Goal: Task Accomplishment & Management: Manage account settings

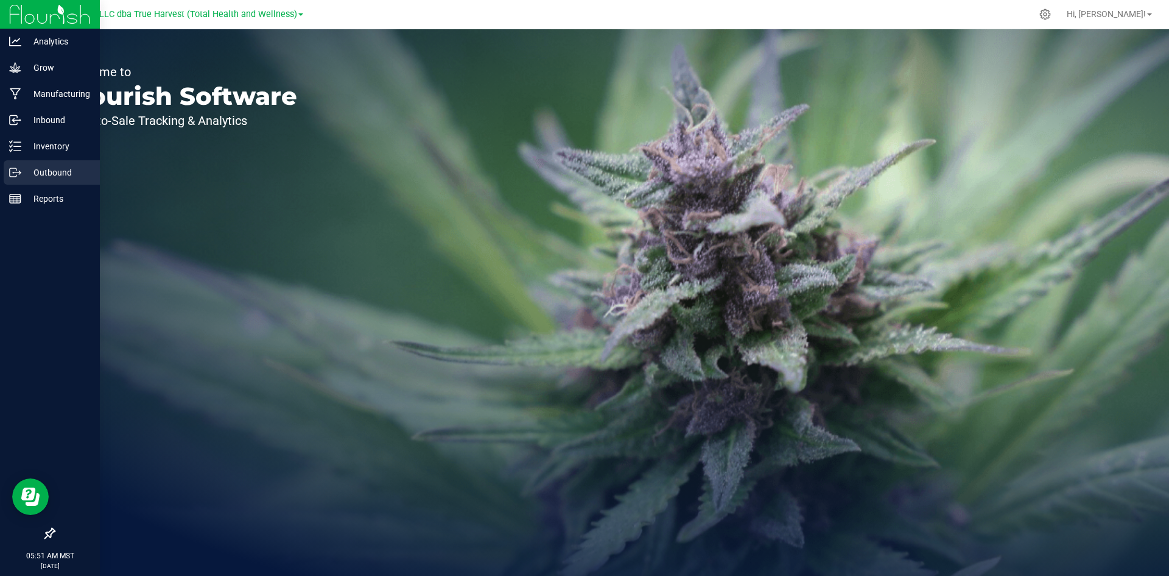
click at [39, 173] on p "Outbound" at bounding box center [57, 172] width 73 height 15
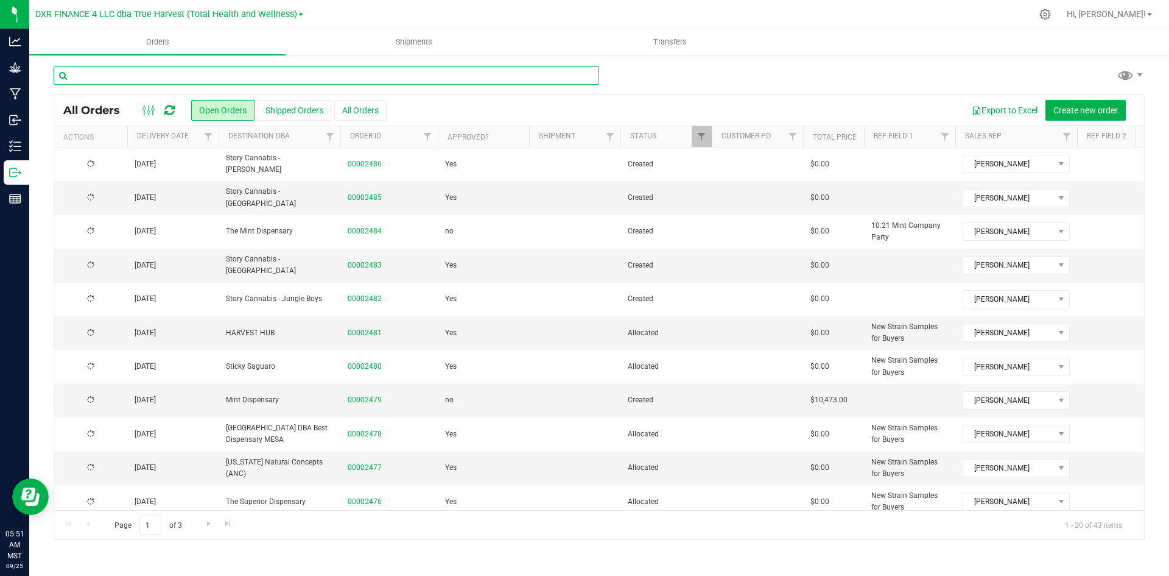
click at [371, 68] on input "text" at bounding box center [327, 75] width 546 height 18
type input "2459"
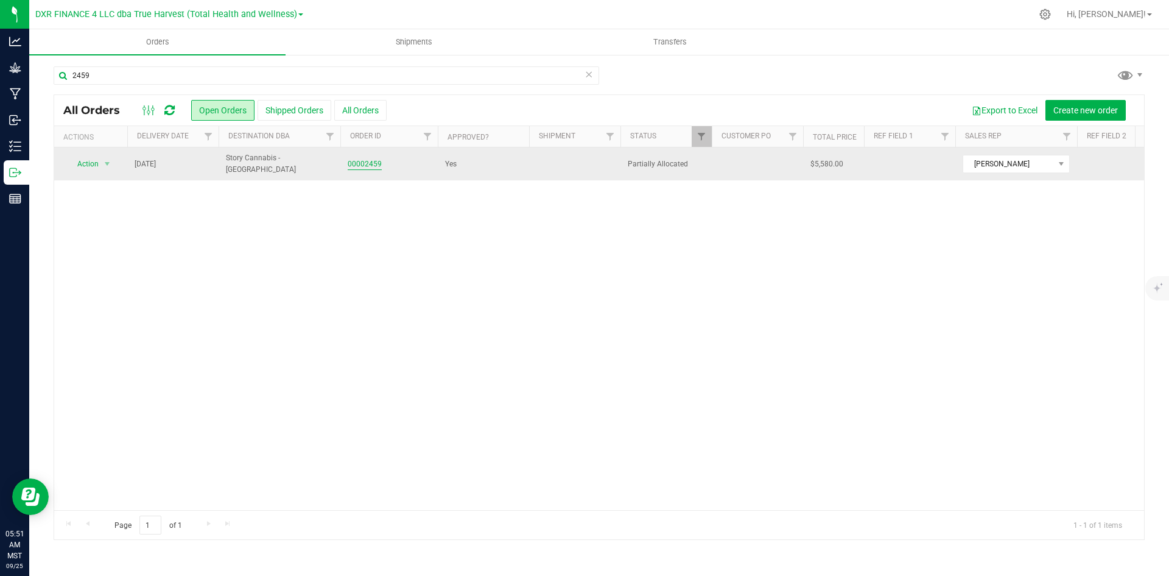
click at [350, 163] on link "00002459" at bounding box center [365, 164] width 34 height 12
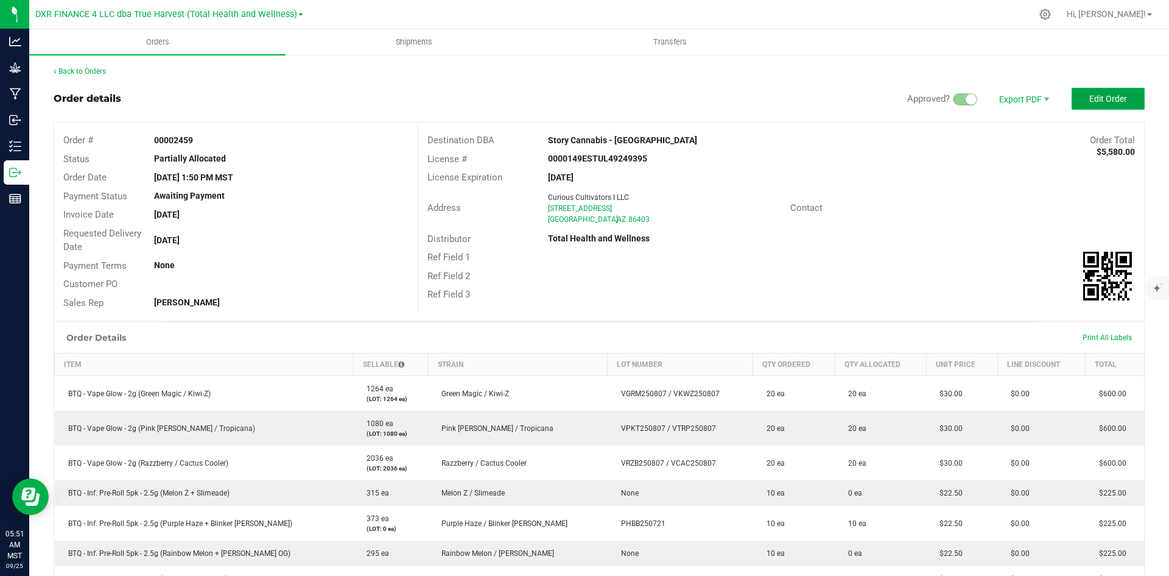
click at [1106, 98] on span "Edit Order" at bounding box center [1109, 99] width 38 height 10
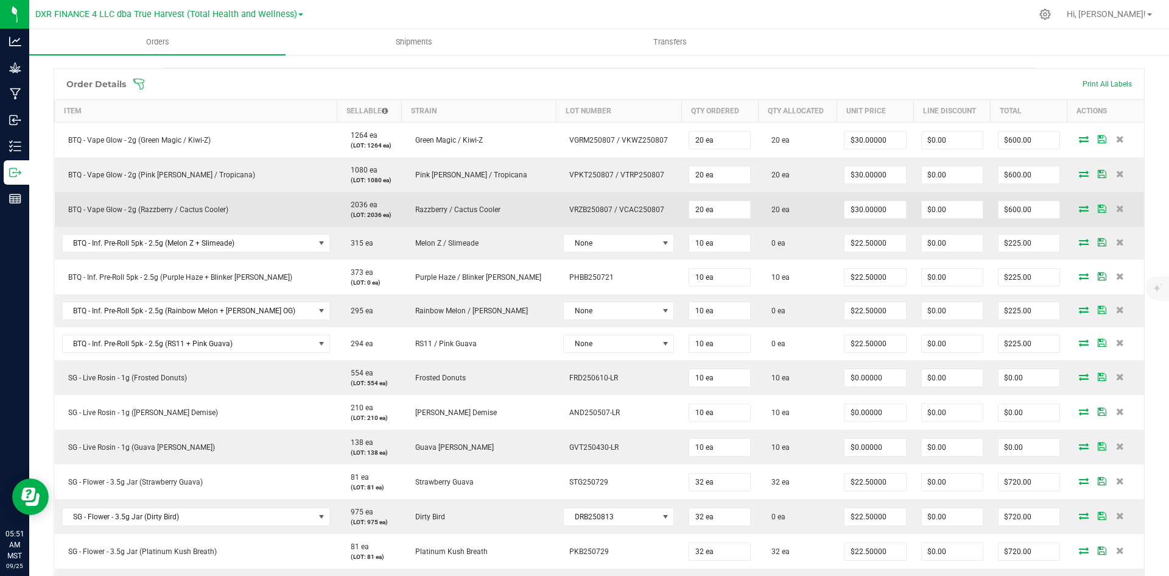
scroll to position [305, 0]
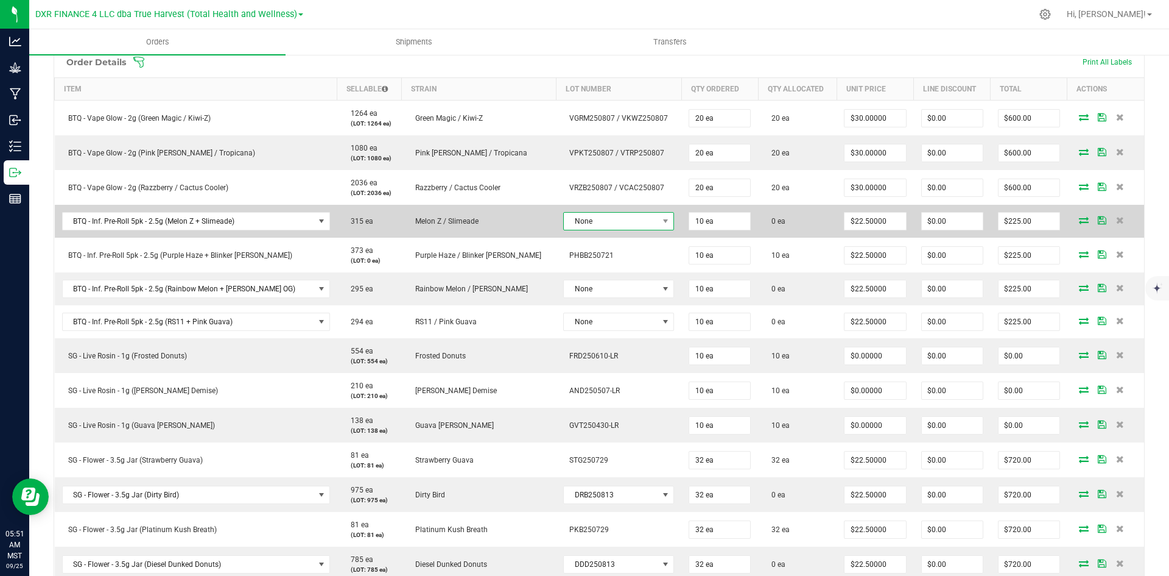
click at [564, 223] on span "None" at bounding box center [611, 221] width 94 height 17
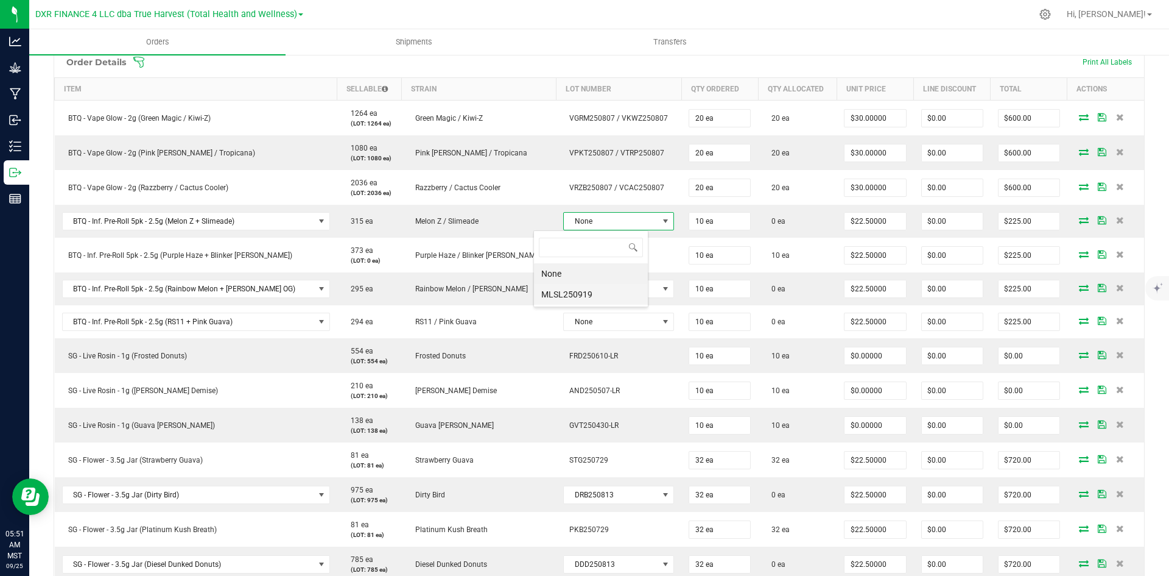
click at [562, 294] on li "MLSL250919" at bounding box center [591, 294] width 114 height 21
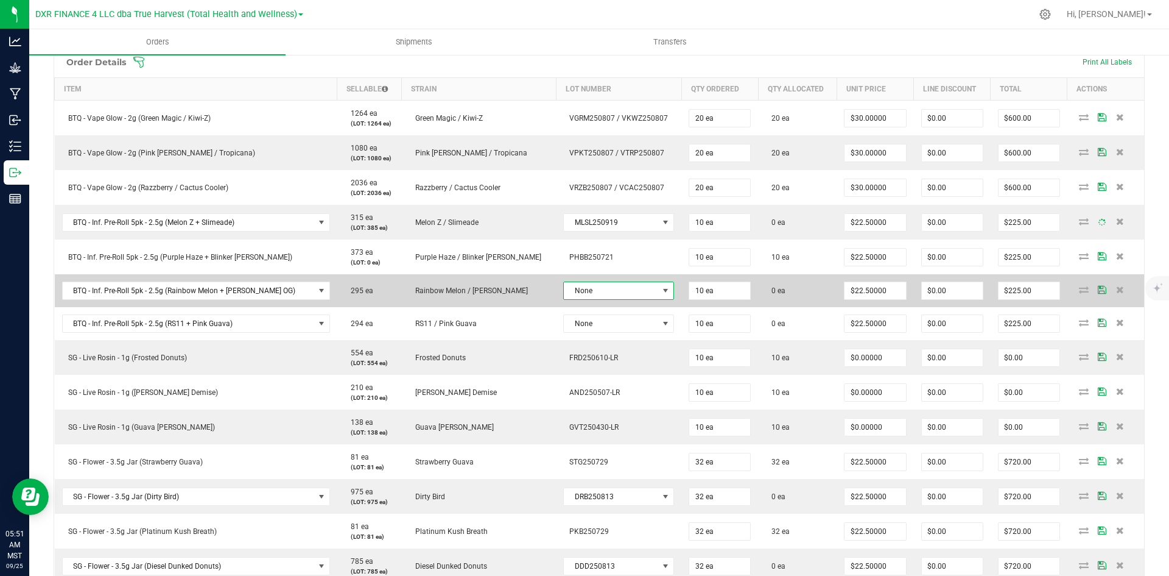
click at [564, 294] on span "None" at bounding box center [611, 290] width 94 height 17
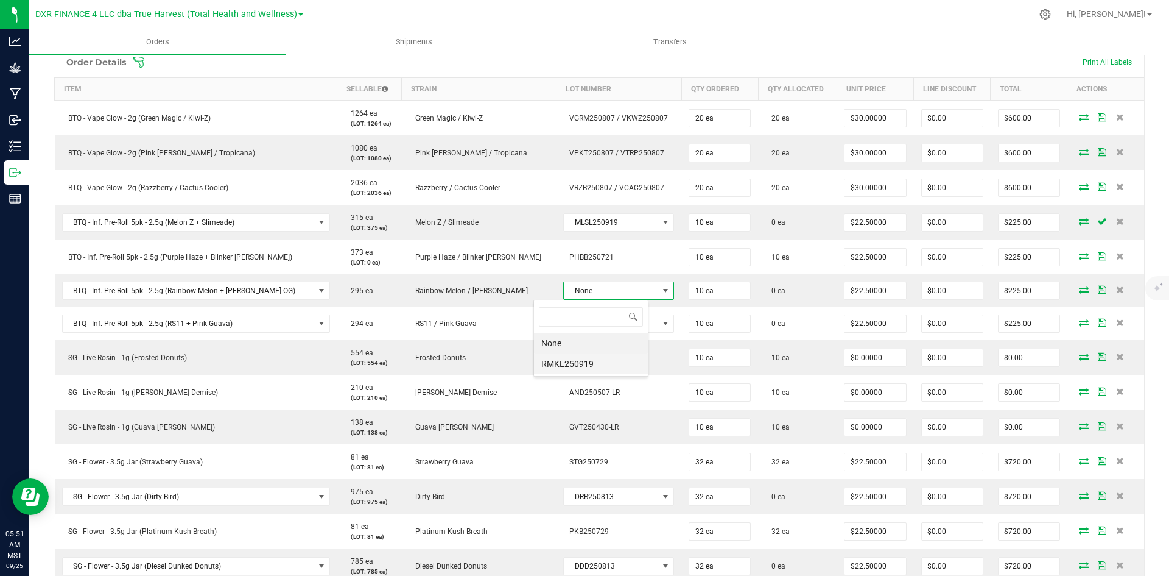
click at [562, 363] on li "RMKL250919" at bounding box center [591, 363] width 114 height 21
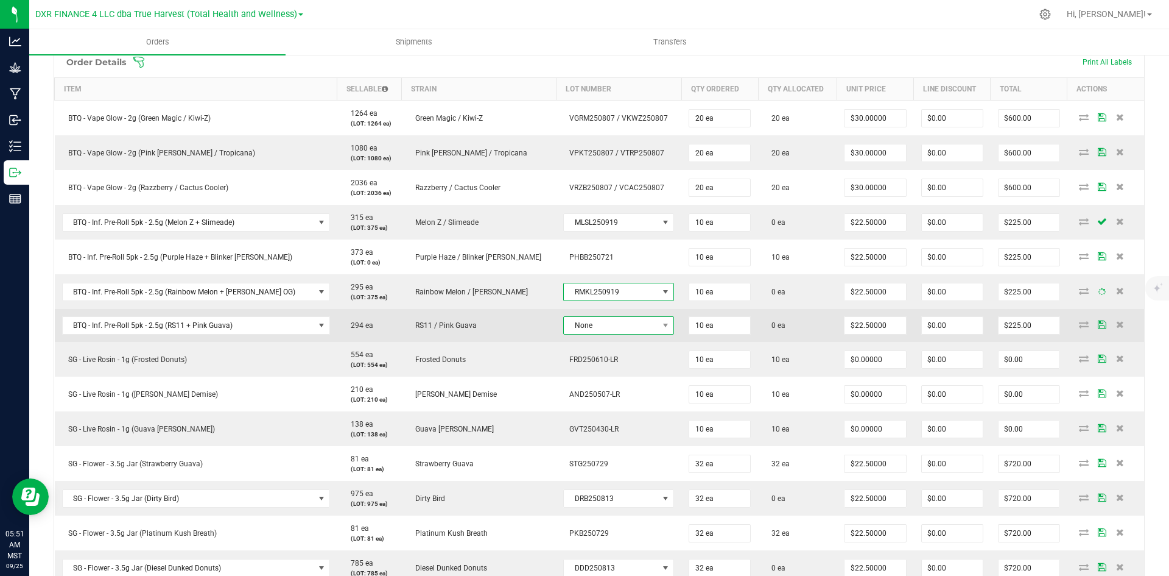
click at [571, 332] on span "None" at bounding box center [611, 325] width 94 height 17
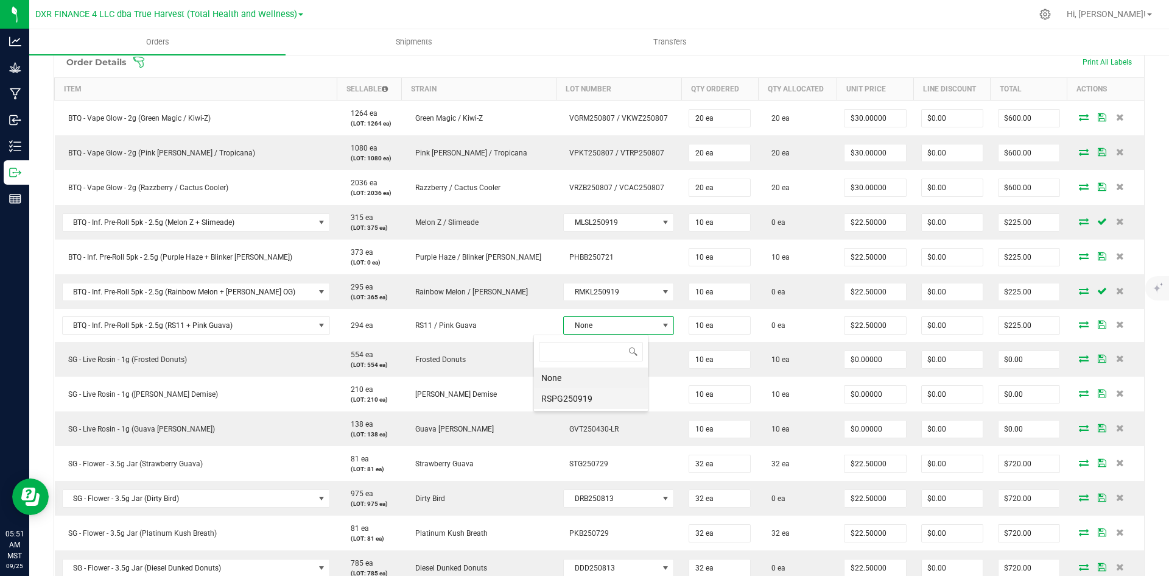
click at [569, 404] on li "RSPG250919" at bounding box center [591, 398] width 114 height 21
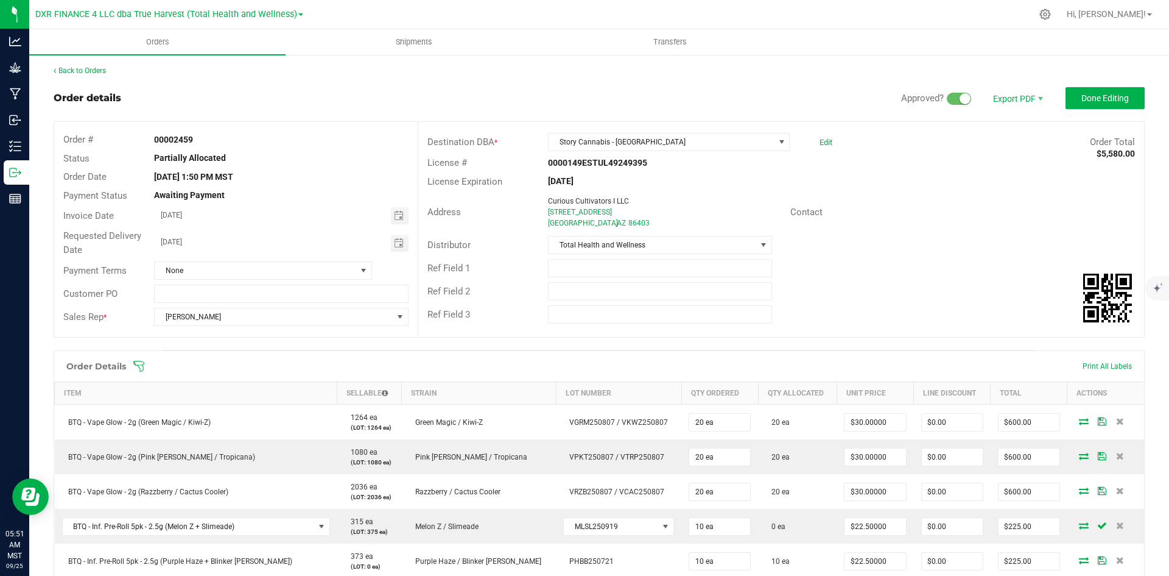
scroll to position [0, 0]
click at [1105, 102] on span "Done Editing" at bounding box center [1106, 99] width 48 height 10
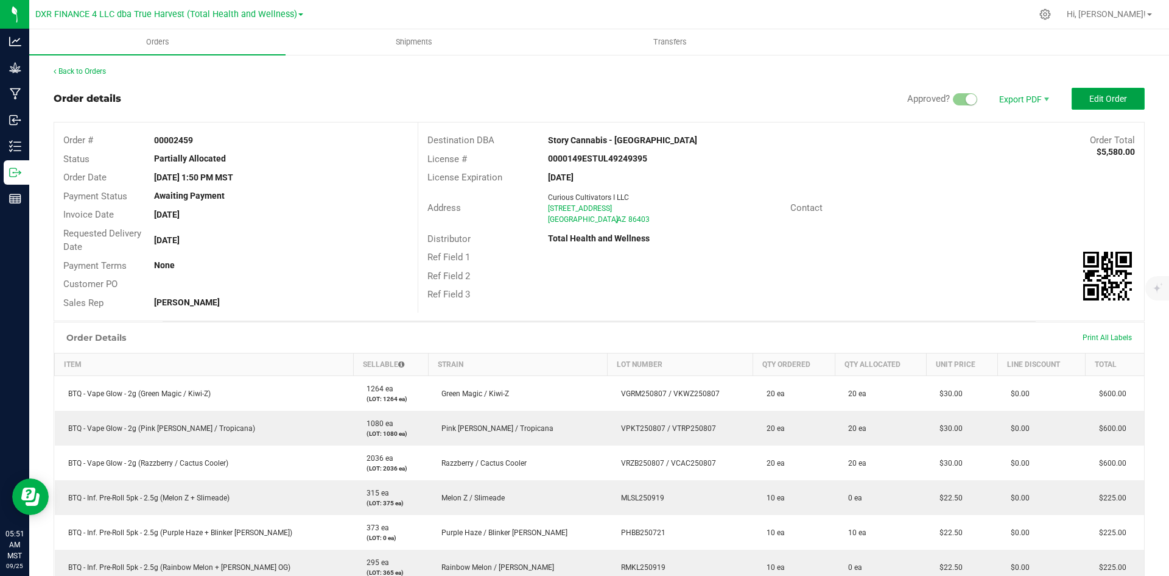
click at [1084, 89] on button "Edit Order" at bounding box center [1108, 99] width 73 height 22
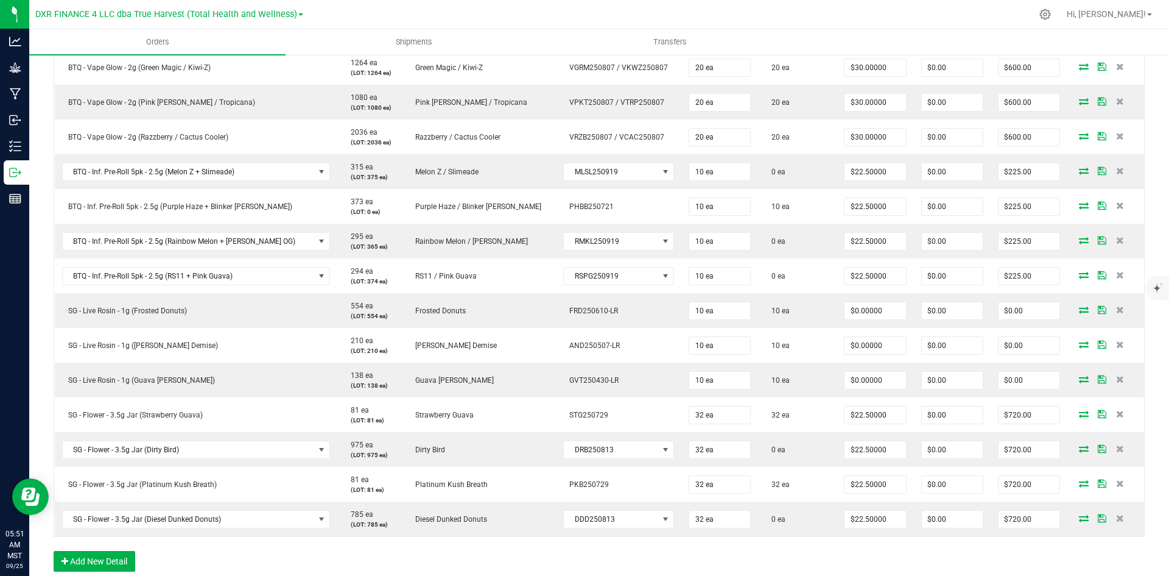
scroll to position [365, 0]
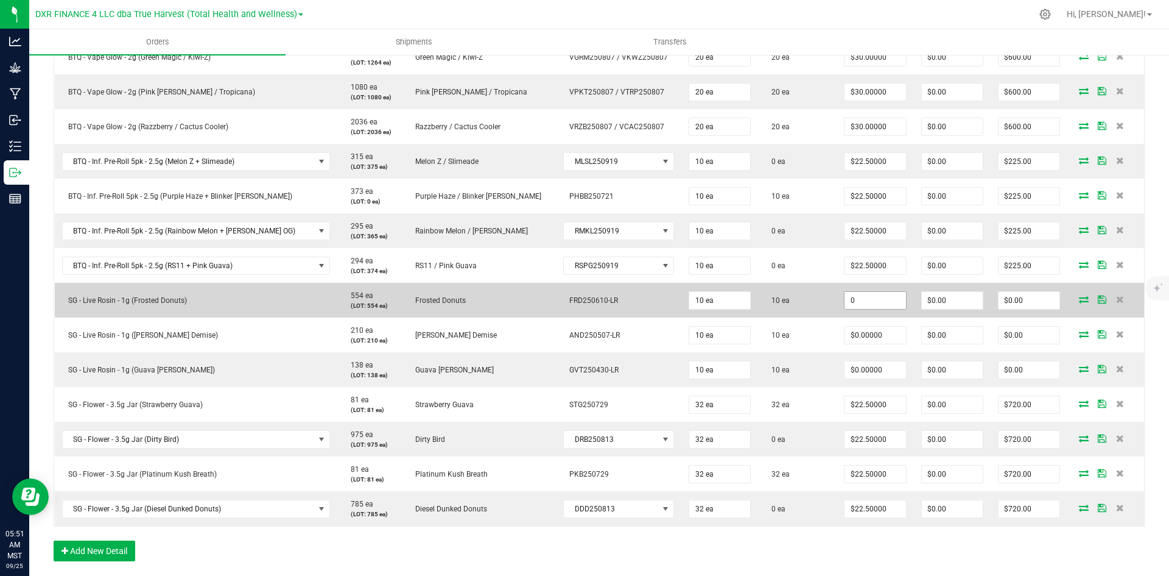
click at [863, 297] on input "0" at bounding box center [875, 300] width 61 height 17
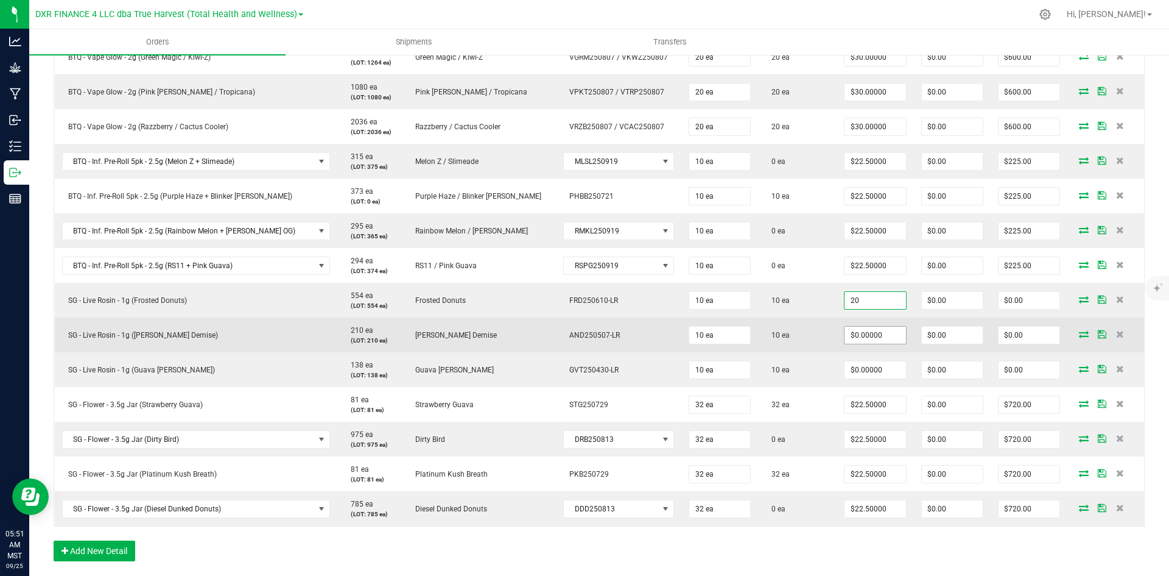
type input "$20.00000"
type input "$200.00"
click at [859, 333] on input "0" at bounding box center [875, 334] width 61 height 17
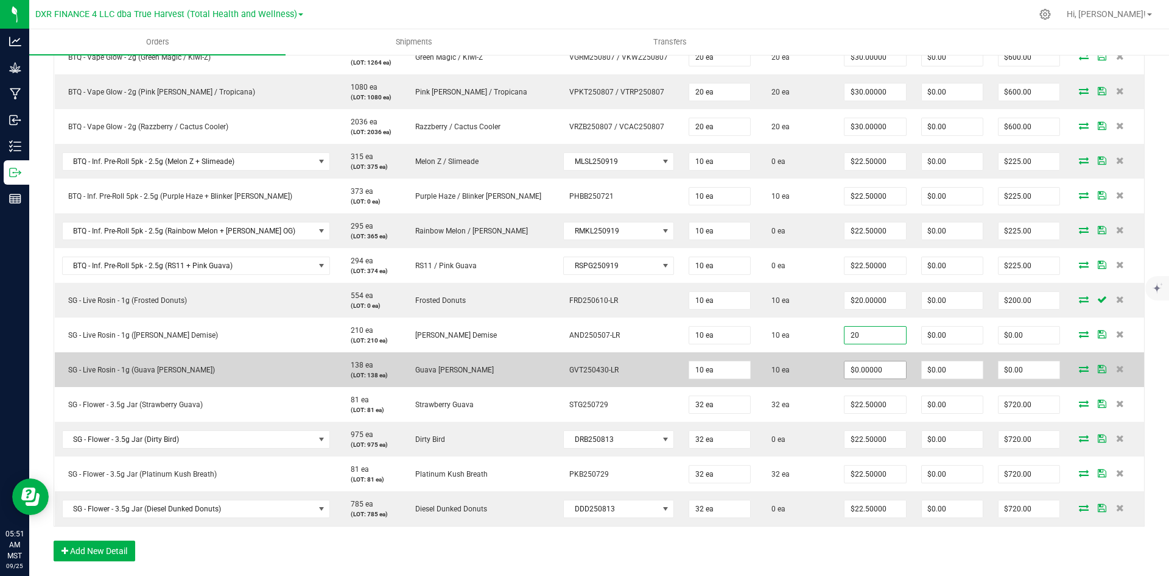
type input "$20.00000"
type input "$200.00"
click at [852, 362] on input "0" at bounding box center [875, 369] width 61 height 17
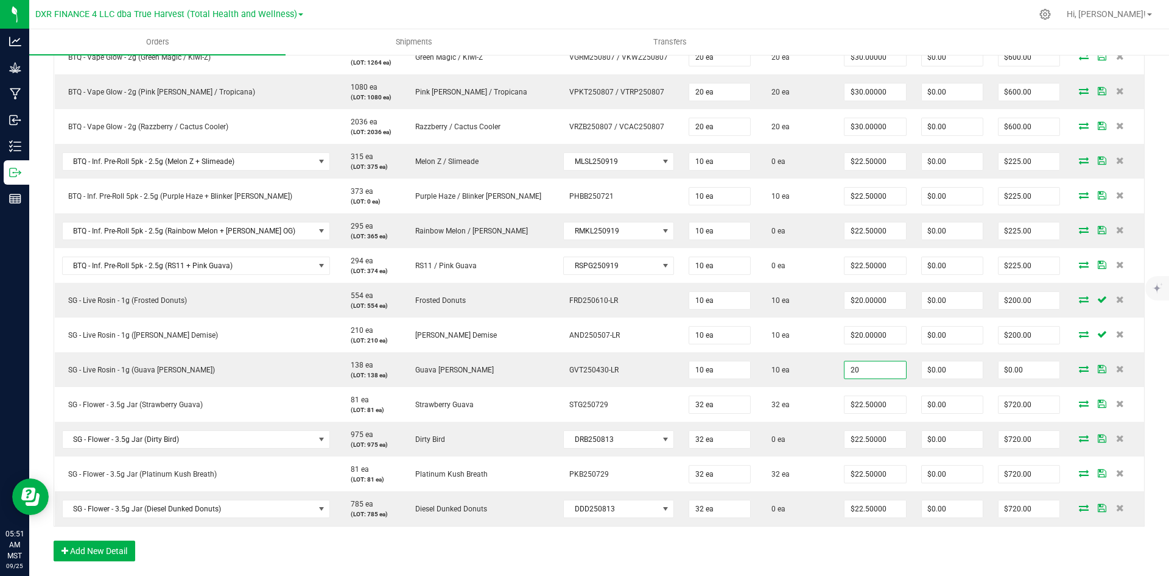
type input "$20.00000"
type input "$200.00"
click at [802, 568] on div "Order Details Print All Labels Item Sellable Strain Lot Number Qty Ordered Qty …" at bounding box center [599, 279] width 1091 height 588
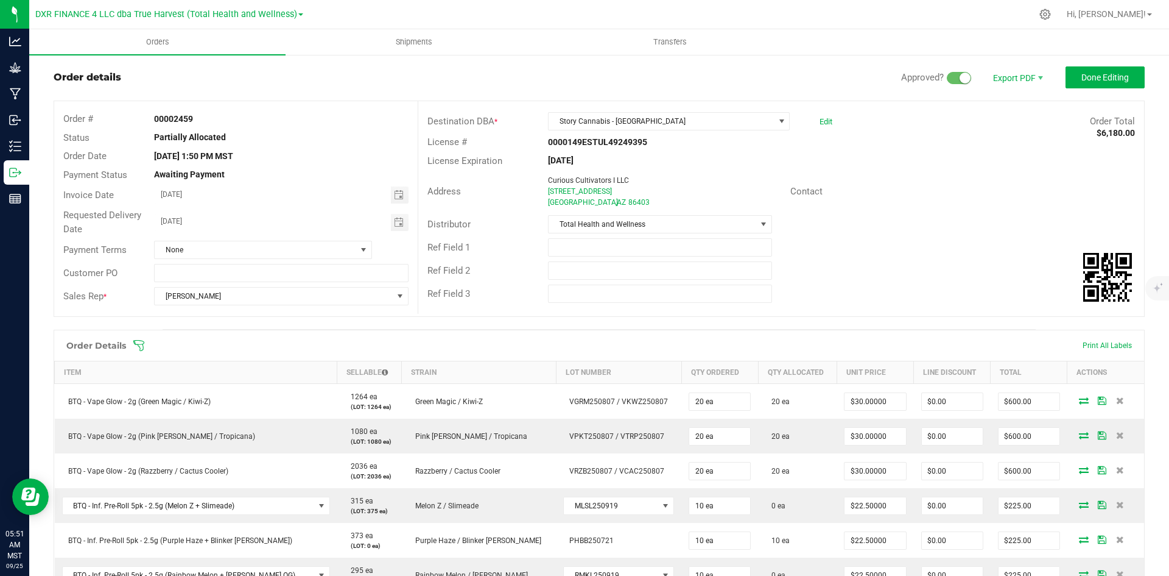
scroll to position [0, 0]
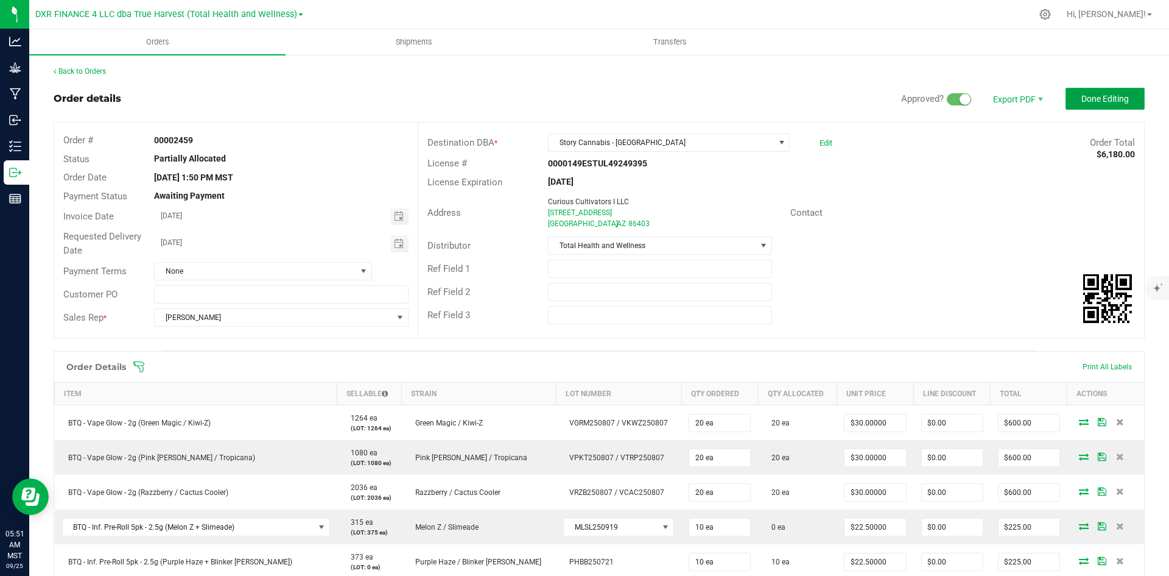
click at [1101, 96] on span "Done Editing" at bounding box center [1106, 99] width 48 height 10
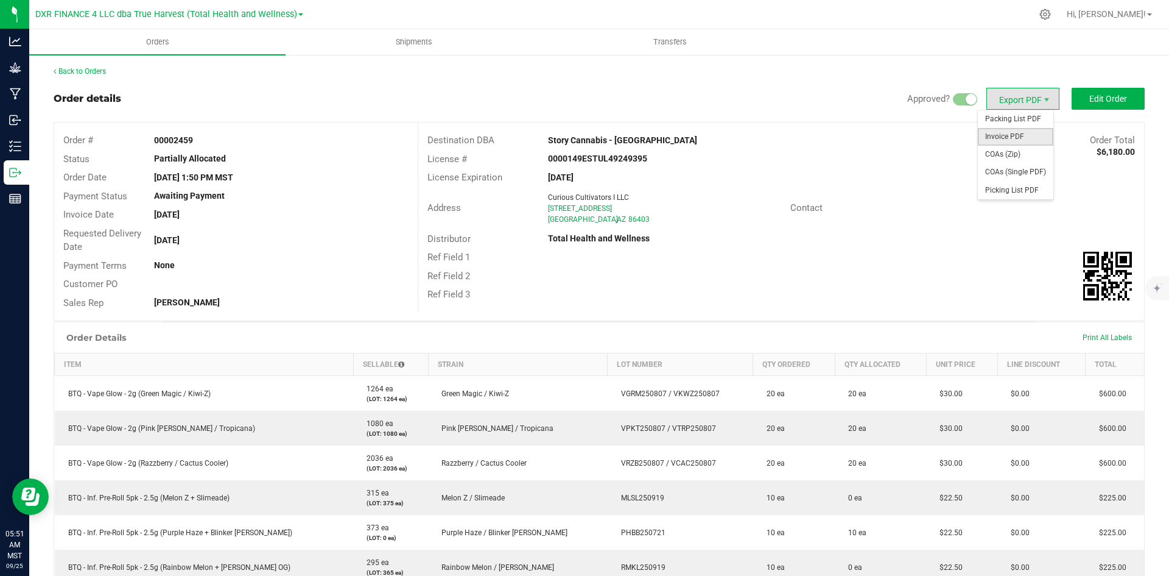
click at [996, 136] on span "Invoice PDF" at bounding box center [1016, 137] width 76 height 18
click at [1089, 108] on button "Edit Order" at bounding box center [1108, 99] width 73 height 22
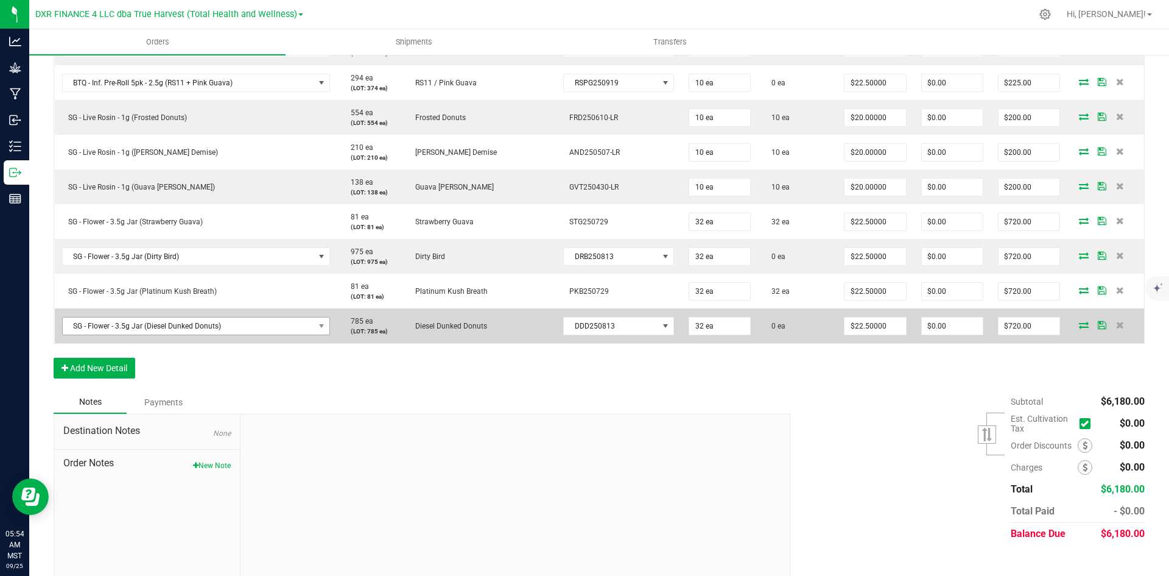
scroll to position [563, 0]
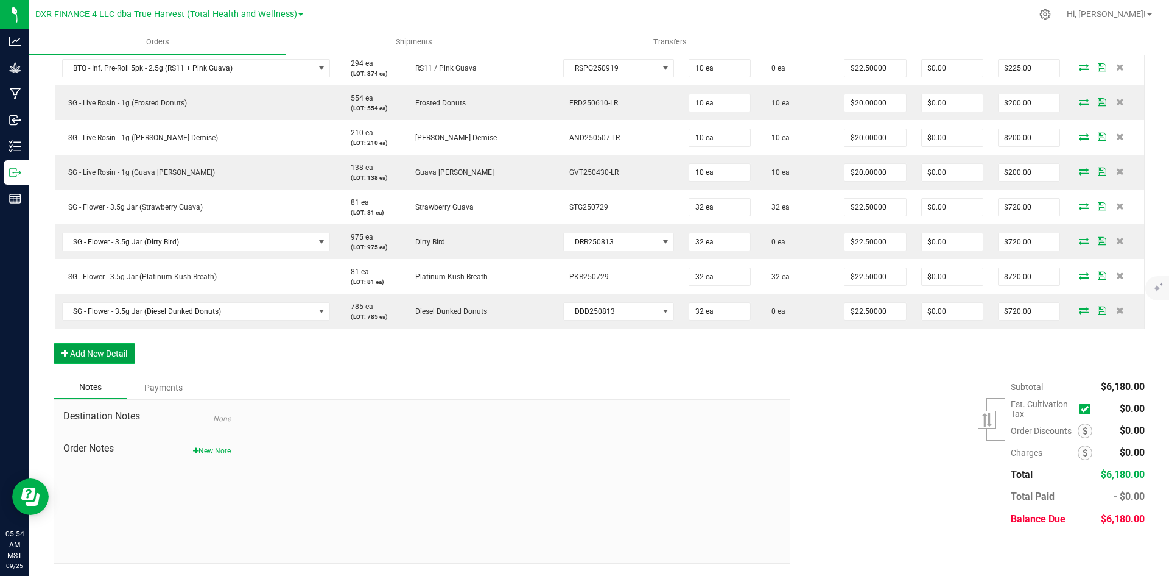
click at [71, 350] on button "Add New Detail" at bounding box center [95, 353] width 82 height 21
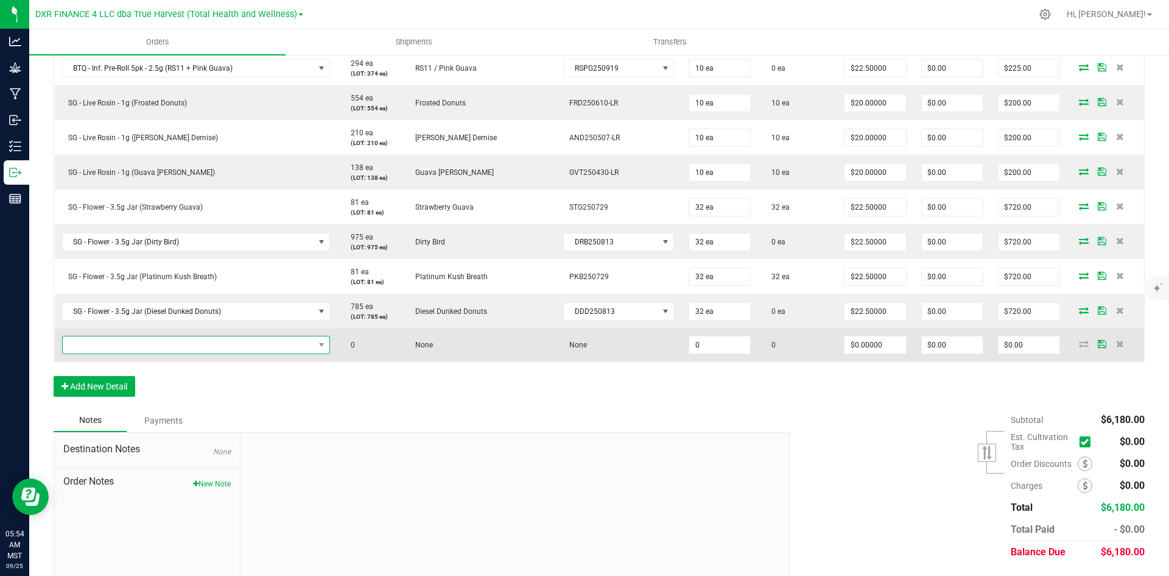
click at [139, 347] on span "NO DATA FOUND" at bounding box center [189, 344] width 252 height 17
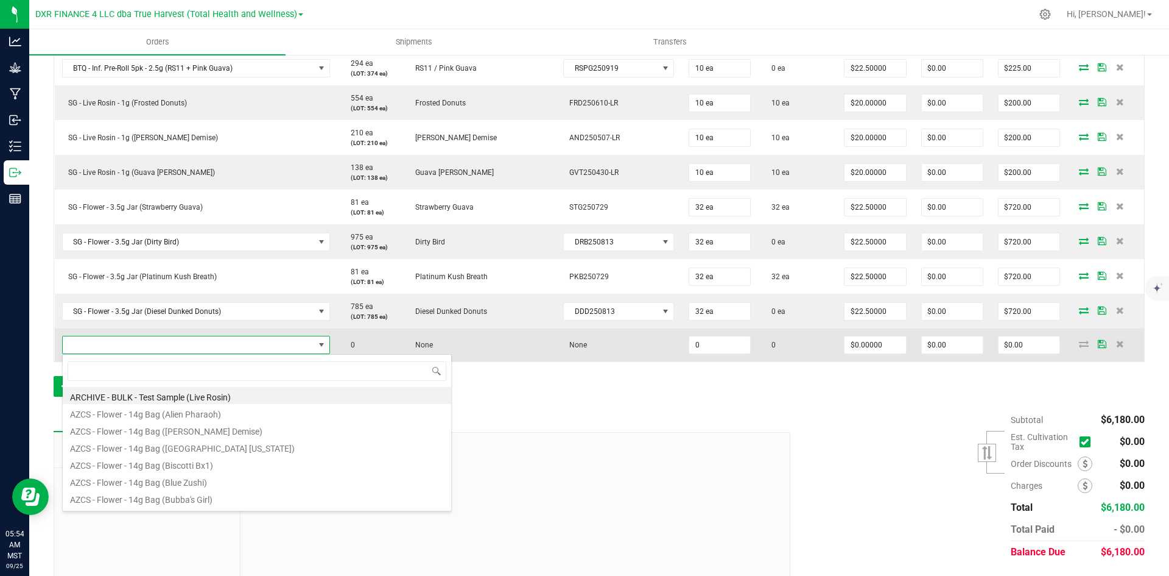
scroll to position [18, 254]
type input "G - Flower - 1g Sample (Diesel Dunked Donuts)"
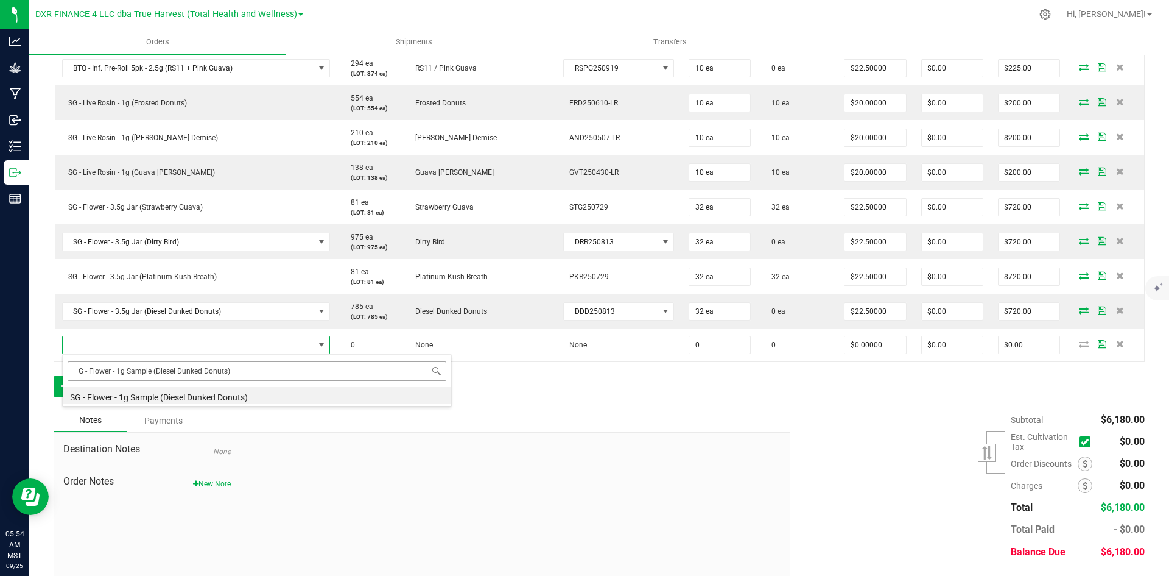
click at [77, 372] on input "G - Flower - 1g Sample (Diesel Dunked Donuts)" at bounding box center [257, 370] width 379 height 19
click at [98, 387] on li "SG - Flower - 1g Sample (Diesel Dunked Donuts)" at bounding box center [257, 395] width 389 height 17
type input "0 ea"
type input "$0.00430"
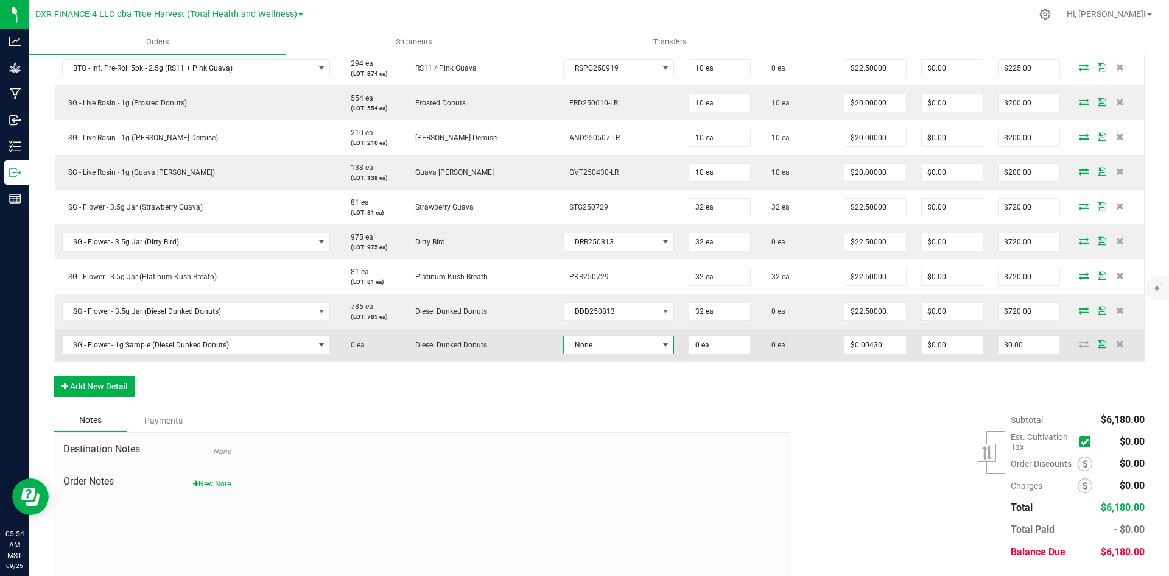
click at [564, 340] on span "None" at bounding box center [611, 344] width 94 height 17
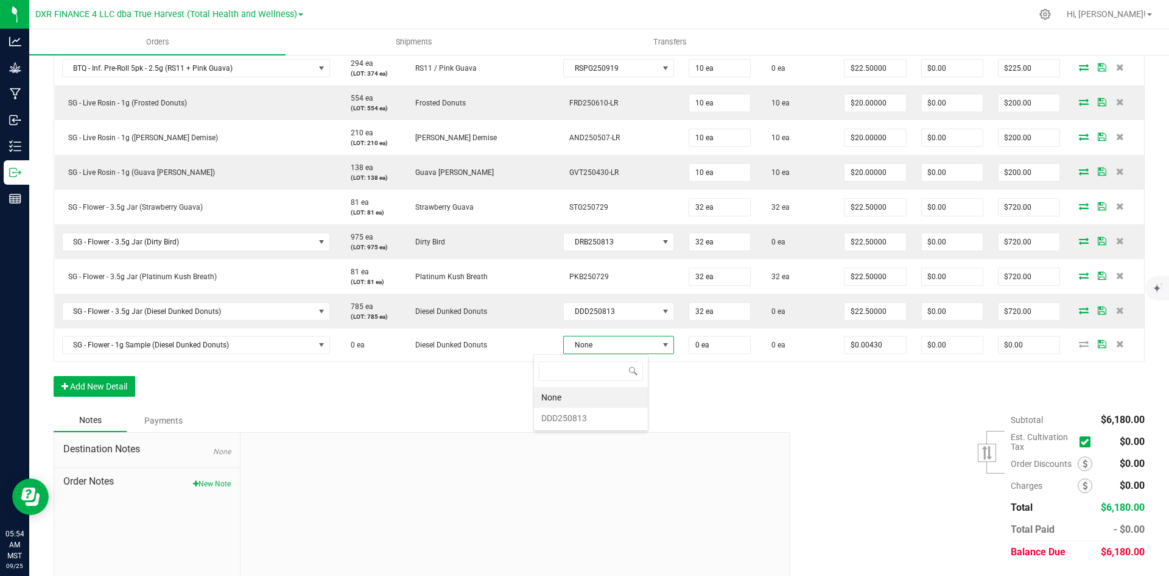
scroll to position [18, 113]
click at [574, 423] on li "DDD250813" at bounding box center [591, 417] width 114 height 21
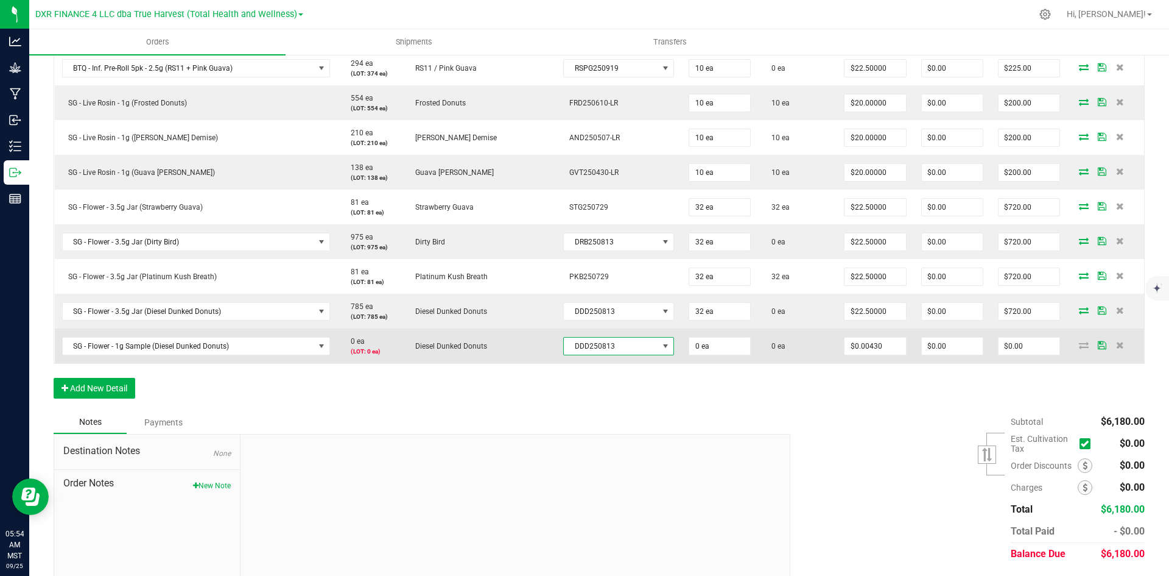
click at [574, 345] on span "DDD250813" at bounding box center [611, 345] width 94 height 17
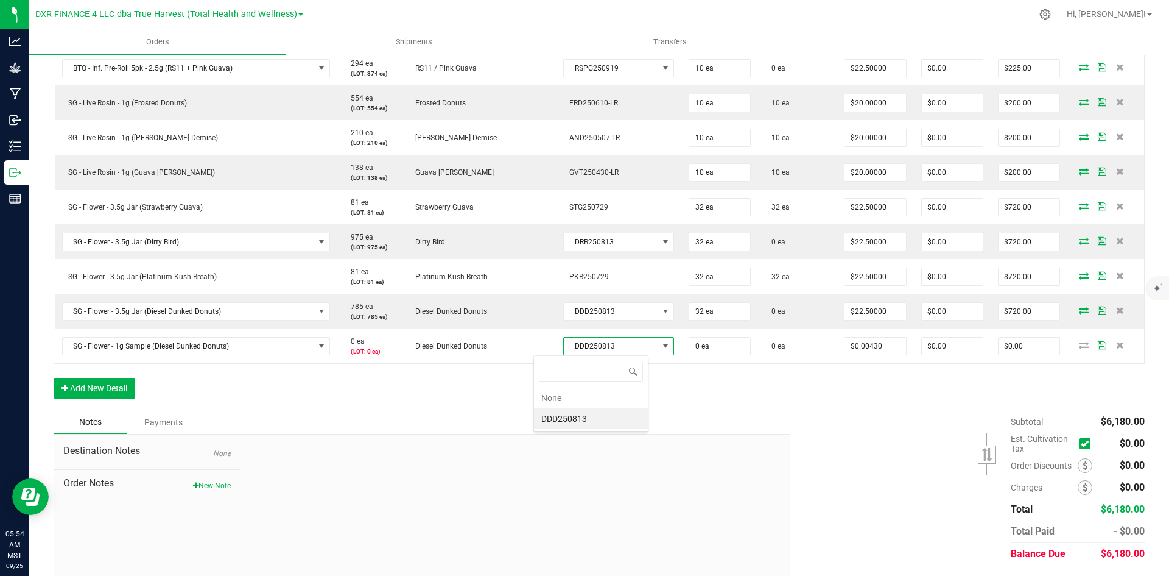
click at [569, 402] on li "None" at bounding box center [591, 397] width 114 height 21
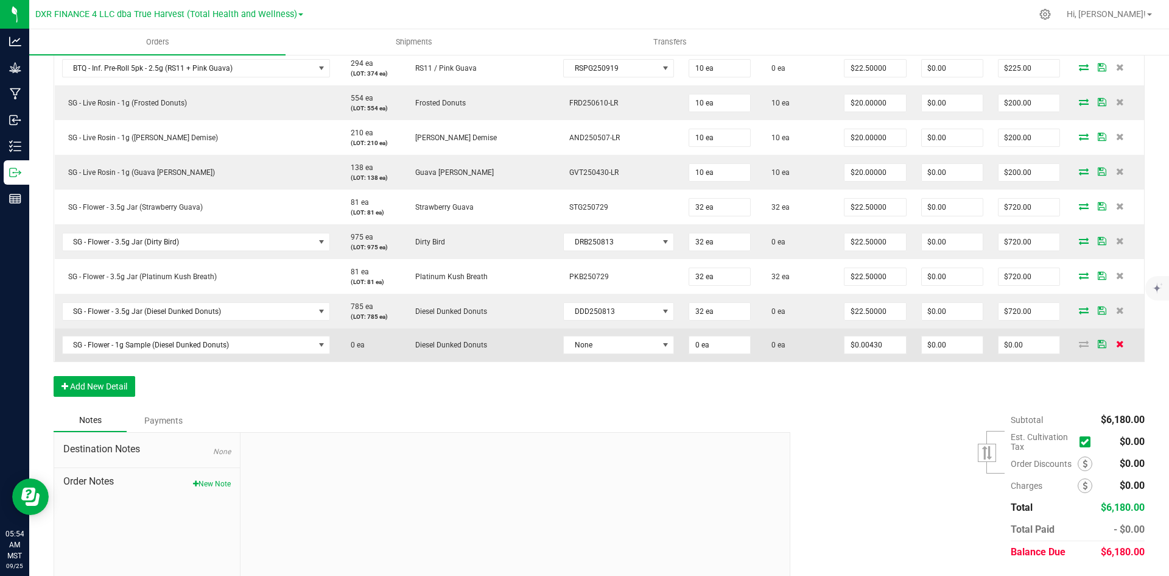
click at [1116, 340] on icon at bounding box center [1120, 343] width 8 height 7
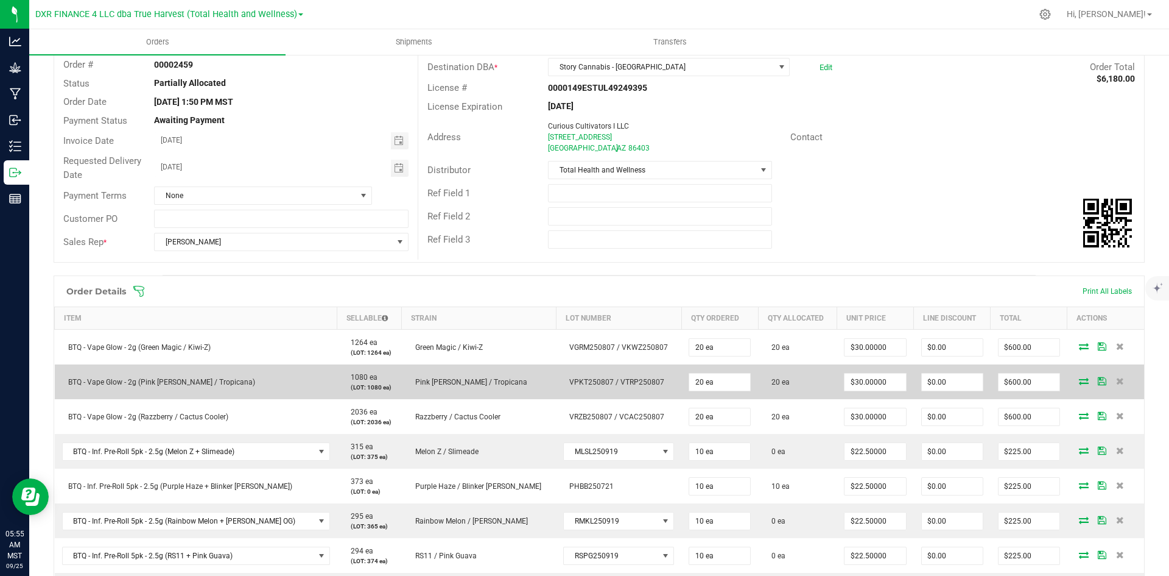
scroll to position [0, 0]
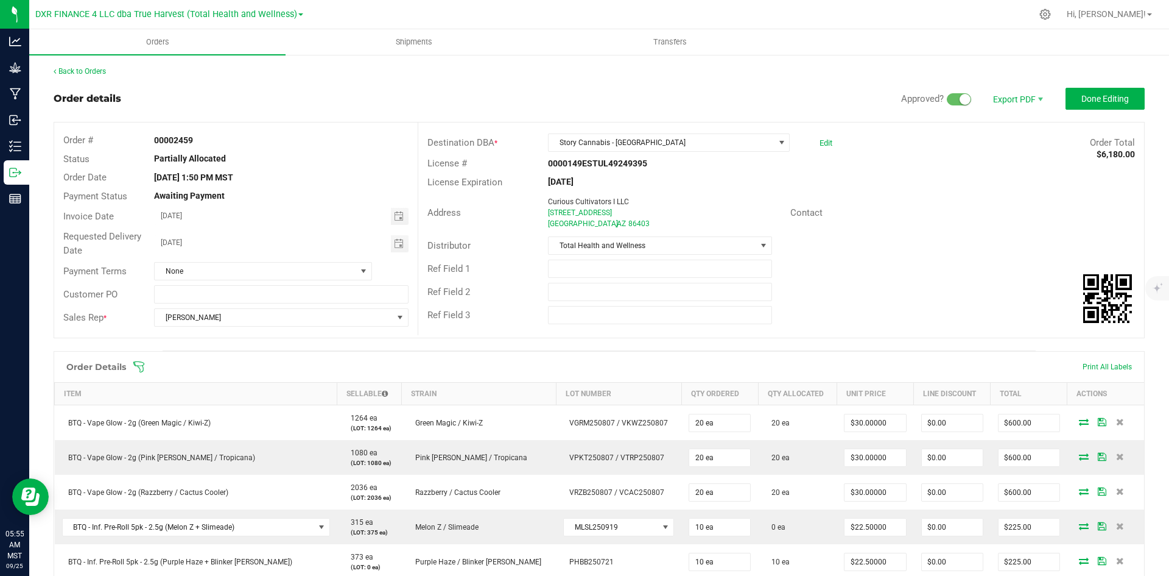
click at [99, 68] on link "Back to Orders" at bounding box center [80, 71] width 52 height 9
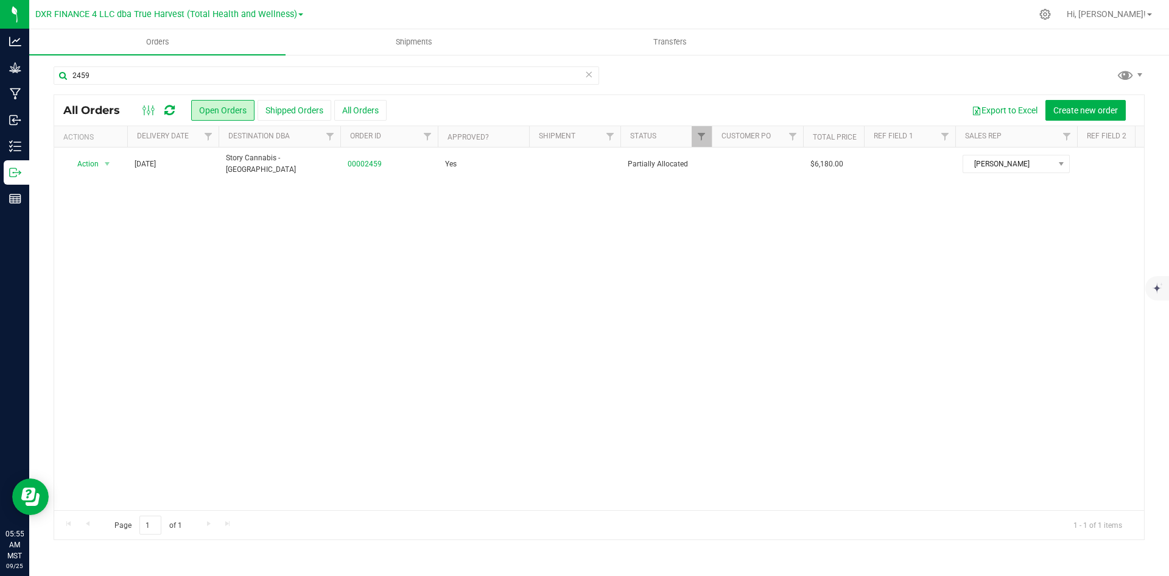
click at [591, 77] on icon at bounding box center [589, 73] width 9 height 15
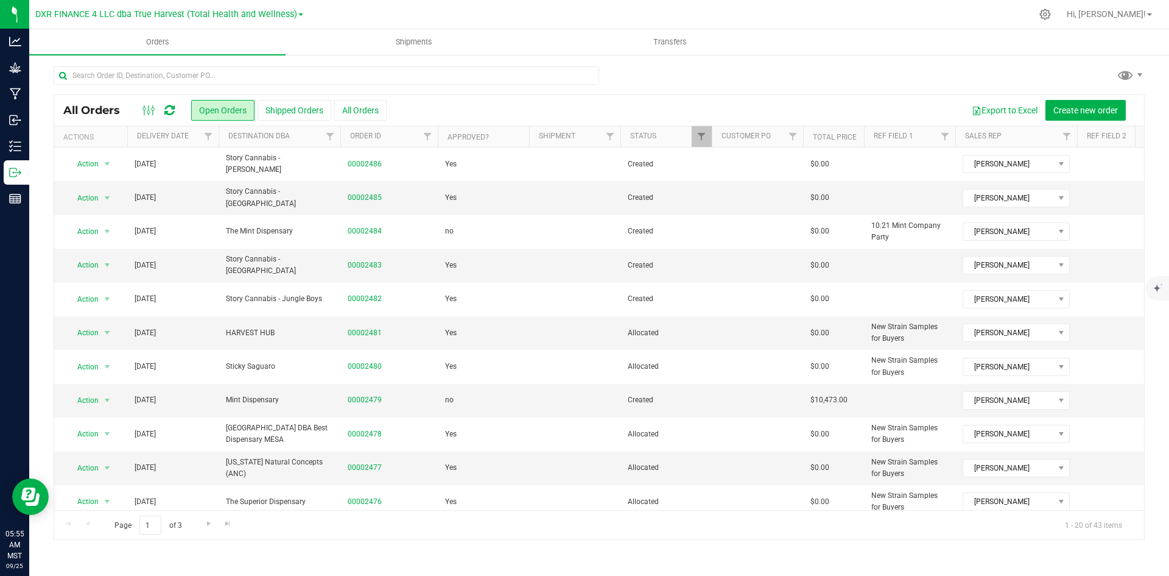
click at [171, 144] on th "Delivery Date" at bounding box center [172, 136] width 91 height 21
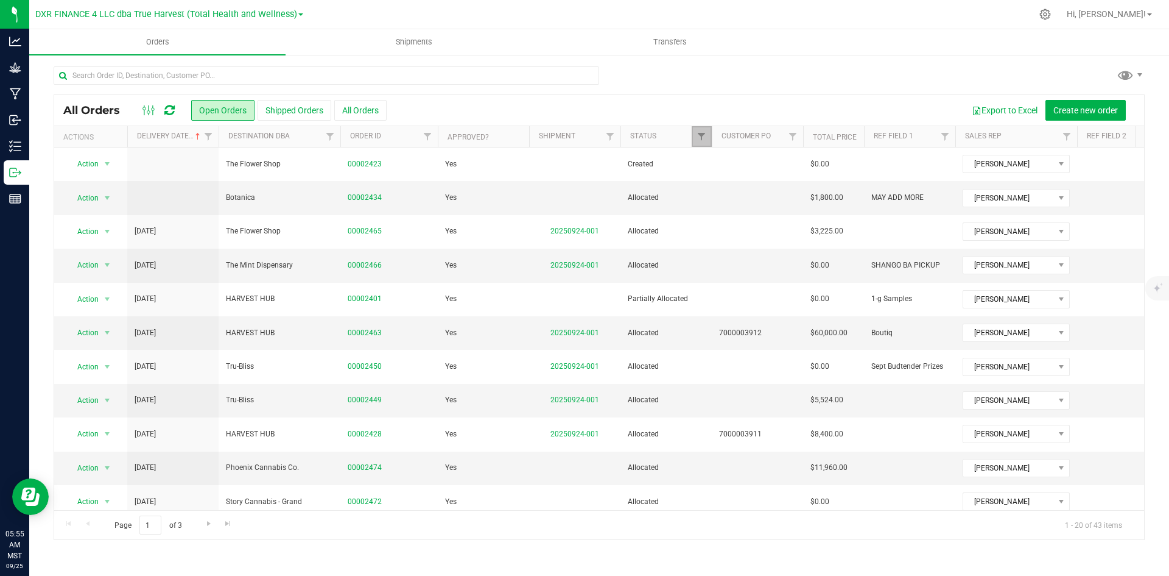
click at [702, 142] on link "Filter" at bounding box center [702, 136] width 20 height 21
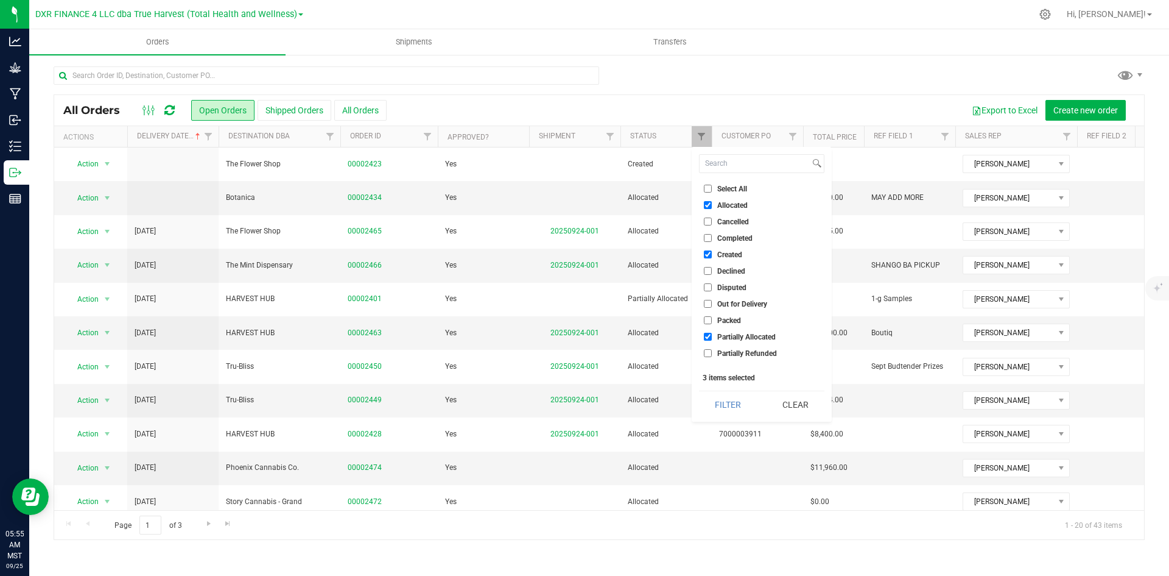
click at [708, 205] on input "Allocated" at bounding box center [708, 205] width 8 height 8
checkbox input "false"
click at [719, 403] on button "Filter" at bounding box center [728, 404] width 58 height 27
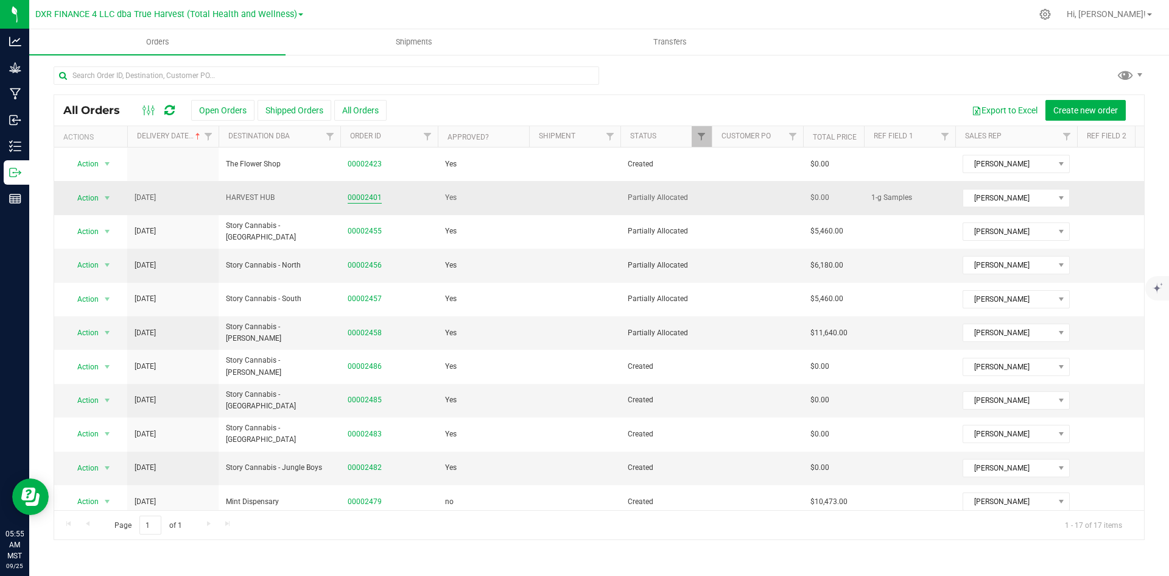
click at [357, 201] on link "00002401" at bounding box center [365, 198] width 34 height 12
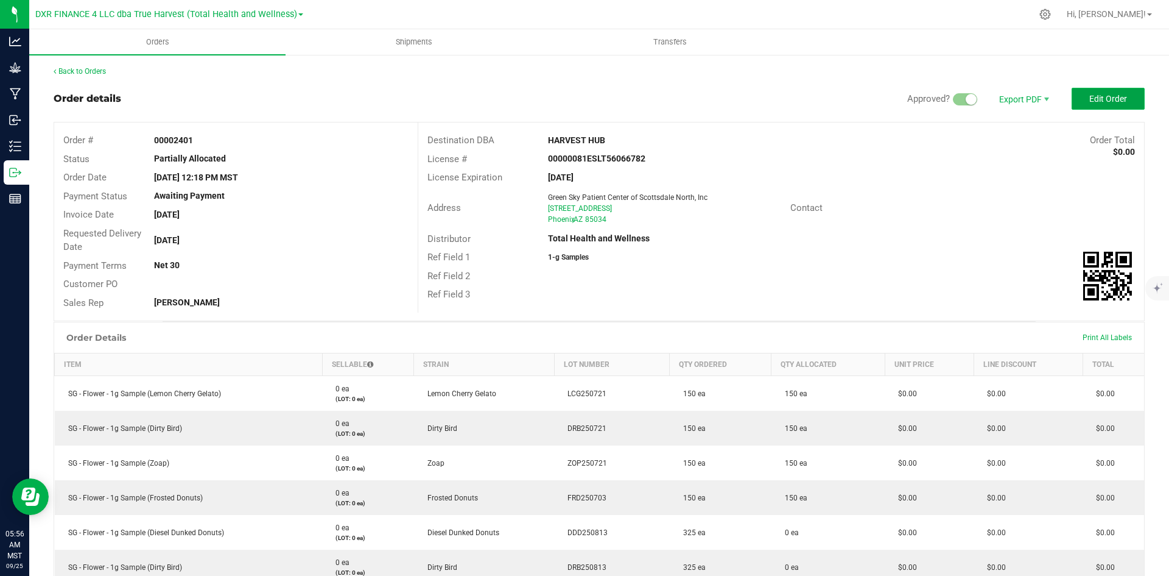
click at [1072, 97] on button "Edit Order" at bounding box center [1108, 99] width 73 height 22
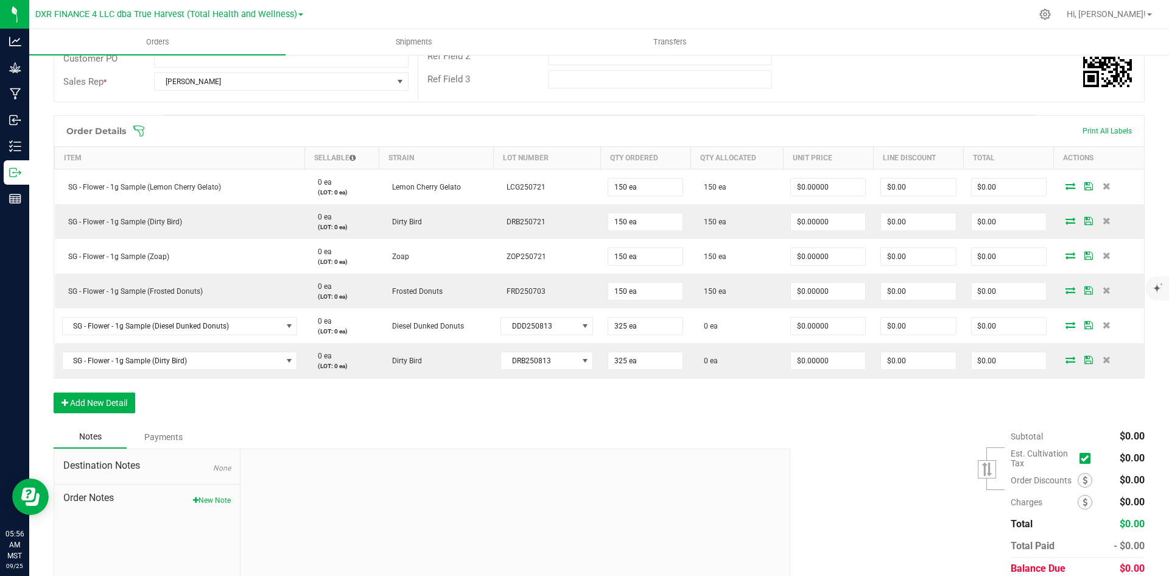
scroll to position [244, 0]
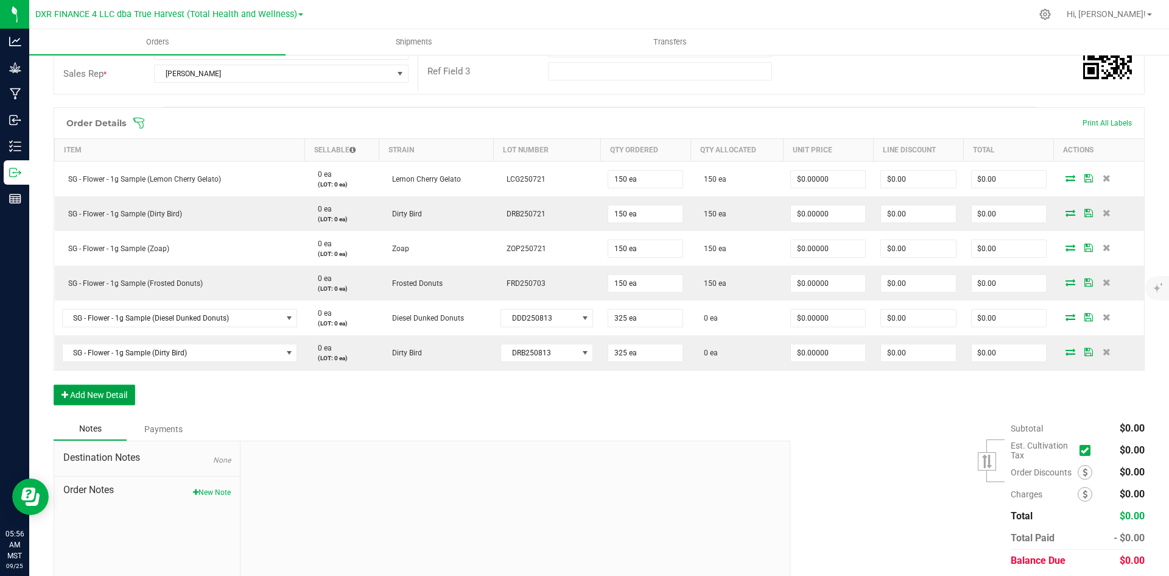
click at [111, 404] on button "Add New Detail" at bounding box center [95, 394] width 82 height 21
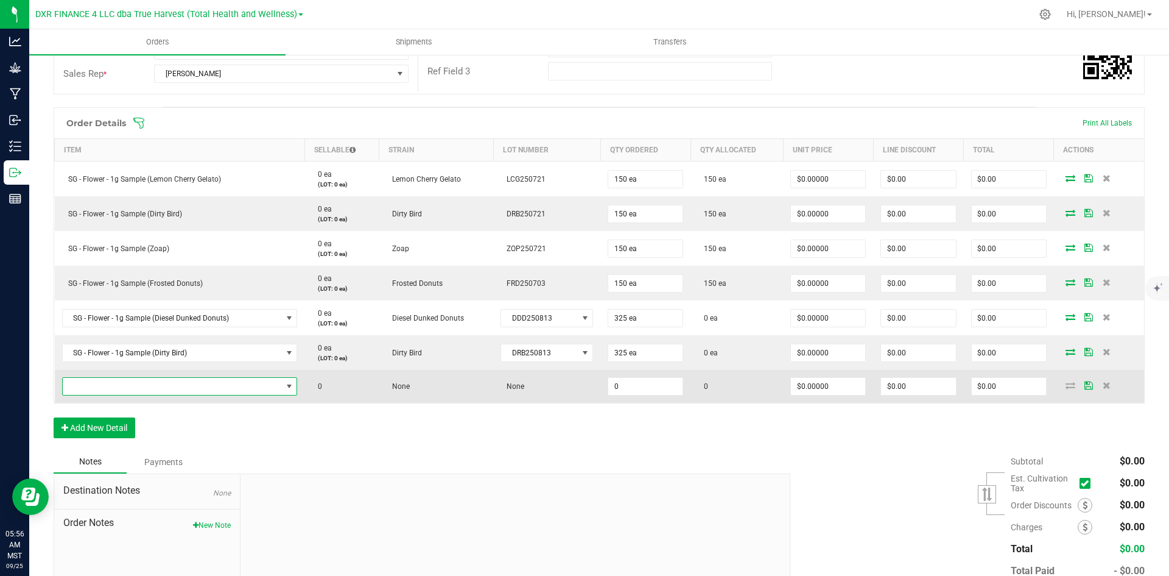
click at [118, 390] on span "NO DATA FOUND" at bounding box center [172, 386] width 219 height 17
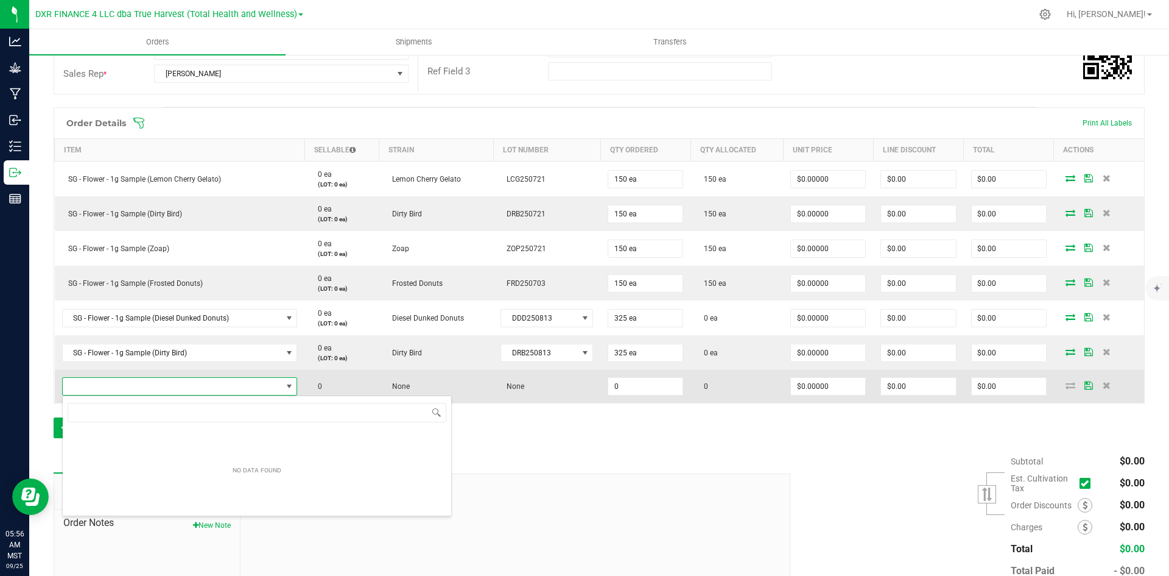
type input "SG - Flower - 1g Sample (Strawberry Guava)"
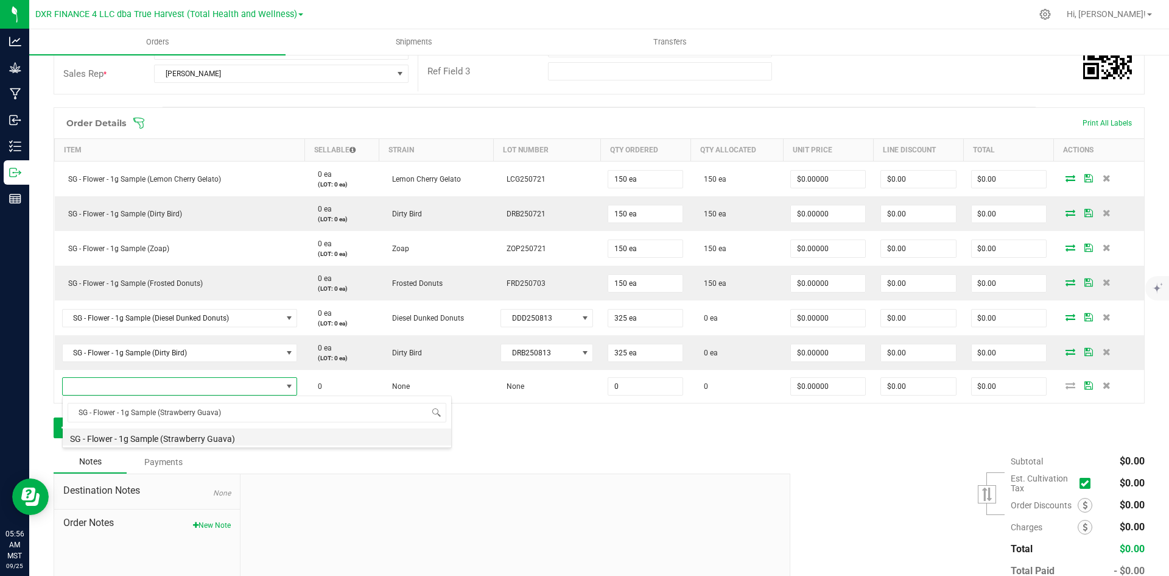
click at [186, 431] on li "SG - Flower - 1g Sample (Strawberry Guava)" at bounding box center [257, 436] width 389 height 17
type input "0 ea"
type input "$0.00430"
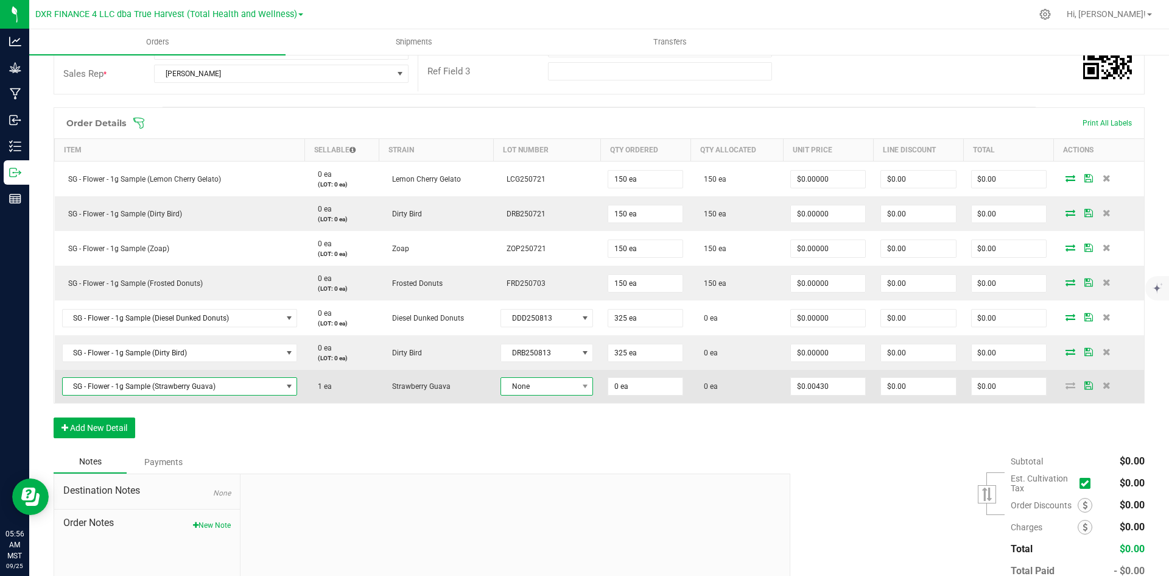
click at [509, 390] on span "None" at bounding box center [539, 386] width 76 height 17
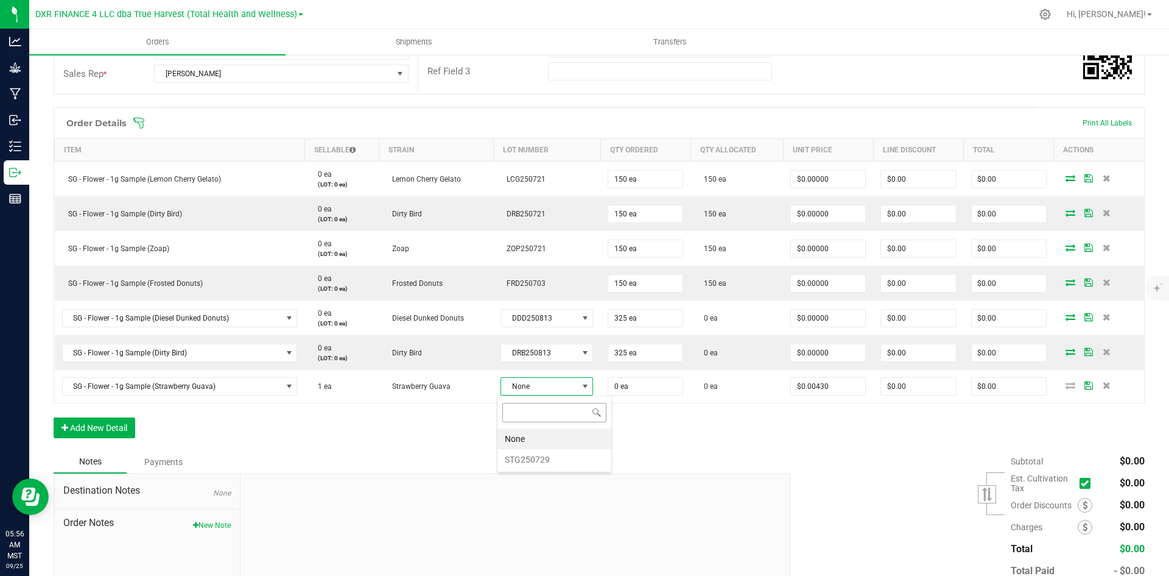
scroll to position [18, 90]
click at [516, 459] on li "STG250729" at bounding box center [555, 459] width 114 height 21
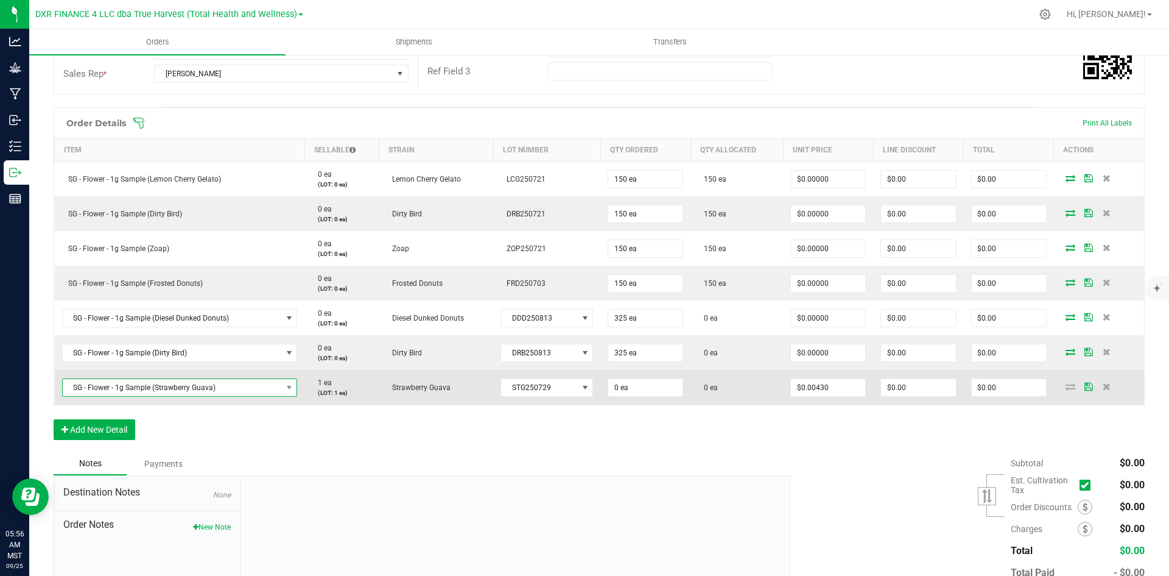
click at [140, 392] on span "SG - Flower - 1g Sample (Strawberry Guava)" at bounding box center [172, 387] width 219 height 17
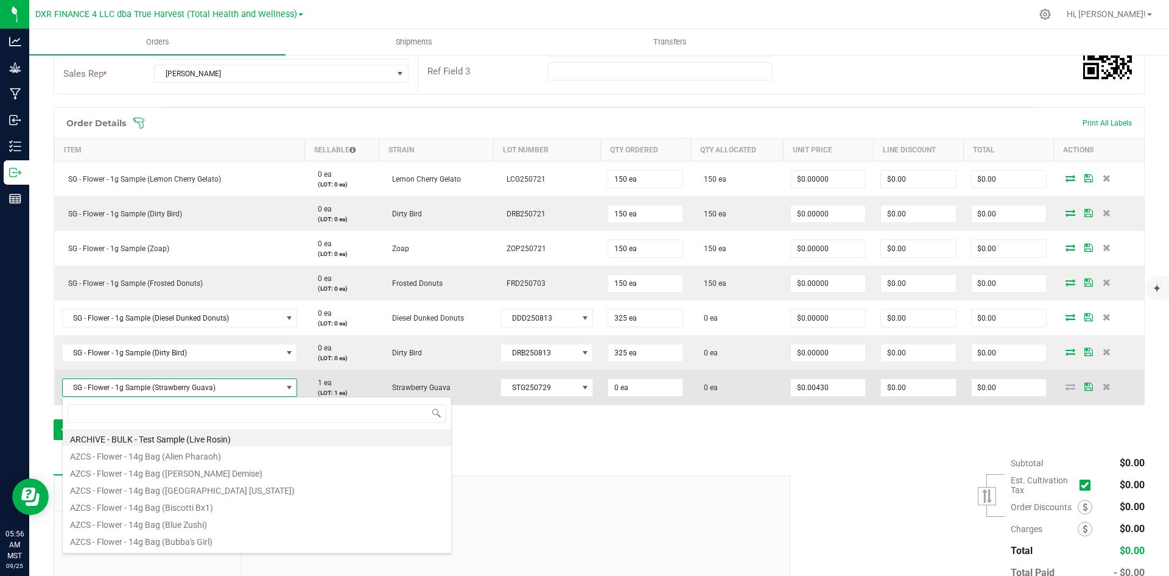
scroll to position [18, 233]
type input "SG - Flower - 1g Sample (Platinum Kush Breath)"
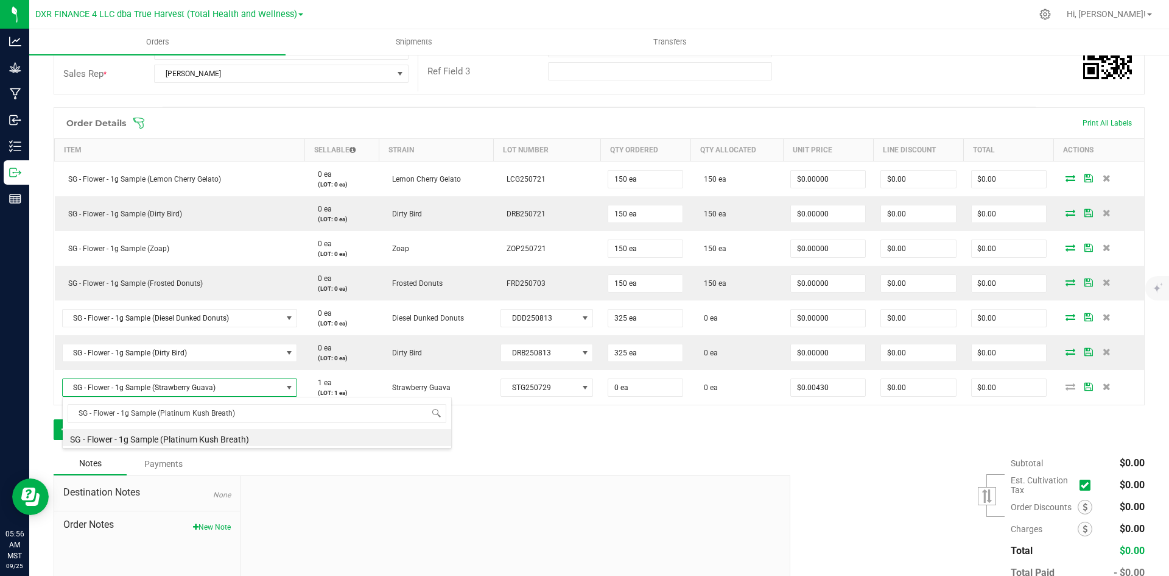
click at [180, 436] on li "SG - Flower - 1g Sample (Platinum Kush Breath)" at bounding box center [257, 437] width 389 height 17
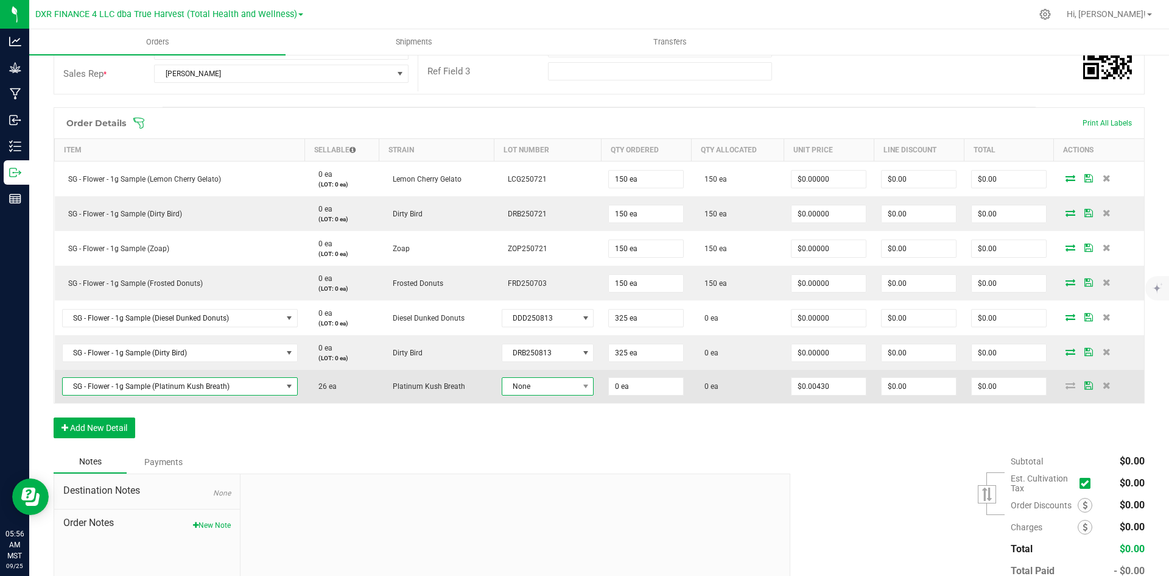
click at [552, 382] on span "None" at bounding box center [540, 386] width 76 height 17
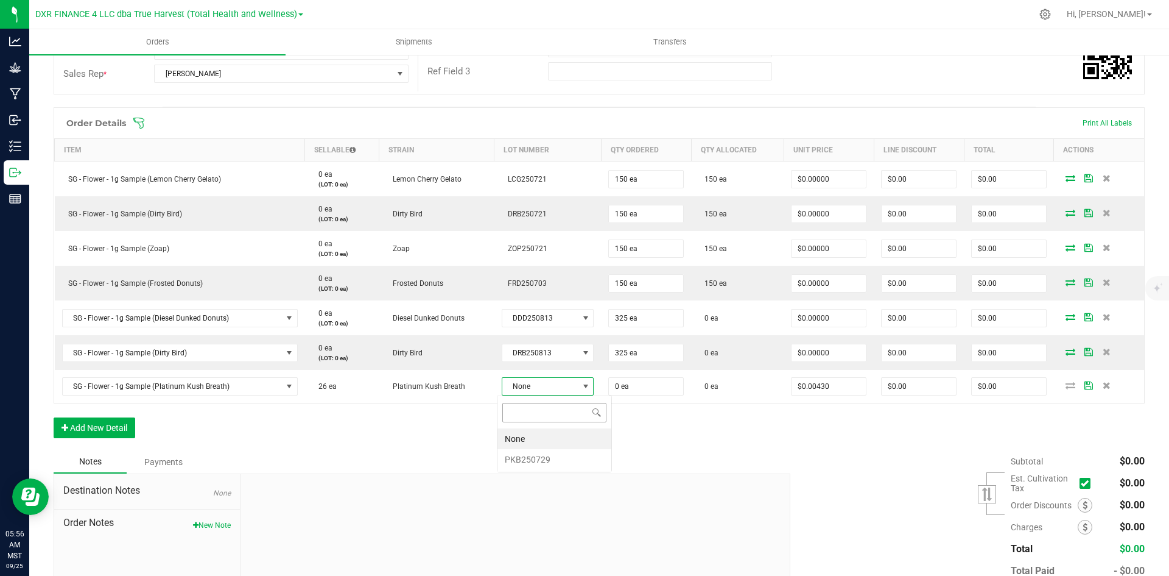
scroll to position [18, 90]
click at [527, 465] on li "PKB250729" at bounding box center [555, 459] width 114 height 21
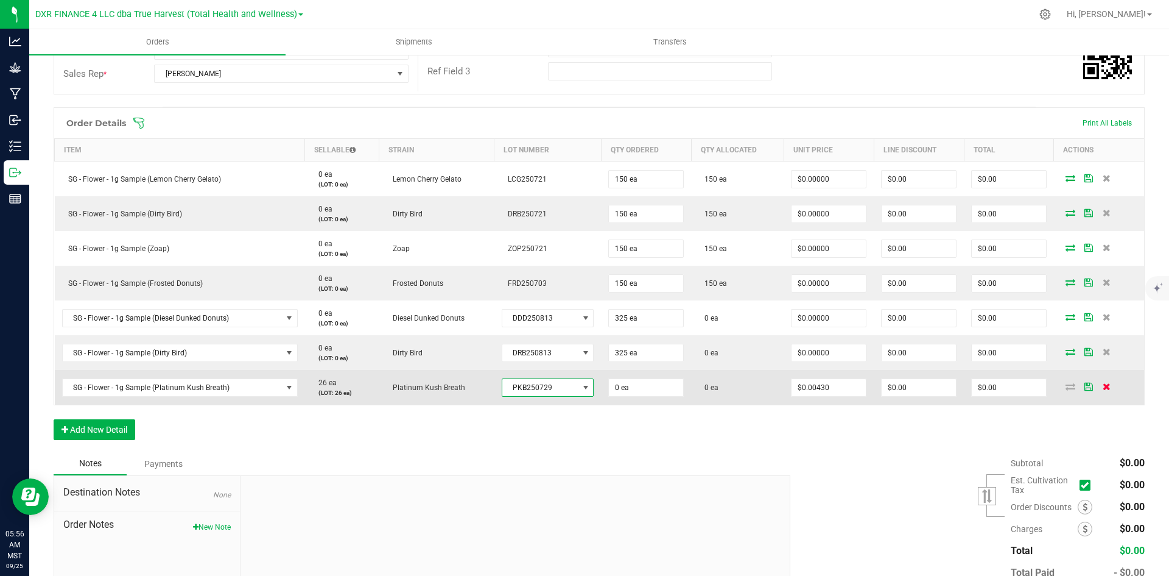
click at [1103, 384] on icon at bounding box center [1107, 385] width 8 height 7
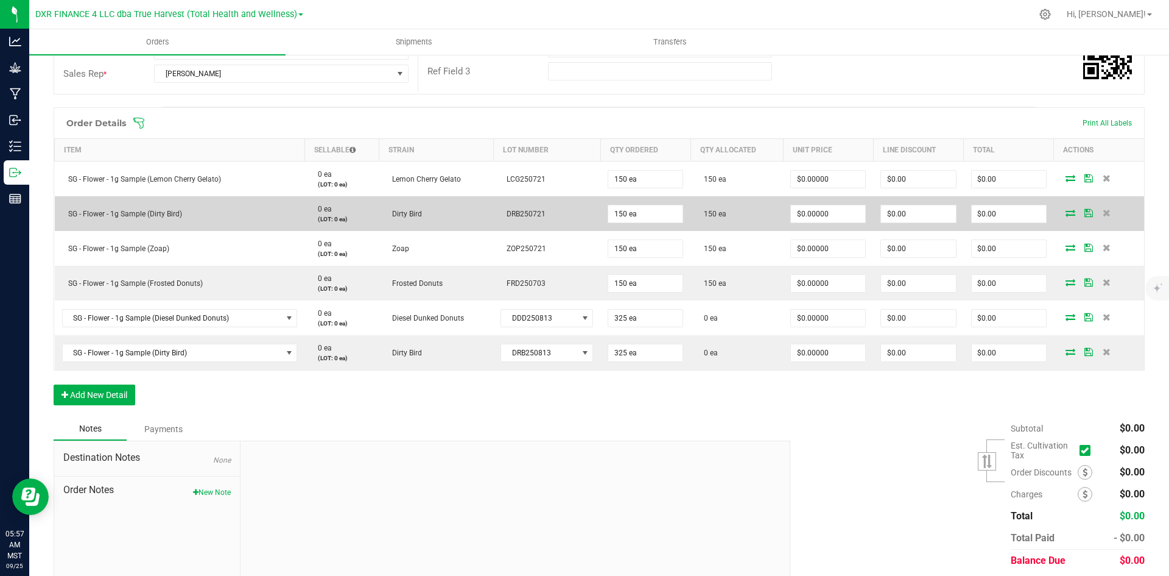
scroll to position [0, 0]
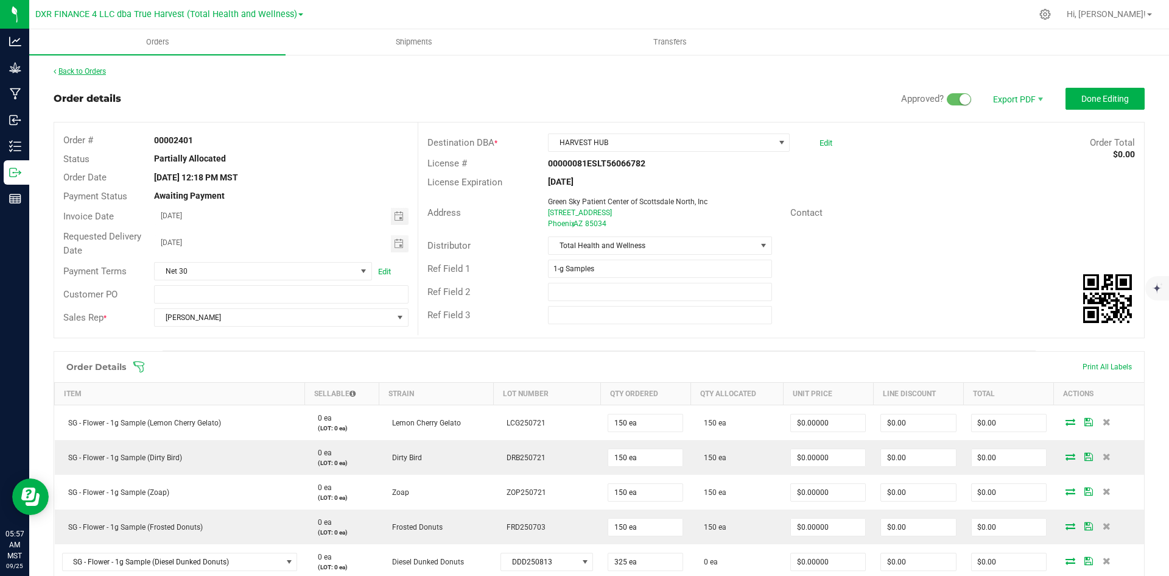
click at [105, 74] on link "Back to Orders" at bounding box center [80, 71] width 52 height 9
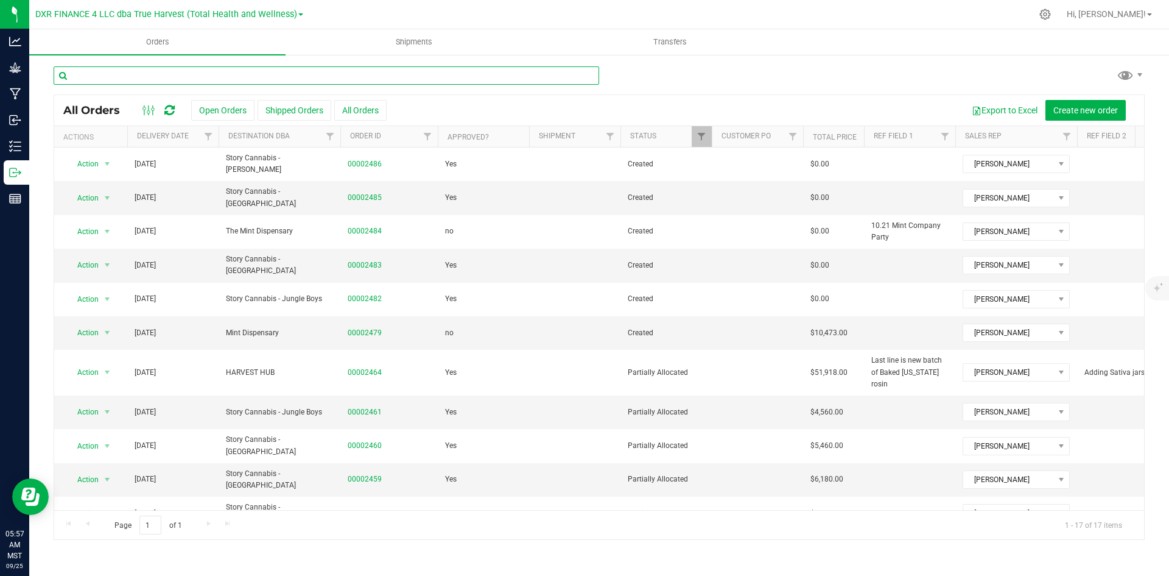
click at [291, 76] on input "text" at bounding box center [327, 75] width 546 height 18
type input "the mint"
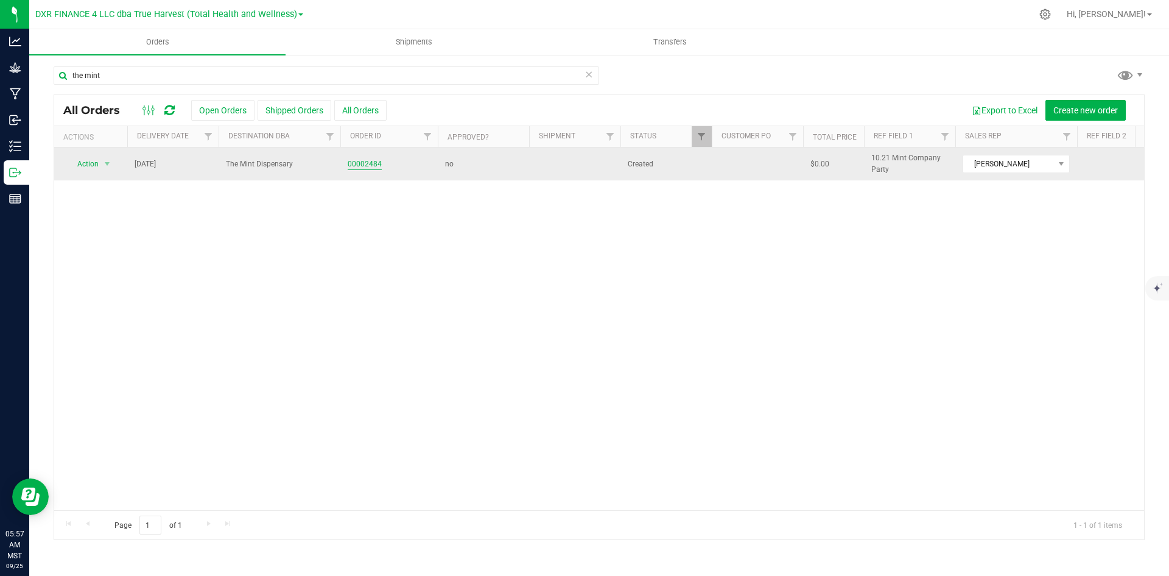
click at [366, 166] on link "00002484" at bounding box center [365, 164] width 34 height 12
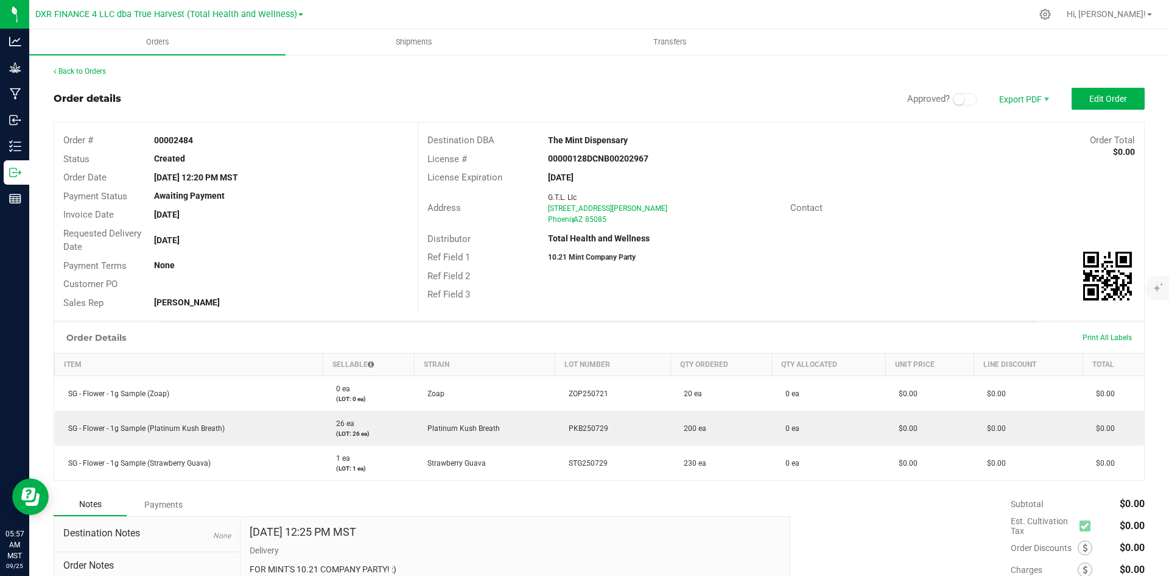
click at [791, 280] on div "Ref Field 2" at bounding box center [781, 276] width 726 height 19
click at [1119, 88] on button "Edit Order" at bounding box center [1108, 99] width 73 height 22
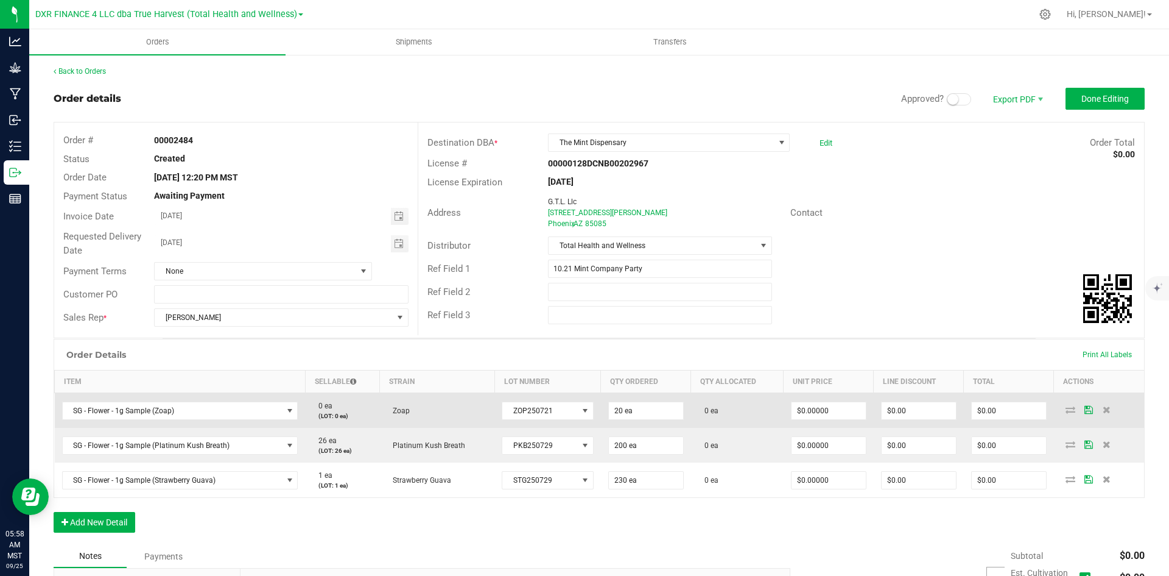
click at [1066, 411] on icon at bounding box center [1071, 409] width 10 height 7
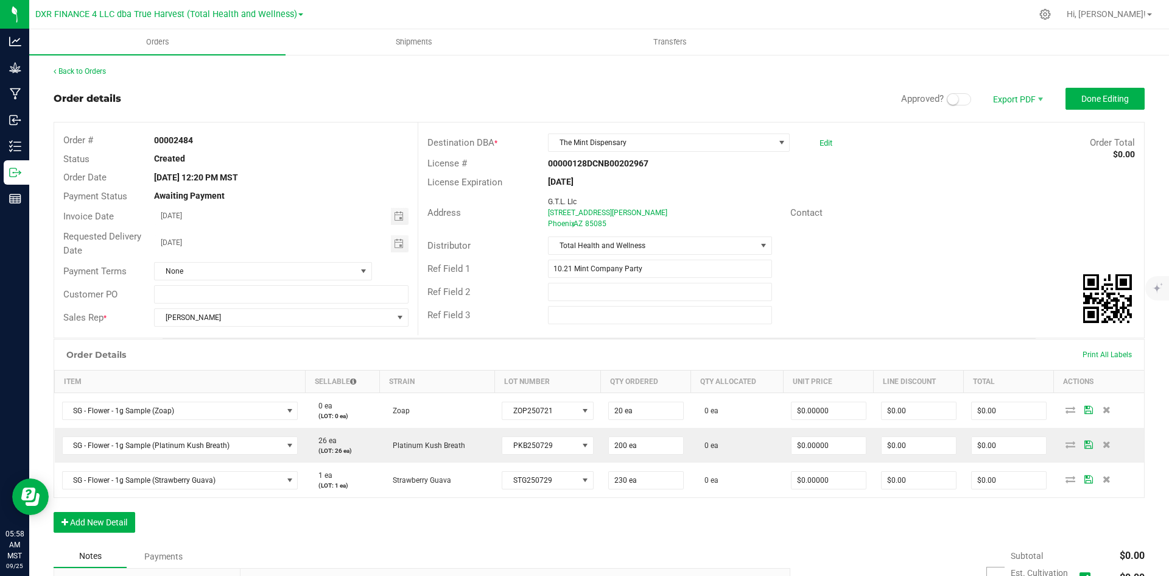
click at [956, 105] on span at bounding box center [959, 99] width 24 height 12
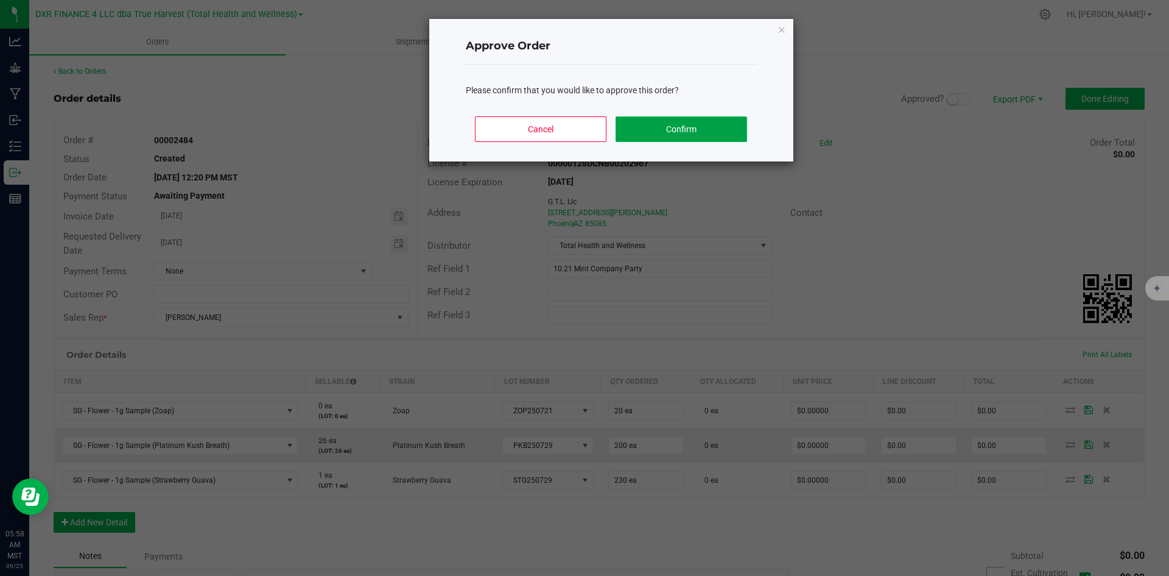
click at [686, 131] on button "Confirm" at bounding box center [681, 129] width 131 height 26
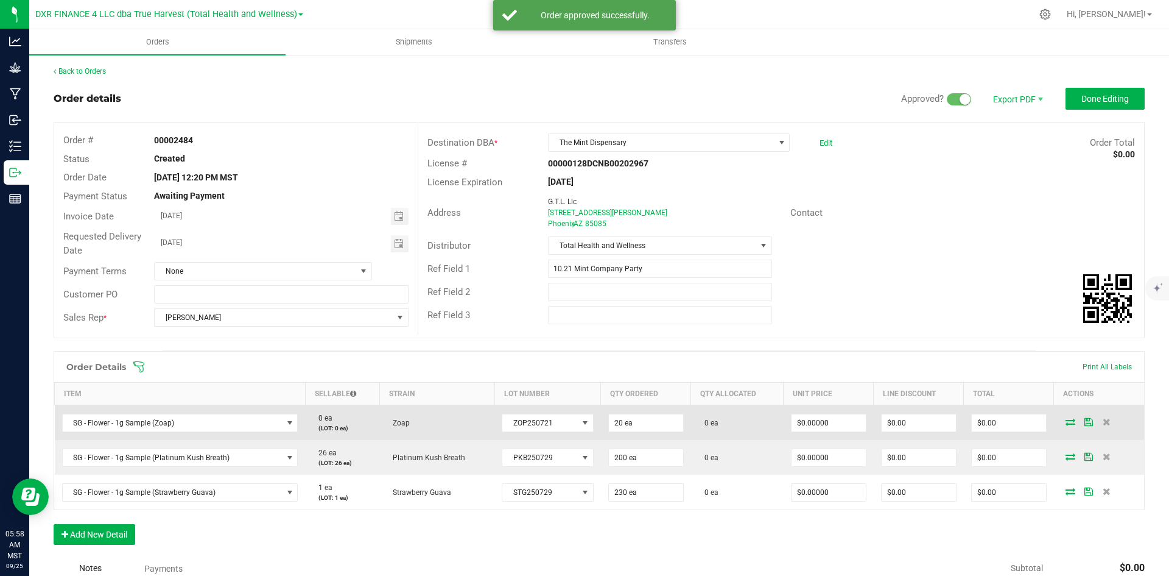
click at [1066, 423] on icon at bounding box center [1071, 421] width 10 height 7
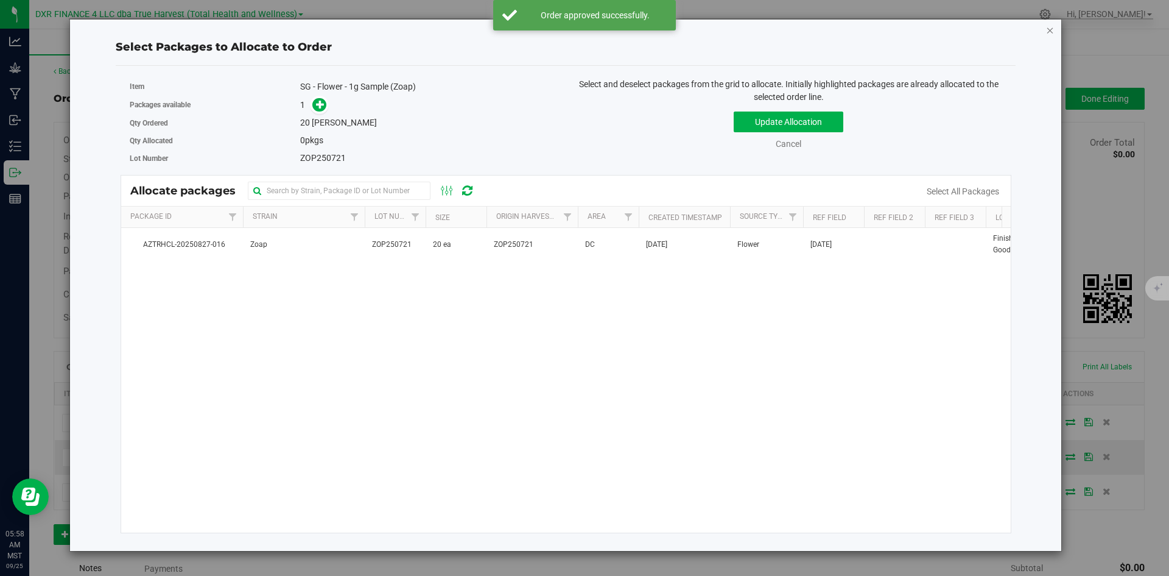
click at [1051, 31] on icon "button" at bounding box center [1050, 30] width 9 height 15
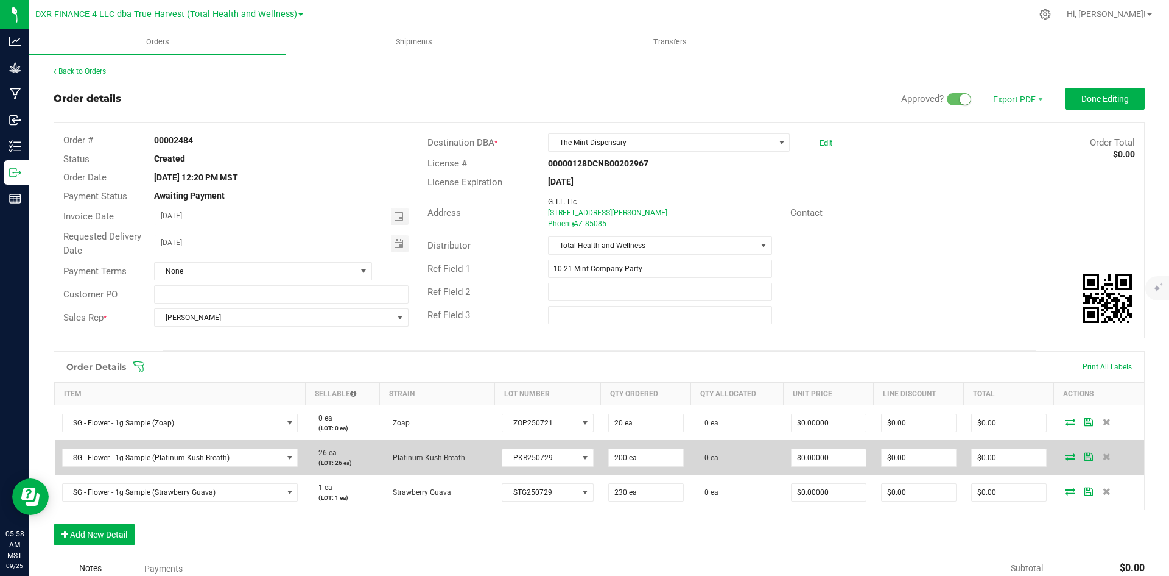
click at [1066, 459] on icon at bounding box center [1071, 456] width 10 height 7
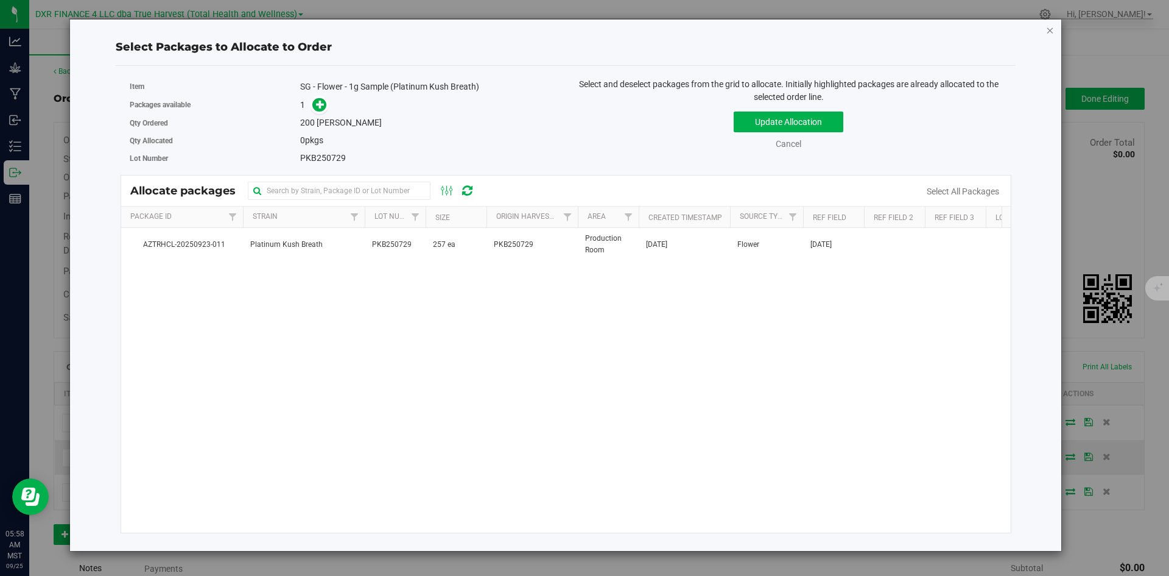
click at [1049, 28] on icon "button" at bounding box center [1050, 30] width 9 height 15
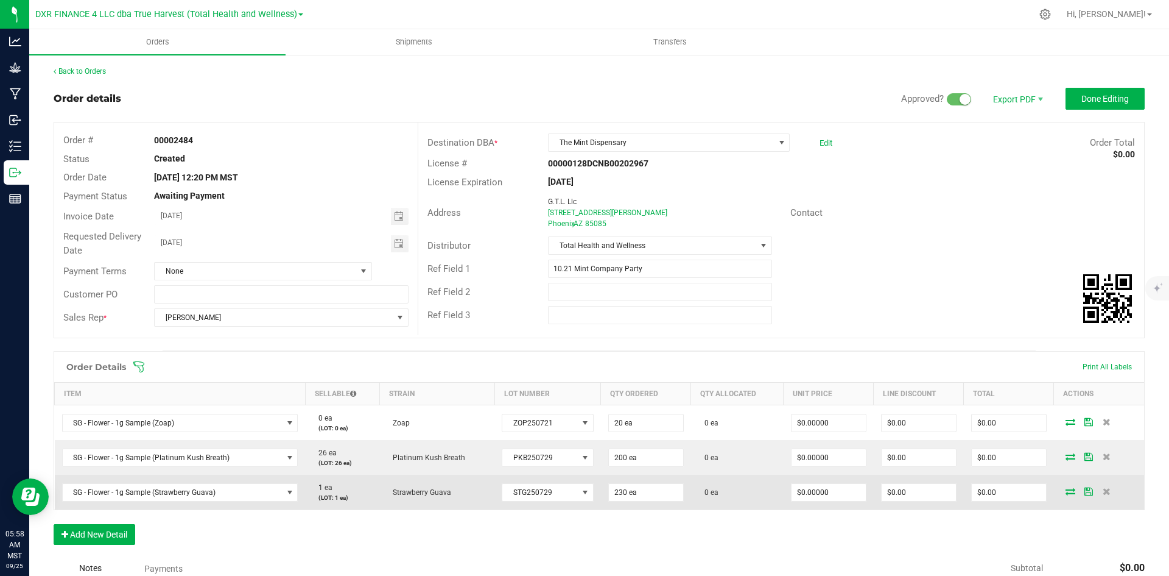
click at [1066, 490] on icon at bounding box center [1071, 490] width 10 height 7
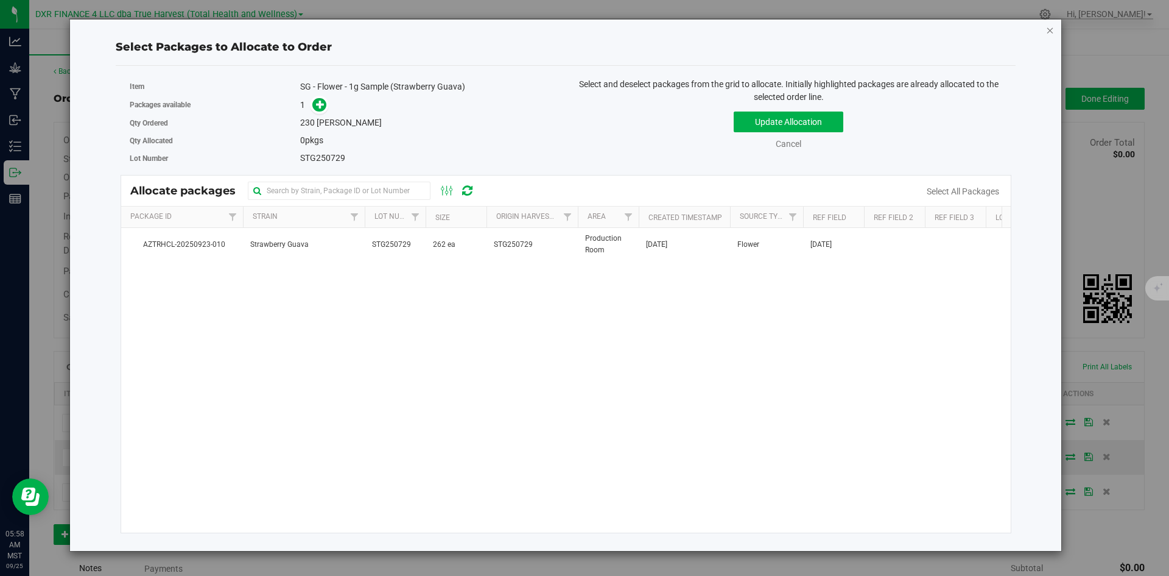
click at [1048, 35] on icon "button" at bounding box center [1050, 30] width 9 height 15
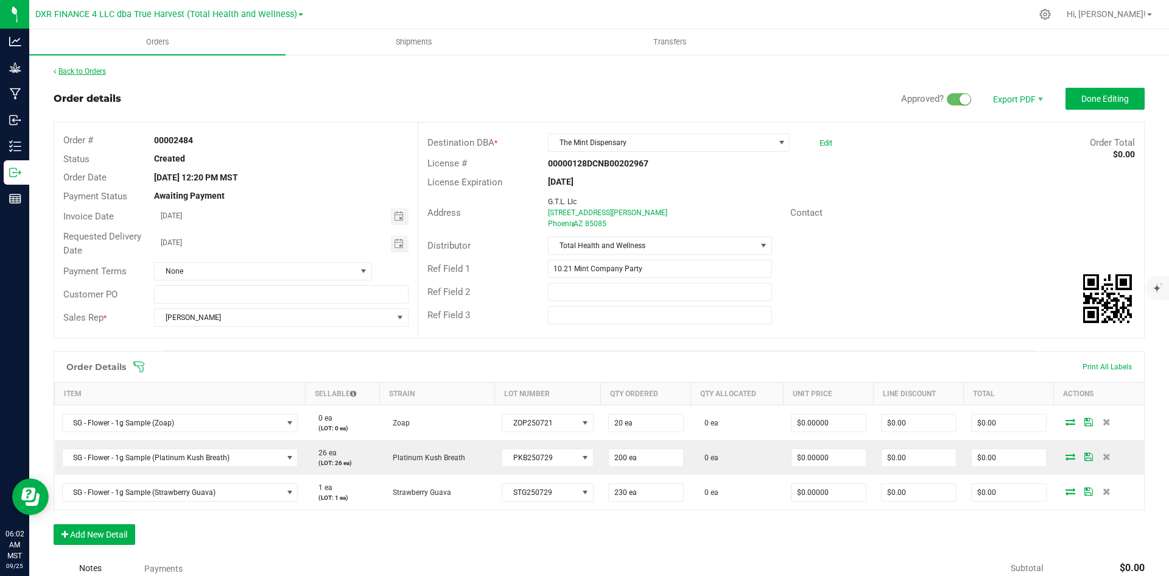
click at [88, 72] on link "Back to Orders" at bounding box center [80, 71] width 52 height 9
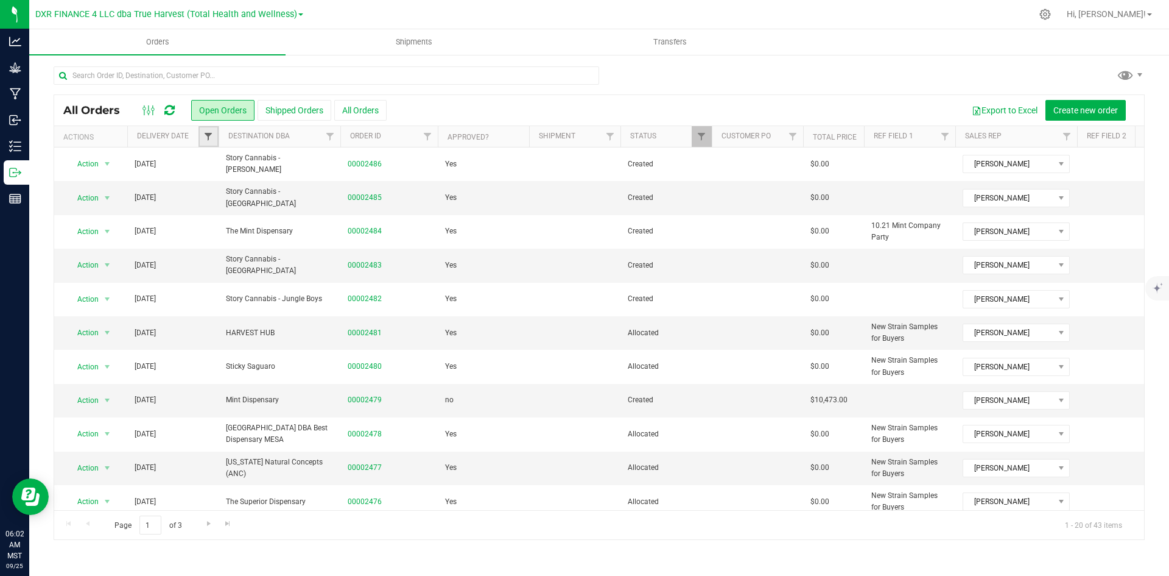
click at [206, 133] on span "Filter" at bounding box center [208, 137] width 10 height 10
click at [322, 216] on span "select" at bounding box center [322, 210] width 18 height 17
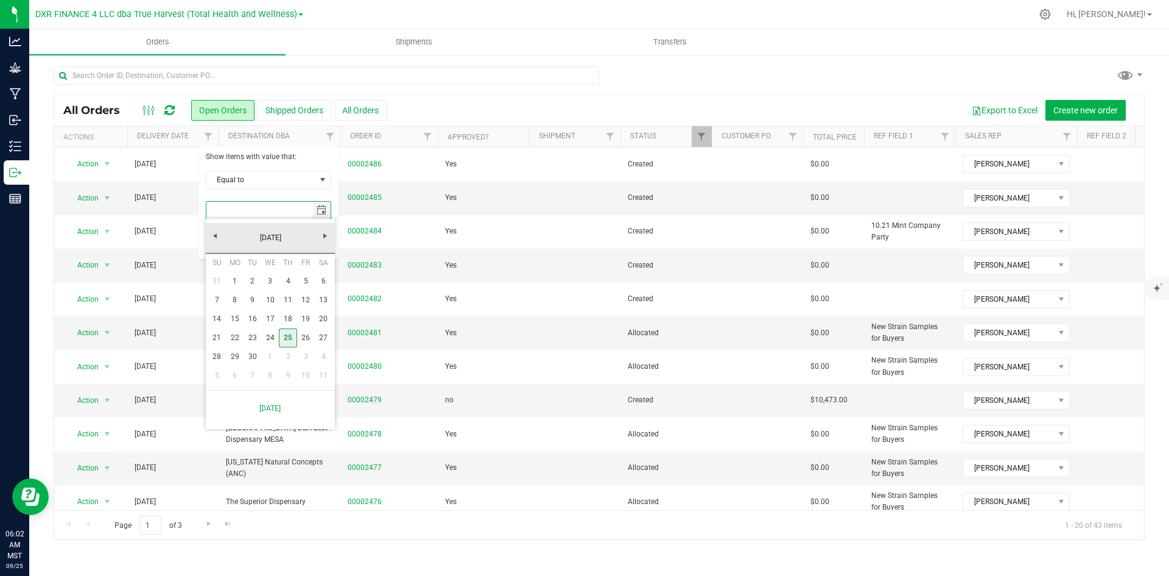
click at [283, 334] on link "25" at bounding box center [288, 337] width 18 height 19
type input "9/25/2025"
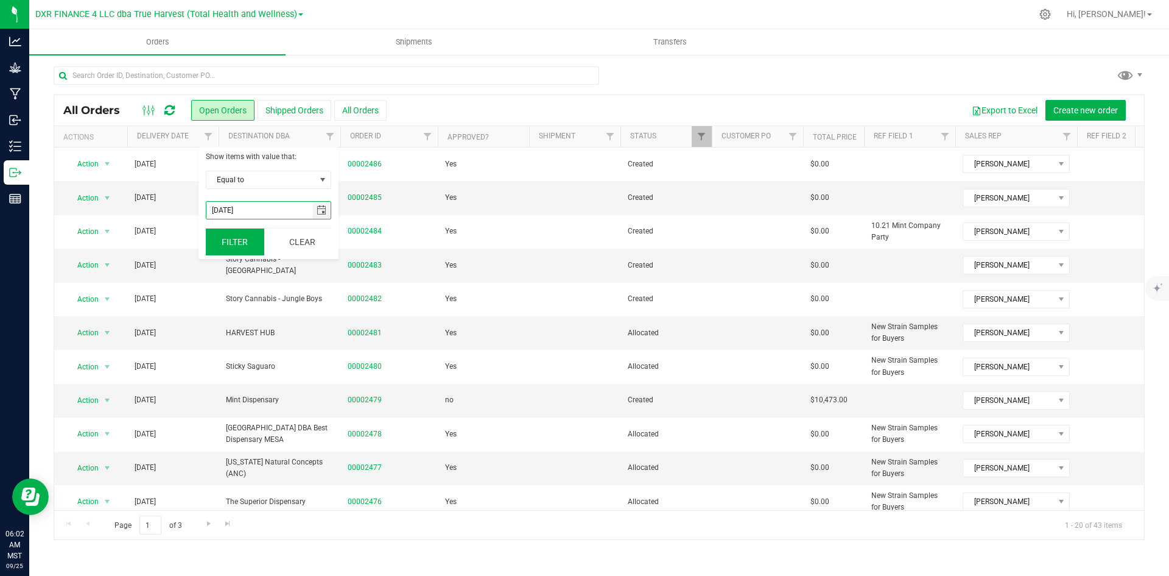
click at [222, 247] on button "Filter" at bounding box center [235, 241] width 58 height 27
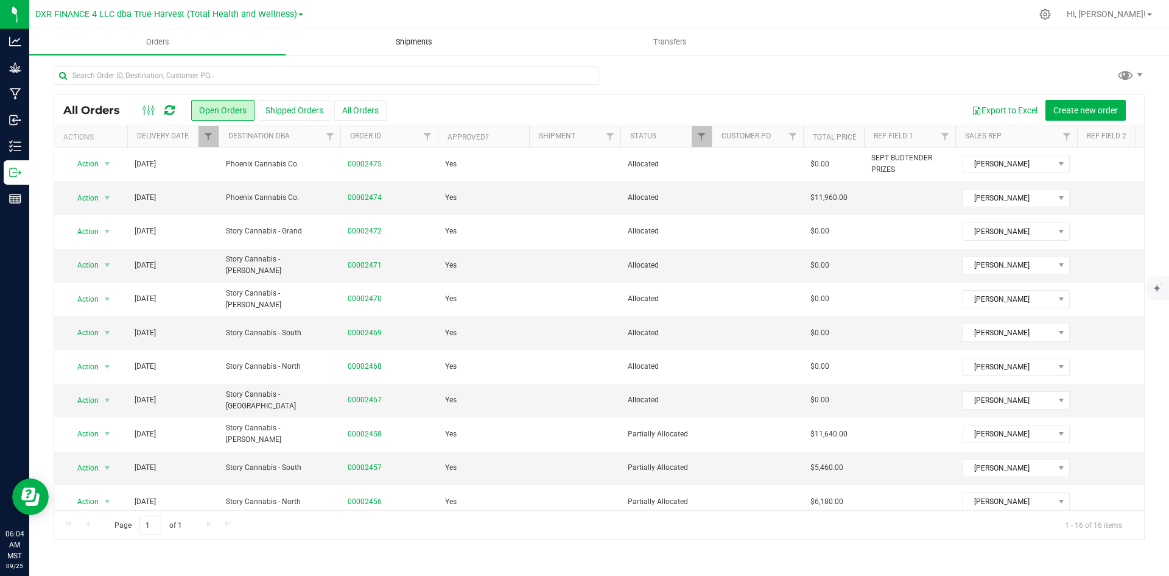
click at [404, 38] on span "Shipments" at bounding box center [413, 42] width 69 height 11
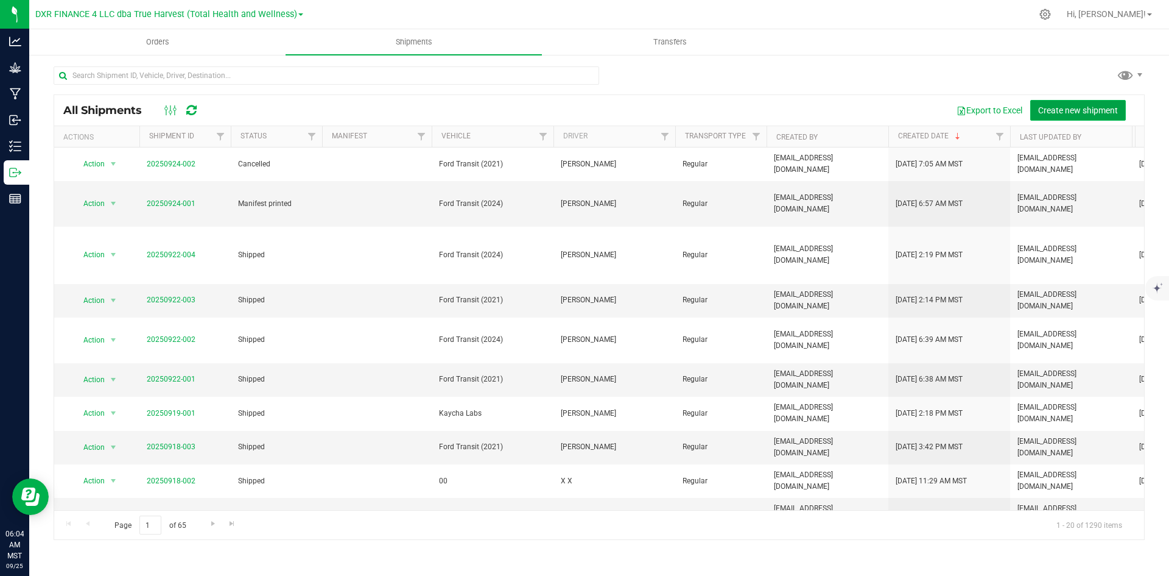
click at [1071, 108] on span "Create new shipment" at bounding box center [1078, 110] width 80 height 10
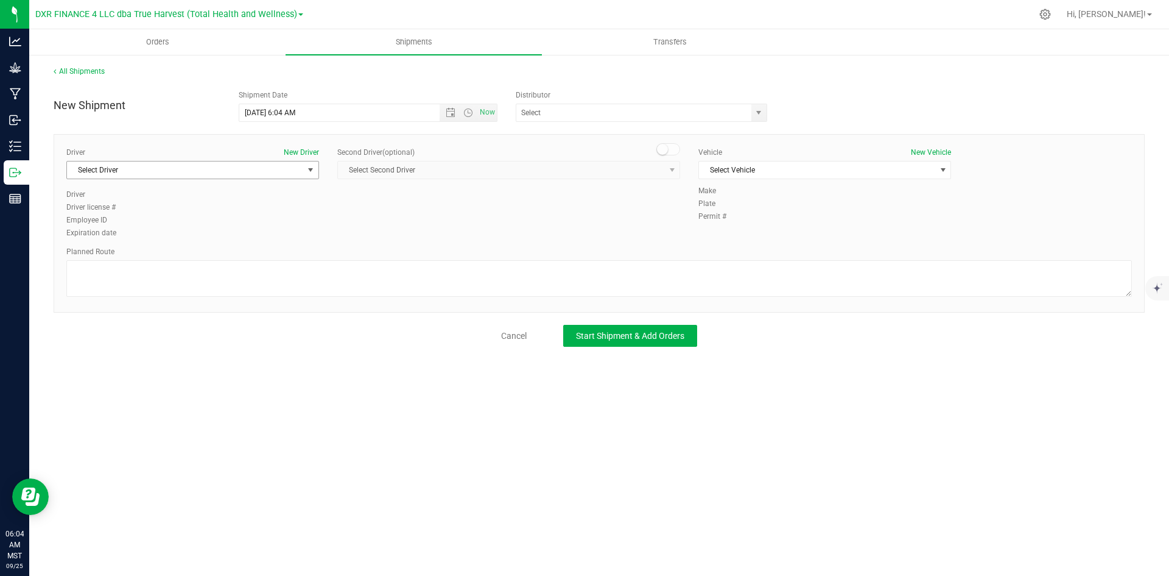
click at [286, 167] on span "Select Driver" at bounding box center [185, 169] width 236 height 17
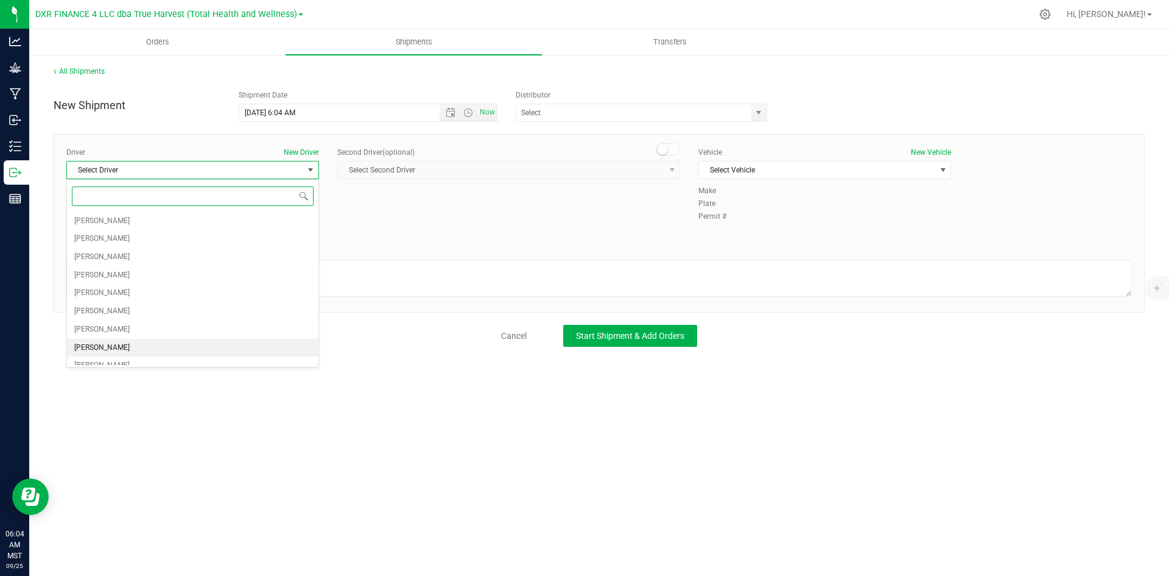
scroll to position [61, 0]
click at [181, 314] on li "Philip Mashek" at bounding box center [193, 323] width 252 height 18
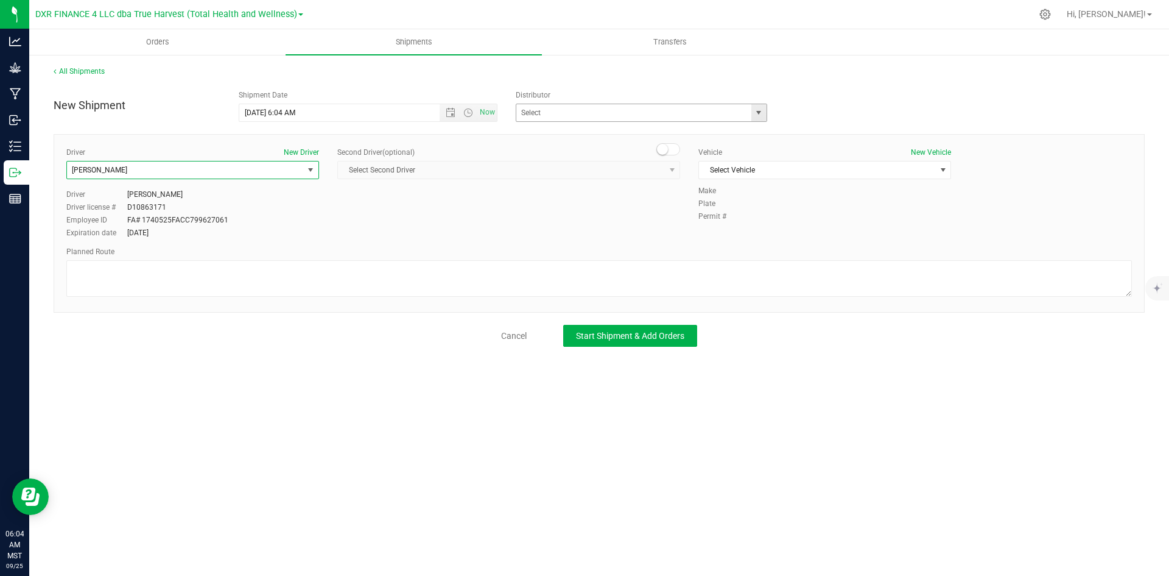
click at [759, 114] on span "select" at bounding box center [759, 113] width 10 height 10
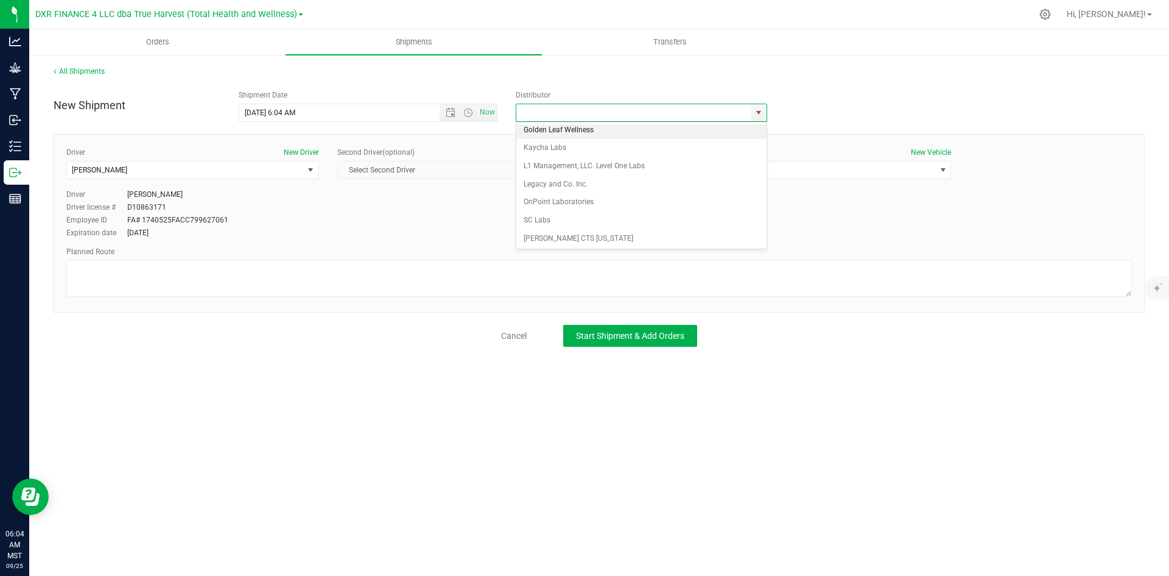
scroll to position [113, 0]
click at [689, 200] on li "Total Health and Wellness" at bounding box center [641, 201] width 250 height 18
type input "Total Health and Wellness"
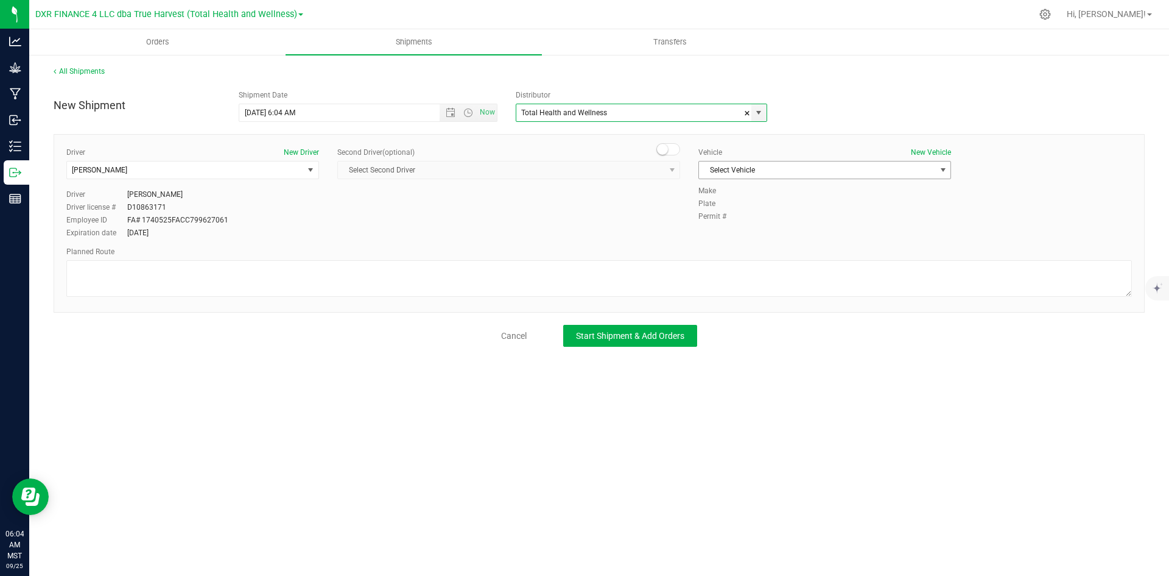
click at [942, 171] on span "select" at bounding box center [944, 170] width 10 height 10
click at [889, 219] on li "Ford Transit (2024)" at bounding box center [825, 227] width 252 height 18
drag, startPoint x: 645, startPoint y: 337, endPoint x: 632, endPoint y: 342, distance: 14.5
click at [643, 337] on span "Start Shipment & Add Orders" at bounding box center [630, 336] width 108 height 10
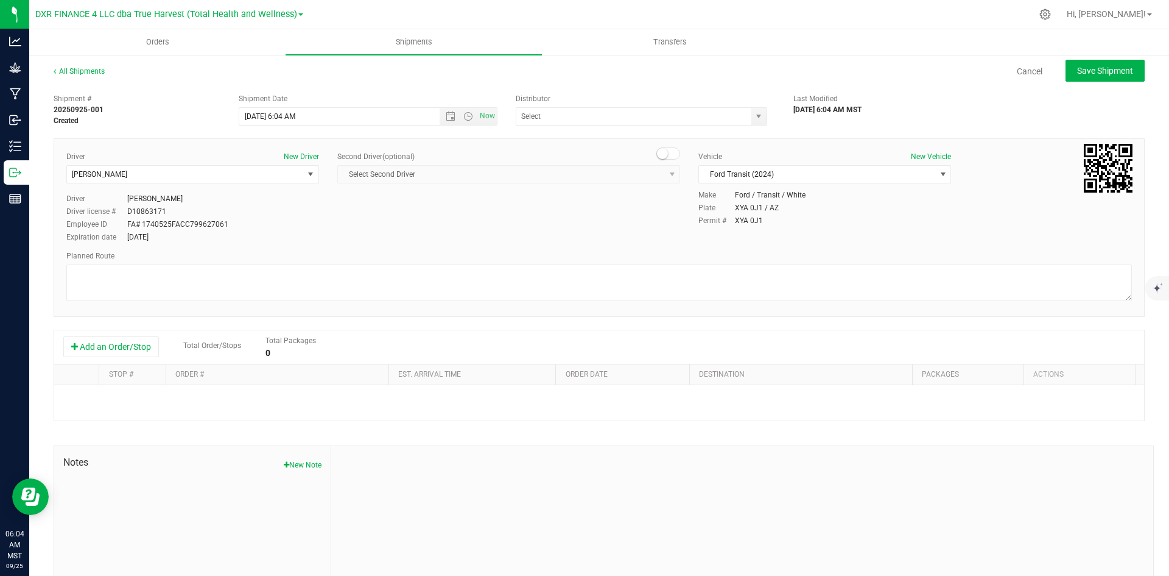
type input "Total Health and Wellness"
click at [122, 347] on button "Add an Order/Stop" at bounding box center [111, 346] width 96 height 21
click at [121, 347] on button "Add an Order/Stop" at bounding box center [111, 346] width 96 height 21
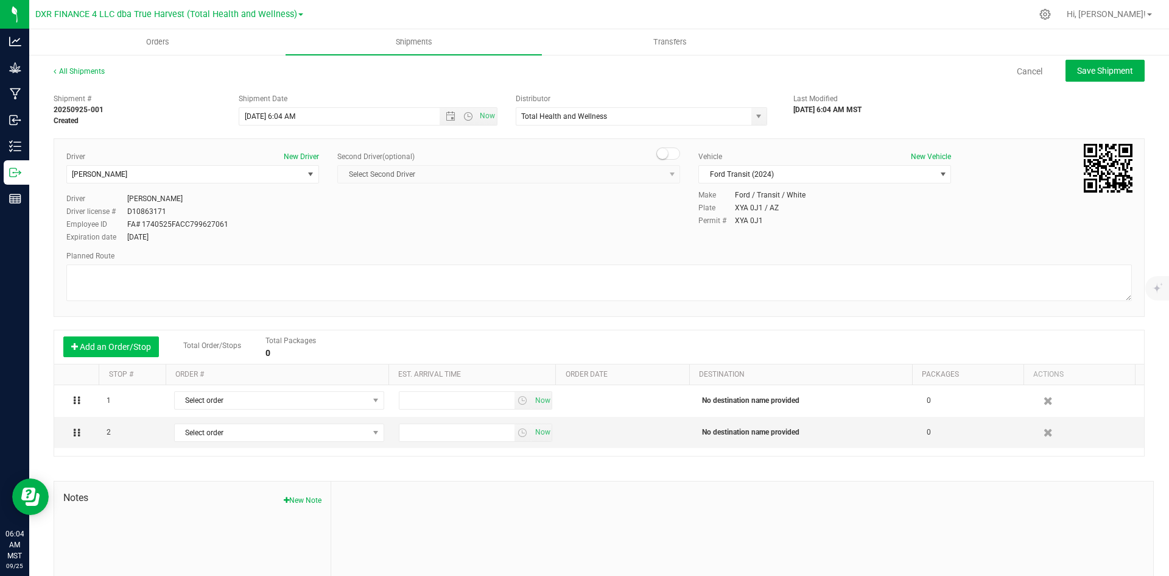
click at [121, 347] on button "Add an Order/Stop" at bounding box center [111, 346] width 96 height 21
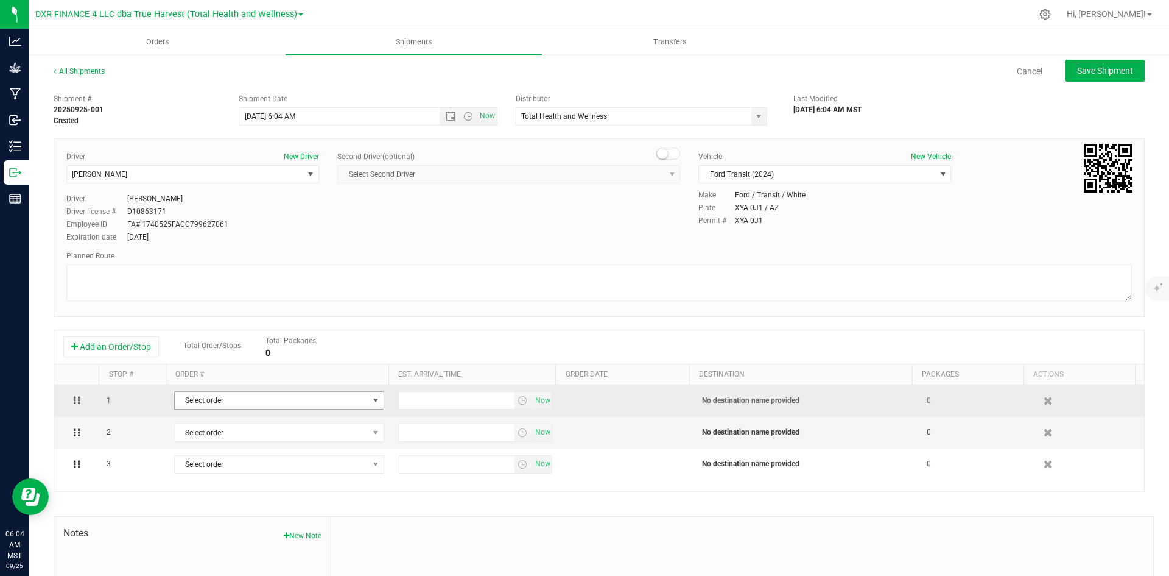
click at [303, 401] on span "Select order" at bounding box center [272, 400] width 194 height 17
click at [270, 398] on span "Select order" at bounding box center [272, 400] width 194 height 17
type input "2429"
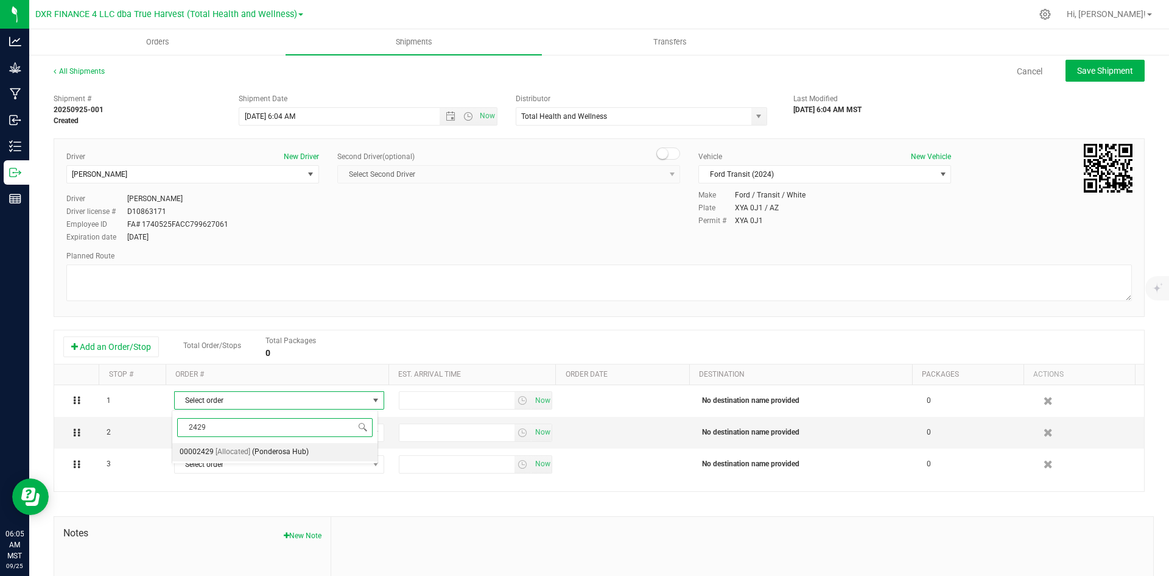
click at [256, 451] on span "(Ponderosa Hub)" at bounding box center [280, 452] width 57 height 16
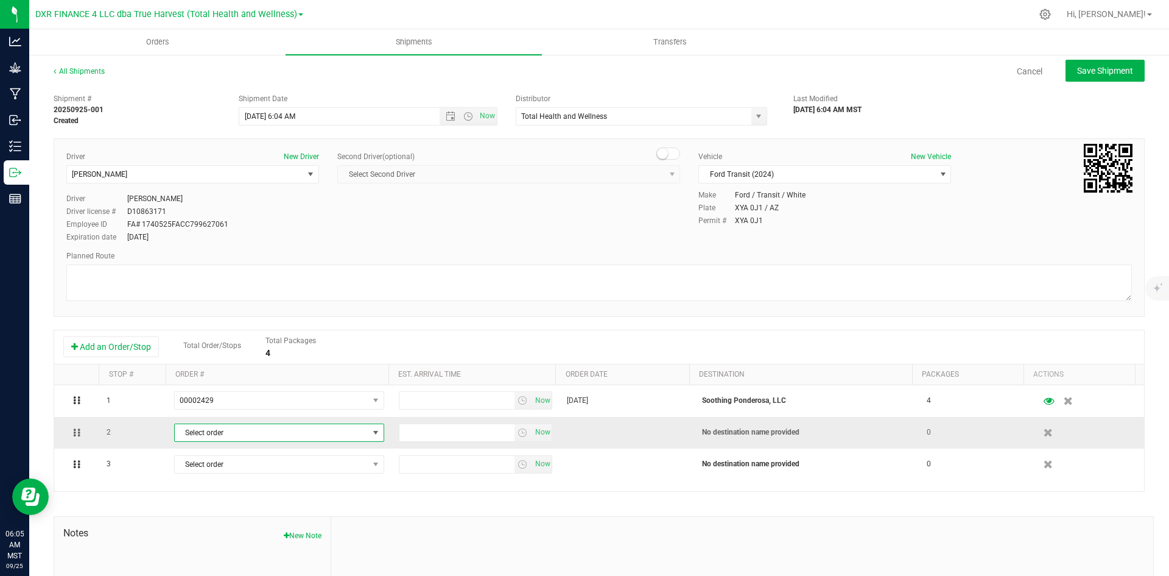
click at [261, 435] on span "Select order" at bounding box center [272, 432] width 194 height 17
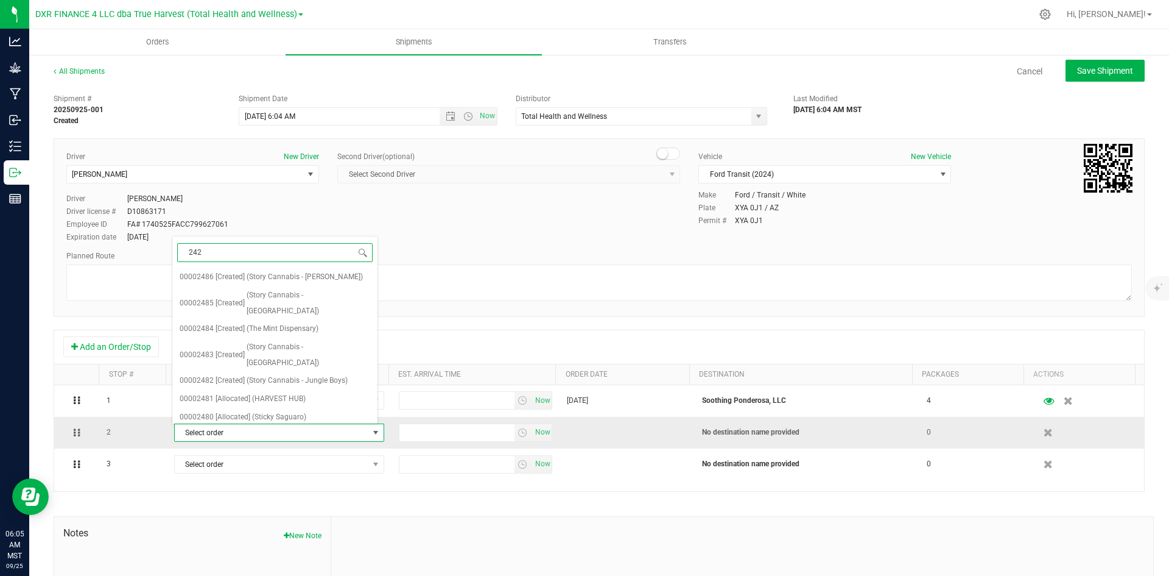
type input "2424"
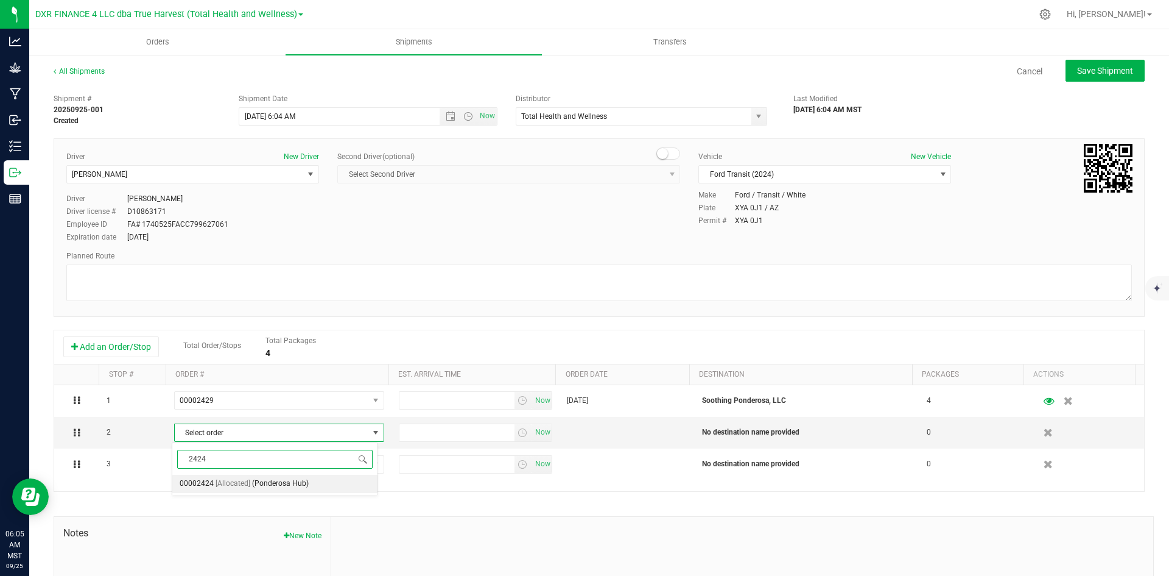
click at [245, 480] on span "[Allocated]" at bounding box center [233, 484] width 35 height 16
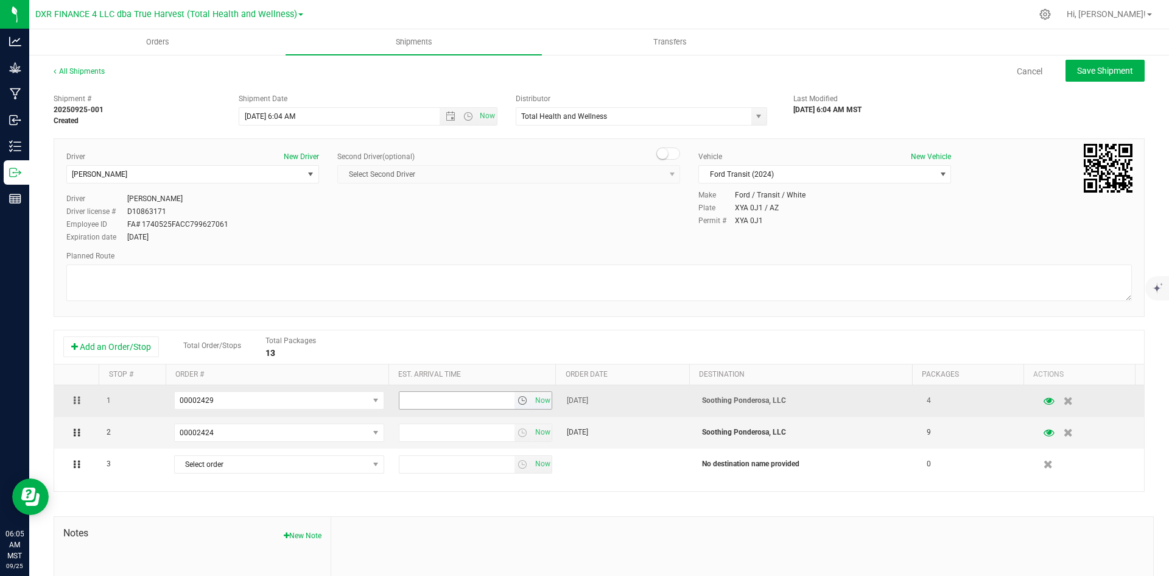
click at [443, 403] on input "text" at bounding box center [457, 400] width 115 height 17
type input "10:00 am"
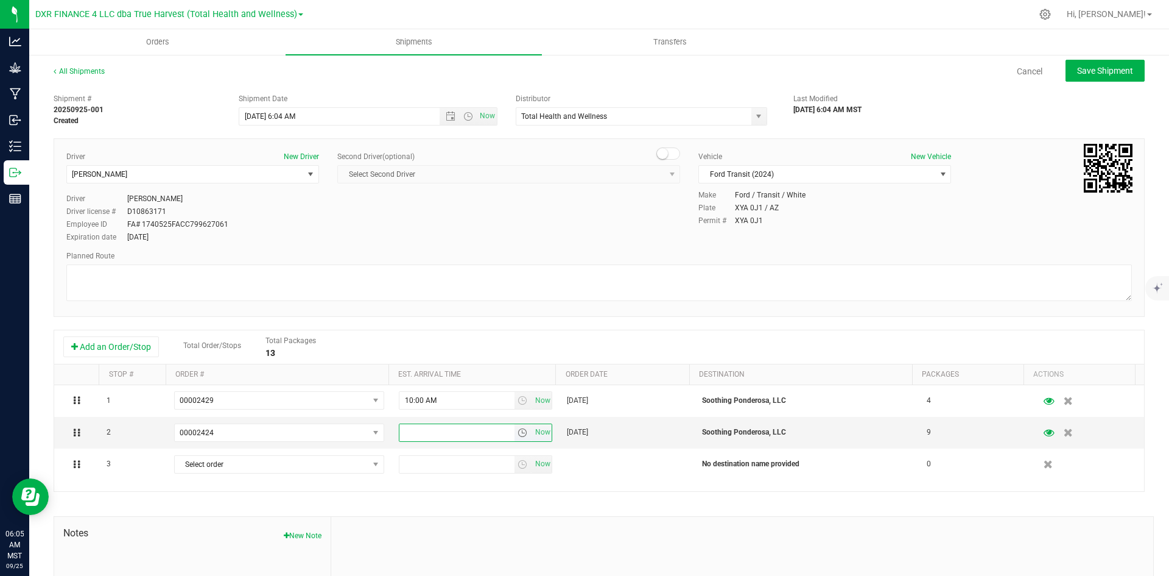
click at [438, 432] on input "text" at bounding box center [457, 432] width 115 height 17
type input "10:00 am"
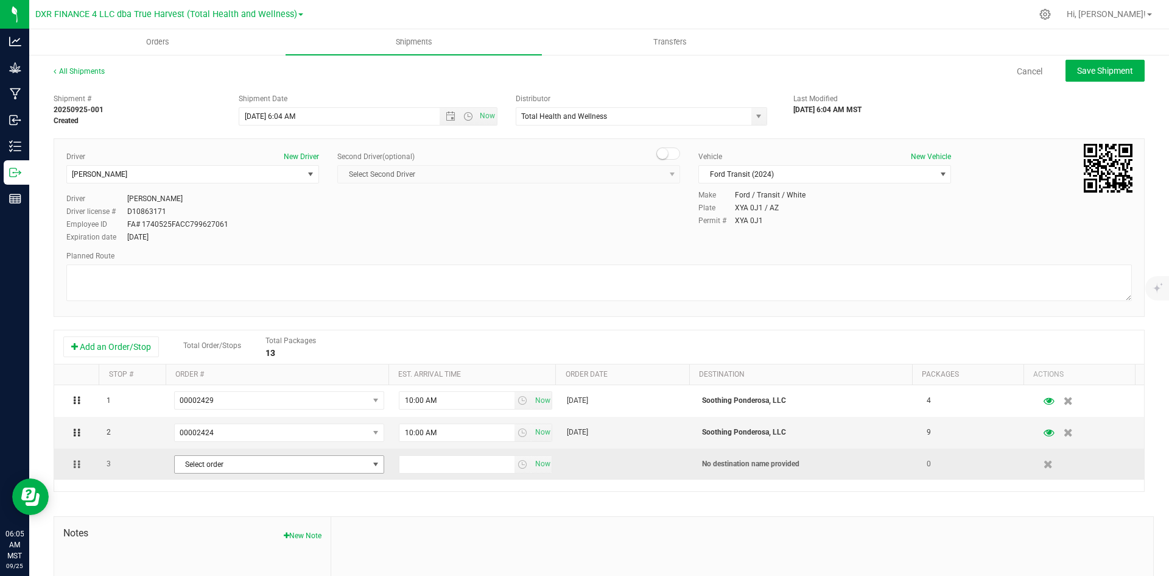
click at [216, 465] on span "Select order" at bounding box center [272, 464] width 194 height 17
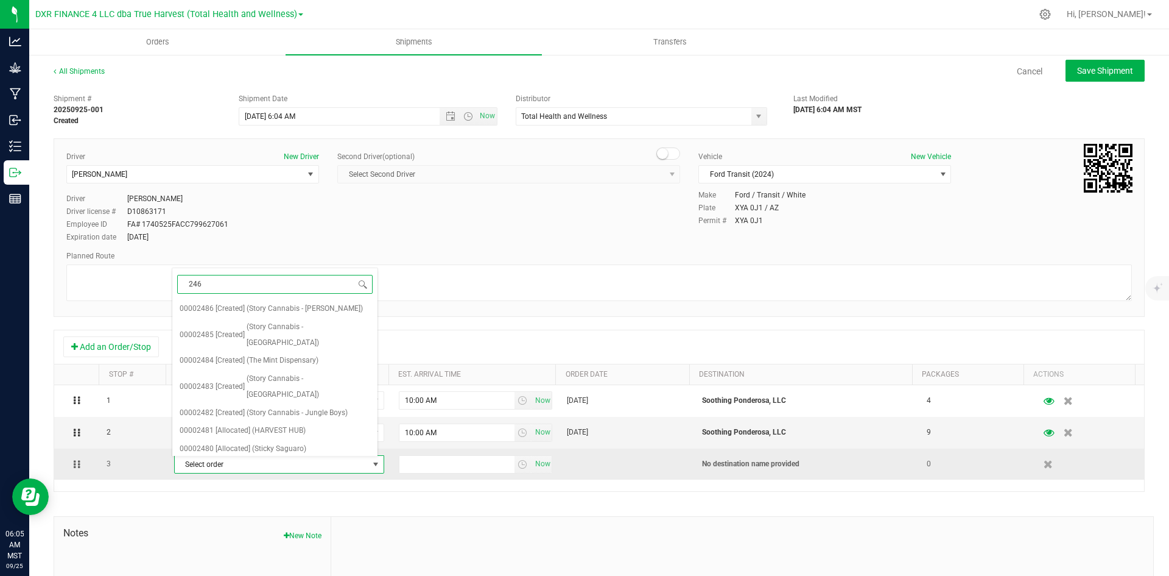
type input "2468"
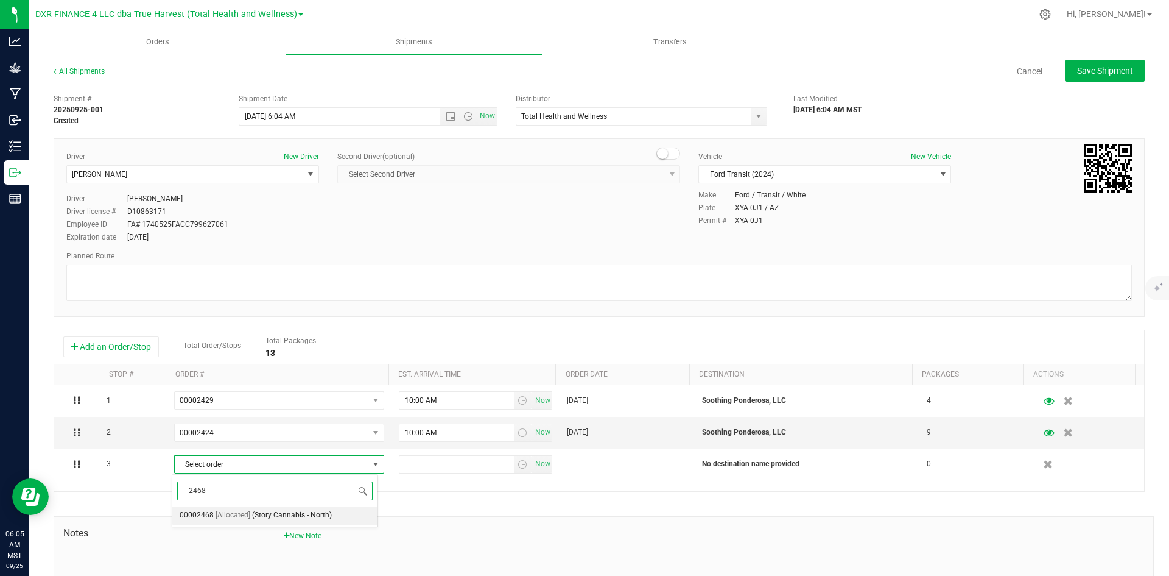
click at [220, 516] on span "[Allocated]" at bounding box center [233, 515] width 35 height 16
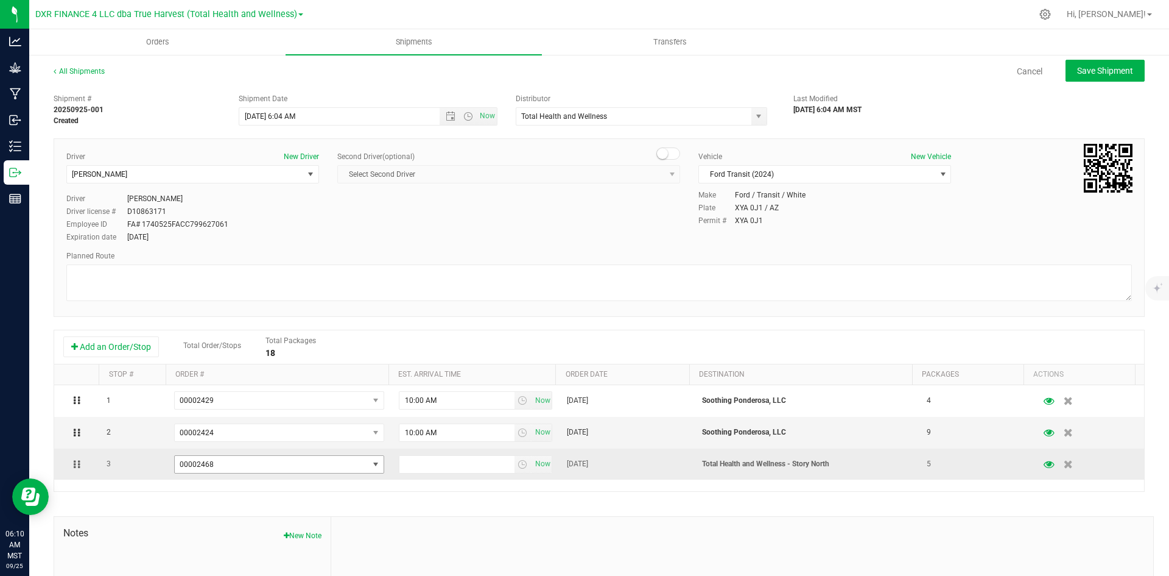
click at [231, 464] on span "00002468" at bounding box center [272, 464] width 194 height 17
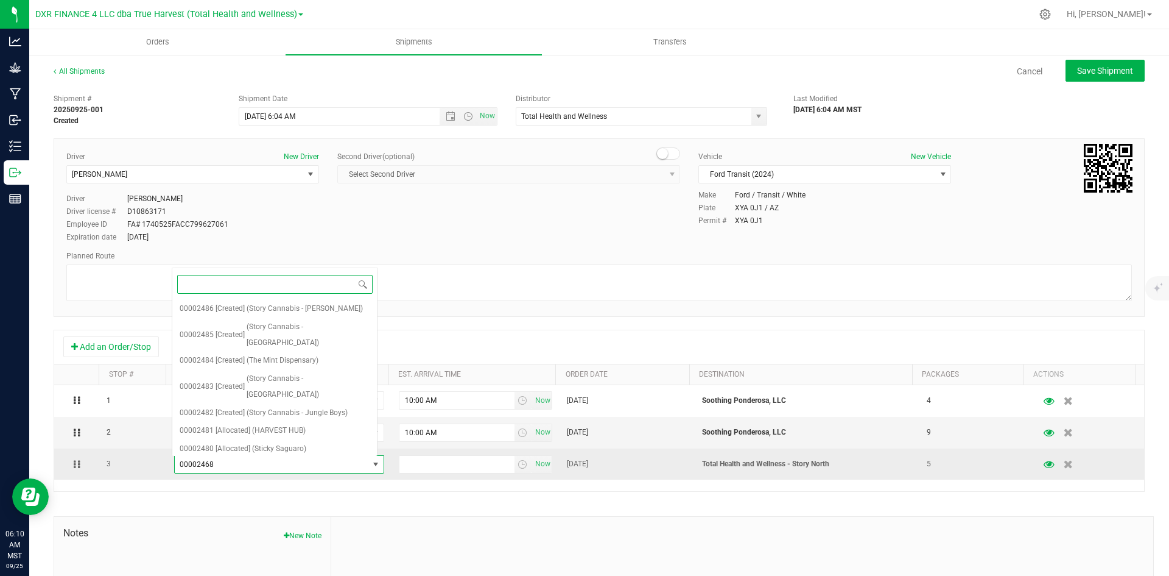
scroll to position [222, 0]
type input "2474"
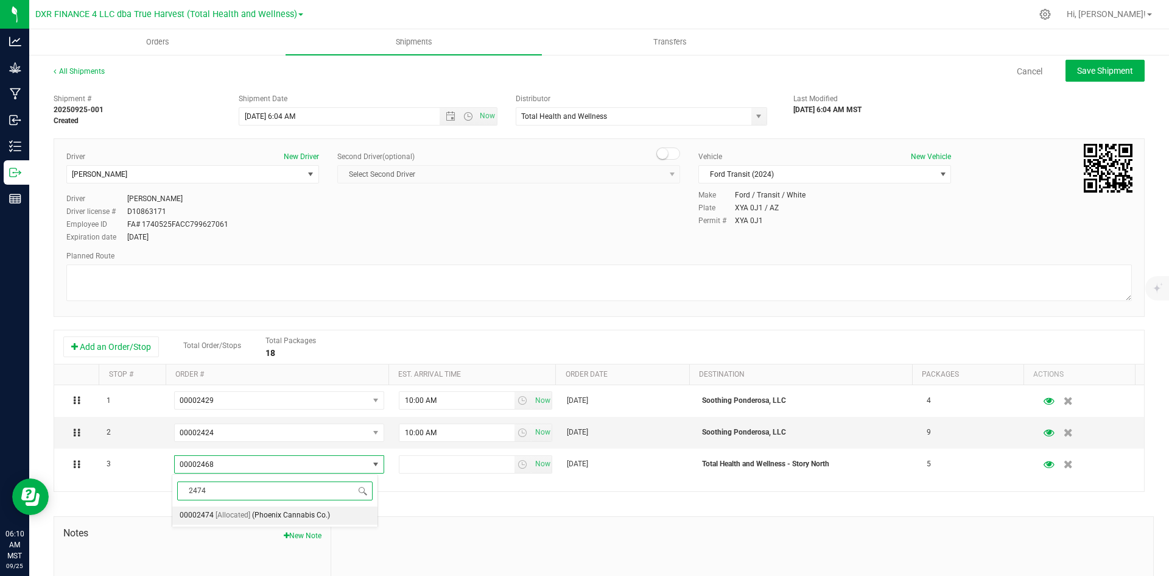
click at [233, 520] on span "[Allocated]" at bounding box center [233, 515] width 35 height 16
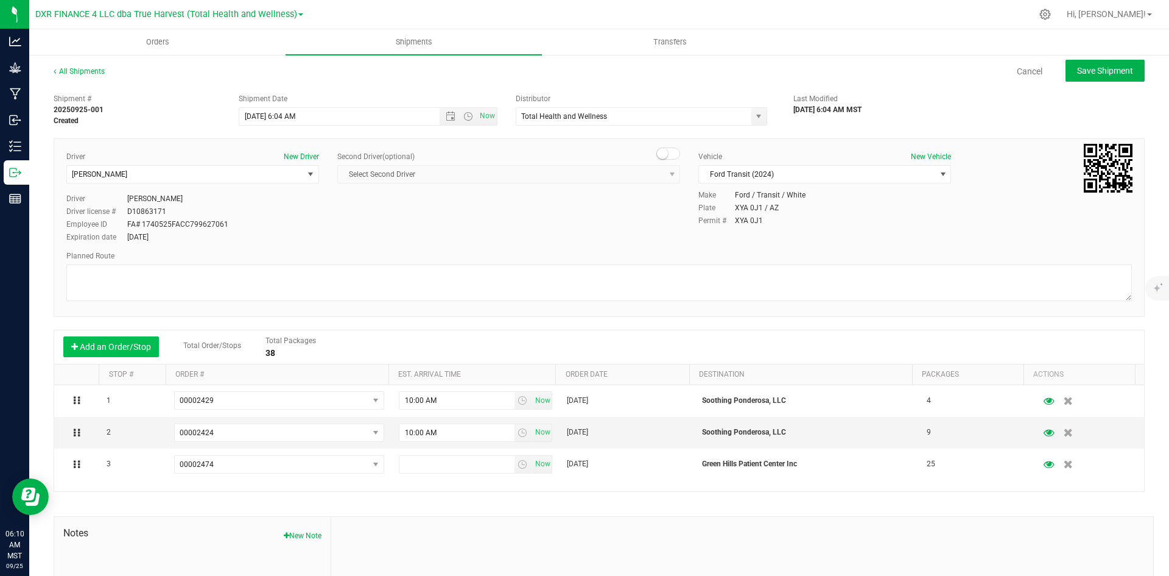
click at [149, 345] on button "Add an Order/Stop" at bounding box center [111, 346] width 96 height 21
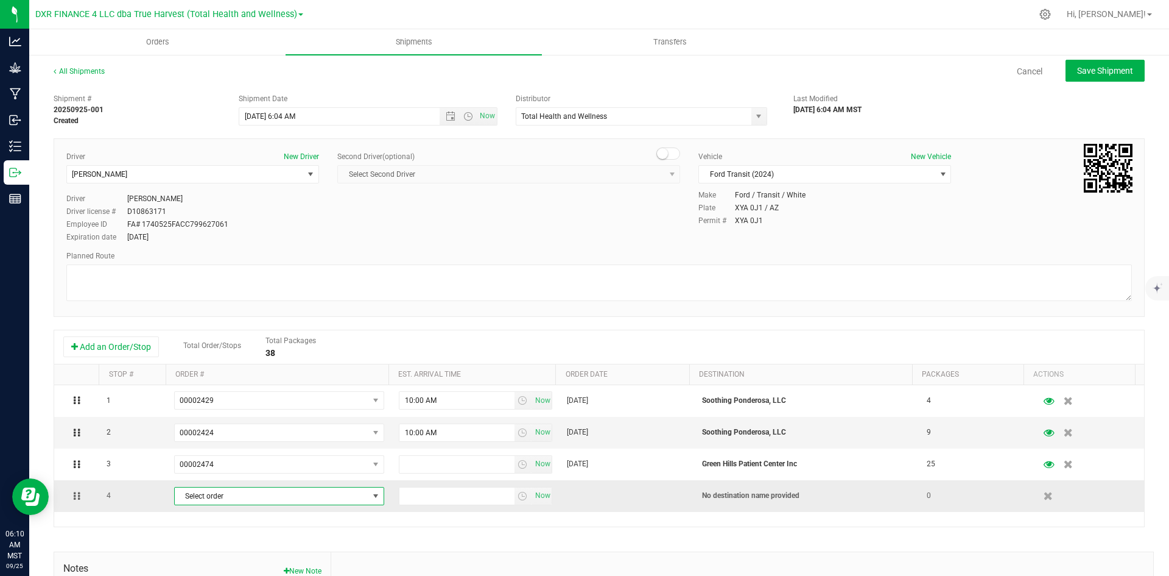
click at [202, 495] on span "Select order" at bounding box center [272, 495] width 194 height 17
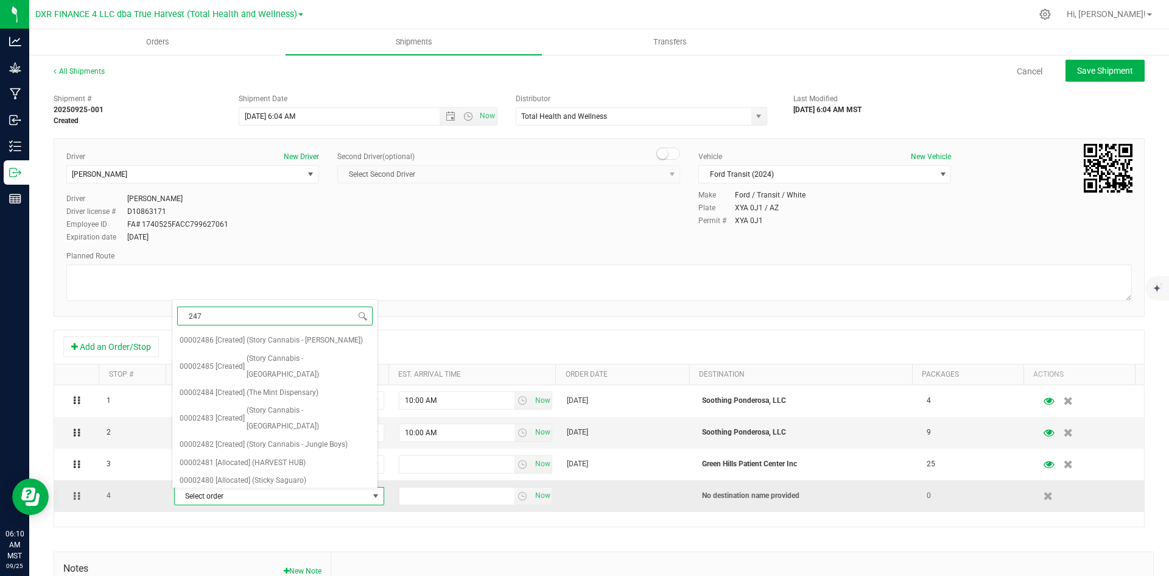
type input "2475"
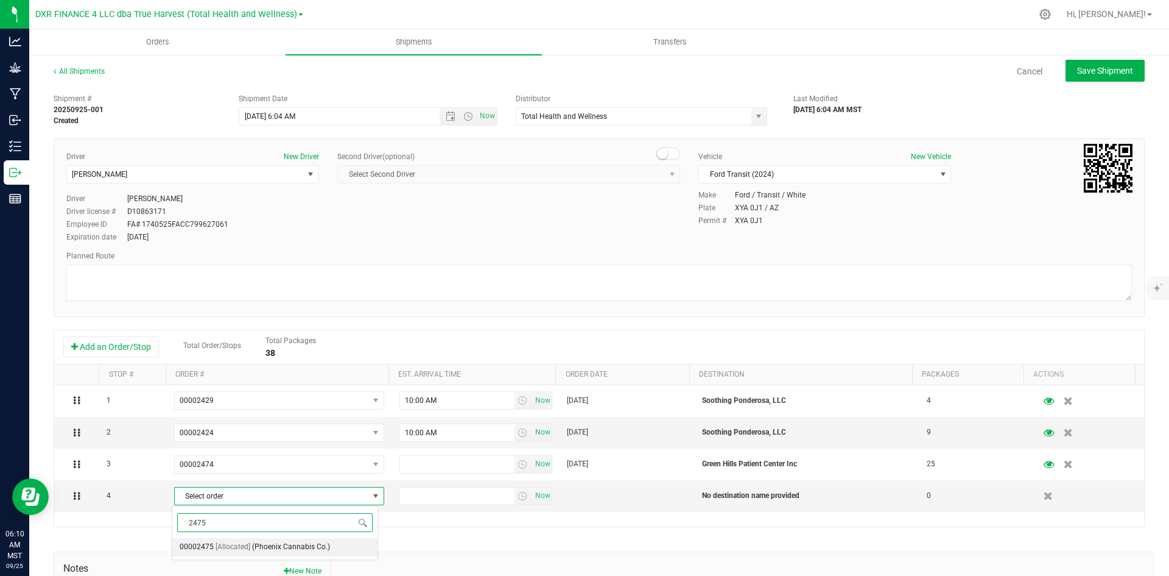
click at [213, 553] on li "00002475 [Allocated] (Phoenix Cannabis Co.)" at bounding box center [274, 547] width 205 height 18
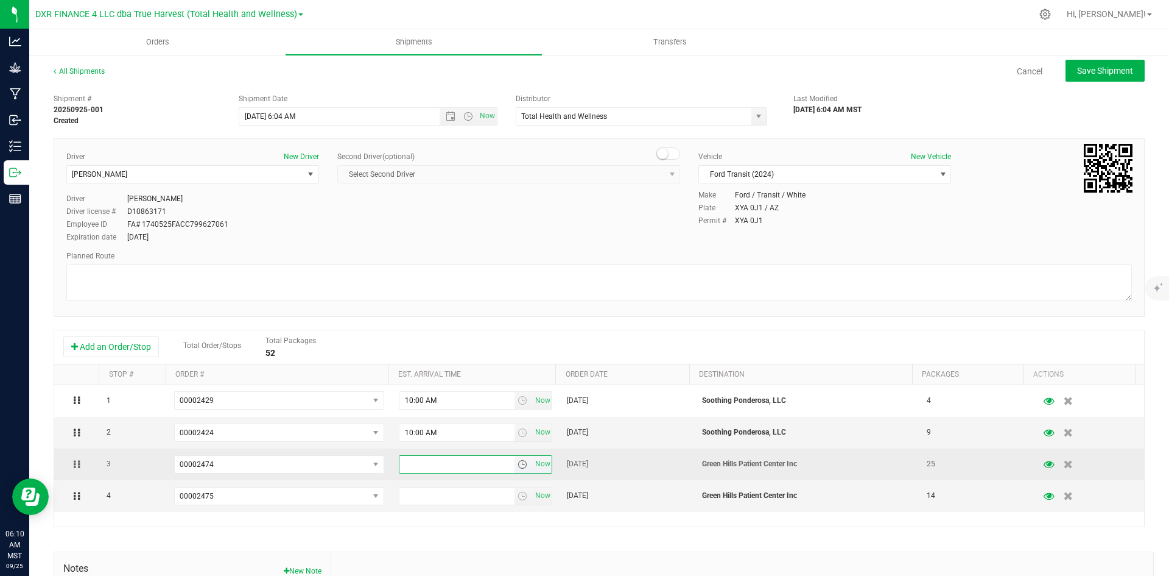
click at [424, 464] on input "text" at bounding box center [457, 464] width 115 height 17
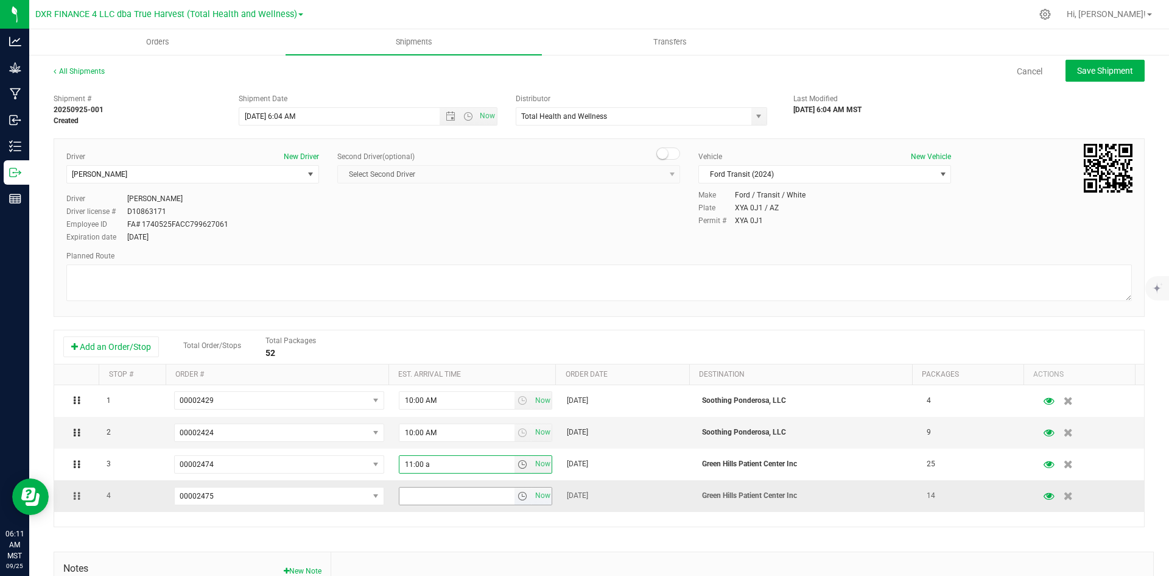
type input "11:00 am"
type input "1100 am"
click at [144, 348] on button "Add an Order/Stop" at bounding box center [111, 346] width 96 height 21
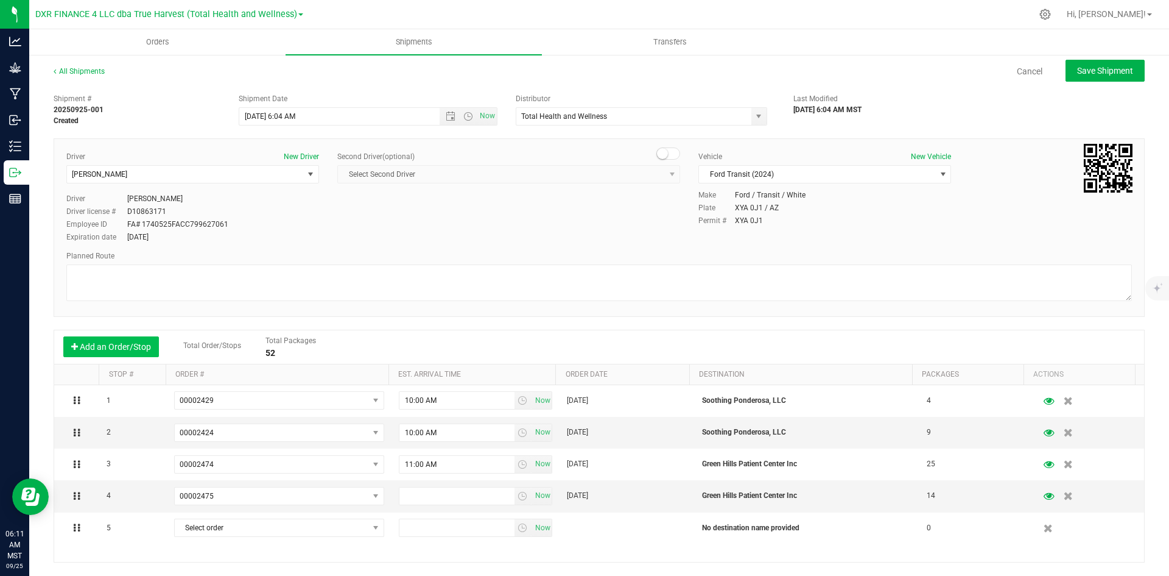
click at [144, 348] on button "Add an Order/Stop" at bounding box center [111, 346] width 96 height 21
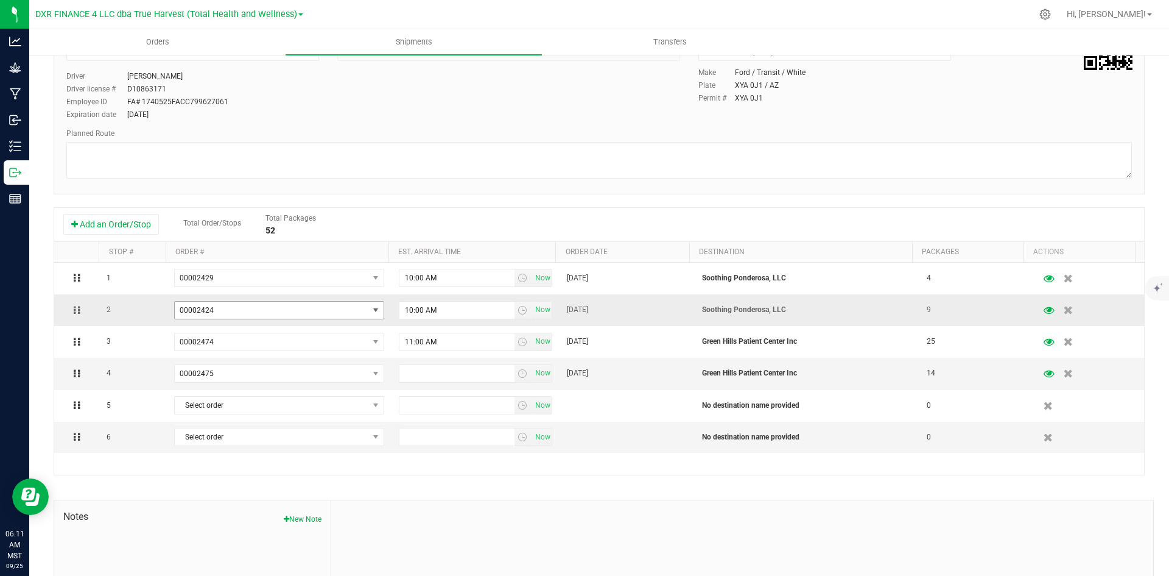
scroll to position [183, 0]
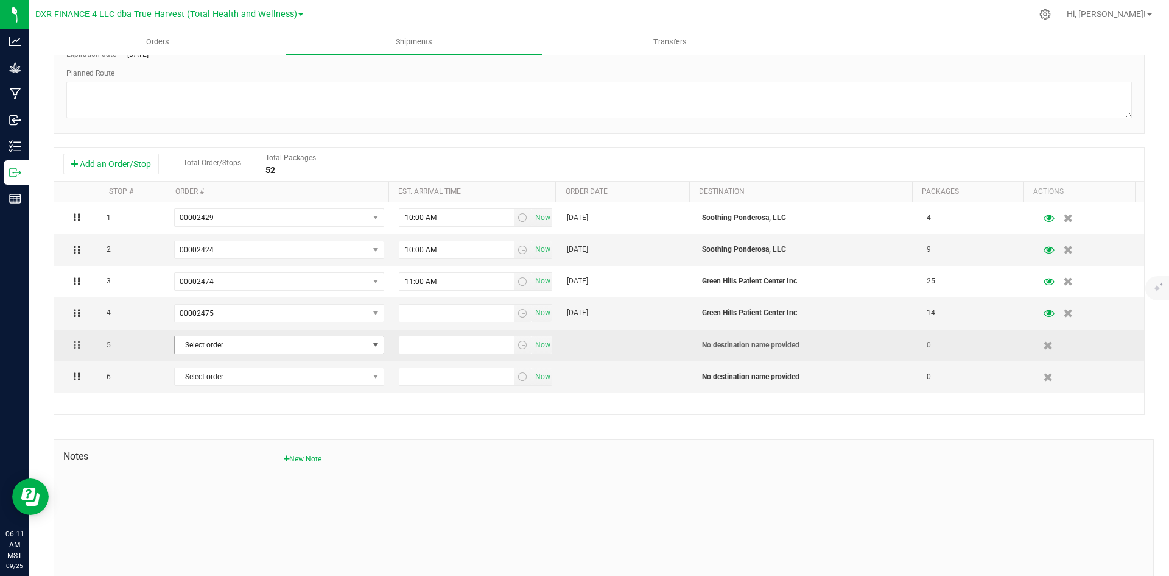
click at [222, 351] on span "Select order" at bounding box center [272, 344] width 194 height 17
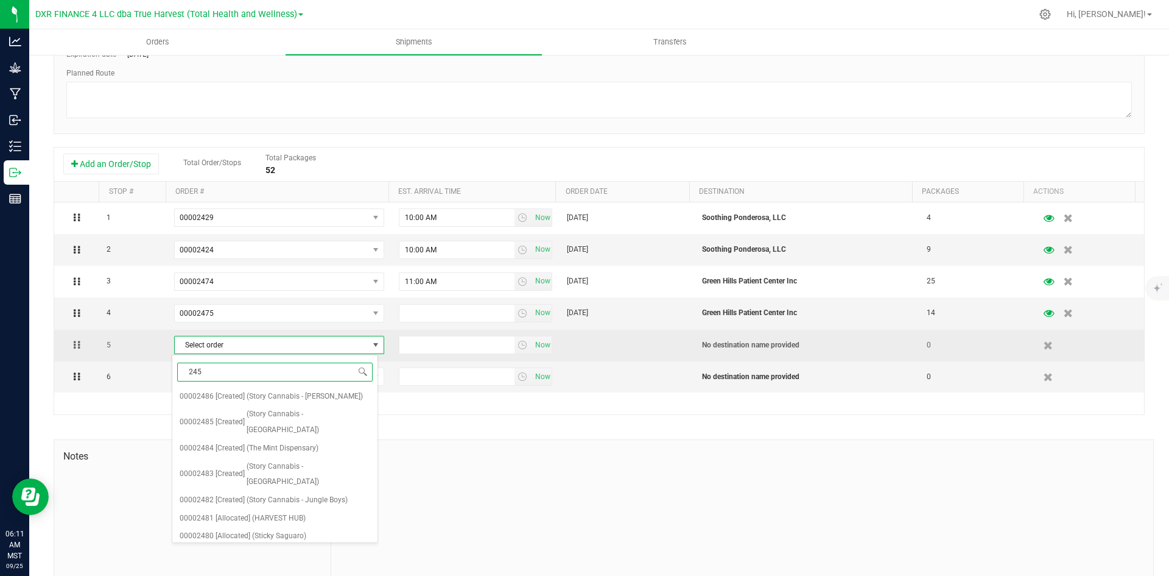
type input "2456"
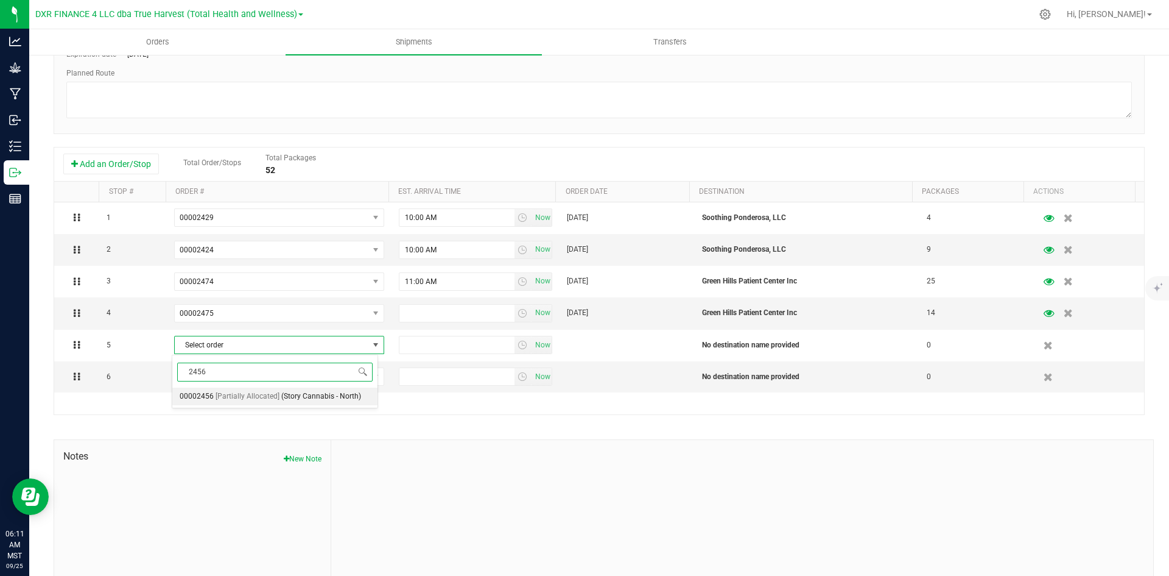
click at [234, 398] on span "[Partially Allocated]" at bounding box center [248, 397] width 64 height 16
click at [240, 375] on span "Select order" at bounding box center [272, 376] width 194 height 17
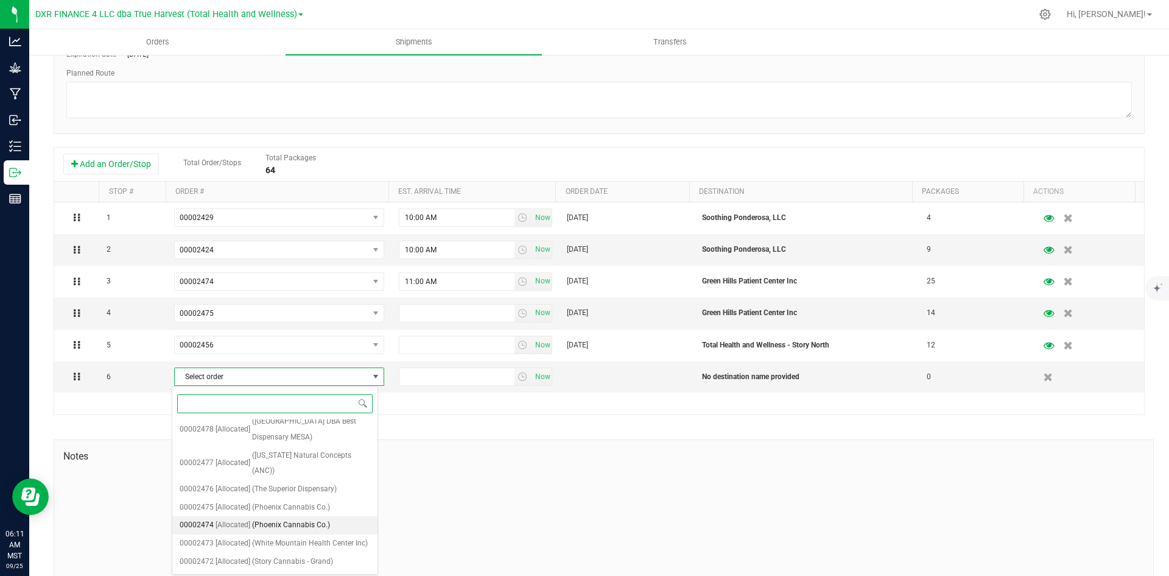
scroll to position [244, 0]
click at [282, 565] on span "(Story Cannabis - North)" at bounding box center [292, 573] width 80 height 16
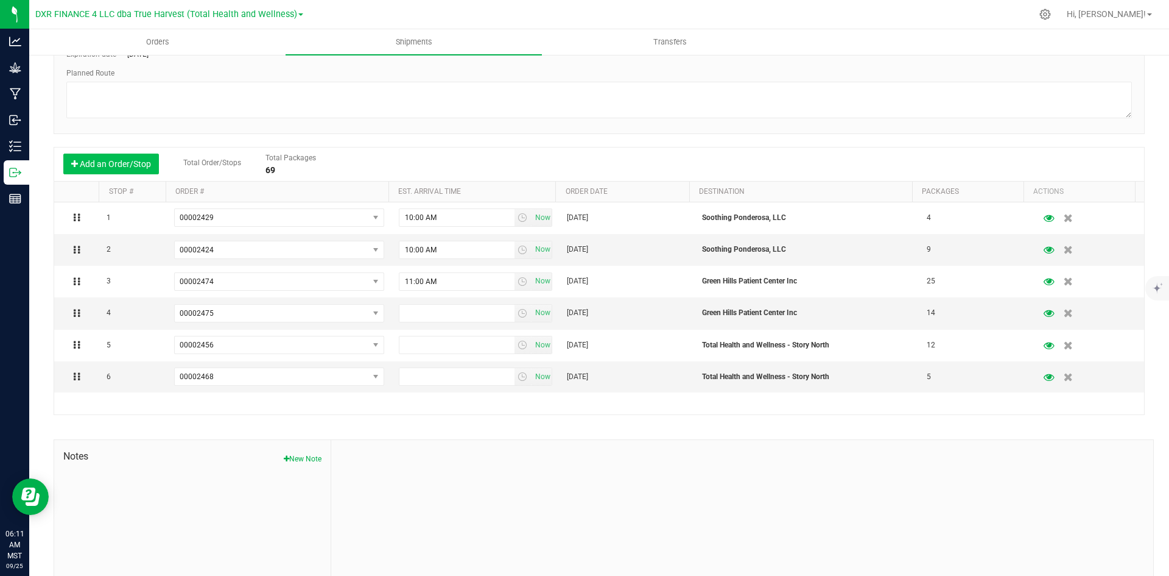
drag, startPoint x: 123, startPoint y: 163, endPoint x: 126, endPoint y: 169, distance: 6.3
click at [123, 163] on button "Add an Order/Stop" at bounding box center [111, 163] width 96 height 21
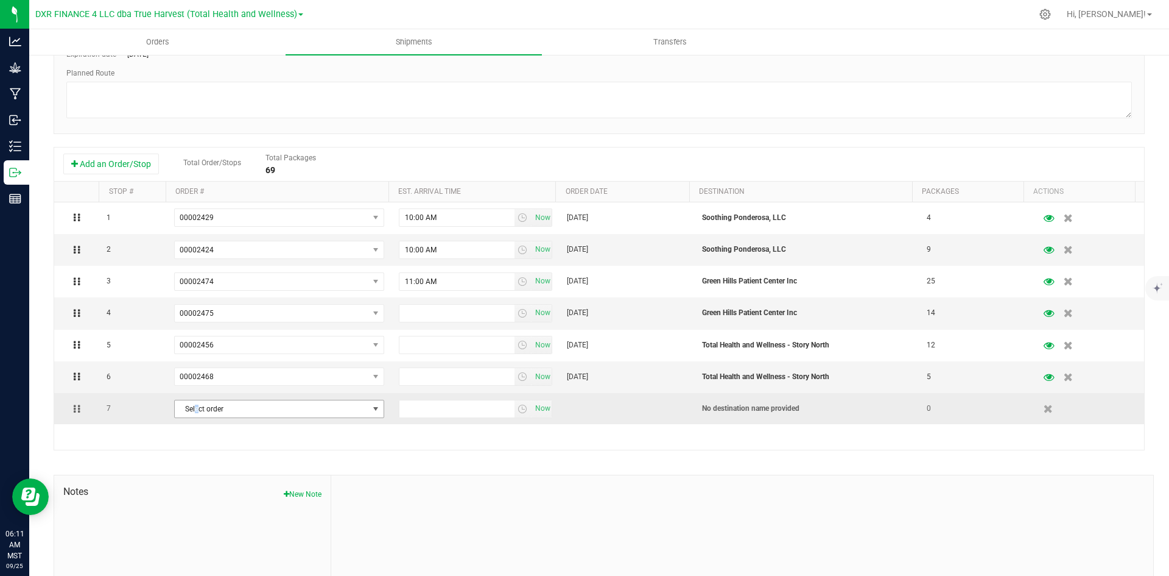
click at [196, 412] on span "Select order" at bounding box center [272, 408] width 194 height 17
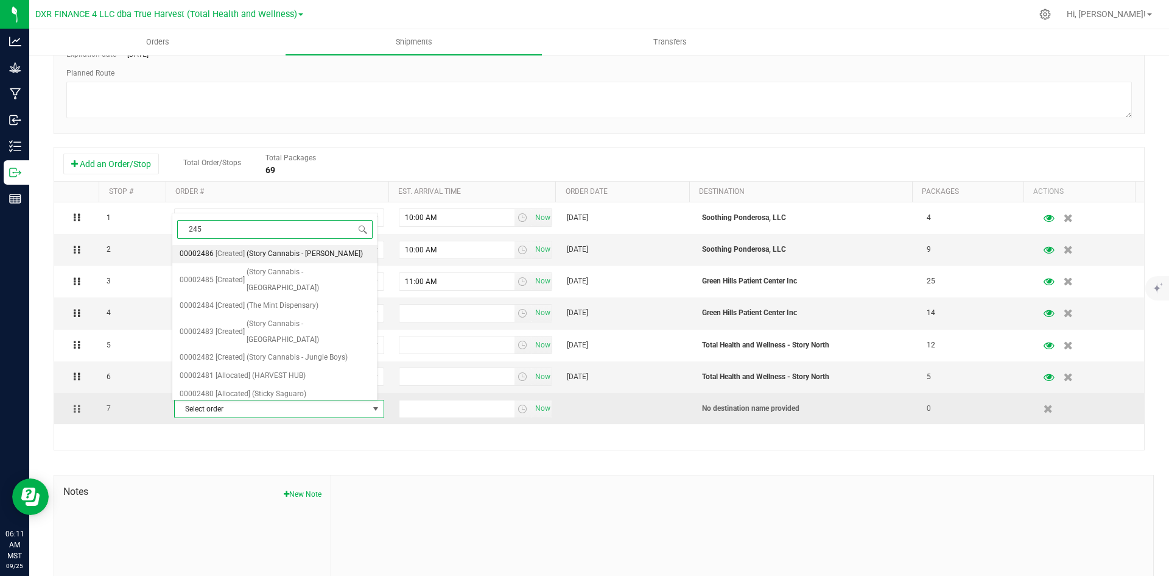
type input "2457"
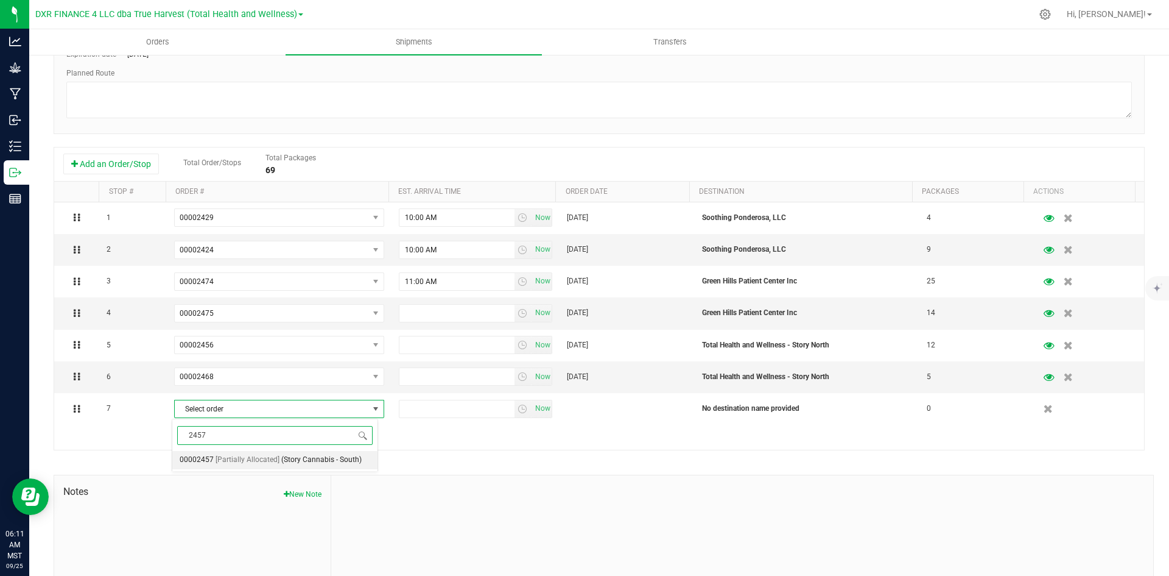
click at [221, 469] on div "2457 Select order 00002457 [Partially Allocated] (Story Cannabis - South) No da…" at bounding box center [275, 444] width 206 height 53
click at [220, 462] on span "[Partially Allocated]" at bounding box center [248, 460] width 64 height 16
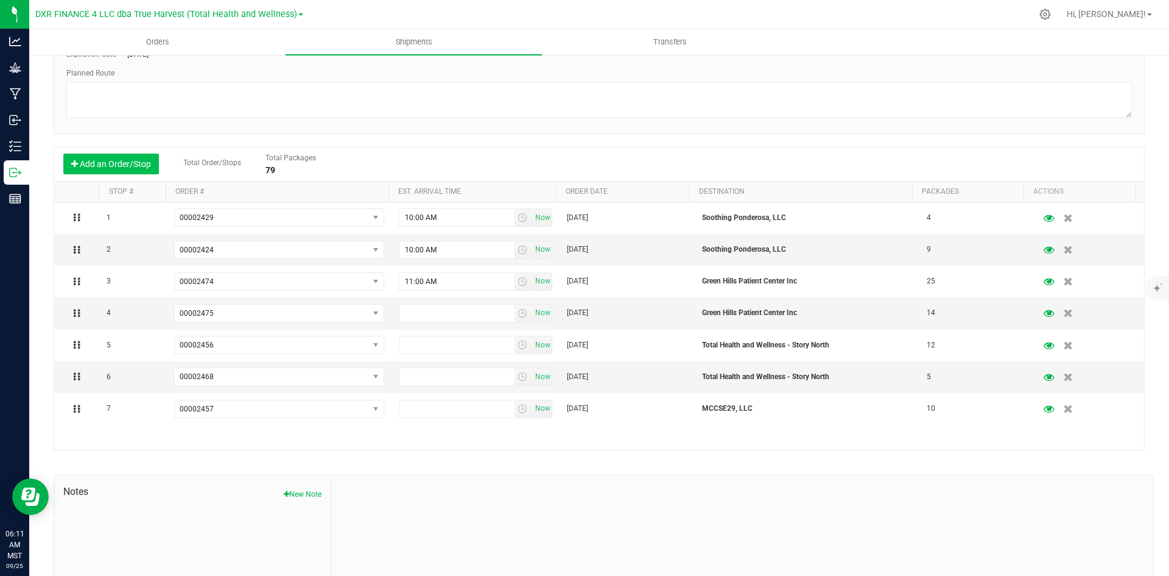
click at [113, 168] on button "Add an Order/Stop" at bounding box center [111, 163] width 96 height 21
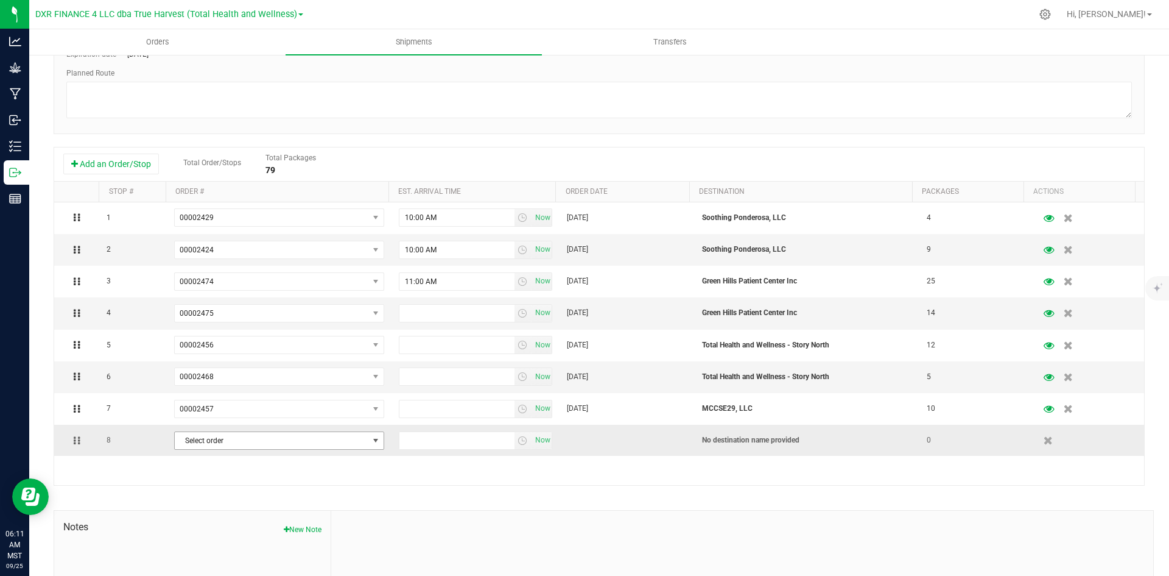
click at [205, 445] on span "Select order" at bounding box center [272, 440] width 194 height 17
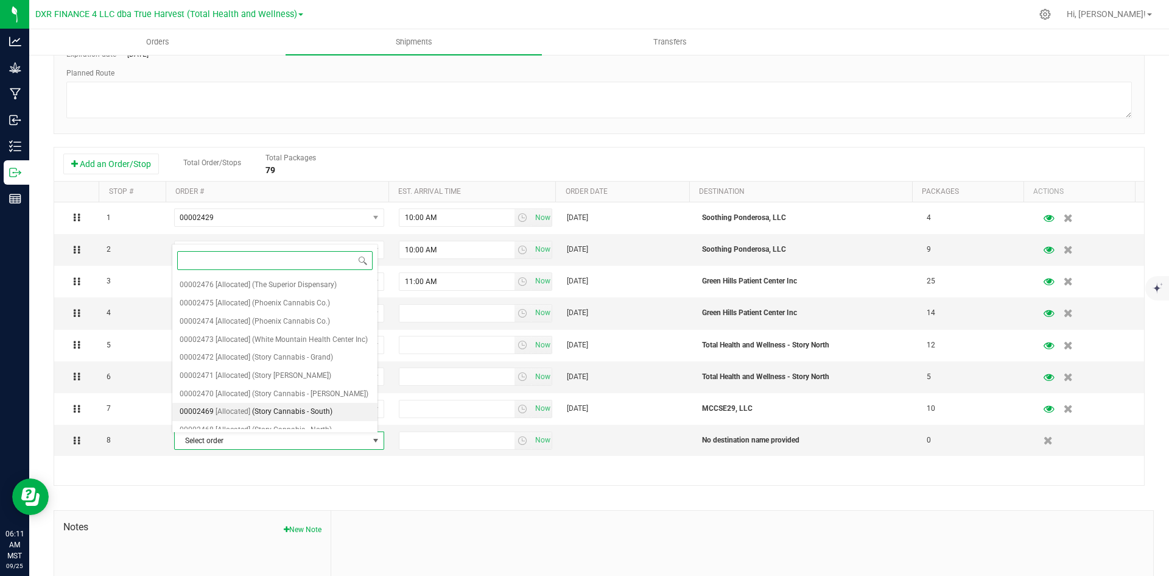
click at [249, 403] on li "00002469 [Allocated] (Story Cannabis - South)" at bounding box center [274, 412] width 205 height 18
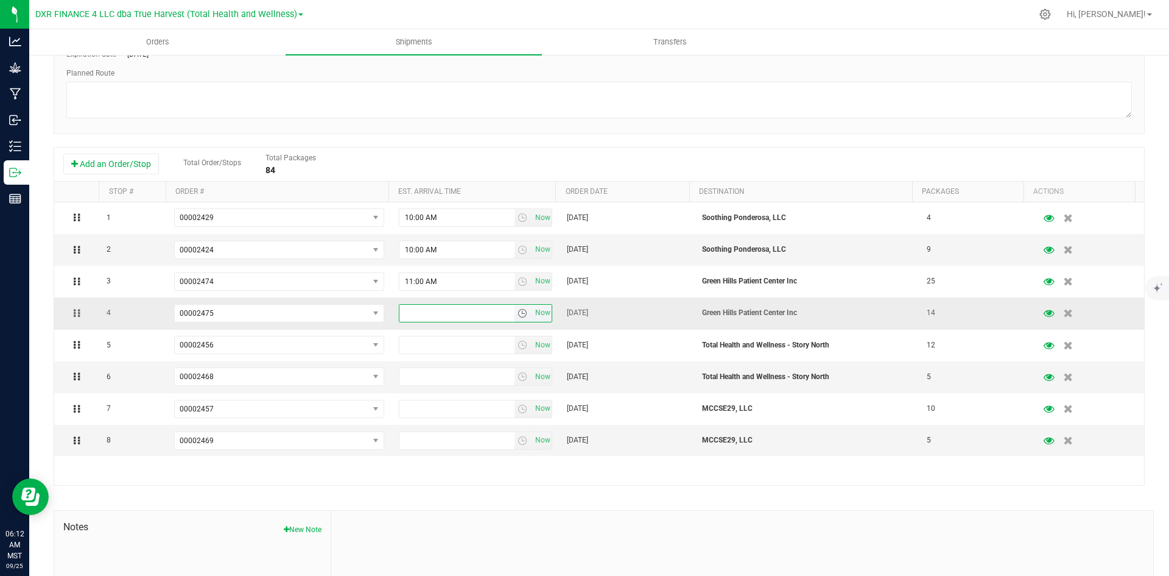
click at [413, 313] on input "text" at bounding box center [457, 313] width 115 height 17
type input "11:00 am"
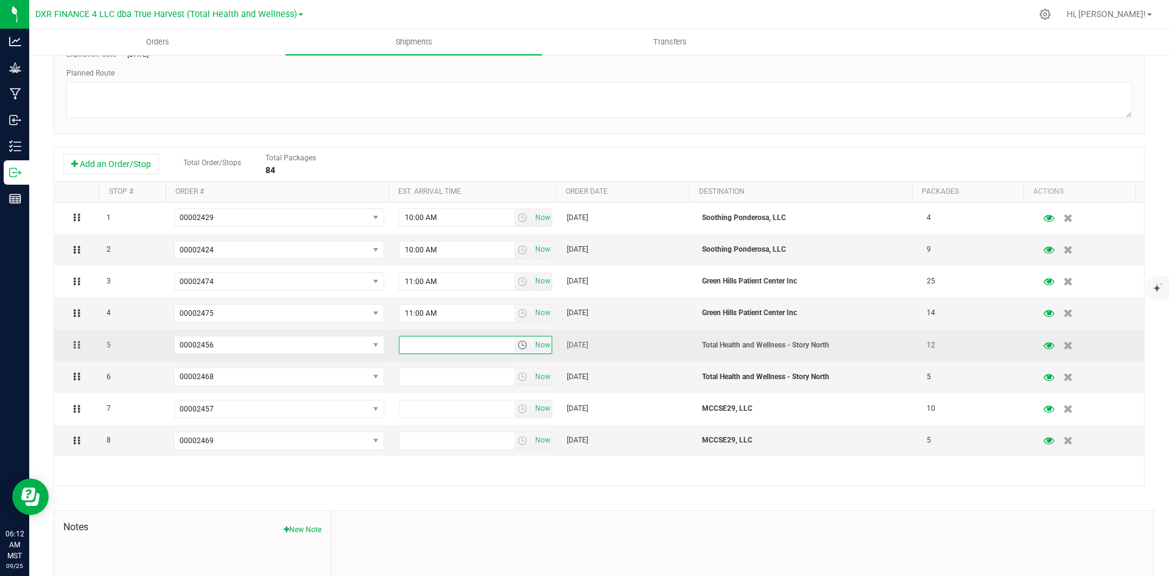
click at [433, 343] on input "text" at bounding box center [457, 344] width 115 height 17
type input "12:00 pm"
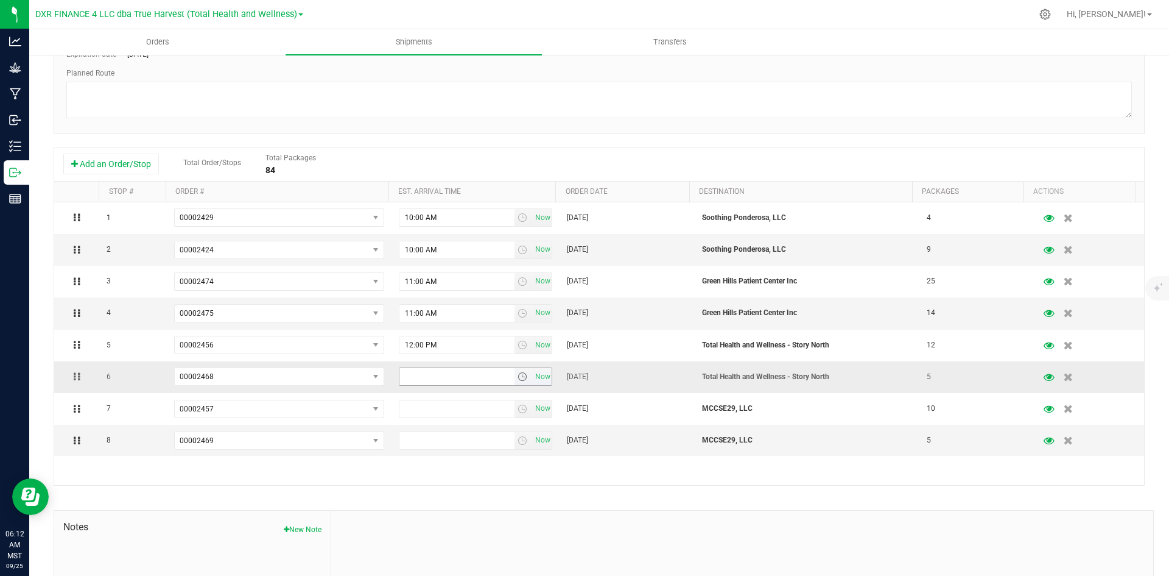
click at [431, 377] on input "text" at bounding box center [457, 376] width 115 height 17
type input "12:00 pm"
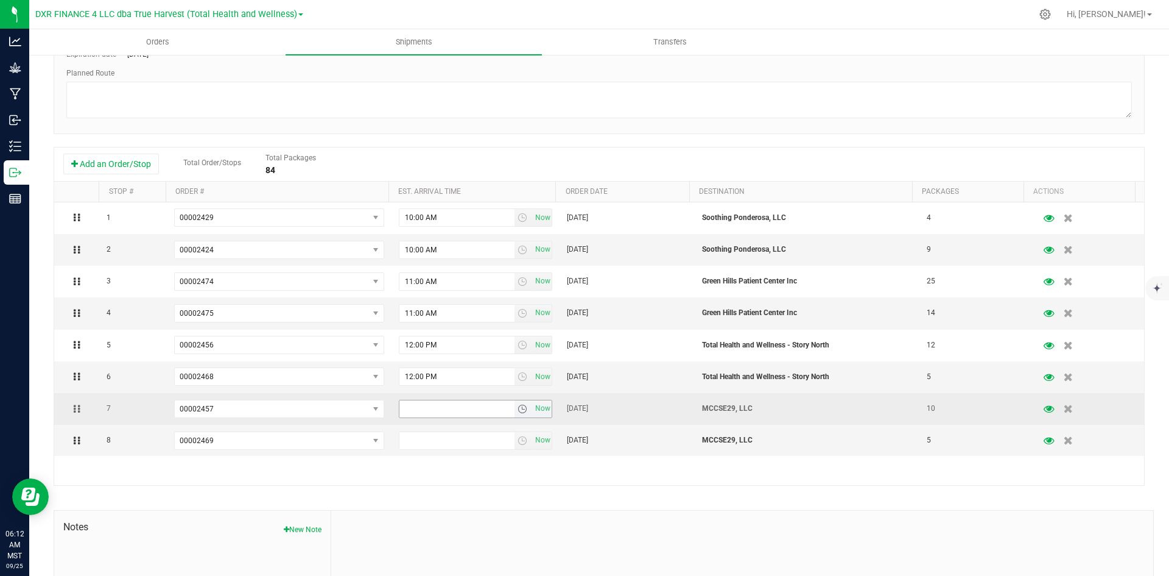
click at [437, 407] on input "text" at bounding box center [457, 408] width 115 height 17
type input "1:20 pm"
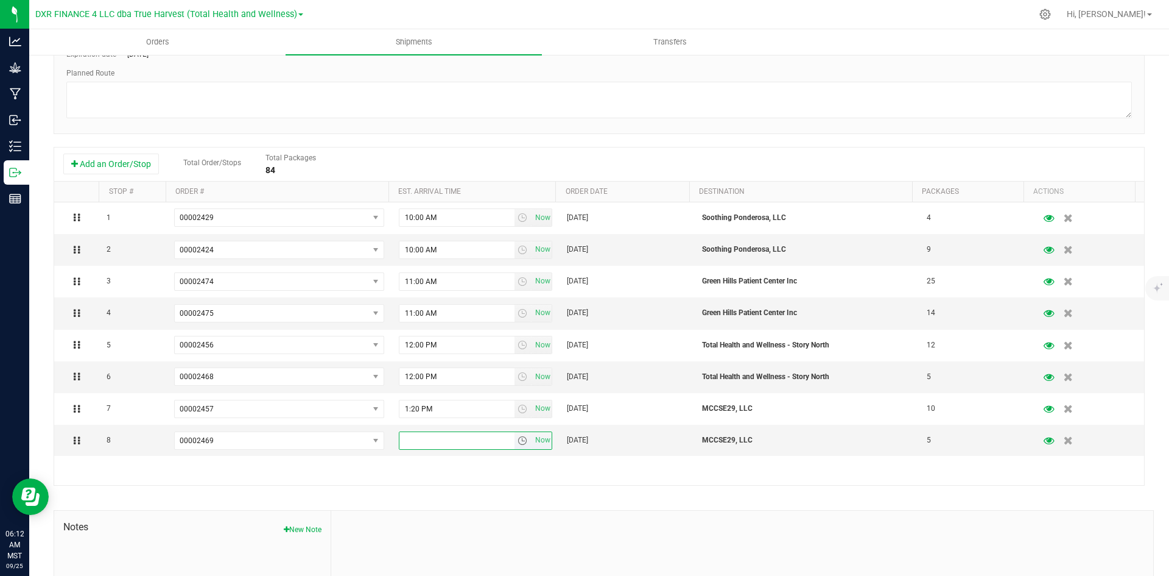
click at [428, 442] on input "text" at bounding box center [457, 440] width 115 height 17
type input "1:20 pm"
click at [345, 468] on div "1 00002429 00002486 00002485 00002484 00002483 00002482 00002481 00002480 00002…" at bounding box center [599, 343] width 1090 height 283
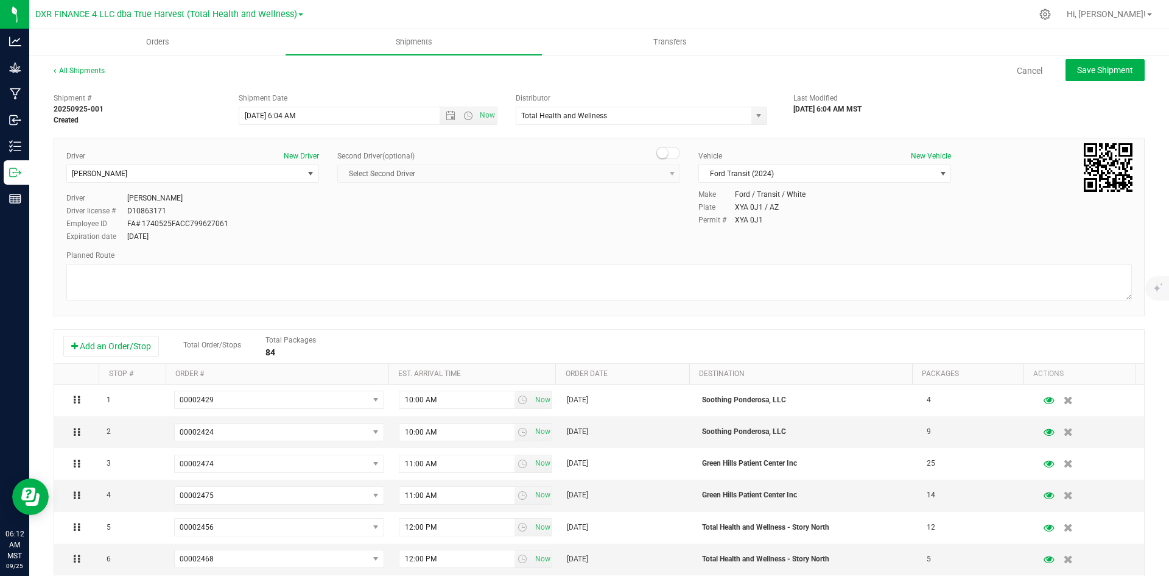
scroll to position [0, 0]
click at [1100, 68] on span "Save Shipment" at bounding box center [1105, 71] width 56 height 10
type input "9/25/2025 1:04 PM"
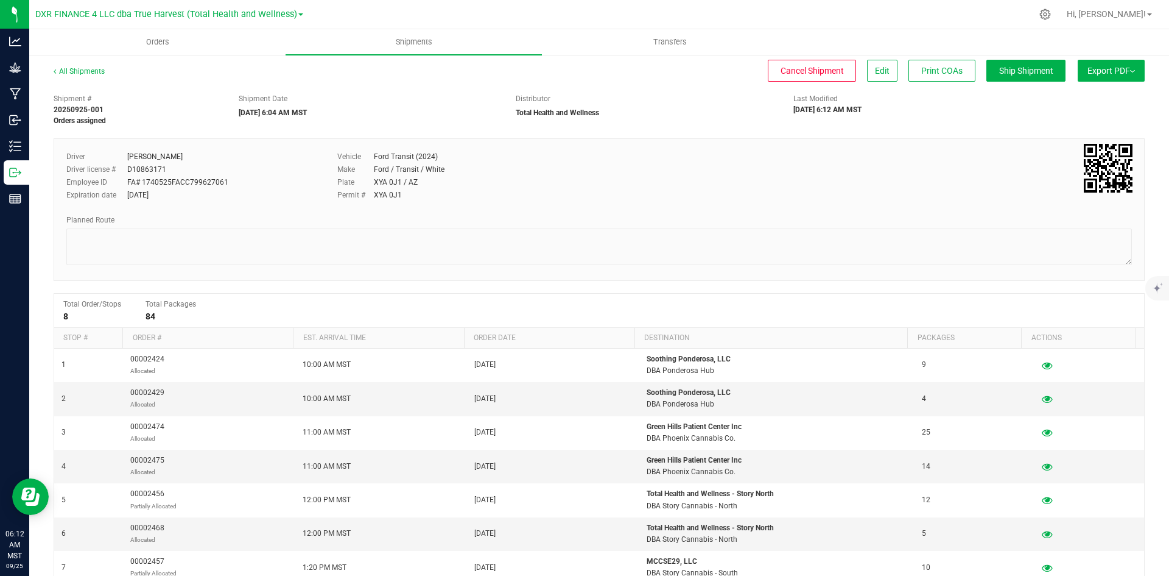
click at [1107, 68] on span "Export PDF" at bounding box center [1112, 71] width 48 height 10
click at [1101, 91] on li "Manifest by Package ID" at bounding box center [1107, 97] width 123 height 18
click at [84, 72] on link "All Shipments" at bounding box center [79, 71] width 51 height 9
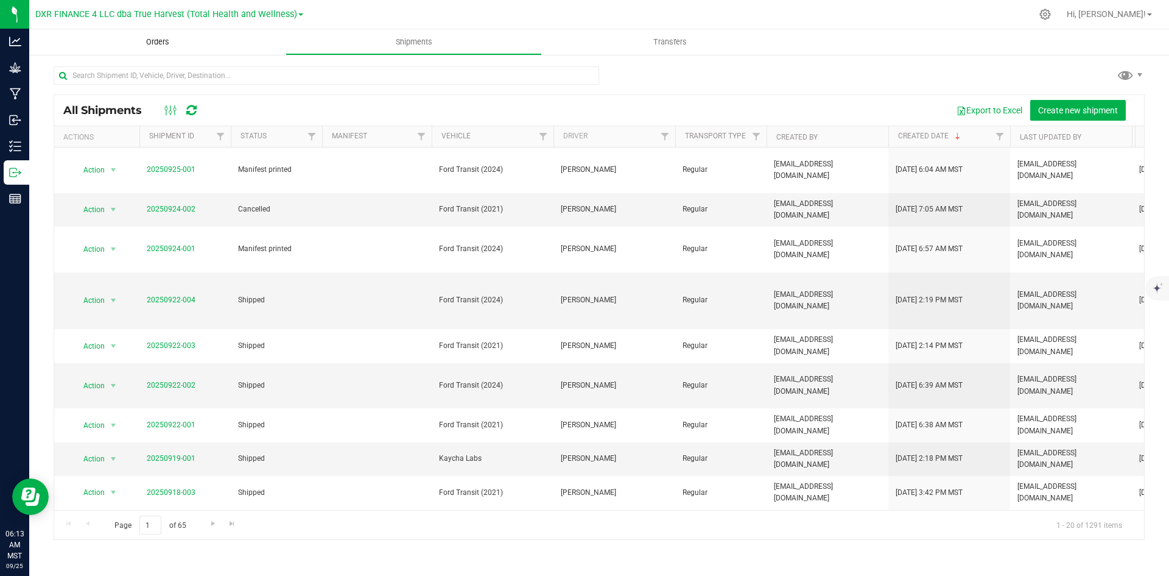
click at [146, 40] on span "Orders" at bounding box center [158, 42] width 56 height 11
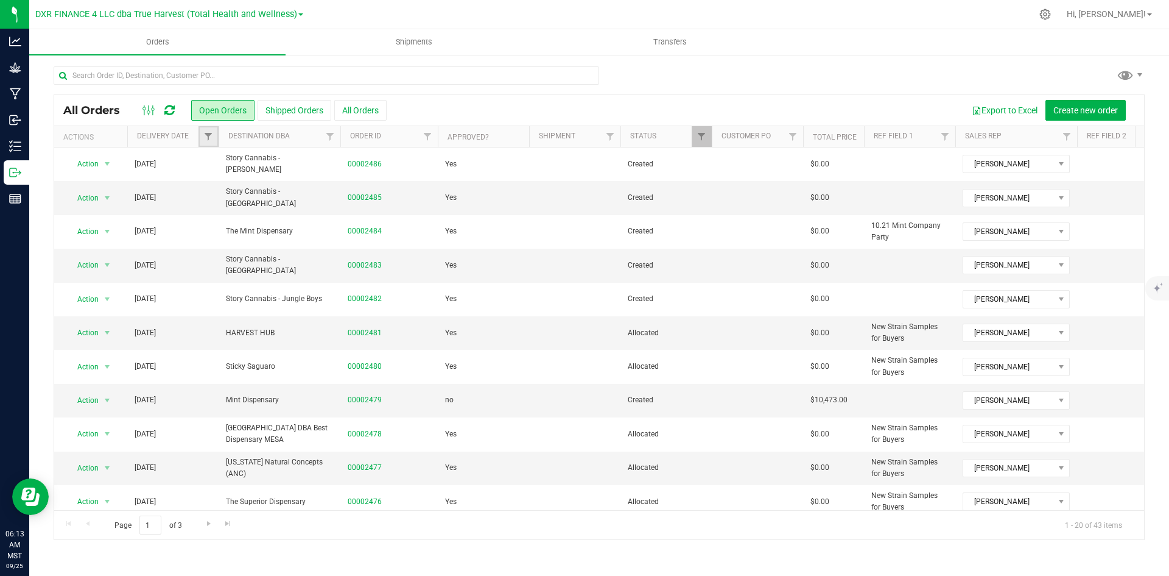
click at [200, 141] on link "Filter" at bounding box center [209, 136] width 20 height 21
click at [323, 211] on span "select" at bounding box center [322, 210] width 10 height 10
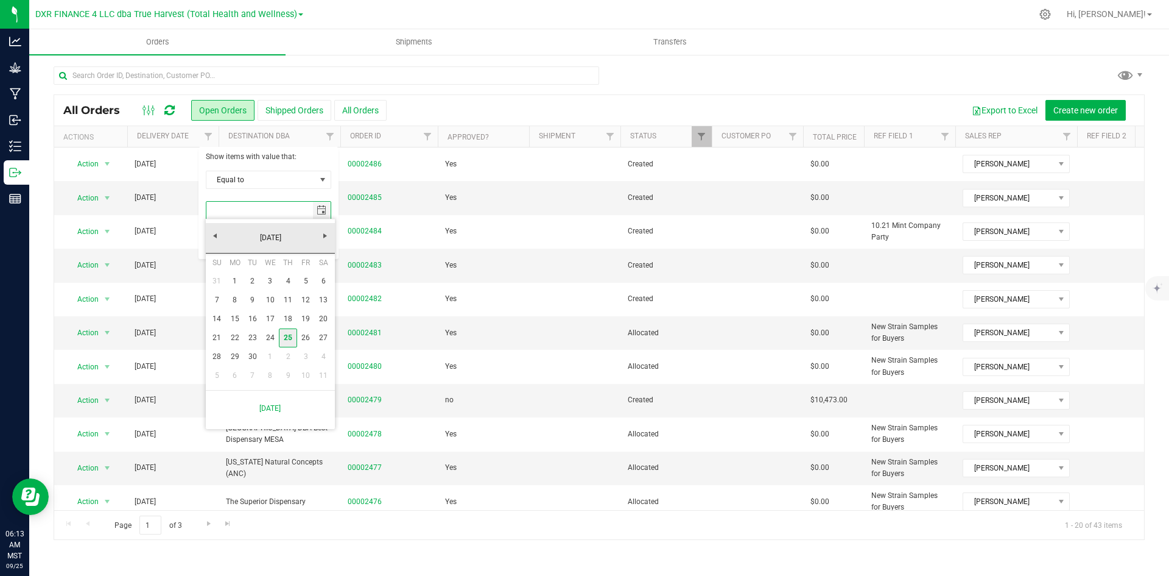
click at [291, 337] on link "25" at bounding box center [288, 337] width 18 height 19
type input "9/25/2025"
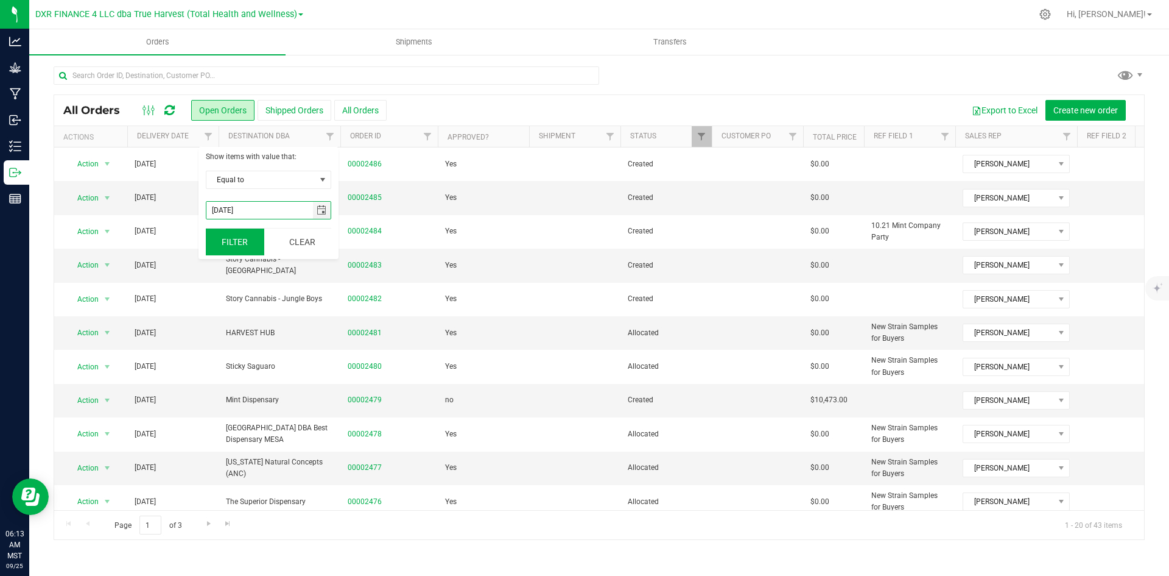
click at [247, 253] on button "Filter" at bounding box center [235, 241] width 58 height 27
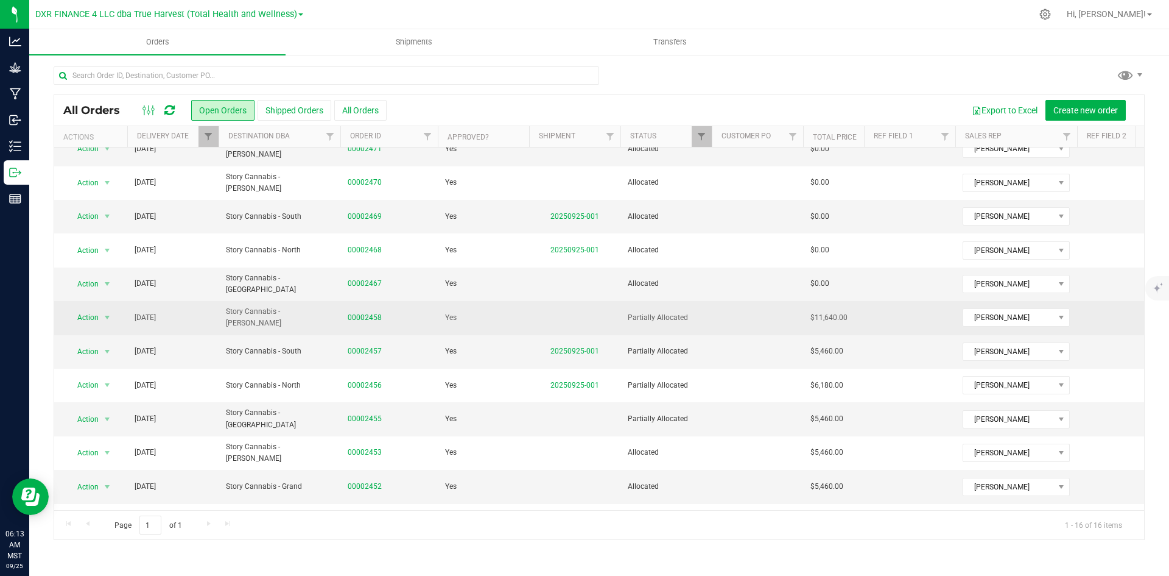
scroll to position [88, 0]
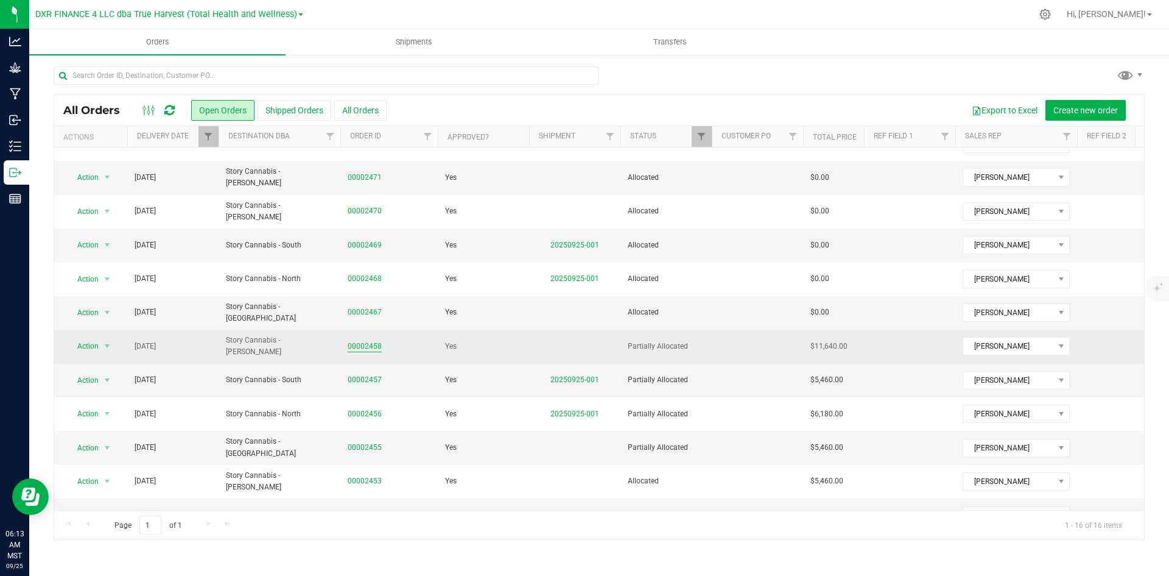
click at [358, 352] on link "00002458" at bounding box center [365, 346] width 34 height 12
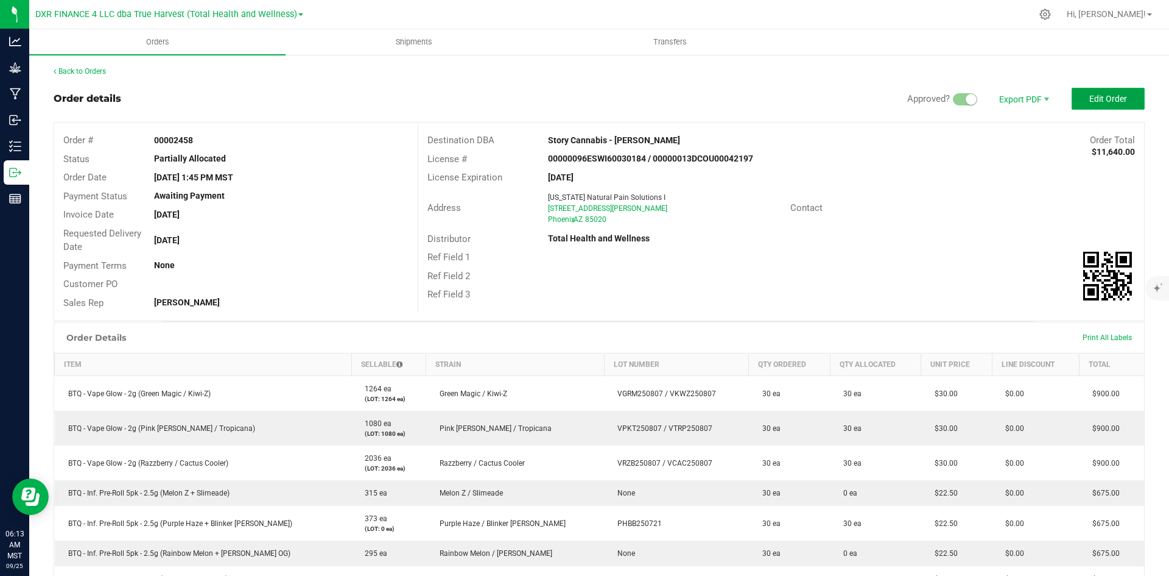
click at [1124, 99] on button "Edit Order" at bounding box center [1108, 99] width 73 height 22
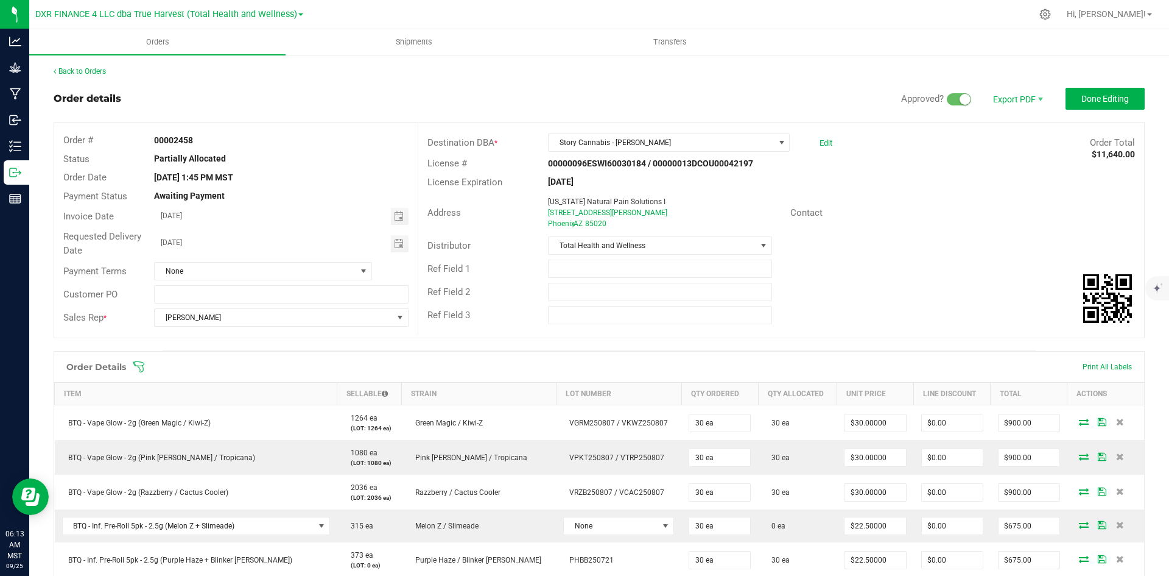
scroll to position [183, 0]
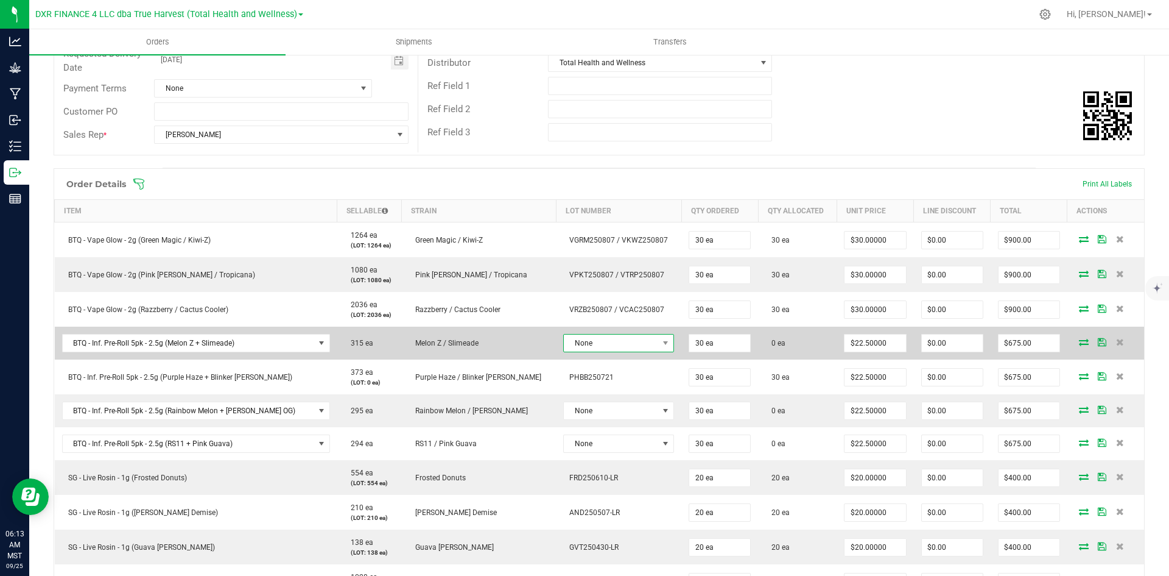
click at [605, 351] on span "None" at bounding box center [611, 342] width 94 height 17
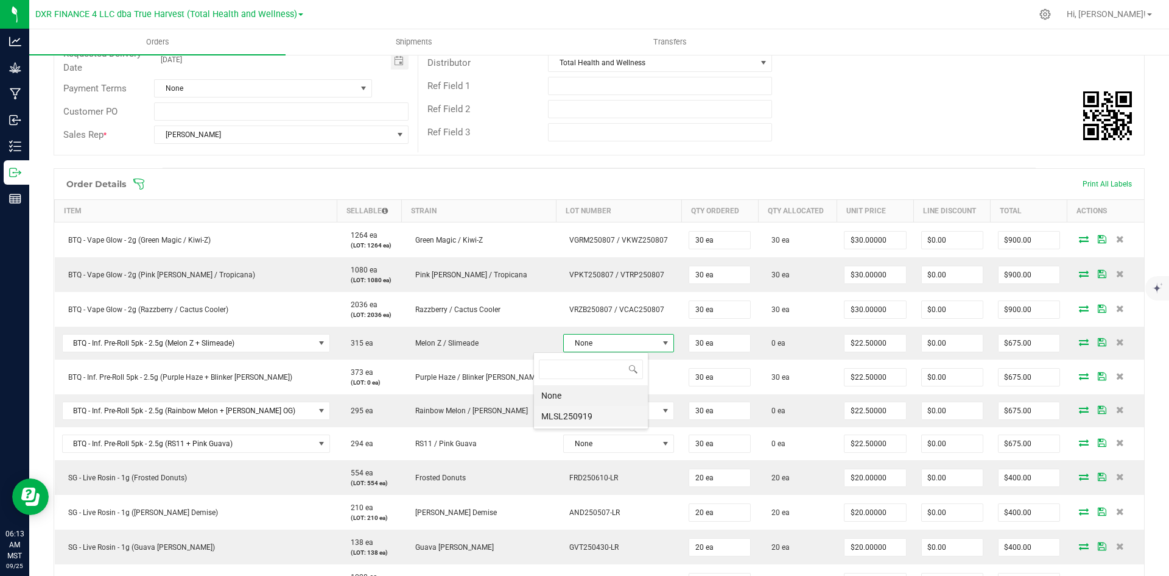
click at [622, 415] on li "MLSL250919" at bounding box center [591, 416] width 114 height 21
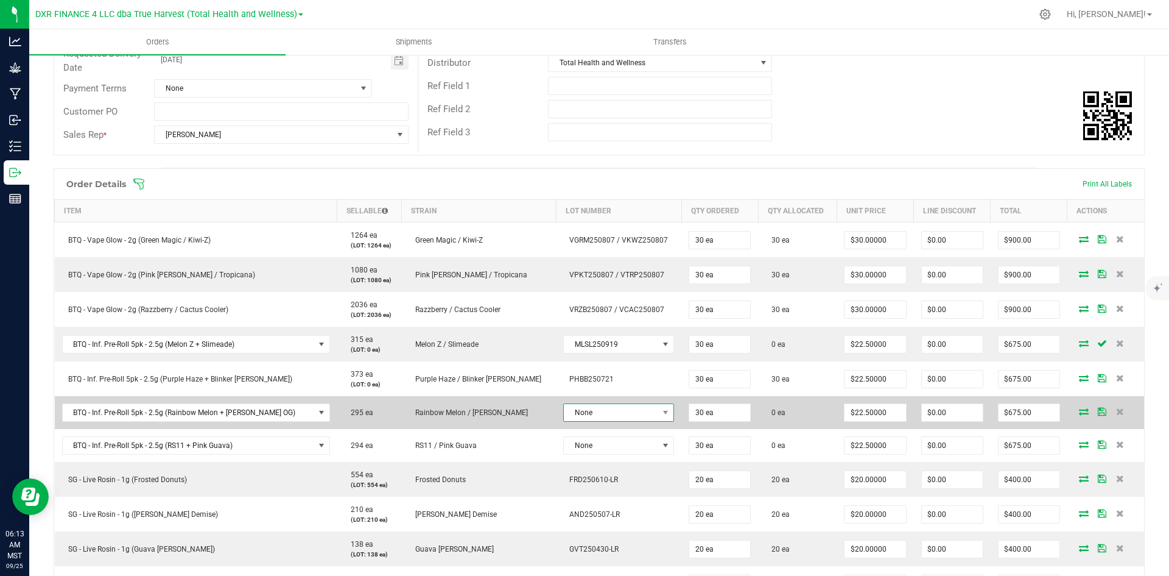
click at [613, 417] on span "None" at bounding box center [611, 412] width 94 height 17
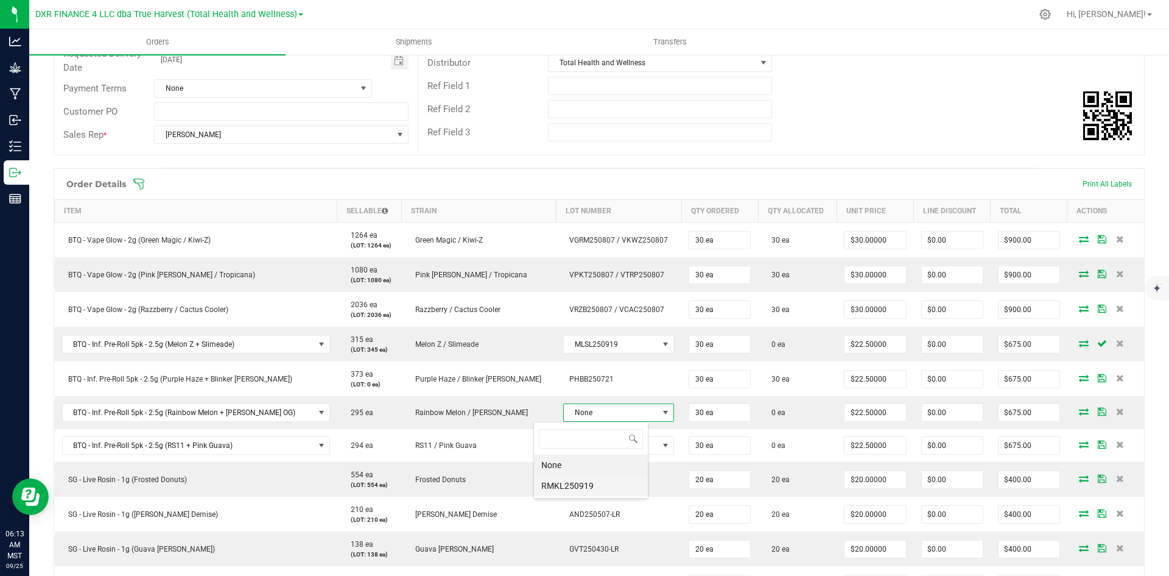
click at [614, 487] on li "RMKL250919" at bounding box center [591, 485] width 114 height 21
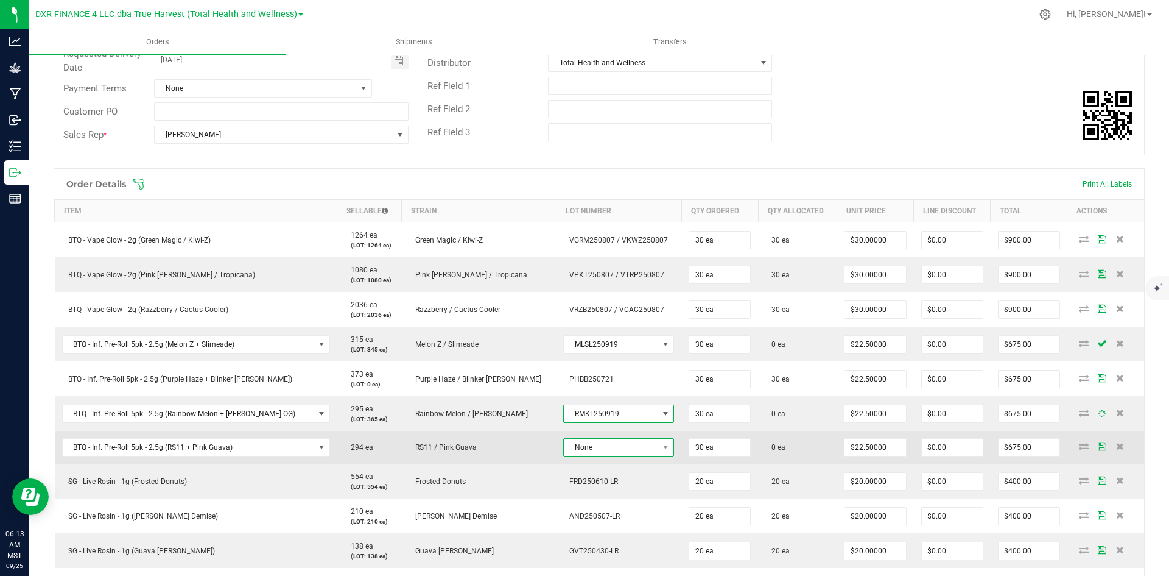
click at [610, 454] on span "None" at bounding box center [611, 447] width 94 height 17
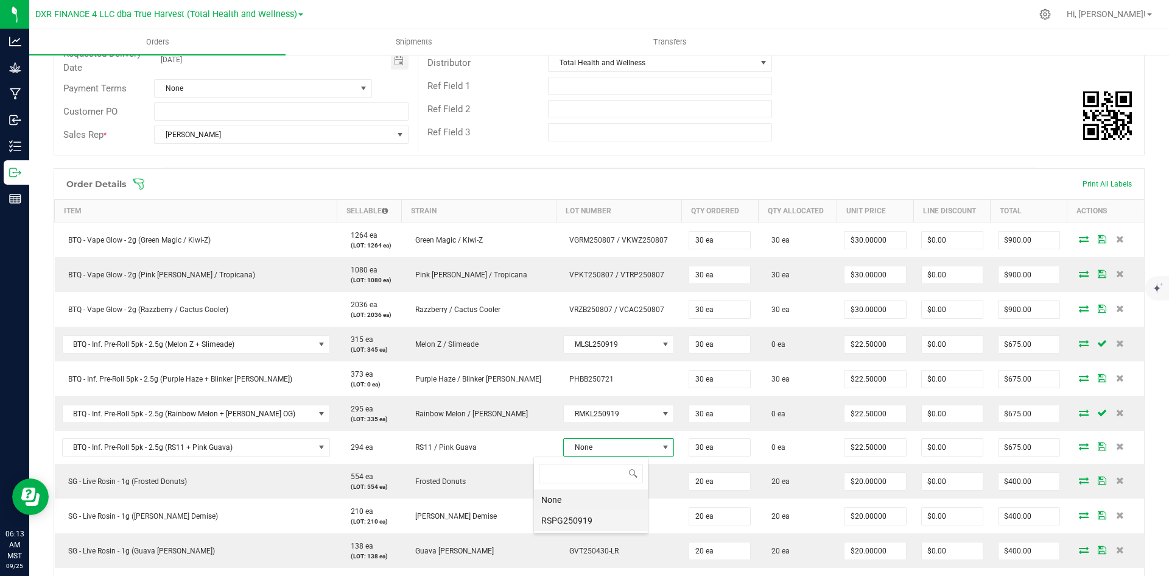
click at [614, 523] on li "RSPG250919" at bounding box center [591, 520] width 114 height 21
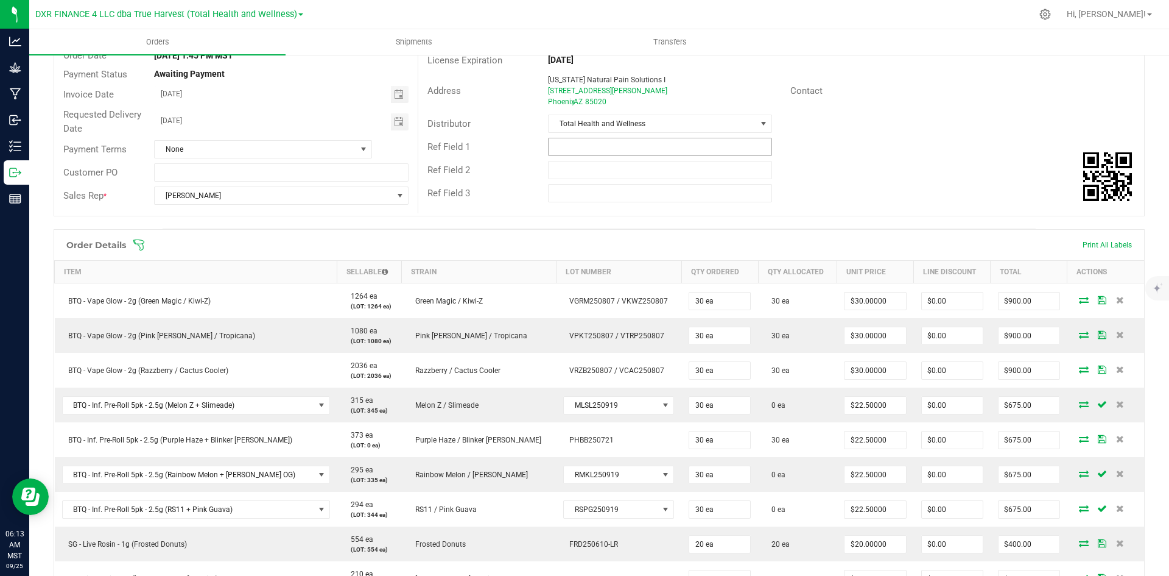
scroll to position [0, 0]
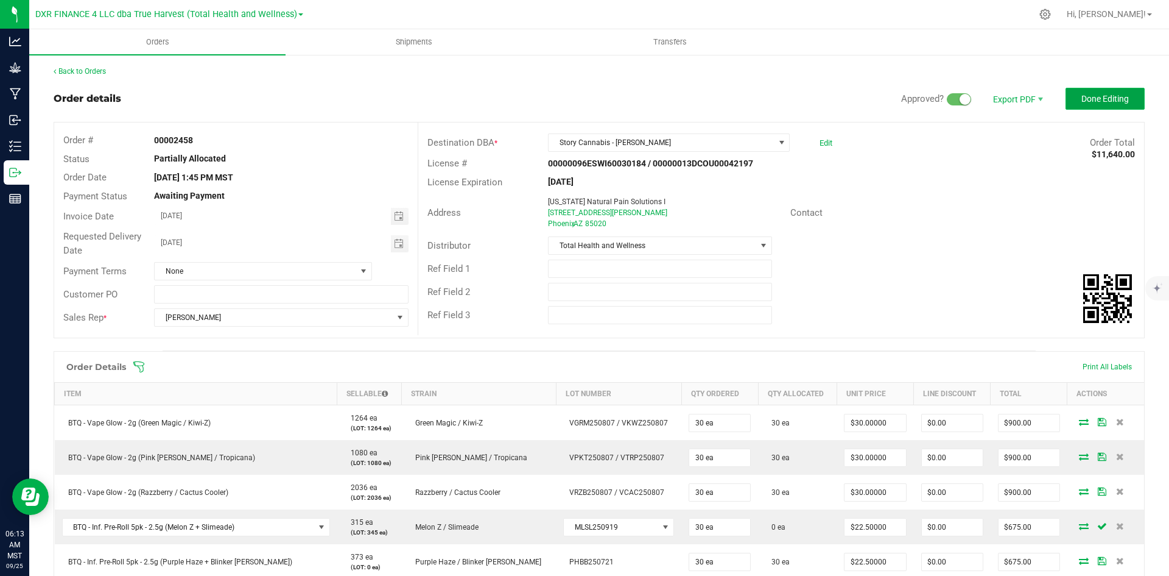
click at [1110, 94] on span "Done Editing" at bounding box center [1106, 99] width 48 height 10
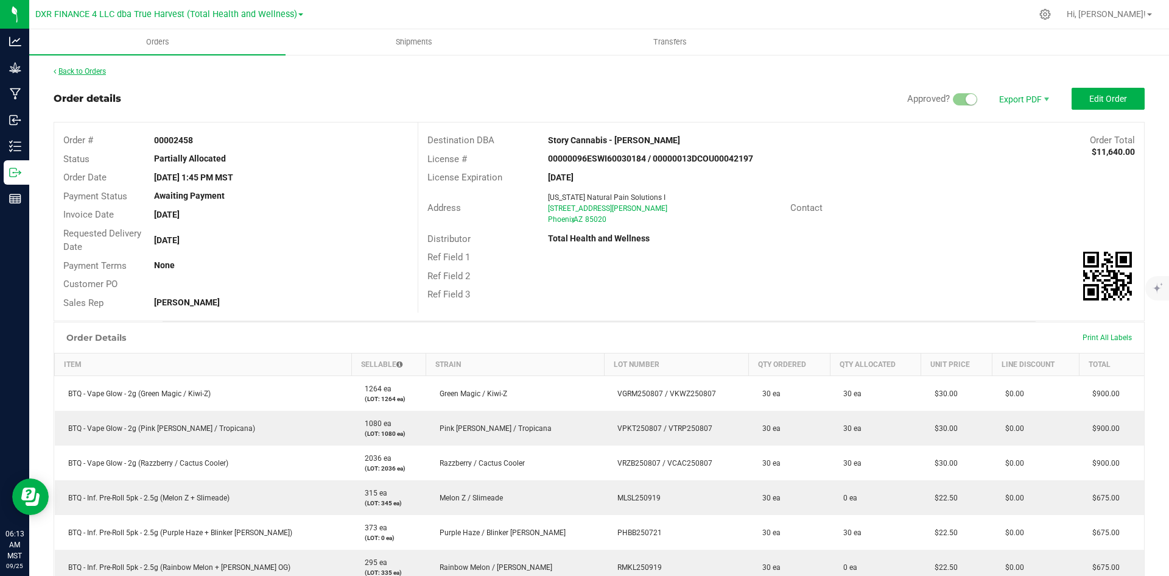
click at [104, 71] on link "Back to Orders" at bounding box center [80, 71] width 52 height 9
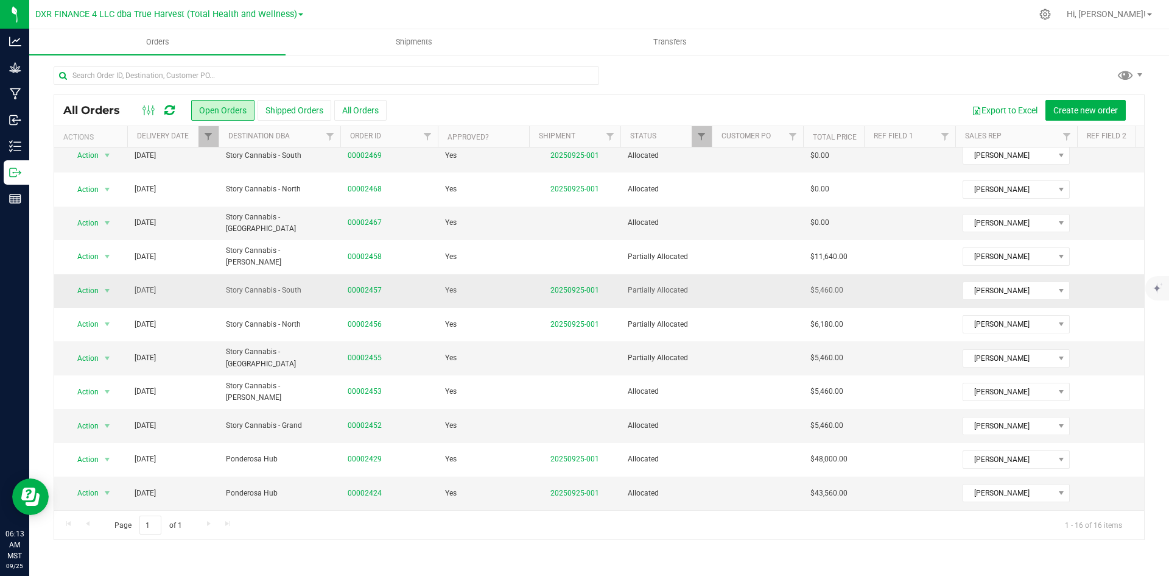
scroll to position [210, 0]
click at [358, 284] on link "00002457" at bounding box center [365, 290] width 34 height 12
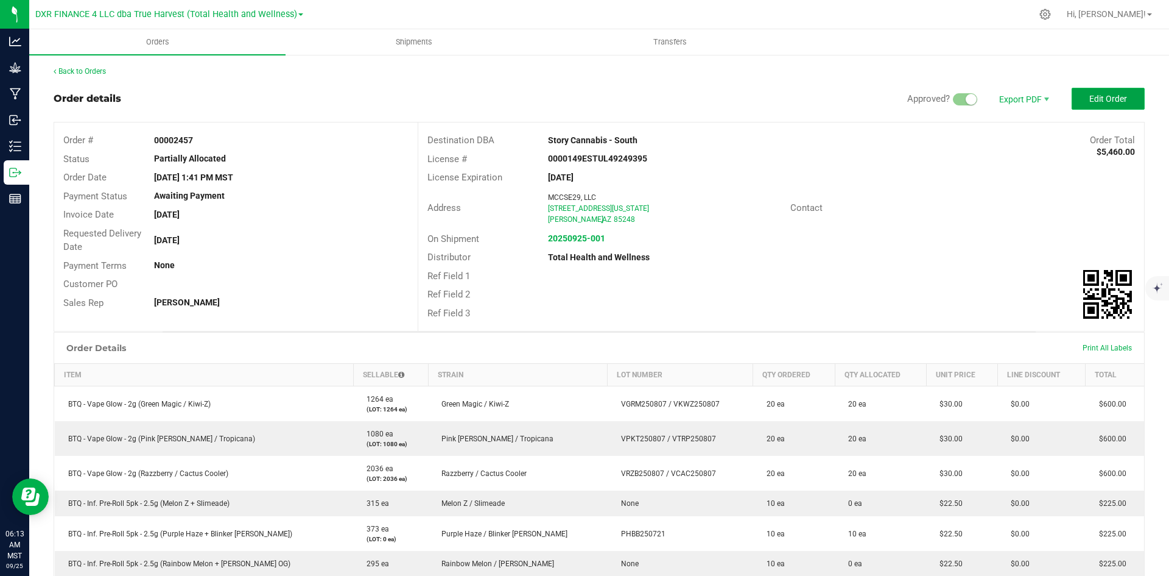
click at [1074, 96] on button "Edit Order" at bounding box center [1108, 99] width 73 height 22
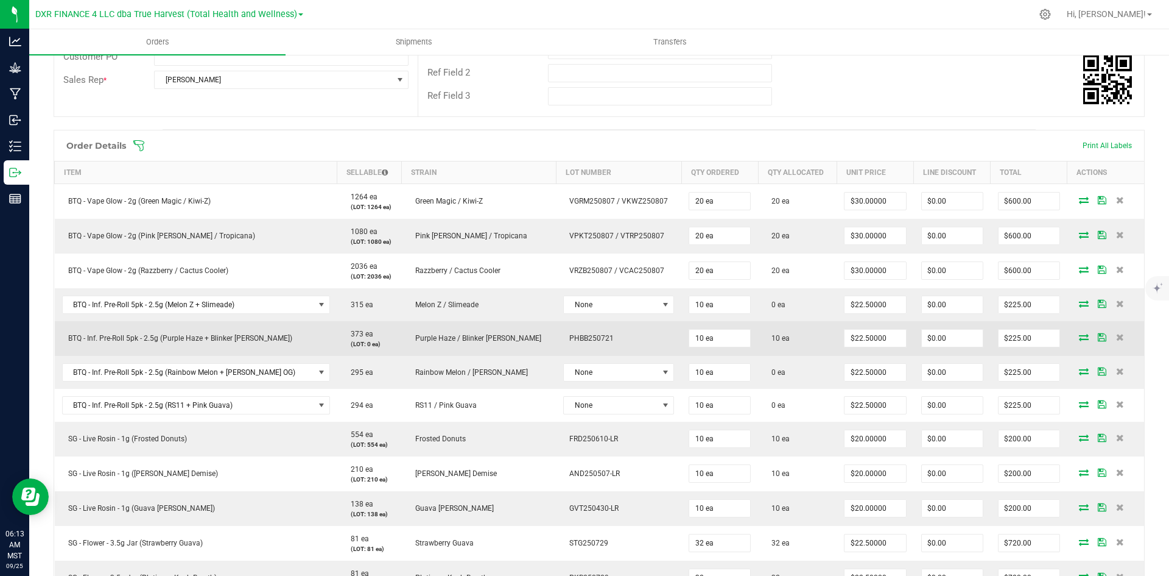
scroll to position [244, 0]
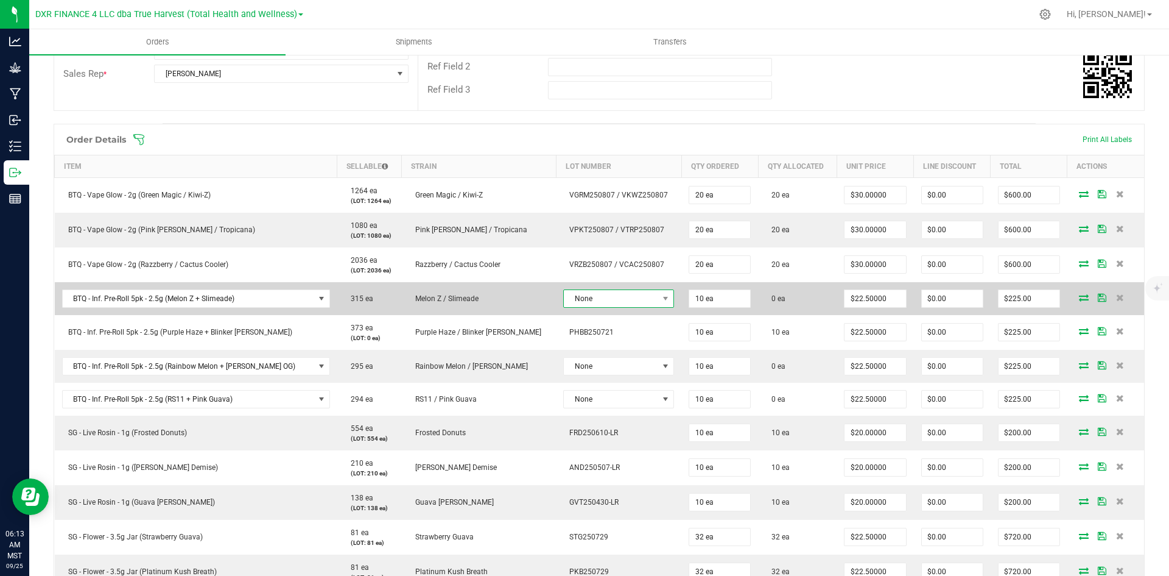
click at [564, 303] on span "None" at bounding box center [611, 298] width 94 height 17
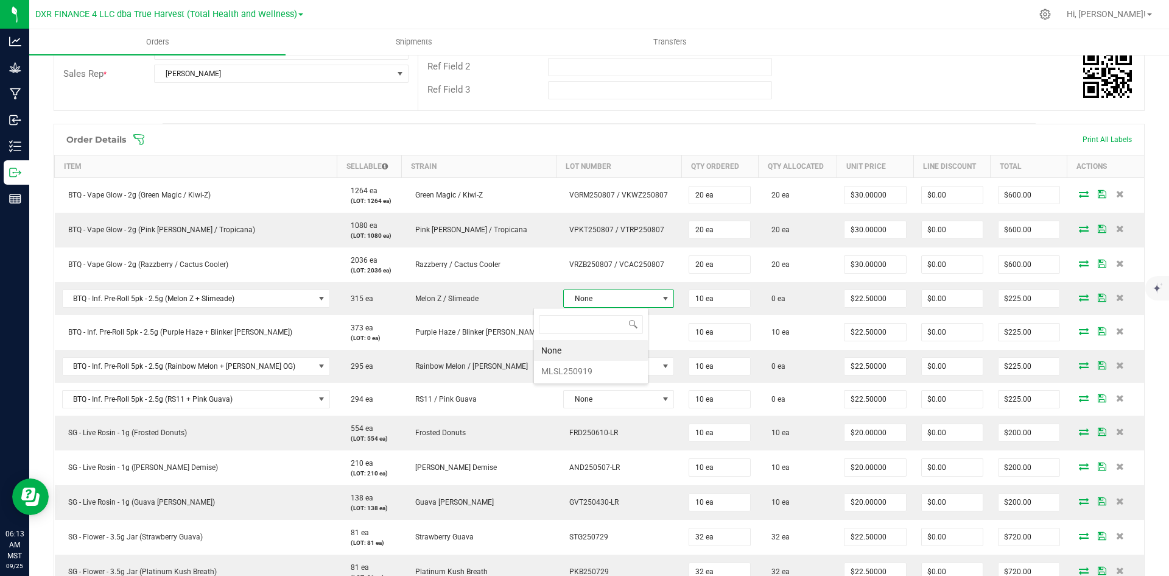
scroll to position [18, 113]
click at [557, 374] on li "MLSL250919" at bounding box center [591, 371] width 114 height 21
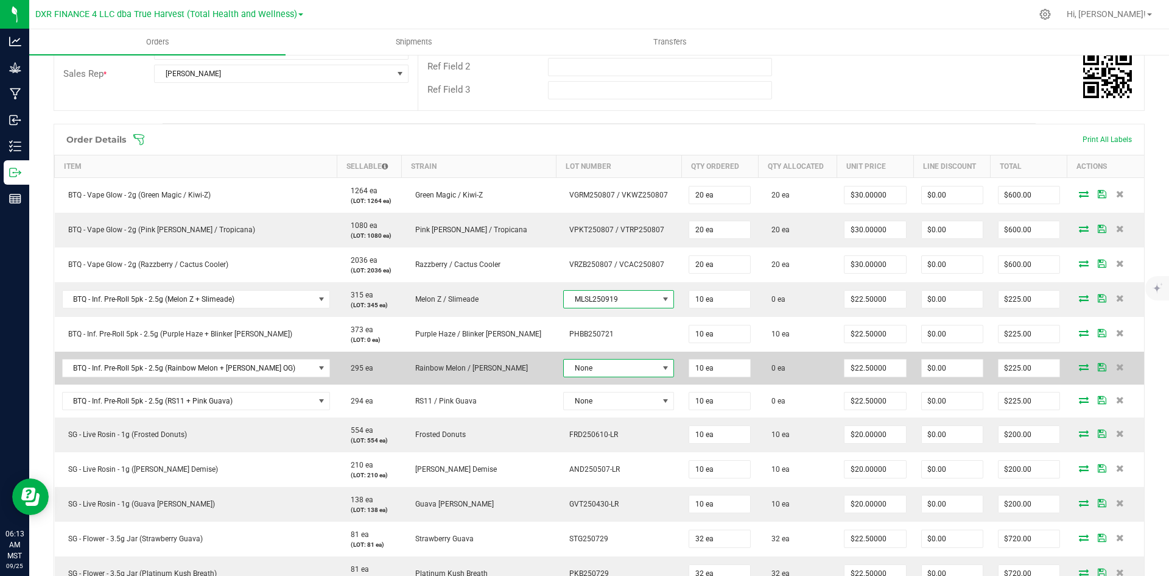
click at [564, 366] on span "None" at bounding box center [611, 367] width 94 height 17
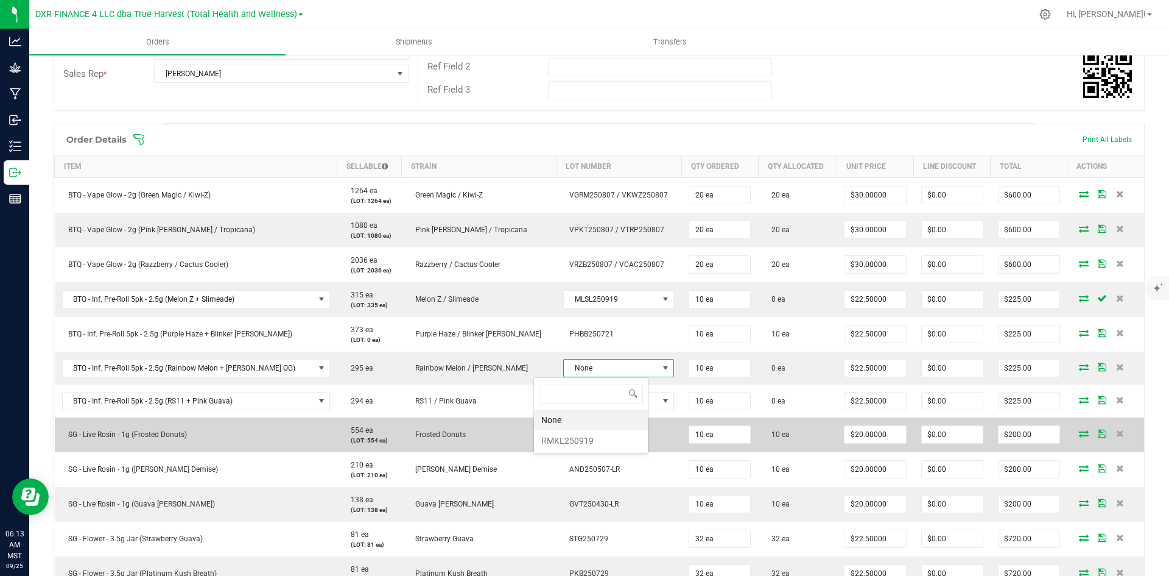
click at [564, 441] on li "RMKL250919" at bounding box center [591, 440] width 114 height 21
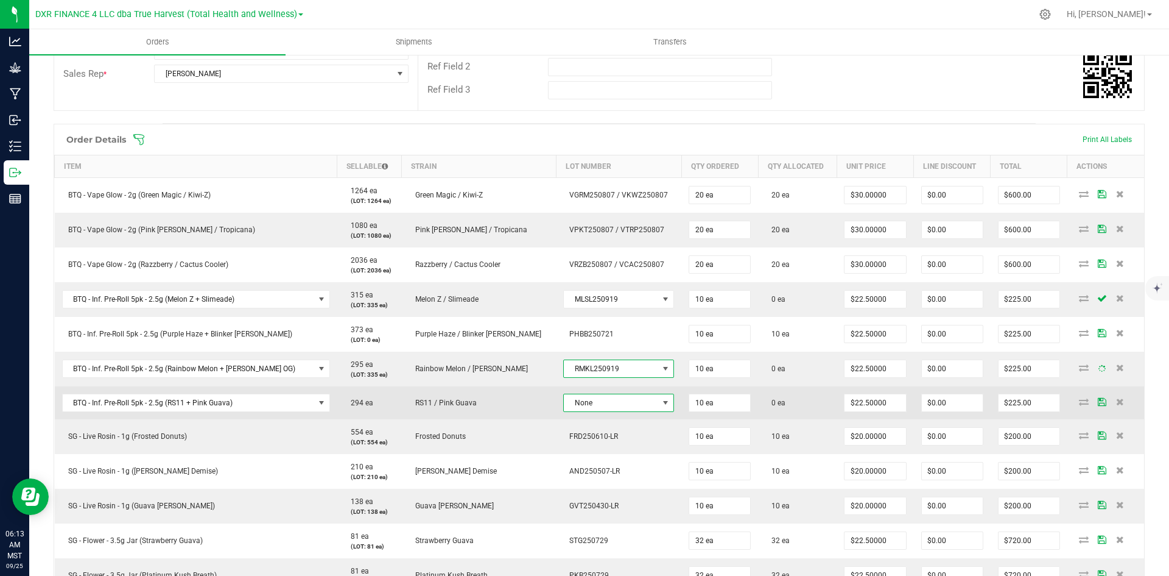
click at [567, 407] on span "None" at bounding box center [611, 402] width 94 height 17
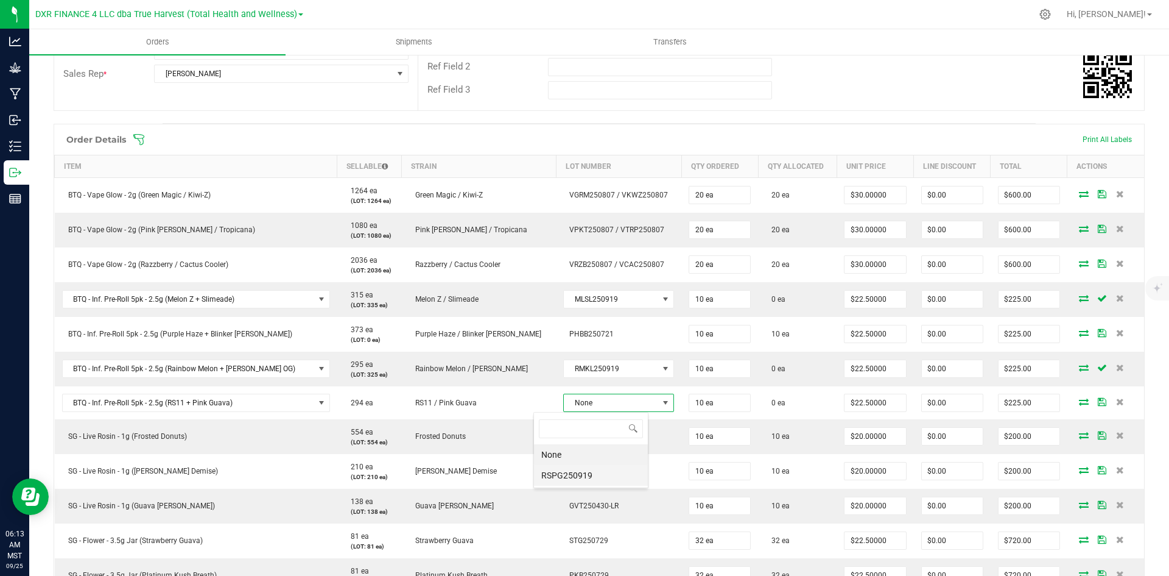
click at [573, 473] on li "RSPG250919" at bounding box center [591, 475] width 114 height 21
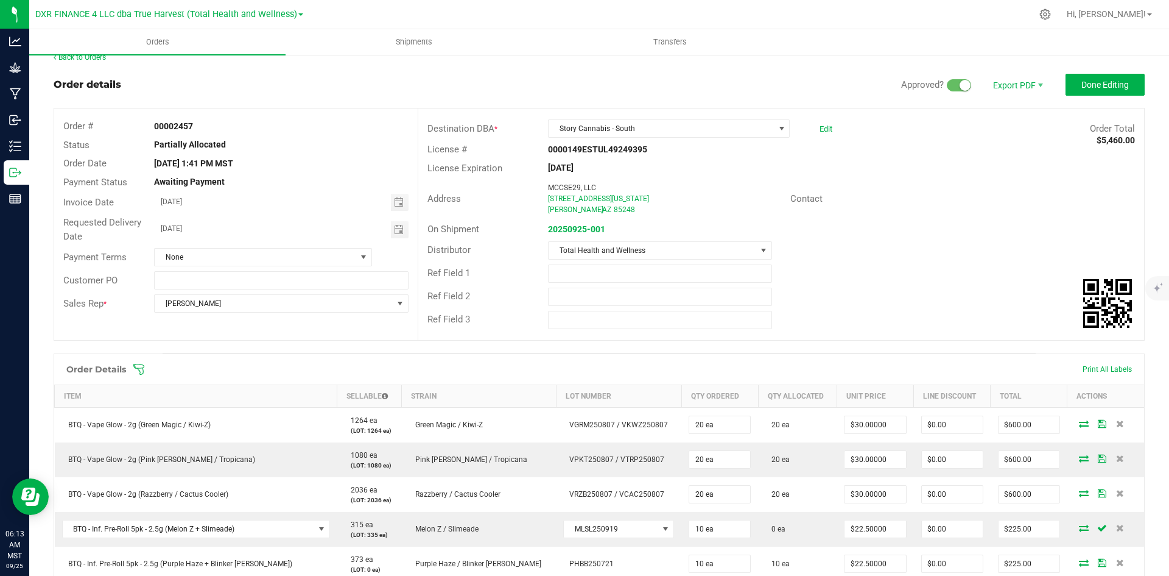
scroll to position [0, 0]
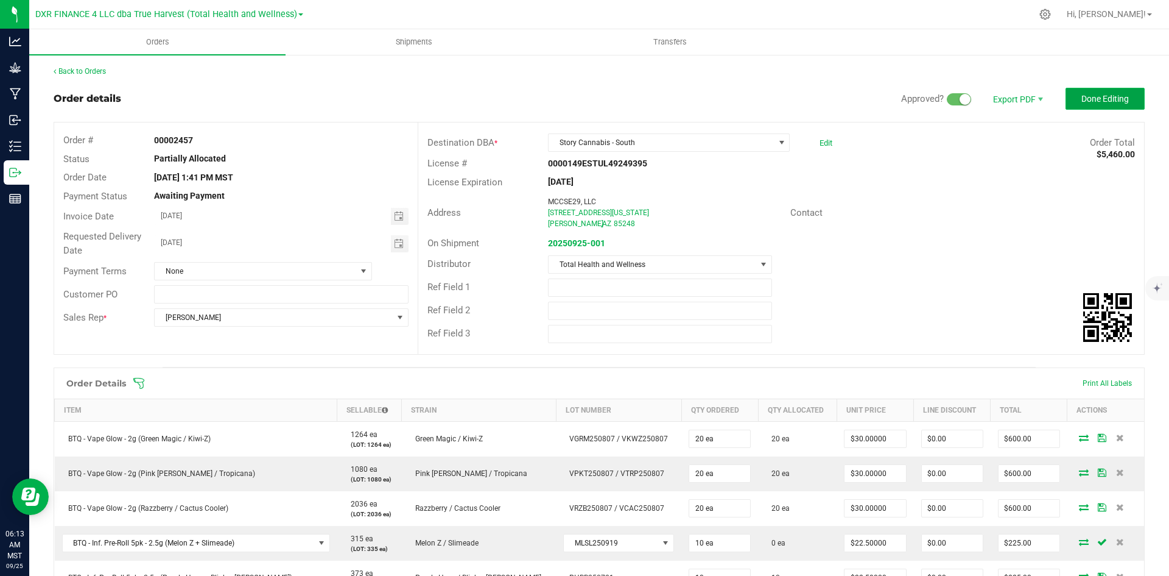
click at [1097, 105] on button "Done Editing" at bounding box center [1105, 99] width 79 height 22
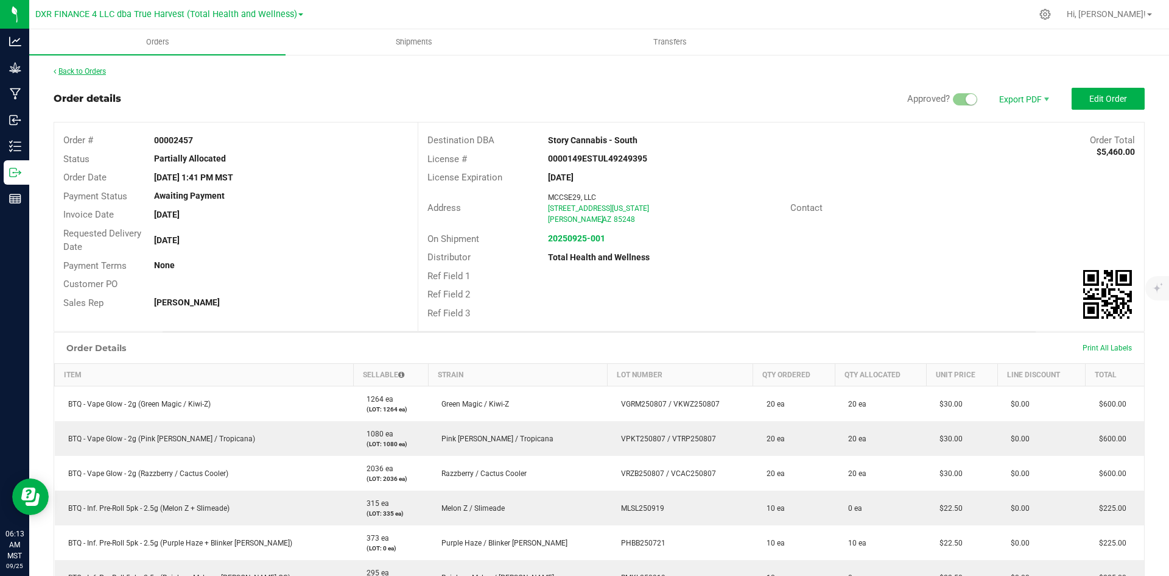
click at [95, 67] on link "Back to Orders" at bounding box center [80, 71] width 52 height 9
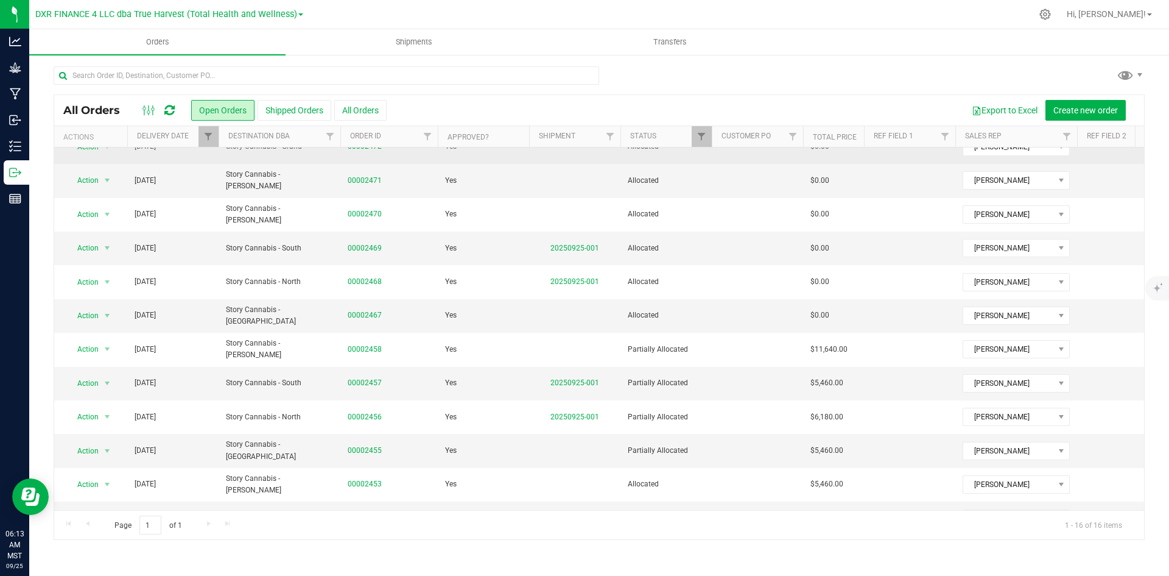
scroll to position [183, 0]
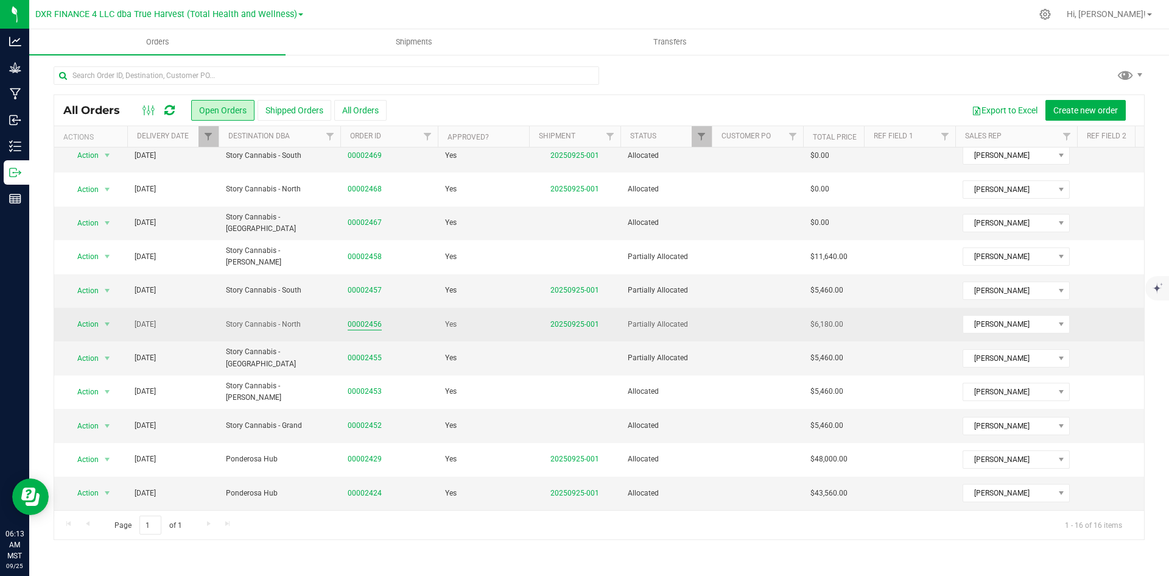
click at [364, 330] on link "00002456" at bounding box center [365, 325] width 34 height 12
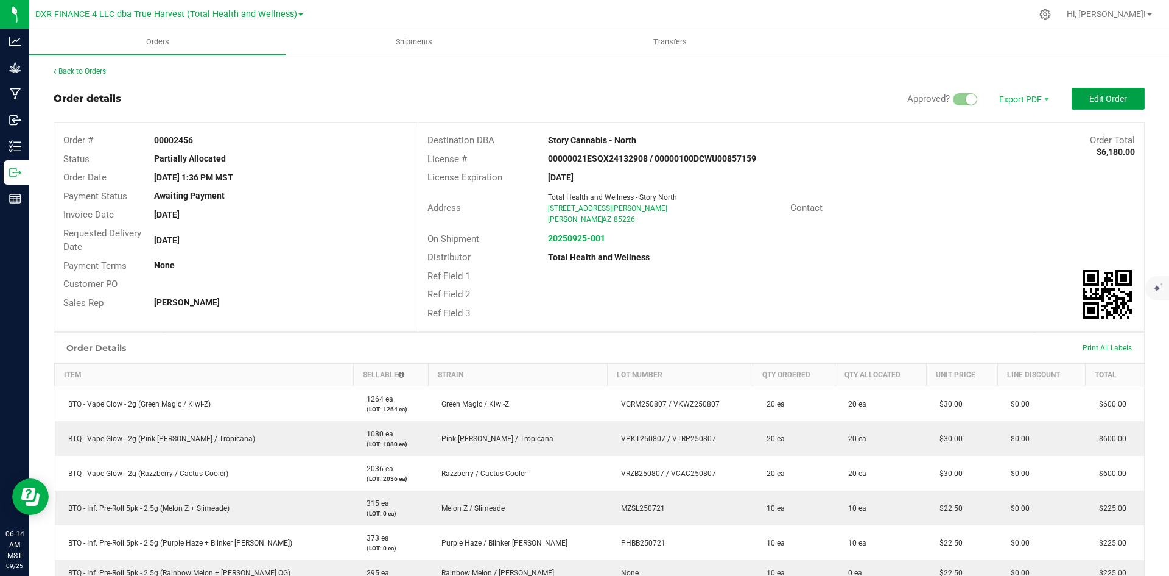
click at [1090, 99] on span "Edit Order" at bounding box center [1109, 99] width 38 height 10
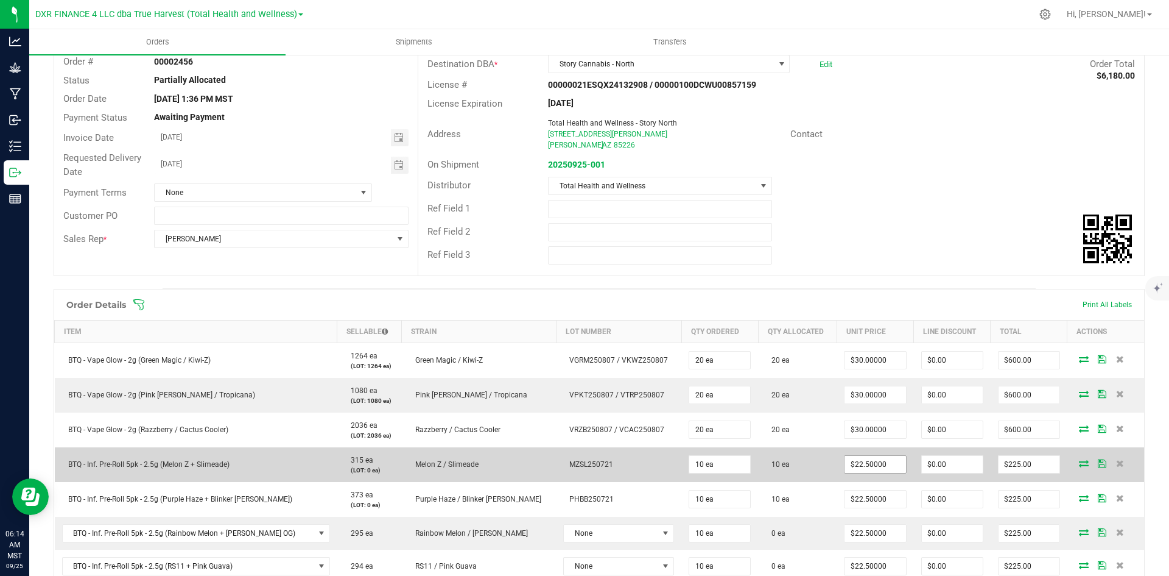
scroll to position [244, 0]
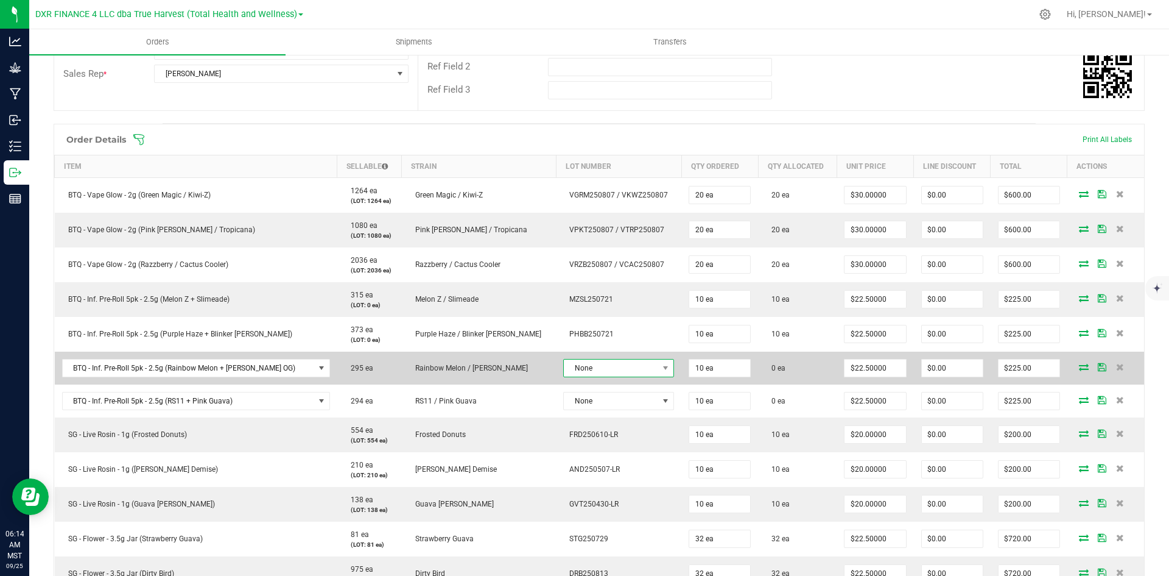
click at [563, 376] on span "None" at bounding box center [618, 368] width 111 height 18
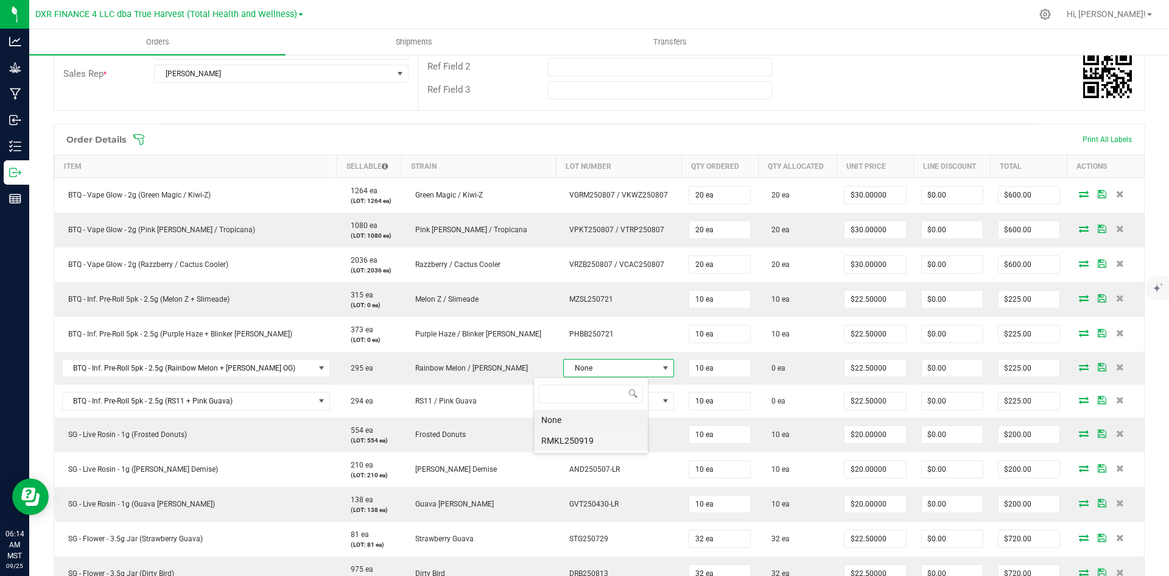
click at [565, 440] on li "RMKL250919" at bounding box center [591, 440] width 114 height 21
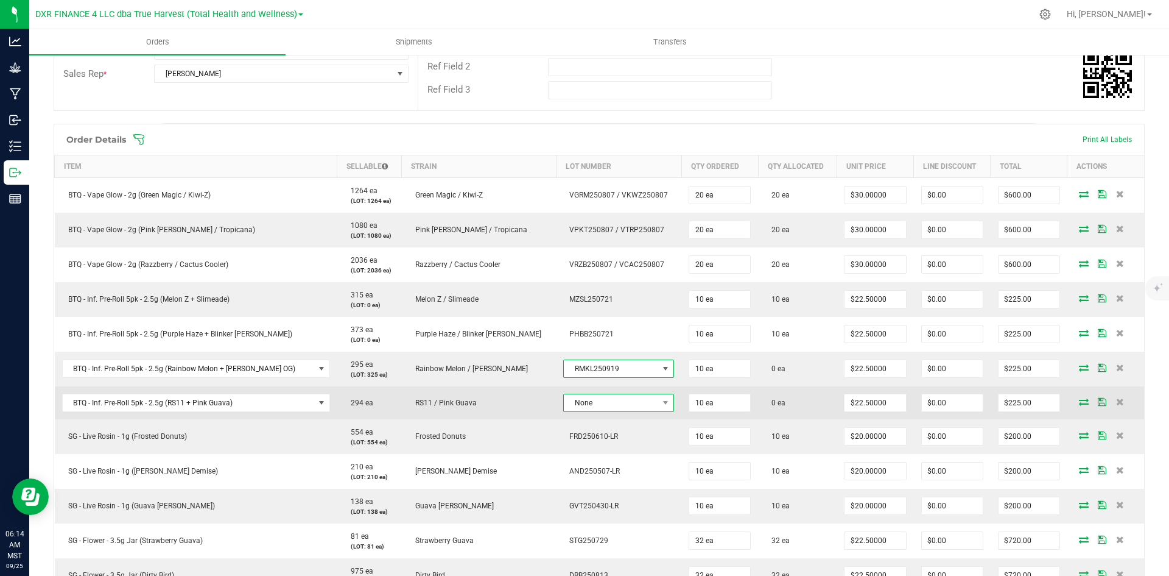
click at [573, 401] on span "None" at bounding box center [611, 402] width 94 height 17
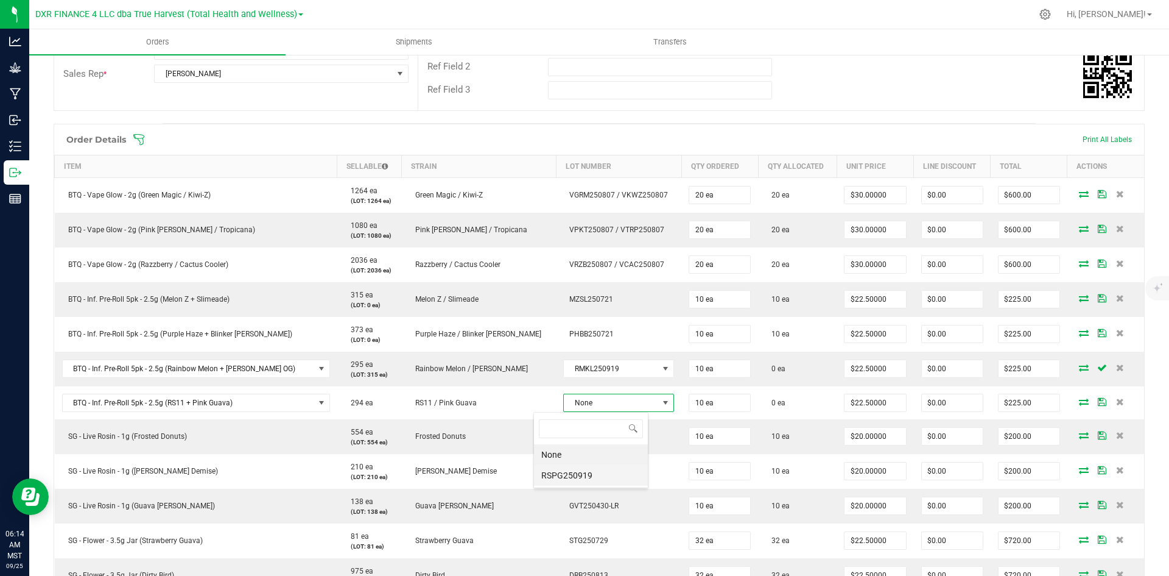
click at [575, 479] on li "RSPG250919" at bounding box center [591, 475] width 114 height 21
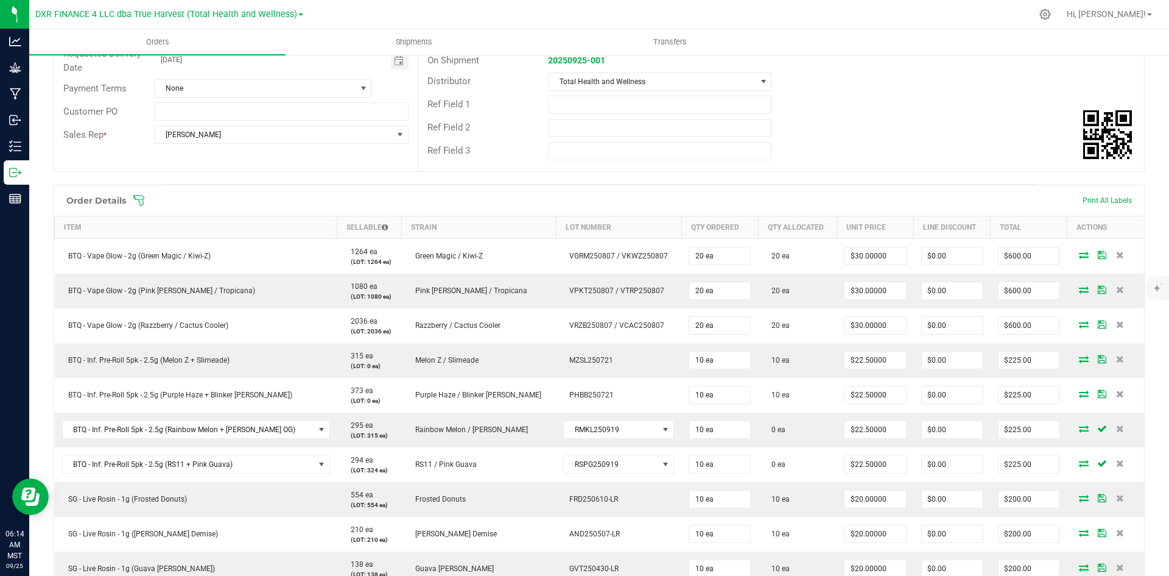
scroll to position [0, 0]
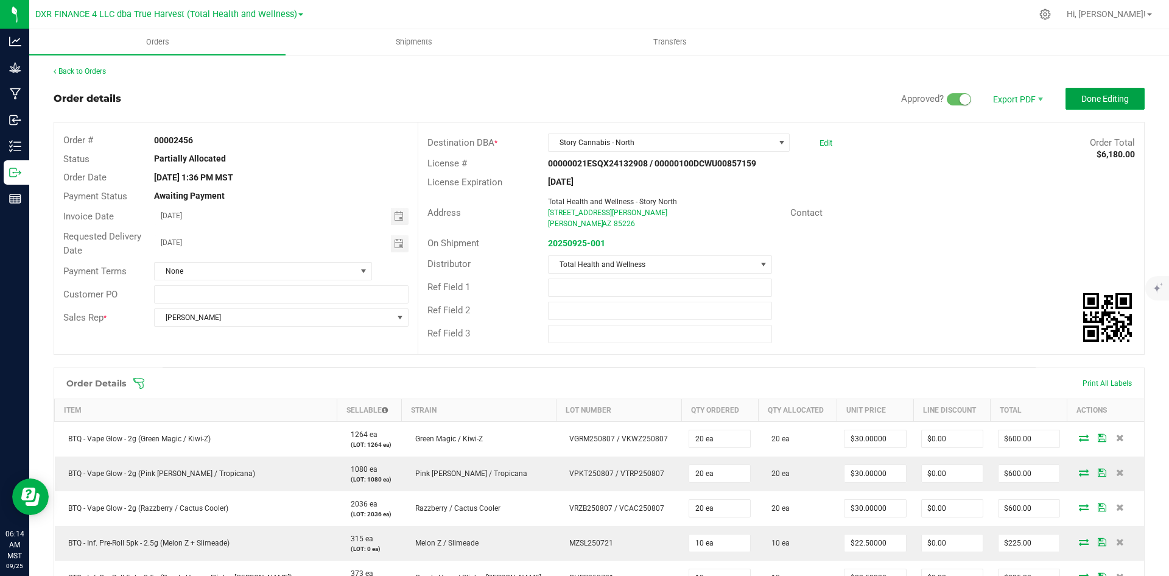
drag, startPoint x: 1109, startPoint y: 100, endPoint x: 1047, endPoint y: 115, distance: 63.7
click at [1107, 100] on span "Done Editing" at bounding box center [1106, 99] width 48 height 10
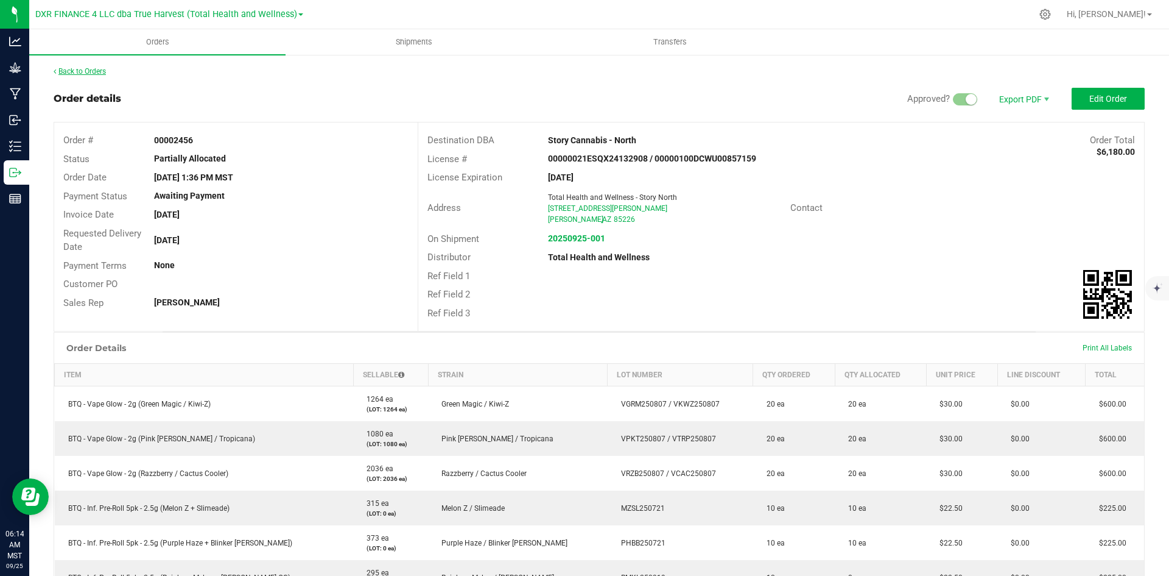
click at [86, 71] on link "Back to Orders" at bounding box center [80, 71] width 52 height 9
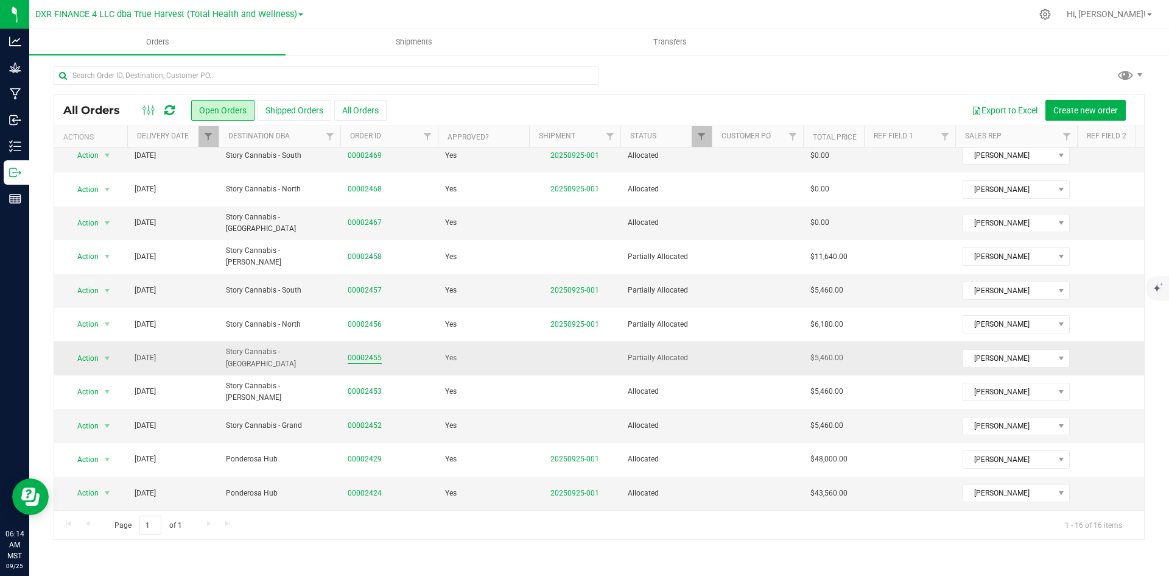
click at [359, 364] on link "00002455" at bounding box center [365, 358] width 34 height 12
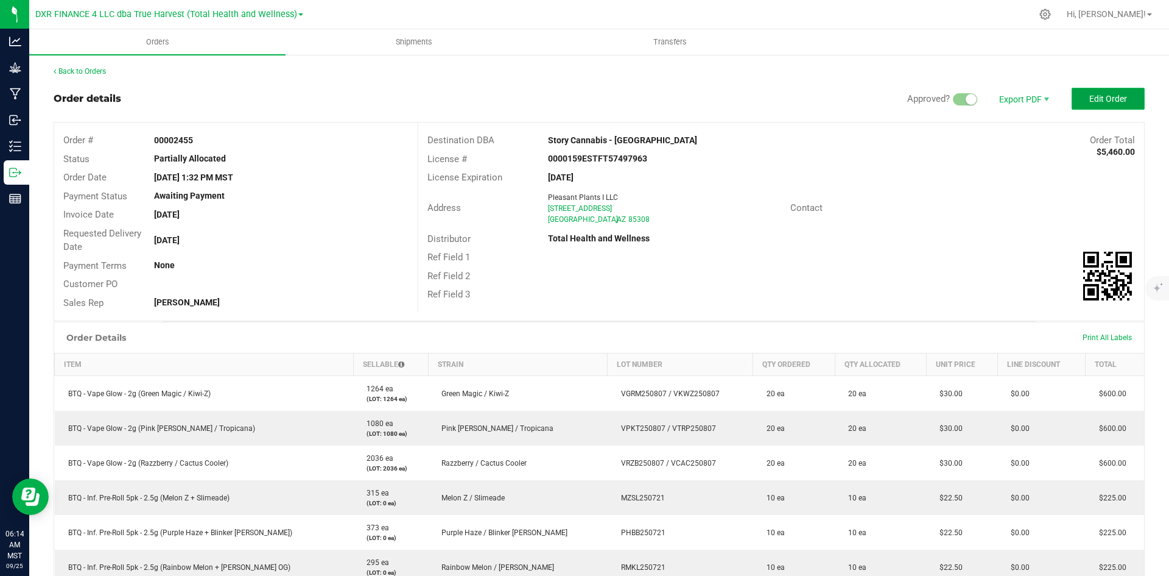
click at [1119, 96] on button "Edit Order" at bounding box center [1108, 99] width 73 height 22
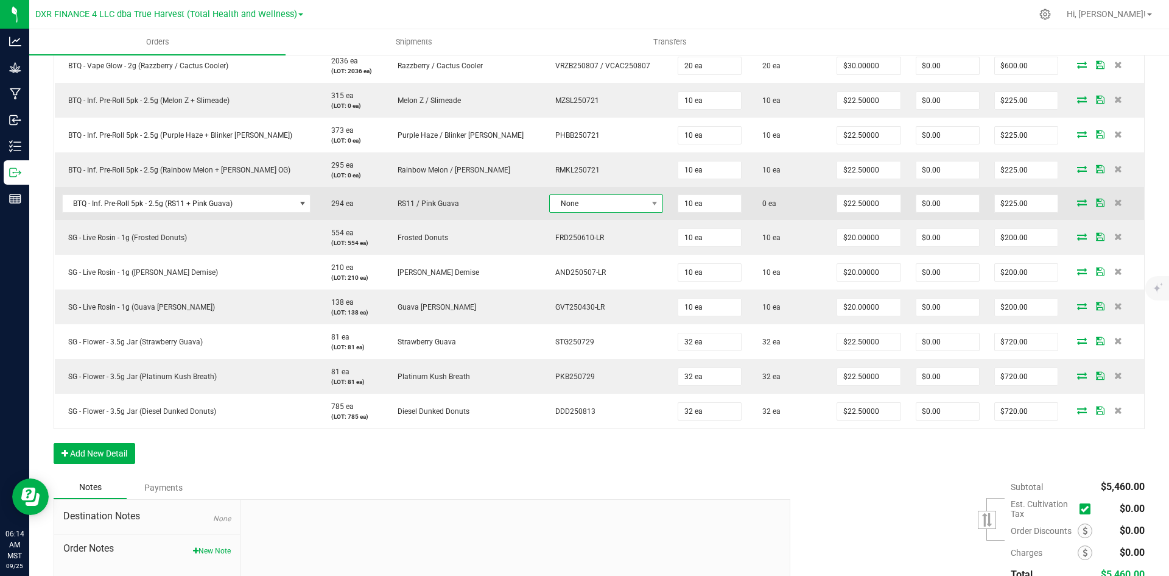
click at [568, 202] on span "None" at bounding box center [598, 203] width 97 height 17
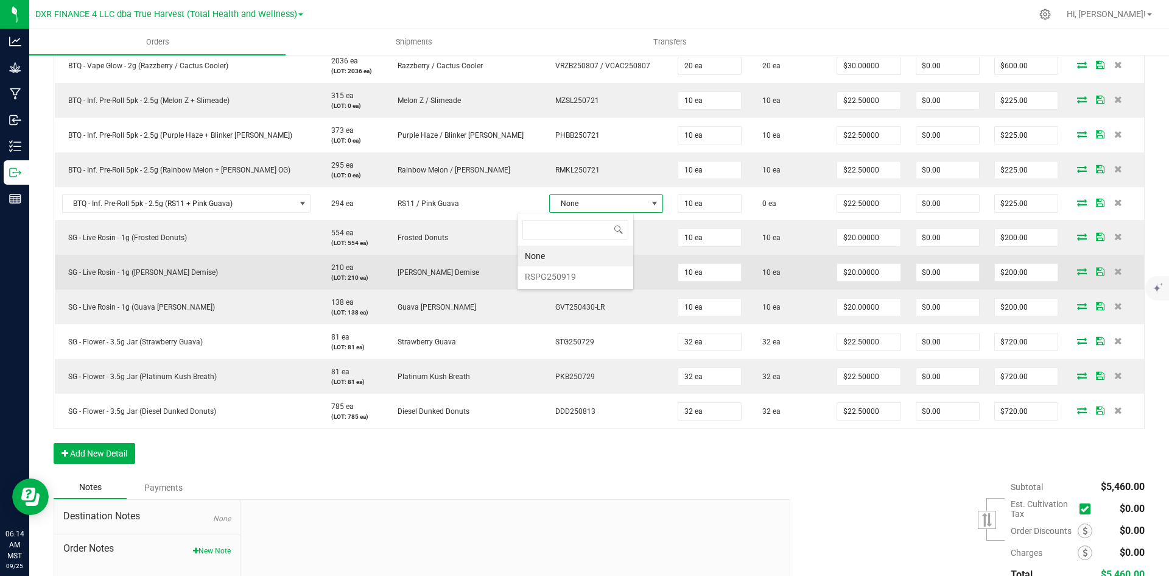
drag, startPoint x: 580, startPoint y: 276, endPoint x: 591, endPoint y: 269, distance: 13.2
click at [580, 277] on li "RSPG250919" at bounding box center [576, 276] width 116 height 21
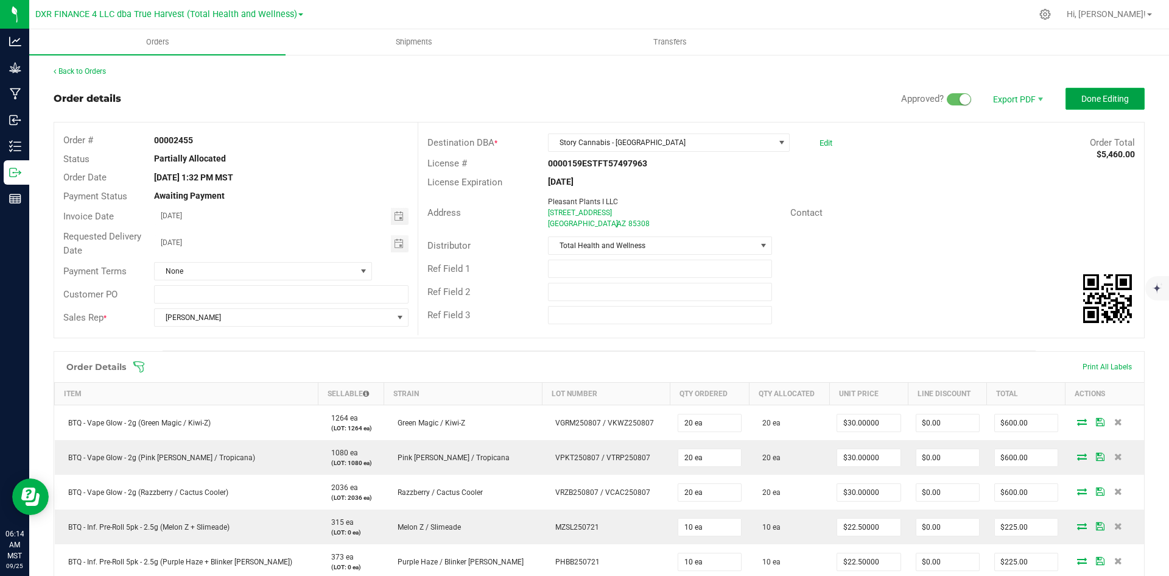
click at [1095, 102] on span "Done Editing" at bounding box center [1106, 99] width 48 height 10
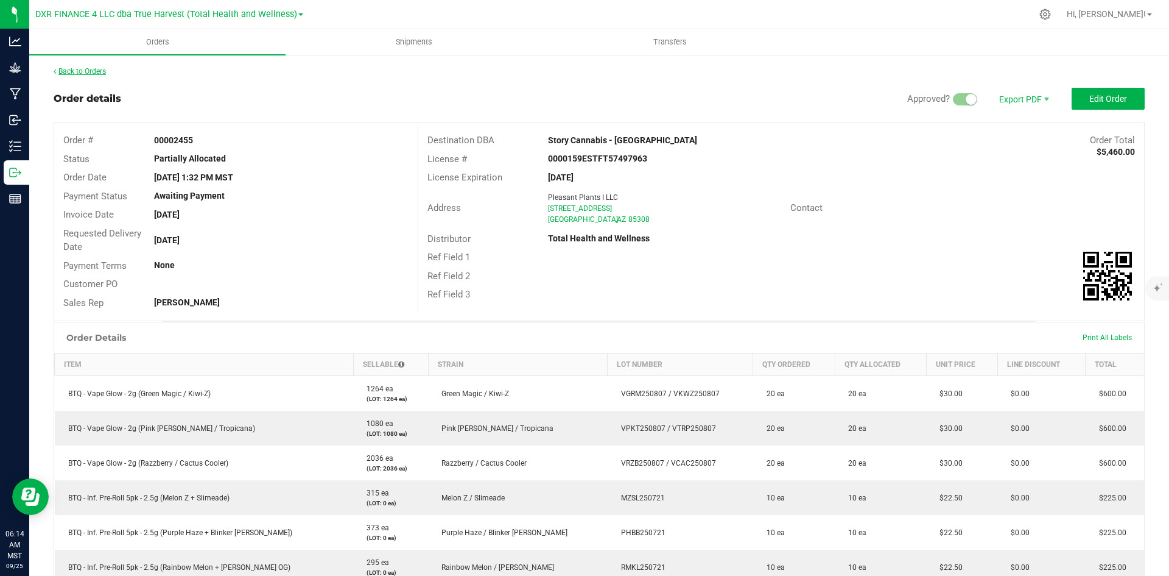
click at [86, 69] on link "Back to Orders" at bounding box center [80, 71] width 52 height 9
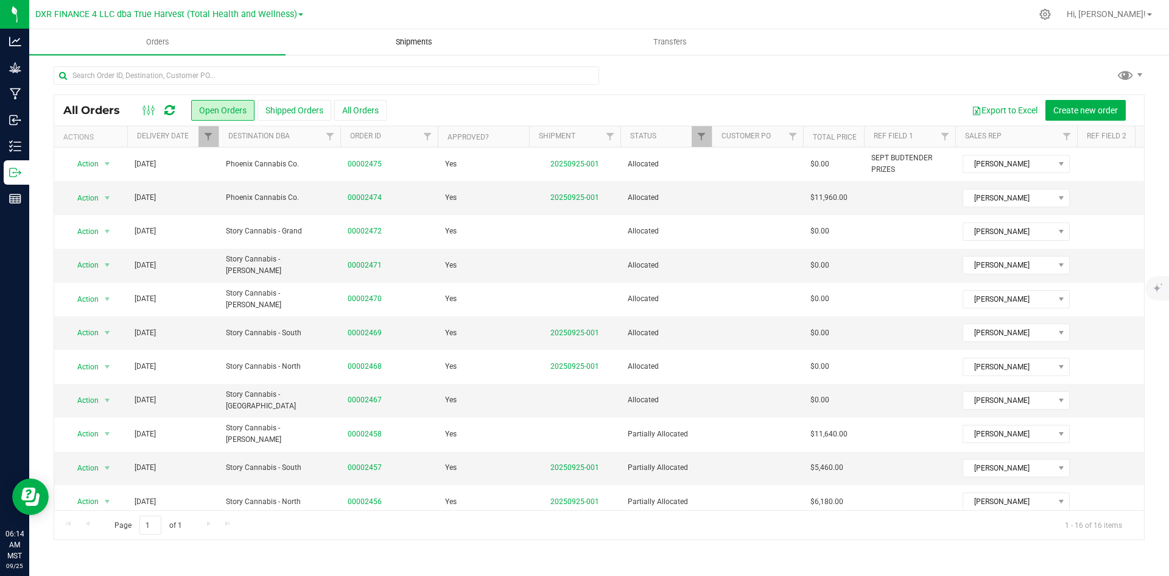
click at [400, 51] on uib-tab-heading "Shipments" at bounding box center [413, 42] width 255 height 24
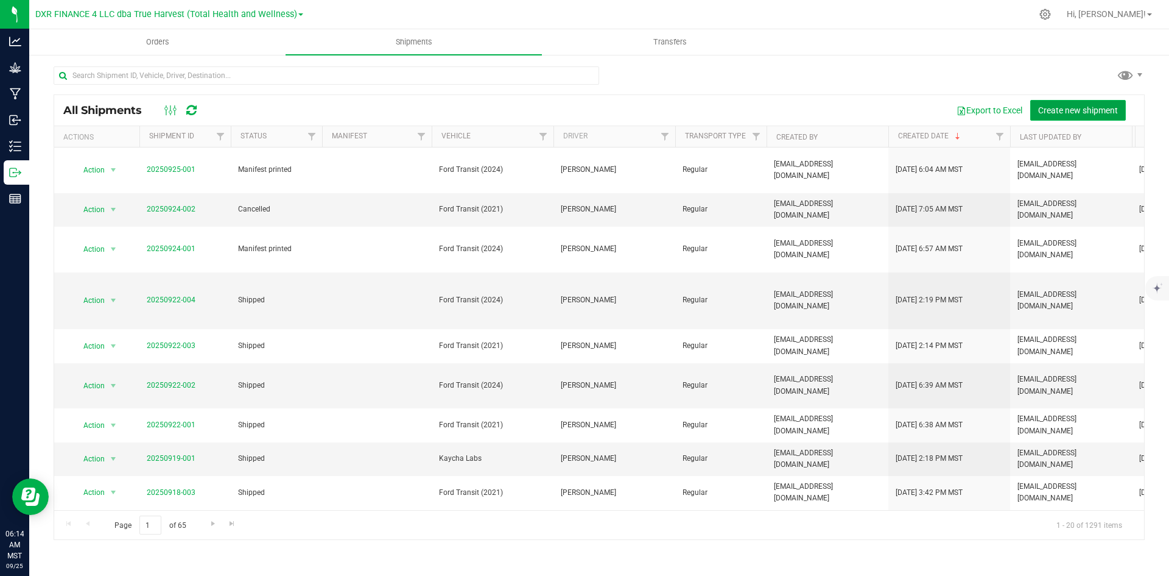
click at [1089, 102] on button "Create new shipment" at bounding box center [1079, 110] width 96 height 21
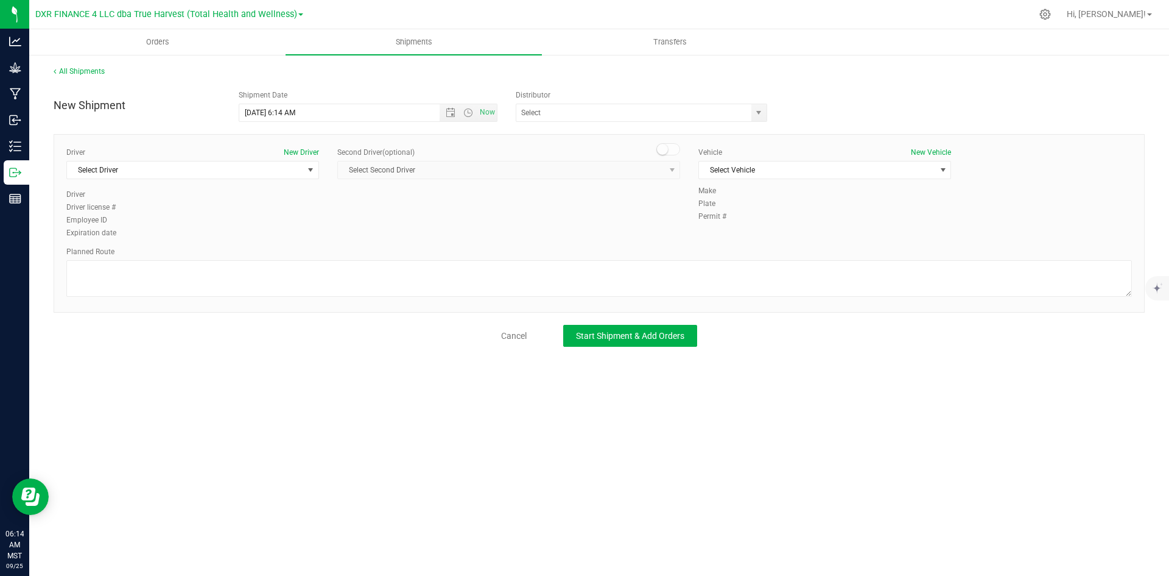
click at [610, 103] on div "Distributor Delta Verde Labs Desert Valley Testing Encore Labs Arizona Golden L…" at bounding box center [646, 106] width 278 height 32
click at [638, 110] on input "text" at bounding box center [630, 112] width 228 height 17
click at [753, 113] on span "select" at bounding box center [759, 112] width 15 height 17
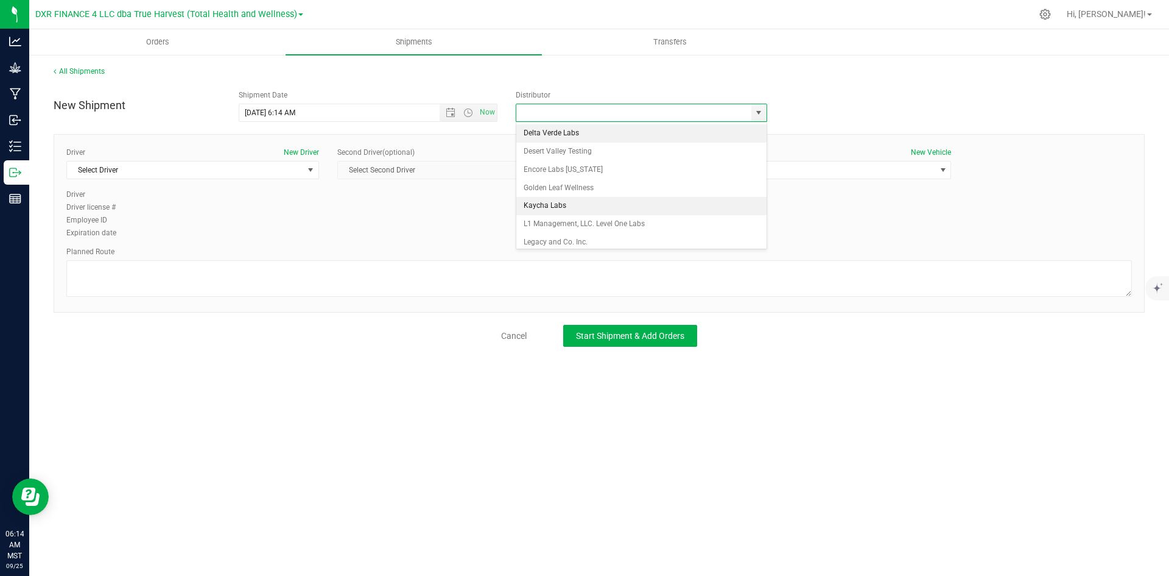
scroll to position [113, 0]
click at [583, 197] on li "Total Health and Wellness" at bounding box center [641, 201] width 250 height 18
type input "Total Health and Wellness"
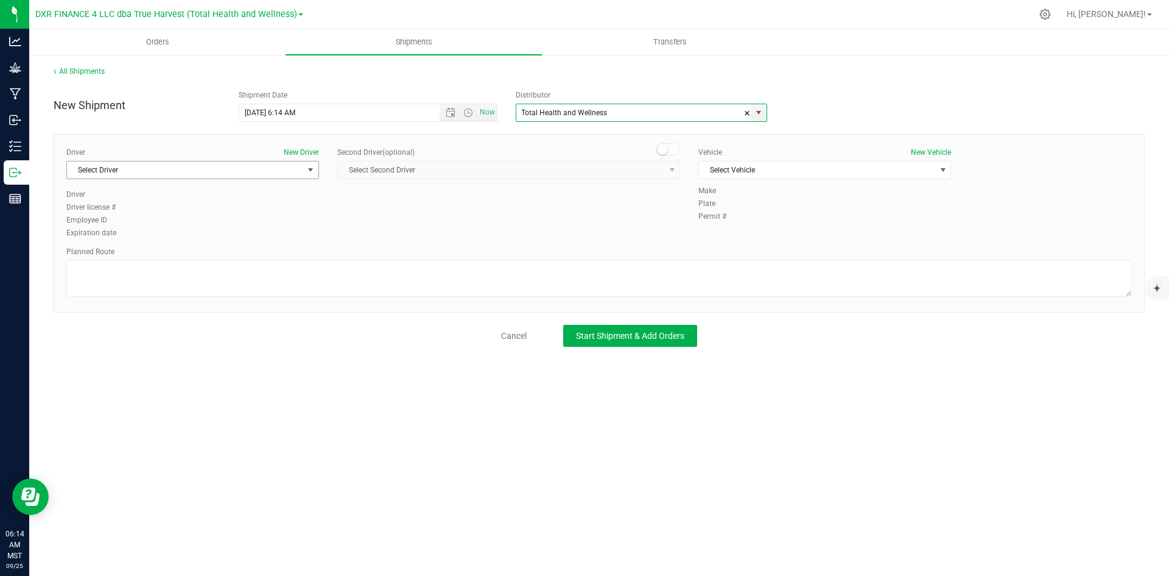
click at [220, 172] on span "Select Driver" at bounding box center [185, 169] width 236 height 17
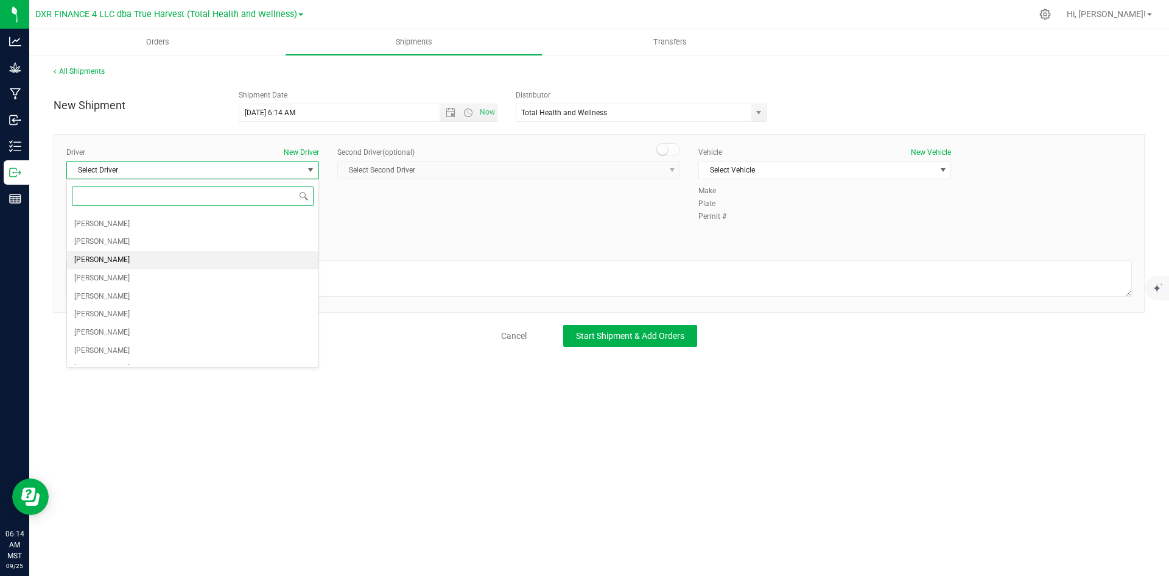
scroll to position [100, 0]
click at [204, 331] on li "Jerry Thronson" at bounding box center [193, 337] width 252 height 18
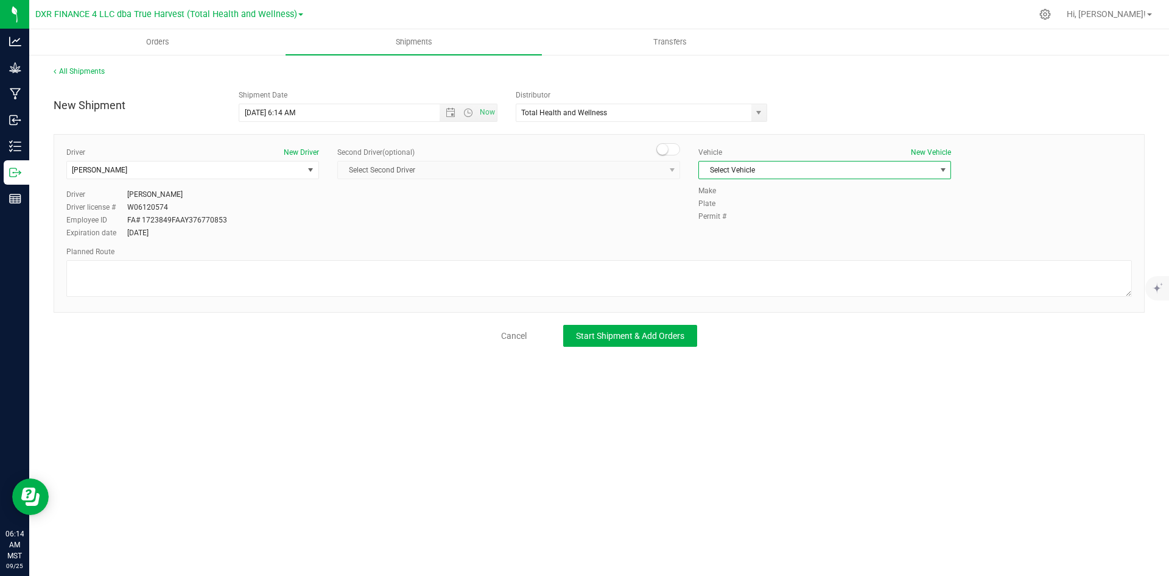
click at [826, 167] on span "Select Vehicle" at bounding box center [817, 169] width 236 height 17
click at [800, 206] on li "Ford Transit (2021)" at bounding box center [825, 209] width 252 height 18
click at [616, 336] on span "Start Shipment & Add Orders" at bounding box center [630, 336] width 108 height 10
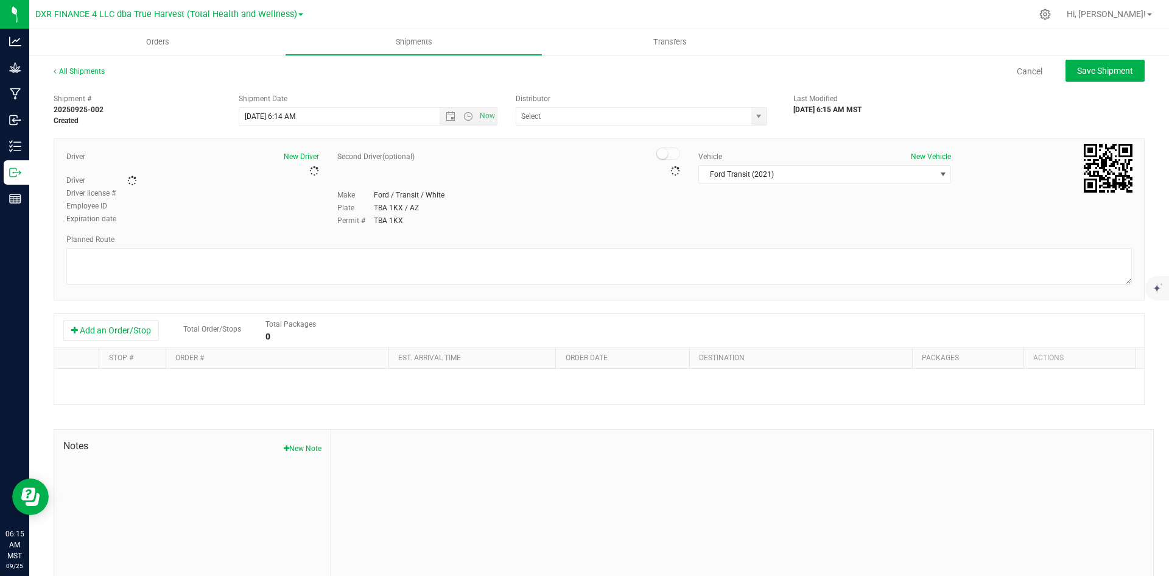
type input "Total Health and Wellness"
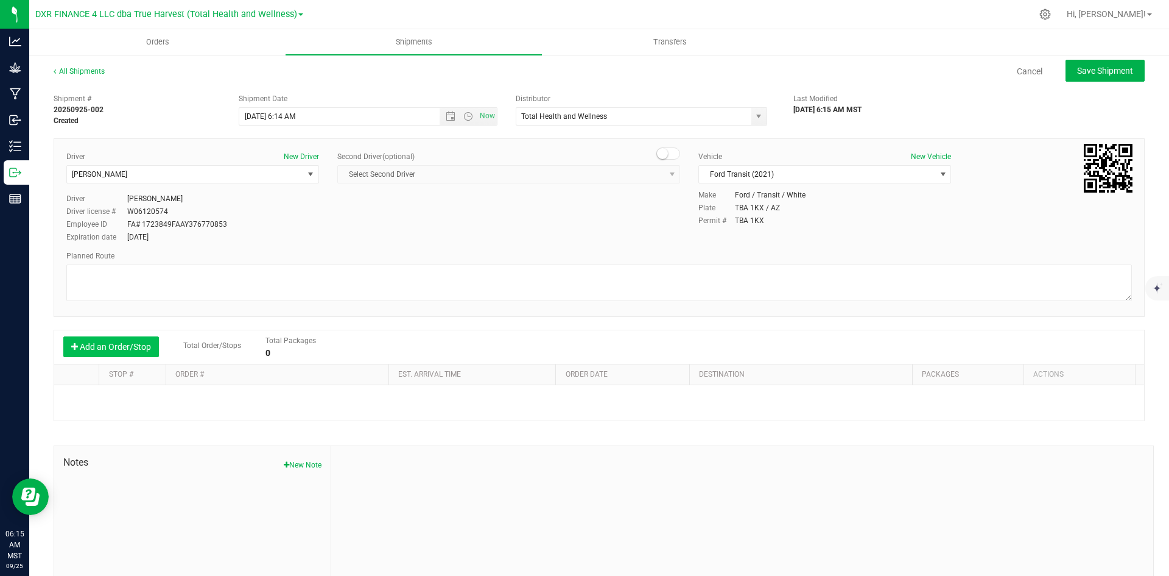
click at [148, 354] on button "Add an Order/Stop" at bounding box center [111, 346] width 96 height 21
click at [148, 352] on button "Add an Order/Stop" at bounding box center [111, 346] width 96 height 21
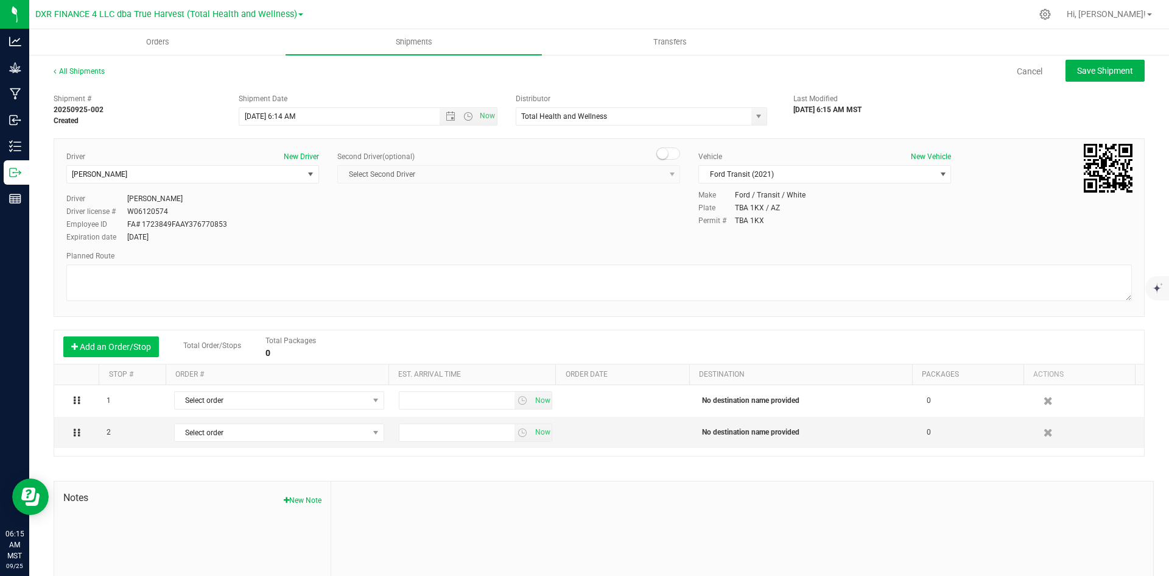
click at [150, 352] on button "Add an Order/Stop" at bounding box center [111, 346] width 96 height 21
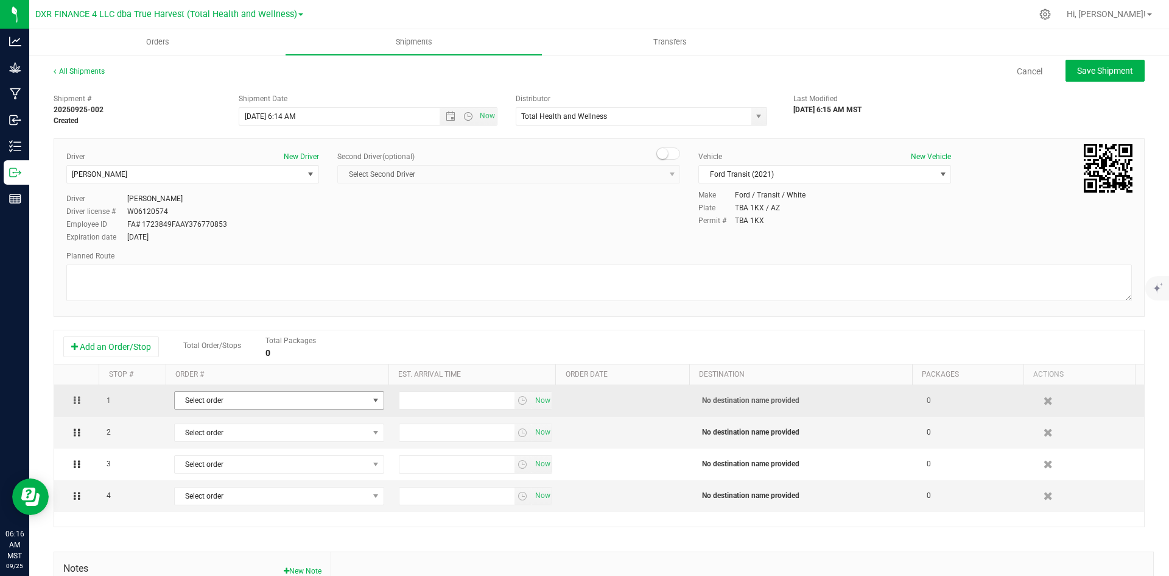
click at [242, 406] on span "Select order" at bounding box center [272, 400] width 194 height 17
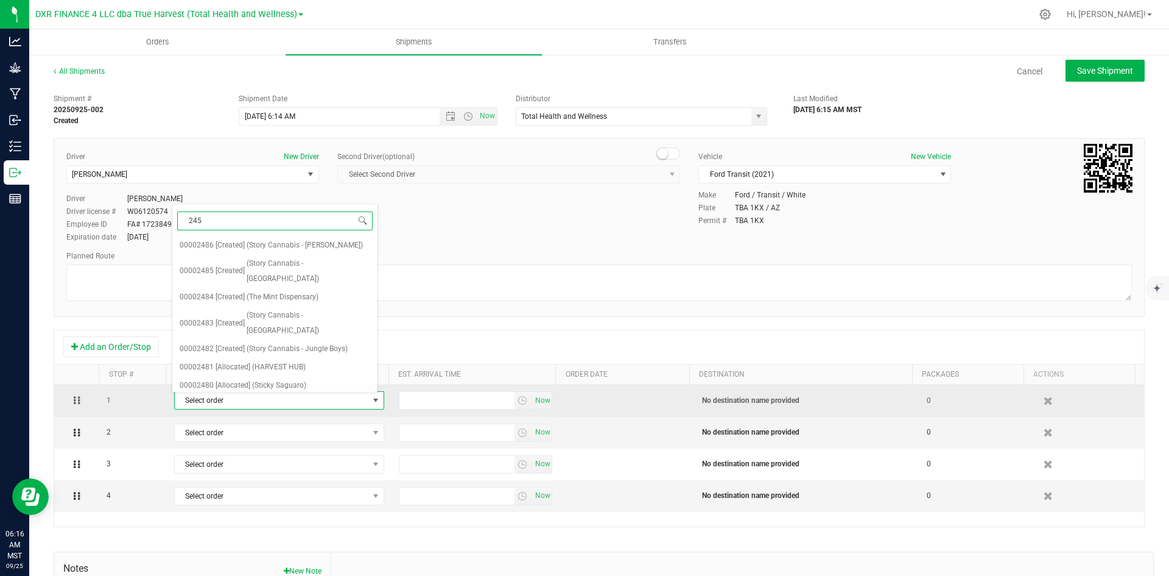
type input "2455"
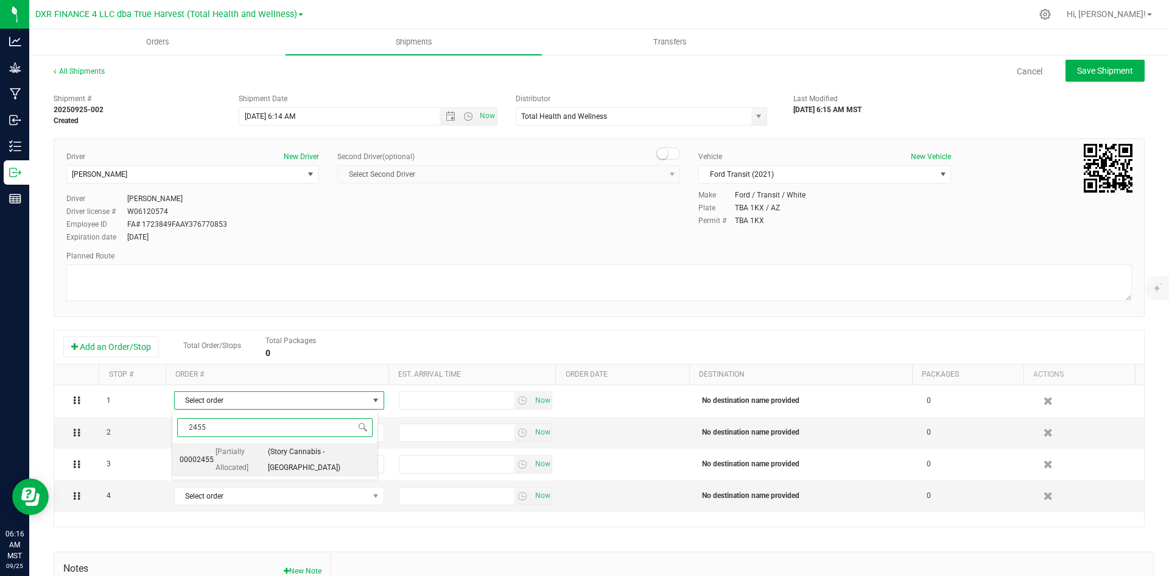
click at [240, 451] on span "[Partially Allocated]" at bounding box center [241, 459] width 50 height 31
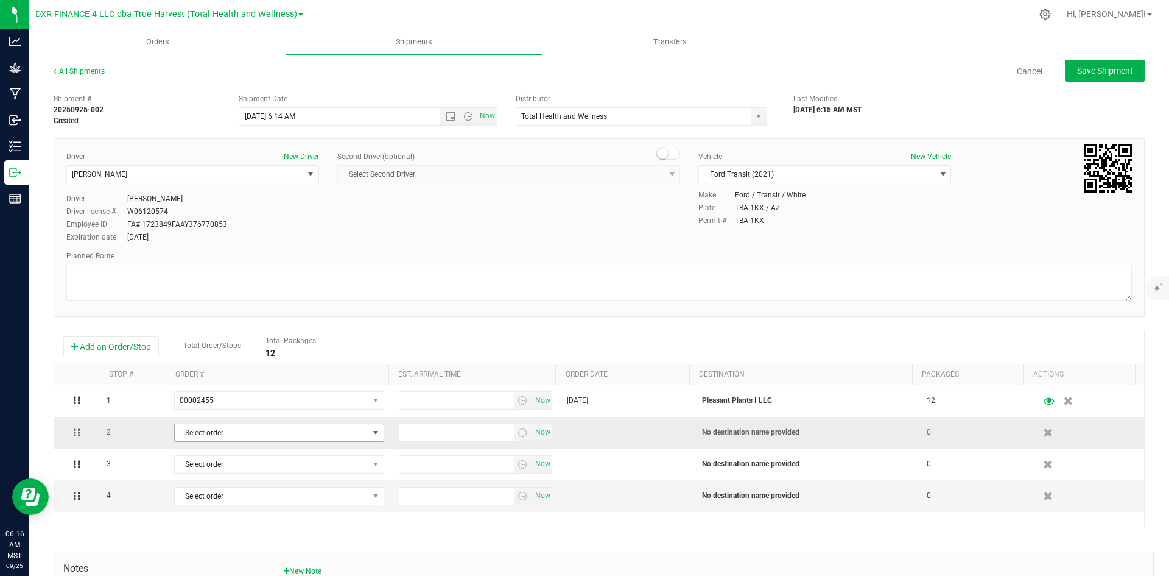
click at [266, 429] on span "Select order" at bounding box center [272, 432] width 194 height 17
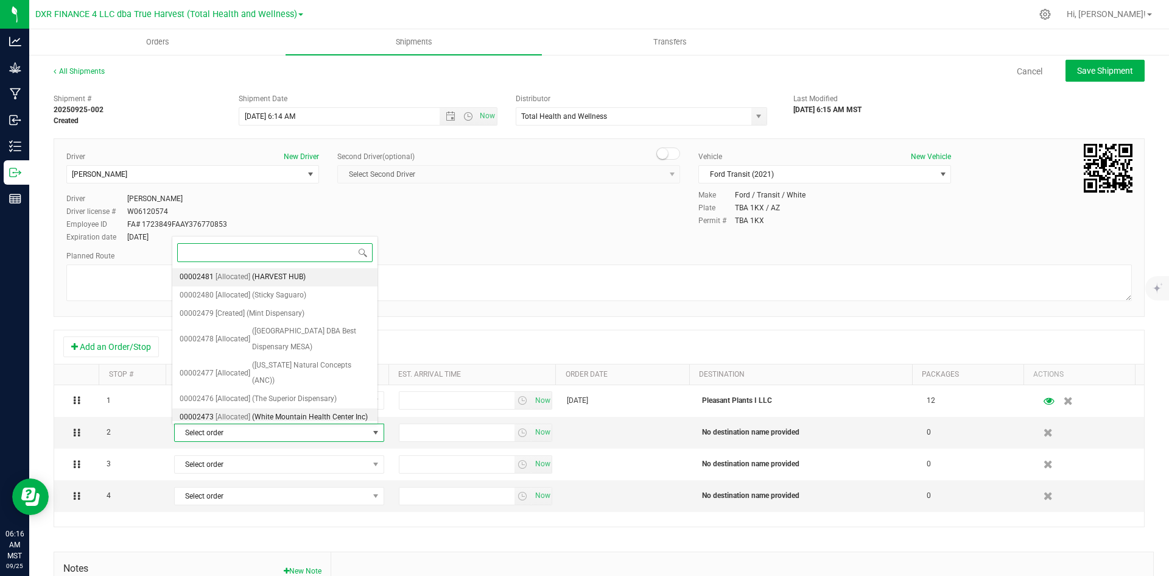
scroll to position [183, 0]
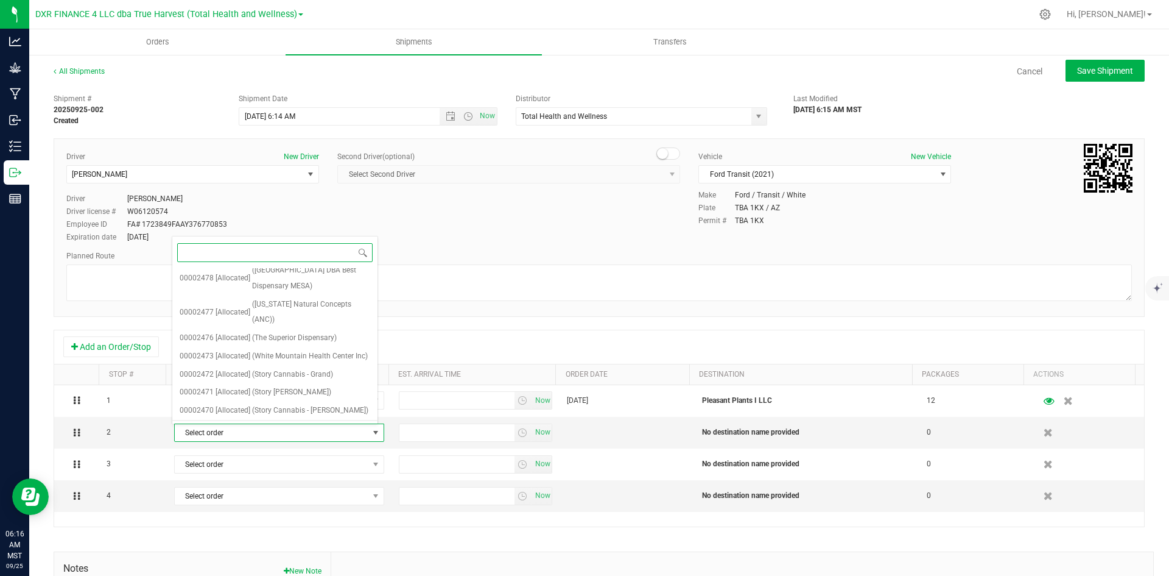
click at [270, 421] on span "(Story Cannabis - Glendale)" at bounding box center [311, 436] width 118 height 31
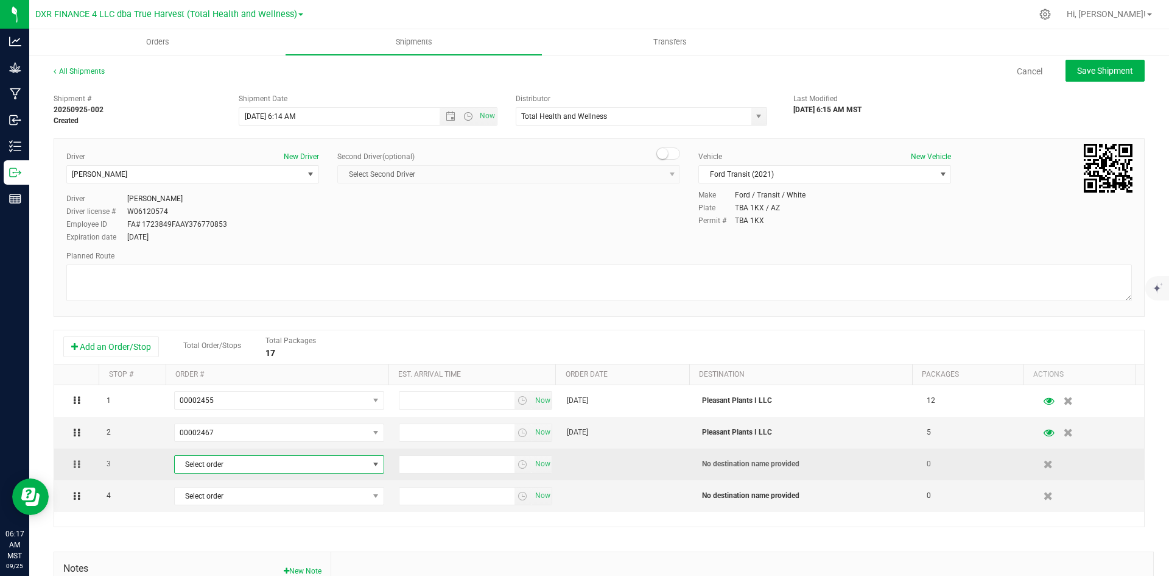
click at [221, 467] on span "Select order" at bounding box center [272, 464] width 194 height 17
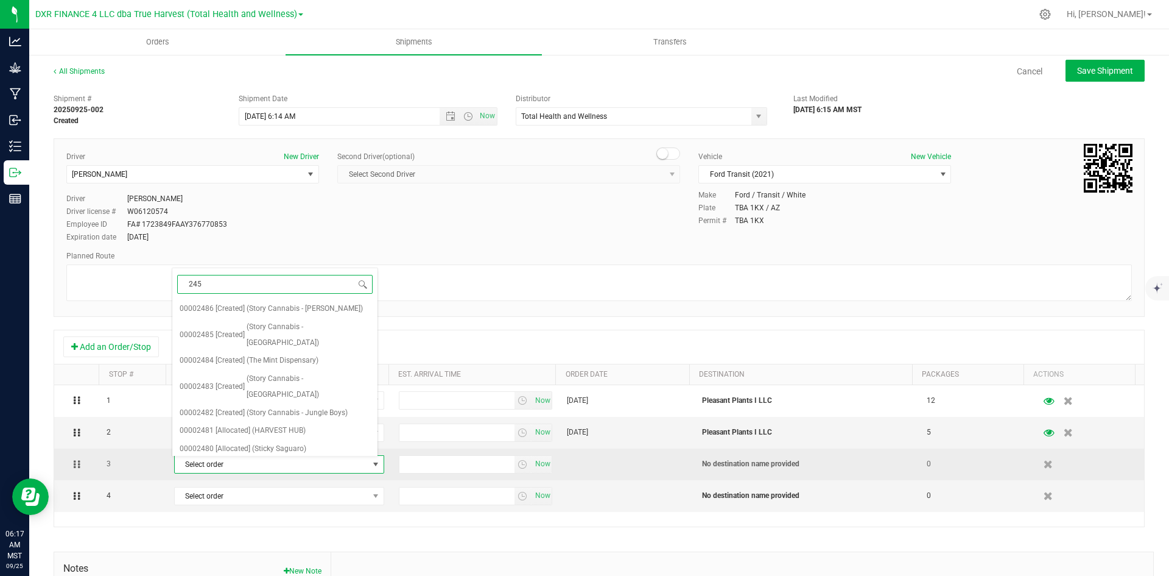
type input "2458"
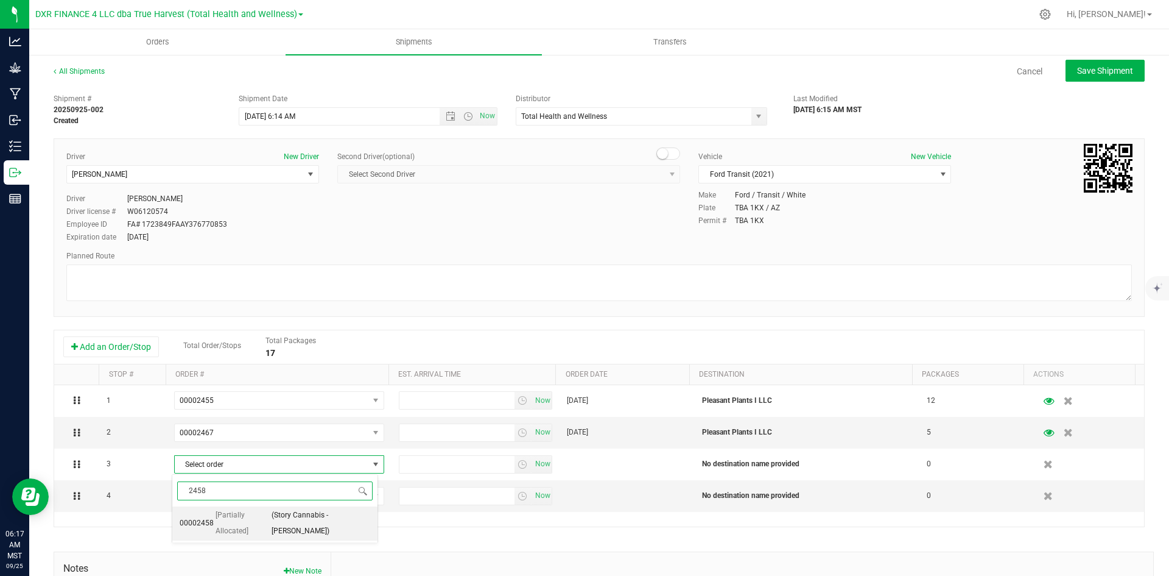
click at [234, 519] on span "[Partially Allocated]" at bounding box center [243, 522] width 54 height 31
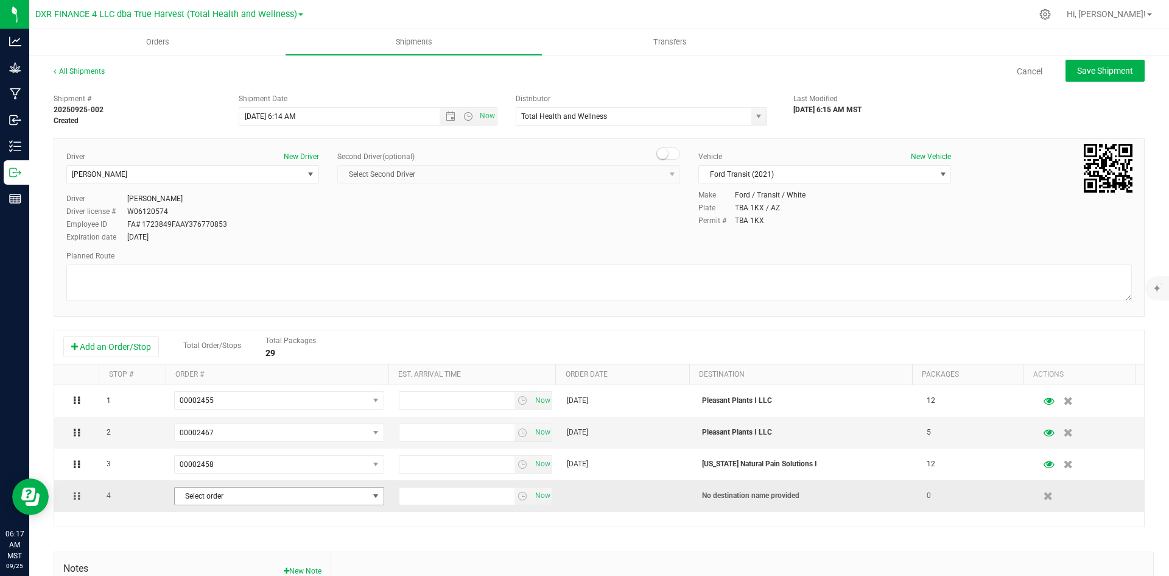
click at [186, 501] on span "Select order" at bounding box center [272, 495] width 194 height 17
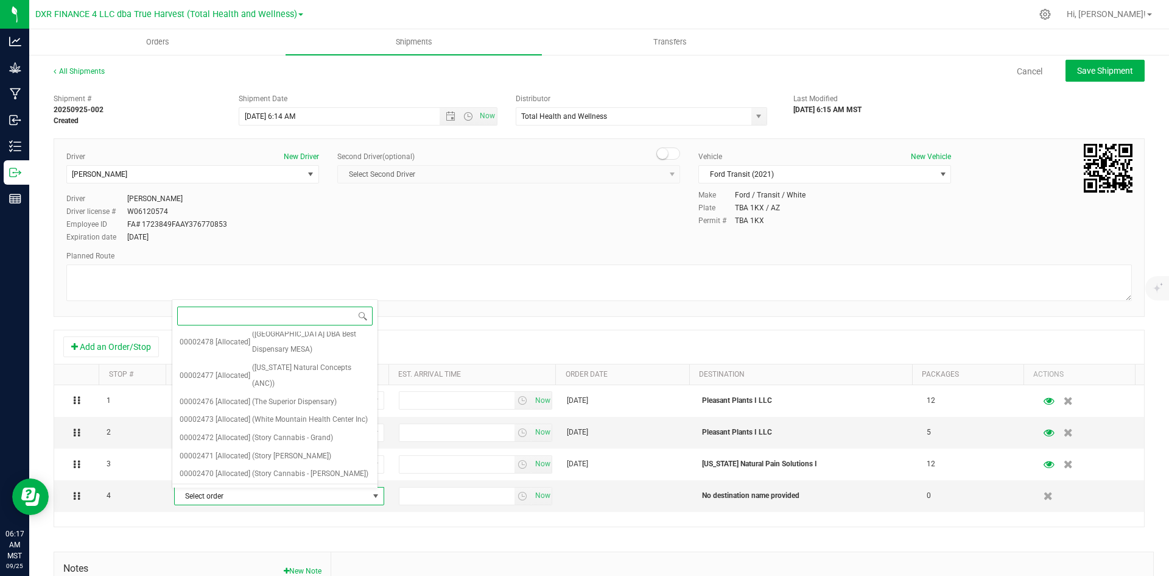
click at [231, 492] on span "[Allocated]" at bounding box center [233, 500] width 35 height 16
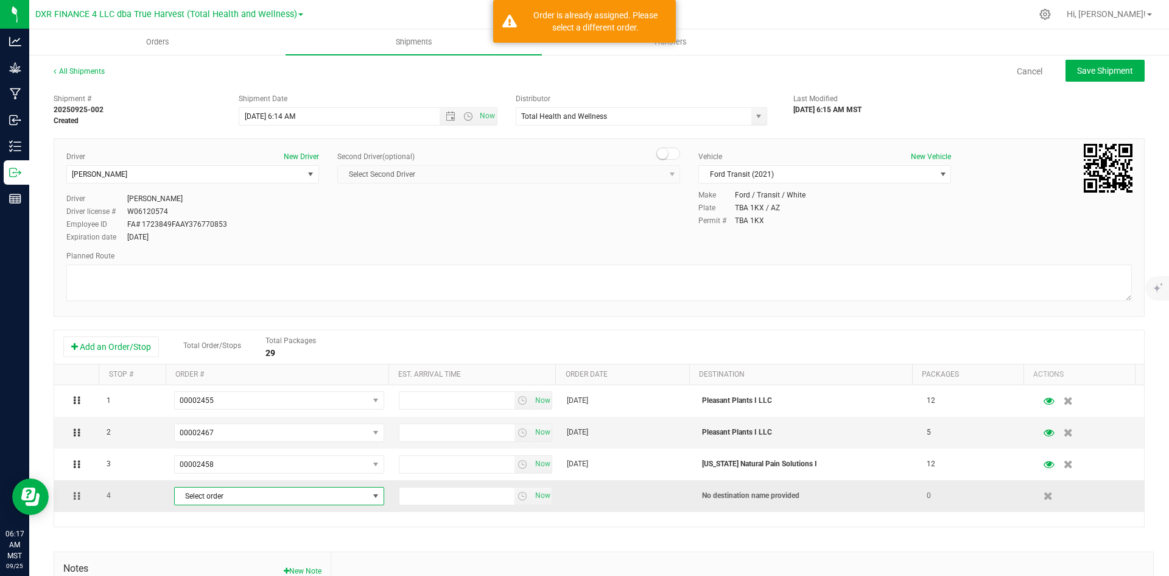
click at [188, 490] on span "Select order" at bounding box center [272, 495] width 194 height 17
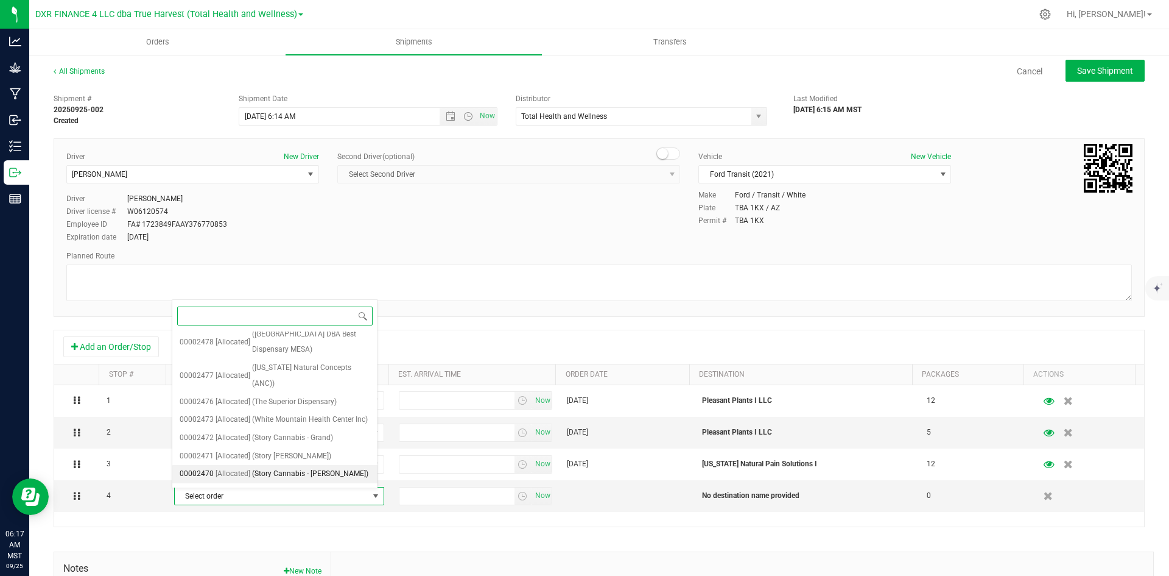
click at [264, 466] on span "(Story Cannabis - Dunlap)" at bounding box center [310, 474] width 116 height 16
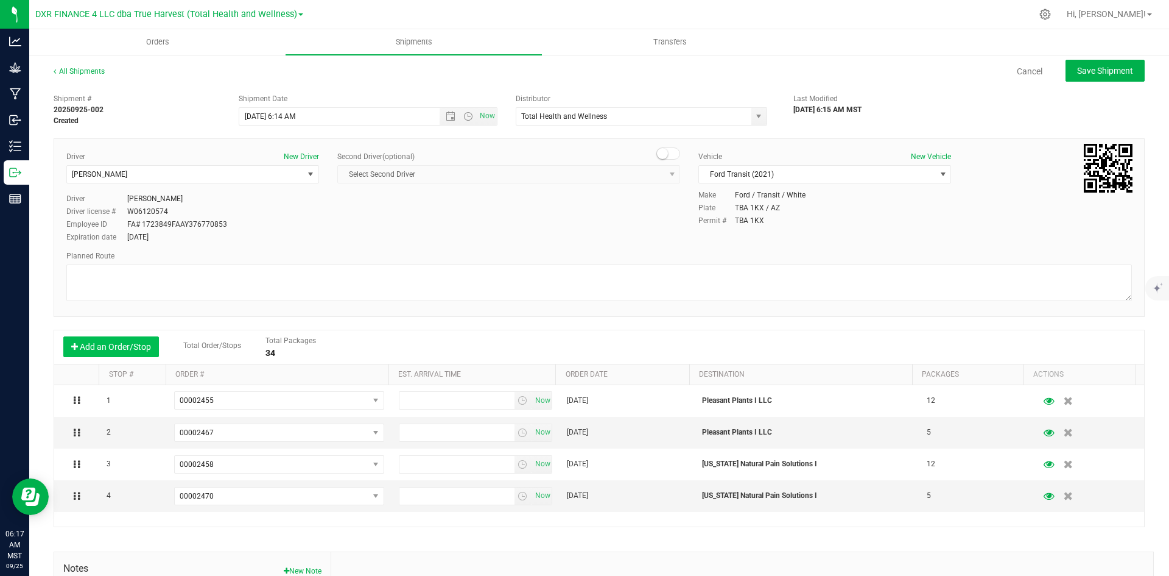
click at [121, 345] on button "Add an Order/Stop" at bounding box center [111, 346] width 96 height 21
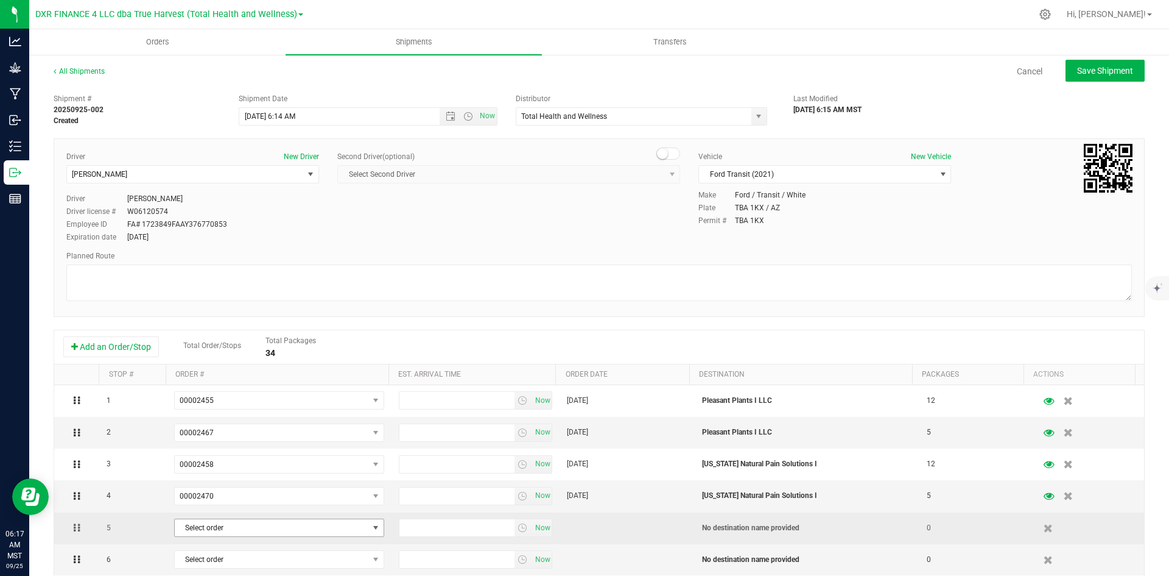
click at [211, 529] on span "Select order" at bounding box center [272, 527] width 194 height 17
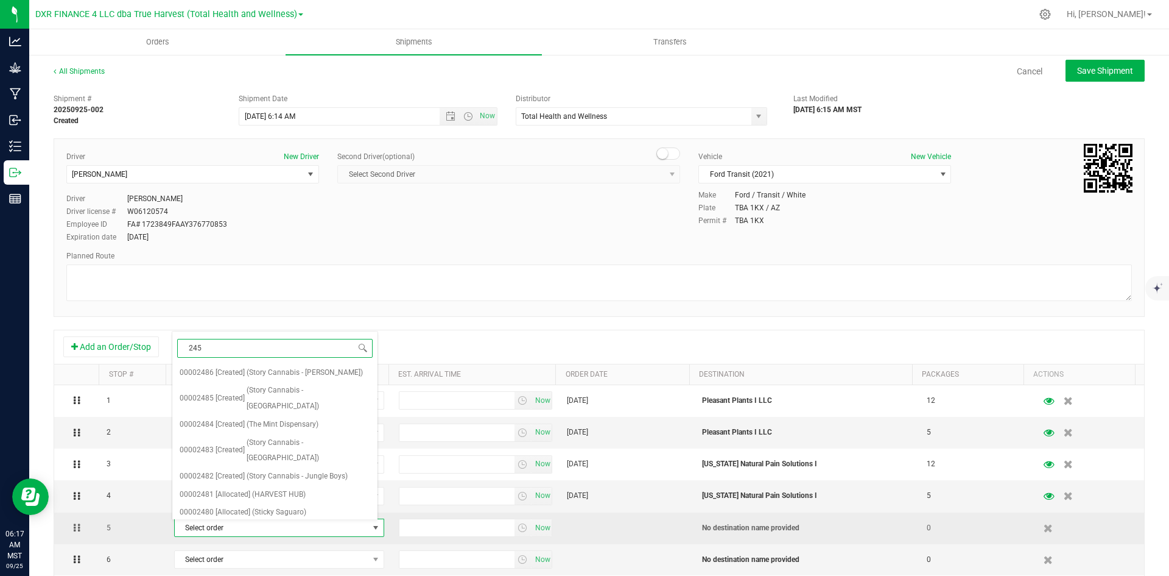
type input "2453"
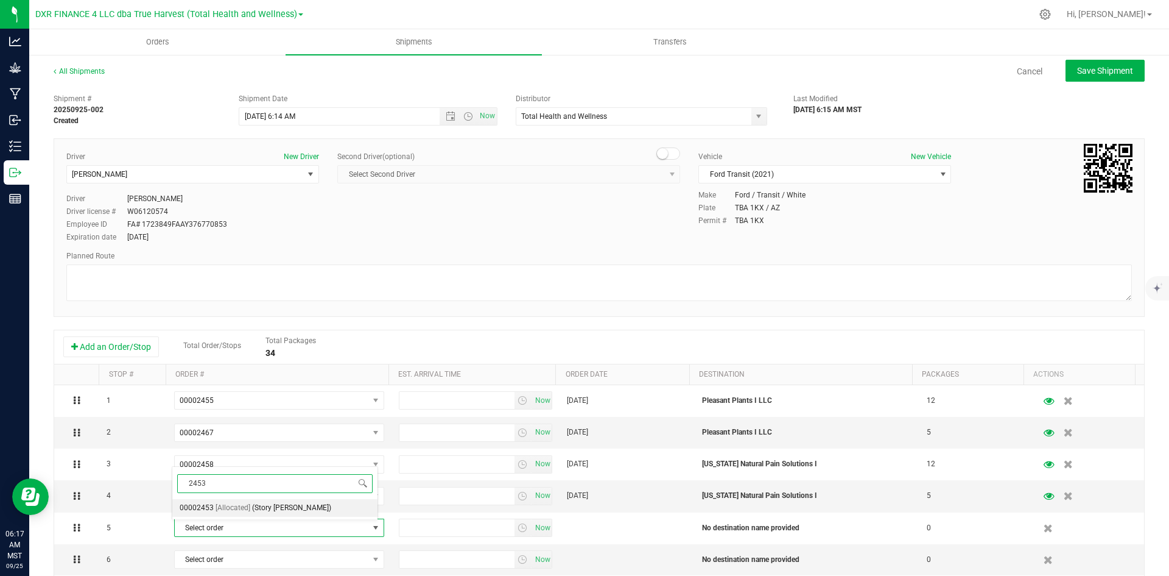
click at [239, 505] on span "[Allocated]" at bounding box center [233, 508] width 35 height 16
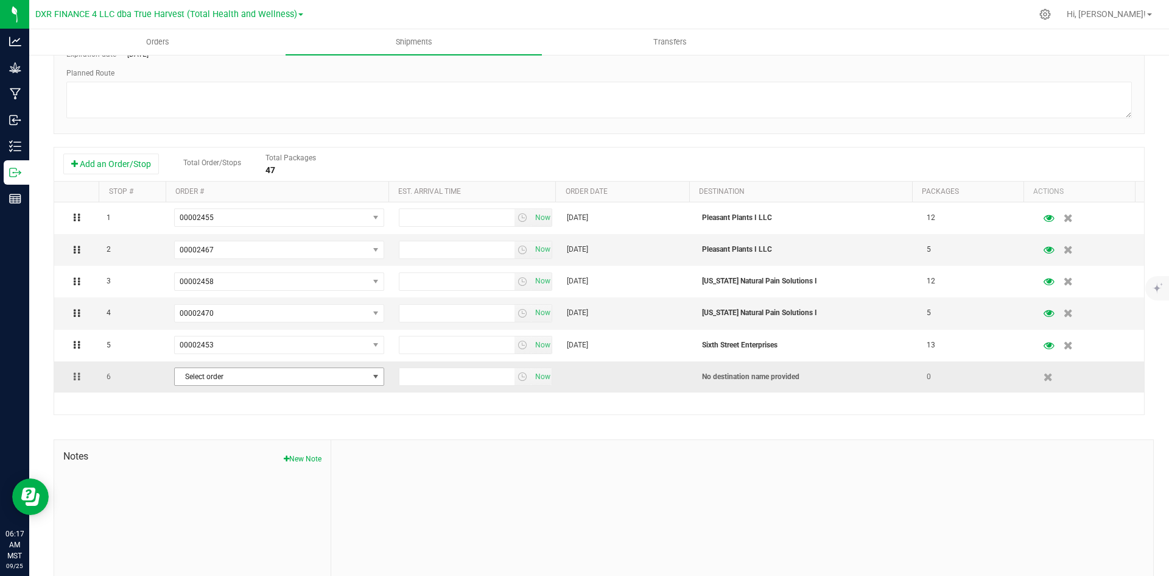
click at [255, 375] on span "Select order" at bounding box center [272, 376] width 194 height 17
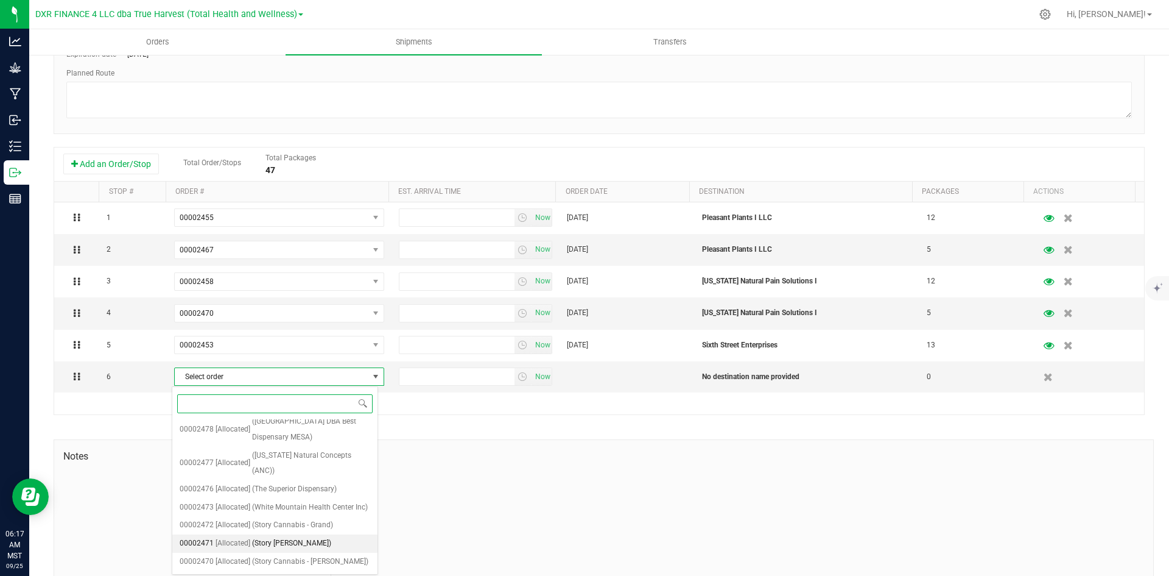
click at [262, 535] on span "(Story Cannabis - McDowell)" at bounding box center [291, 543] width 79 height 16
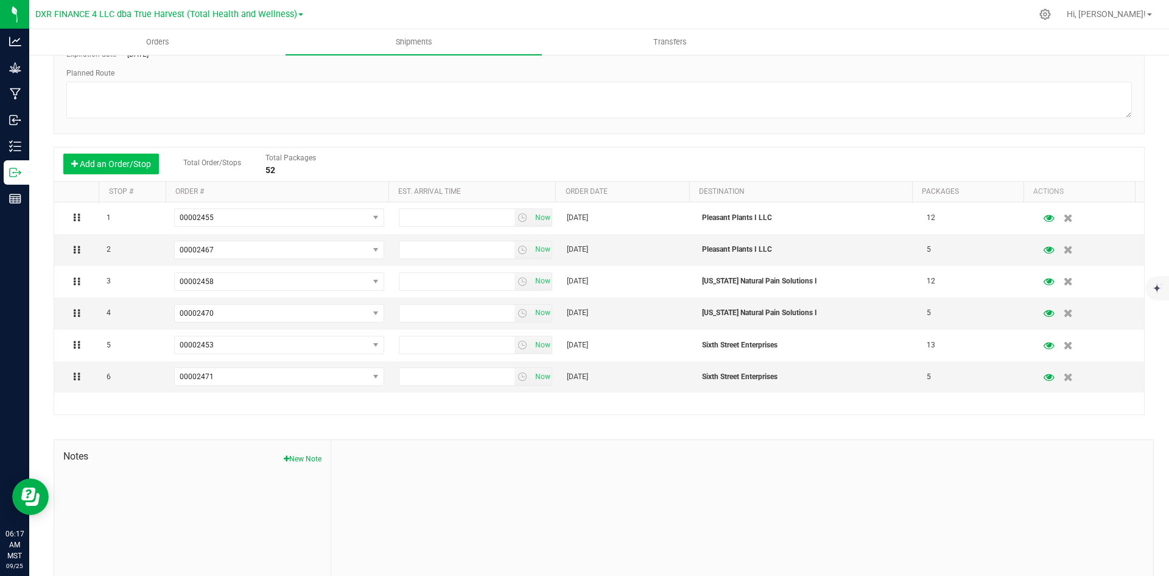
click at [117, 167] on button "Add an Order/Stop" at bounding box center [111, 163] width 96 height 21
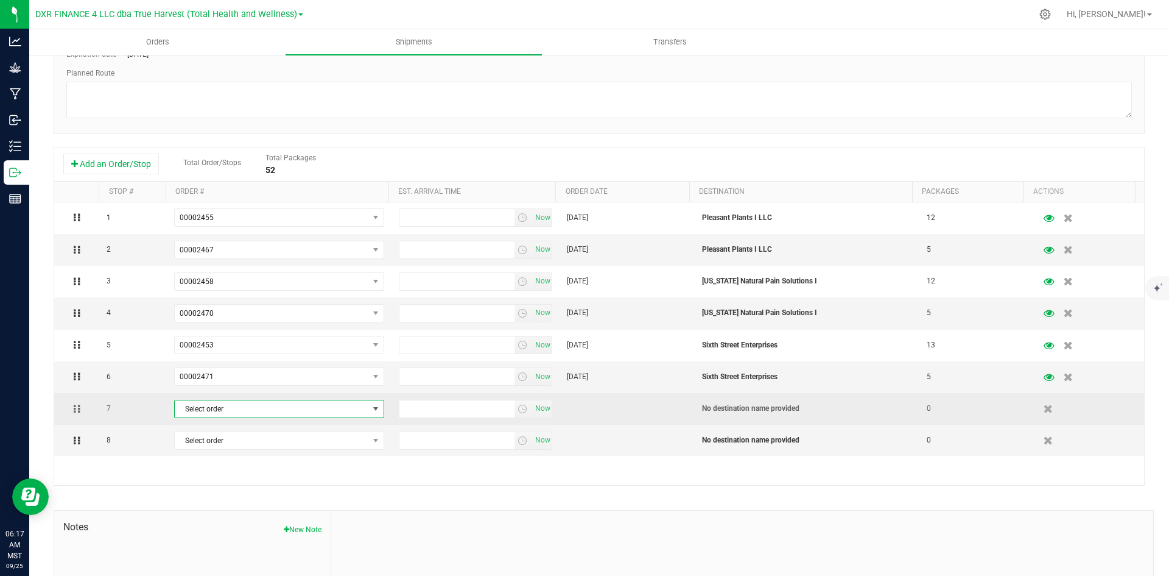
click at [202, 409] on span "Select order" at bounding box center [272, 408] width 194 height 17
type input "2452"
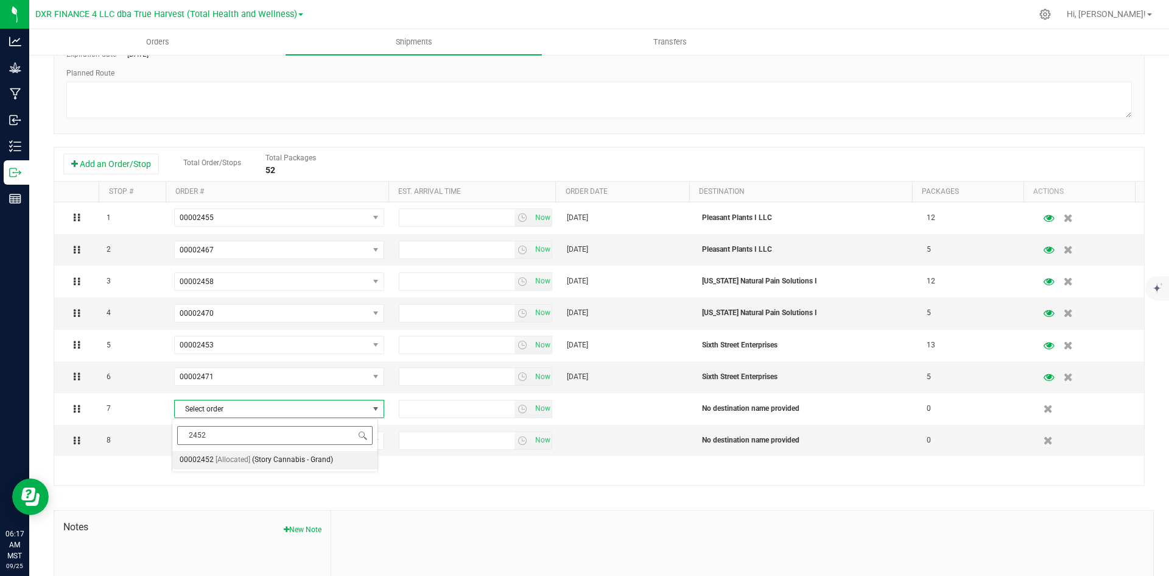
click at [213, 461] on li "00002452 [Allocated] (Story Cannabis - Grand)" at bounding box center [274, 460] width 205 height 18
click at [218, 446] on span "Select order" at bounding box center [272, 440] width 194 height 17
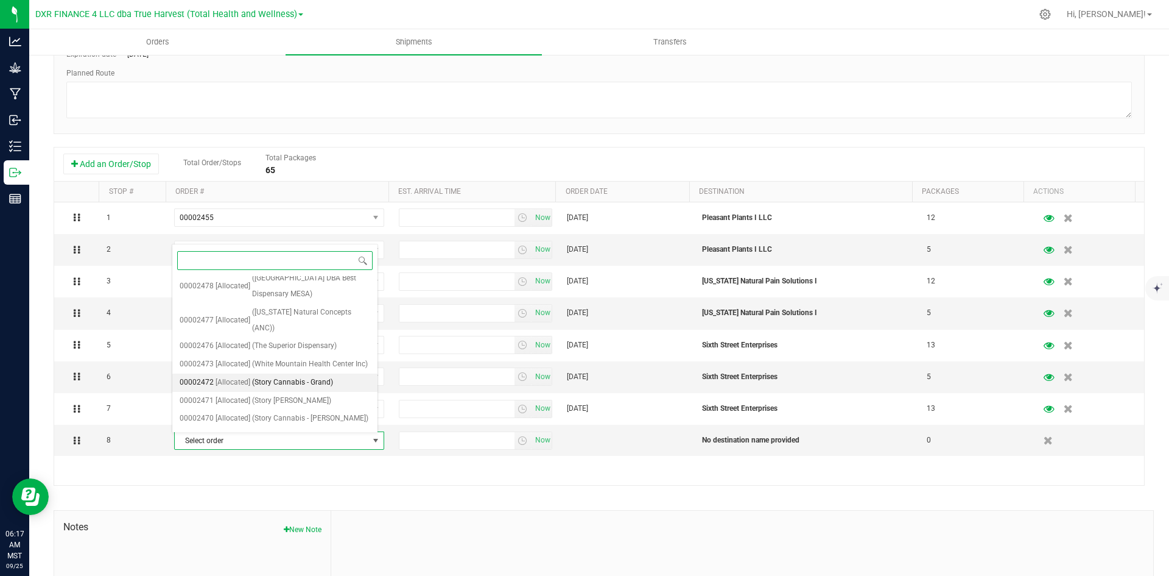
click at [317, 375] on span "(Story Cannabis - Grand)" at bounding box center [292, 383] width 81 height 16
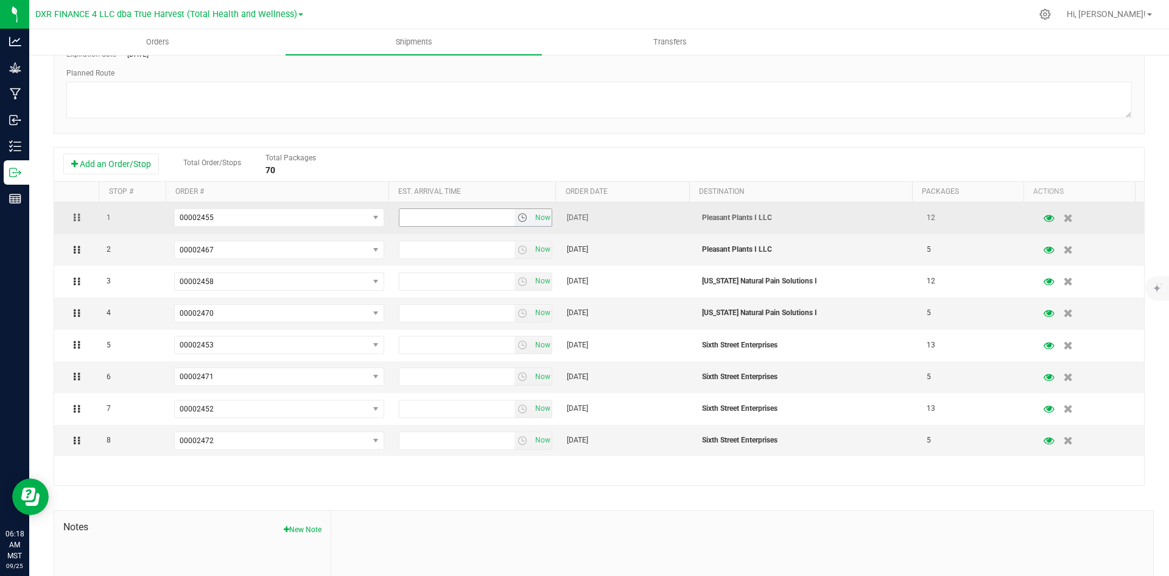
click at [455, 217] on input "text" at bounding box center [457, 217] width 115 height 17
type input "8:30 am"
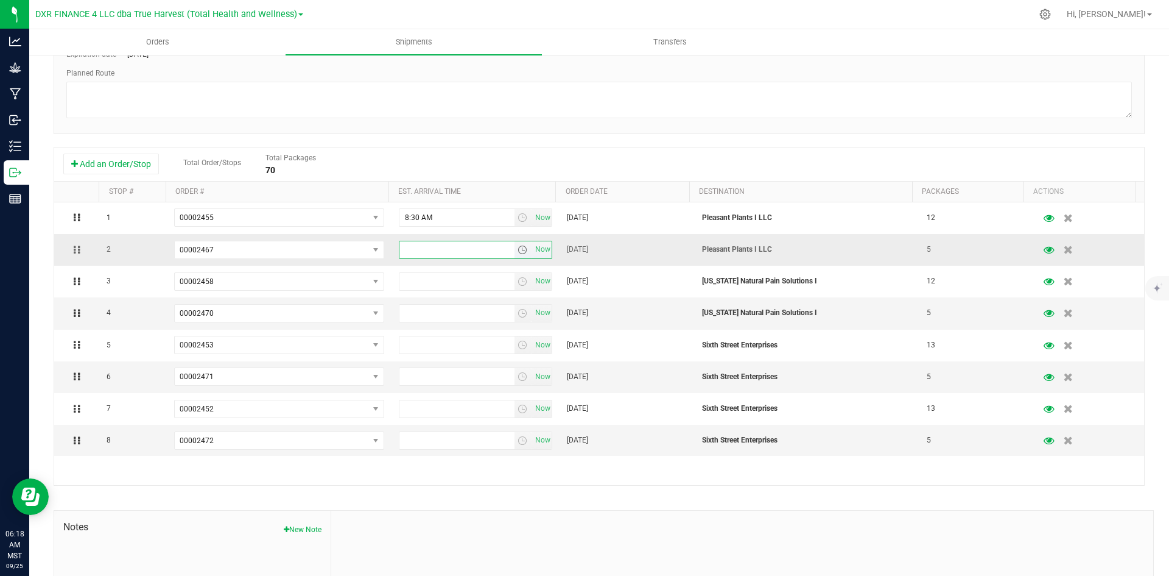
click at [443, 246] on input "text" at bounding box center [457, 249] width 115 height 17
type input "8:30 am"
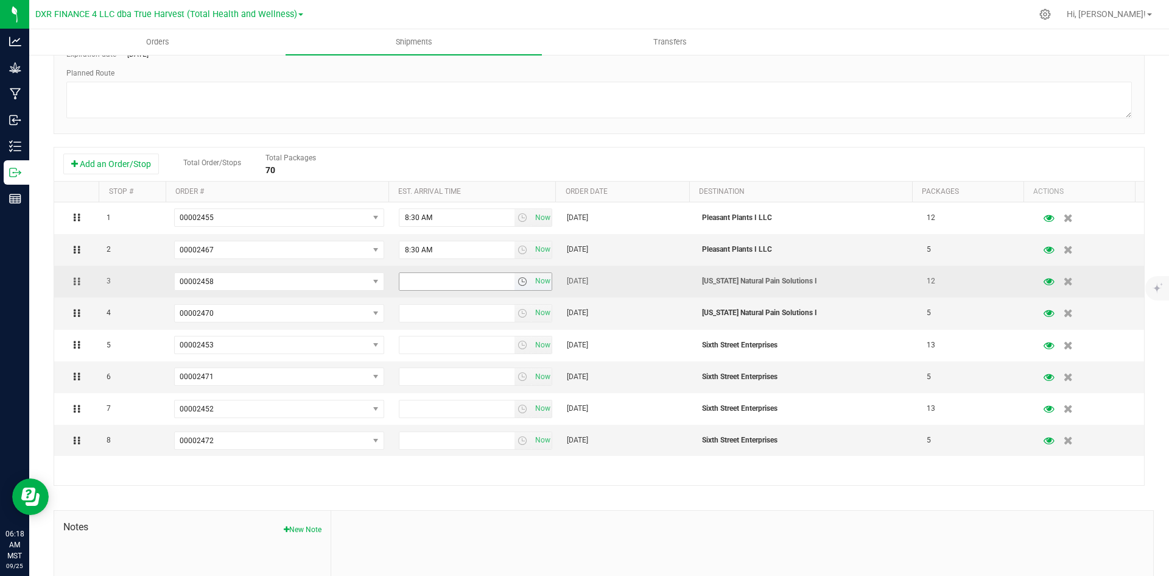
click at [426, 284] on input "text" at bounding box center [457, 281] width 115 height 17
type input "12:30 pm"
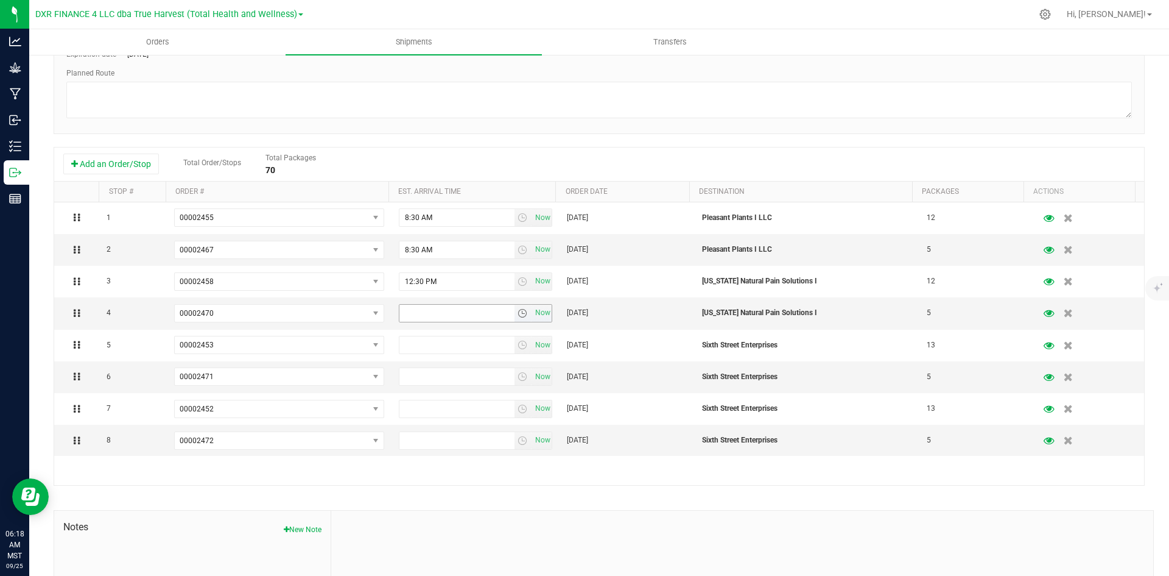
click at [421, 312] on input "text" at bounding box center [457, 313] width 115 height 17
type input "12:30 pm"
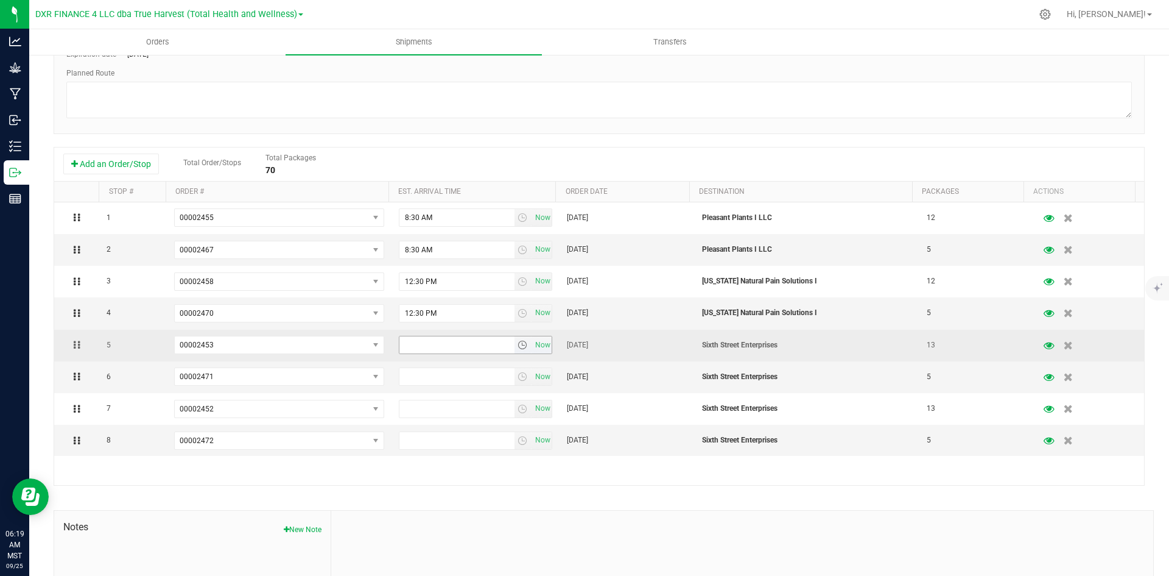
click at [434, 346] on input "text" at bounding box center [457, 344] width 115 height 17
type input "1:30 pm"
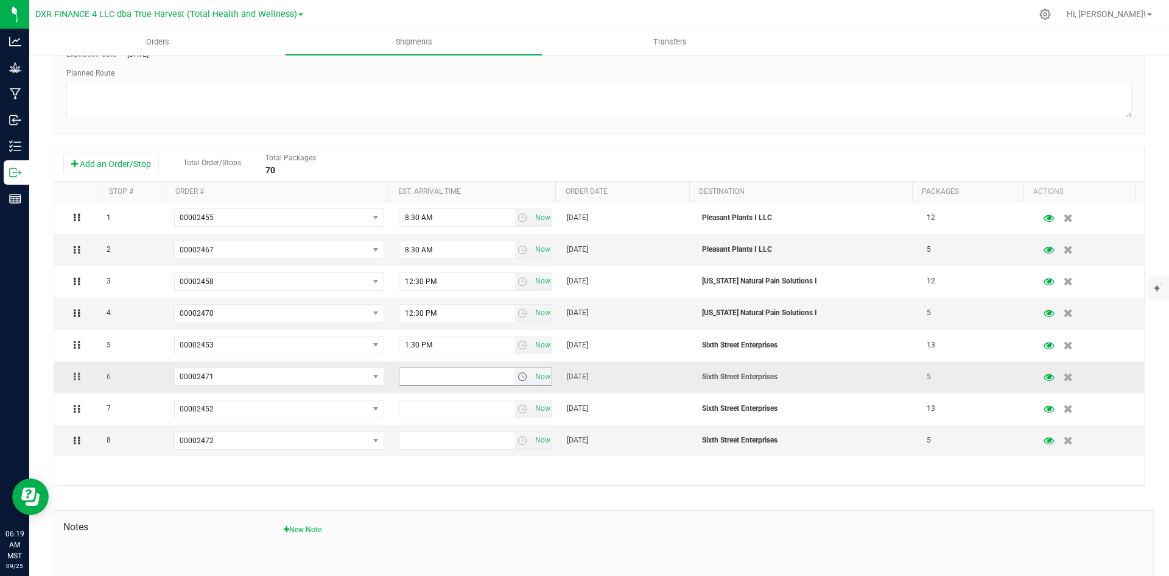
click at [433, 375] on input "text" at bounding box center [457, 376] width 115 height 17
type input "1:30 pm"
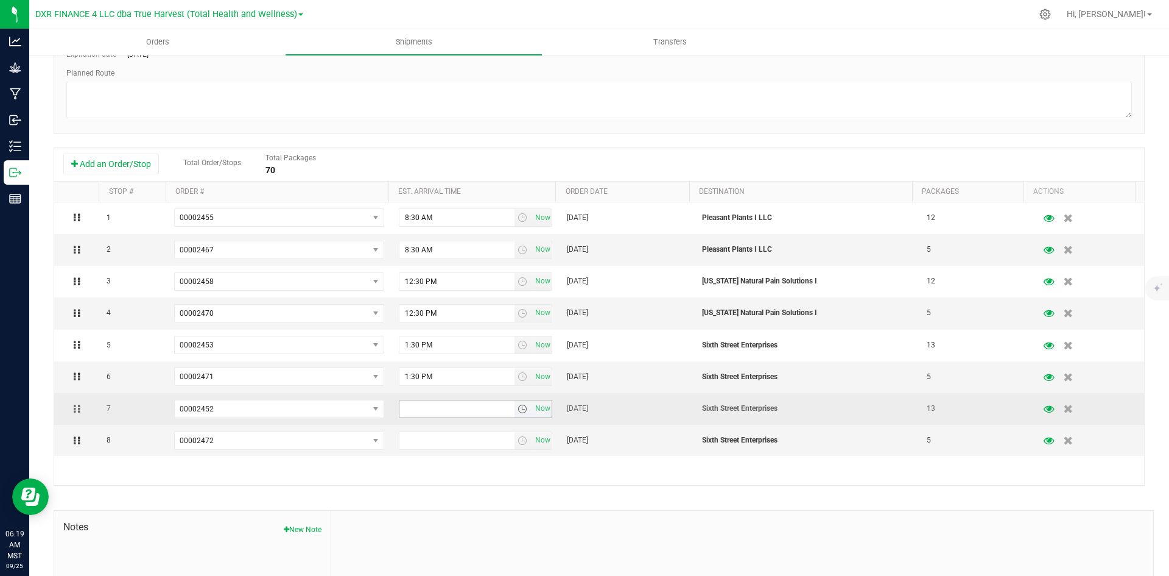
click at [421, 409] on input "text" at bounding box center [457, 408] width 115 height 17
type input "2:55 pm"
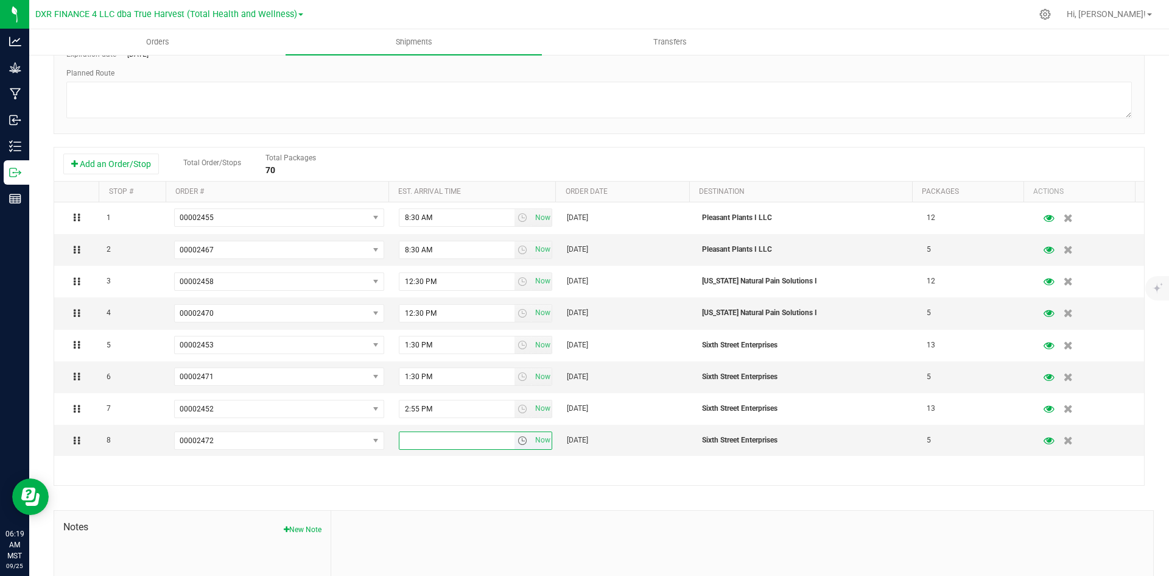
click at [418, 443] on input "text" at bounding box center [457, 440] width 115 height 17
type input "2:55 pm"
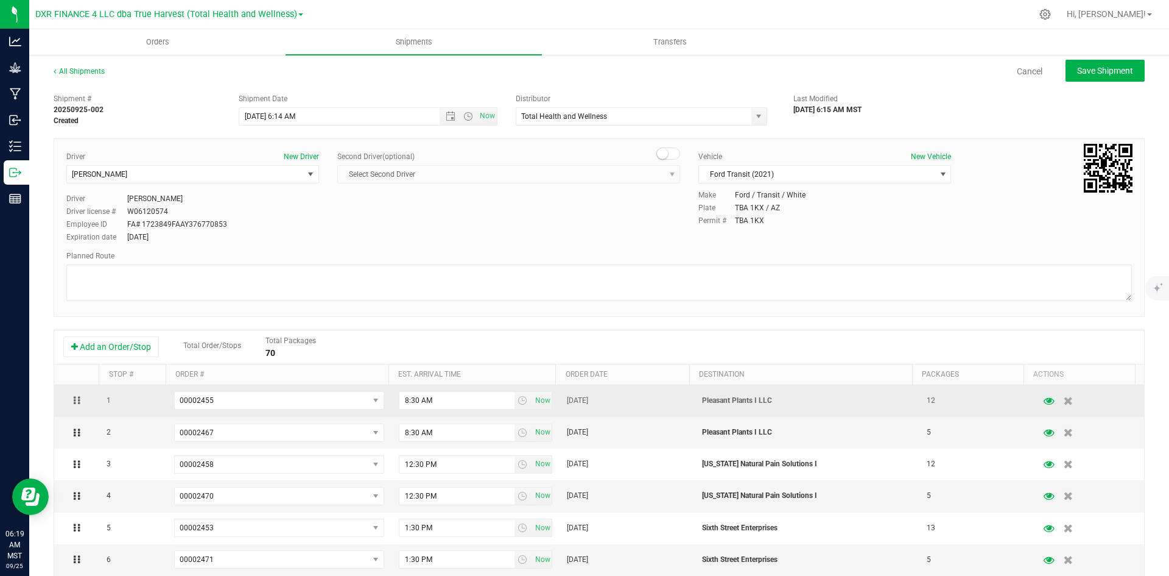
scroll to position [61, 0]
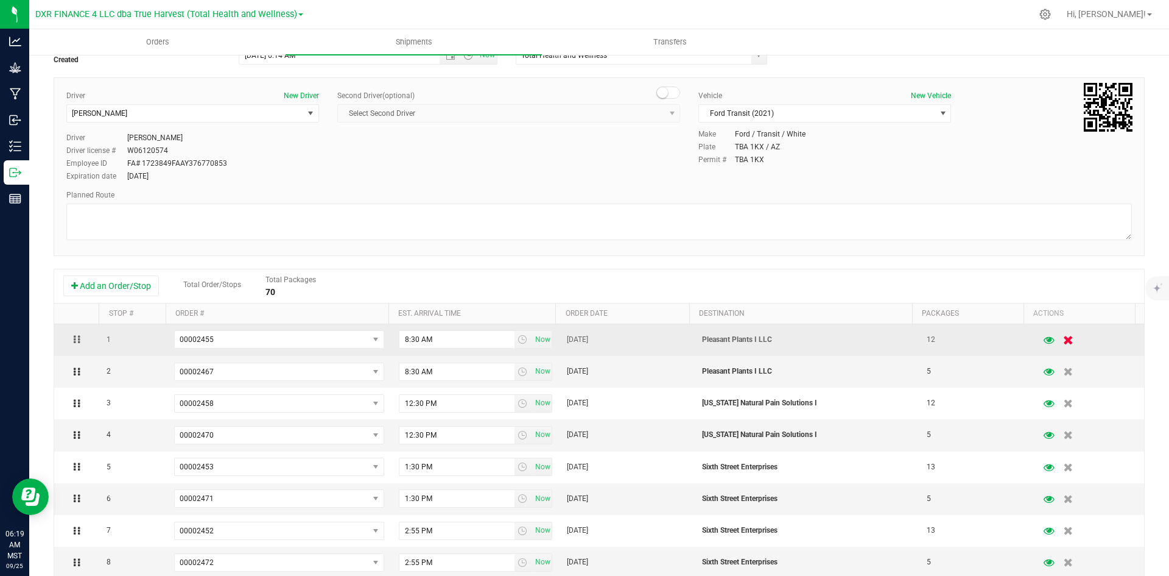
click at [1064, 339] on icon "button" at bounding box center [1069, 339] width 10 height 9
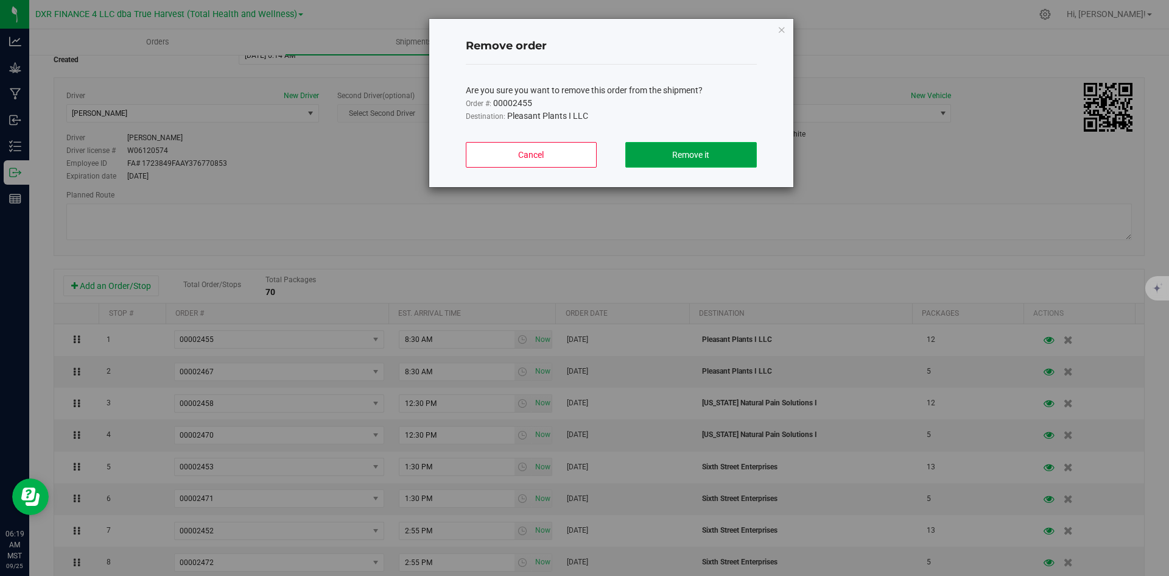
click at [733, 147] on button "Remove it" at bounding box center [690, 155] width 131 height 26
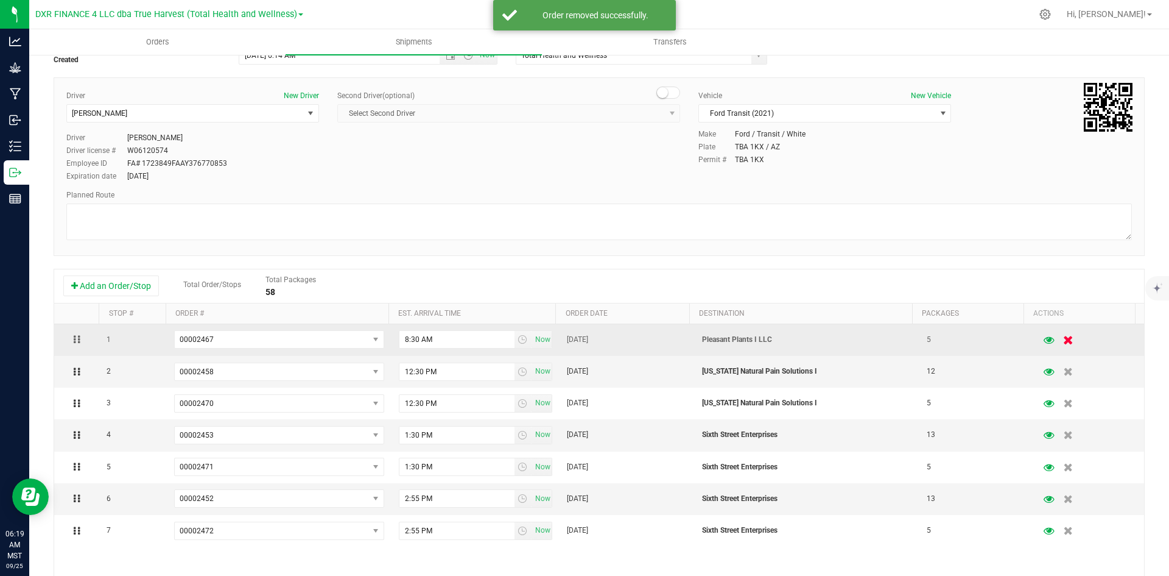
click at [1059, 347] on button "button" at bounding box center [1069, 340] width 21 height 24
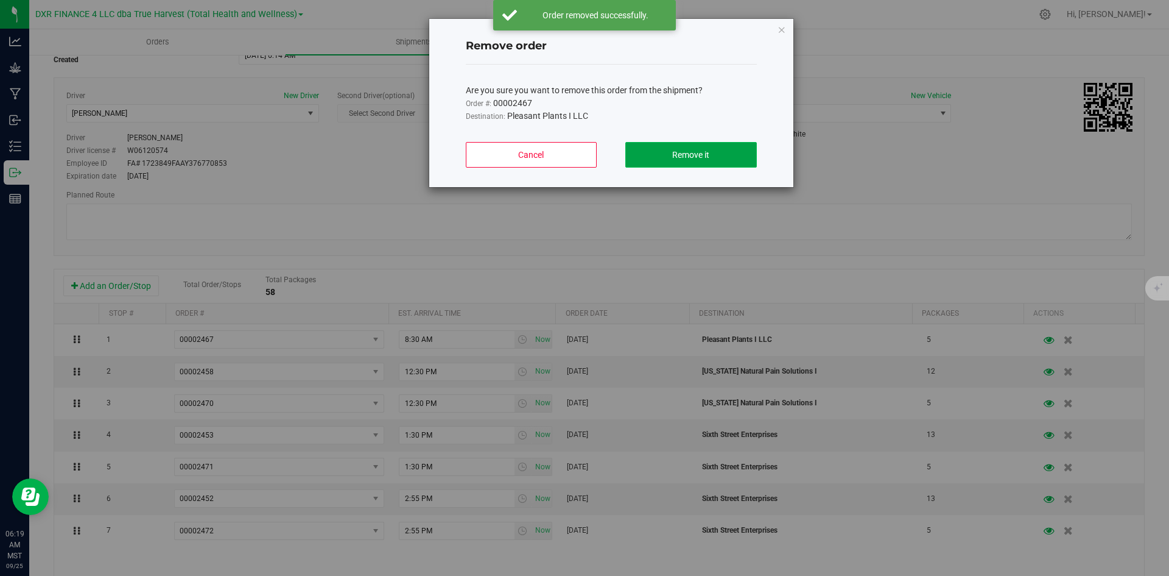
click at [699, 158] on span "Remove it" at bounding box center [690, 155] width 37 height 10
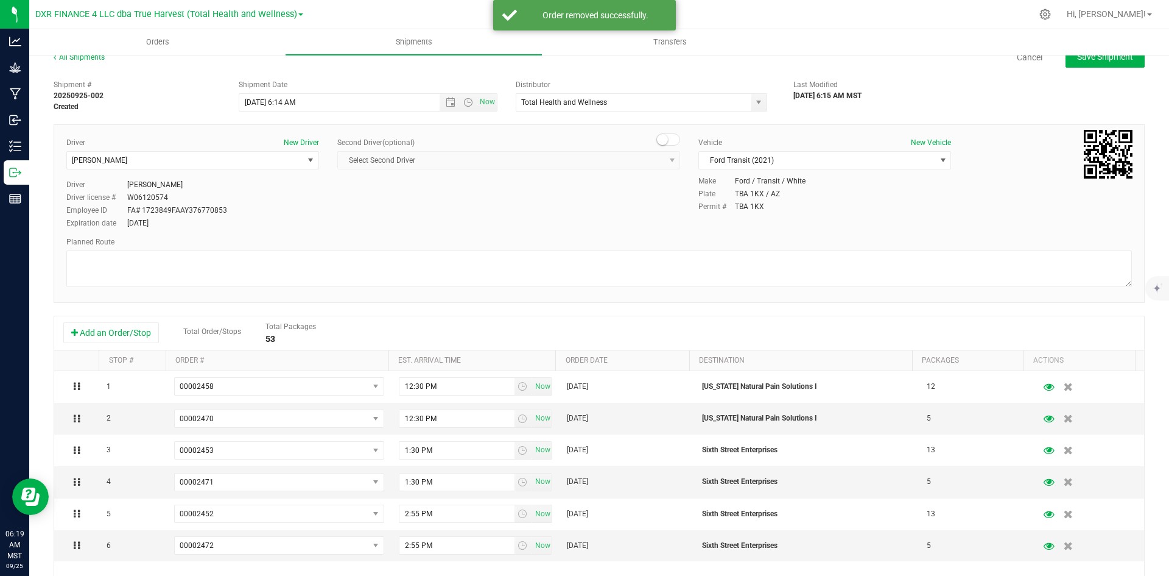
scroll to position [0, 0]
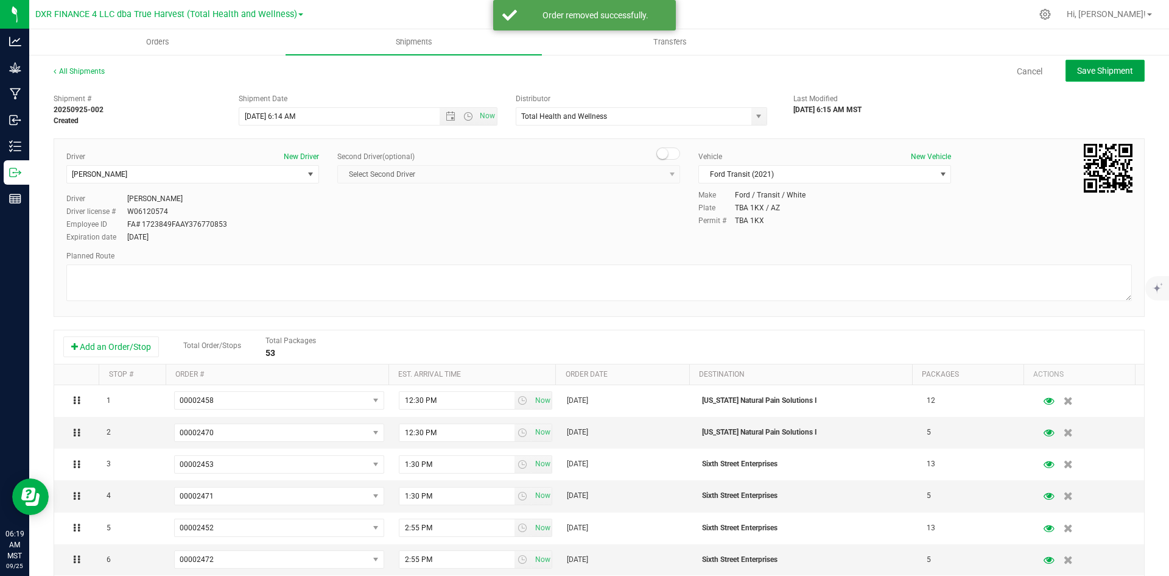
click at [1080, 69] on span "Save Shipment" at bounding box center [1105, 71] width 56 height 10
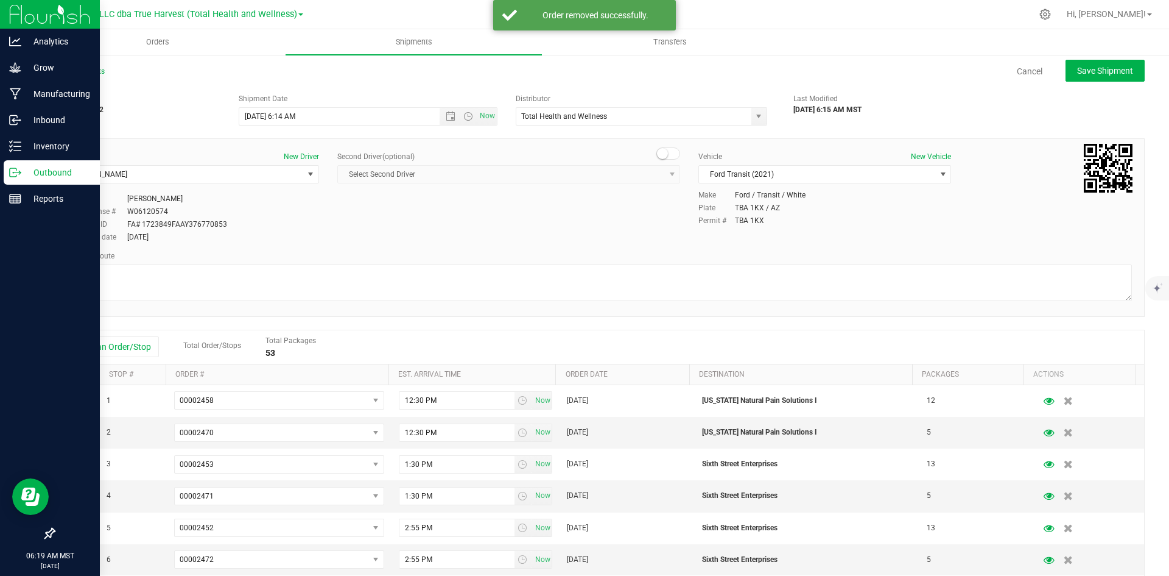
type input "9/25/2025 1:14 PM"
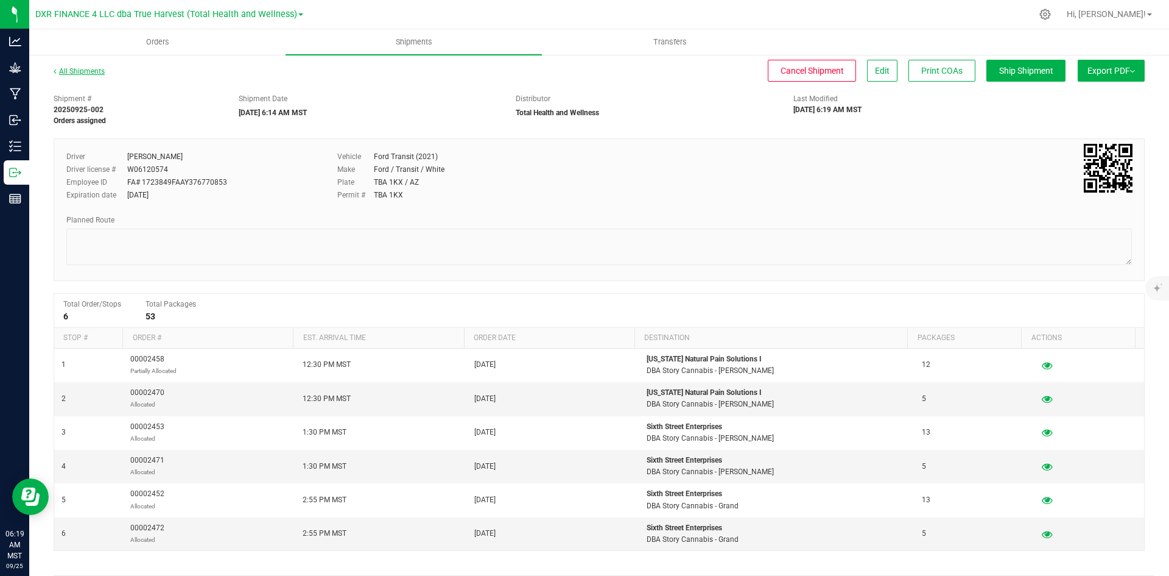
click at [91, 68] on link "All Shipments" at bounding box center [79, 71] width 51 height 9
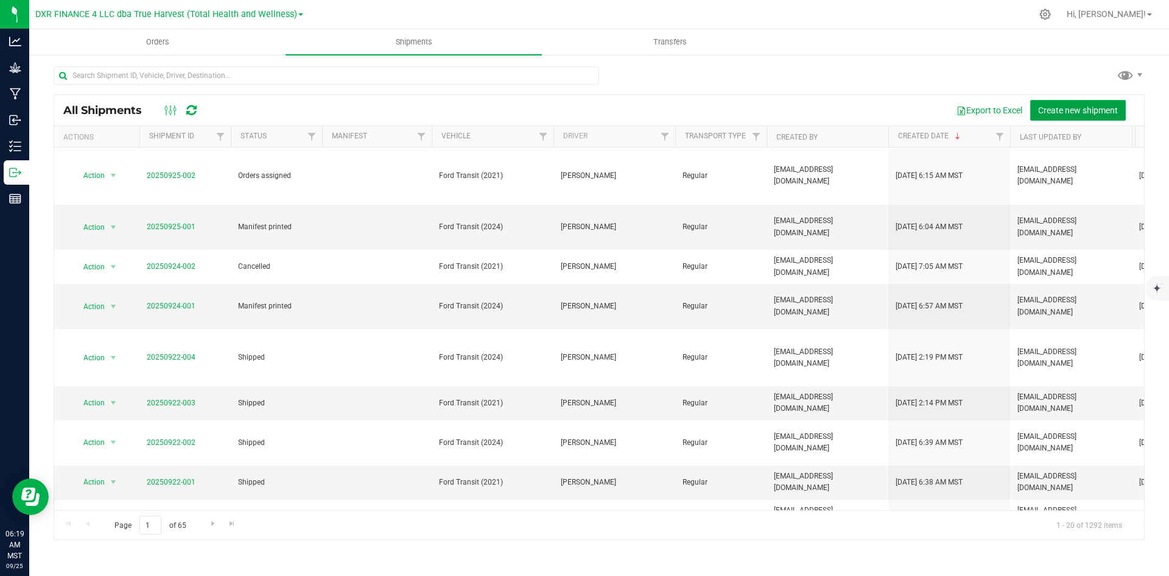
click at [1044, 111] on span "Create new shipment" at bounding box center [1078, 110] width 80 height 10
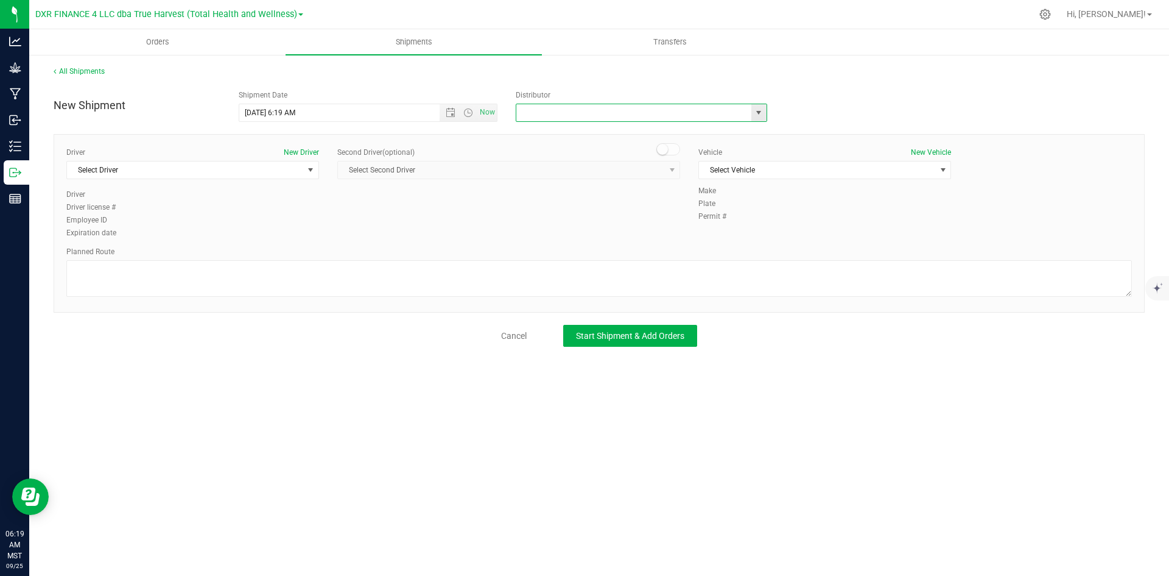
click at [565, 111] on input "text" at bounding box center [630, 112] width 228 height 17
click at [762, 115] on span "select" at bounding box center [759, 113] width 10 height 10
click at [630, 208] on li "Total Health and Wellness" at bounding box center [641, 201] width 250 height 18
type input "Total Health and Wellness"
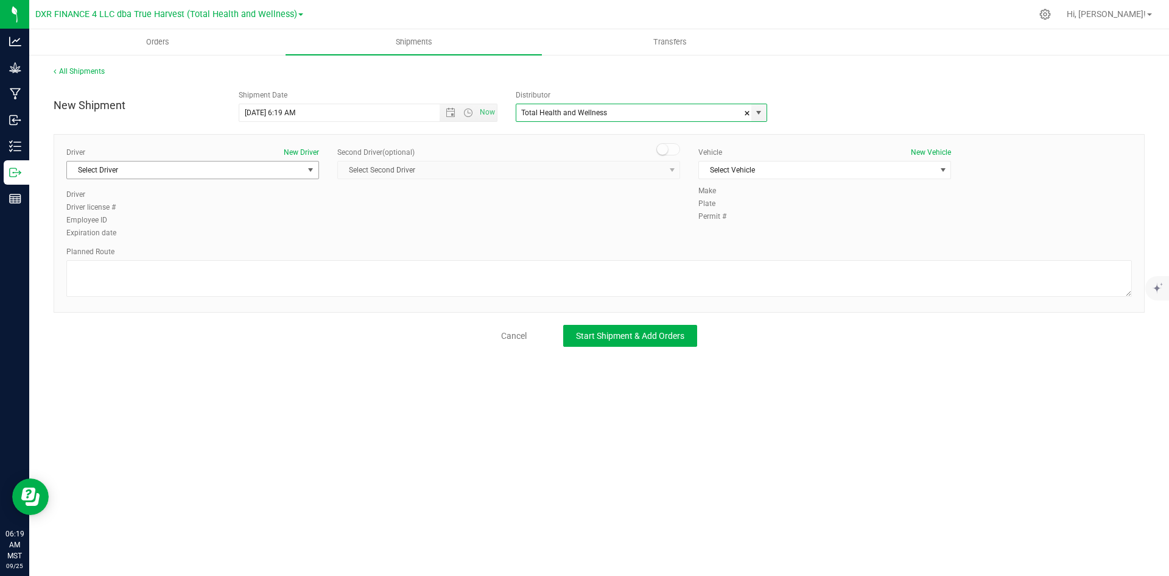
click at [311, 166] on span "select" at bounding box center [311, 170] width 10 height 10
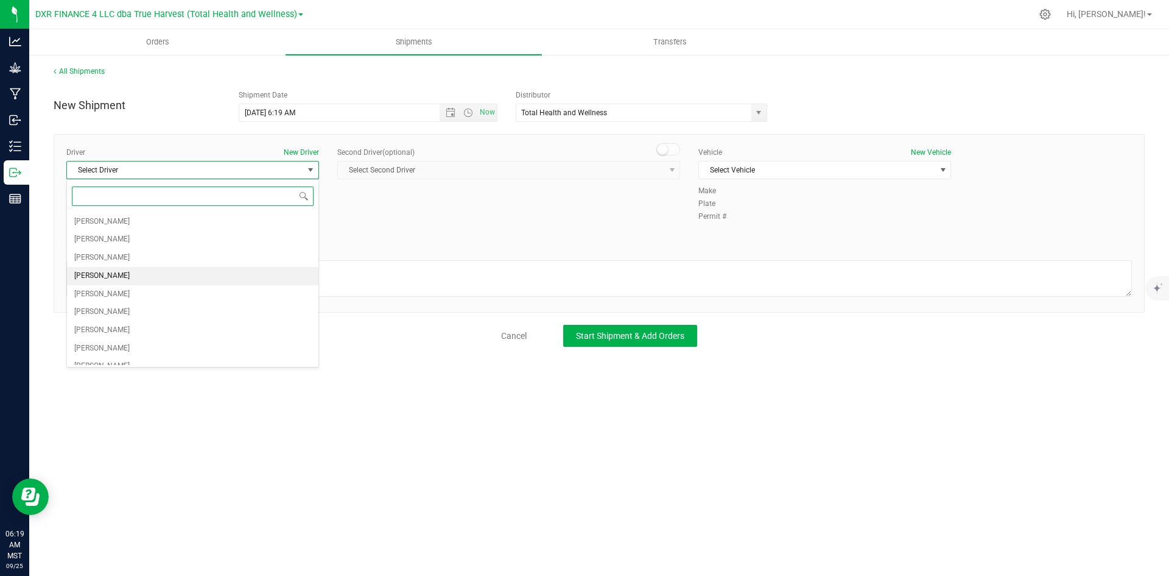
scroll to position [100, 0]
click at [227, 336] on li "Jerry Thronson" at bounding box center [193, 337] width 252 height 18
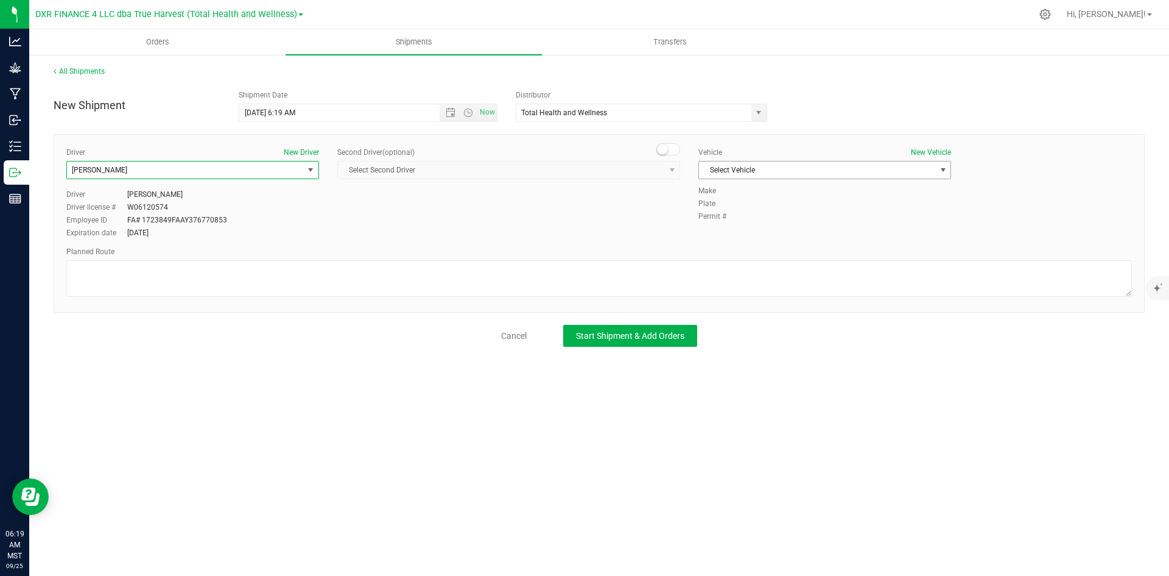
click at [792, 161] on span "Select Vehicle" at bounding box center [817, 169] width 236 height 17
click at [805, 210] on li "Ford Transit (2021)" at bounding box center [825, 209] width 252 height 18
click at [633, 337] on span "Start Shipment & Add Orders" at bounding box center [630, 336] width 108 height 10
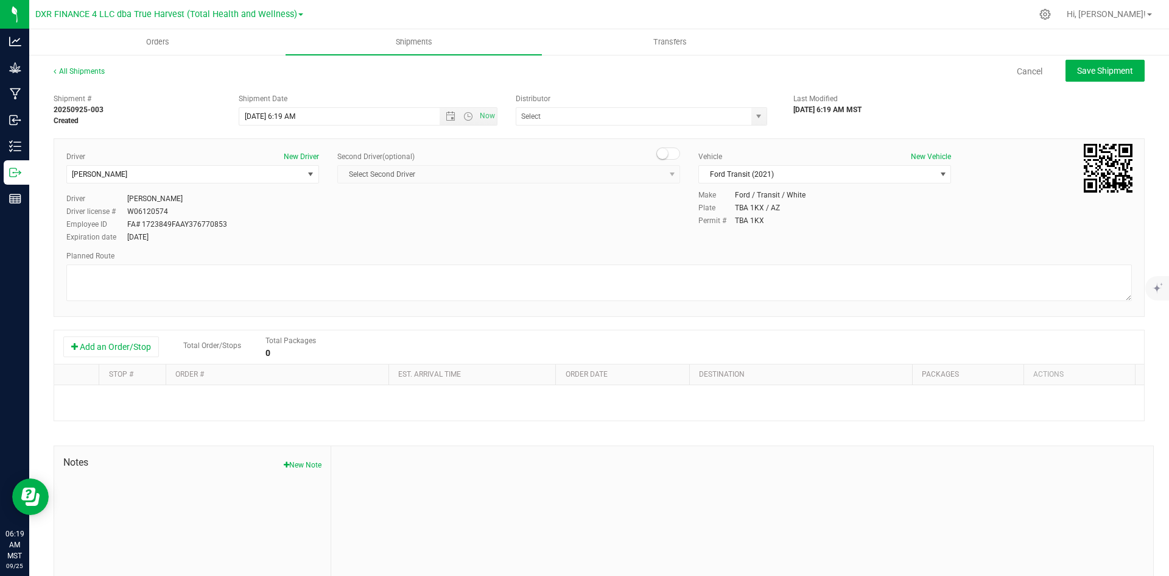
type input "Total Health and Wellness"
click at [136, 357] on button "Add an Order/Stop" at bounding box center [111, 346] width 96 height 21
click at [134, 352] on button "Add an Order/Stop" at bounding box center [111, 346] width 96 height 21
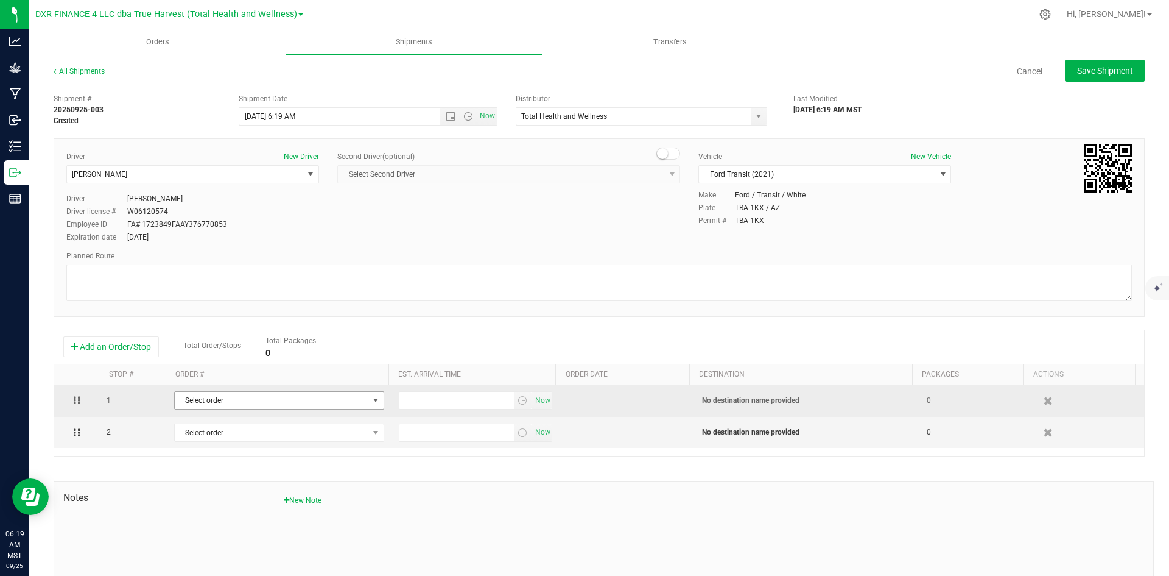
click at [234, 403] on span "Select order" at bounding box center [272, 400] width 194 height 17
type input "2455"
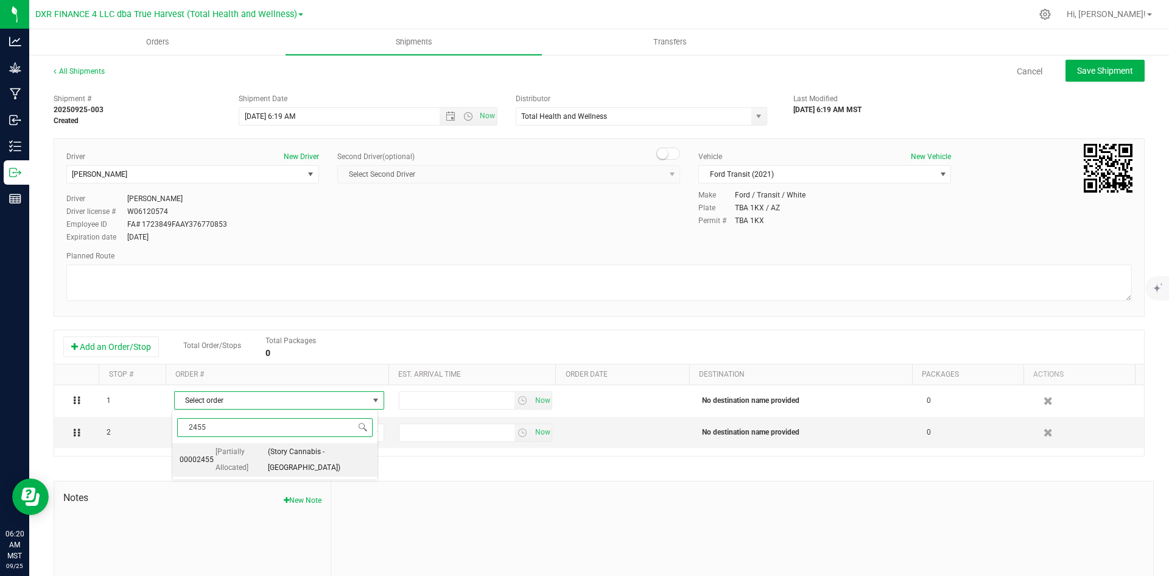
click at [250, 455] on span "[Partially Allocated]" at bounding box center [241, 459] width 50 height 31
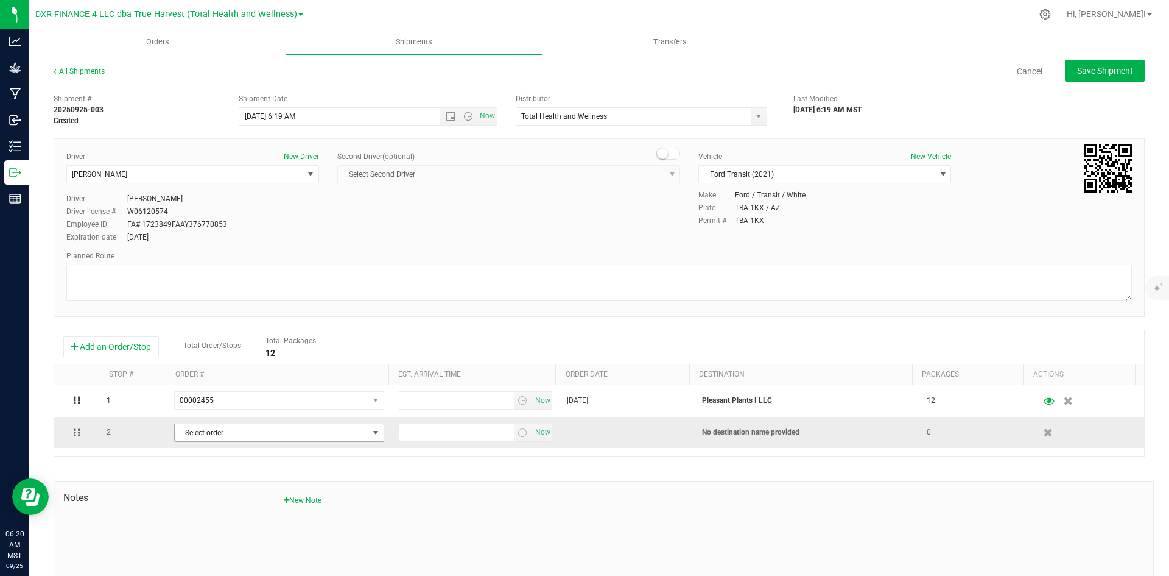
click at [253, 438] on span "Select order" at bounding box center [272, 432] width 194 height 17
click at [206, 431] on span "Select order" at bounding box center [272, 432] width 194 height 17
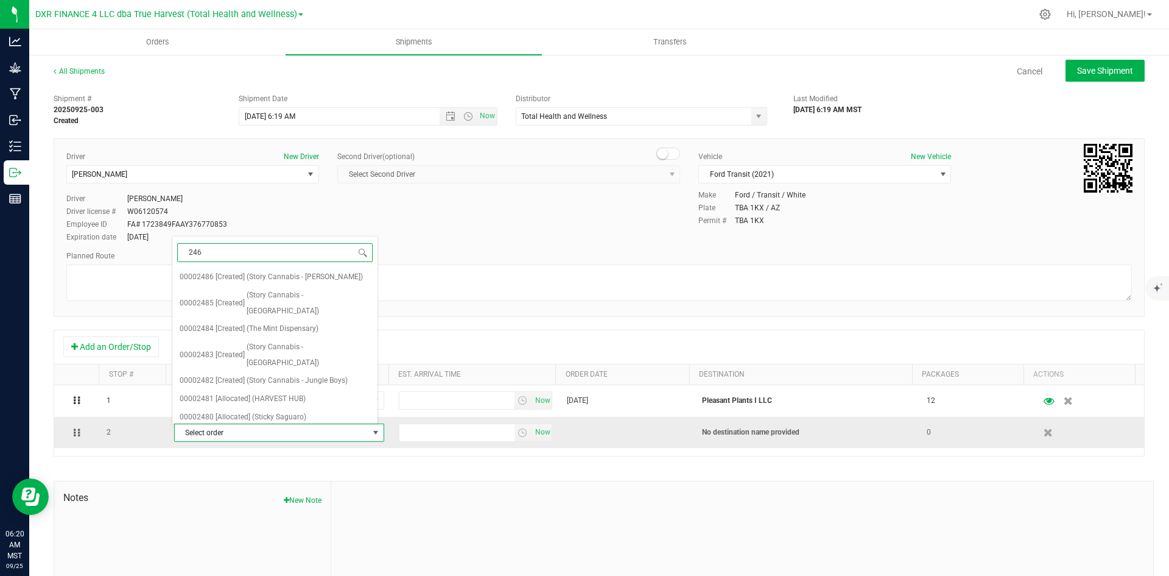
type input "2467"
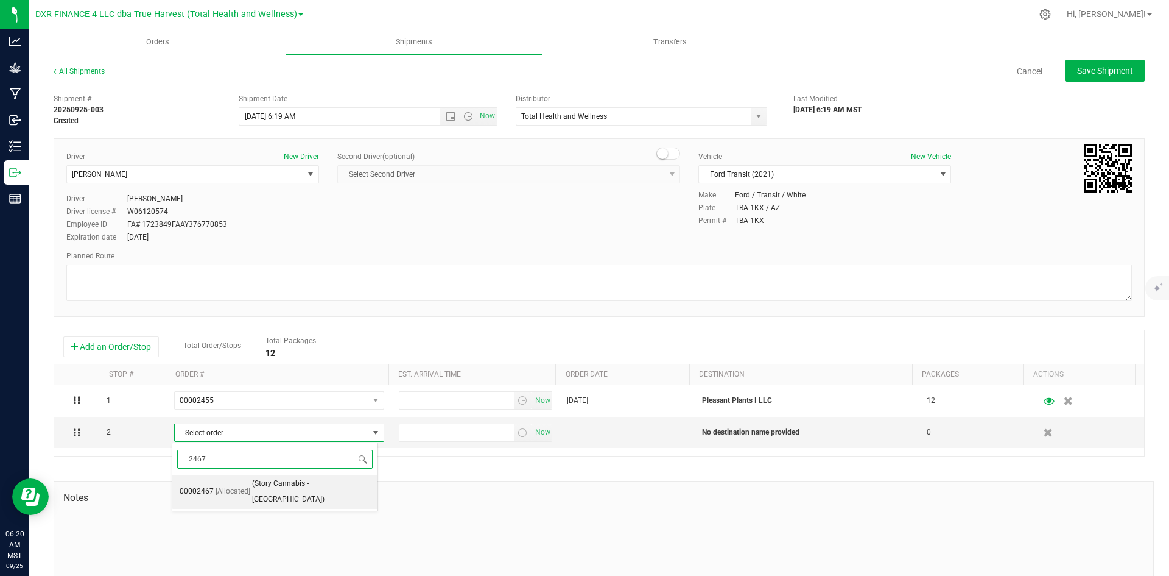
click at [264, 489] on span "(Story Cannabis - Glendale)" at bounding box center [311, 491] width 118 height 31
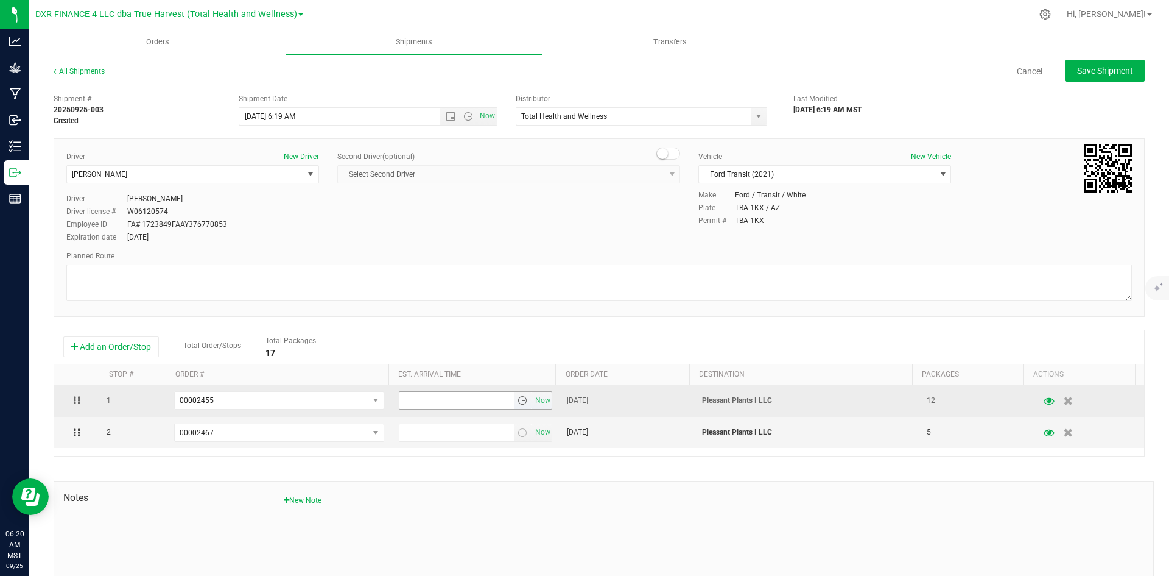
click at [470, 398] on input "text" at bounding box center [457, 400] width 115 height 17
type input "8:30 am"
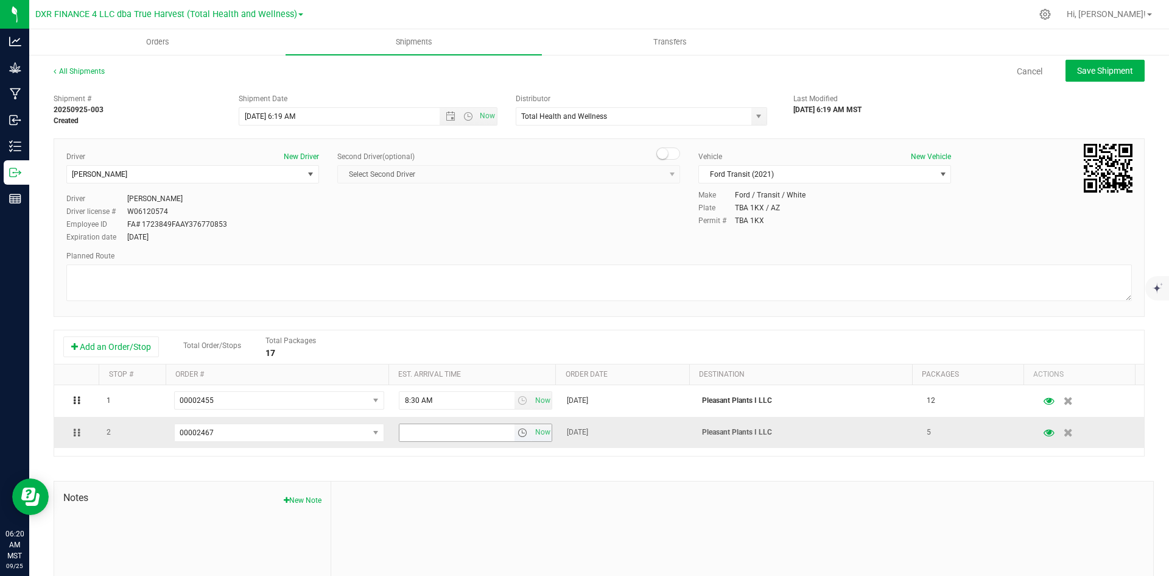
click at [482, 432] on input "text" at bounding box center [457, 432] width 115 height 17
type input "8:30 am"
click at [496, 470] on div "Shipment # 20250925-003 Created Shipment Date 9/25/2025 6:19 AM Now Distributor…" at bounding box center [599, 366] width 1091 height 557
click at [1079, 66] on span "Save Shipment" at bounding box center [1105, 71] width 56 height 10
type input "9/25/2025 1:19 PM"
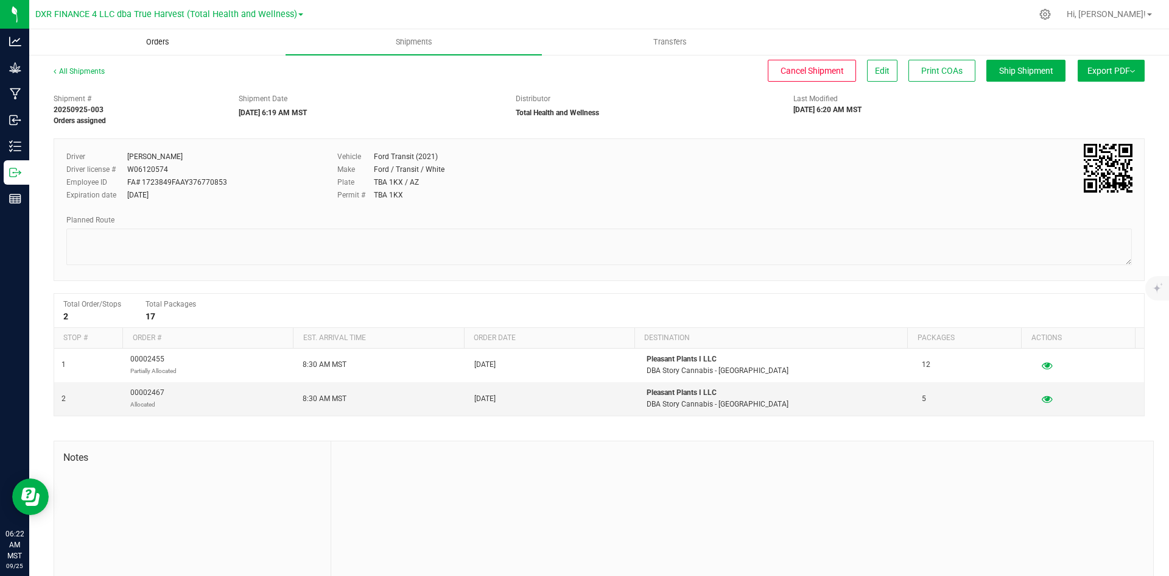
click at [161, 40] on span "Orders" at bounding box center [158, 42] width 56 height 11
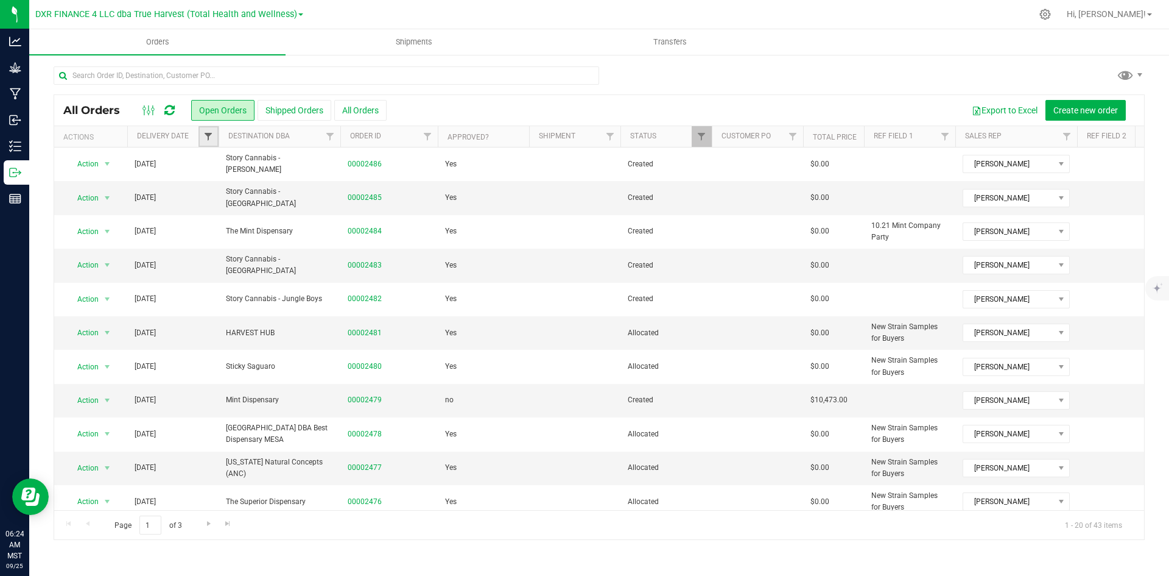
click at [210, 138] on span "Filter" at bounding box center [208, 137] width 10 height 10
click at [318, 213] on span "select" at bounding box center [322, 210] width 10 height 10
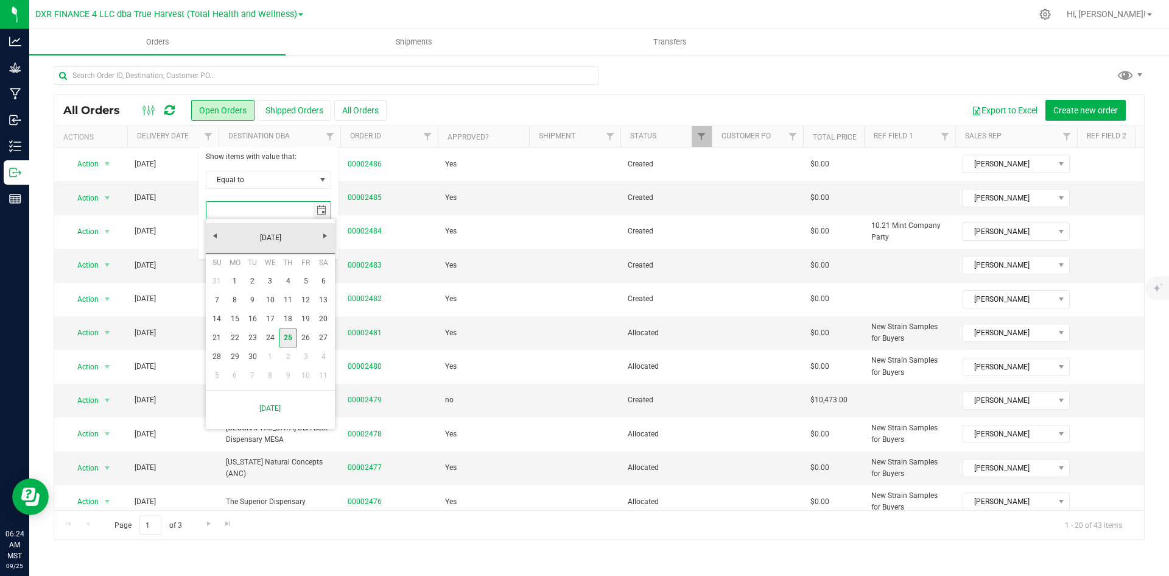
click at [285, 335] on link "25" at bounding box center [288, 337] width 18 height 19
type input "9/25/2025"
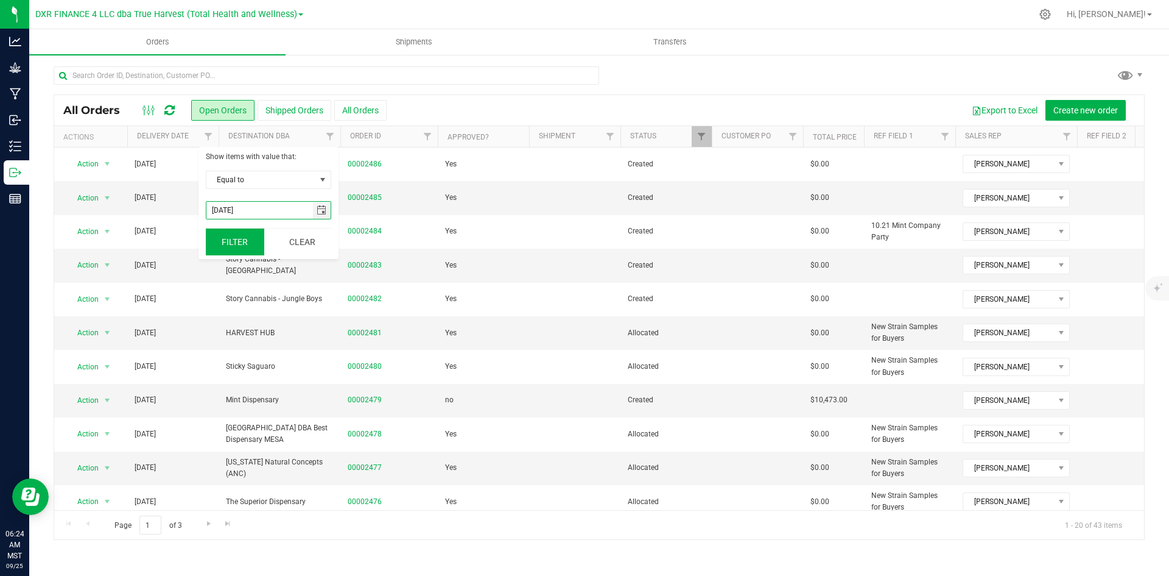
click at [246, 240] on button "Filter" at bounding box center [235, 241] width 58 height 27
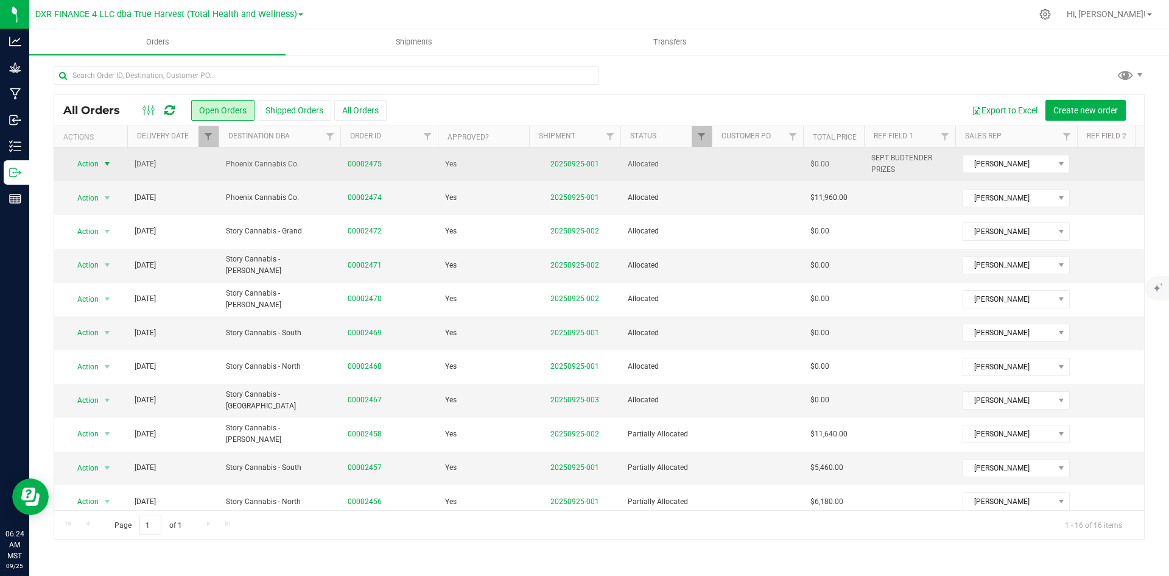
click at [88, 166] on span "Action" at bounding box center [82, 163] width 33 height 17
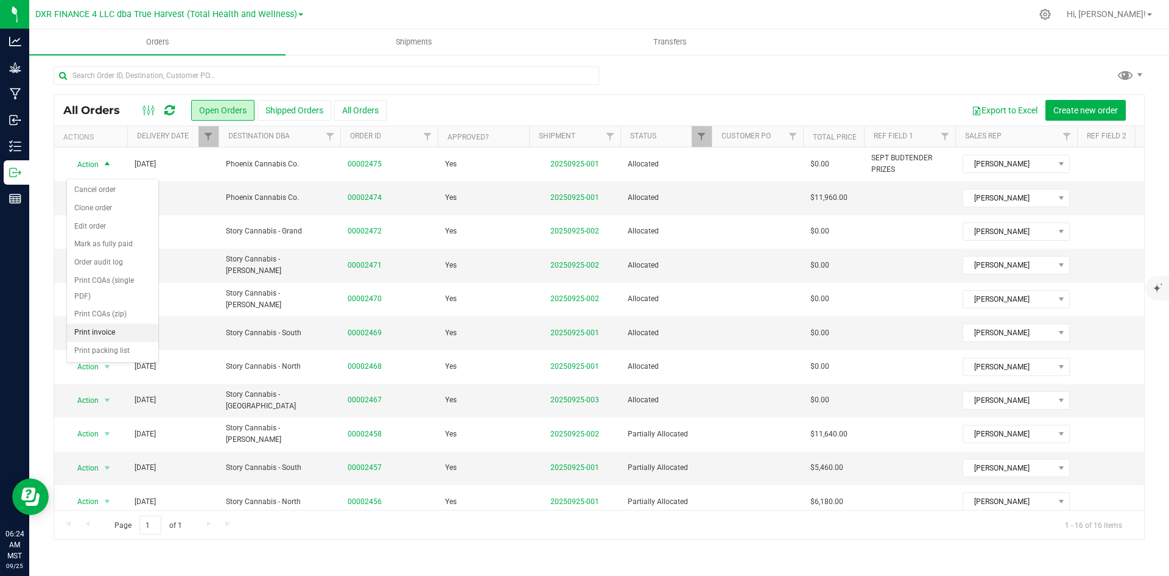
click at [104, 326] on li "Print invoice" at bounding box center [112, 332] width 91 height 18
click at [102, 206] on span "select" at bounding box center [107, 197] width 15 height 17
click at [107, 375] on li "Print invoice" at bounding box center [112, 378] width 91 height 18
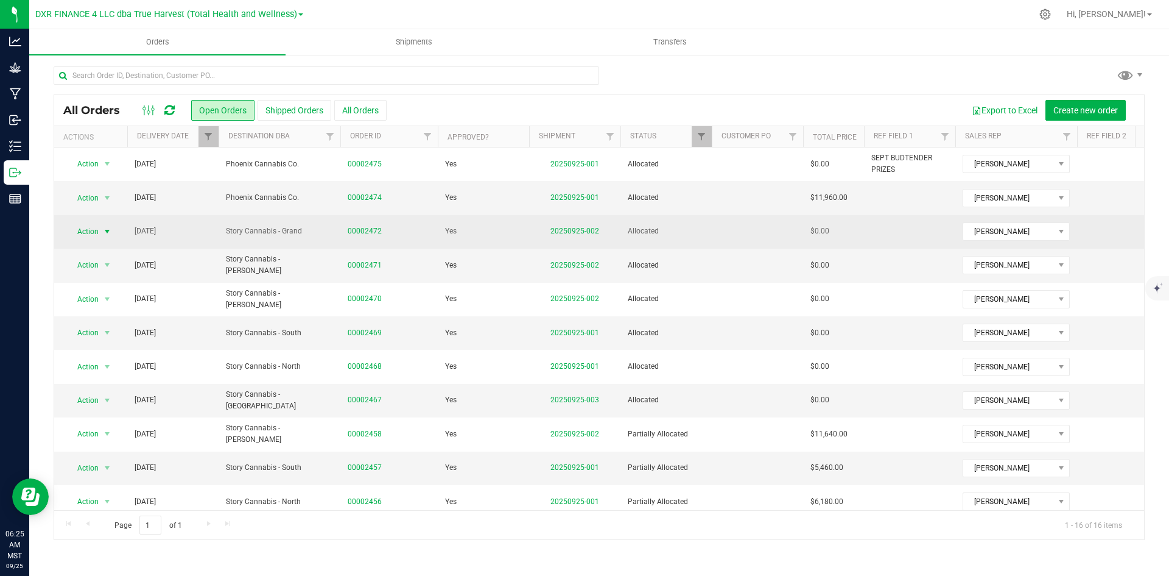
click at [100, 240] on span "select" at bounding box center [107, 231] width 15 height 17
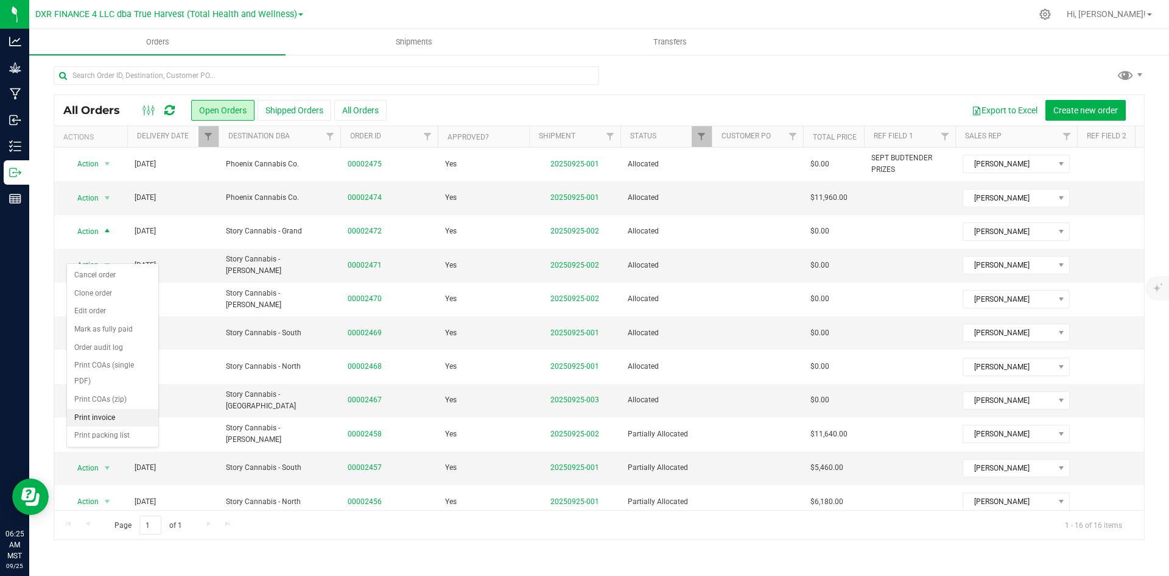
click at [104, 416] on li "Print invoice" at bounding box center [112, 418] width 91 height 18
click at [97, 273] on span "Action" at bounding box center [82, 264] width 33 height 17
click at [115, 446] on li "Print invoice" at bounding box center [112, 451] width 91 height 18
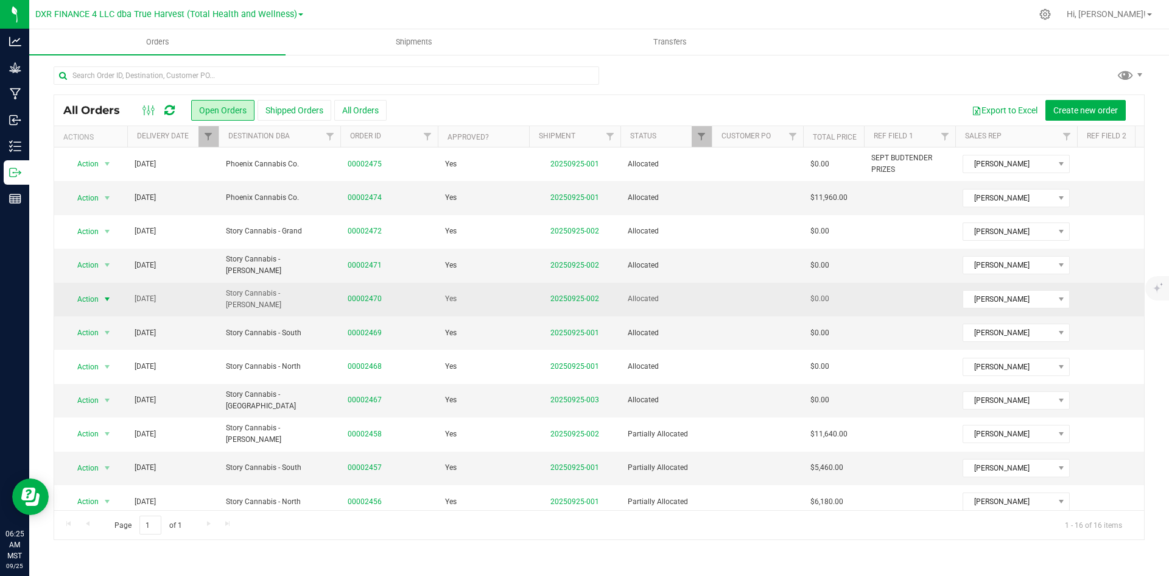
click at [97, 308] on span "Action" at bounding box center [82, 299] width 33 height 17
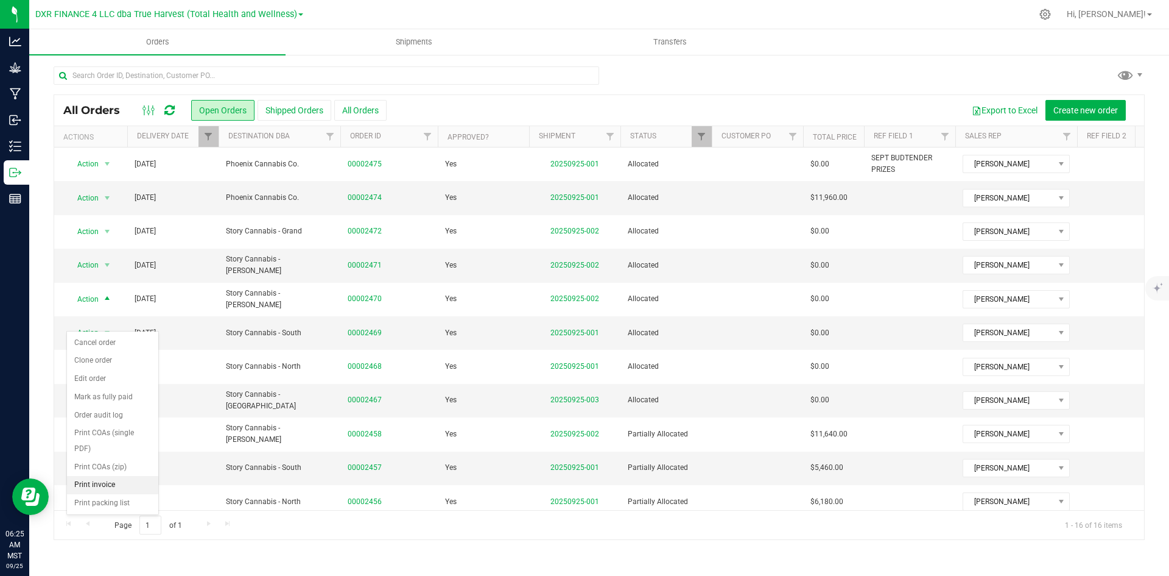
click at [120, 477] on li "Print invoice" at bounding box center [112, 485] width 91 height 18
click at [102, 341] on span "select" at bounding box center [107, 332] width 15 height 17
click at [107, 518] on li "Print invoice" at bounding box center [112, 519] width 91 height 18
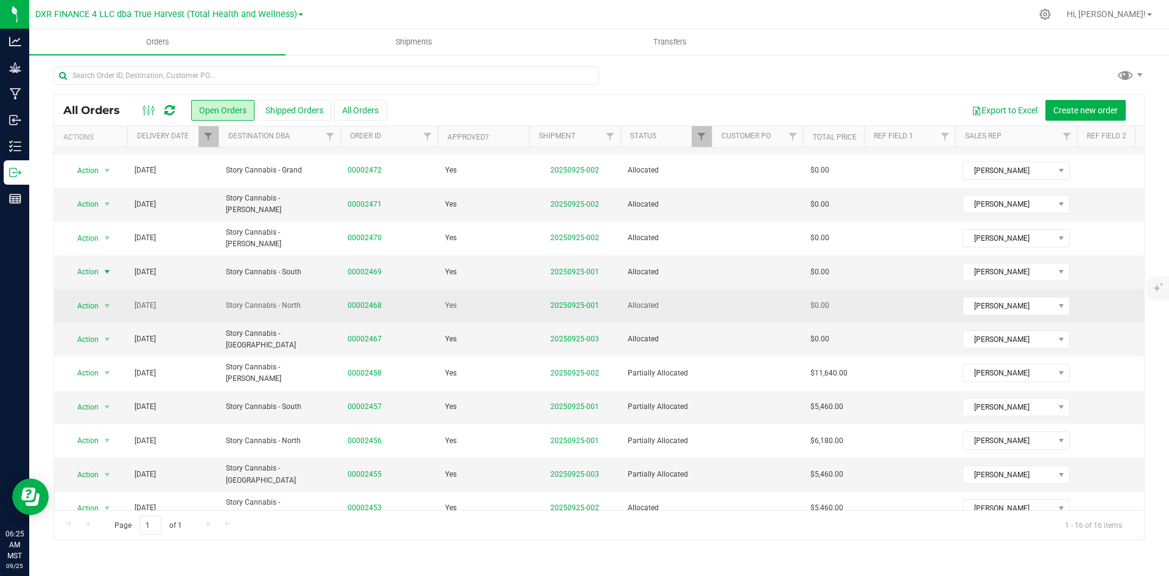
scroll to position [122, 0]
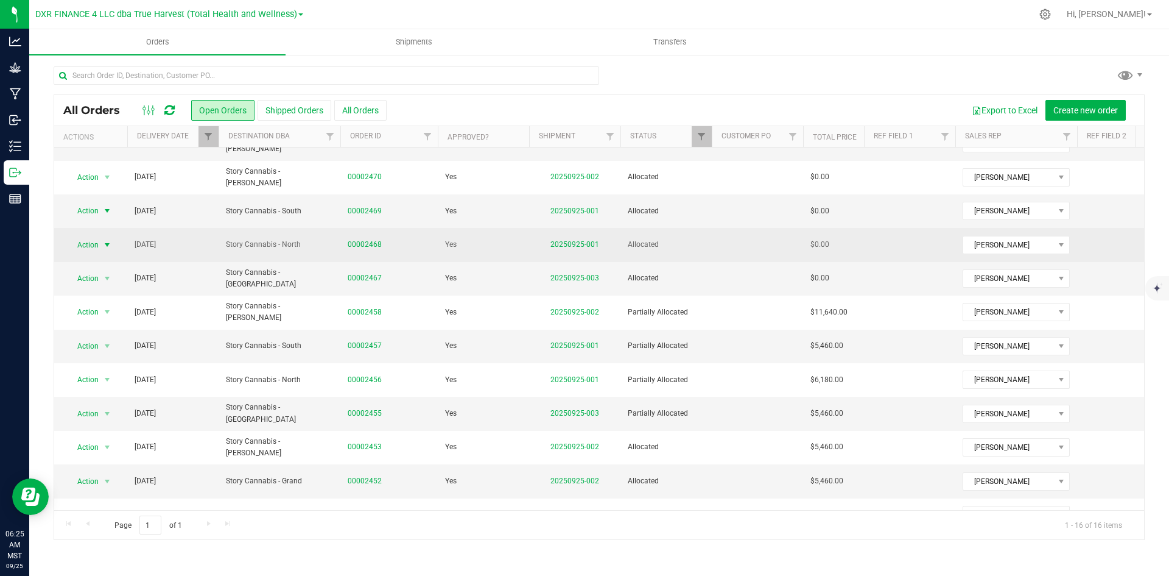
click at [79, 253] on span "Action" at bounding box center [82, 244] width 33 height 17
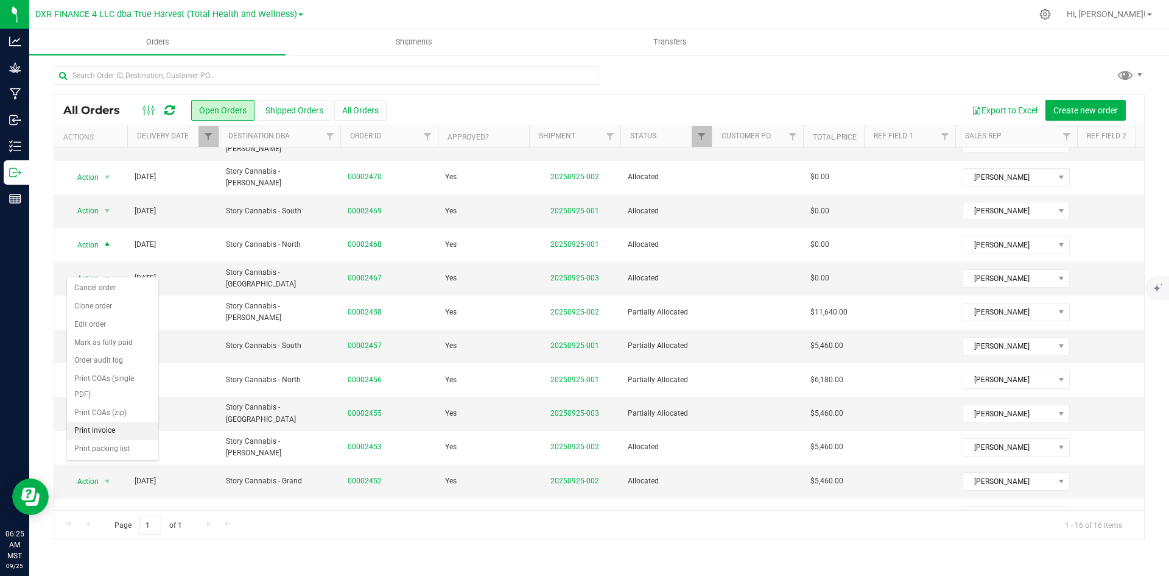
click at [102, 423] on li "Print invoice" at bounding box center [112, 430] width 91 height 18
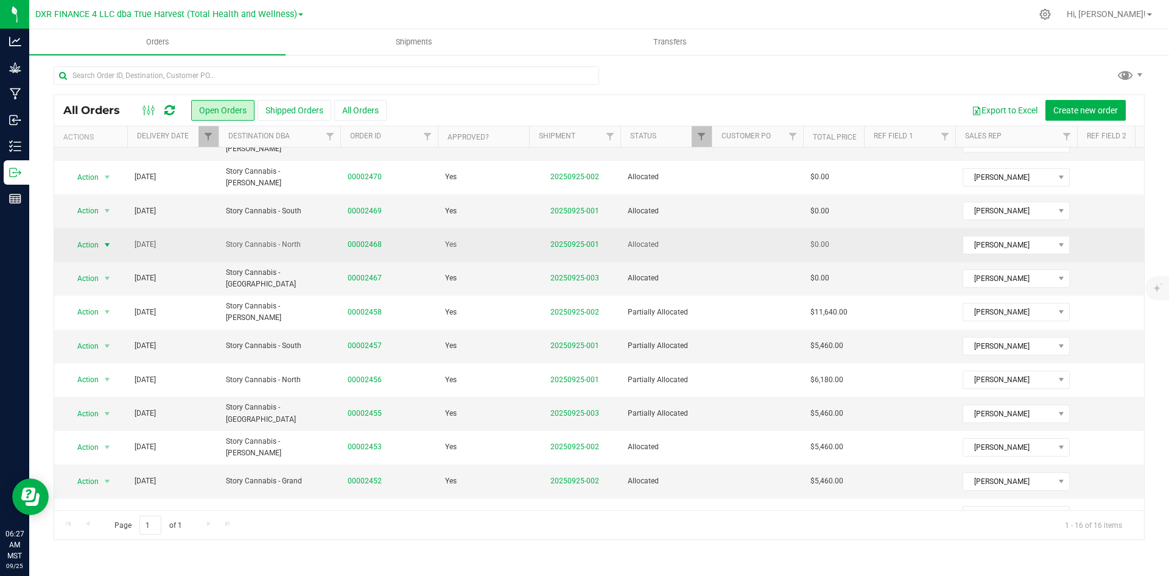
click at [85, 253] on span "Action" at bounding box center [82, 244] width 33 height 17
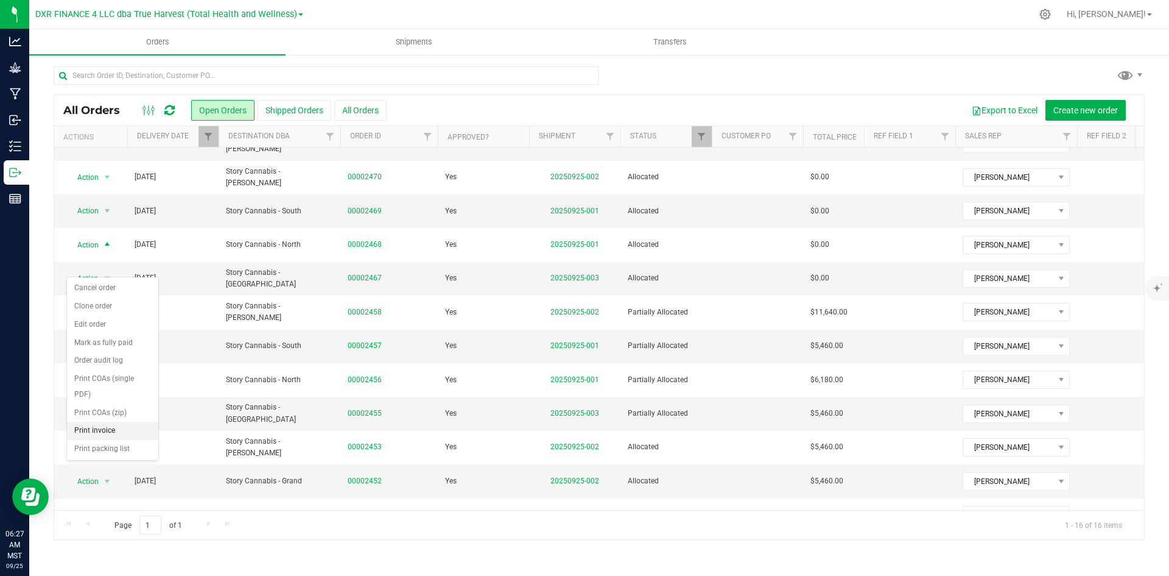
click at [118, 431] on li "Print invoice" at bounding box center [112, 430] width 91 height 18
drag, startPoint x: 94, startPoint y: 298, endPoint x: 93, endPoint y: 305, distance: 6.7
click at [93, 287] on span "Action" at bounding box center [82, 278] width 33 height 17
click at [126, 460] on li "Print invoice" at bounding box center [112, 465] width 91 height 18
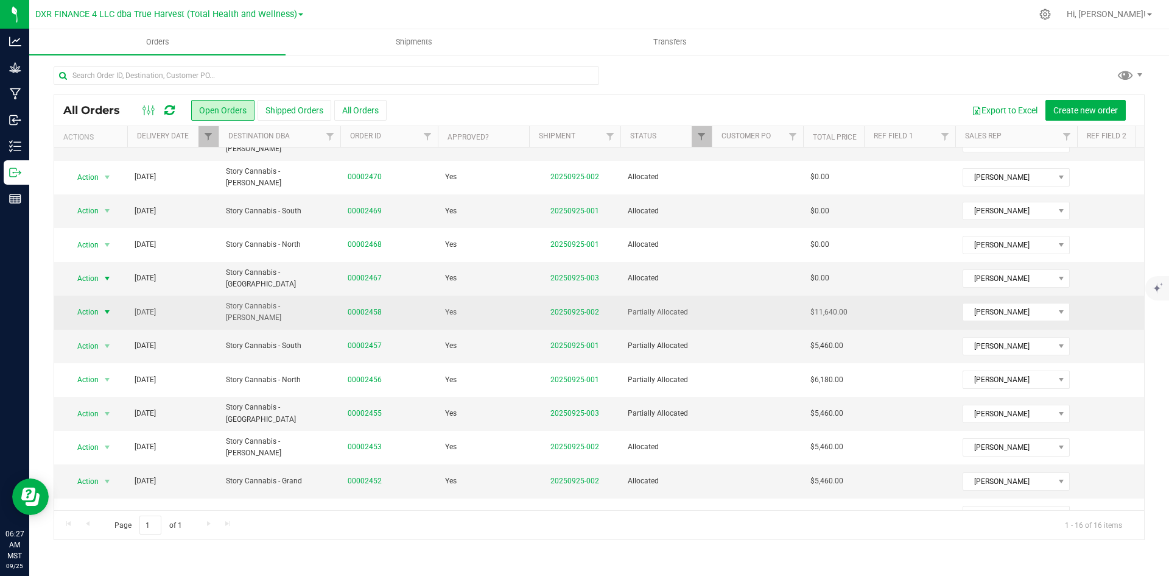
click at [92, 320] on span "Action" at bounding box center [82, 311] width 33 height 17
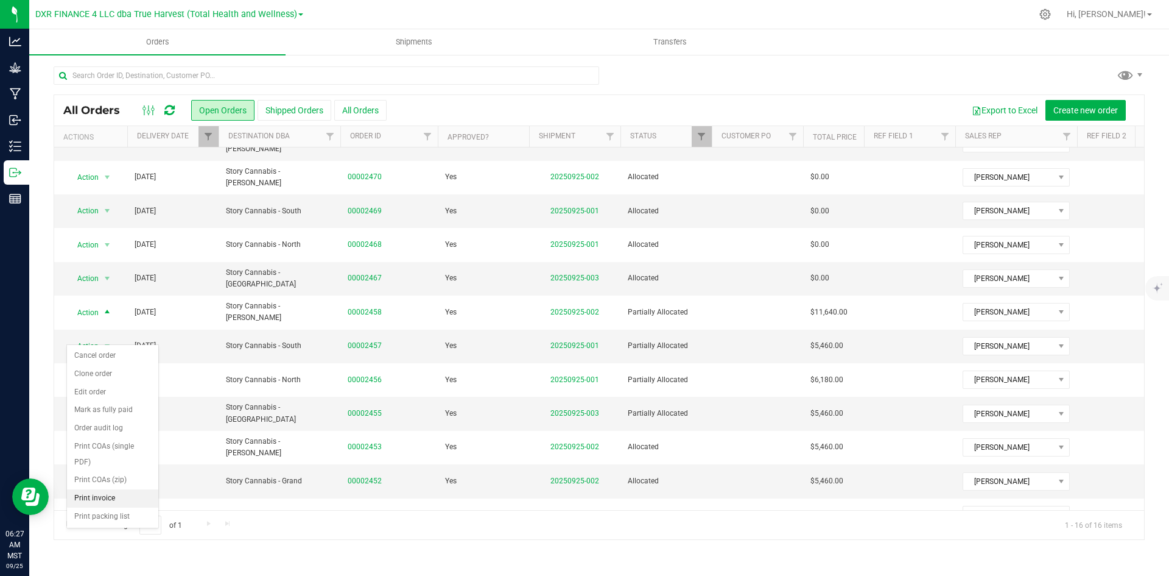
click at [113, 501] on li "Print invoice" at bounding box center [112, 498] width 91 height 18
click at [93, 354] on span "Action" at bounding box center [82, 345] width 33 height 17
click at [125, 529] on li "Print invoice" at bounding box center [112, 532] width 91 height 18
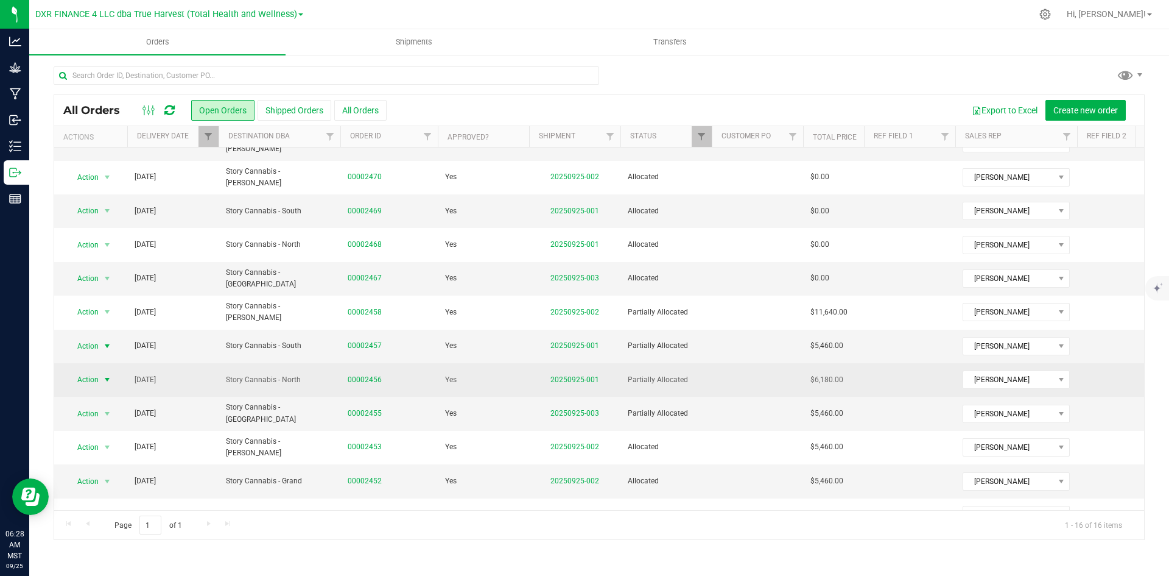
click at [91, 388] on span "Action" at bounding box center [82, 379] width 33 height 17
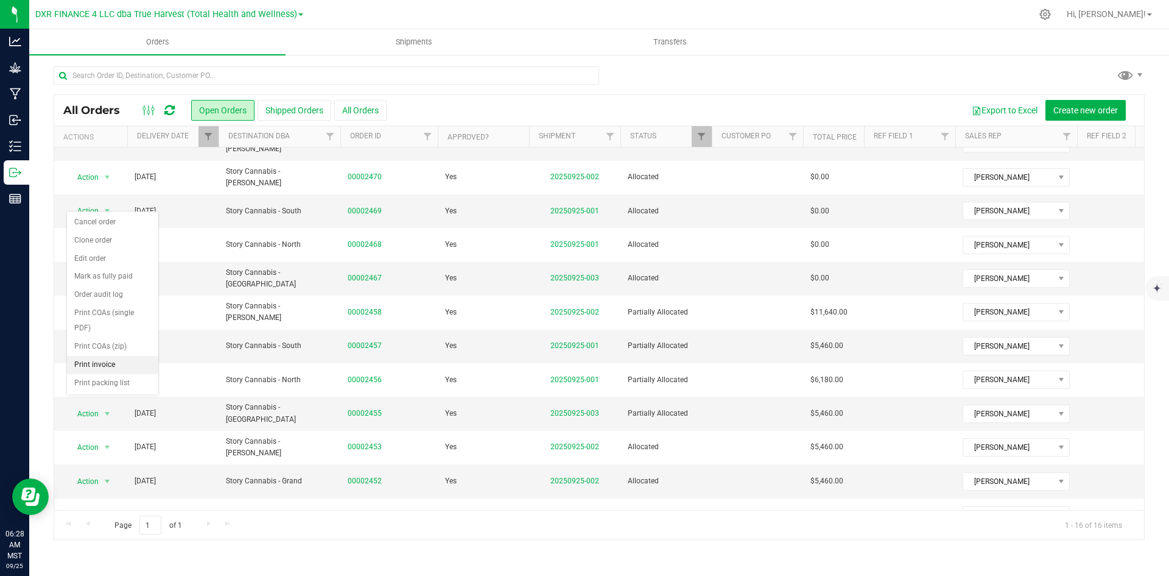
click at [94, 357] on li "Print invoice" at bounding box center [112, 365] width 91 height 18
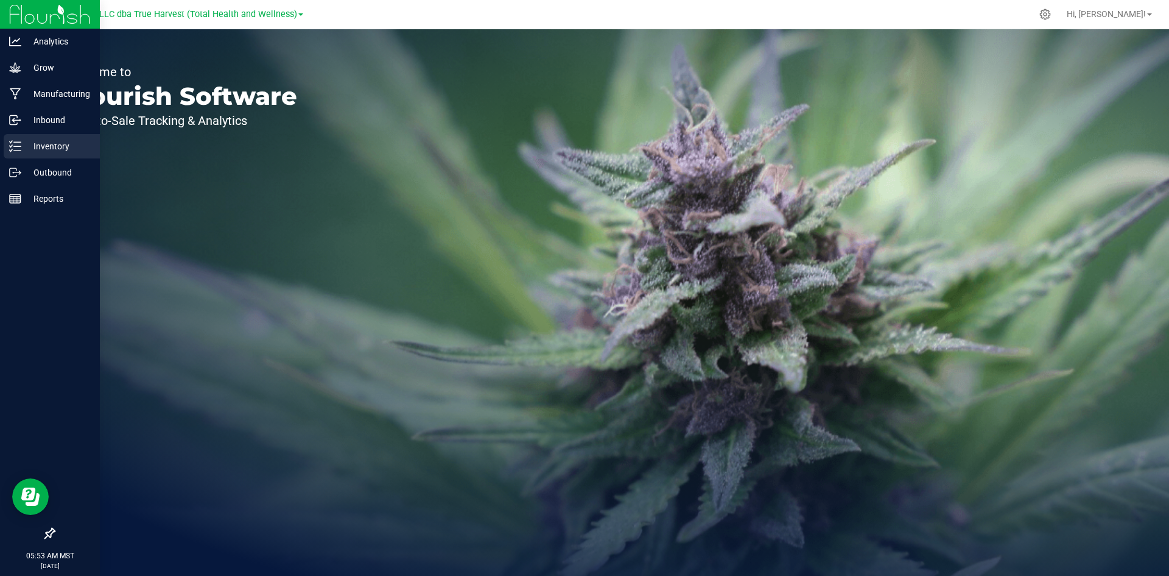
click at [9, 150] on div "Inventory" at bounding box center [52, 146] width 96 height 24
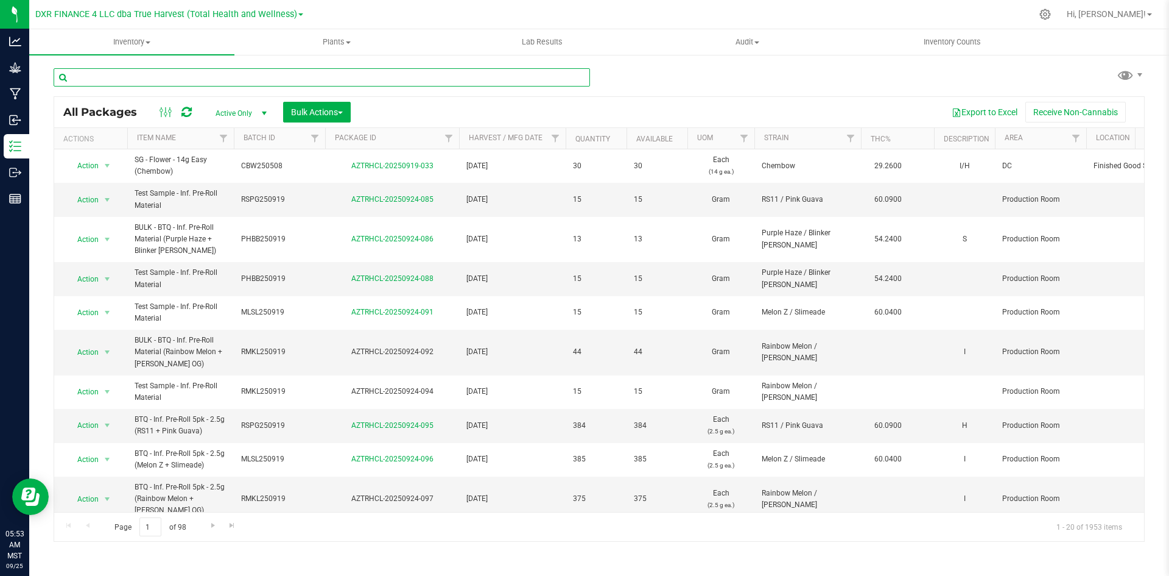
click at [196, 79] on input "text" at bounding box center [322, 77] width 537 height 18
type input "1g sample"
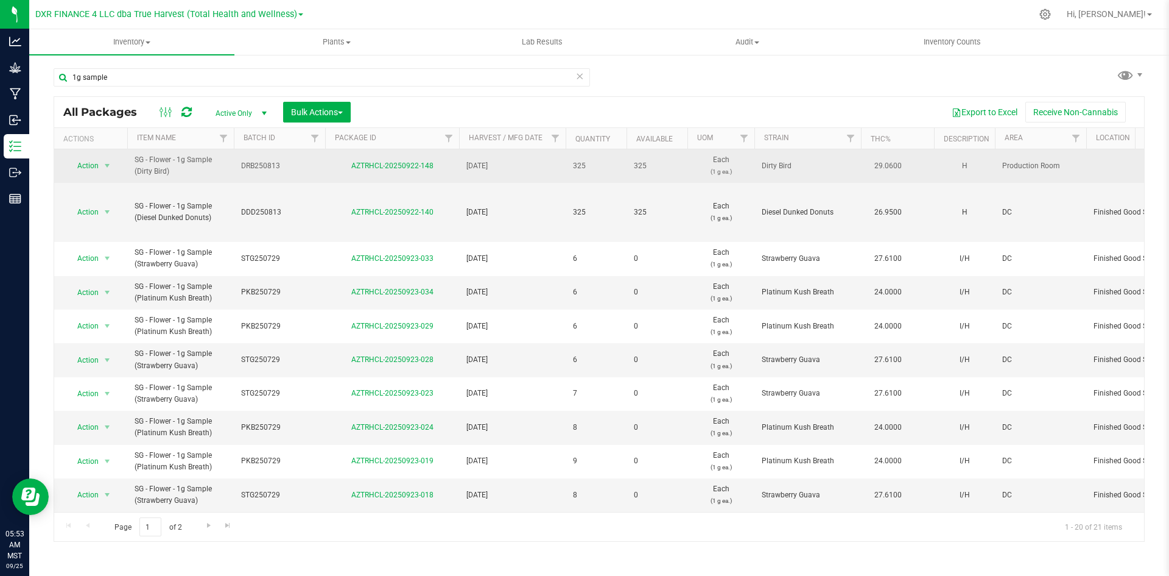
drag, startPoint x: 135, startPoint y: 158, endPoint x: 182, endPoint y: 171, distance: 49.0
click at [182, 171] on span "SG - Flower - 1g Sample (Dirty Bird)" at bounding box center [181, 165] width 92 height 23
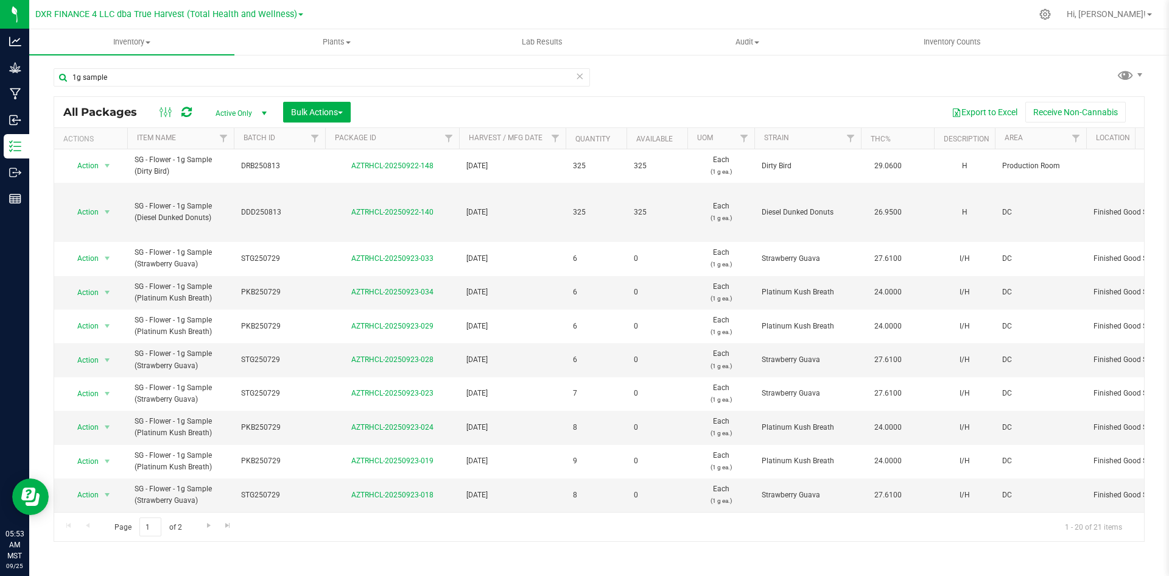
copy span "SG - Flower - 1g Sample (Dirty Bird)"
drag, startPoint x: 137, startPoint y: 205, endPoint x: 222, endPoint y: 217, distance: 85.5
click at [222, 217] on span "SG - Flower - 1g Sample (Diesel Dunked Donuts)" at bounding box center [181, 211] width 92 height 23
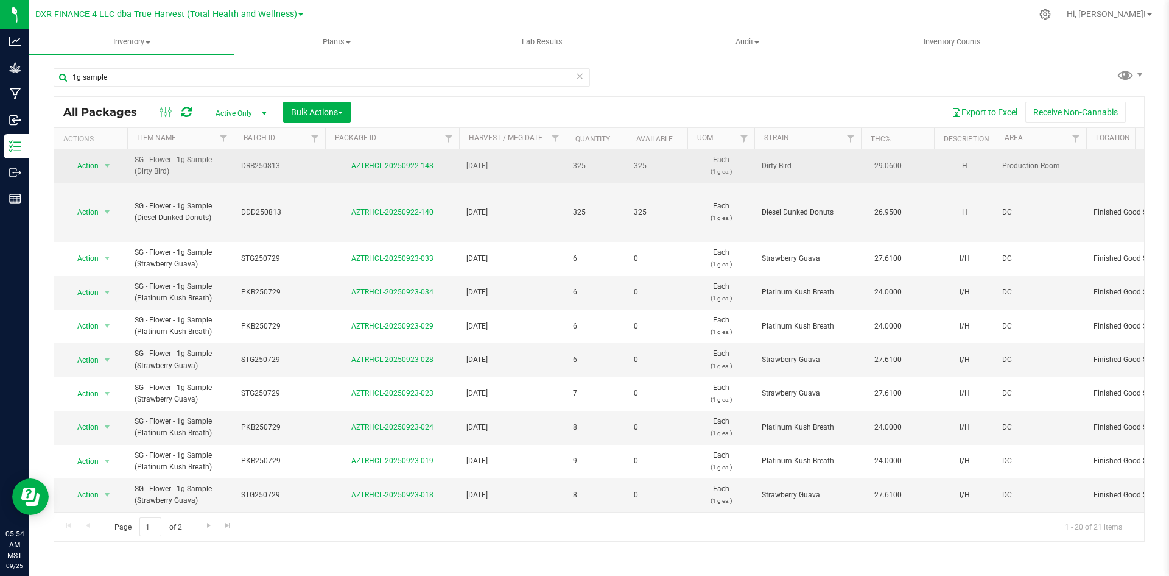
copy span "G - Flower - 1g Sample (Diesel Dunked Donuts)"
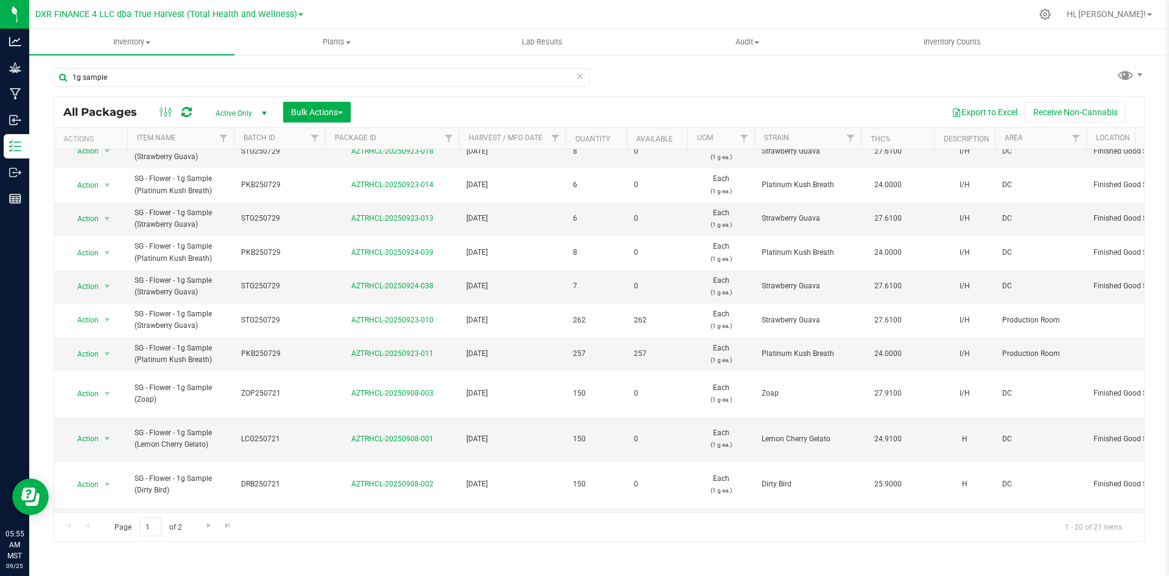
scroll to position [381, 0]
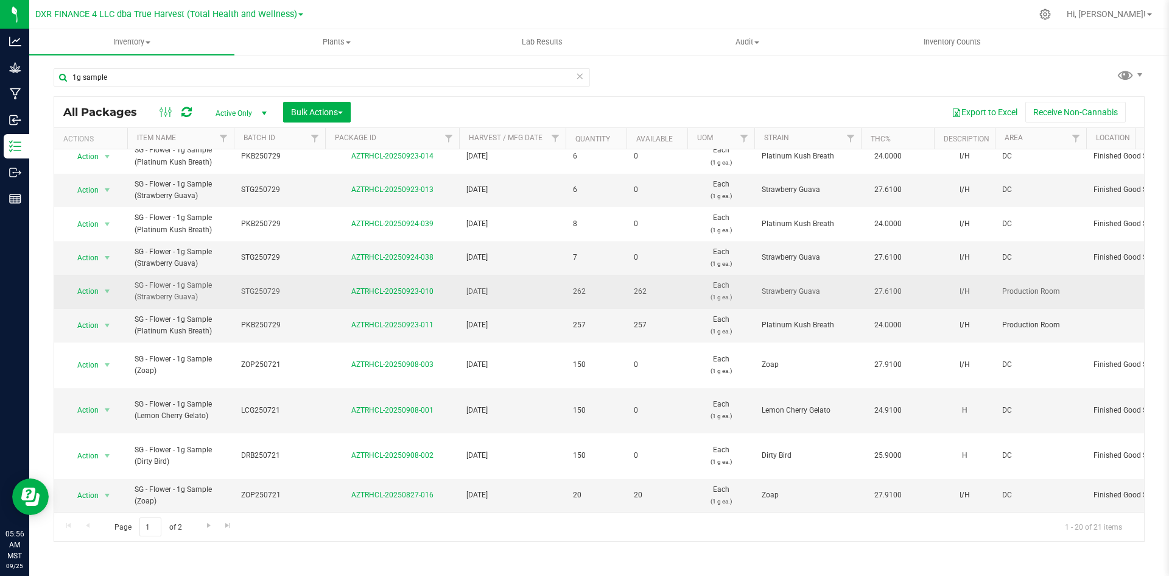
drag, startPoint x: 136, startPoint y: 275, endPoint x: 220, endPoint y: 283, distance: 85.1
click at [220, 283] on span "SG - Flower - 1g Sample (Strawberry Guava)" at bounding box center [181, 291] width 92 height 23
copy span "SG - Flower - 1g Sample (Strawberry Guava)"
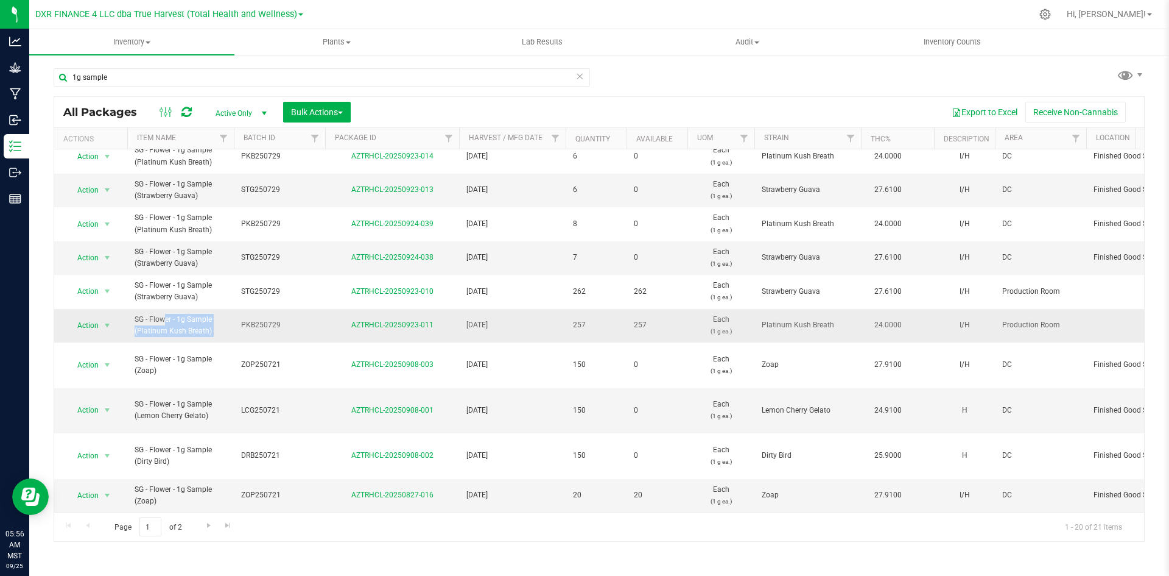
drag, startPoint x: 135, startPoint y: 311, endPoint x: 238, endPoint y: 319, distance: 103.2
copy tr "SG - Flower - 1g Sample (Platinum Kush Breath)"
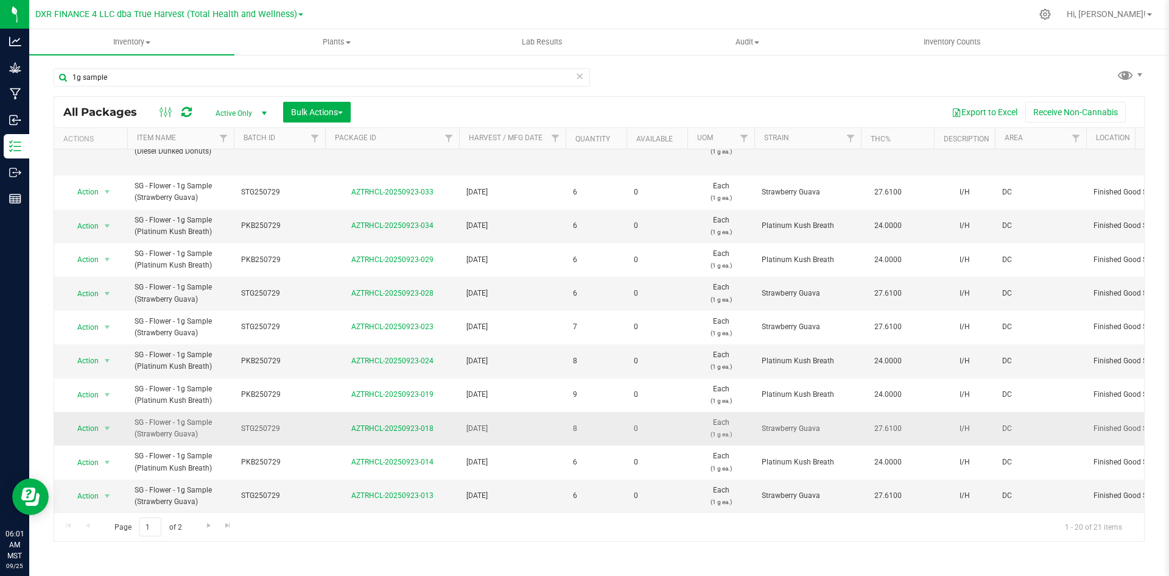
scroll to position [0, 0]
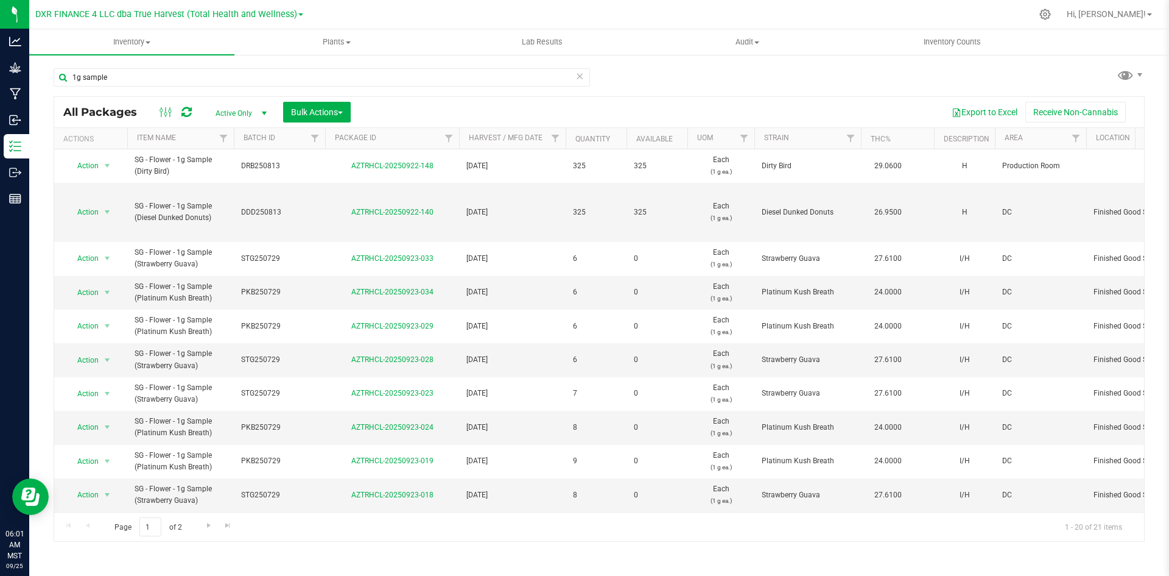
click at [676, 133] on th "Available" at bounding box center [657, 138] width 61 height 21
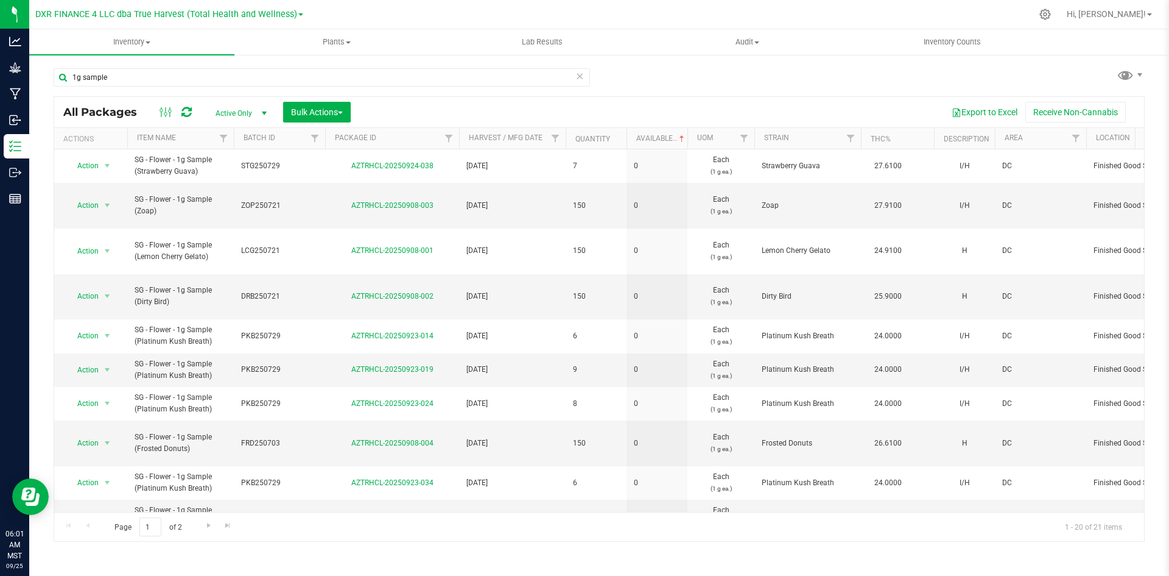
click at [675, 133] on th "Available" at bounding box center [657, 138] width 61 height 21
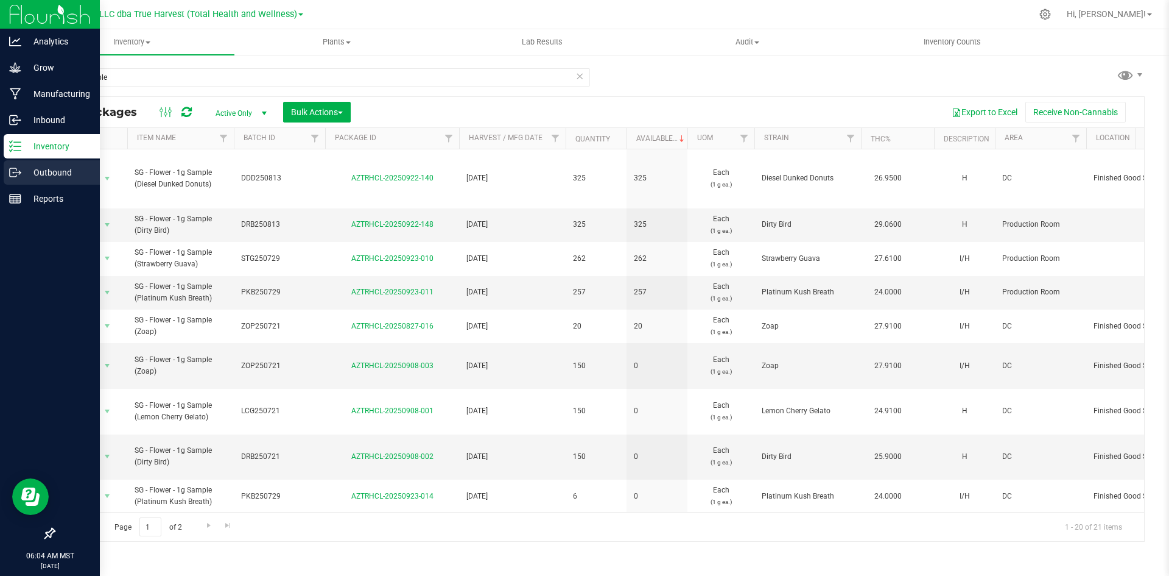
click at [21, 175] on icon at bounding box center [15, 172] width 12 height 12
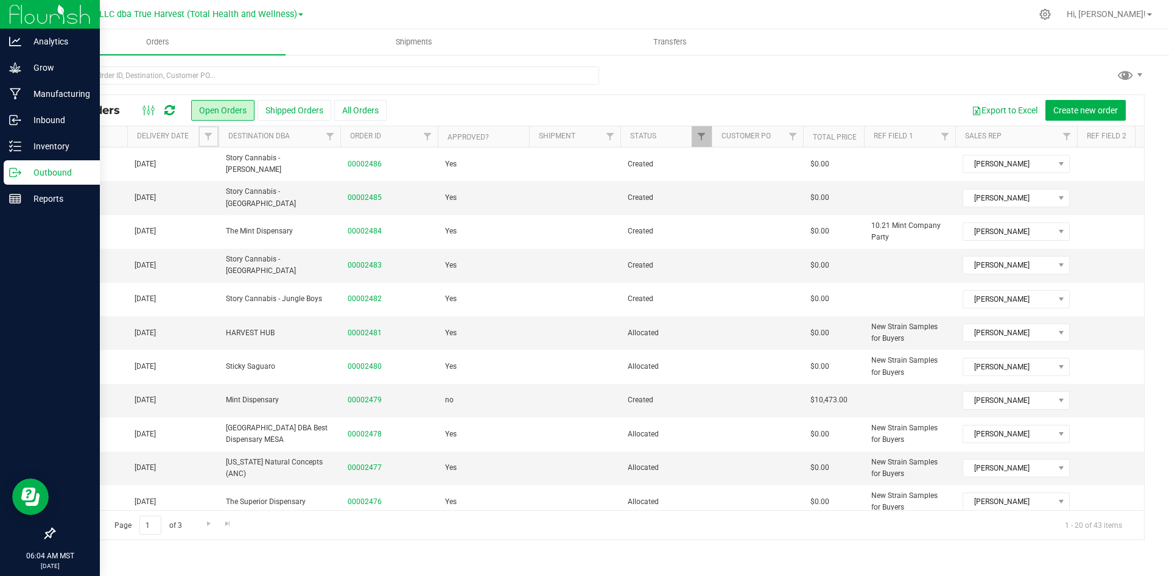
click at [214, 139] on link "Filter" at bounding box center [209, 136] width 20 height 21
click at [325, 210] on span "select" at bounding box center [322, 210] width 10 height 10
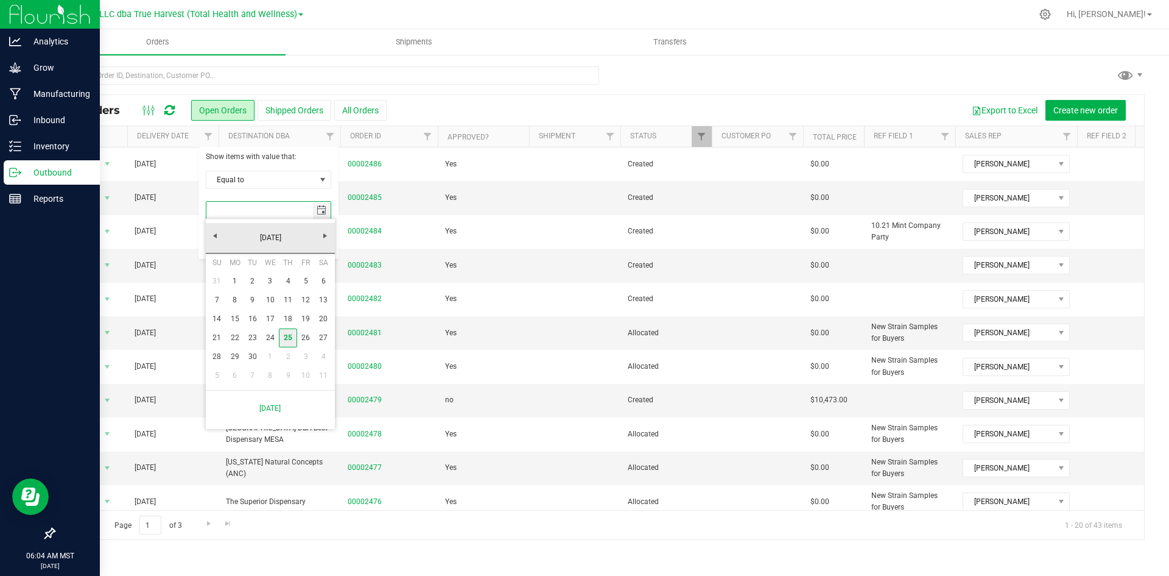
click at [289, 342] on link "25" at bounding box center [288, 337] width 18 height 19
type input "9/25/2025"
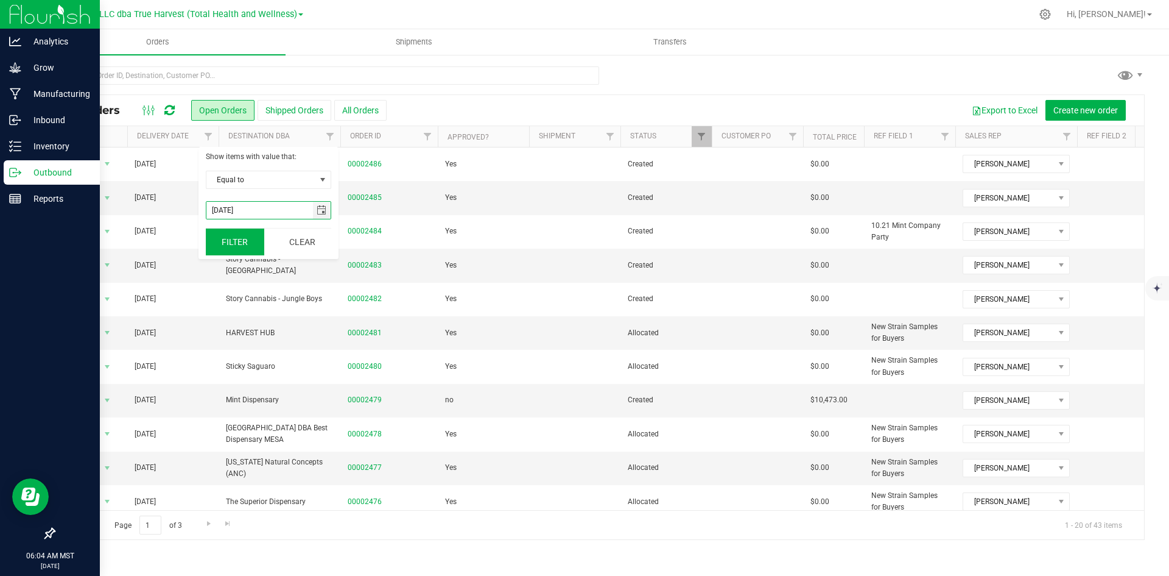
click at [224, 245] on button "Filter" at bounding box center [235, 241] width 58 height 27
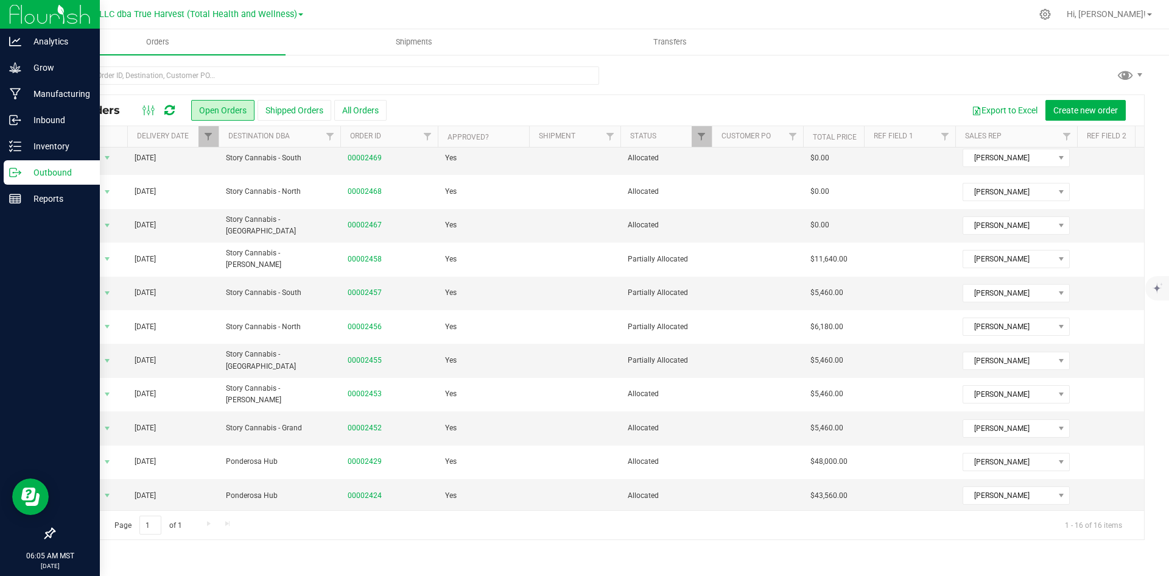
scroll to position [210, 0]
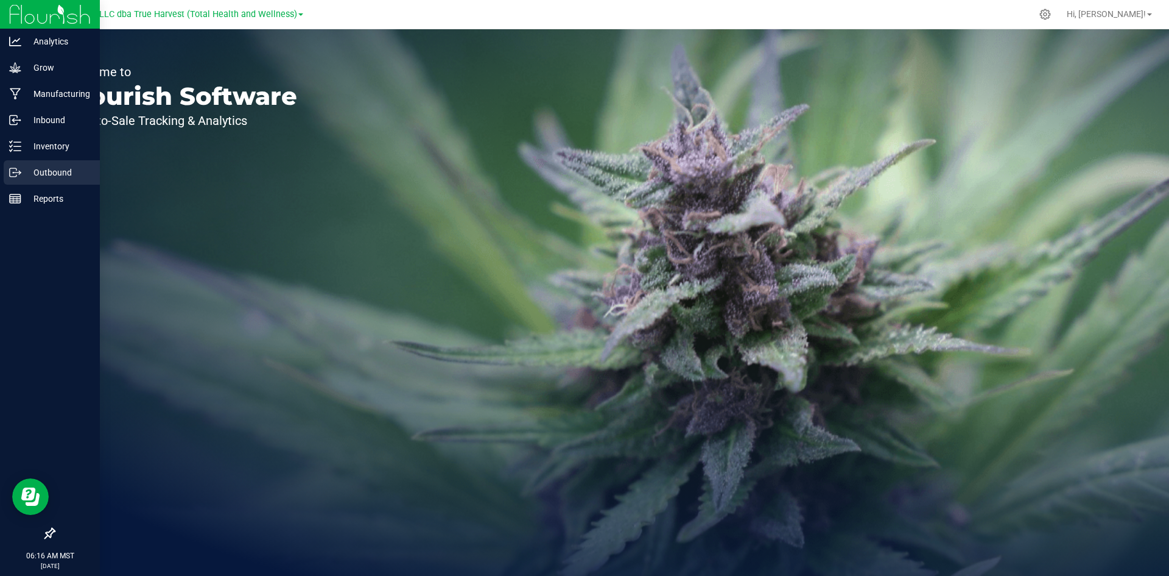
click at [23, 165] on p "Outbound" at bounding box center [57, 172] width 73 height 15
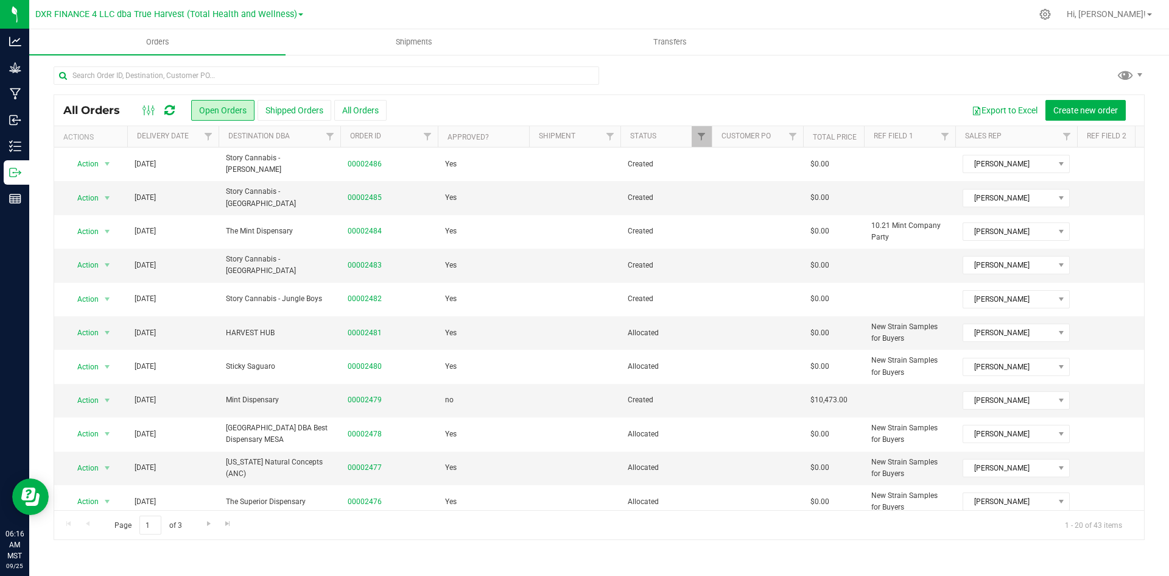
scroll to position [305, 0]
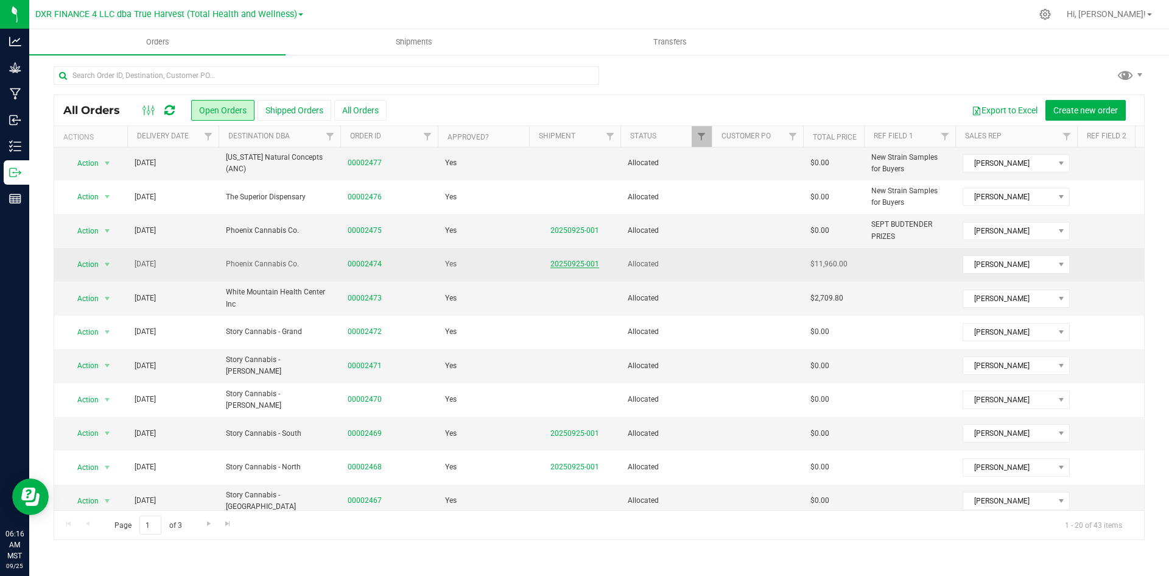
click at [588, 268] on link "20250925-001" at bounding box center [575, 263] width 49 height 9
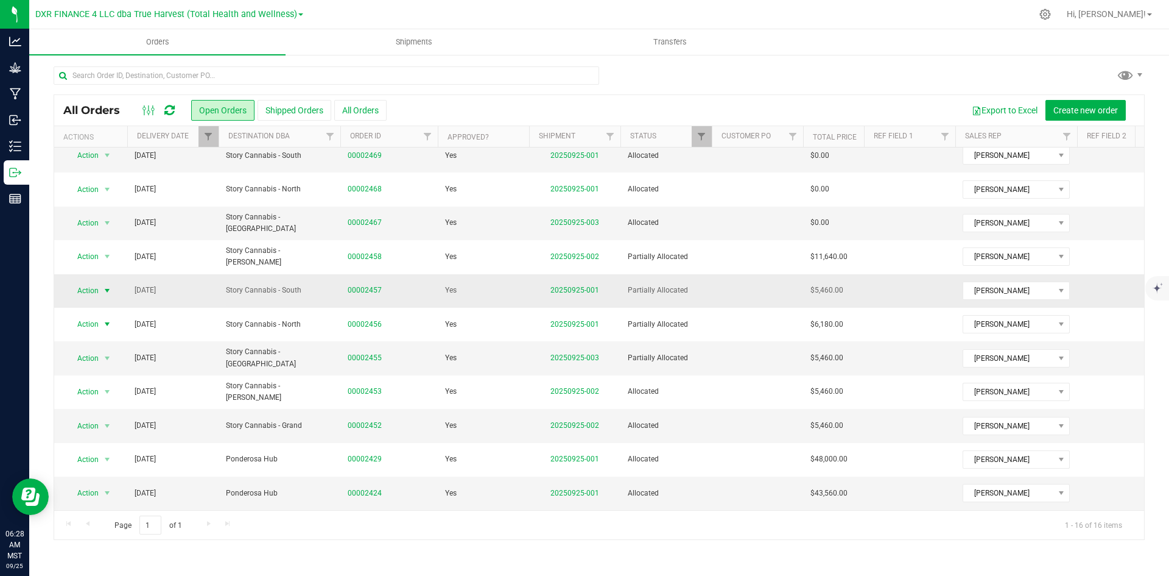
scroll to position [210, 0]
click at [98, 350] on span "Action" at bounding box center [82, 358] width 33 height 17
click at [127, 513] on li "Print invoice" at bounding box center [112, 511] width 91 height 18
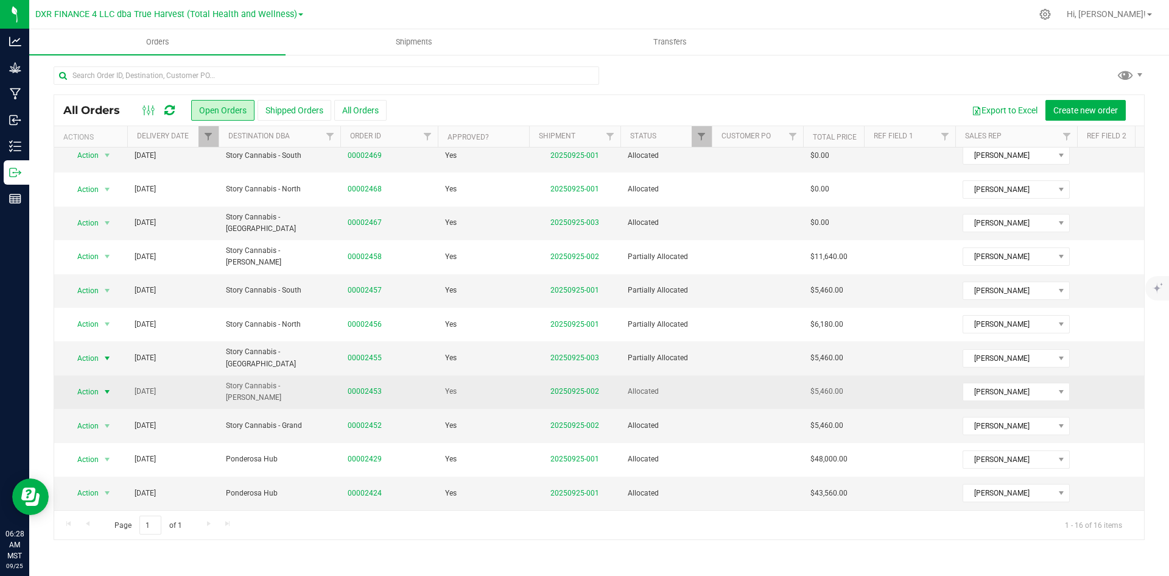
click at [91, 385] on span "Action" at bounding box center [82, 391] width 33 height 17
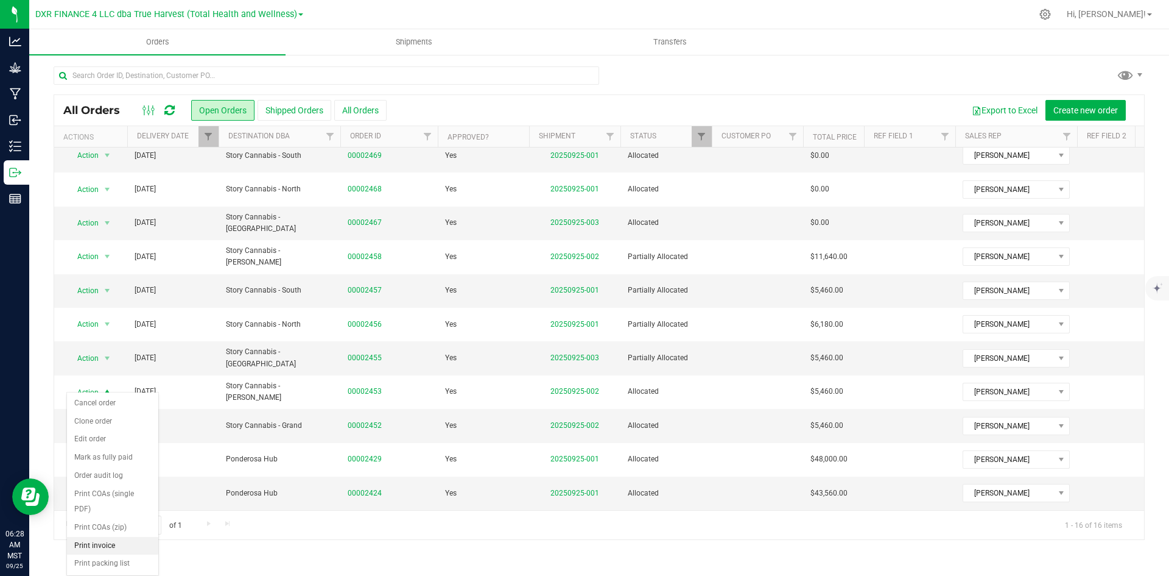
click at [115, 543] on li "Print invoice" at bounding box center [112, 546] width 91 height 18
click at [94, 420] on span "Action" at bounding box center [82, 425] width 33 height 17
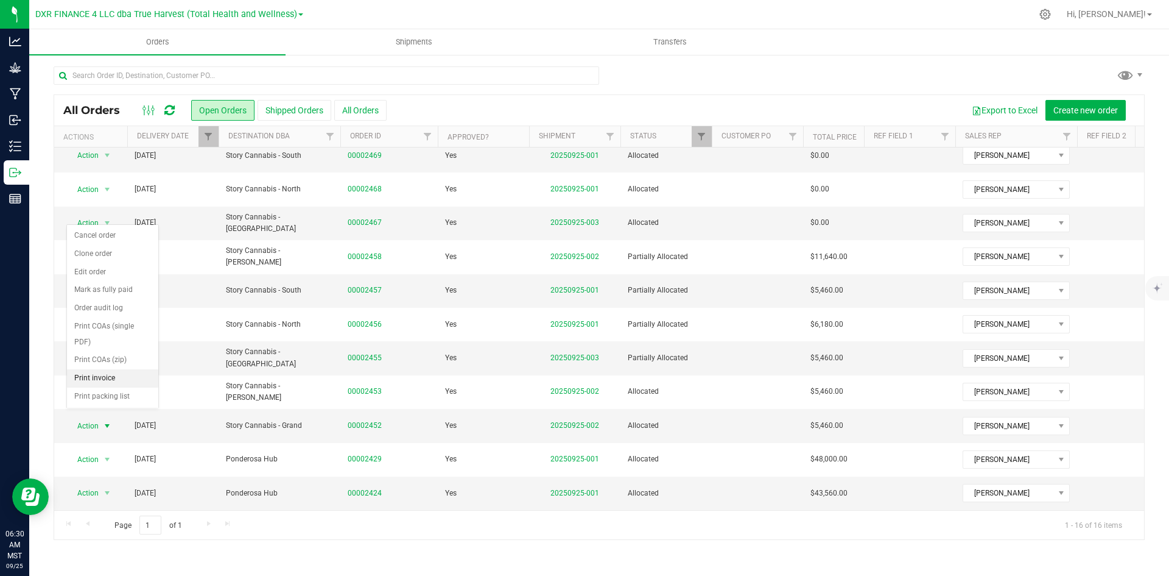
click at [105, 376] on li "Print invoice" at bounding box center [112, 378] width 91 height 18
drag, startPoint x: 95, startPoint y: 451, endPoint x: 99, endPoint y: 430, distance: 21.0
click at [94, 451] on span "Action" at bounding box center [82, 459] width 33 height 17
click at [101, 407] on li "Print invoice" at bounding box center [112, 412] width 91 height 18
click at [87, 484] on span "Action" at bounding box center [82, 492] width 33 height 17
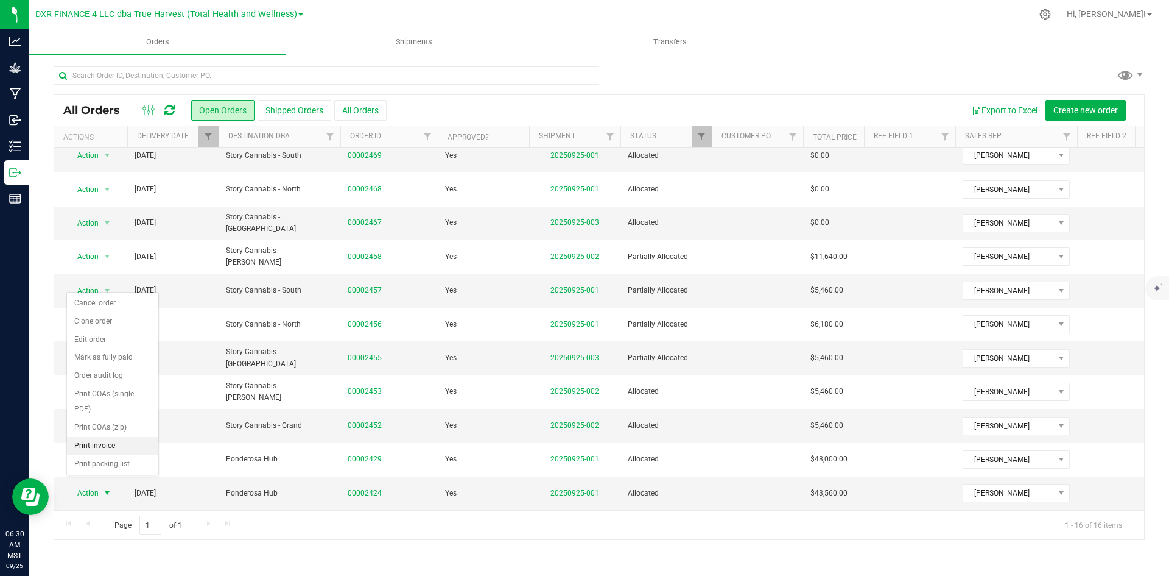
click at [102, 450] on li "Print invoice" at bounding box center [112, 446] width 91 height 18
click at [571, 353] on link "20250925-003" at bounding box center [575, 357] width 49 height 9
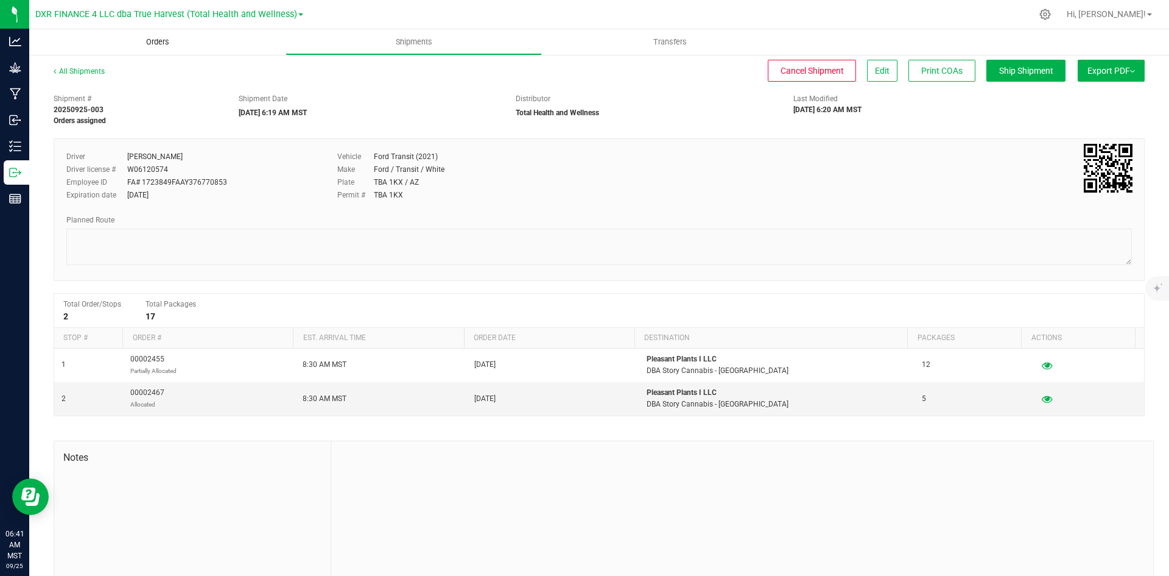
click at [158, 39] on span "Orders" at bounding box center [158, 42] width 56 height 11
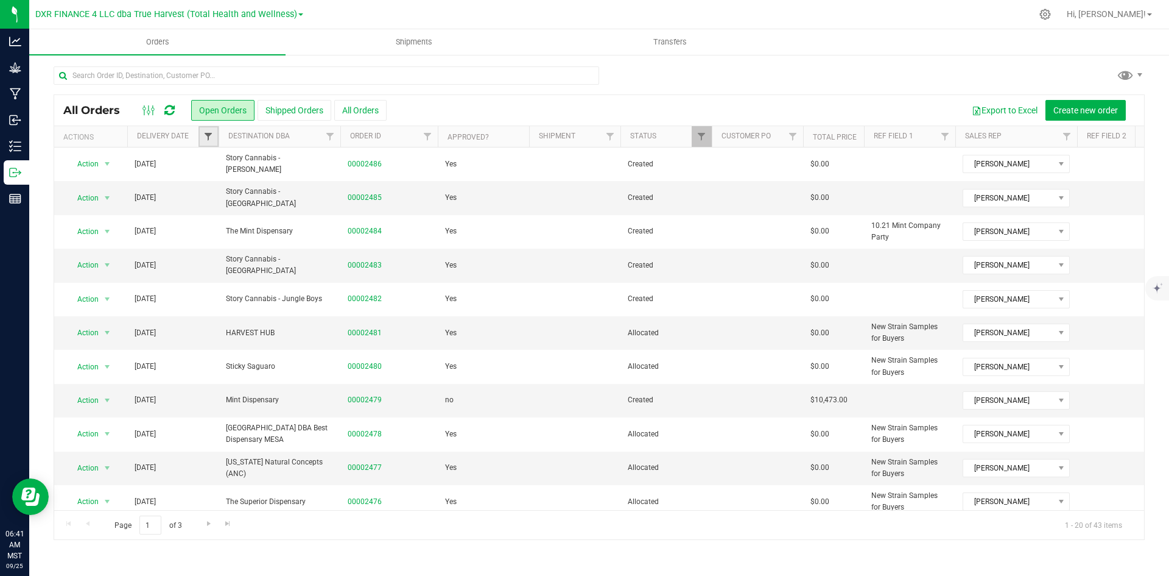
click at [213, 135] on span "Filter" at bounding box center [208, 137] width 10 height 10
click at [317, 214] on span "select" at bounding box center [322, 210] width 10 height 10
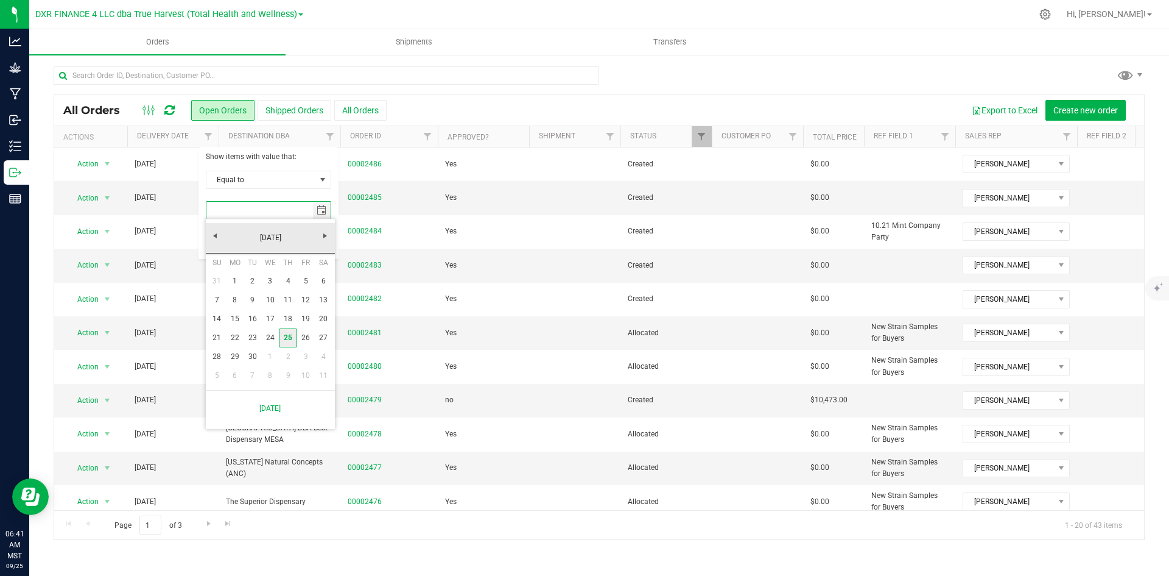
click at [287, 336] on link "25" at bounding box center [288, 337] width 18 height 19
type input "[DATE]"
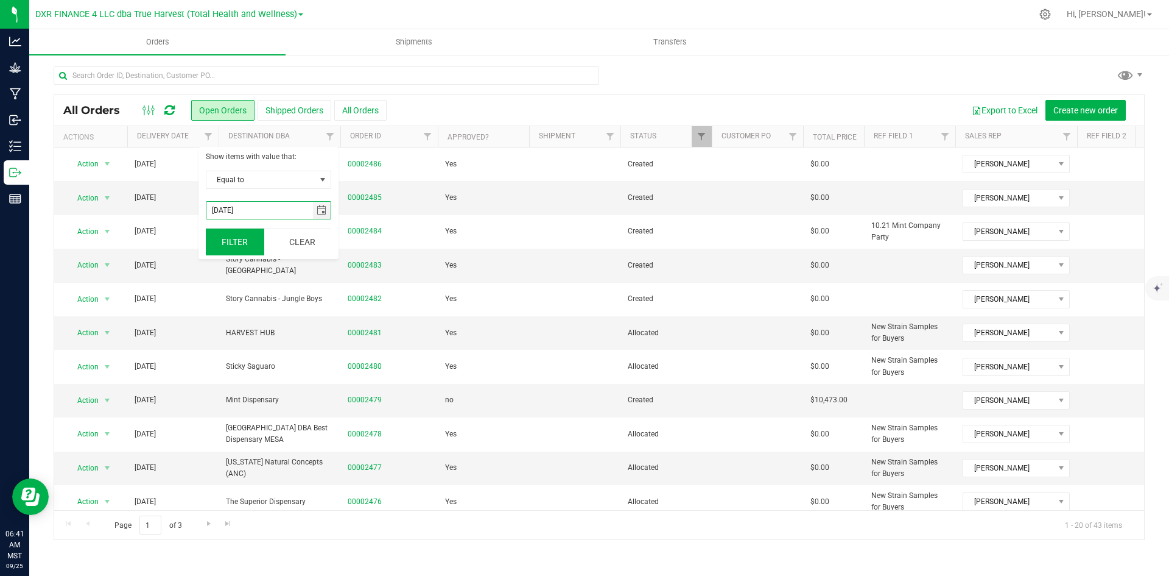
click at [250, 245] on button "Filter" at bounding box center [235, 241] width 58 height 27
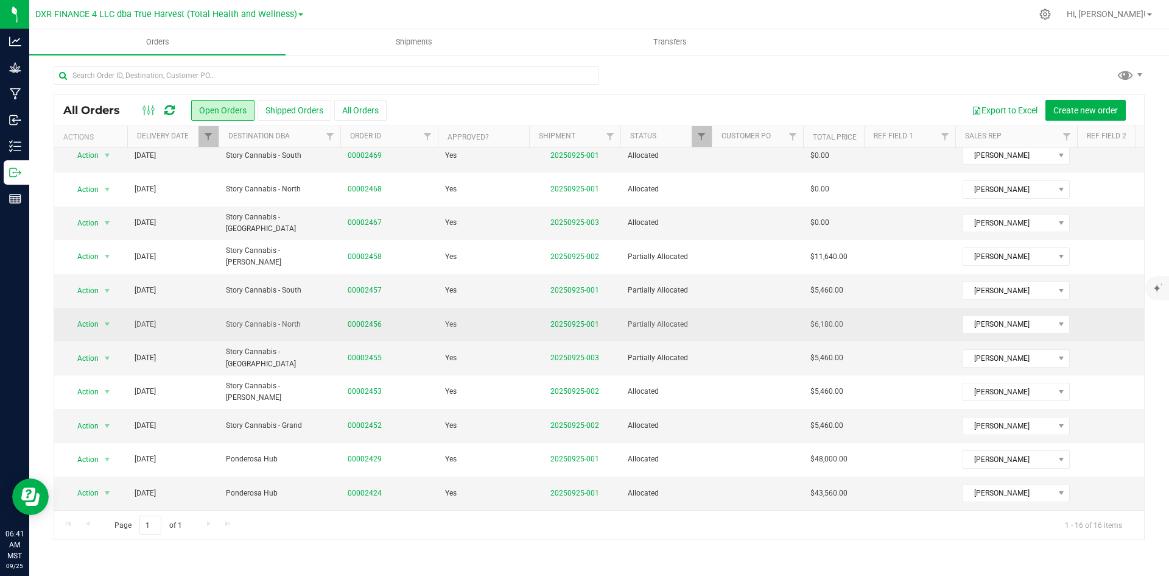
scroll to position [210, 0]
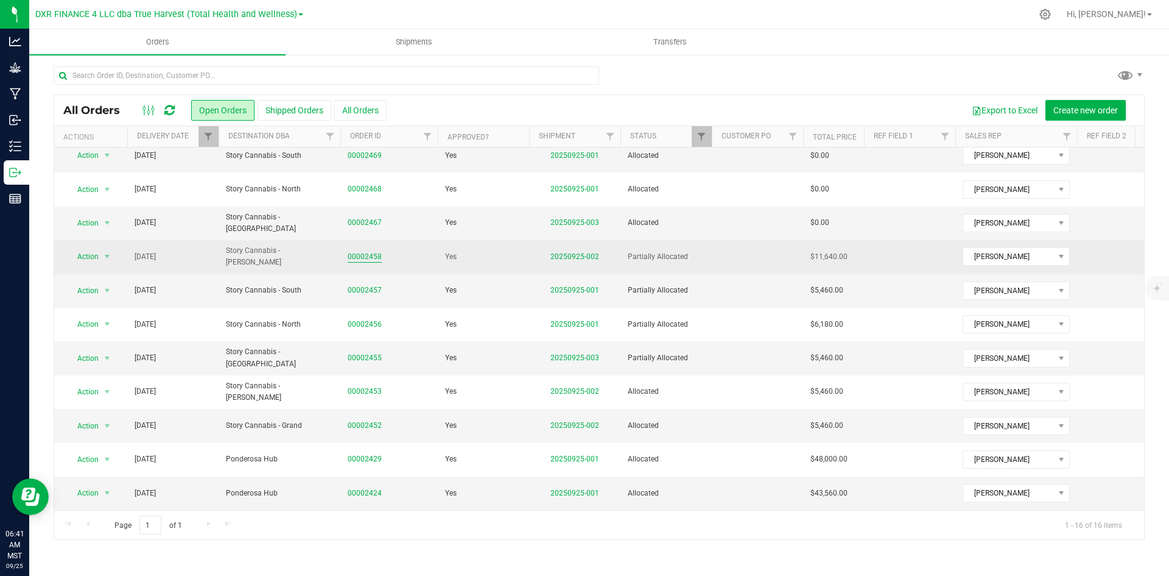
click at [365, 251] on link "00002458" at bounding box center [365, 257] width 34 height 12
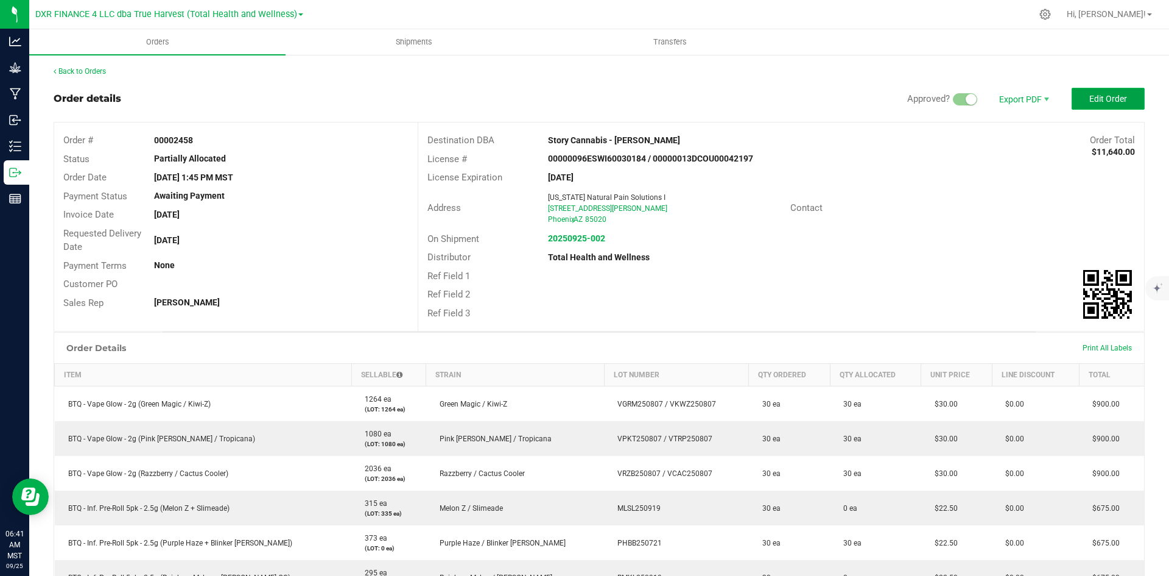
click at [1090, 96] on span "Edit Order" at bounding box center [1109, 99] width 38 height 10
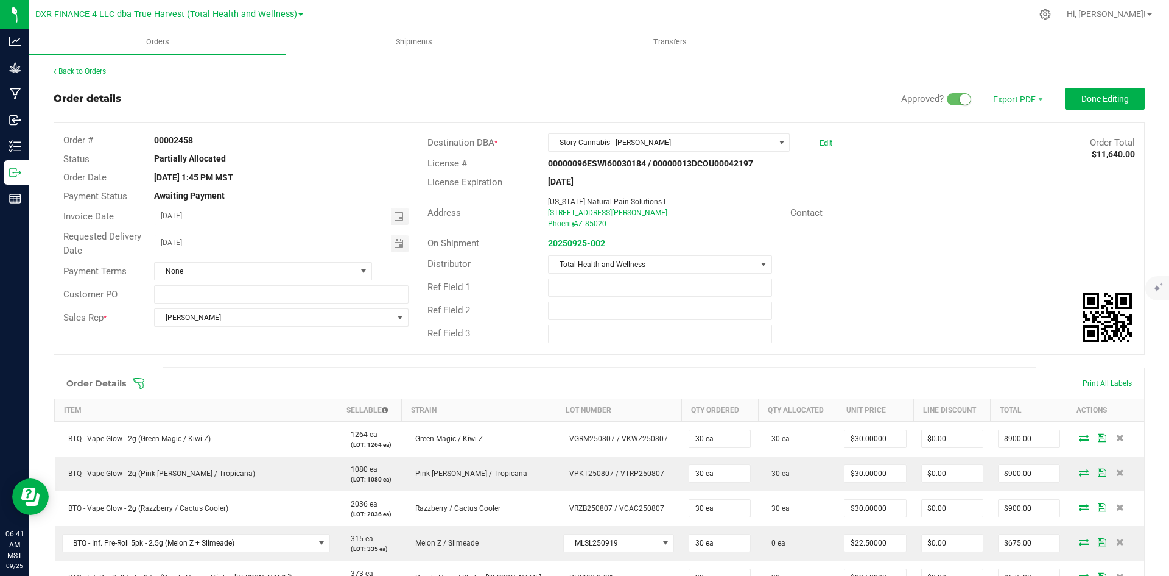
scroll to position [244, 0]
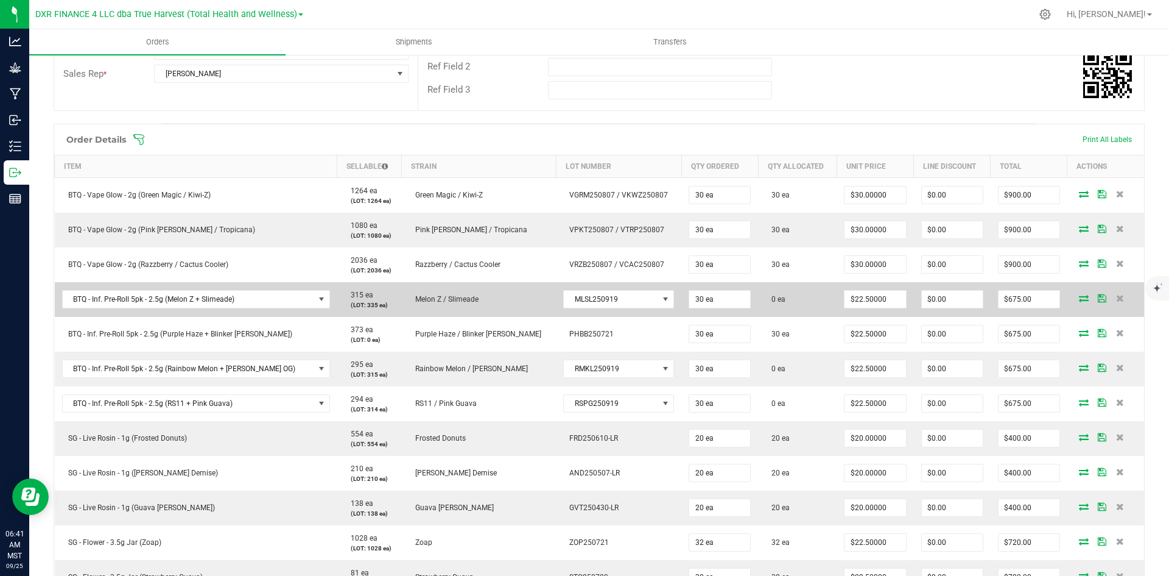
click at [1078, 301] on span at bounding box center [1084, 297] width 18 height 7
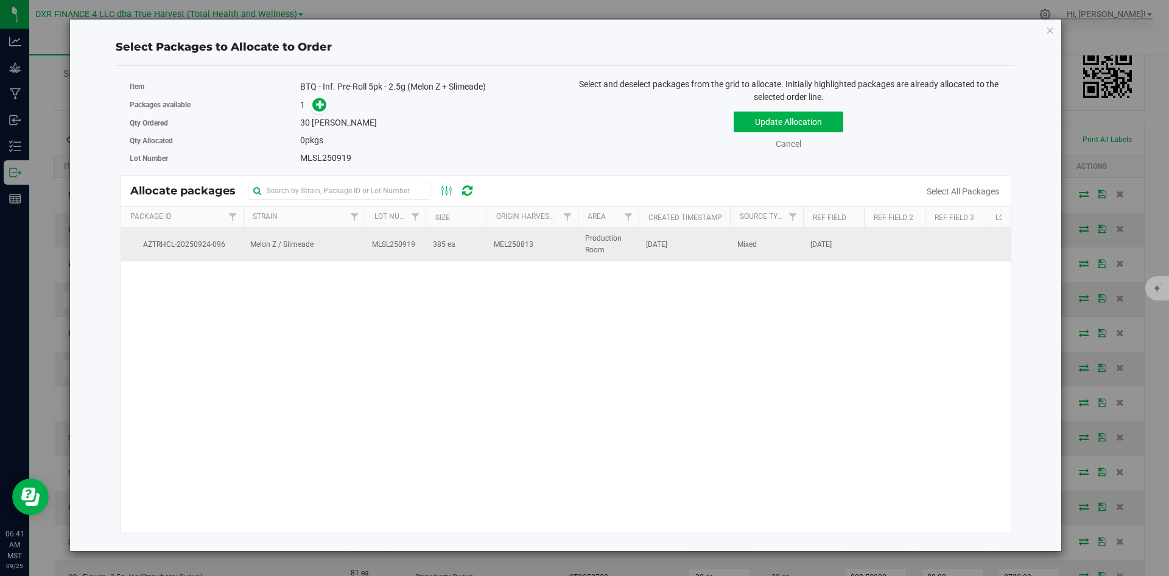
click at [577, 257] on td "MEL250813" at bounding box center [532, 244] width 91 height 33
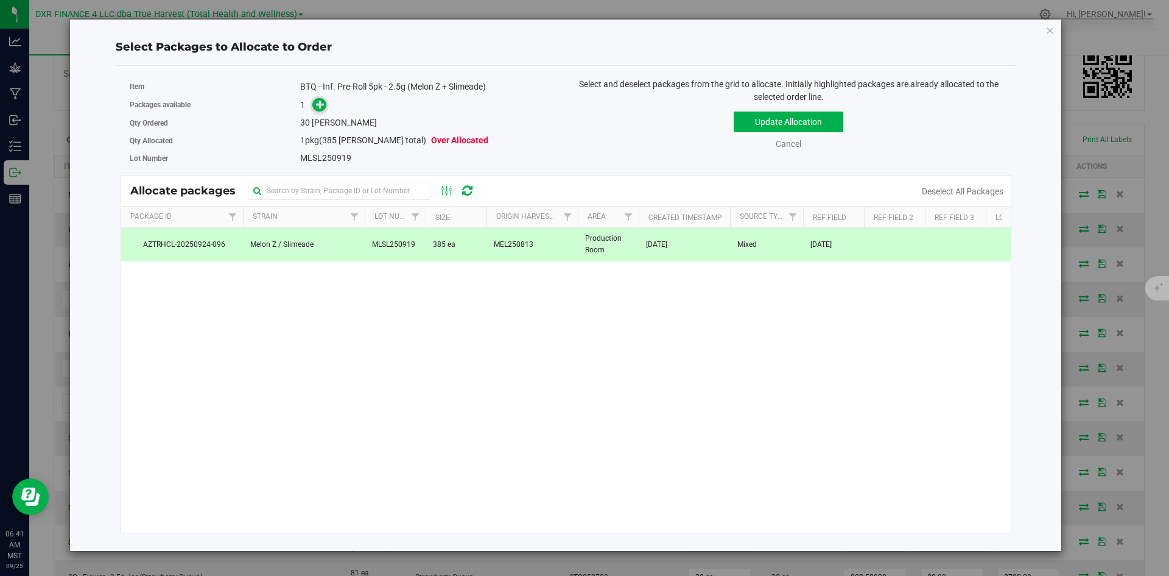
click at [326, 108] on span at bounding box center [319, 105] width 14 height 14
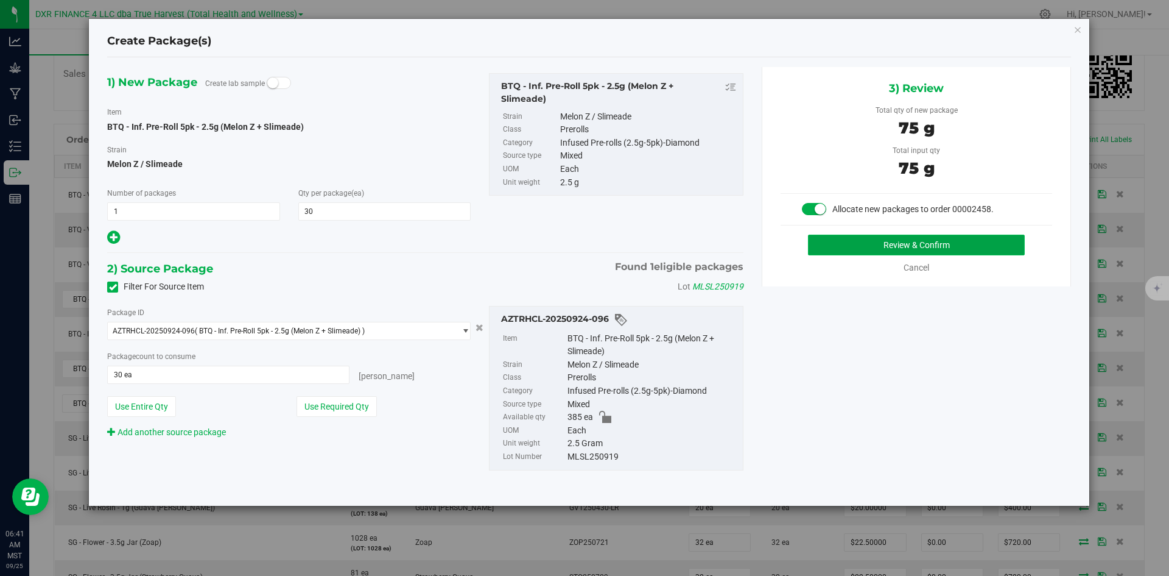
click at [832, 251] on button "Review & Confirm" at bounding box center [916, 244] width 217 height 21
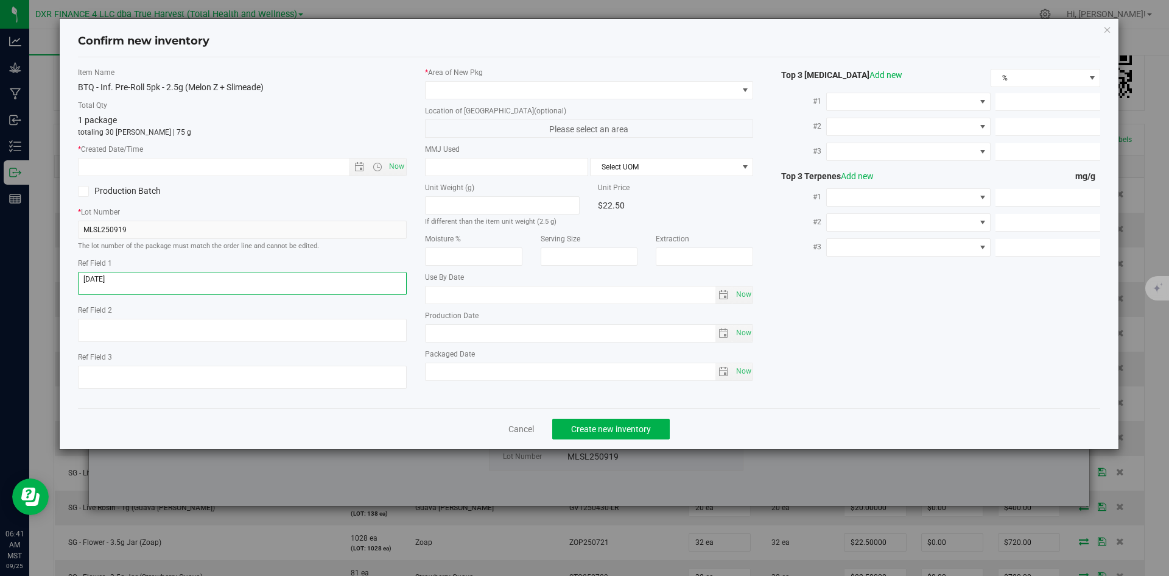
click at [172, 283] on textarea at bounding box center [242, 283] width 329 height 23
click at [191, 161] on input "text" at bounding box center [224, 166] width 291 height 17
paste input "2025-08-13"
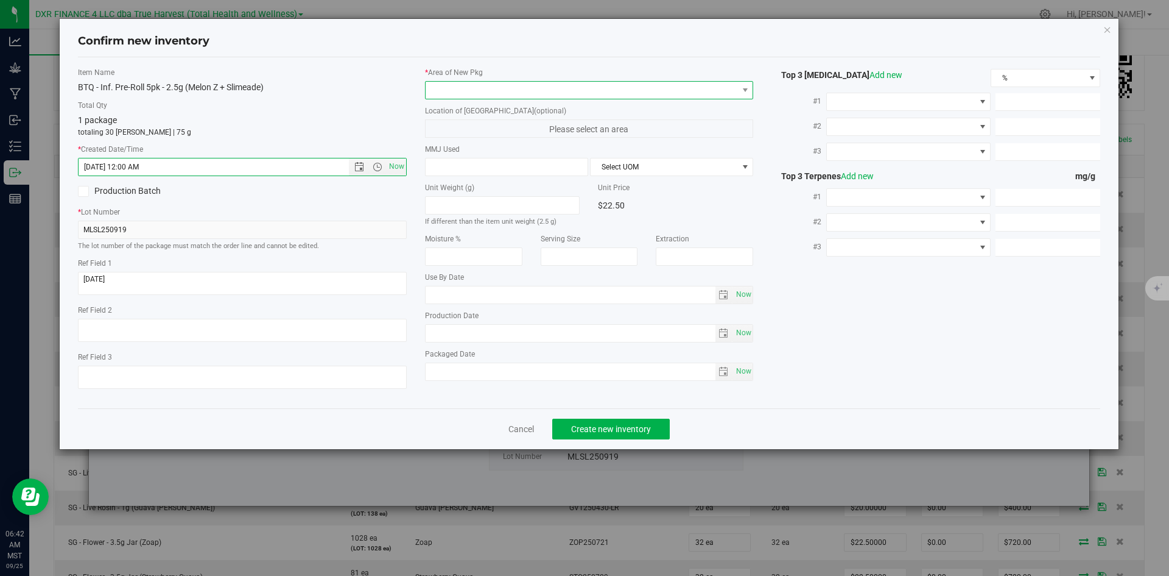
click at [466, 88] on span at bounding box center [582, 90] width 312 height 17
type input "8/13/2025 6:42 AM"
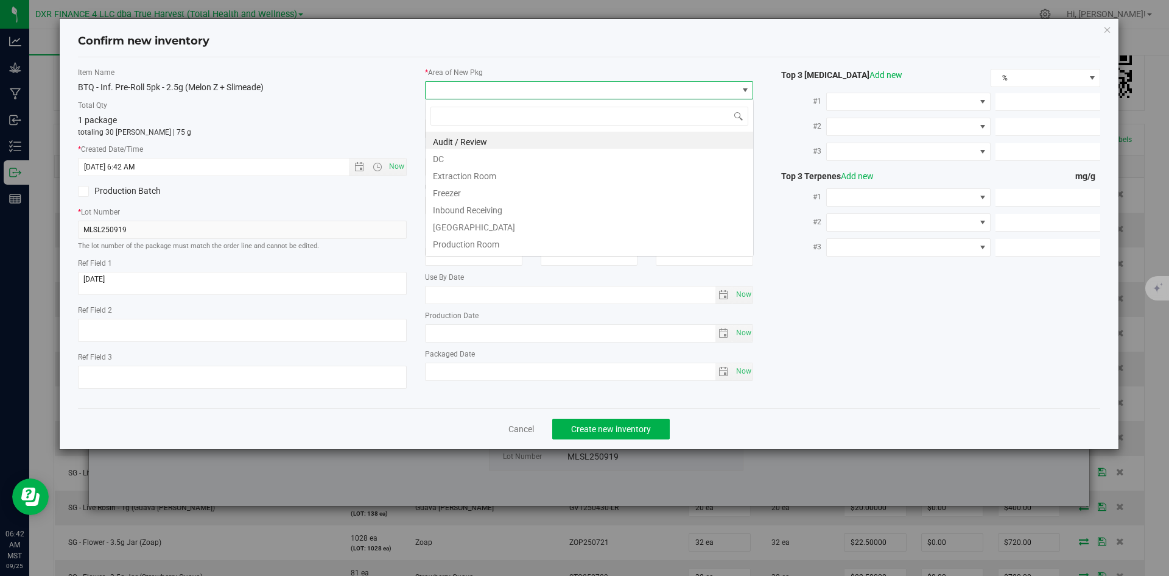
scroll to position [18, 329]
click at [461, 156] on li "DC" at bounding box center [590, 157] width 328 height 17
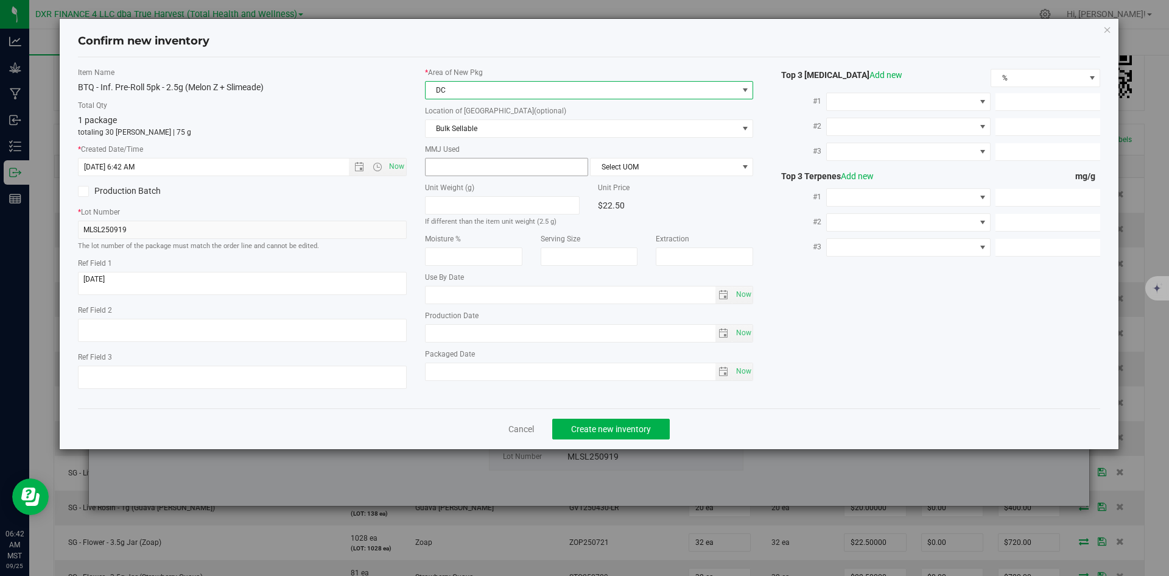
click at [465, 164] on span at bounding box center [506, 167] width 163 height 18
type input "2.5"
type input "2.5000"
click at [668, 164] on span "Select UOM" at bounding box center [664, 166] width 147 height 17
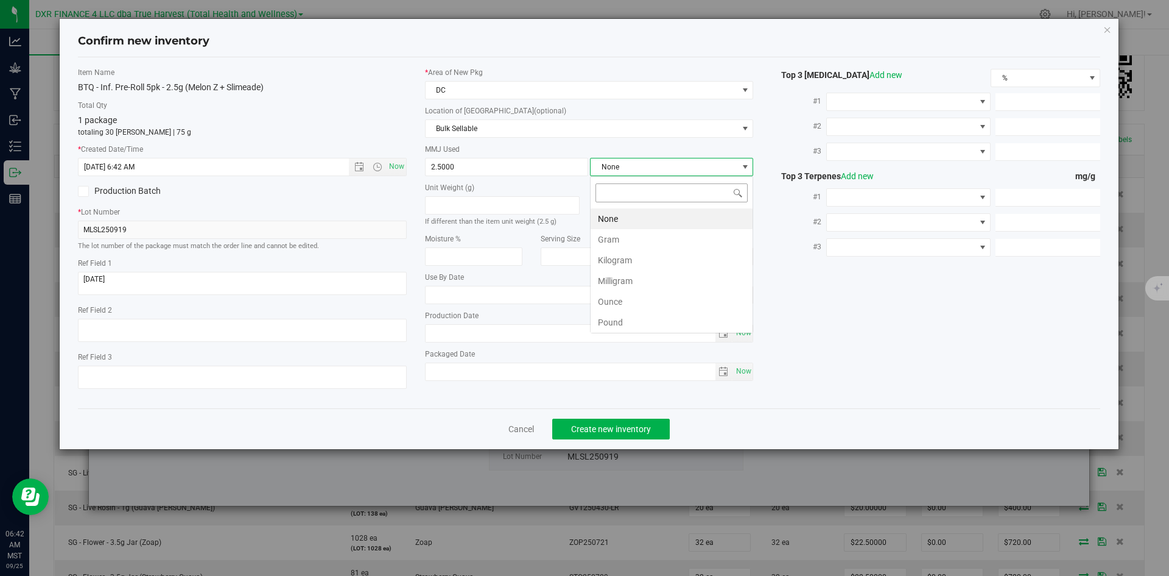
scroll to position [18, 163]
click at [637, 244] on li "Gram" at bounding box center [672, 239] width 162 height 21
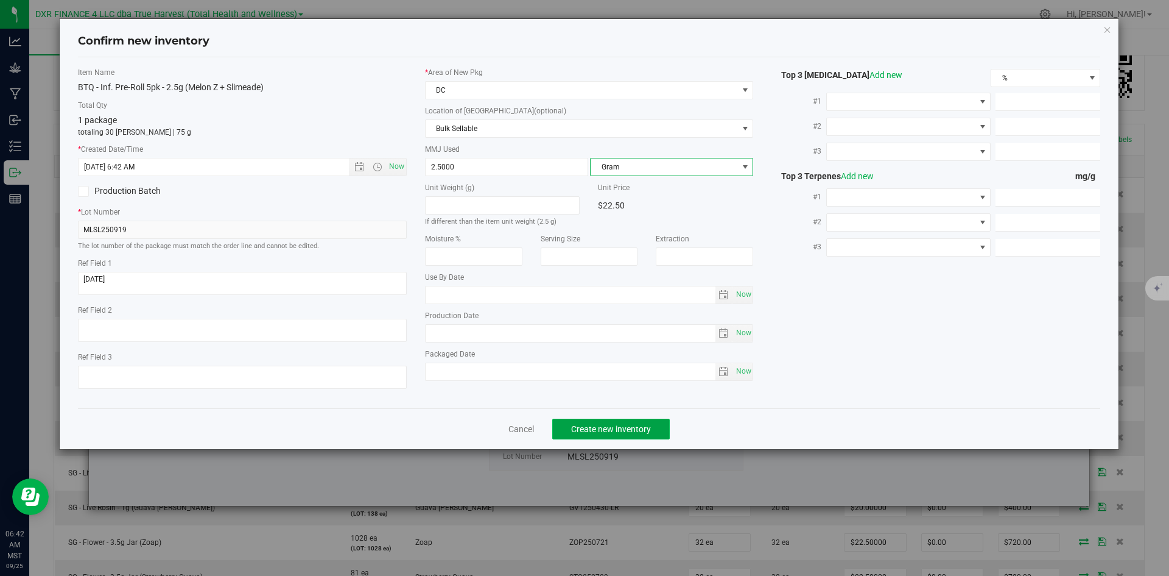
drag, startPoint x: 644, startPoint y: 421, endPoint x: 652, endPoint y: 420, distance: 8.6
click at [644, 421] on button "Create new inventory" at bounding box center [611, 428] width 118 height 21
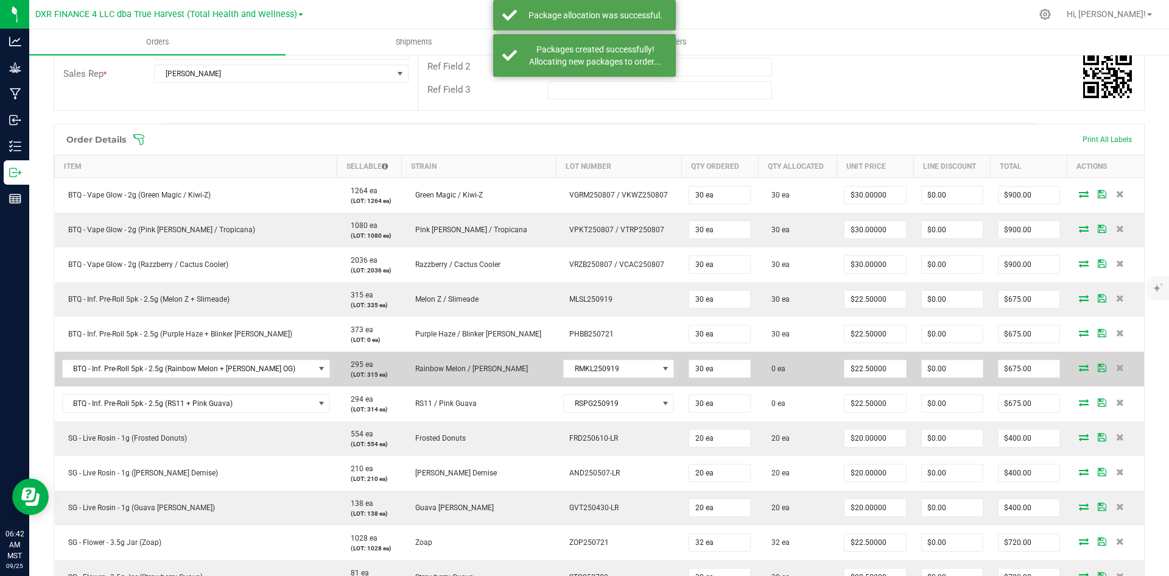
click at [1079, 371] on icon at bounding box center [1084, 367] width 10 height 7
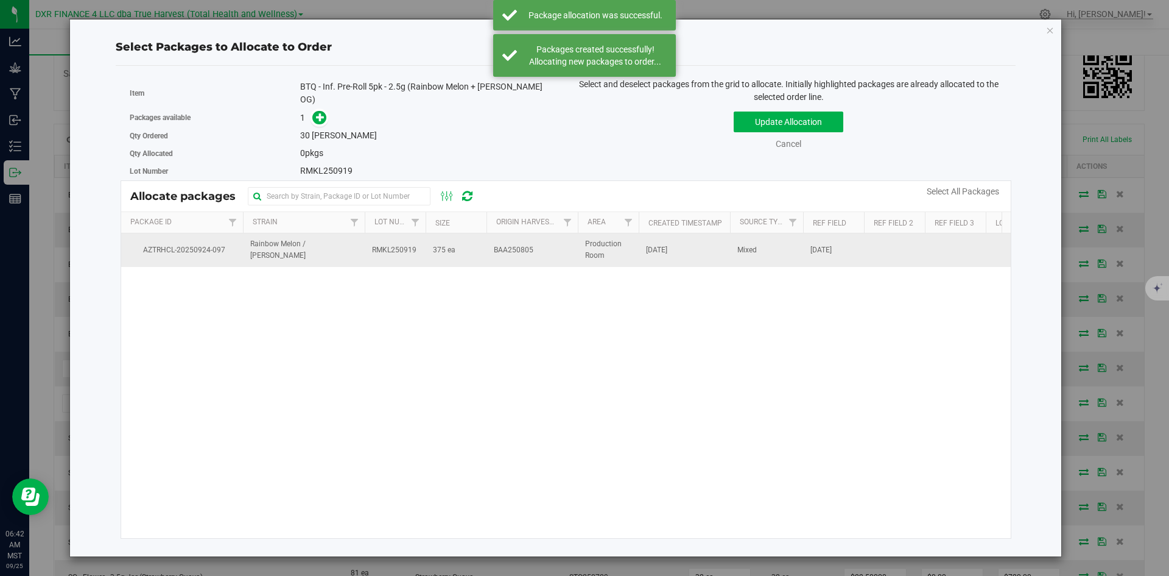
click at [404, 244] on span "RMKL250919" at bounding box center [394, 250] width 44 height 12
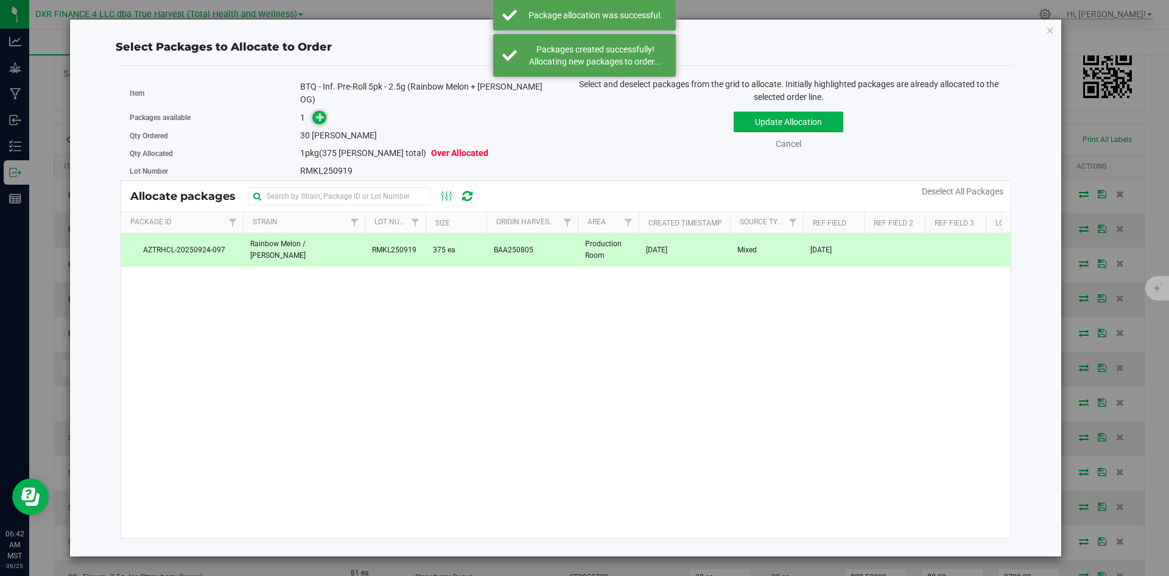
click at [323, 113] on icon at bounding box center [320, 117] width 9 height 9
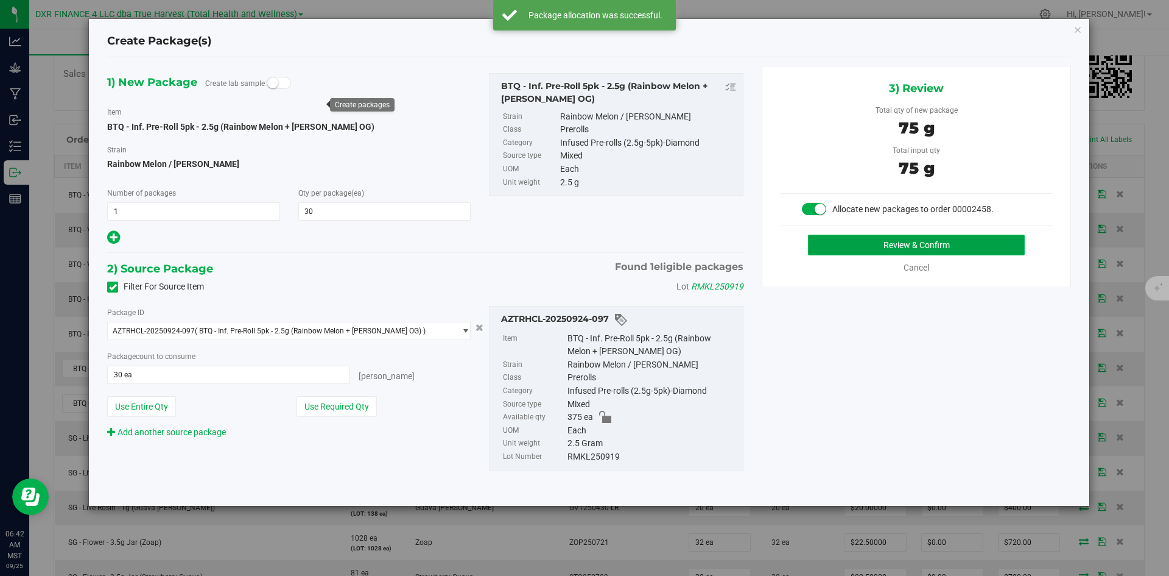
click at [872, 253] on button "Review & Confirm" at bounding box center [916, 244] width 217 height 21
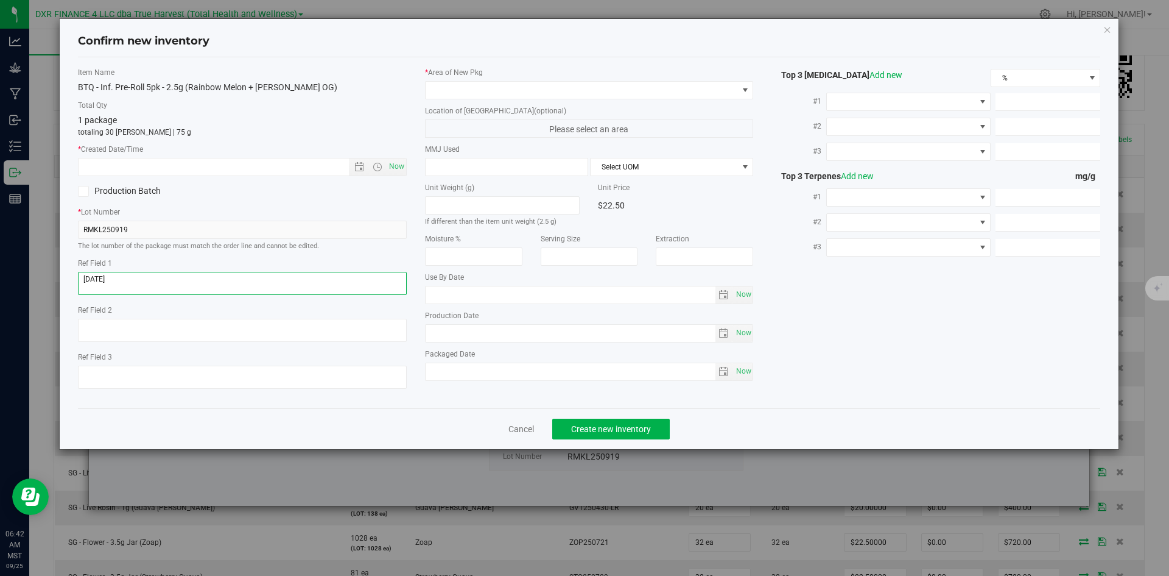
click at [140, 287] on textarea at bounding box center [242, 283] width 329 height 23
click at [172, 163] on input "text" at bounding box center [224, 166] width 291 height 17
paste input "2025-08-05"
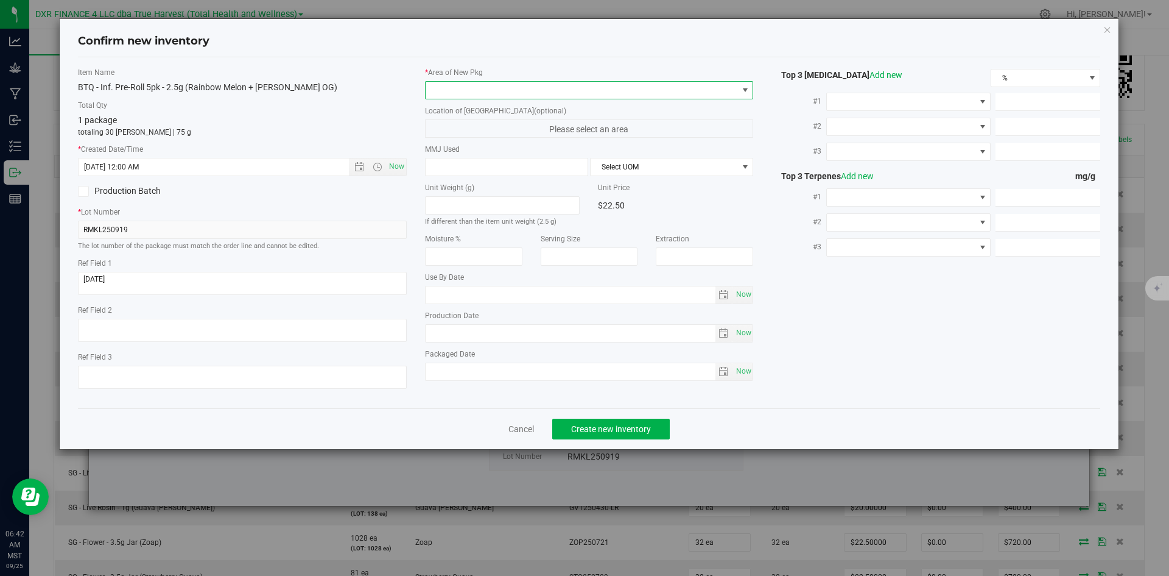
type input "8/5/2025 6:42 AM"
click at [435, 94] on span at bounding box center [582, 90] width 312 height 17
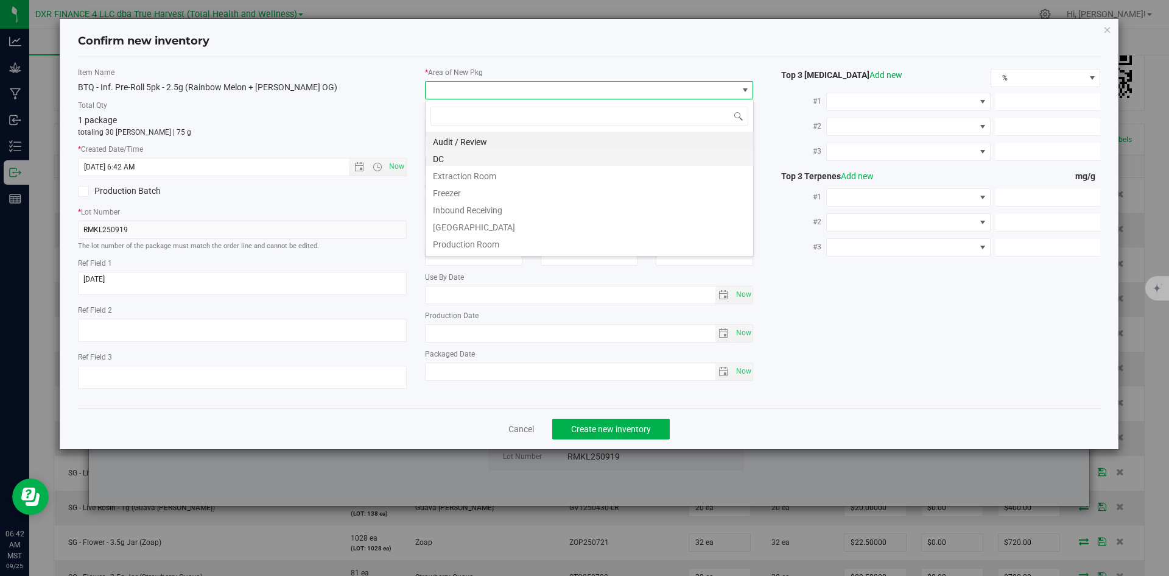
scroll to position [18, 329]
click at [433, 159] on li "DC" at bounding box center [590, 157] width 328 height 17
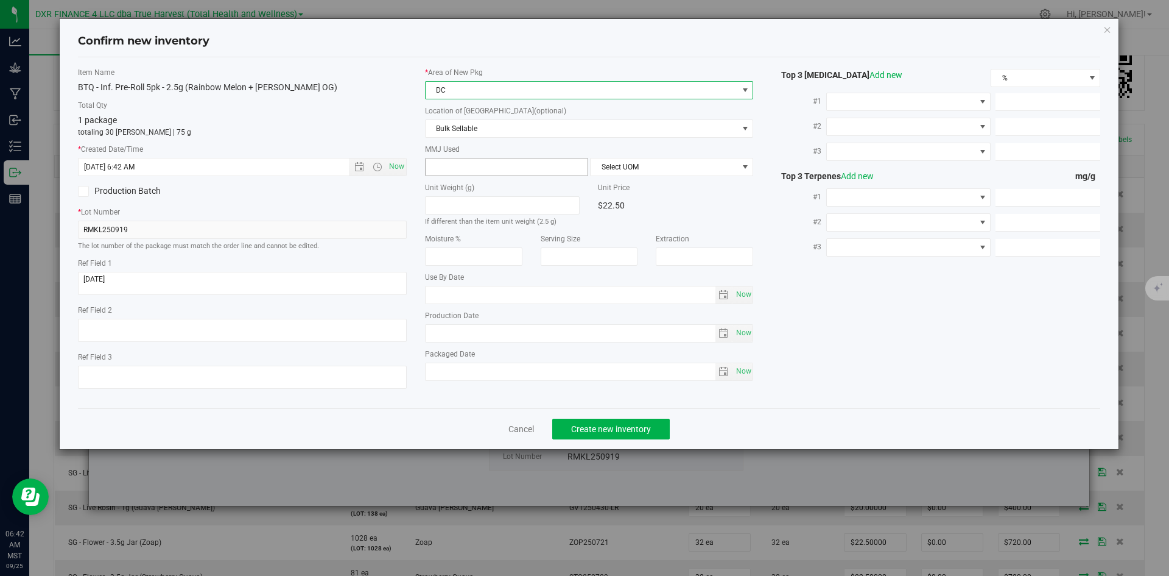
click at [433, 159] on span at bounding box center [506, 167] width 163 height 18
type input "2.5"
type input "2.5000"
click at [594, 164] on span "Select UOM" at bounding box center [664, 166] width 147 height 17
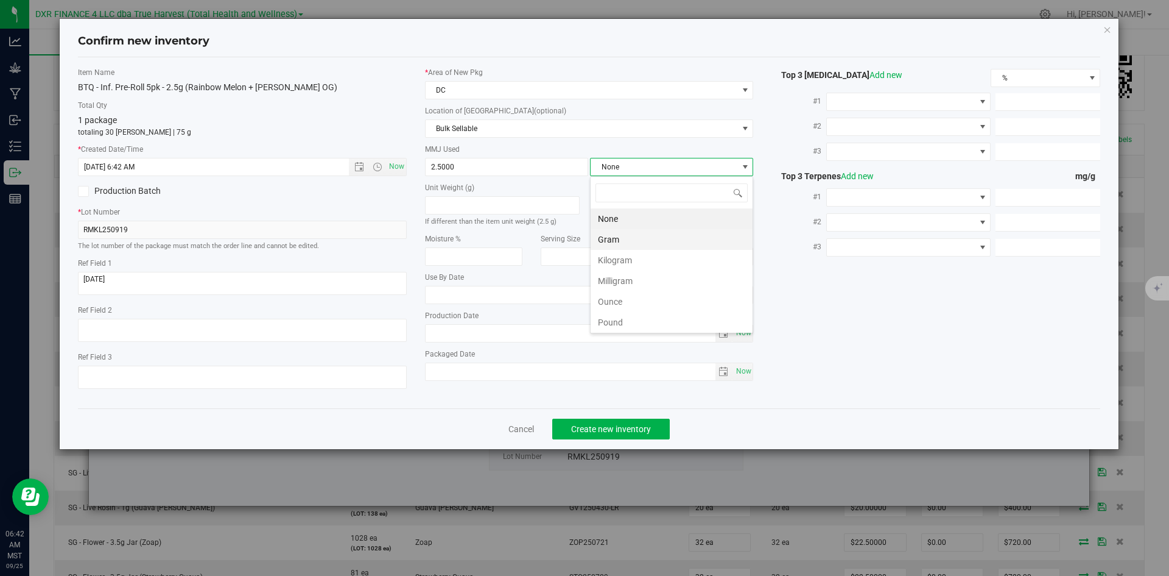
scroll to position [18, 163]
click at [610, 236] on li "Gram" at bounding box center [672, 239] width 162 height 21
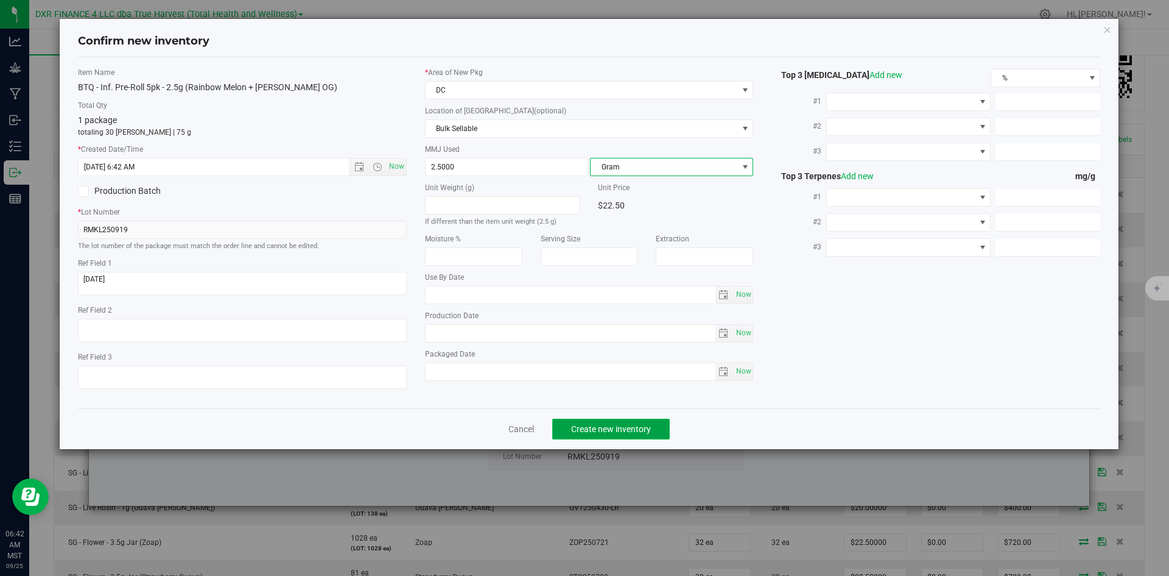
click at [604, 432] on span "Create new inventory" at bounding box center [611, 429] width 80 height 10
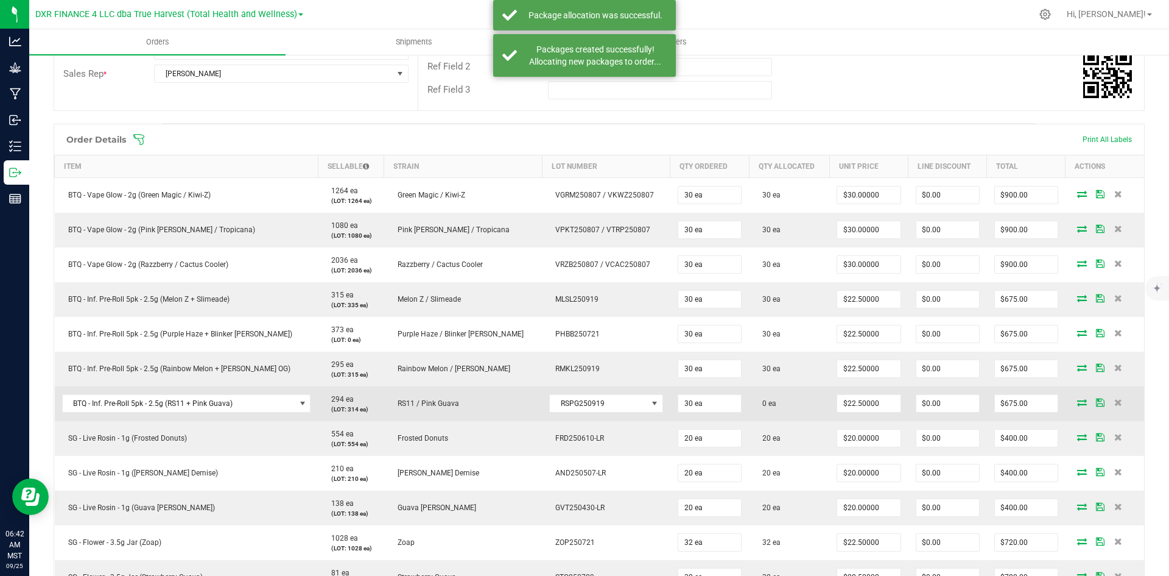
click at [1077, 403] on icon at bounding box center [1082, 401] width 10 height 7
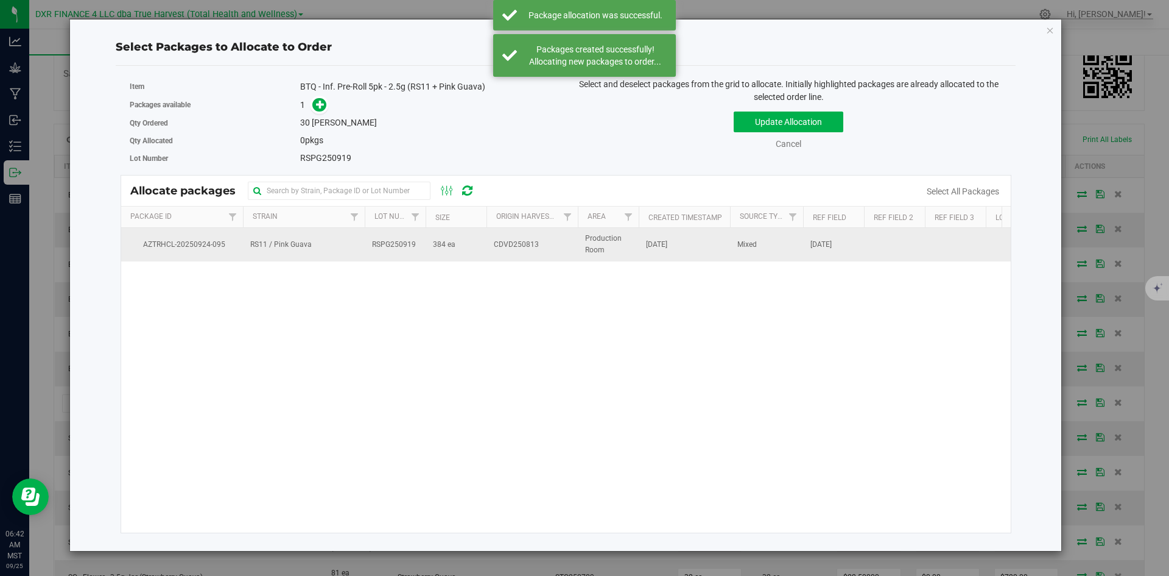
click at [387, 241] on span "RSPG250919" at bounding box center [394, 245] width 44 height 12
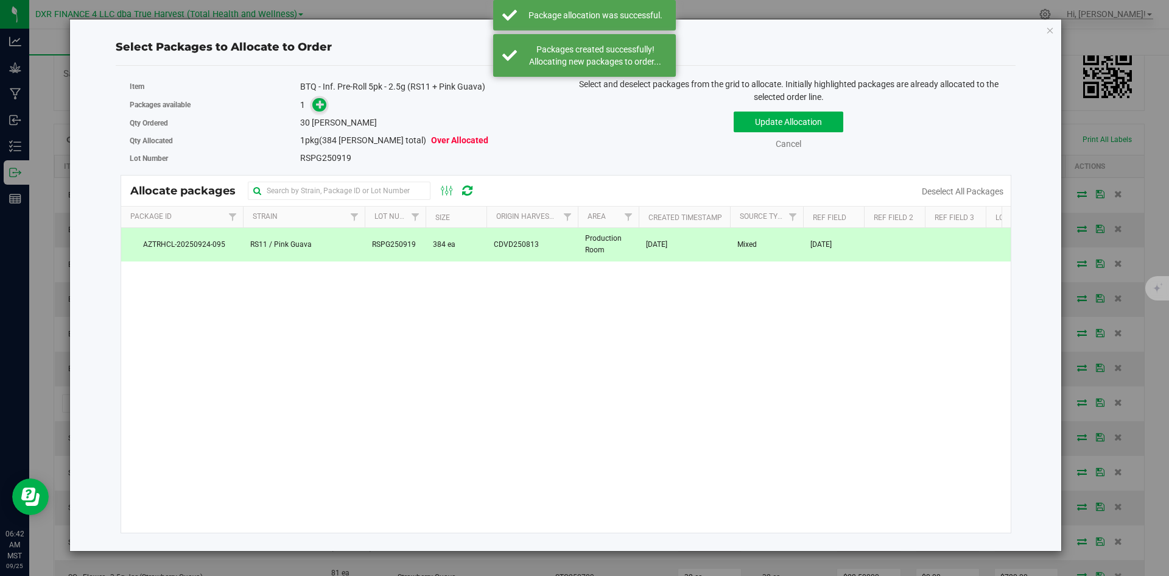
click at [317, 101] on icon at bounding box center [320, 104] width 9 height 9
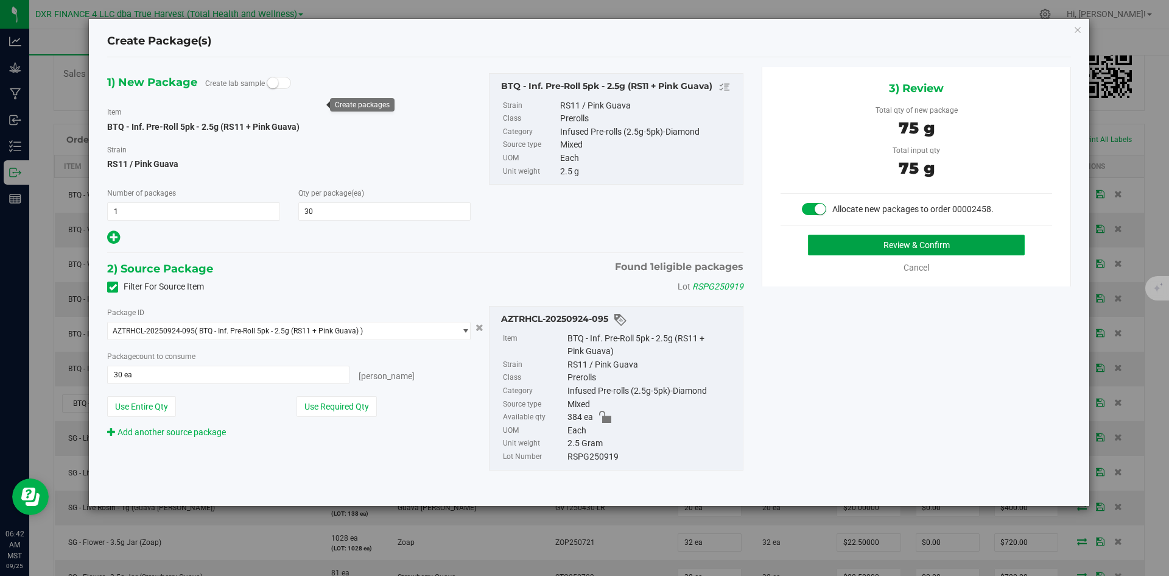
click at [852, 252] on button "Review & Confirm" at bounding box center [916, 244] width 217 height 21
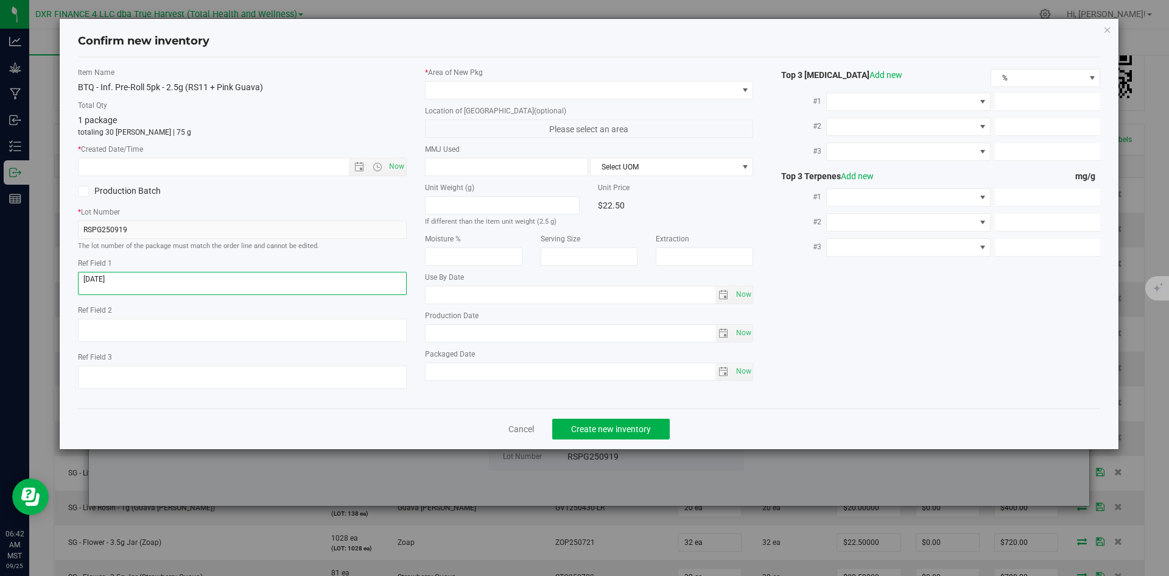
click at [261, 289] on textarea at bounding box center [242, 283] width 329 height 23
click at [260, 159] on input "text" at bounding box center [224, 166] width 291 height 17
paste input "2025-08-13"
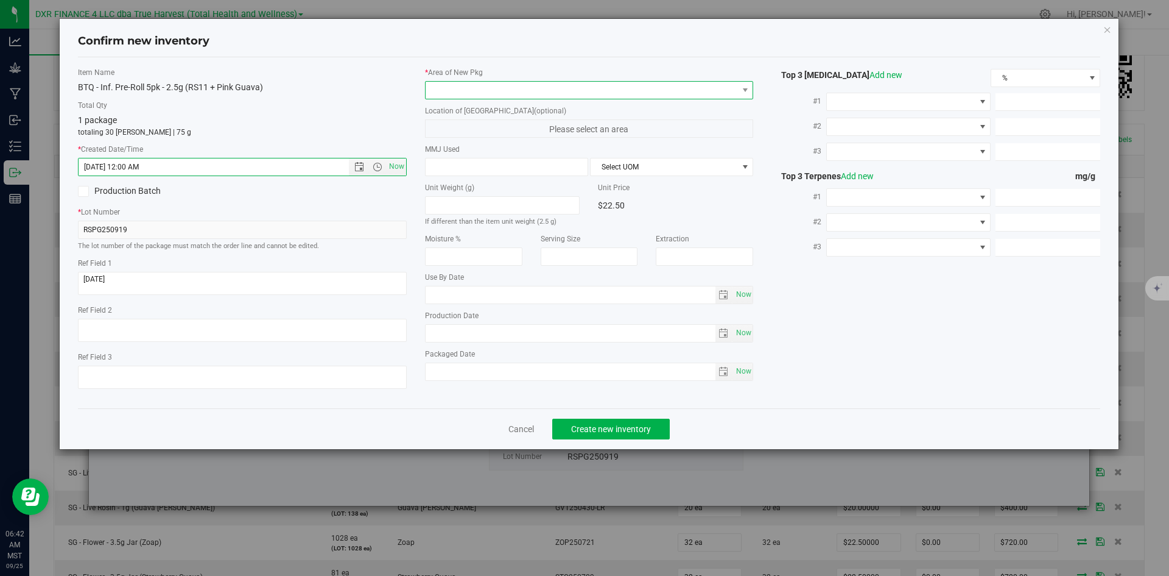
type input "8/13/2025 6:42 AM"
click at [589, 82] on span at bounding box center [582, 90] width 312 height 17
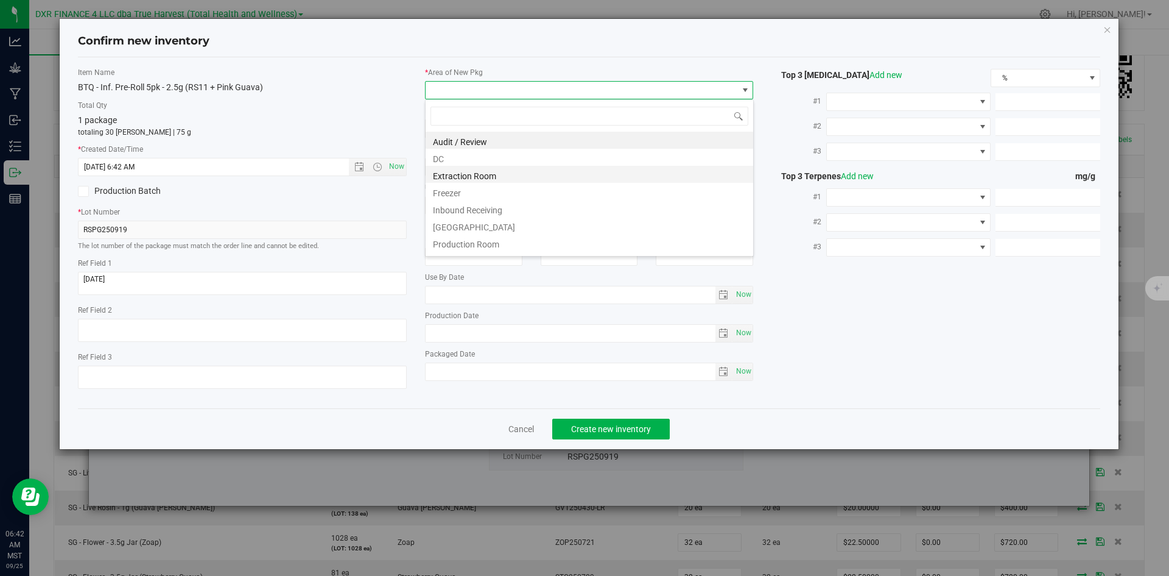
scroll to position [18, 329]
click at [562, 159] on li "DC" at bounding box center [590, 157] width 328 height 17
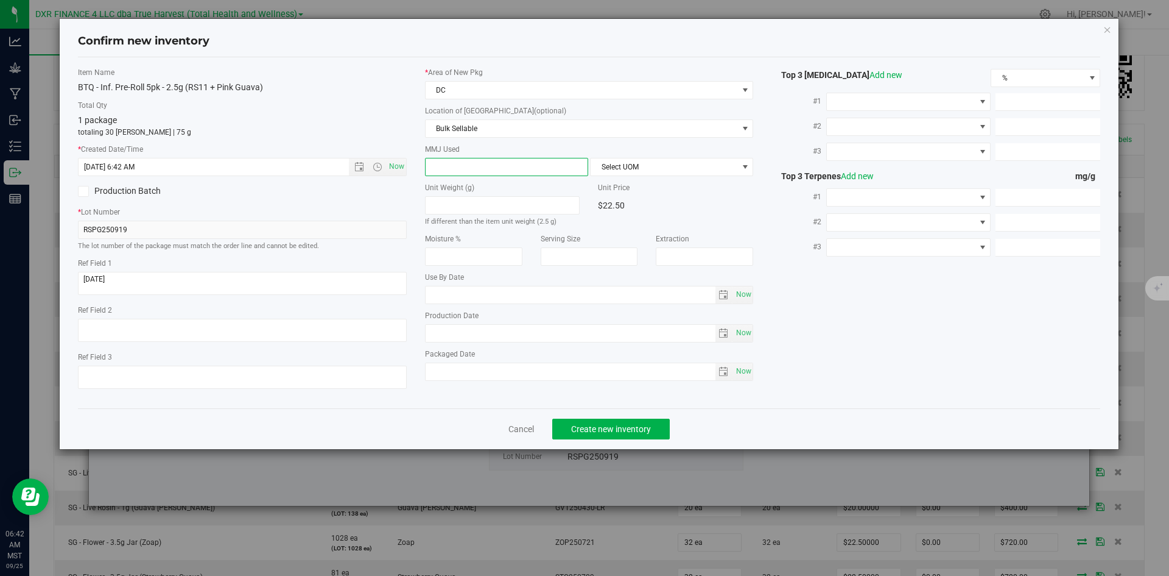
click at [562, 159] on span at bounding box center [506, 167] width 163 height 18
type input "2.5"
type input "2.5000"
click at [610, 163] on span "Select UOM" at bounding box center [664, 166] width 147 height 17
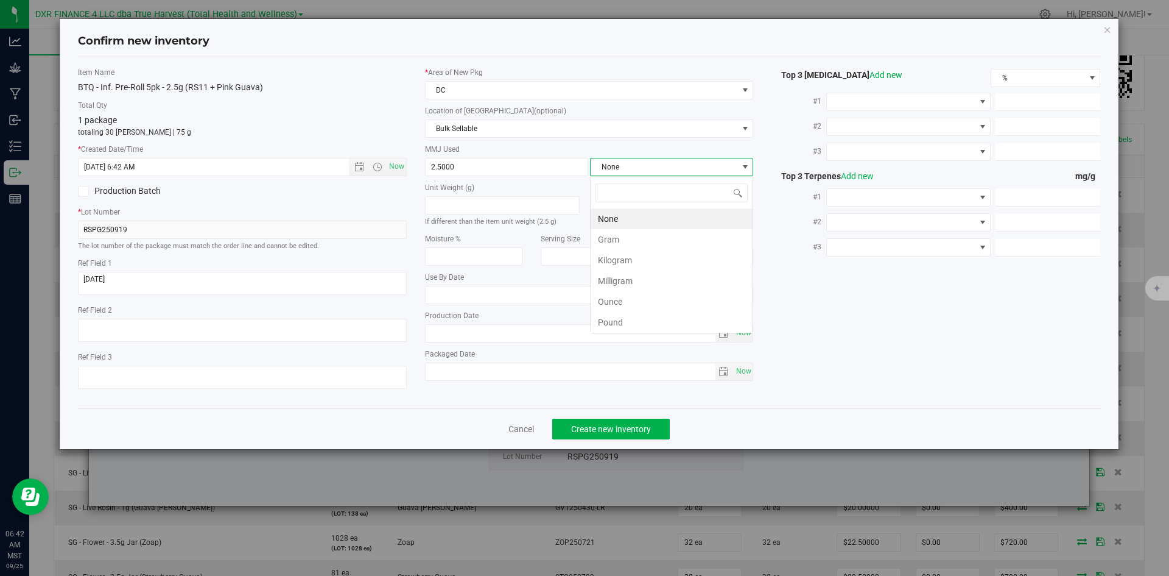
scroll to position [18, 163]
click at [610, 241] on li "Gram" at bounding box center [672, 239] width 162 height 21
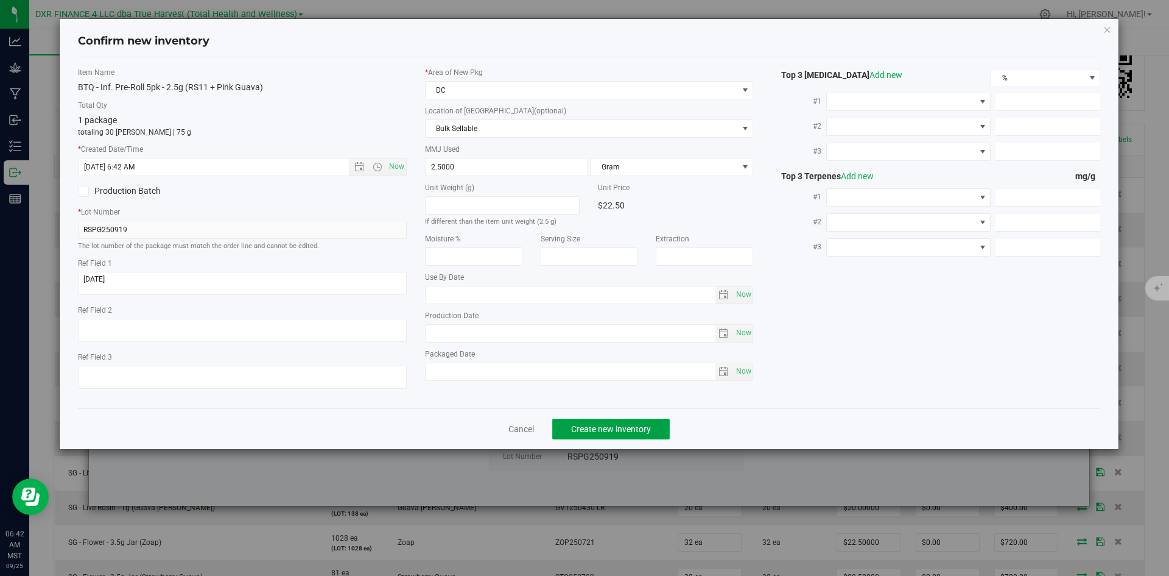
click at [596, 429] on span "Create new inventory" at bounding box center [611, 429] width 80 height 10
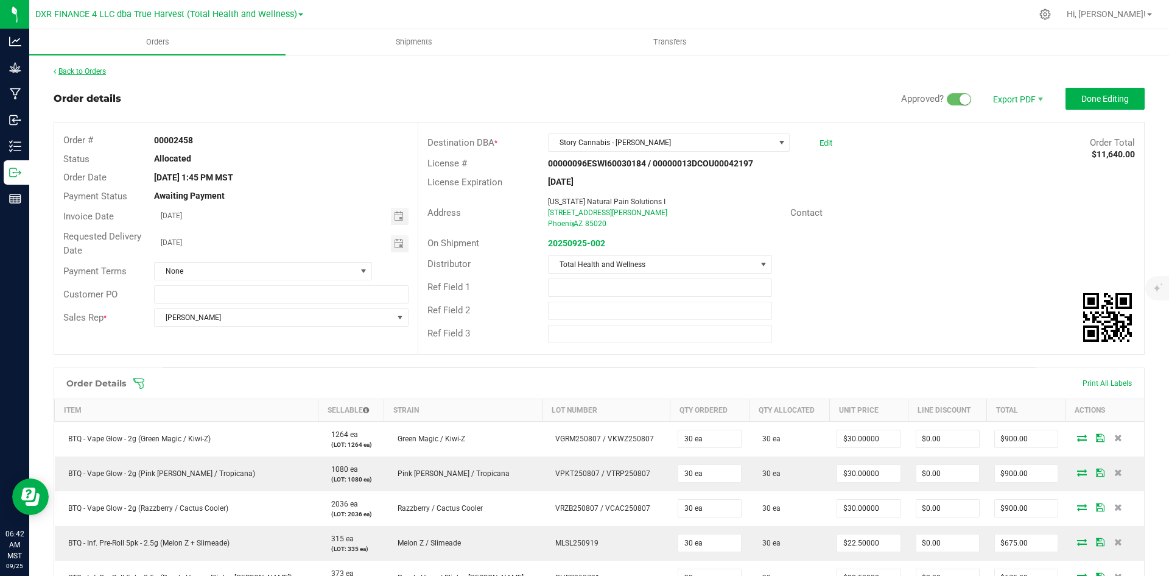
click at [91, 72] on link "Back to Orders" at bounding box center [80, 71] width 52 height 9
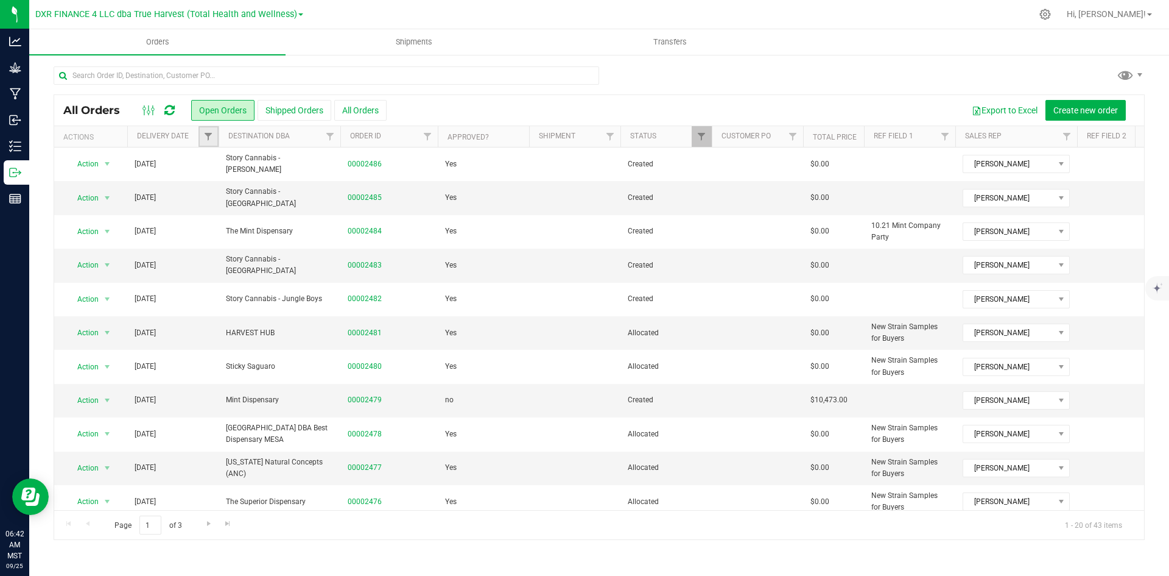
click at [215, 140] on link "Filter" at bounding box center [209, 136] width 20 height 21
click at [325, 213] on span "select" at bounding box center [322, 210] width 10 height 10
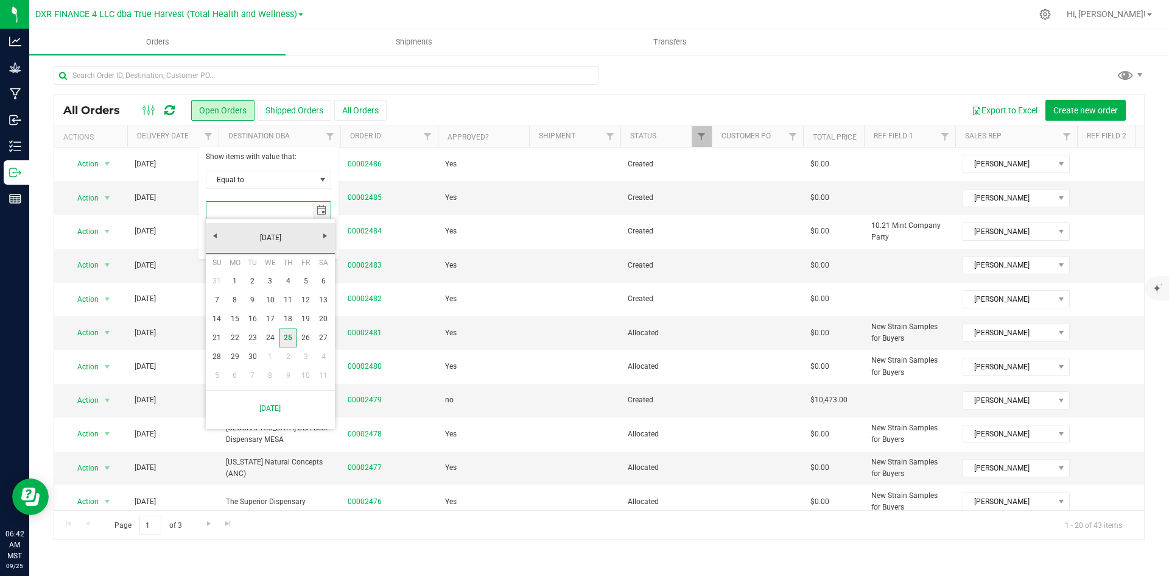
click at [286, 339] on link "25" at bounding box center [288, 337] width 18 height 19
type input "9/25/2025"
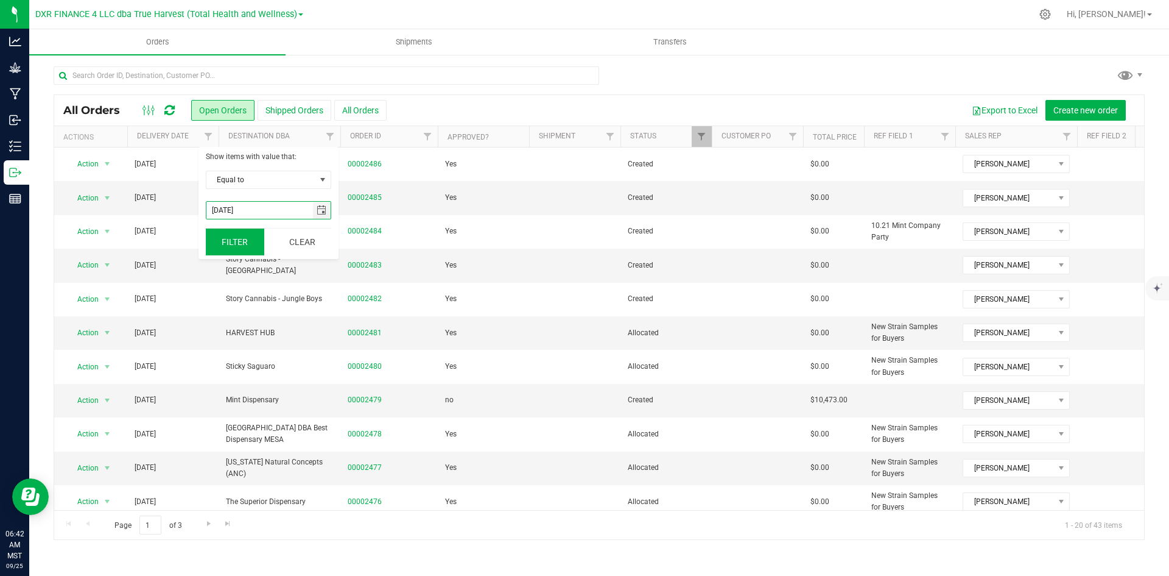
click at [261, 242] on button "Filter" at bounding box center [235, 241] width 58 height 27
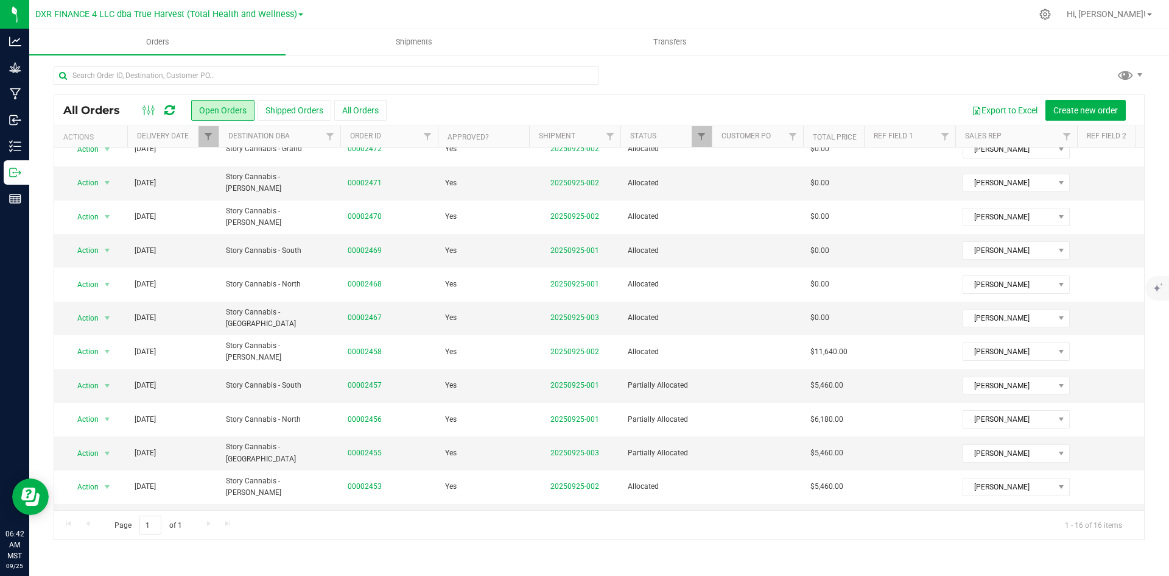
scroll to position [210, 0]
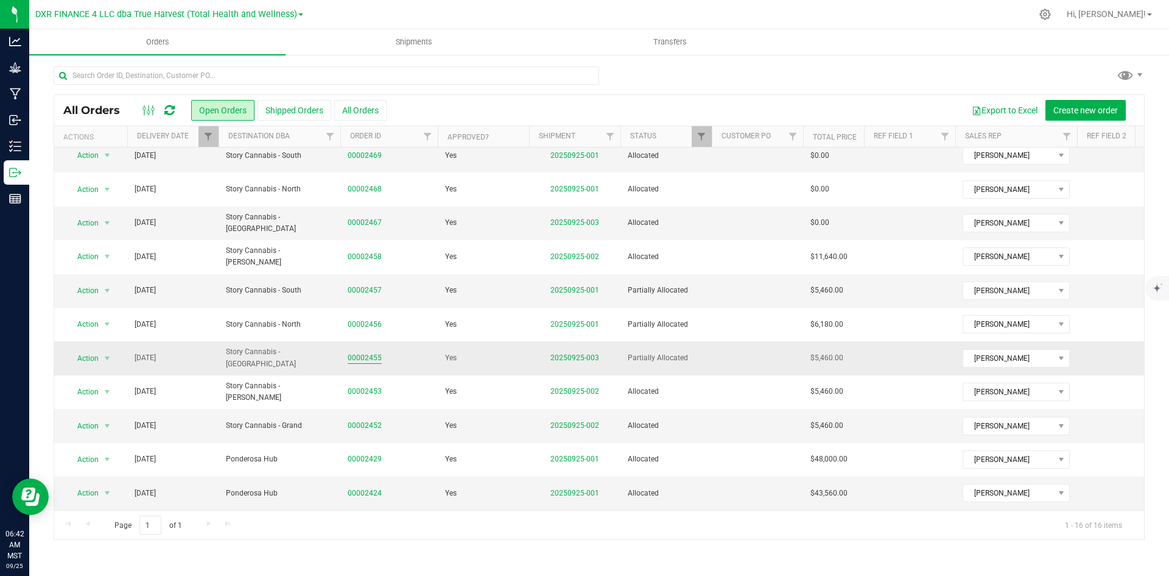
click at [368, 352] on link "00002455" at bounding box center [365, 358] width 34 height 12
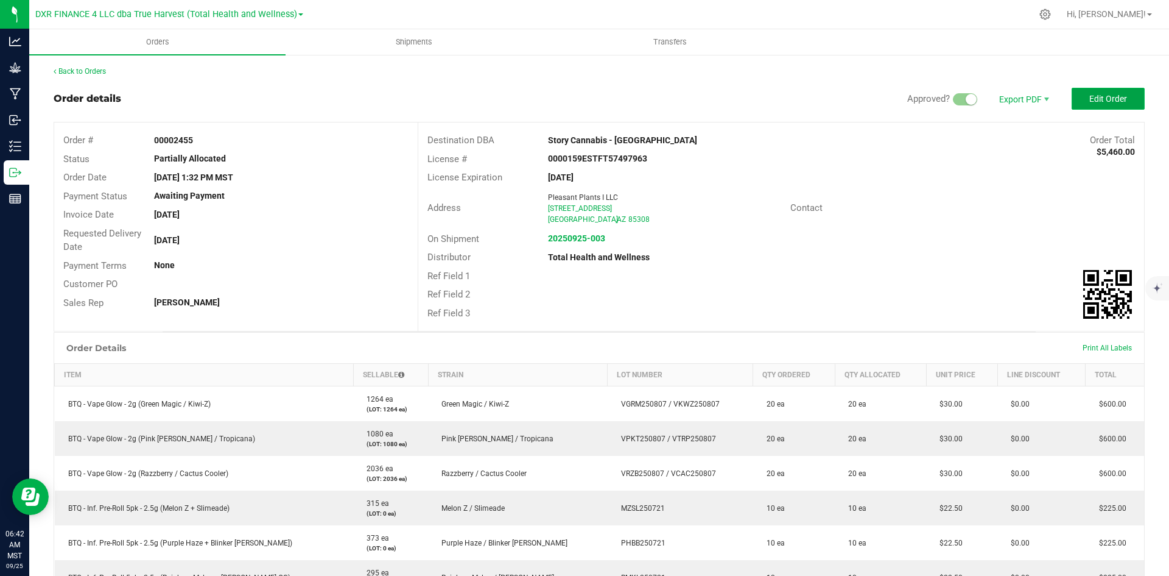
click at [1094, 91] on button "Edit Order" at bounding box center [1108, 99] width 73 height 22
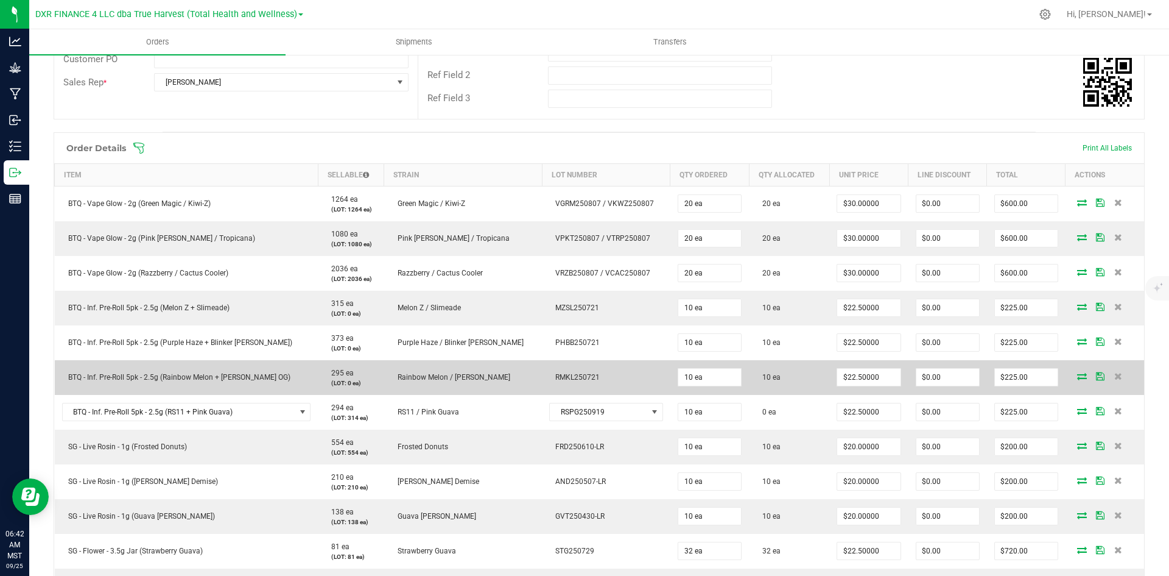
scroll to position [305, 0]
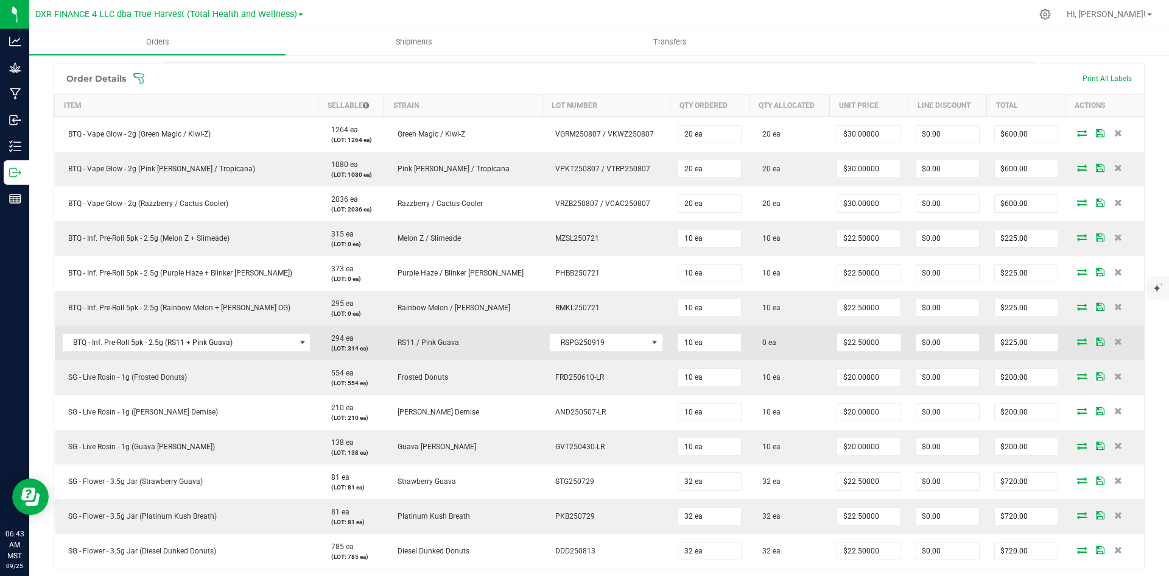
click at [1077, 344] on icon at bounding box center [1082, 340] width 10 height 7
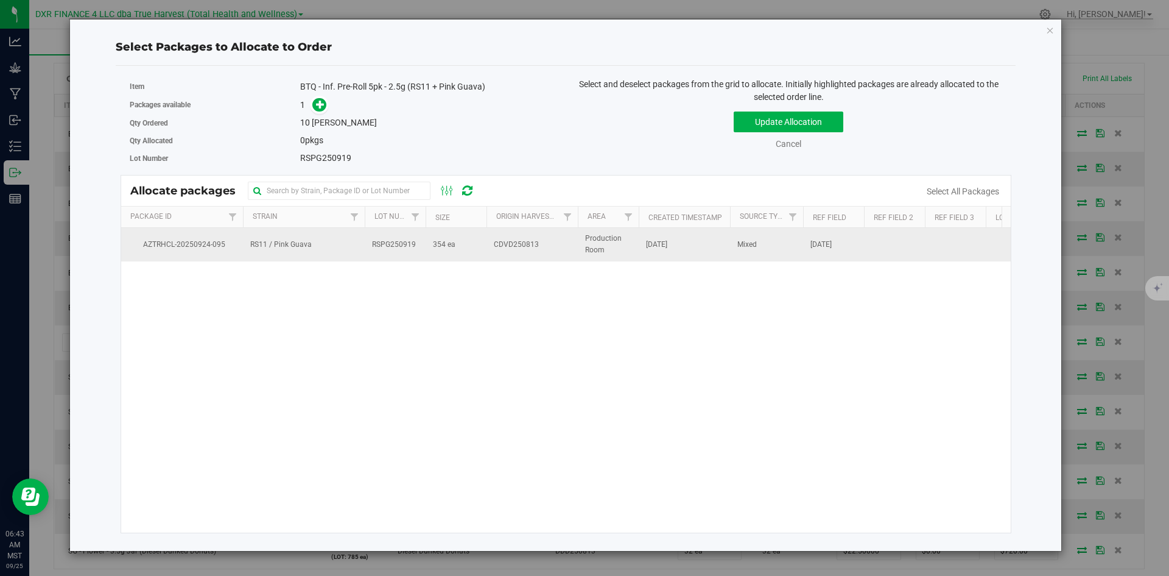
click at [476, 245] on td "354 ea" at bounding box center [456, 244] width 61 height 33
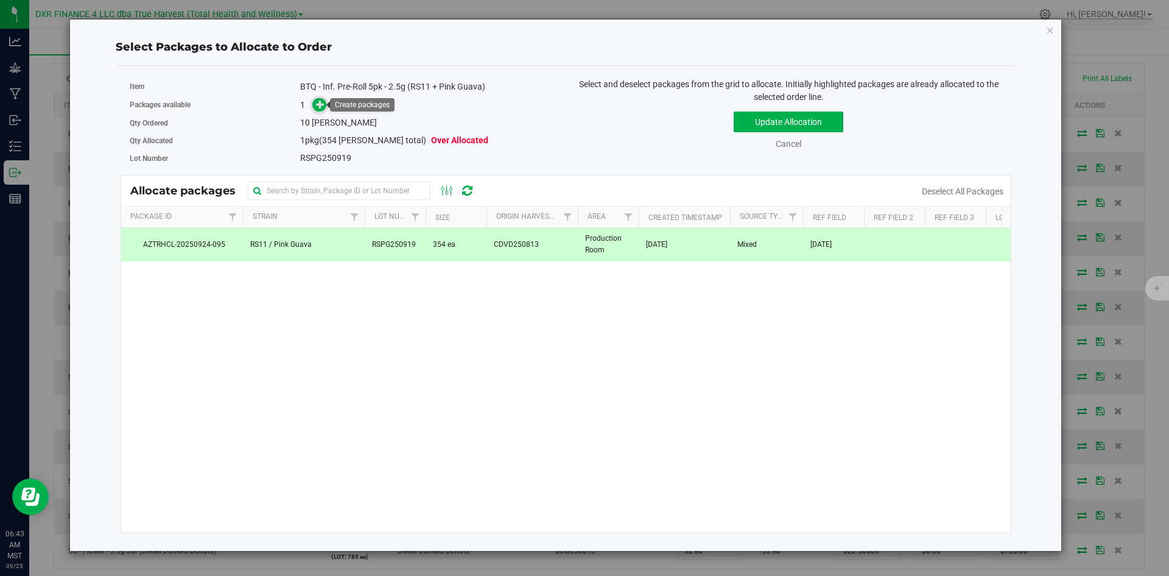
click at [323, 108] on icon at bounding box center [320, 104] width 9 height 9
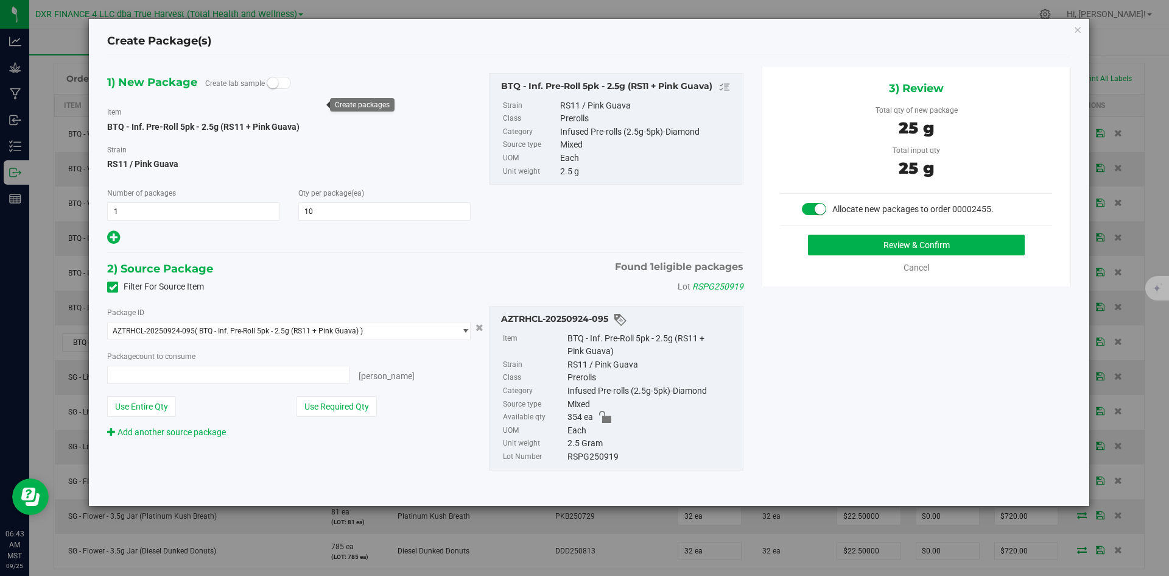
type input "10 ea"
click at [837, 238] on button "Review & Confirm" at bounding box center [916, 244] width 217 height 21
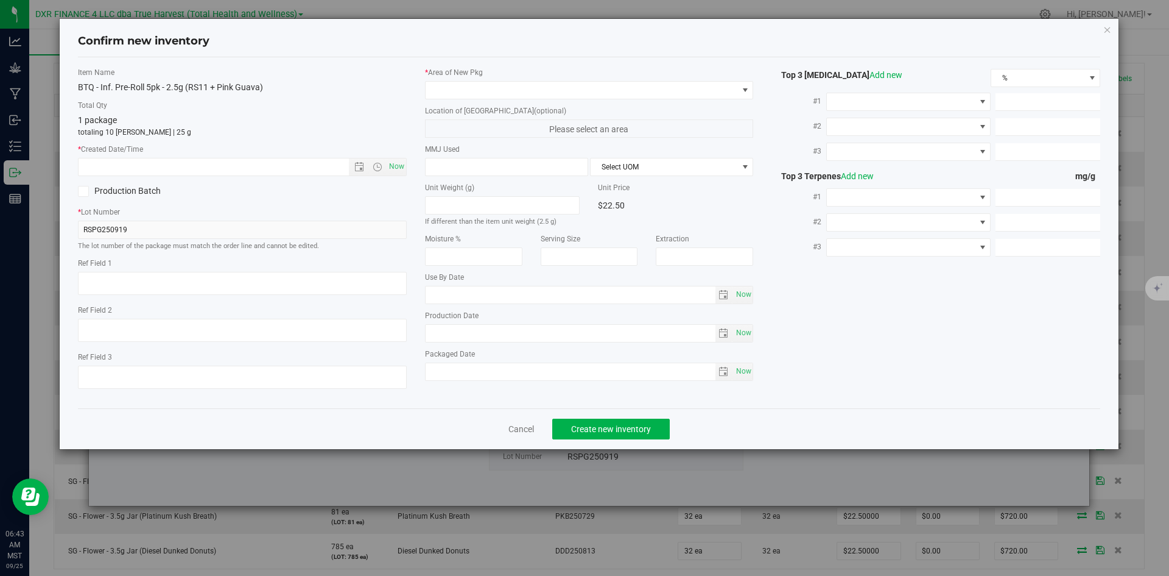
type textarea "2025-08-13"
click at [157, 278] on textarea at bounding box center [242, 283] width 329 height 23
click at [203, 170] on input "text" at bounding box center [224, 166] width 291 height 17
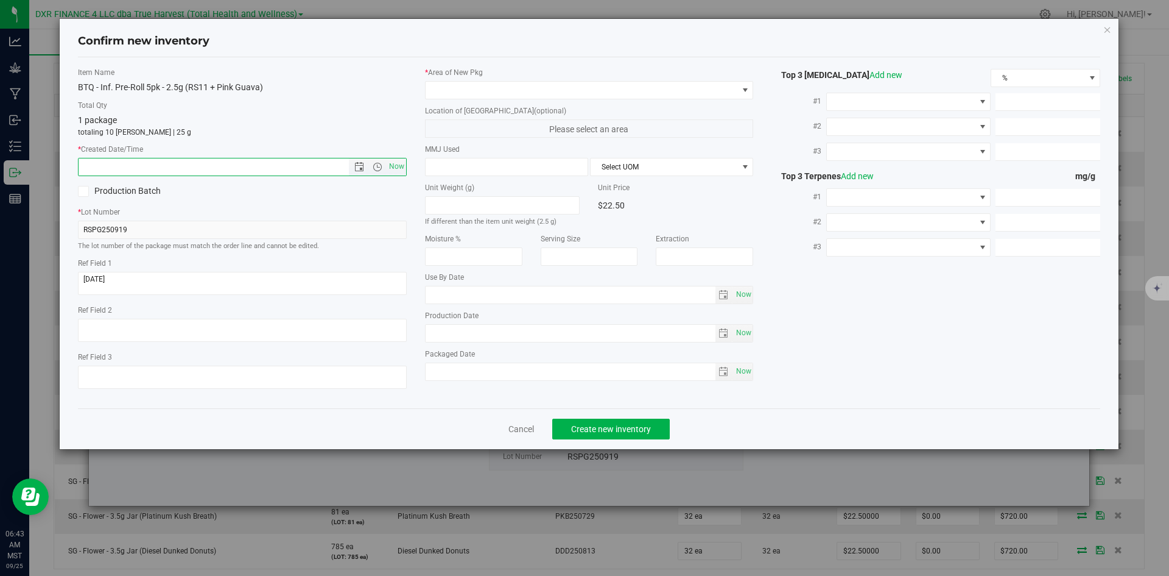
paste input "2025-08-13"
type input "8/13/2025 6:43 AM"
click at [518, 97] on span at bounding box center [582, 90] width 312 height 17
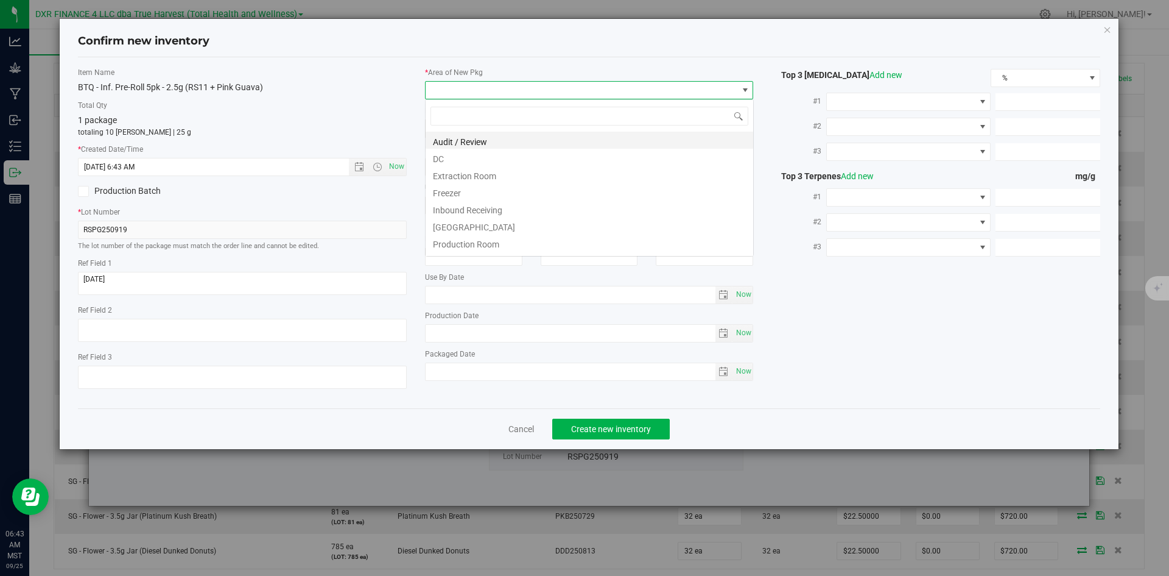
scroll to position [18, 329]
click at [515, 153] on li "DC" at bounding box center [590, 157] width 328 height 17
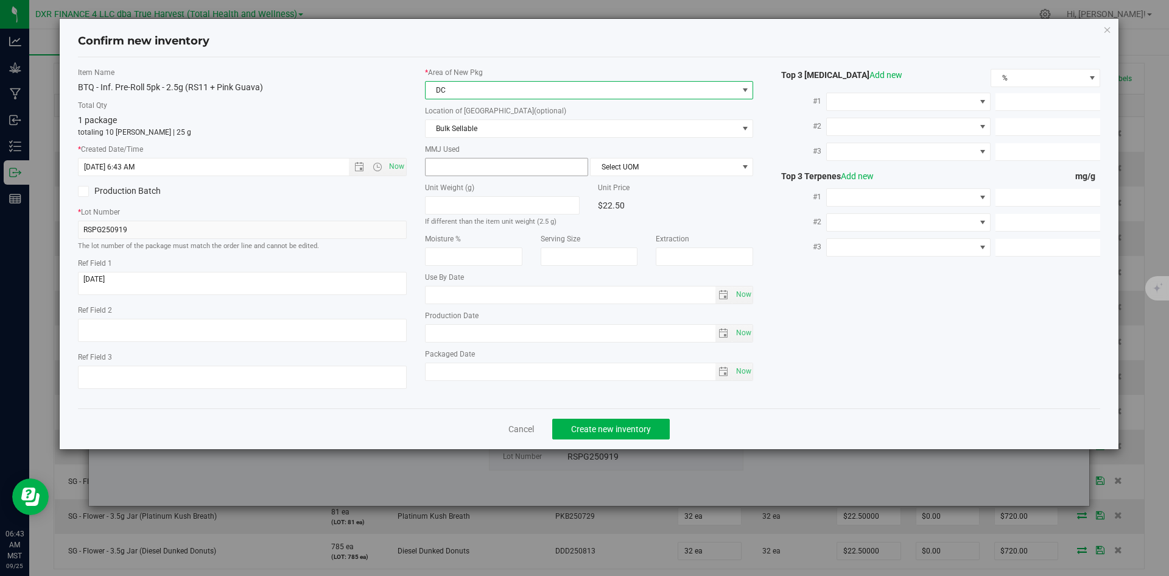
click at [515, 162] on span at bounding box center [506, 167] width 163 height 18
type input "2.5"
type input "2.5000"
click at [739, 166] on span at bounding box center [745, 166] width 15 height 17
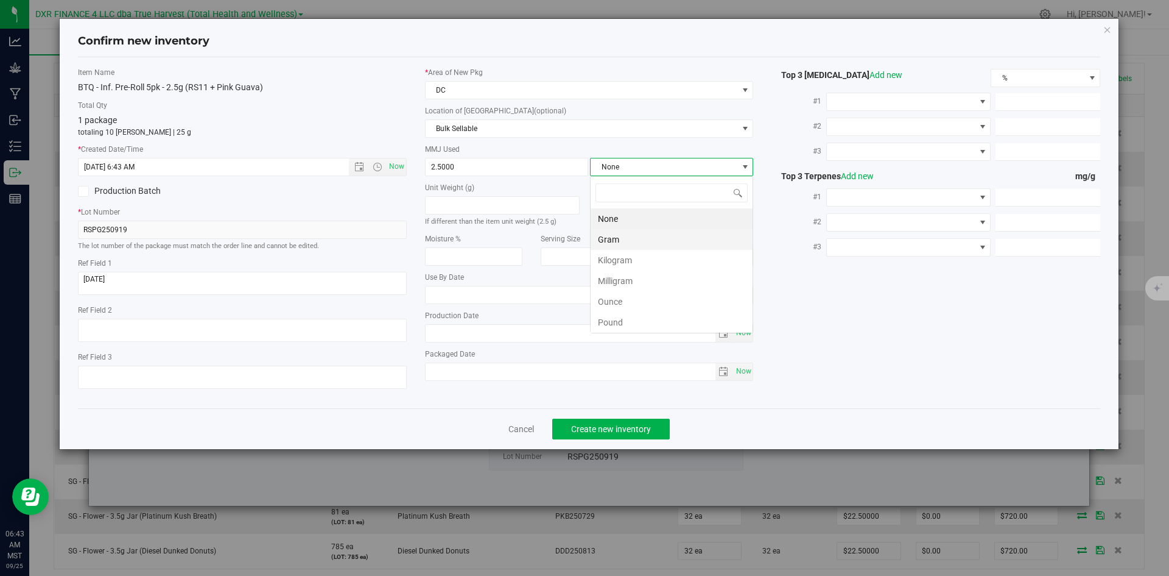
scroll to position [18, 163]
click at [640, 231] on li "Gram" at bounding box center [672, 239] width 162 height 21
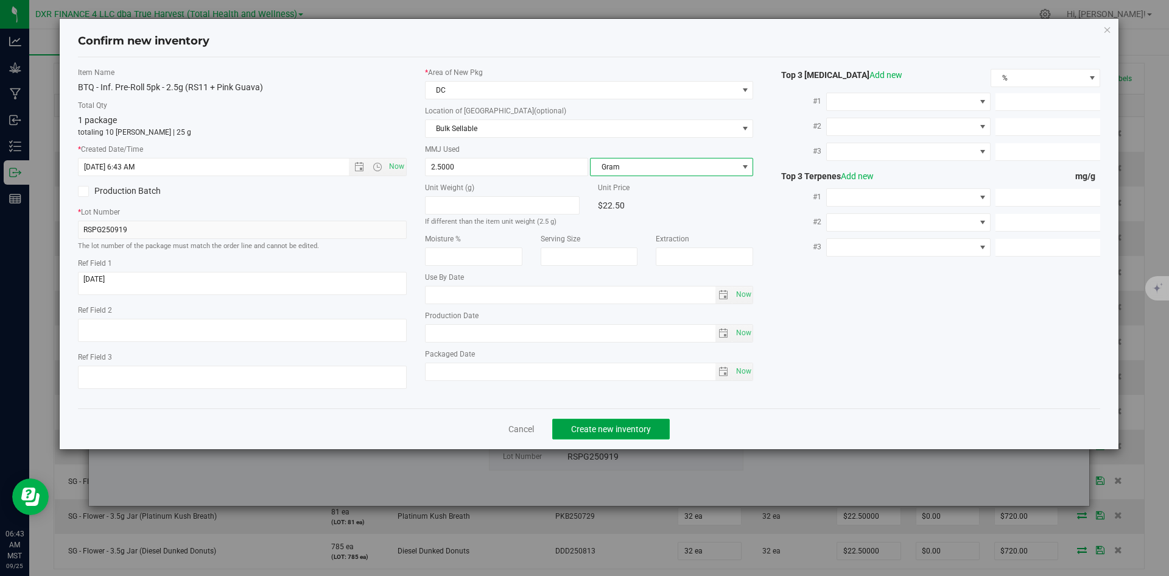
click at [610, 425] on span "Create new inventory" at bounding box center [611, 429] width 80 height 10
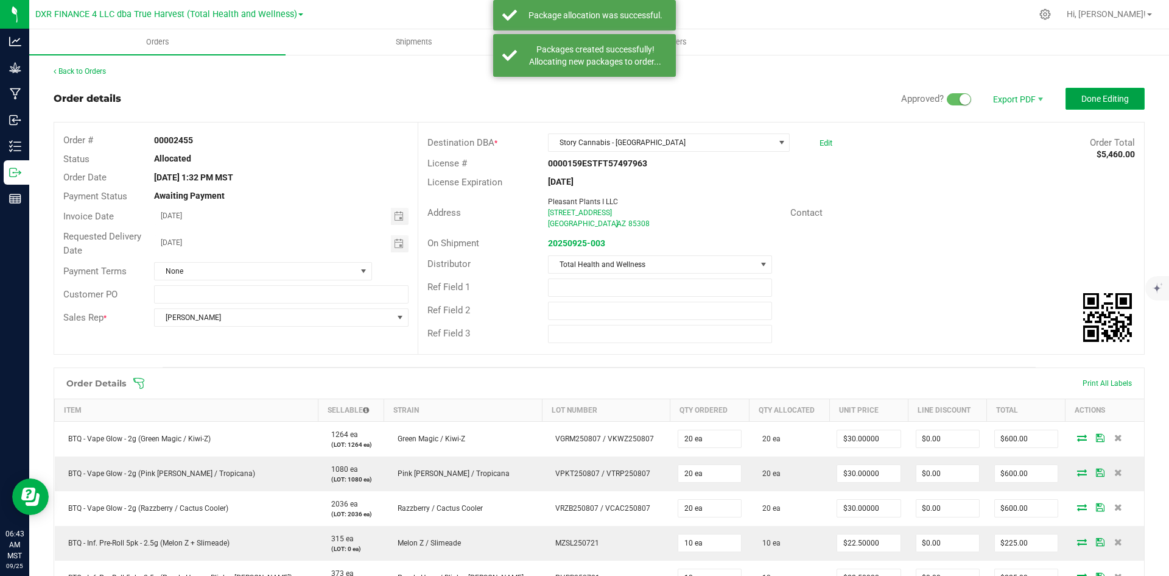
click at [1096, 98] on span "Done Editing" at bounding box center [1106, 99] width 48 height 10
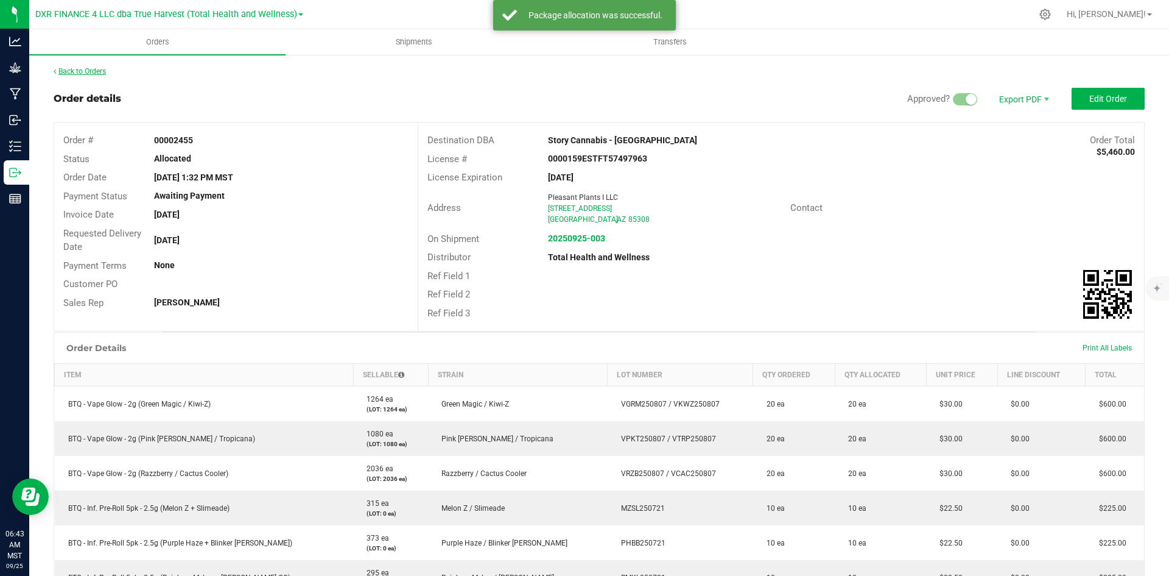
click at [100, 74] on link "Back to Orders" at bounding box center [80, 71] width 52 height 9
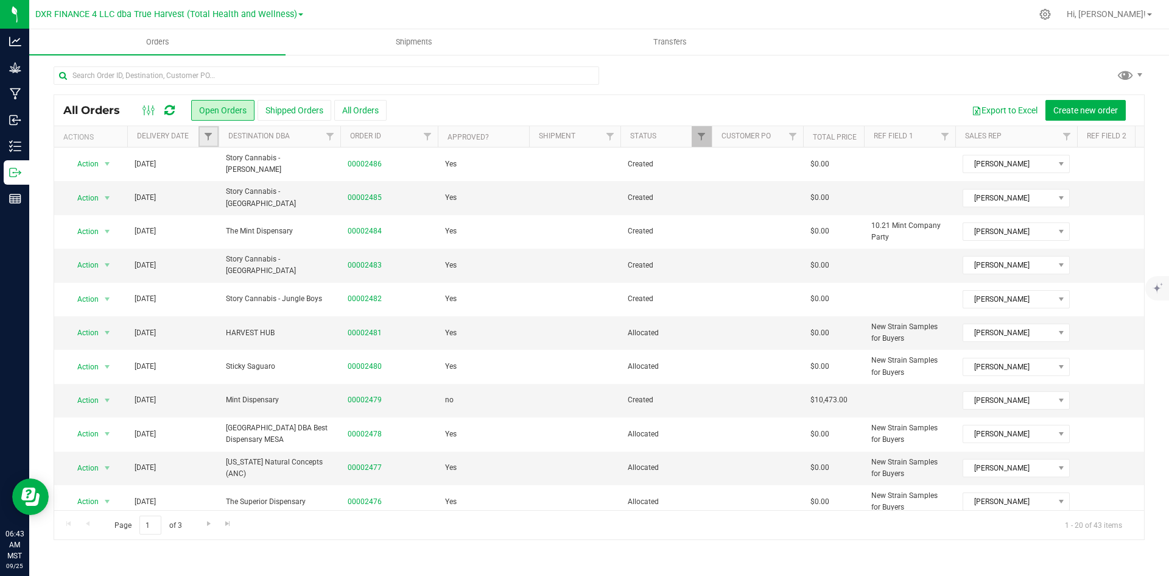
click at [201, 141] on link "Filter" at bounding box center [209, 136] width 20 height 21
click at [325, 216] on span "select" at bounding box center [322, 210] width 18 height 17
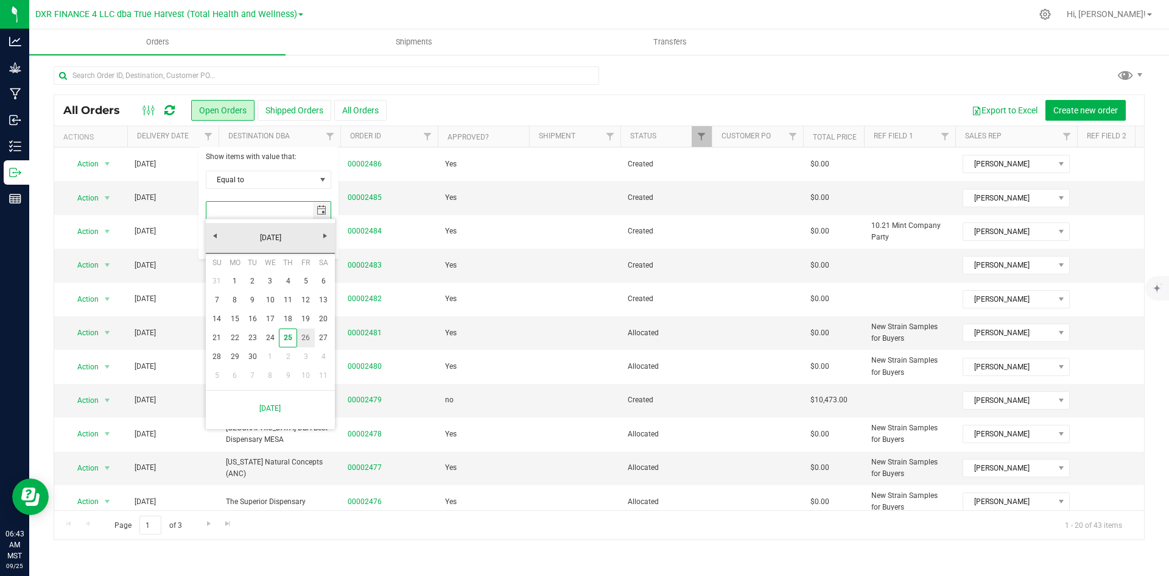
click at [297, 334] on link "26" at bounding box center [306, 337] width 18 height 19
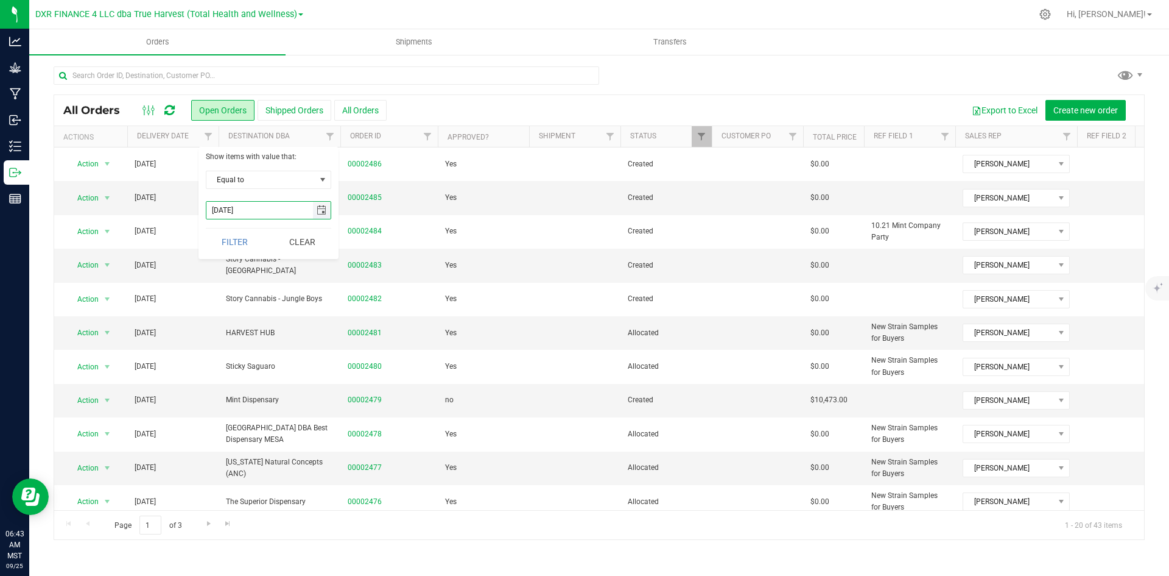
click at [319, 211] on span "select" at bounding box center [322, 210] width 10 height 10
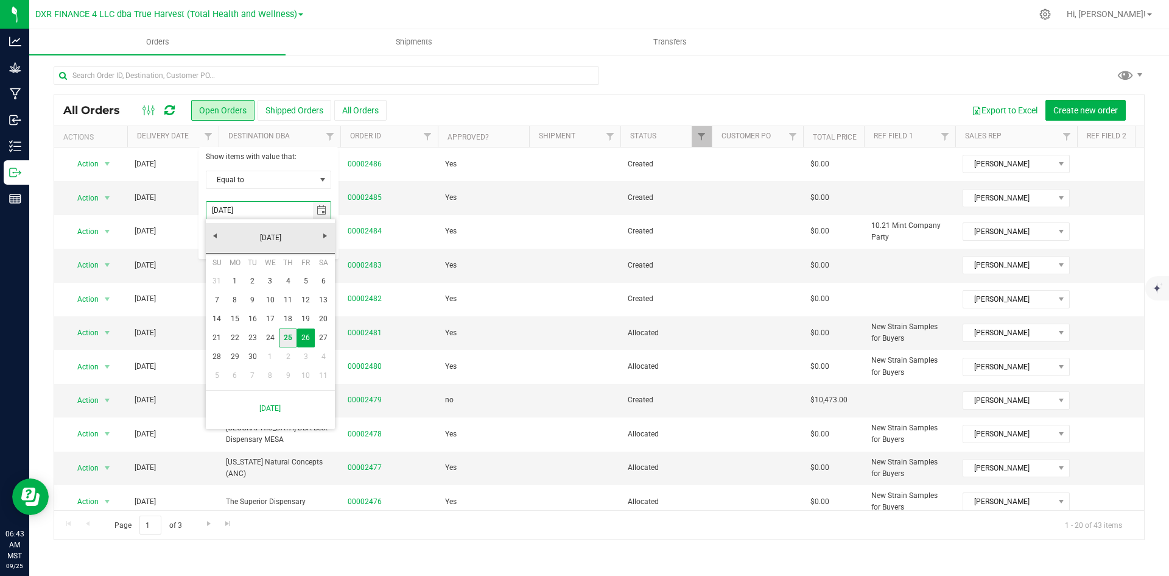
click at [292, 344] on link "25" at bounding box center [288, 337] width 18 height 19
type input "9/25/2025"
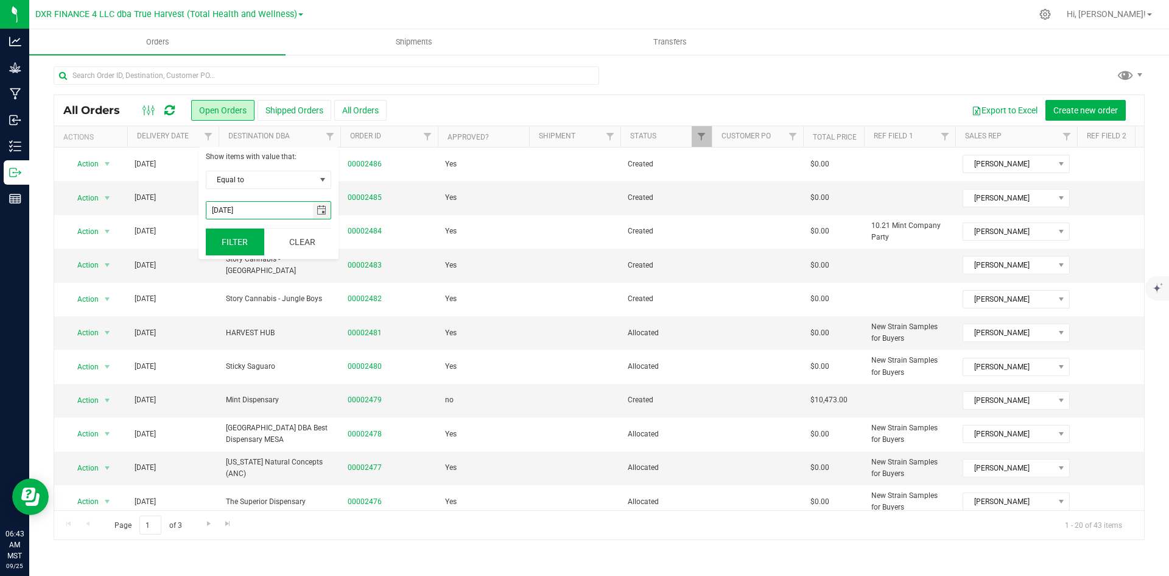
click at [253, 242] on button "Filter" at bounding box center [235, 241] width 58 height 27
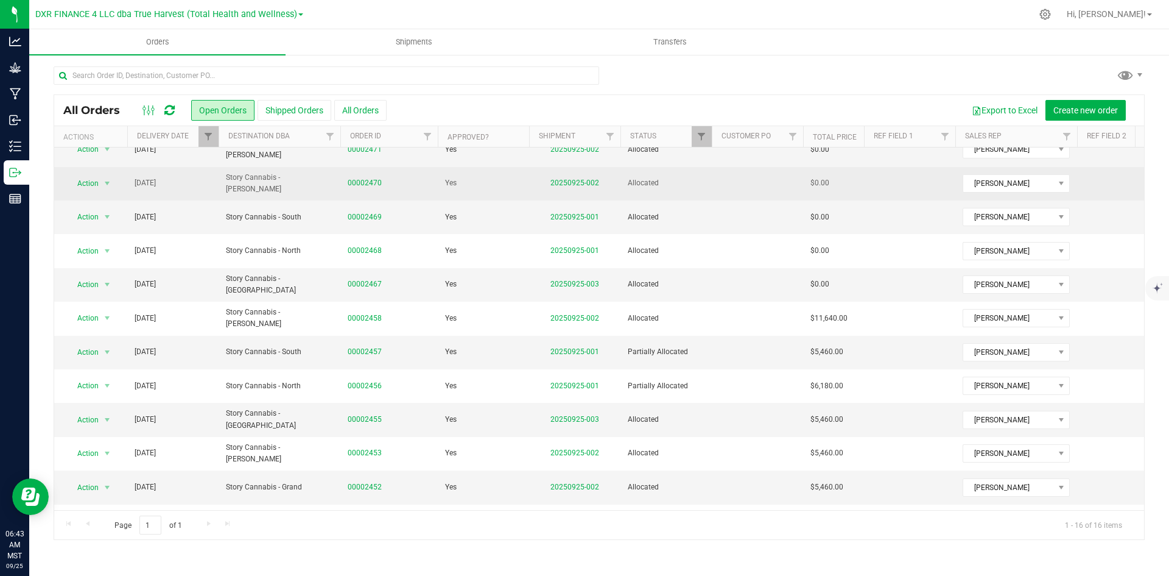
scroll to position [210, 0]
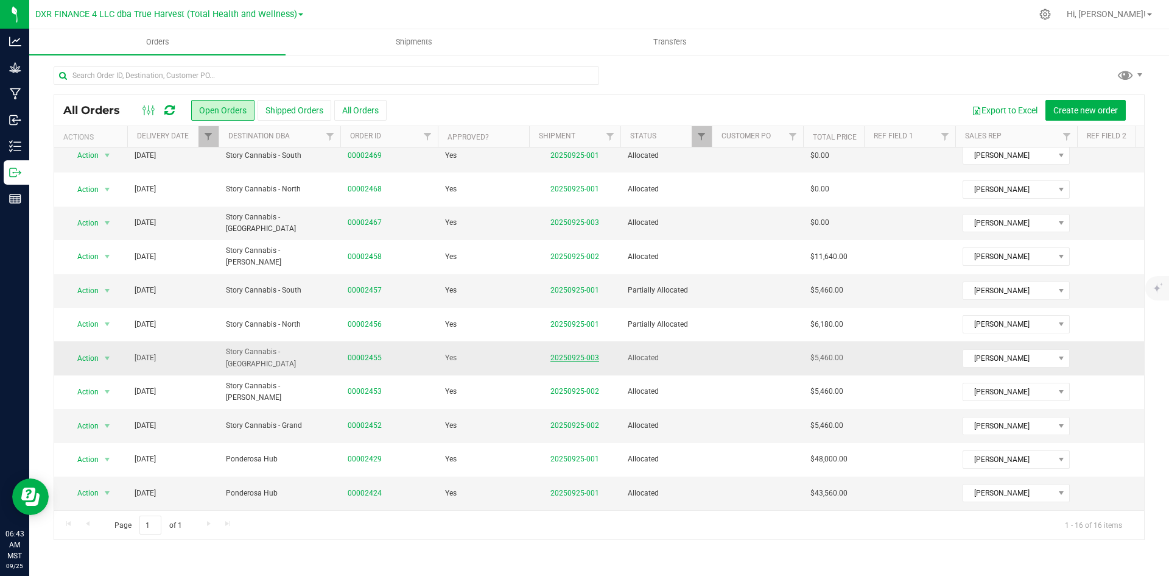
click at [583, 353] on link "20250925-003" at bounding box center [575, 357] width 49 height 9
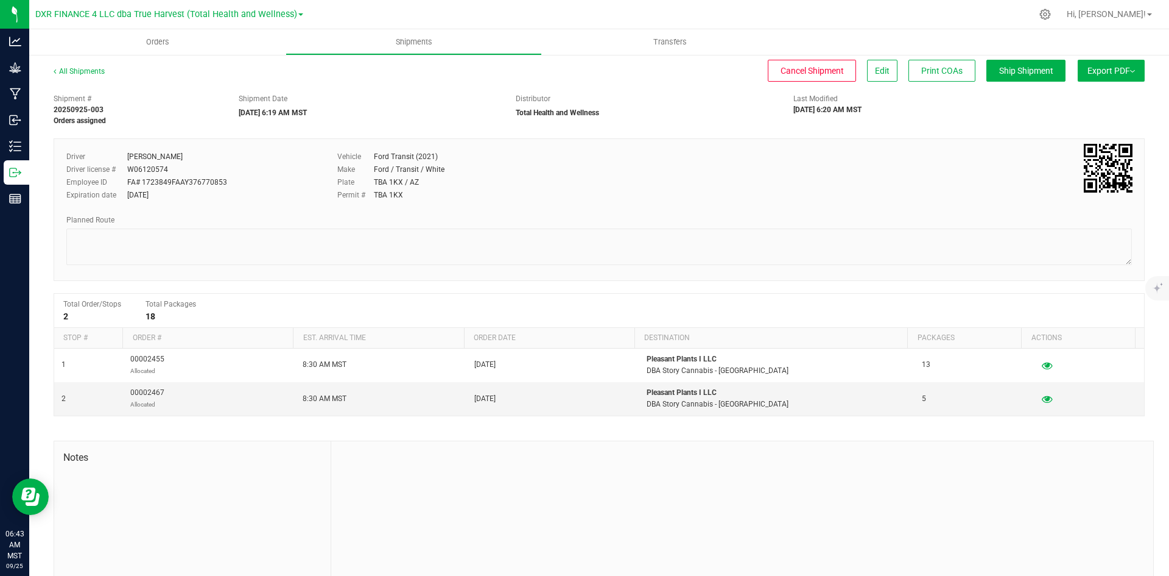
click at [1078, 77] on button "Export PDF" at bounding box center [1111, 71] width 67 height 22
click at [1082, 99] on span "Manifest by Package ID" at bounding box center [1093, 97] width 77 height 9
click at [163, 39] on span "Orders" at bounding box center [158, 42] width 56 height 11
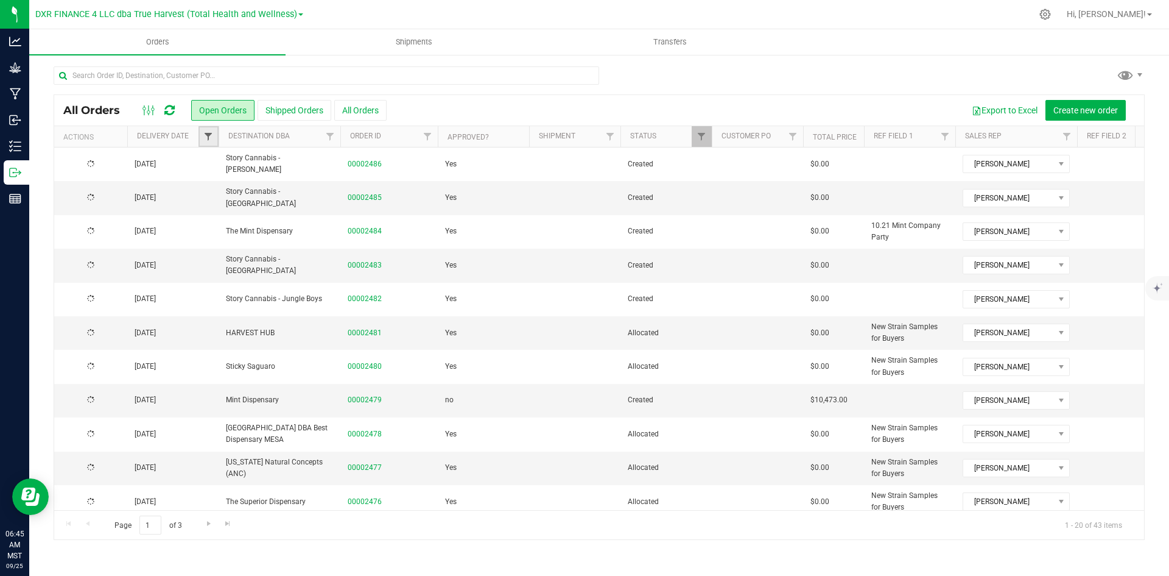
click at [208, 133] on span "Filter" at bounding box center [208, 137] width 10 height 10
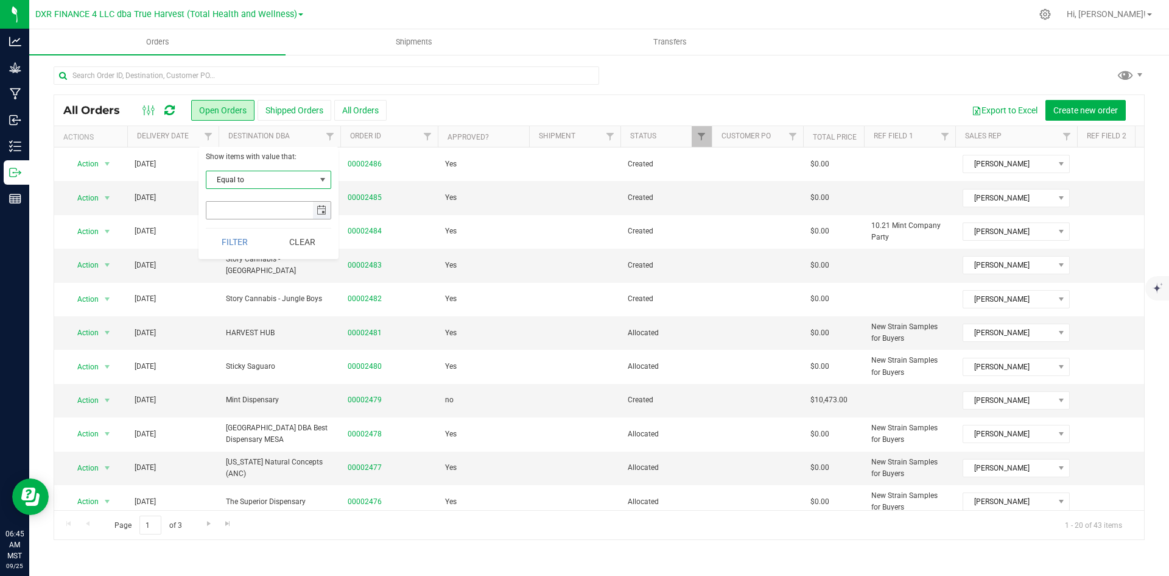
click at [320, 212] on span "select" at bounding box center [322, 210] width 10 height 10
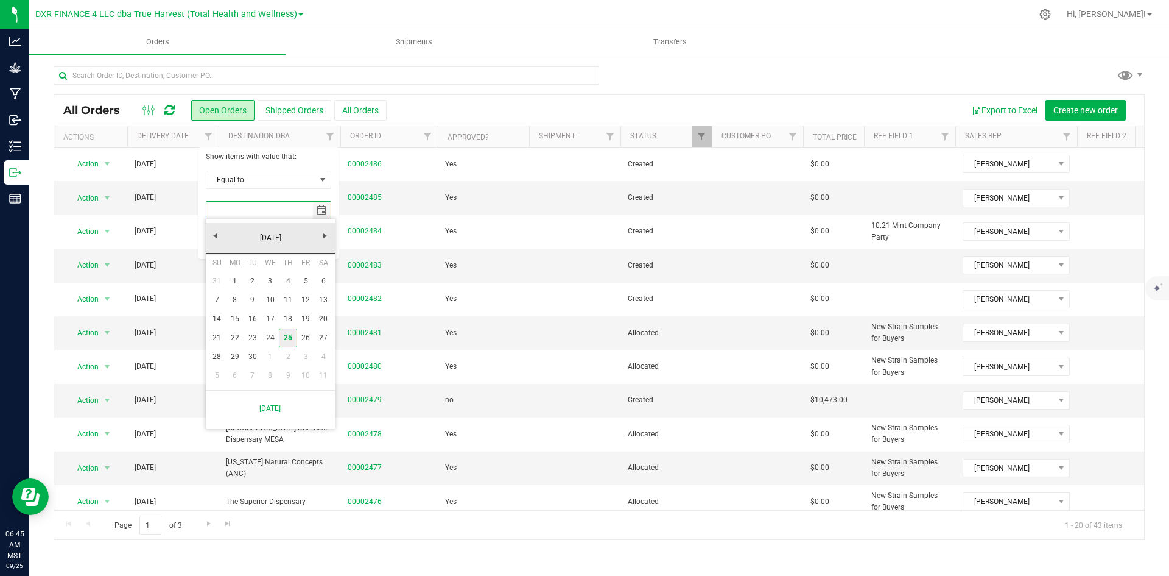
click at [282, 337] on link "25" at bounding box center [288, 337] width 18 height 19
type input "9/25/2025"
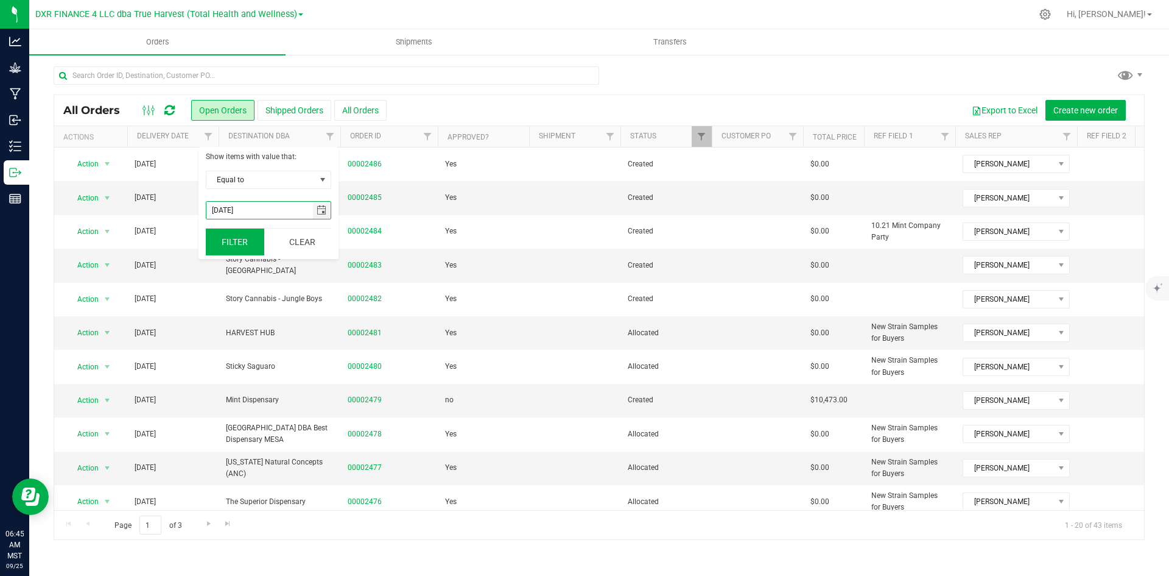
click at [236, 248] on button "Filter" at bounding box center [235, 241] width 58 height 27
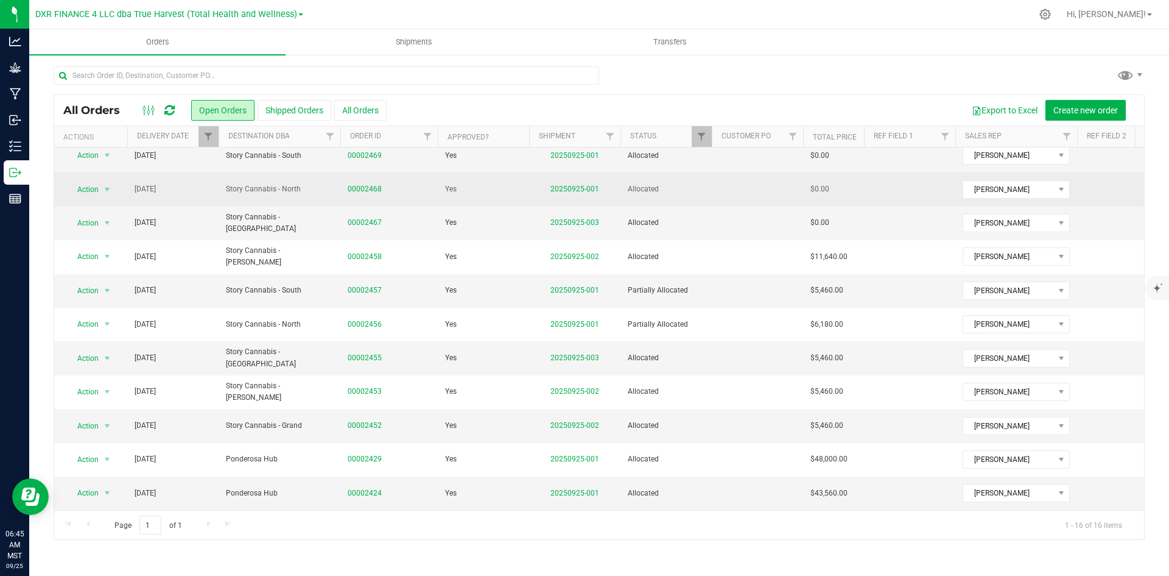
scroll to position [210, 0]
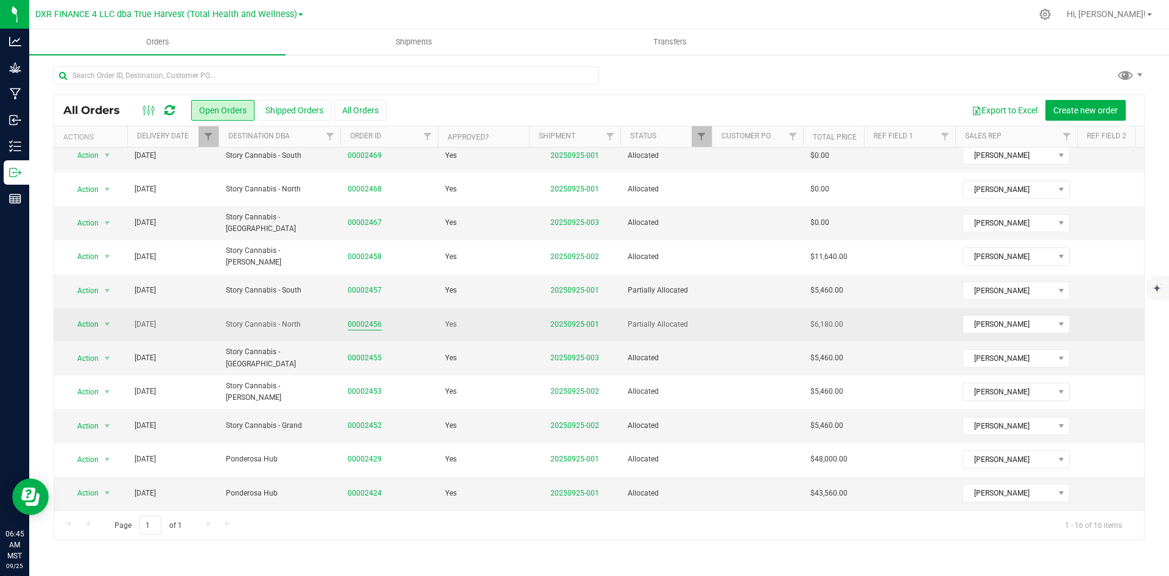
click at [362, 321] on link "00002456" at bounding box center [365, 325] width 34 height 12
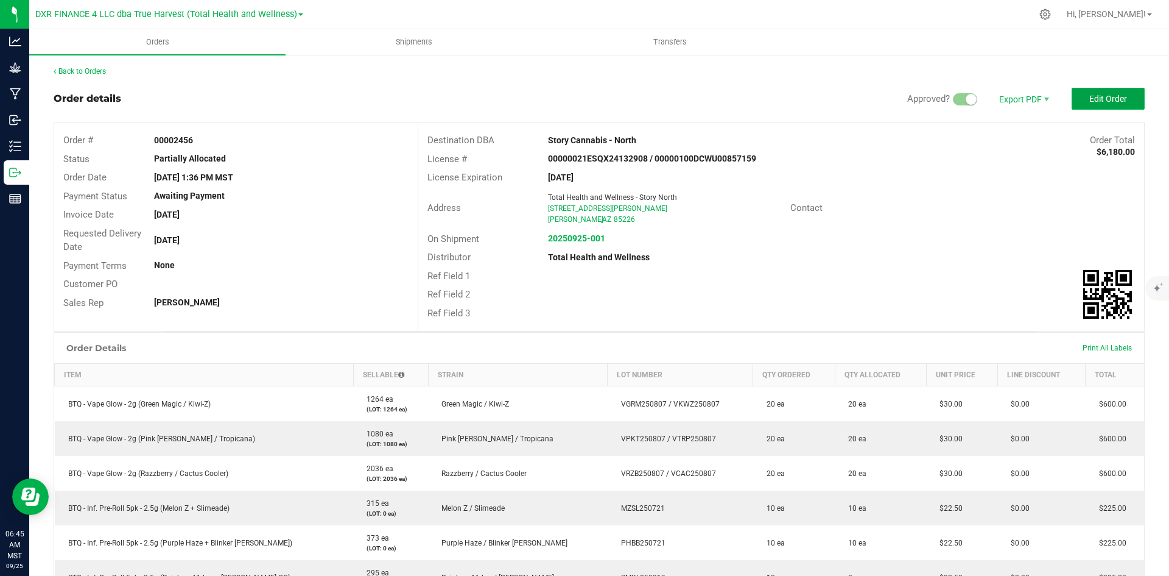
click at [1112, 91] on button "Edit Order" at bounding box center [1108, 99] width 73 height 22
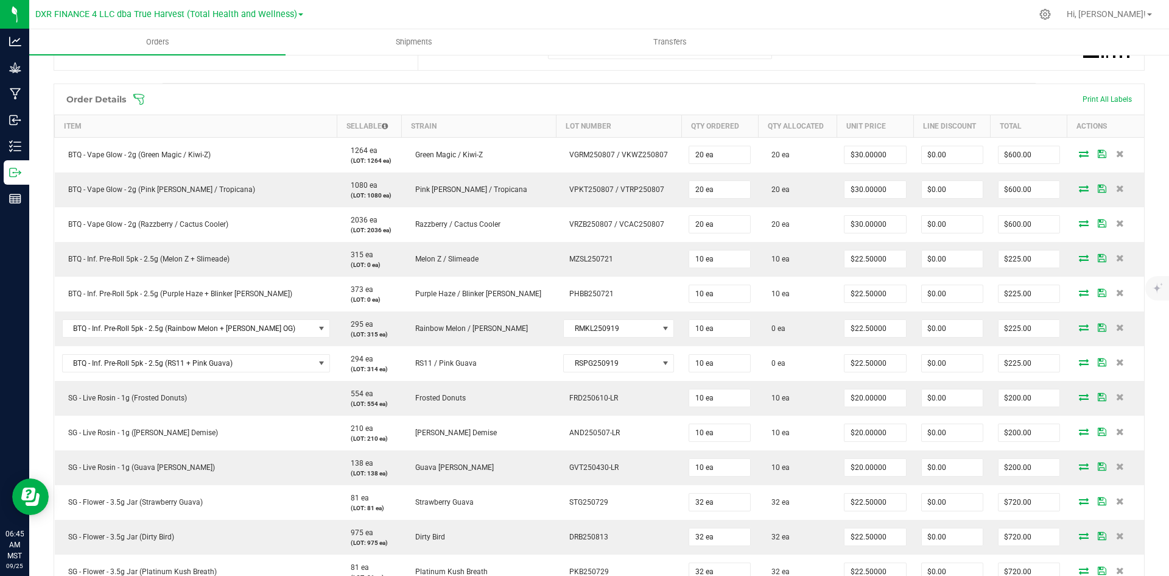
scroll to position [305, 0]
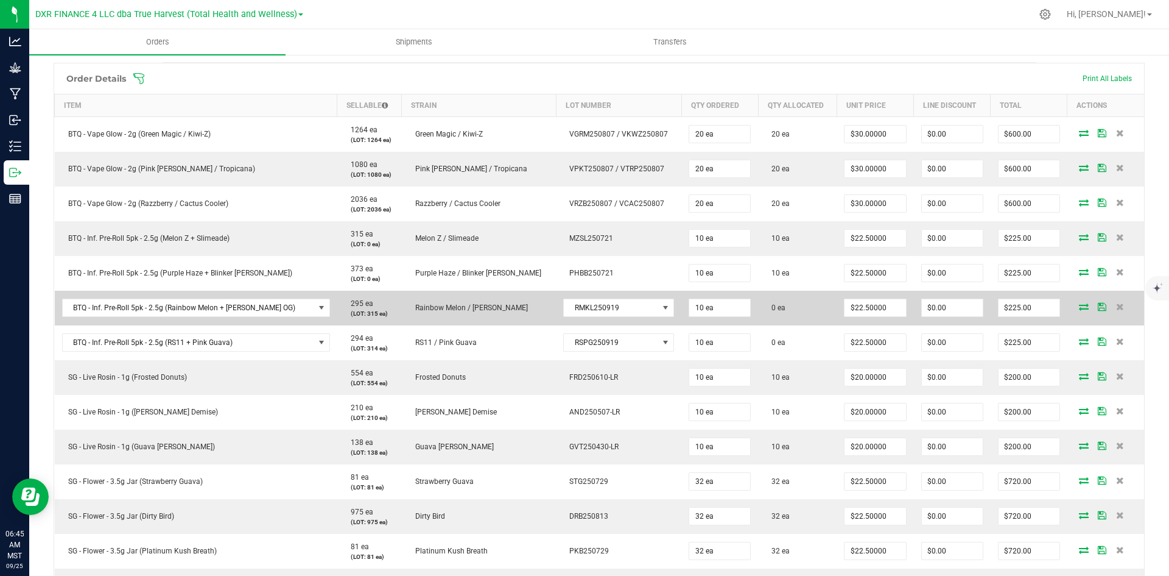
click at [1079, 309] on icon at bounding box center [1084, 306] width 10 height 7
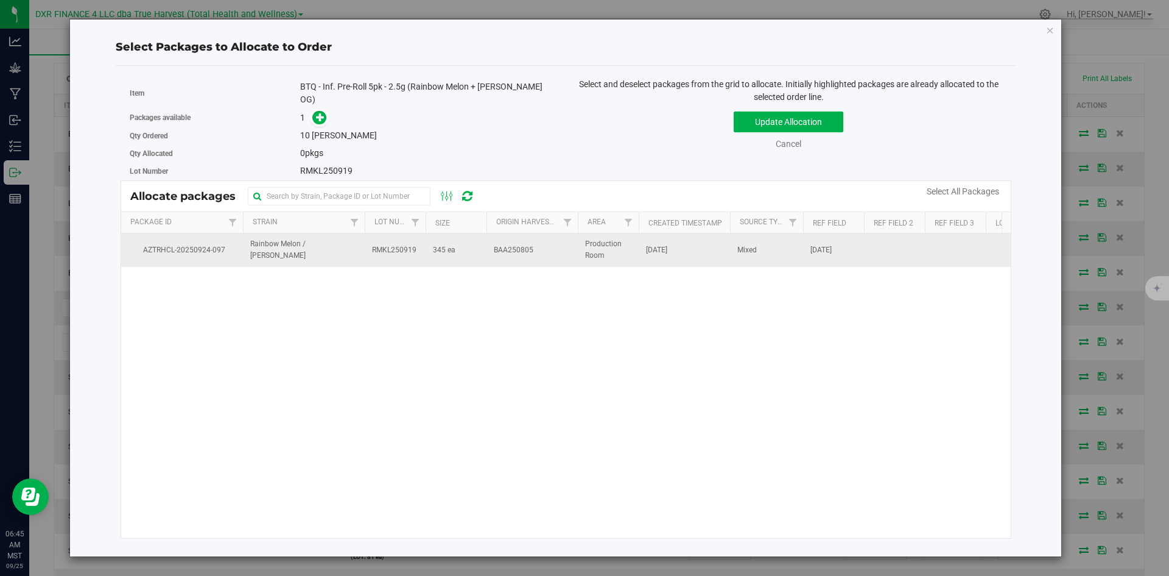
click at [400, 259] on td "RMKL250919" at bounding box center [395, 249] width 61 height 33
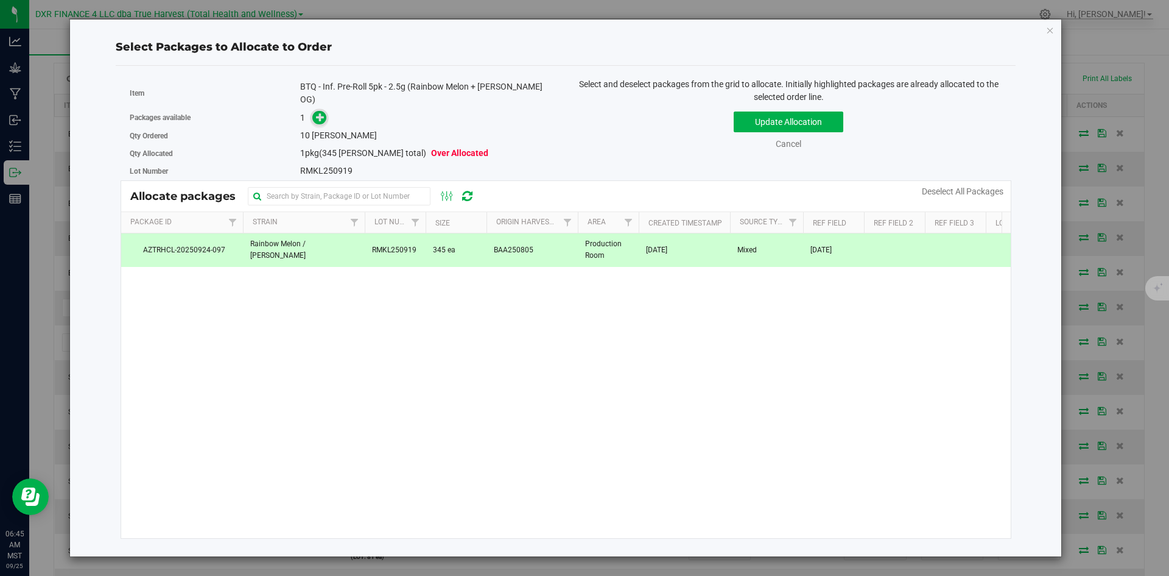
click at [317, 113] on icon at bounding box center [320, 117] width 9 height 9
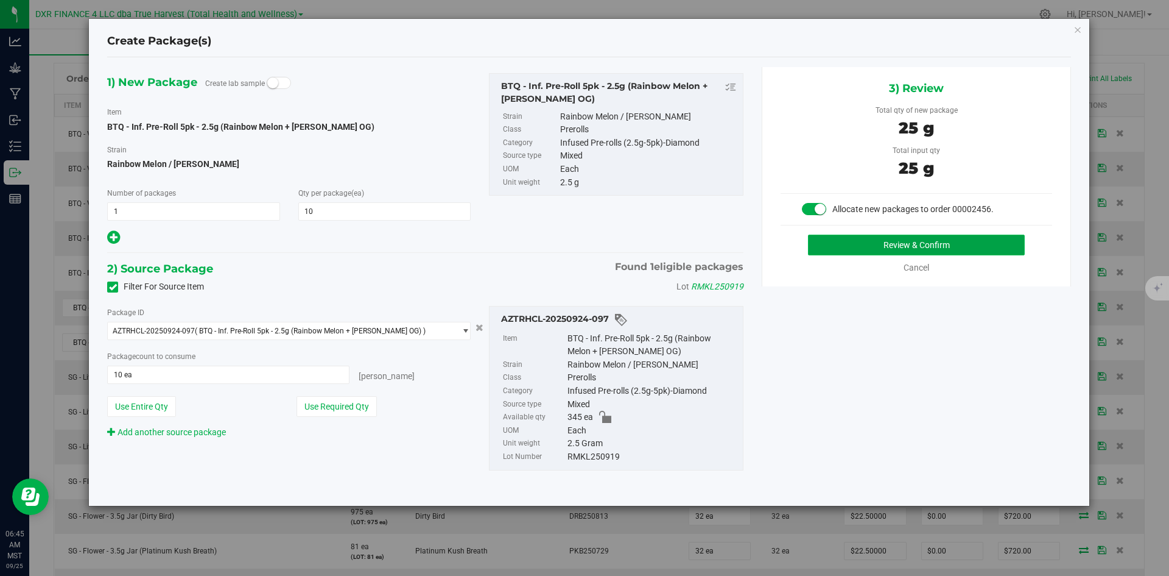
click at [848, 244] on button "Review & Confirm" at bounding box center [916, 244] width 217 height 21
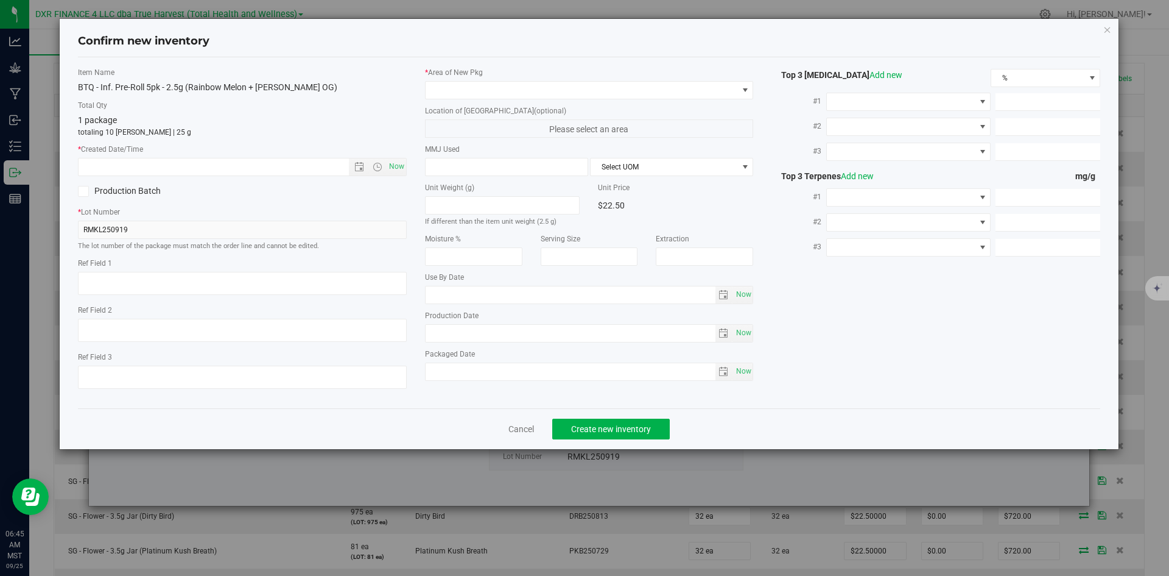
type textarea "2025-08-05"
click at [119, 283] on textarea at bounding box center [242, 283] width 329 height 23
click at [261, 171] on input "text" at bounding box center [224, 166] width 291 height 17
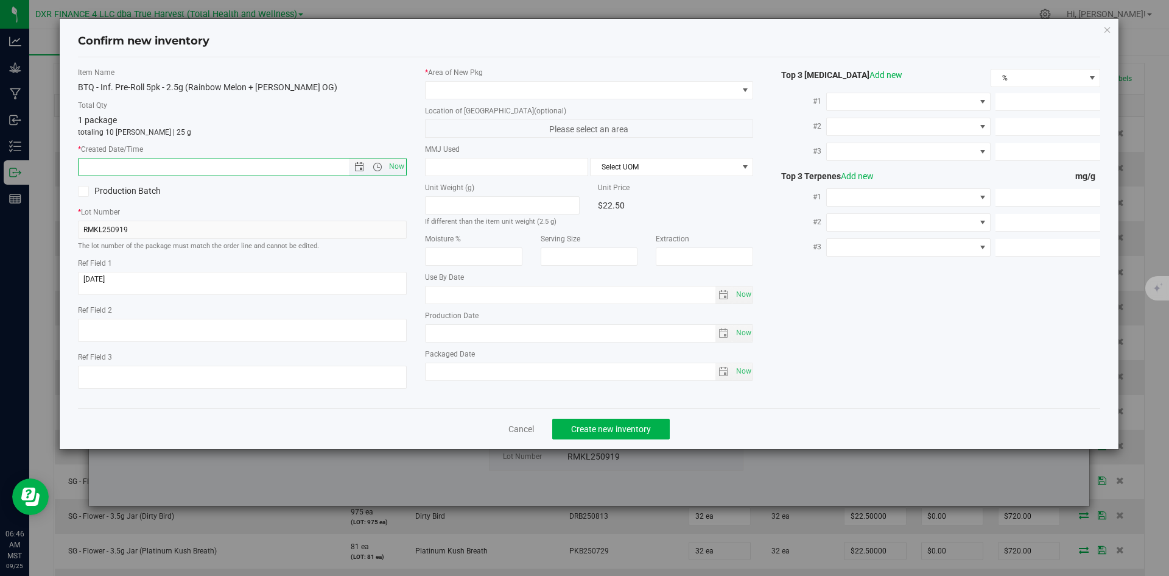
paste input "2025-08-05"
type input "8/5/2025 6:46 AM"
click at [509, 92] on span at bounding box center [582, 90] width 312 height 17
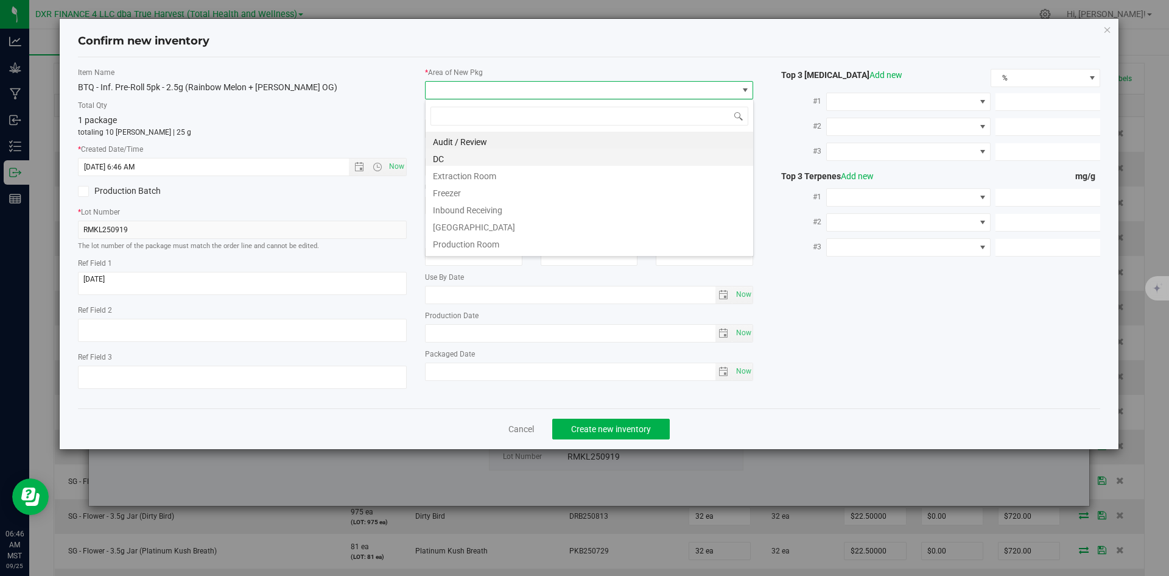
scroll to position [18, 329]
click at [510, 155] on li "DC" at bounding box center [590, 157] width 328 height 17
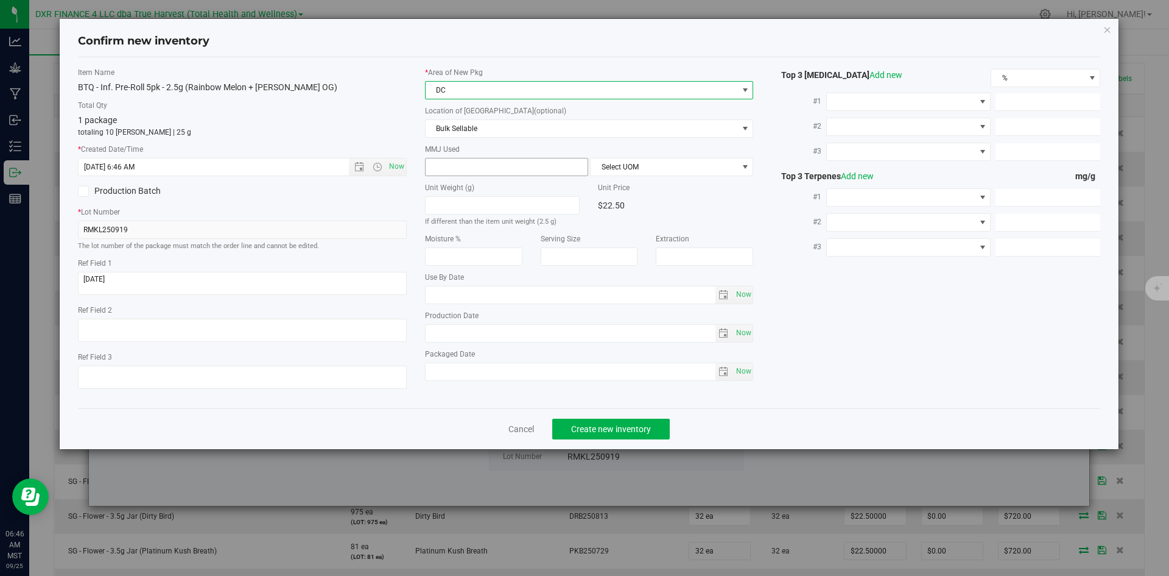
click at [524, 167] on span at bounding box center [506, 167] width 163 height 18
type input "2.5"
type input "2.5000"
click at [627, 164] on span "Select UOM" at bounding box center [664, 166] width 147 height 17
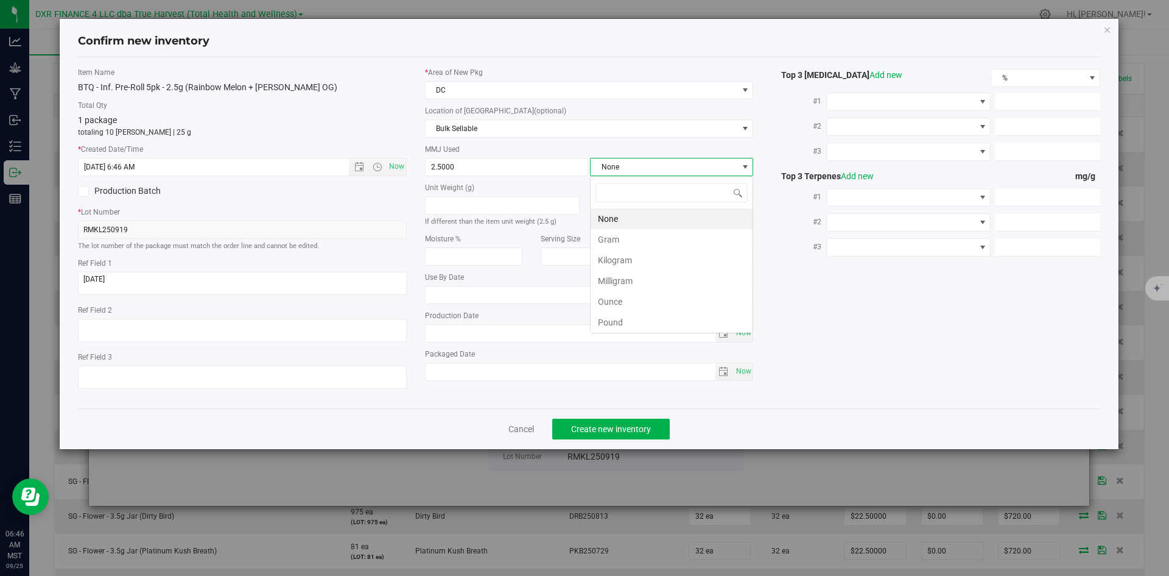
scroll to position [18, 163]
click at [626, 239] on li "Gram" at bounding box center [672, 239] width 162 height 21
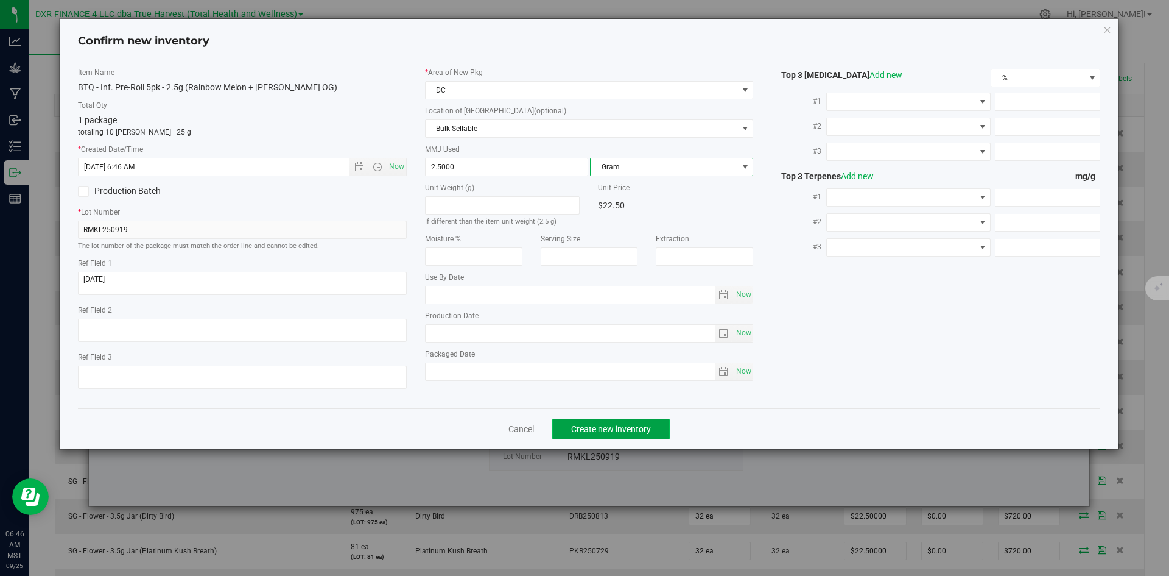
click at [625, 434] on button "Create new inventory" at bounding box center [611, 428] width 118 height 21
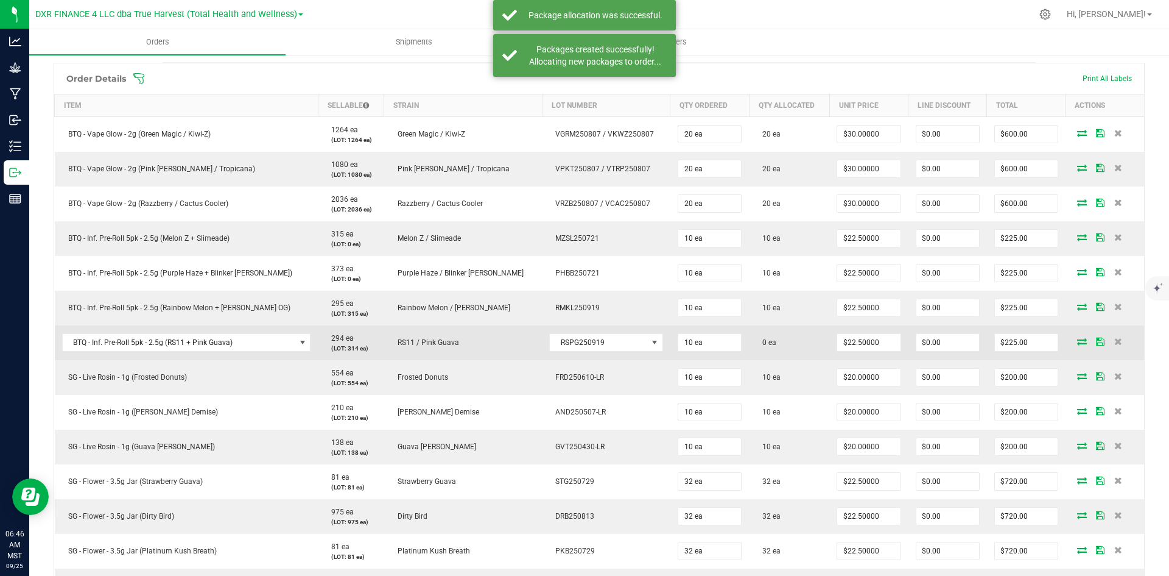
click at [1067, 348] on td at bounding box center [1105, 342] width 79 height 35
click at [1077, 340] on icon at bounding box center [1082, 340] width 10 height 7
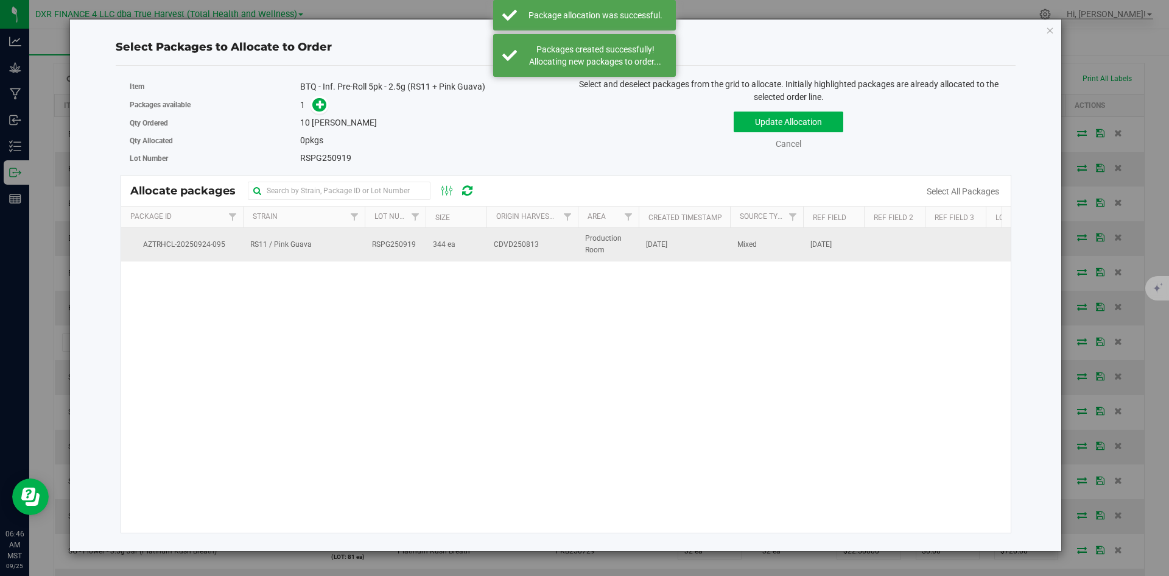
click at [498, 252] on td "CDVD250813" at bounding box center [532, 244] width 91 height 33
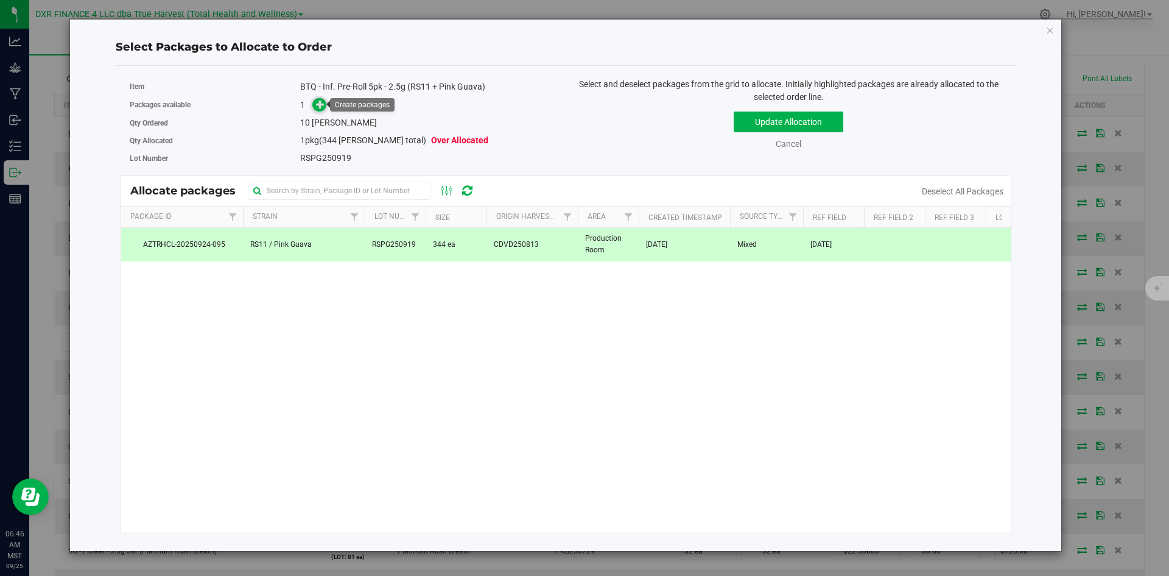
click at [322, 103] on icon at bounding box center [320, 104] width 9 height 9
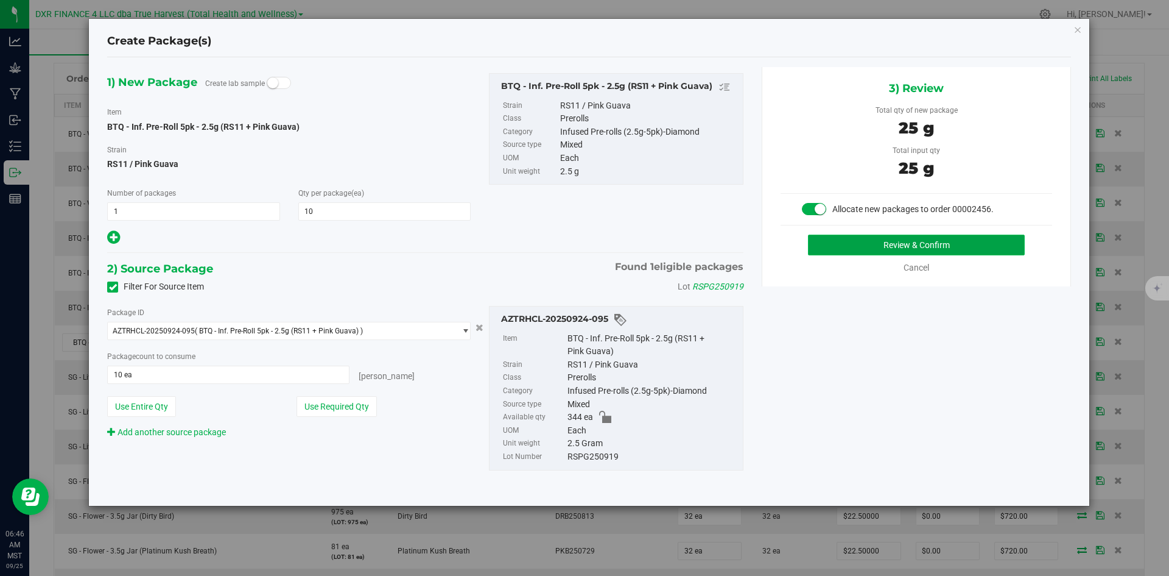
click at [847, 247] on button "Review & Confirm" at bounding box center [916, 244] width 217 height 21
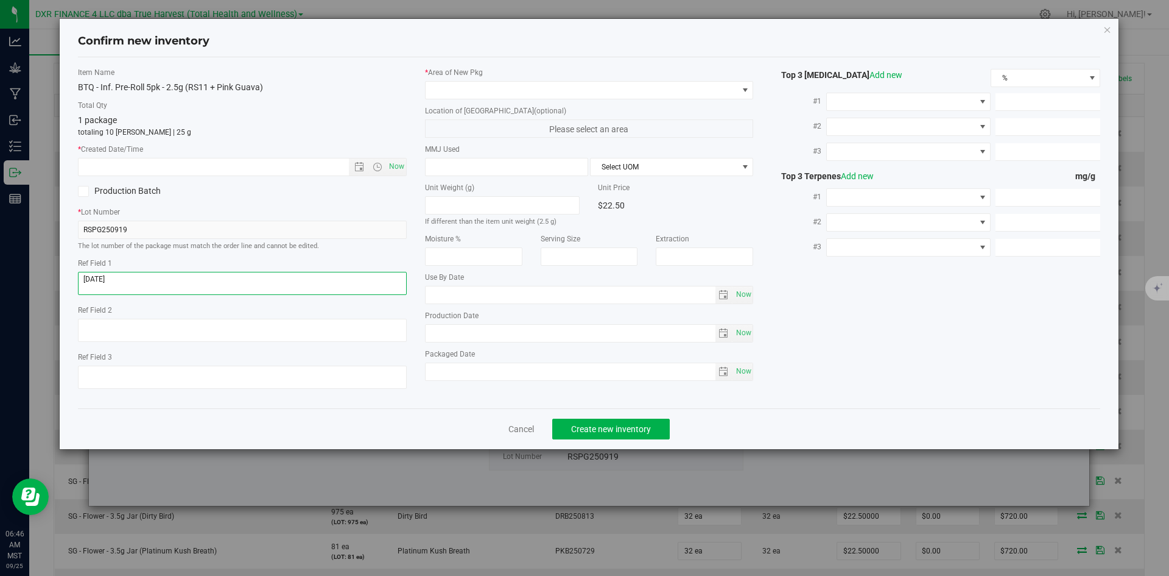
click at [143, 275] on textarea at bounding box center [242, 283] width 329 height 23
click at [174, 163] on input "text" at bounding box center [224, 166] width 291 height 17
paste input "2025-08-13"
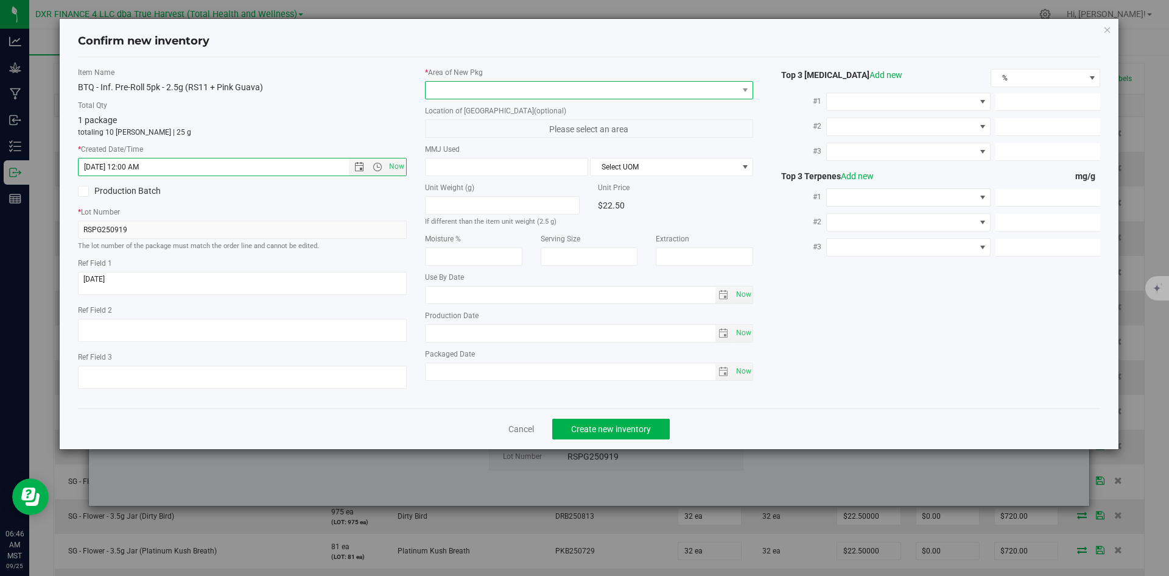
type input "8/13/2025 6:46 AM"
click at [456, 94] on span at bounding box center [582, 90] width 312 height 17
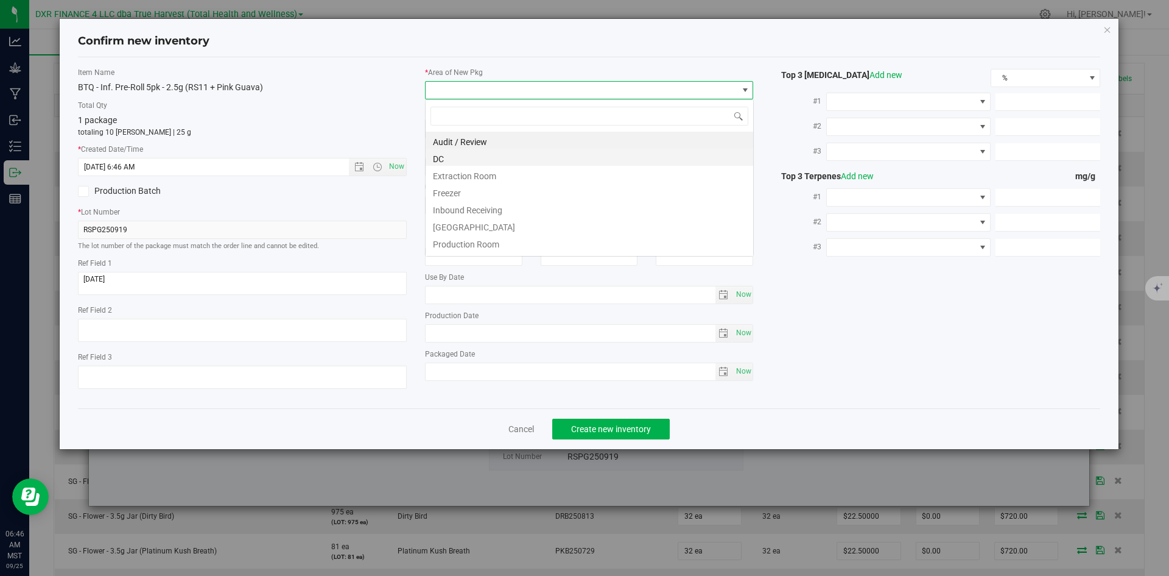
scroll to position [18, 329]
click at [463, 150] on li "DC" at bounding box center [590, 157] width 328 height 17
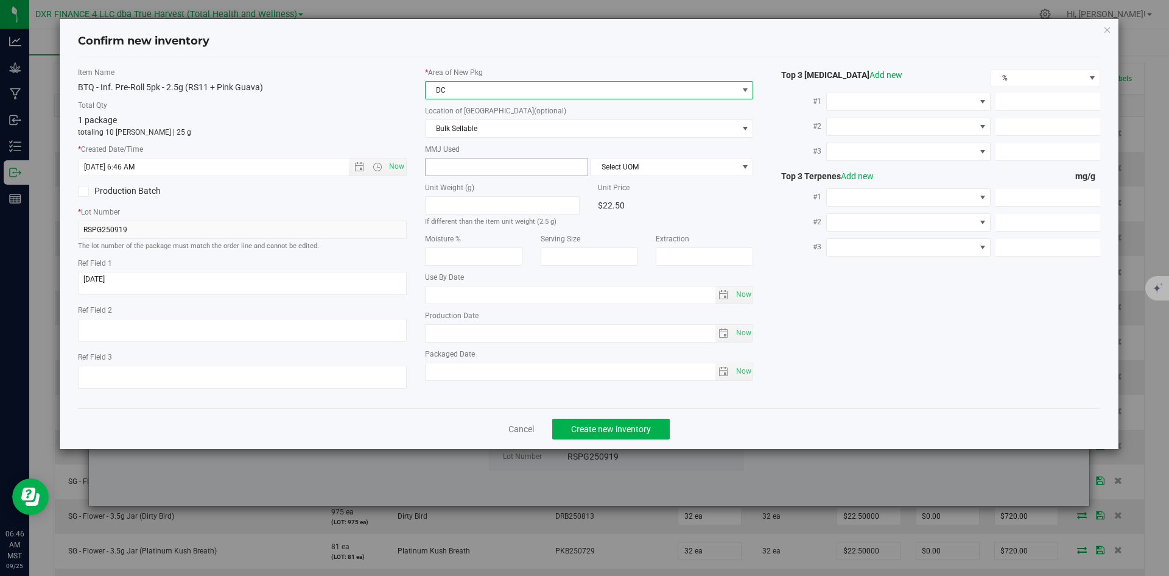
click at [467, 166] on span at bounding box center [506, 167] width 163 height 18
type input "2.5"
type input "2.5000"
click at [651, 172] on span "Select UOM" at bounding box center [664, 166] width 147 height 17
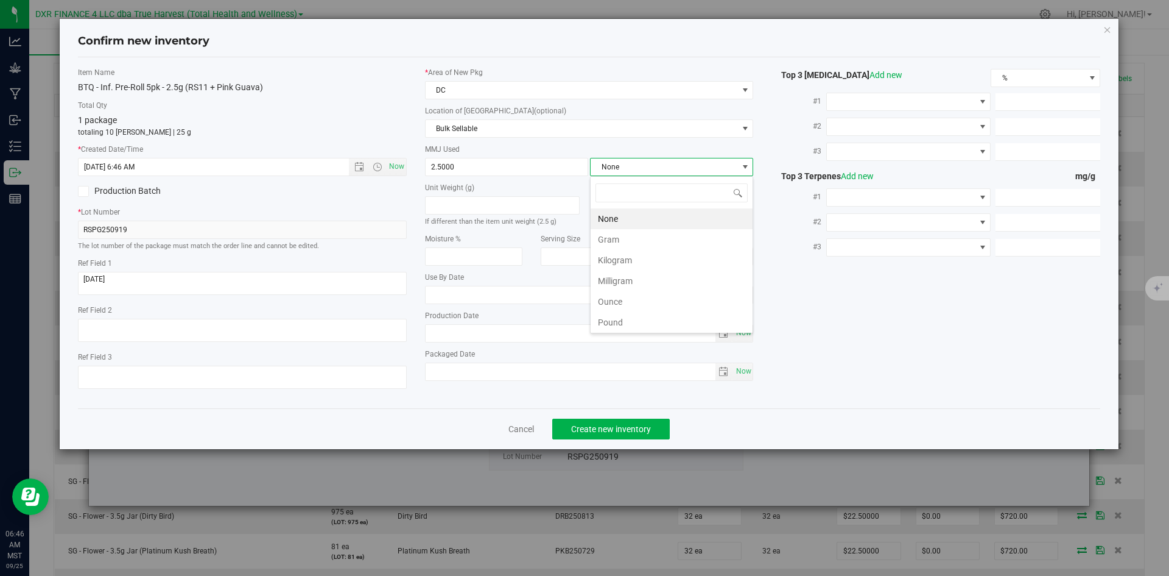
scroll to position [18, 163]
click at [650, 240] on li "Gram" at bounding box center [672, 239] width 162 height 21
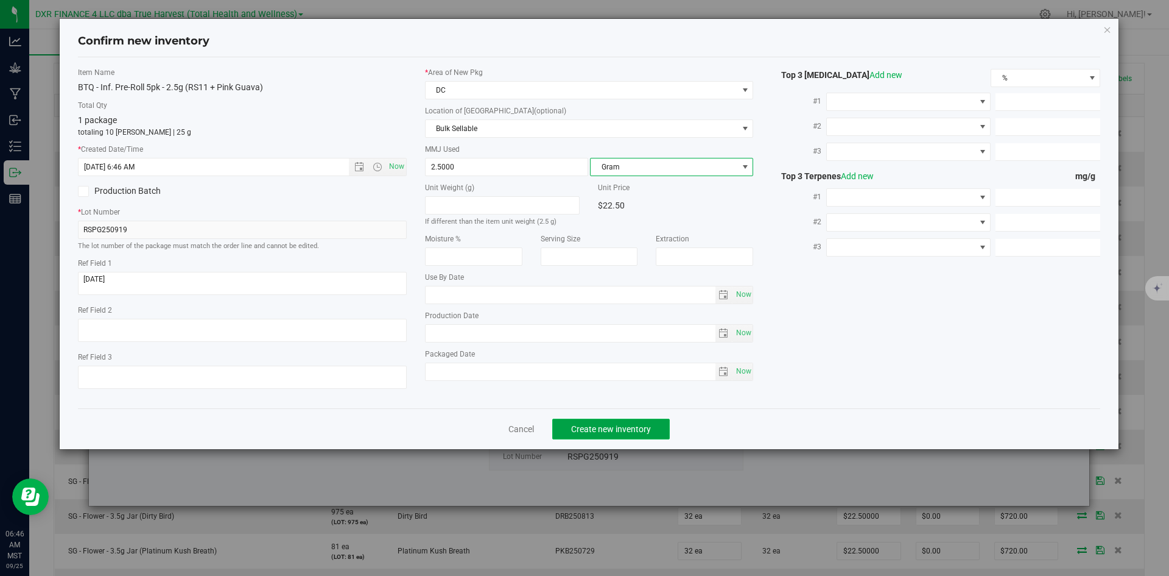
click at [633, 432] on span "Create new inventory" at bounding box center [611, 429] width 80 height 10
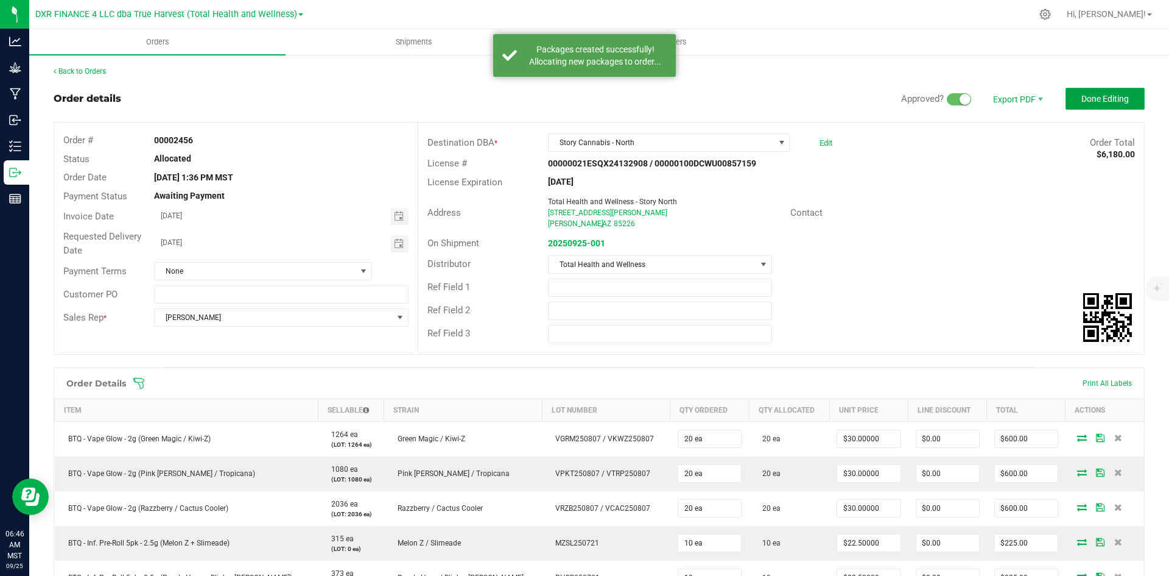
click at [1090, 105] on button "Done Editing" at bounding box center [1105, 99] width 79 height 22
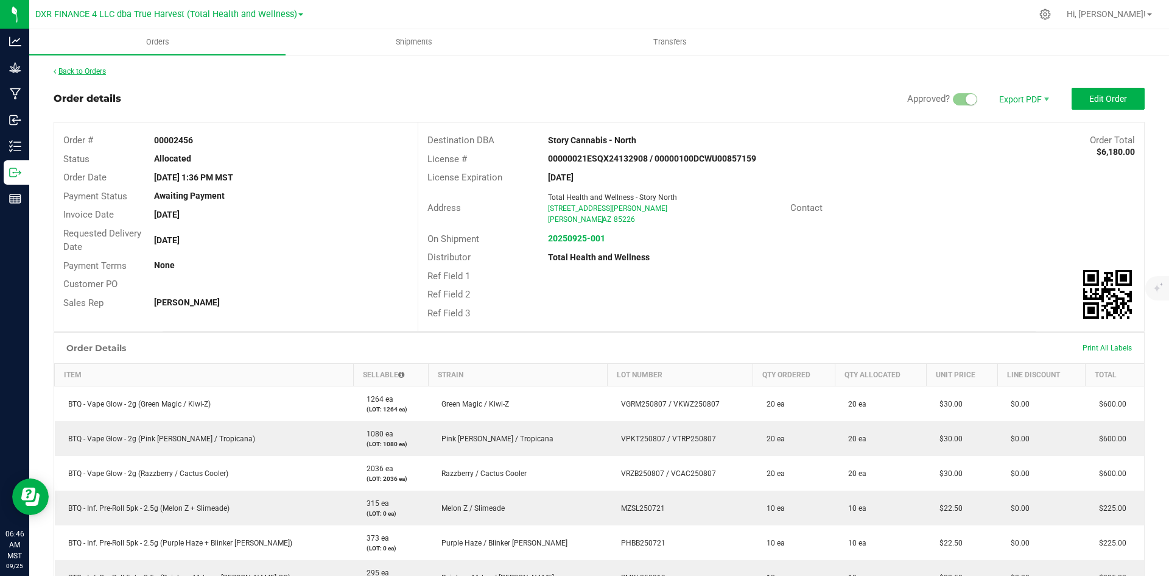
click at [82, 72] on link "Back to Orders" at bounding box center [80, 71] width 52 height 9
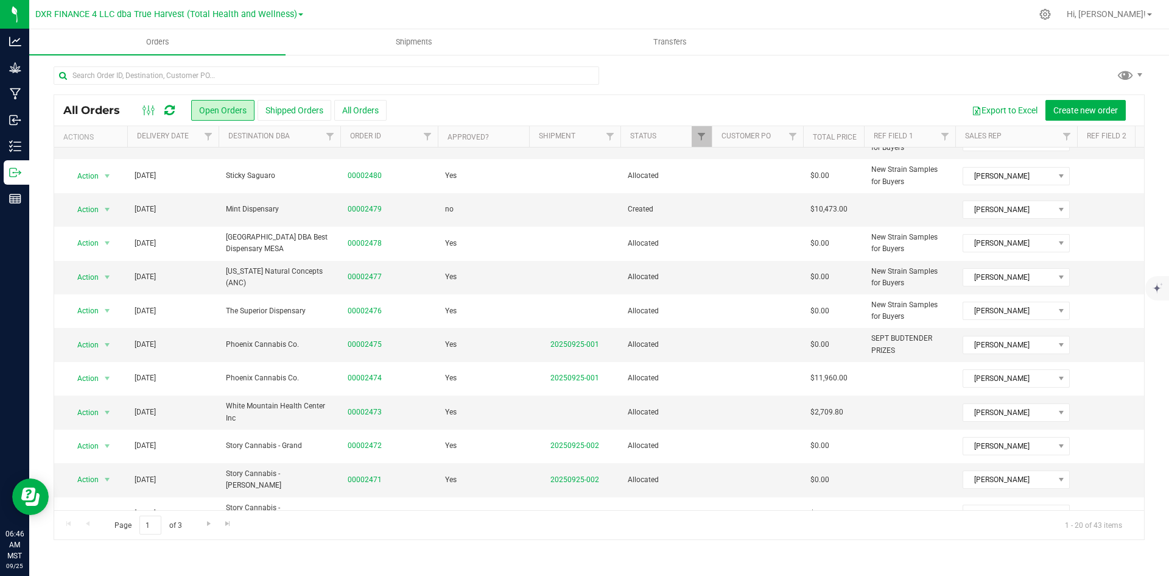
scroll to position [101, 0]
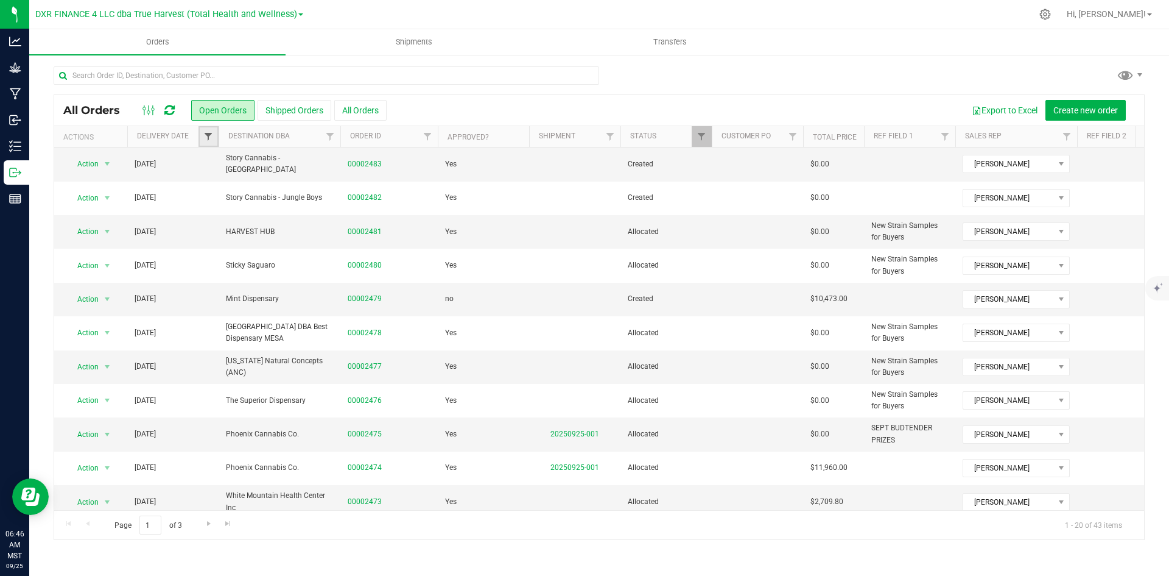
click at [208, 133] on span "Filter" at bounding box center [208, 137] width 10 height 10
click at [328, 208] on span "select" at bounding box center [322, 210] width 18 height 17
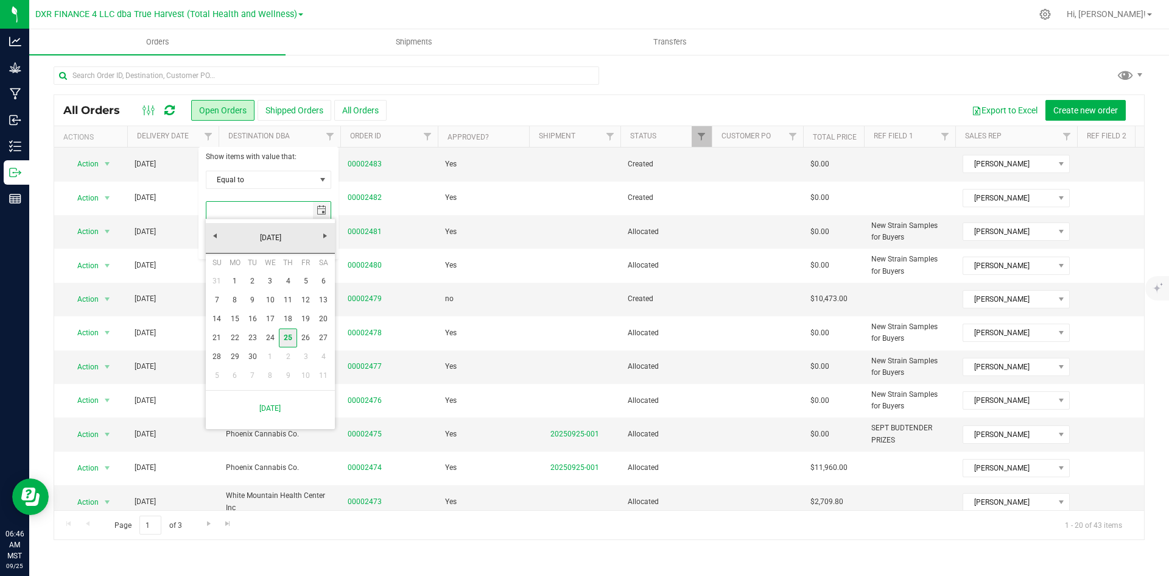
click at [286, 340] on link "25" at bounding box center [288, 337] width 18 height 19
type input "9/25/2025"
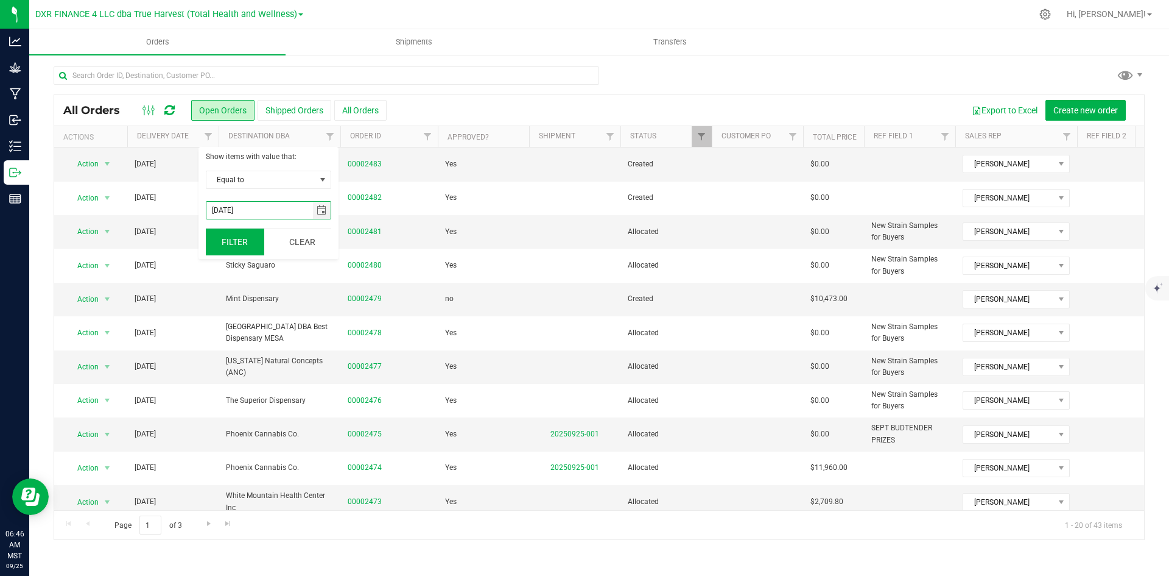
click at [247, 247] on button "Filter" at bounding box center [235, 241] width 58 height 27
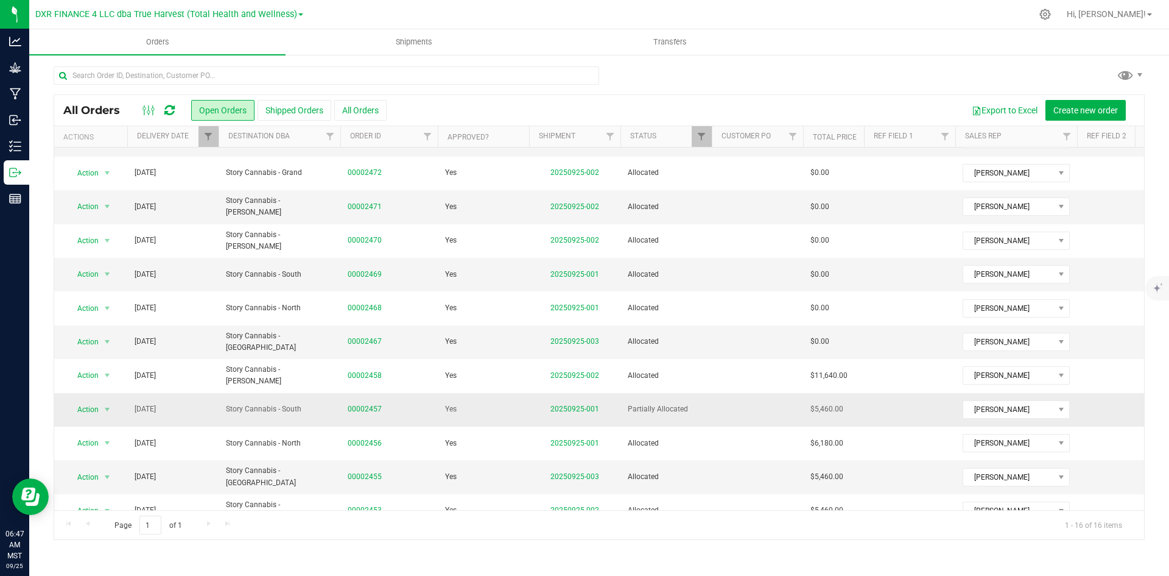
scroll to position [122, 0]
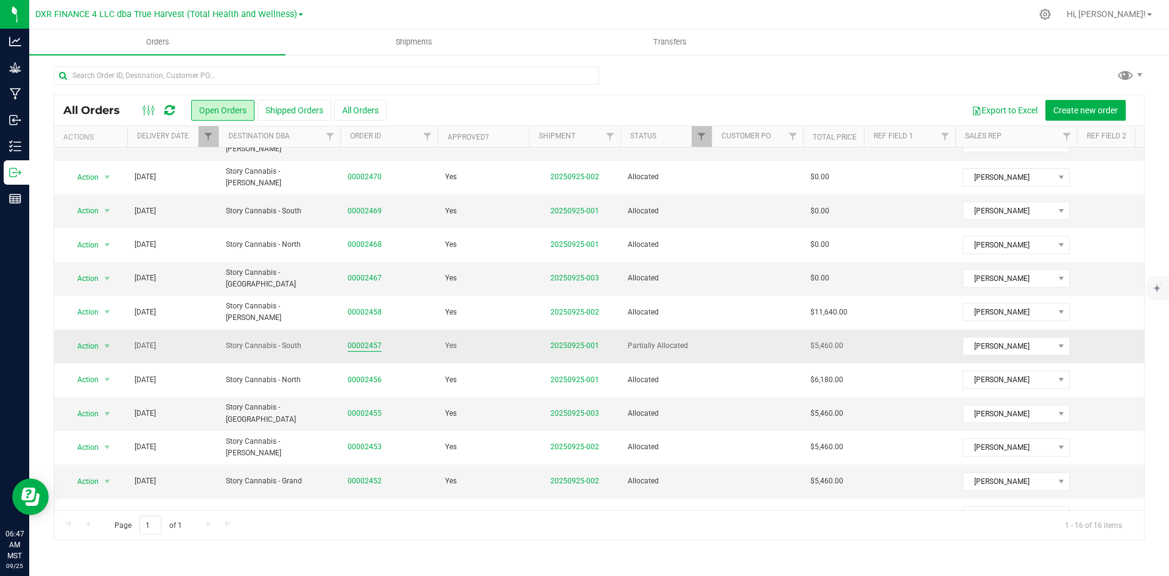
click at [372, 351] on link "00002457" at bounding box center [365, 346] width 34 height 12
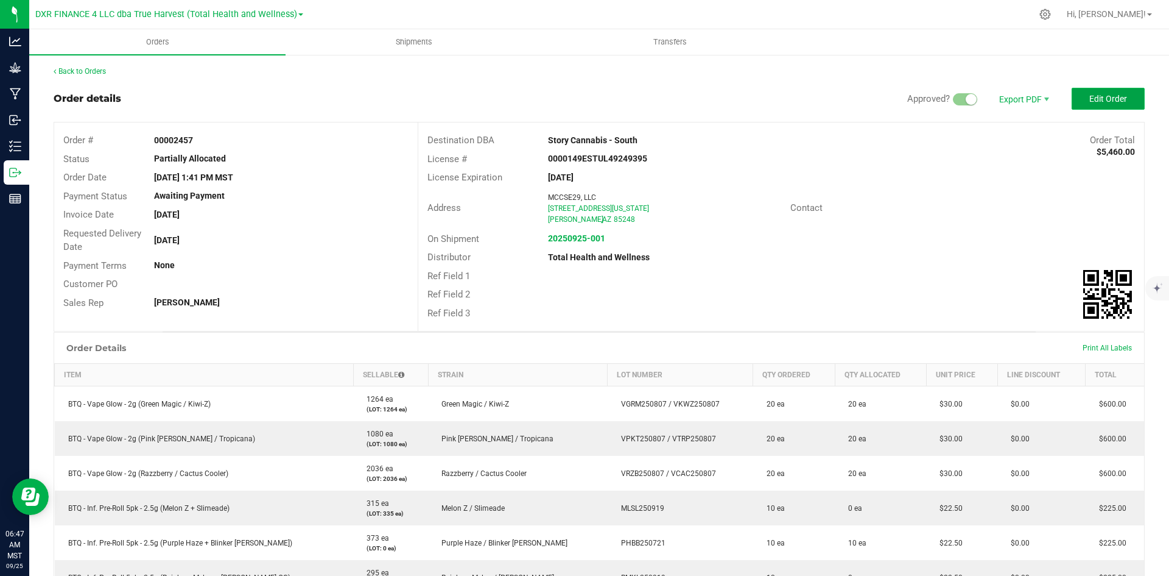
click at [1073, 108] on button "Edit Order" at bounding box center [1108, 99] width 73 height 22
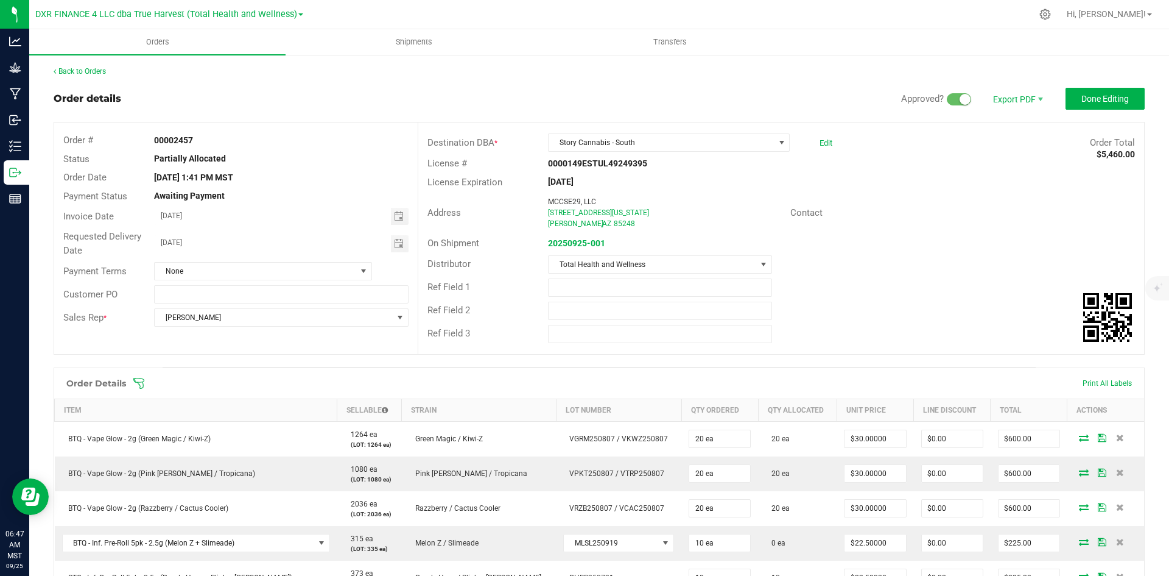
scroll to position [244, 0]
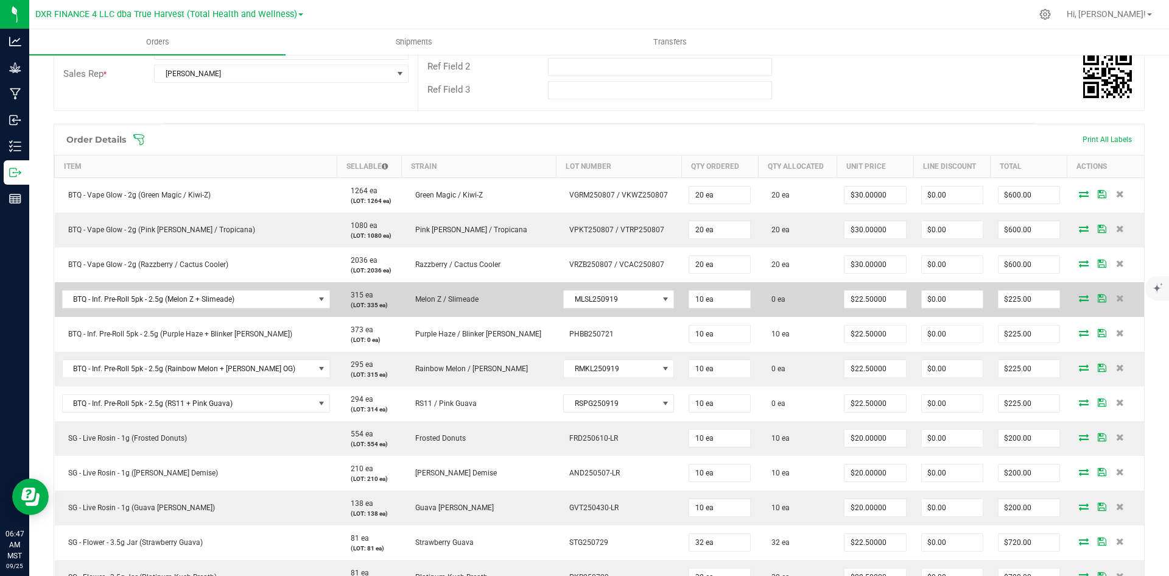
click at [1073, 303] on td at bounding box center [1106, 299] width 77 height 35
click at [1079, 297] on icon at bounding box center [1084, 297] width 10 height 7
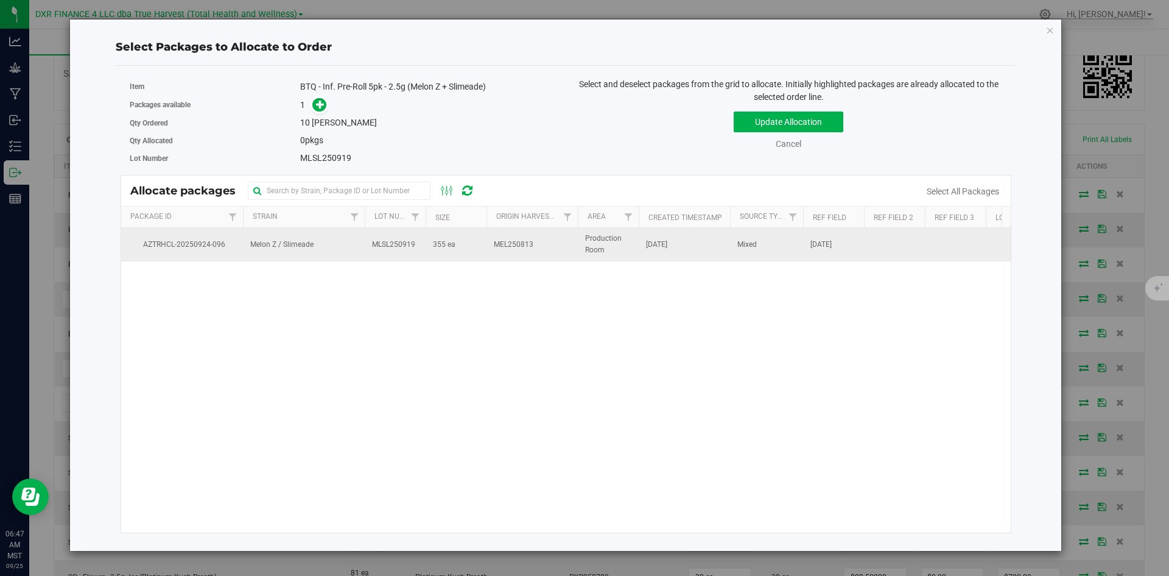
click at [395, 259] on td "MLSL250919" at bounding box center [395, 244] width 61 height 33
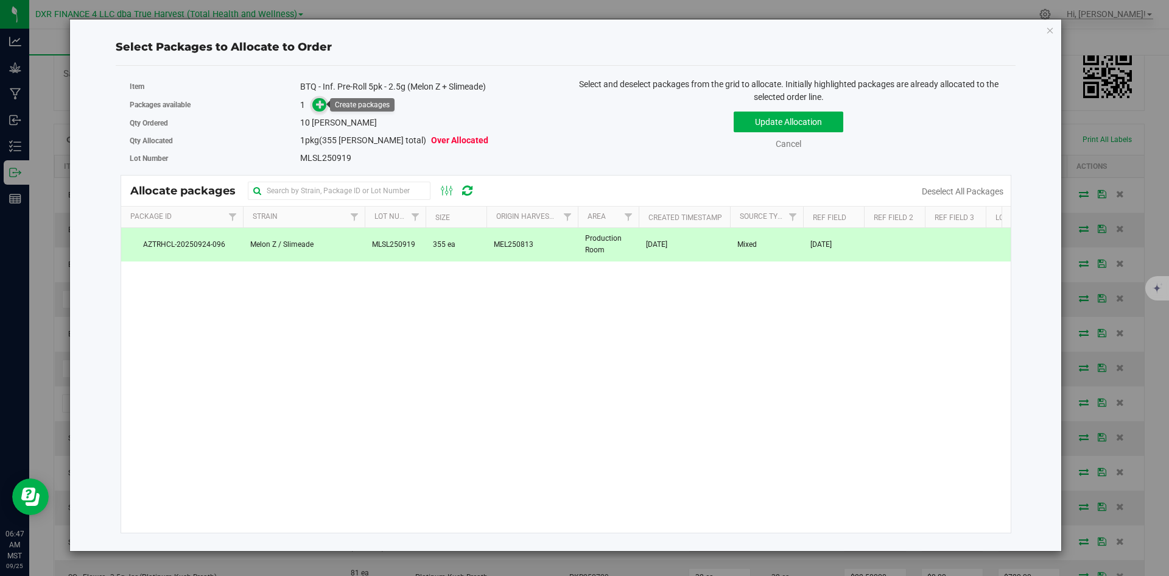
click at [323, 98] on span at bounding box center [316, 105] width 19 height 14
click at [323, 105] on icon at bounding box center [320, 104] width 9 height 9
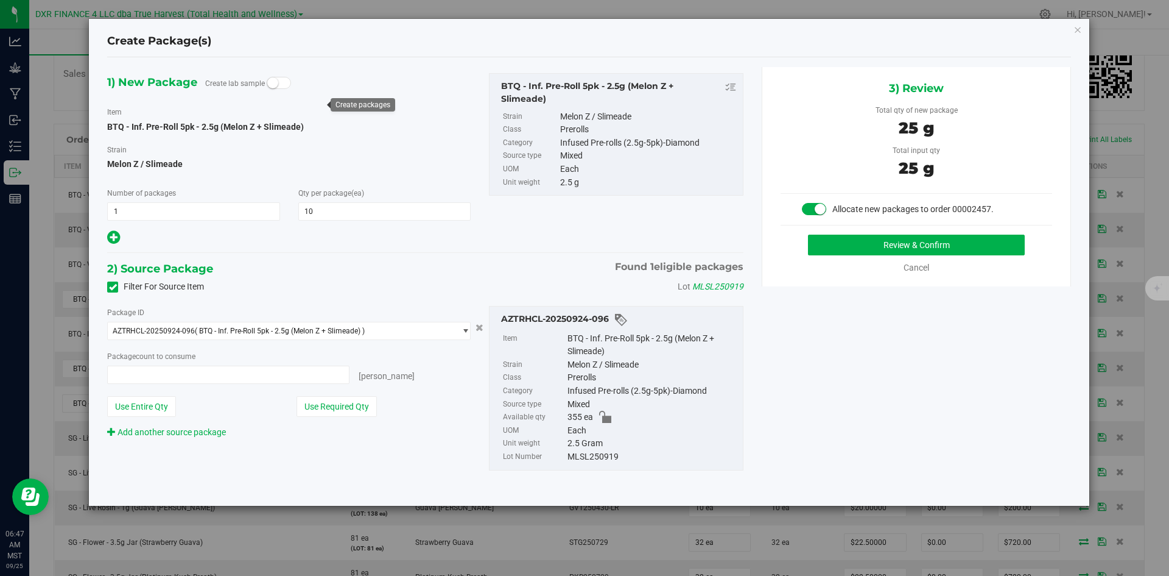
type input "10 ea"
click at [865, 239] on button "Review & Confirm" at bounding box center [916, 244] width 217 height 21
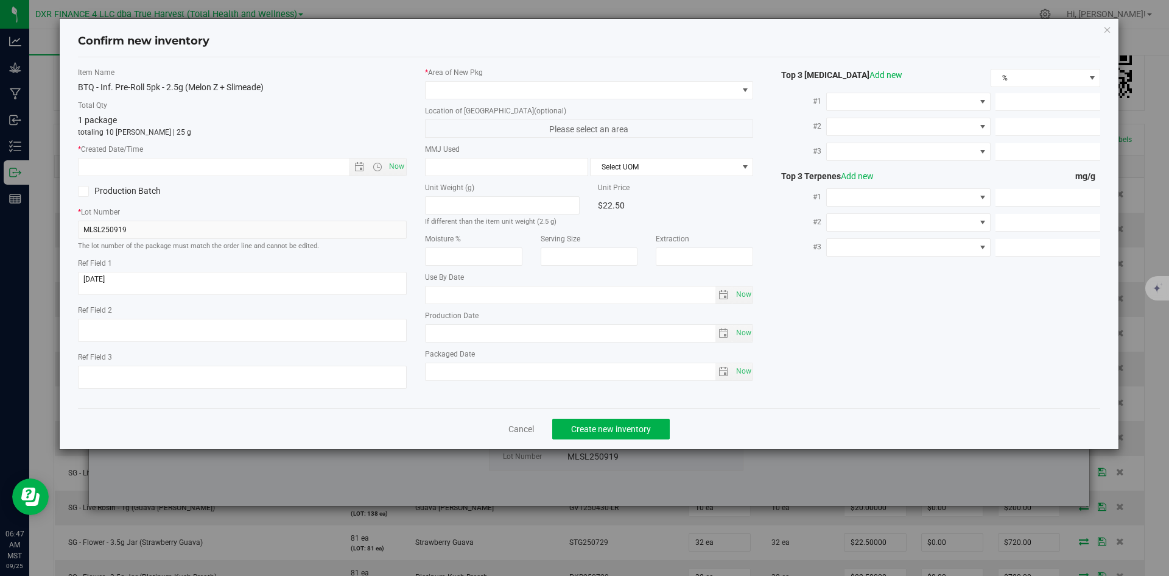
drag, startPoint x: 321, startPoint y: 246, endPoint x: 266, endPoint y: 268, distance: 59.6
click at [275, 261] on div "Item Name BTQ - Inf. Pre-Roll 5pk - 2.5g (Melon Z + Slimeade) Total Qty 1 packa…" at bounding box center [242, 232] width 347 height 331
click at [254, 280] on textarea at bounding box center [242, 283] width 329 height 23
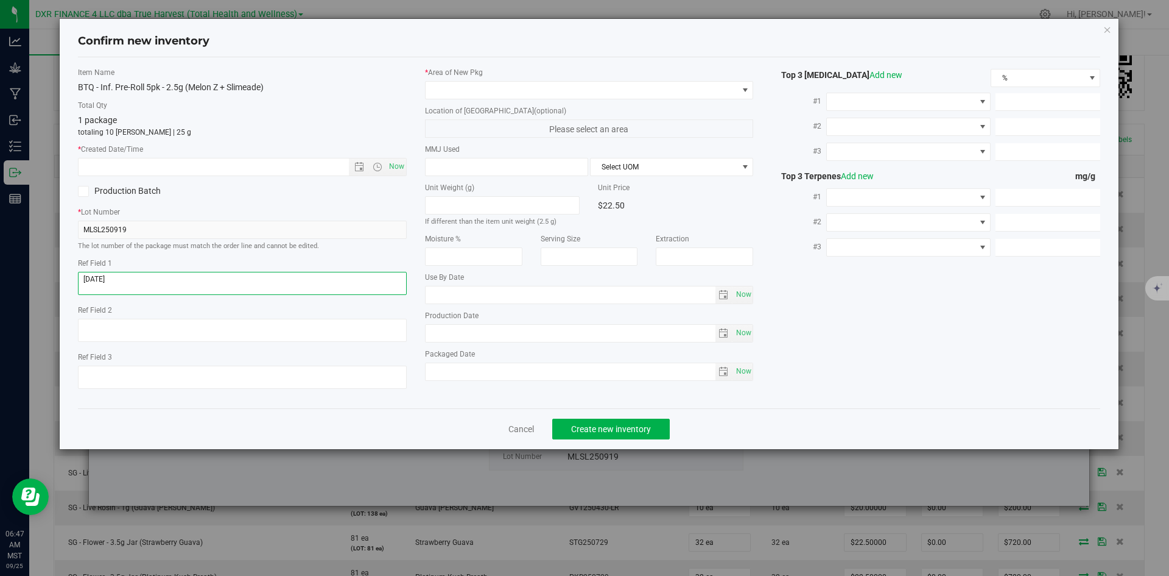
click at [254, 280] on textarea at bounding box center [242, 283] width 329 height 23
click at [320, 166] on input "text" at bounding box center [224, 166] width 291 height 17
paste input "2025-08-13"
type input "8/13/2025 6:47 AM"
click at [515, 91] on span at bounding box center [582, 90] width 312 height 17
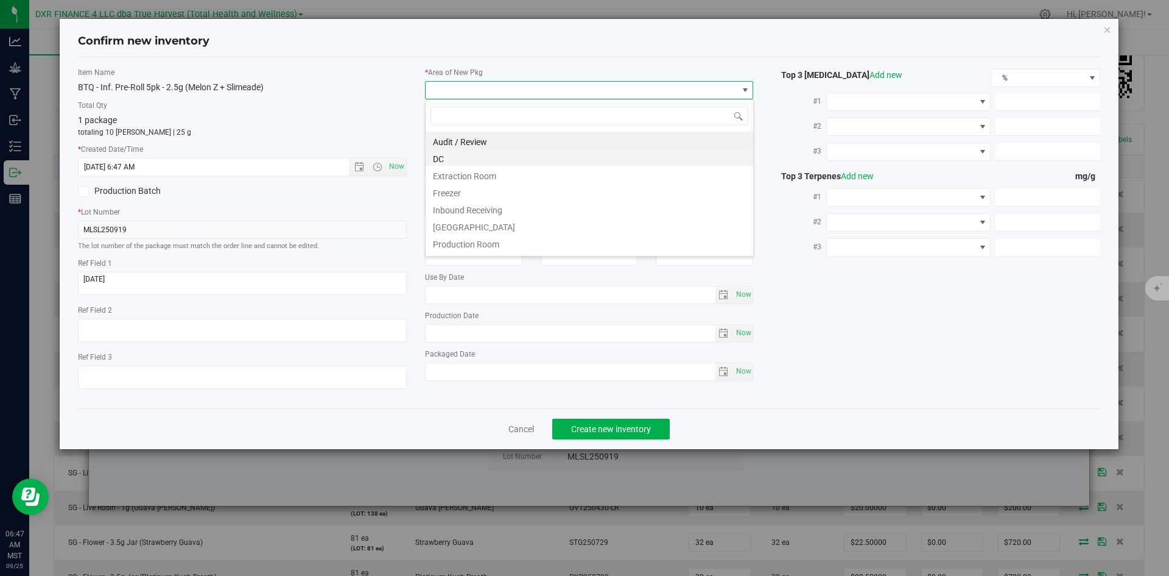
scroll to position [18, 329]
click at [514, 157] on li "DC" at bounding box center [590, 157] width 328 height 17
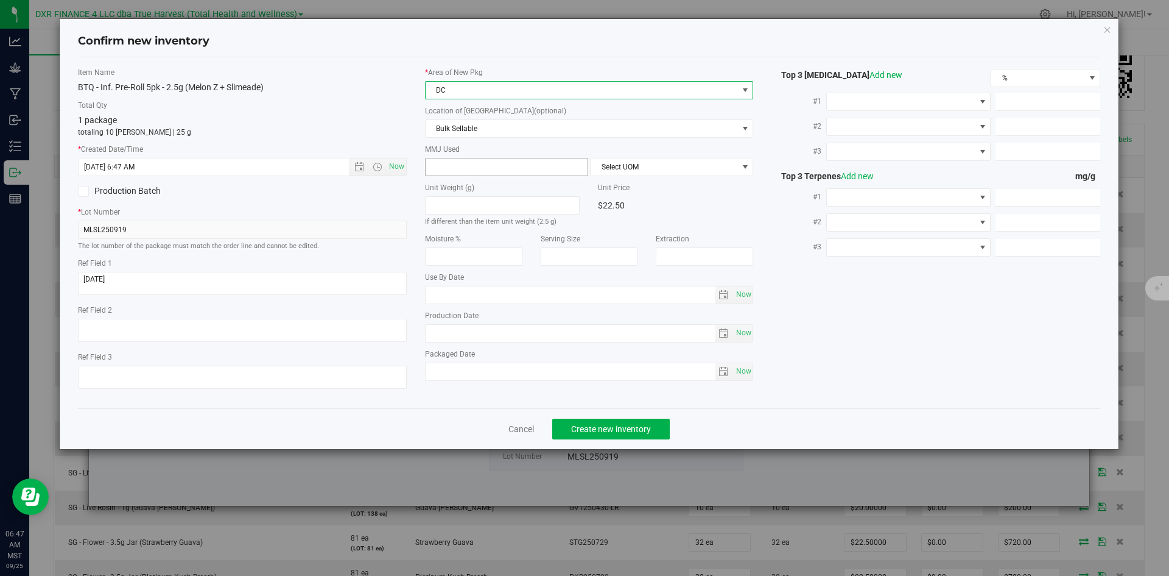
click at [512, 173] on span at bounding box center [506, 167] width 163 height 18
type input "2.5"
type input "2.5000"
click at [649, 171] on span "Select UOM" at bounding box center [664, 166] width 147 height 17
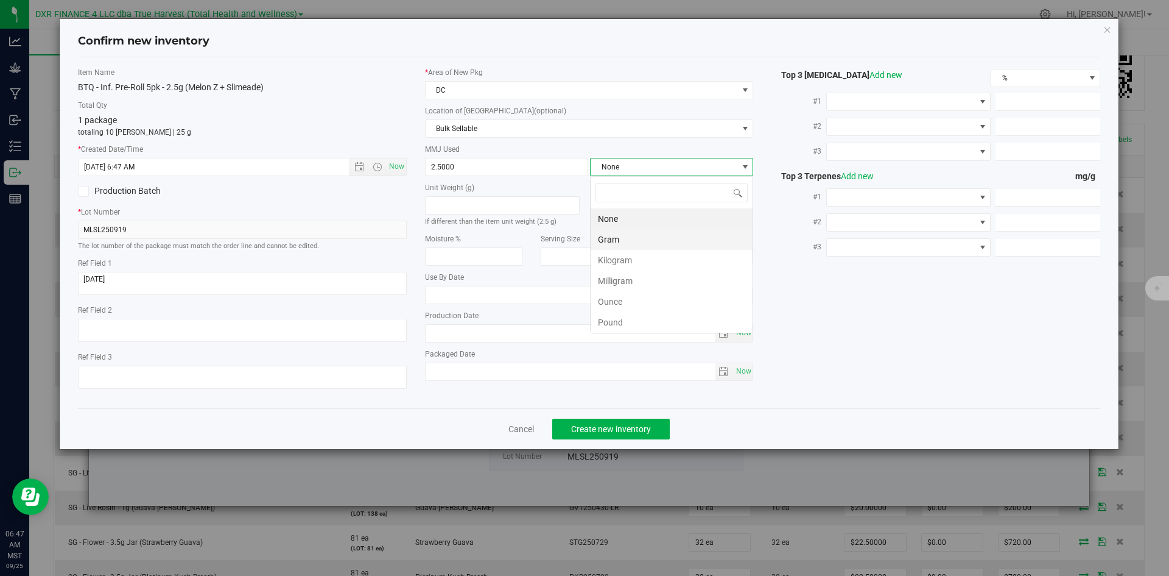
scroll to position [18, 163]
click at [638, 248] on li "Gram" at bounding box center [672, 239] width 162 height 21
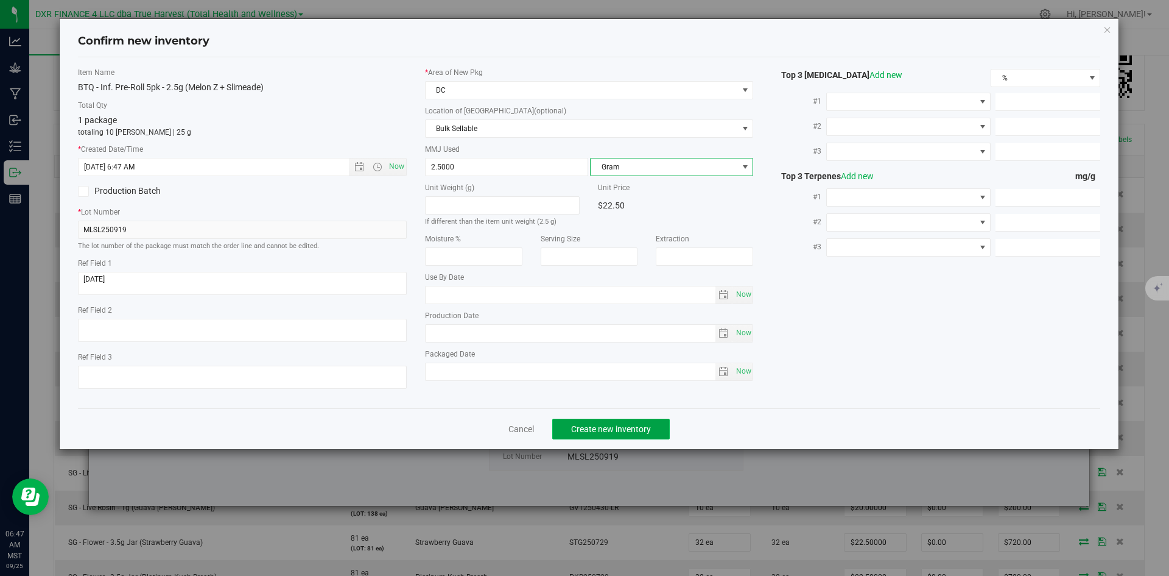
click at [621, 436] on button "Create new inventory" at bounding box center [611, 428] width 118 height 21
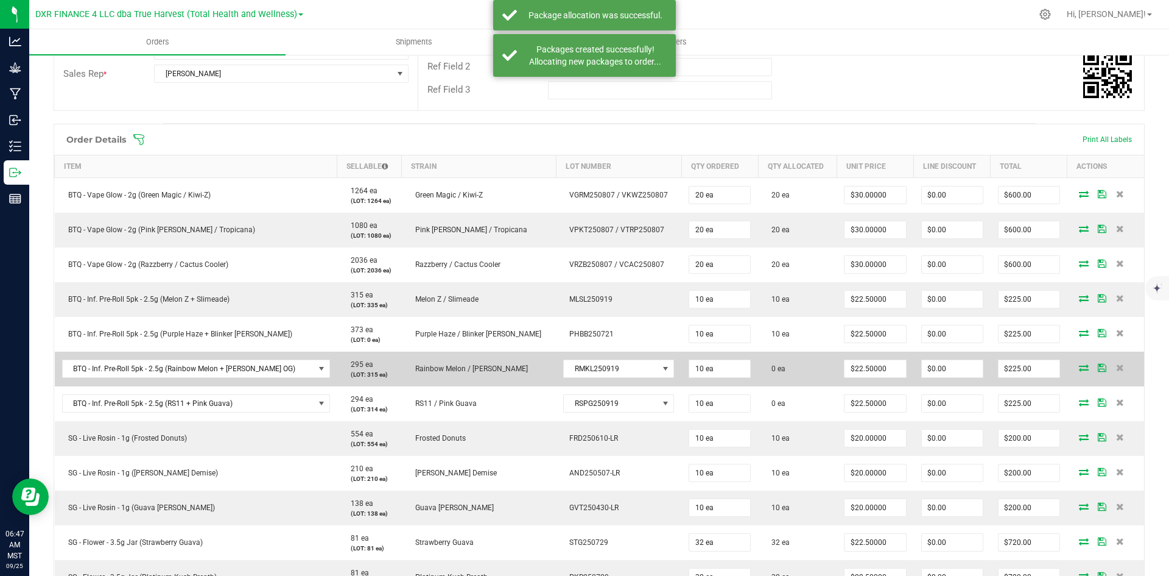
click at [1079, 365] on icon at bounding box center [1084, 367] width 10 height 7
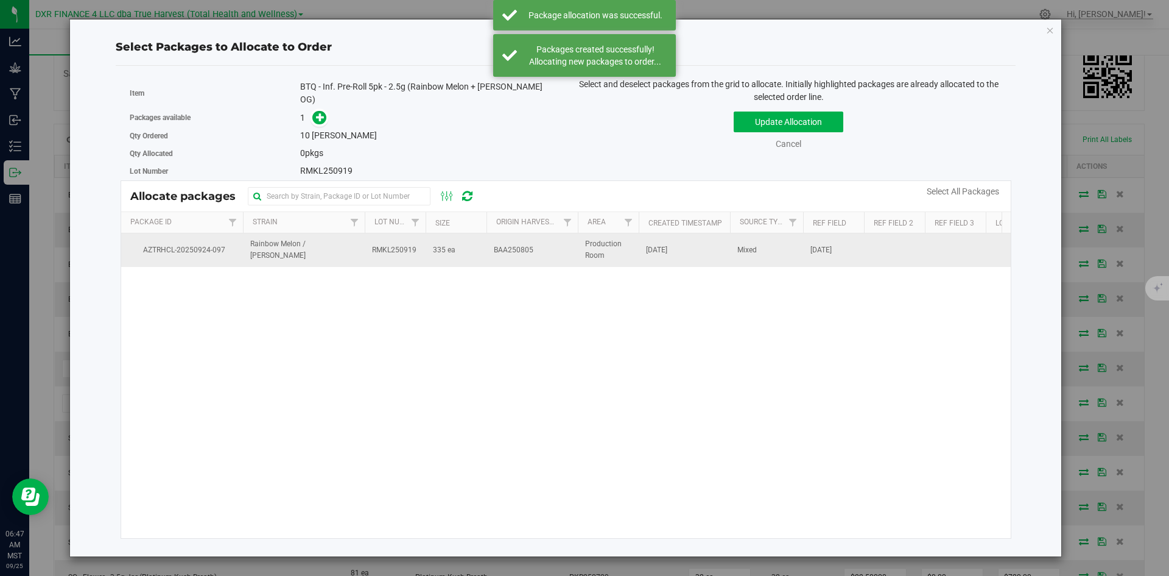
click at [462, 259] on td "335 ea" at bounding box center [456, 249] width 61 height 33
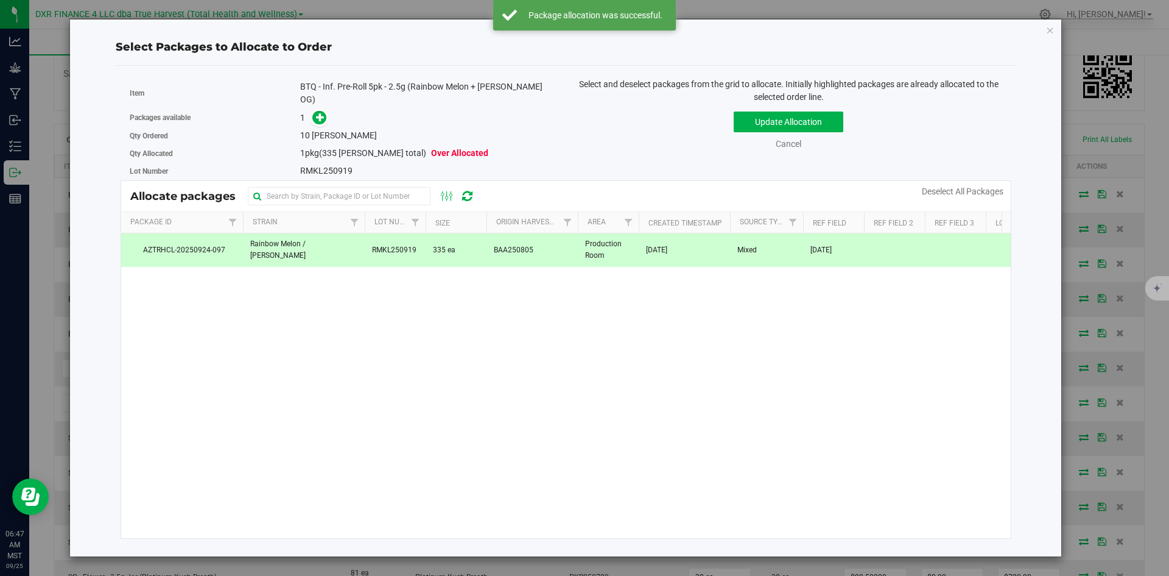
click at [324, 113] on div "Packages available 1" at bounding box center [344, 117] width 428 height 19
click at [323, 113] on icon at bounding box center [320, 117] width 9 height 9
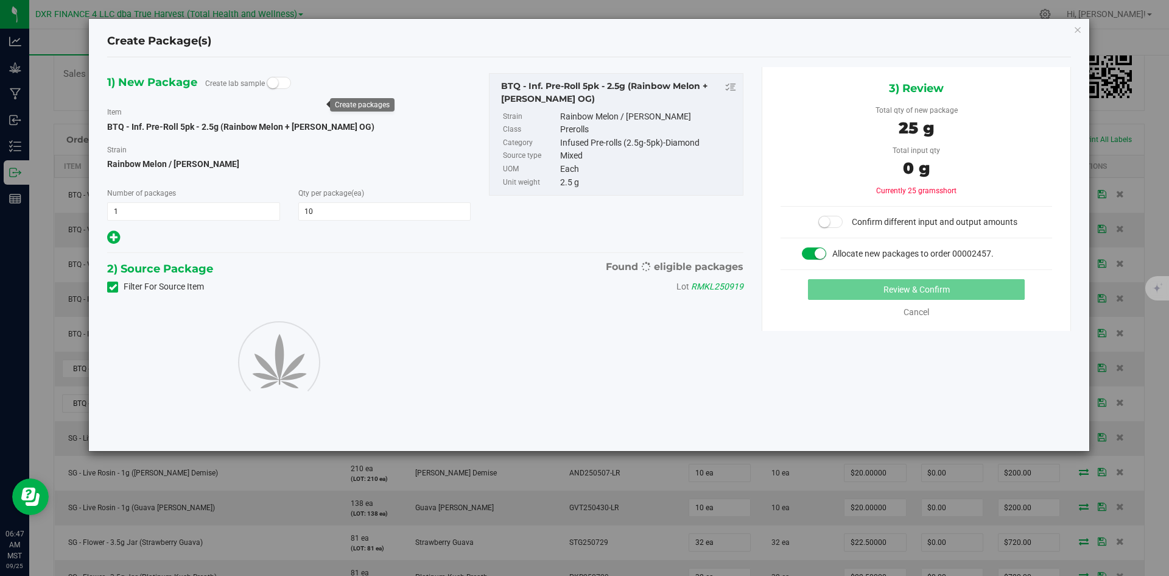
type input "10"
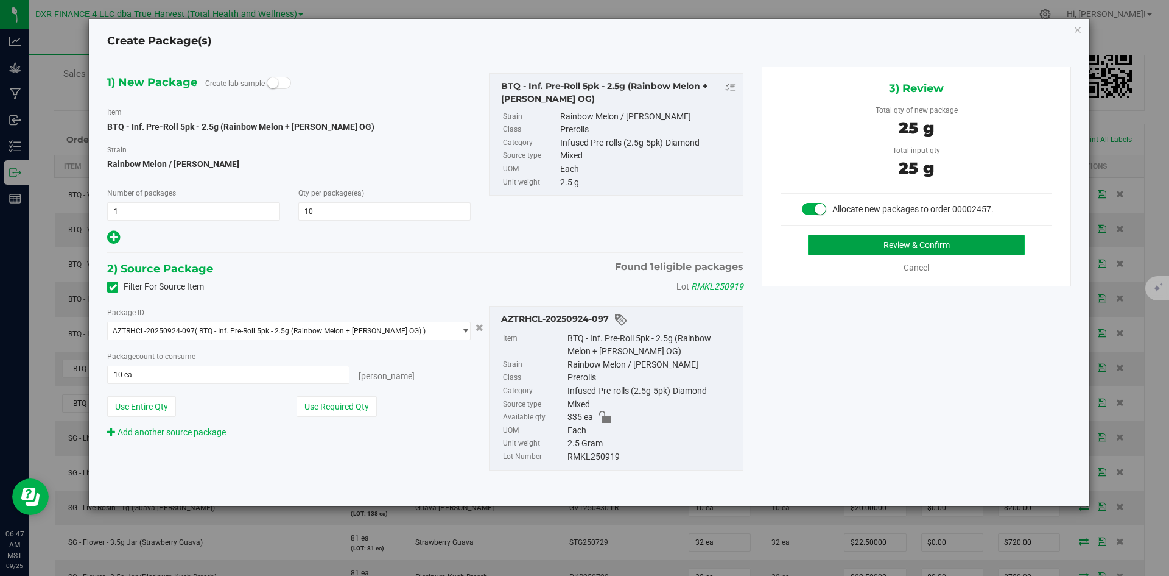
click at [918, 241] on button "Review & Confirm" at bounding box center [916, 244] width 217 height 21
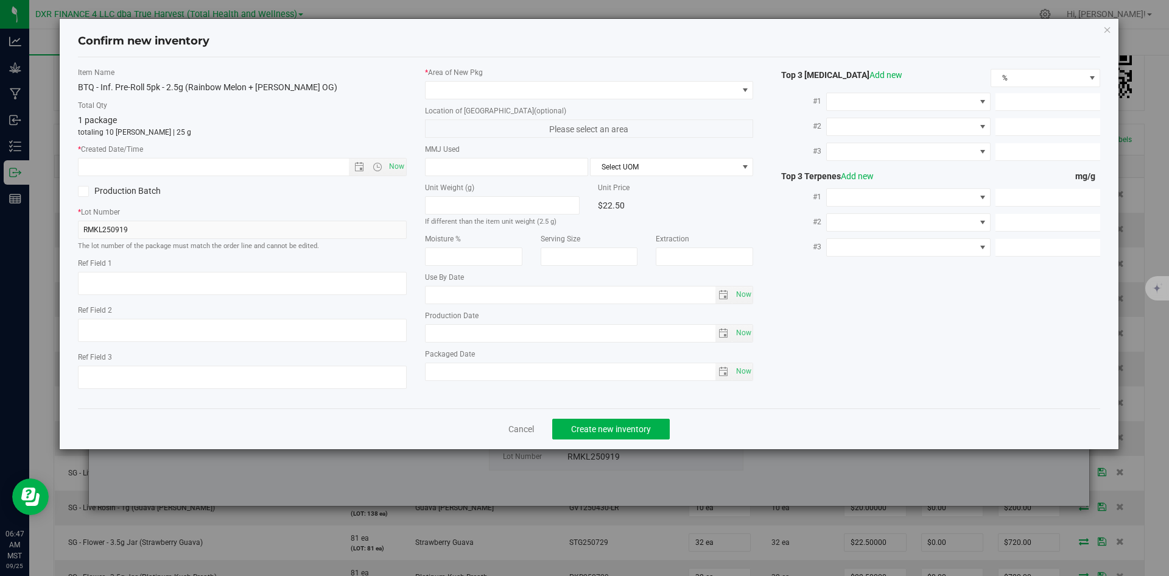
type textarea "2025-08-05"
click at [192, 291] on textarea at bounding box center [242, 283] width 329 height 23
click at [255, 164] on input "text" at bounding box center [224, 166] width 291 height 17
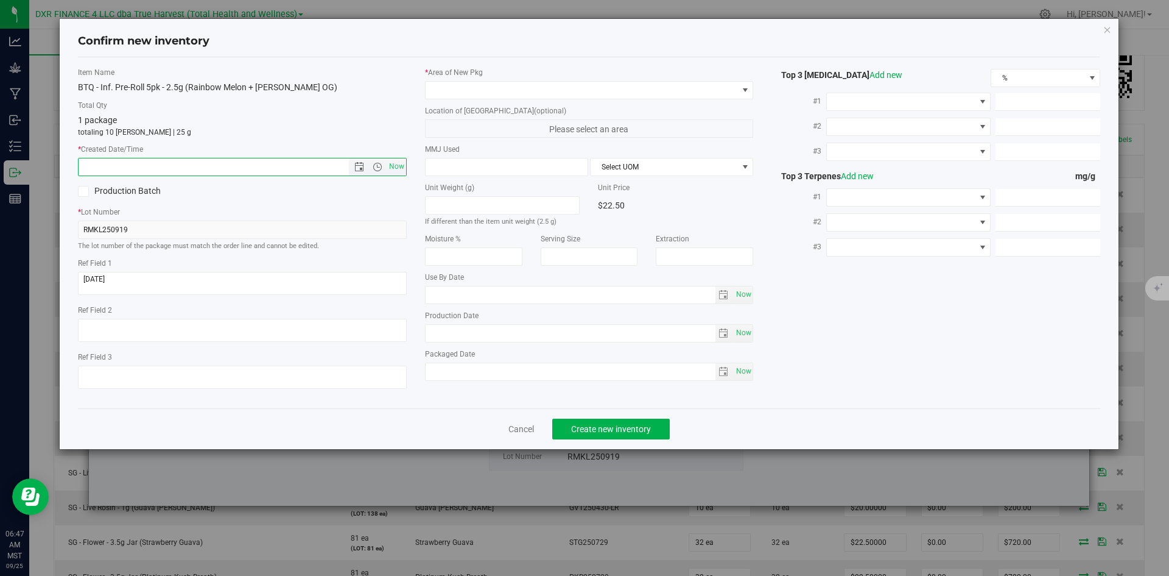
paste input "2025-08-05"
click at [506, 82] on span at bounding box center [582, 90] width 312 height 17
type input "8/5/2025 6:48 AM"
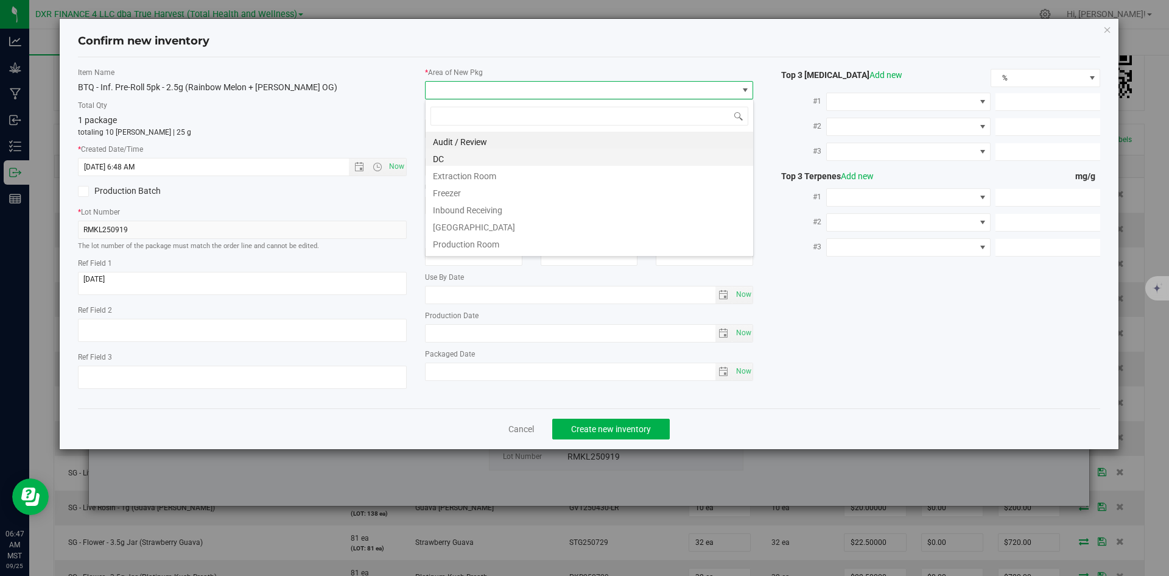
scroll to position [18, 329]
click at [491, 164] on li "DC" at bounding box center [590, 157] width 328 height 17
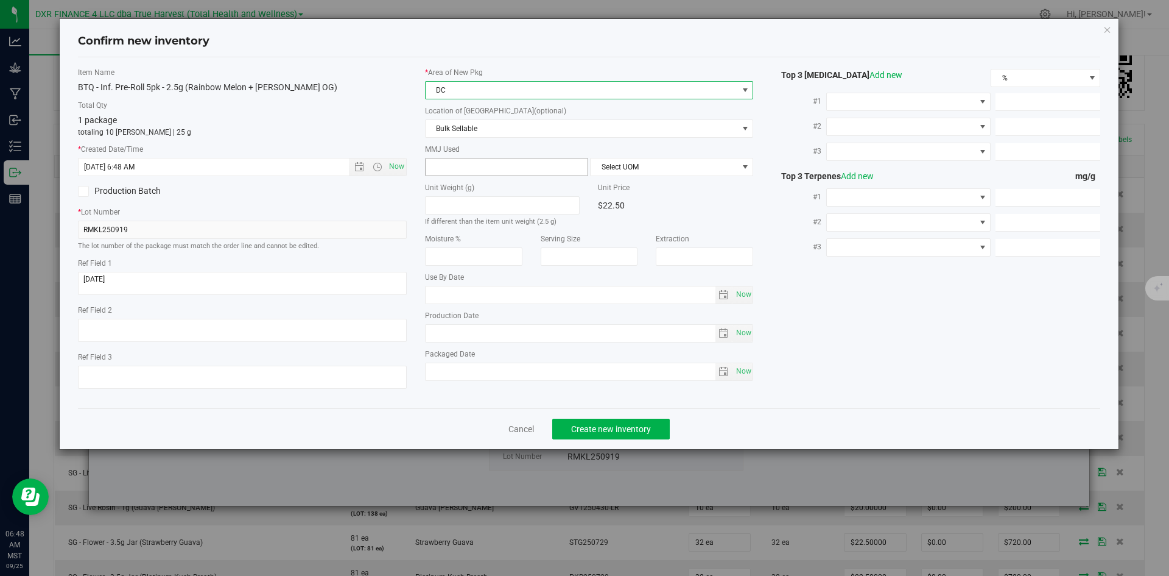
click at [491, 164] on span at bounding box center [506, 167] width 163 height 18
type input "2.5"
type input "2.5000"
click at [665, 175] on span "Select UOM" at bounding box center [664, 166] width 147 height 17
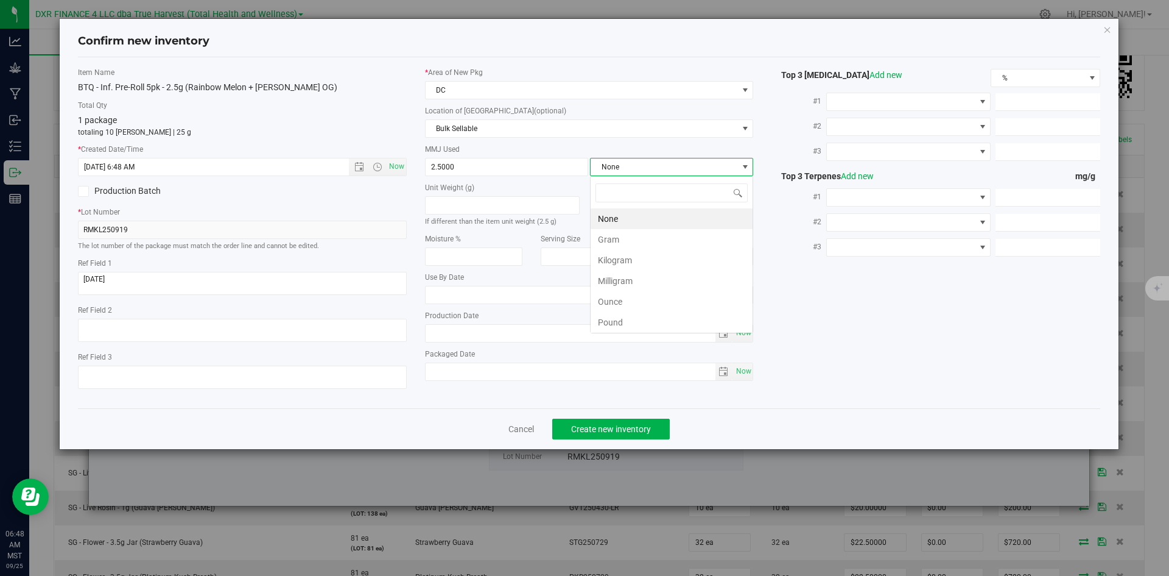
scroll to position [18, 163]
click at [657, 242] on li "Gram" at bounding box center [672, 239] width 162 height 21
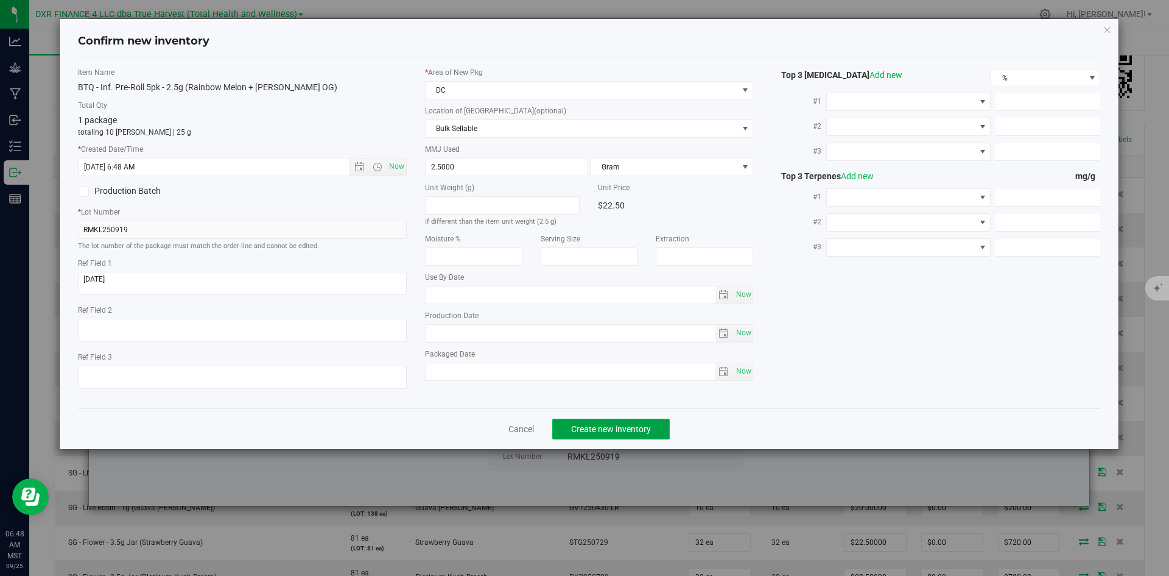
click at [625, 426] on span "Create new inventory" at bounding box center [611, 429] width 80 height 10
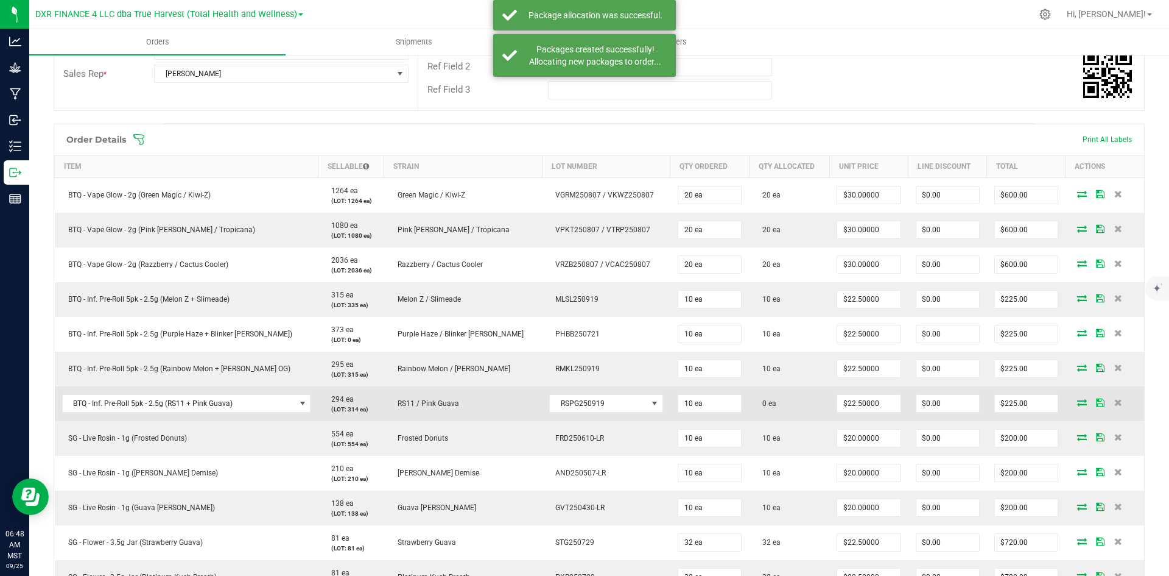
click at [1077, 402] on icon at bounding box center [1082, 401] width 10 height 7
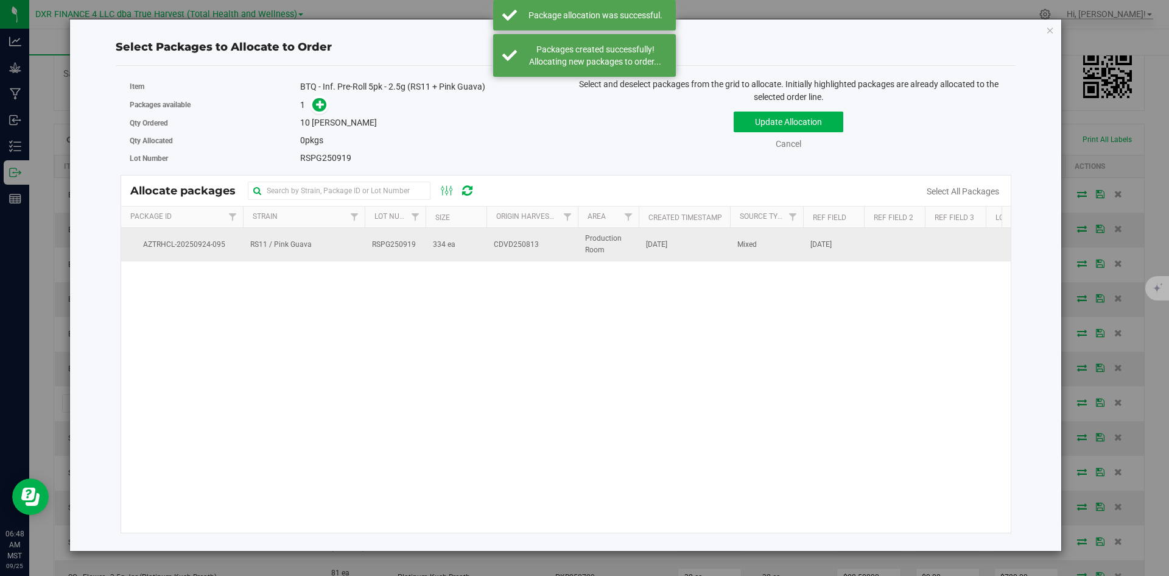
click at [443, 241] on span "334 ea" at bounding box center [444, 245] width 23 height 12
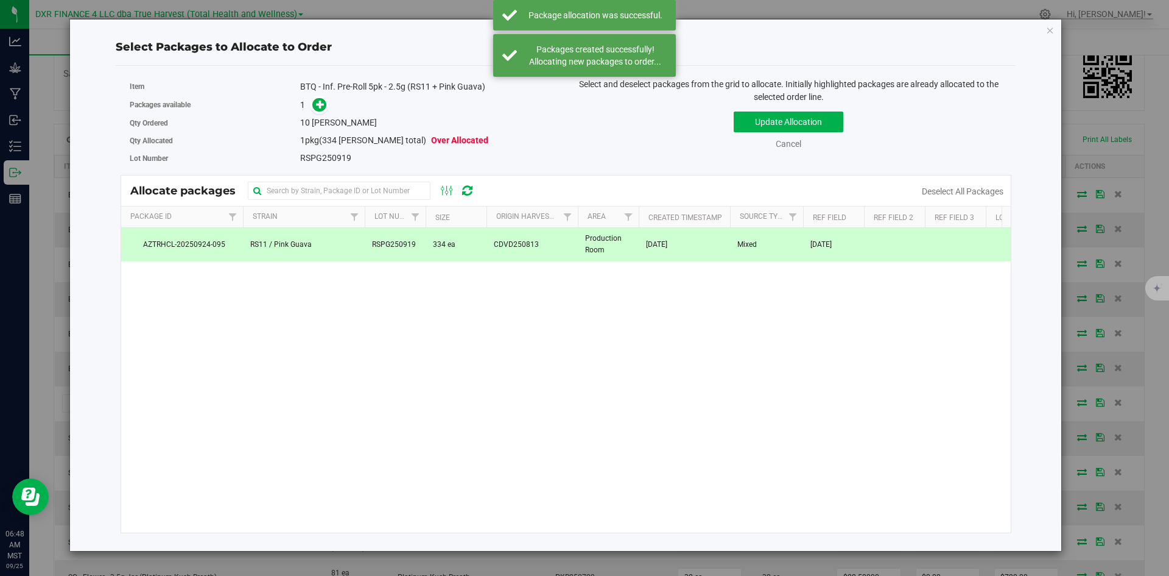
click at [312, 109] on span at bounding box center [316, 105] width 19 height 14
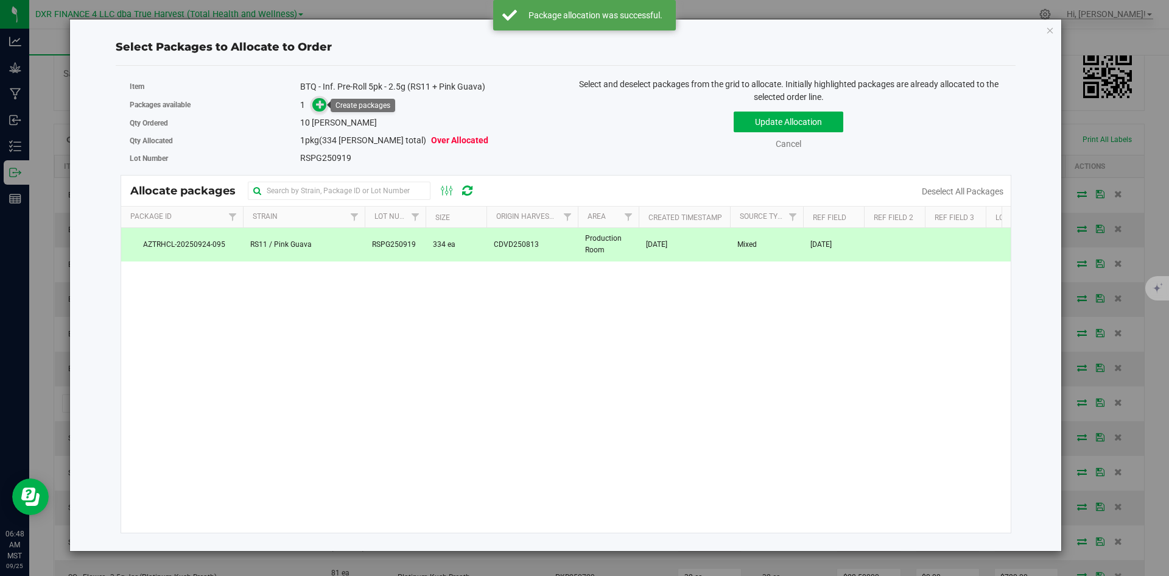
click at [314, 109] on span at bounding box center [319, 105] width 14 height 14
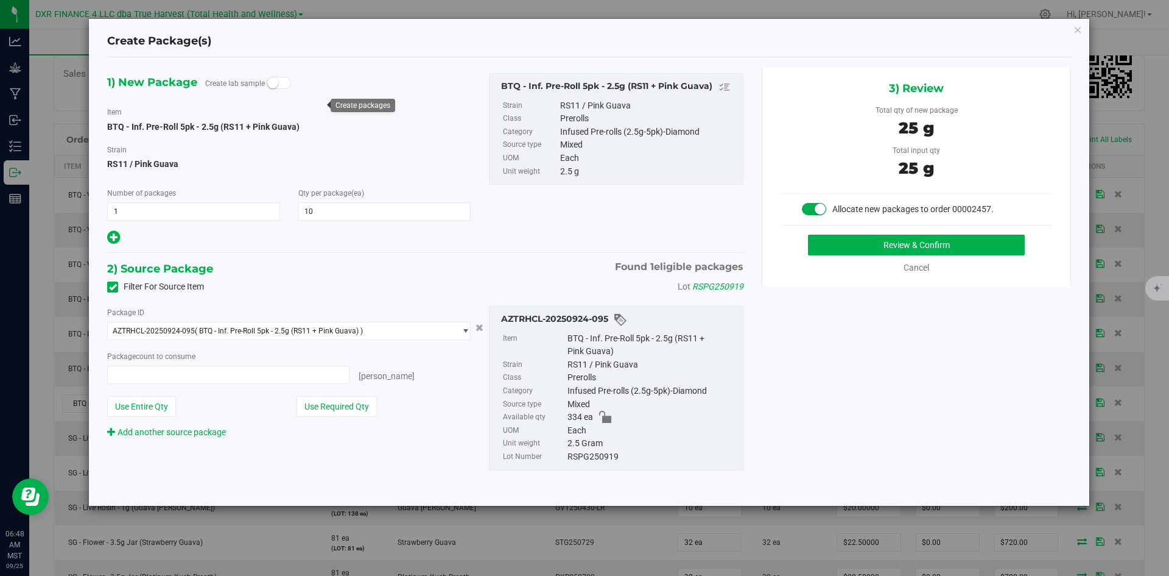
type input "10 ea"
click at [876, 247] on button "Review & Confirm" at bounding box center [916, 244] width 217 height 21
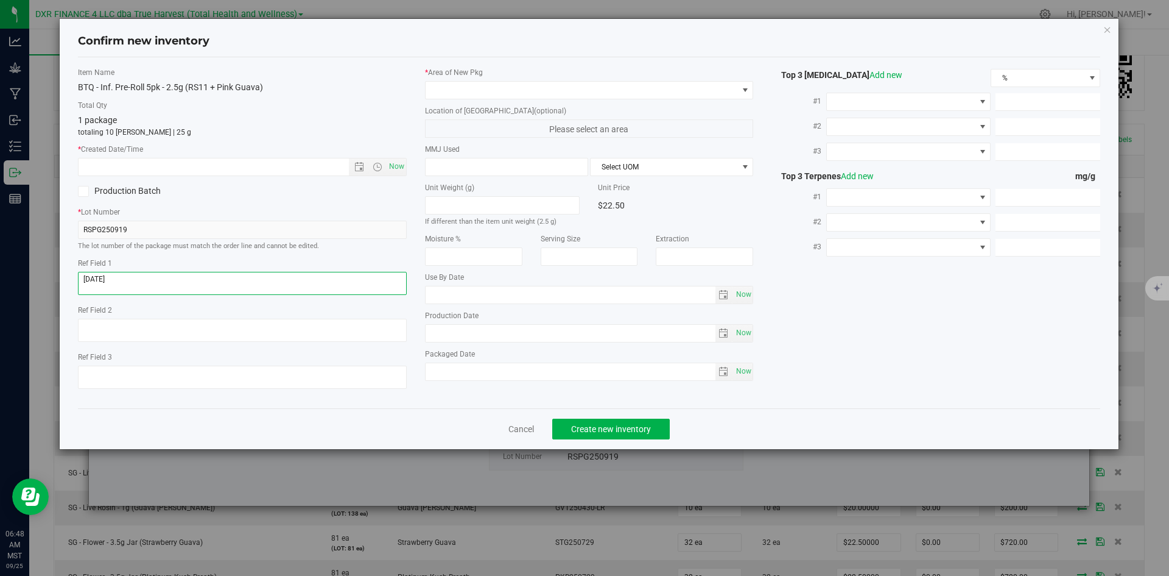
click at [181, 286] on textarea at bounding box center [242, 283] width 329 height 23
click at [205, 169] on input "text" at bounding box center [224, 166] width 291 height 17
paste input "2025-08-13"
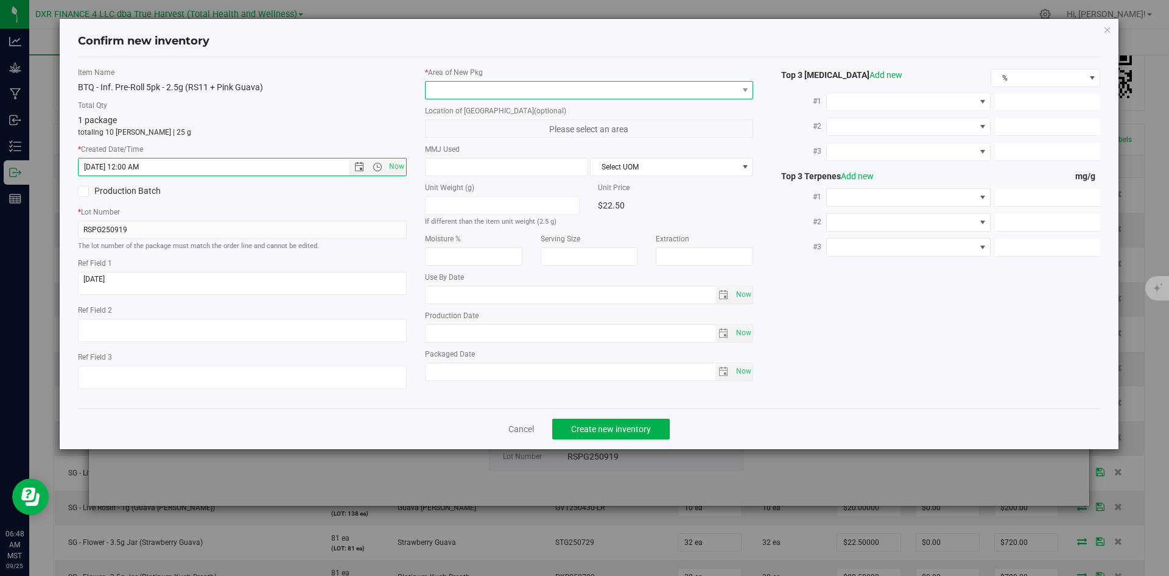
click at [487, 90] on span at bounding box center [582, 90] width 312 height 17
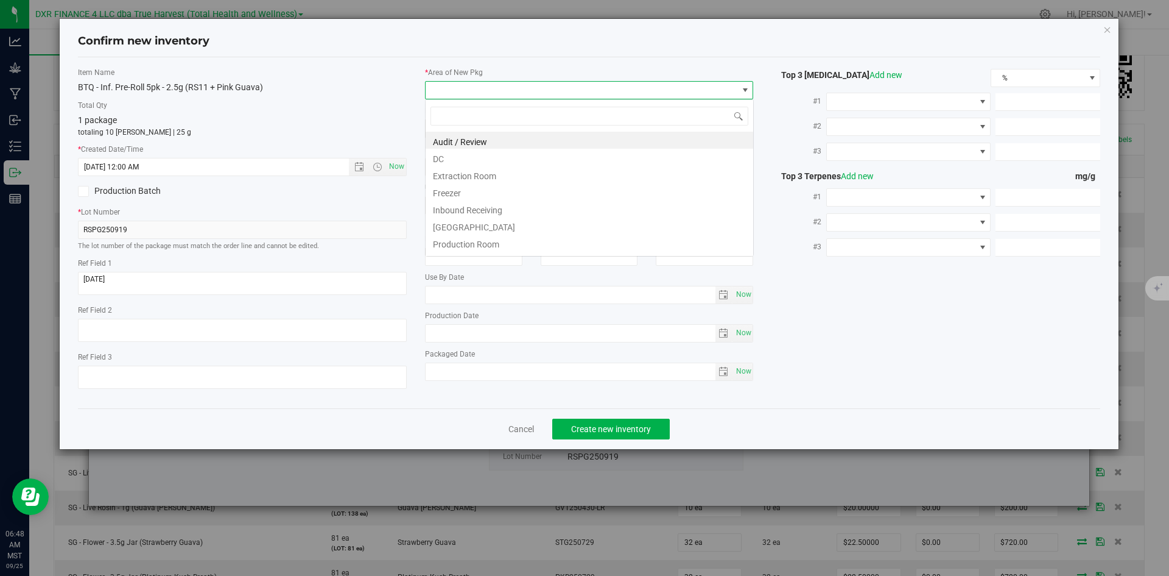
type input "8/13/2025 6:48 AM"
click at [484, 164] on li "DC" at bounding box center [590, 157] width 328 height 17
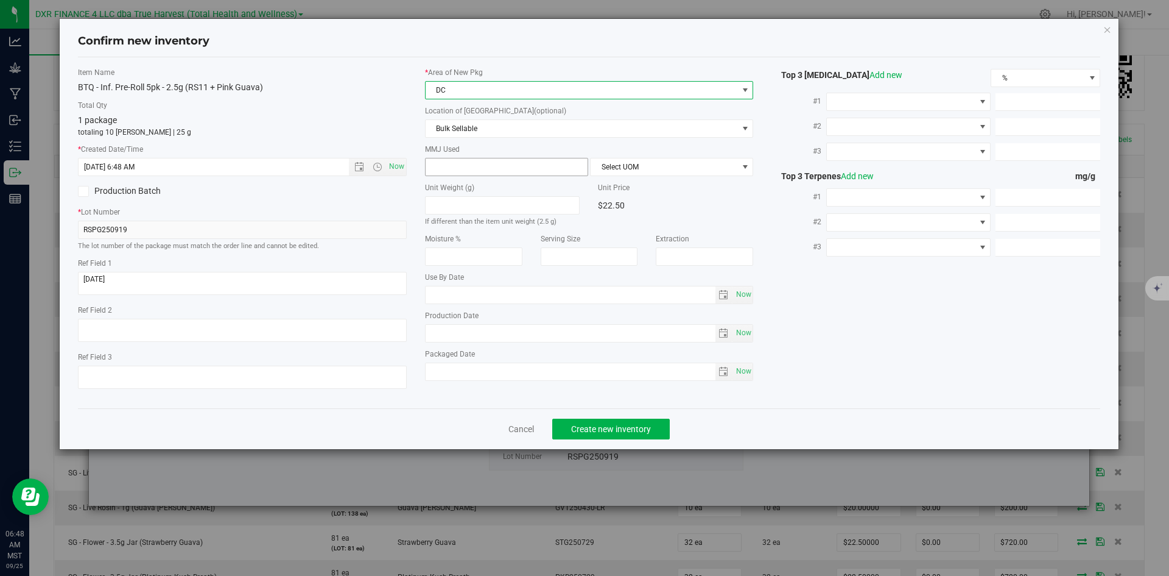
click at [484, 166] on span at bounding box center [506, 167] width 163 height 18
type input "2.5"
type input "2.5000"
click at [614, 172] on span "Select UOM" at bounding box center [664, 166] width 147 height 17
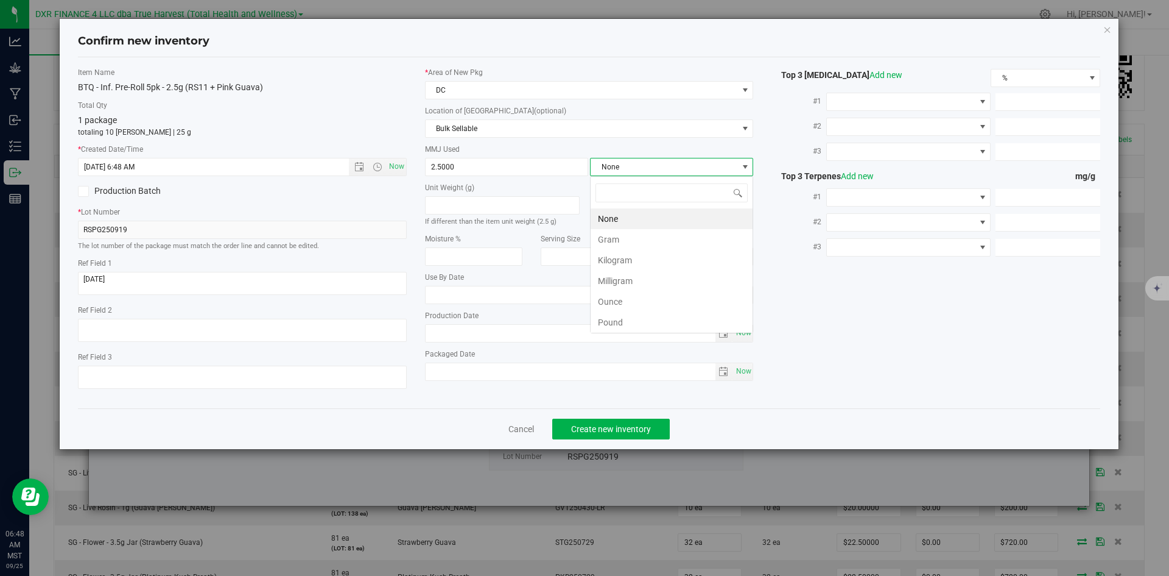
scroll to position [18, 163]
click at [622, 244] on li "Gram" at bounding box center [672, 239] width 162 height 21
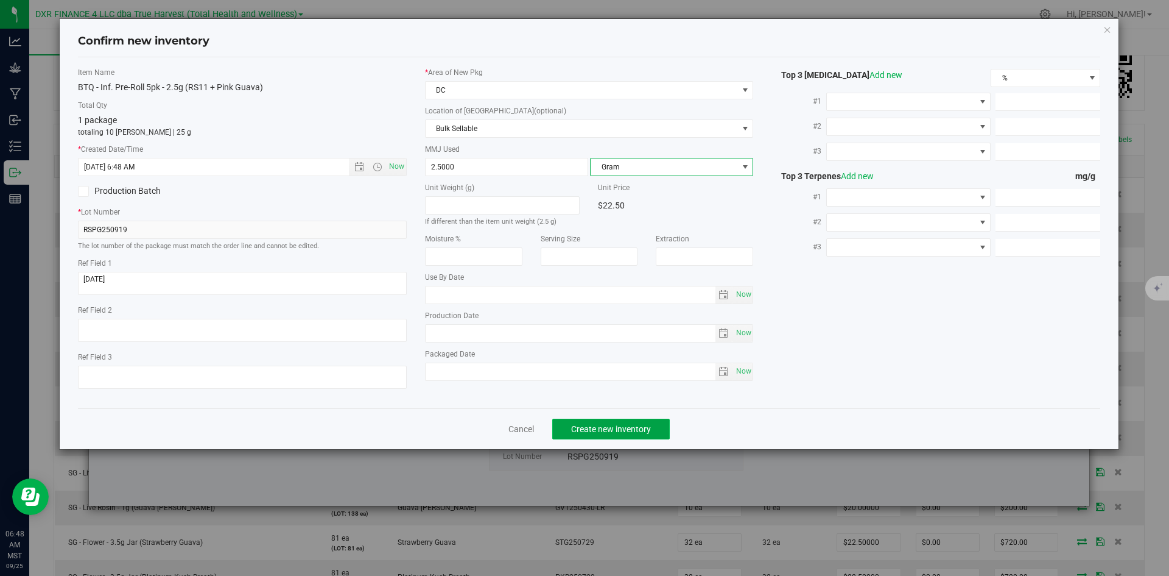
click at [622, 439] on button "Create new inventory" at bounding box center [611, 428] width 118 height 21
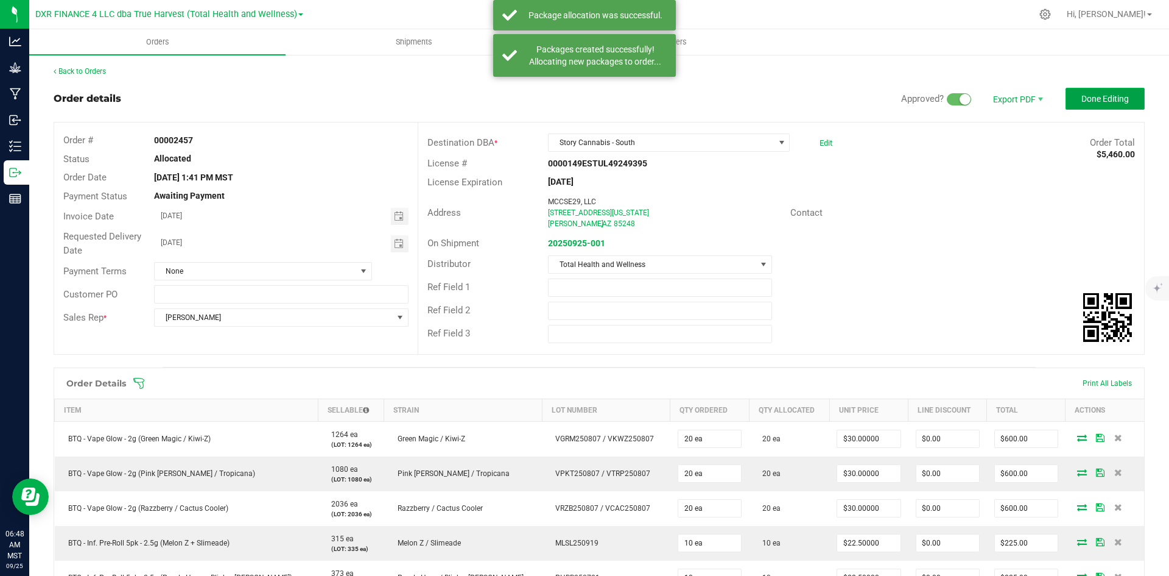
click at [1104, 100] on span "Done Editing" at bounding box center [1106, 99] width 48 height 10
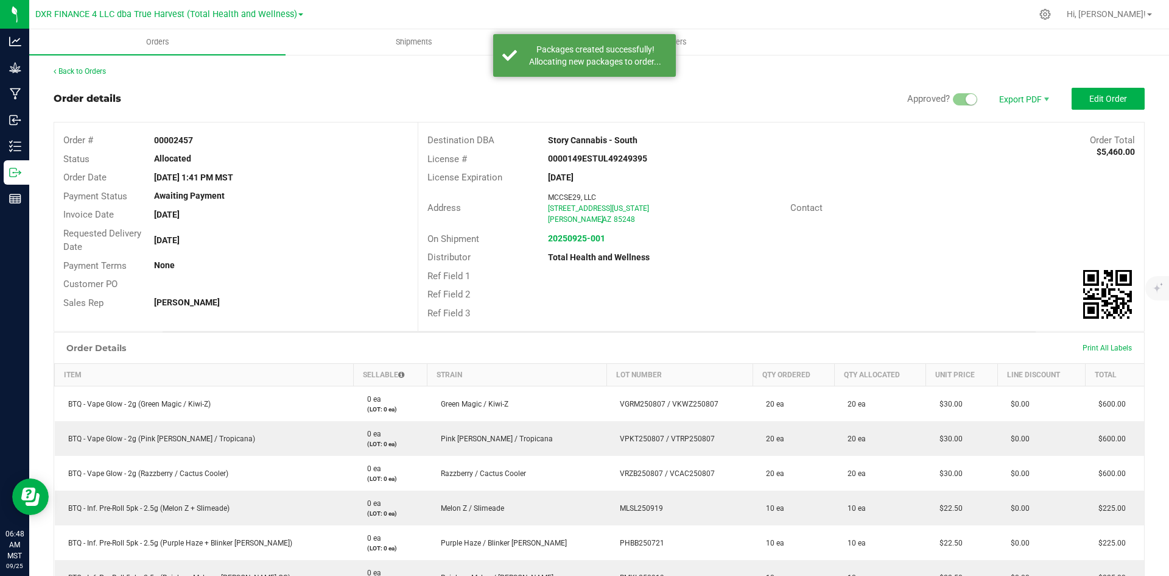
click at [94, 66] on div "Back to Orders" at bounding box center [599, 71] width 1091 height 11
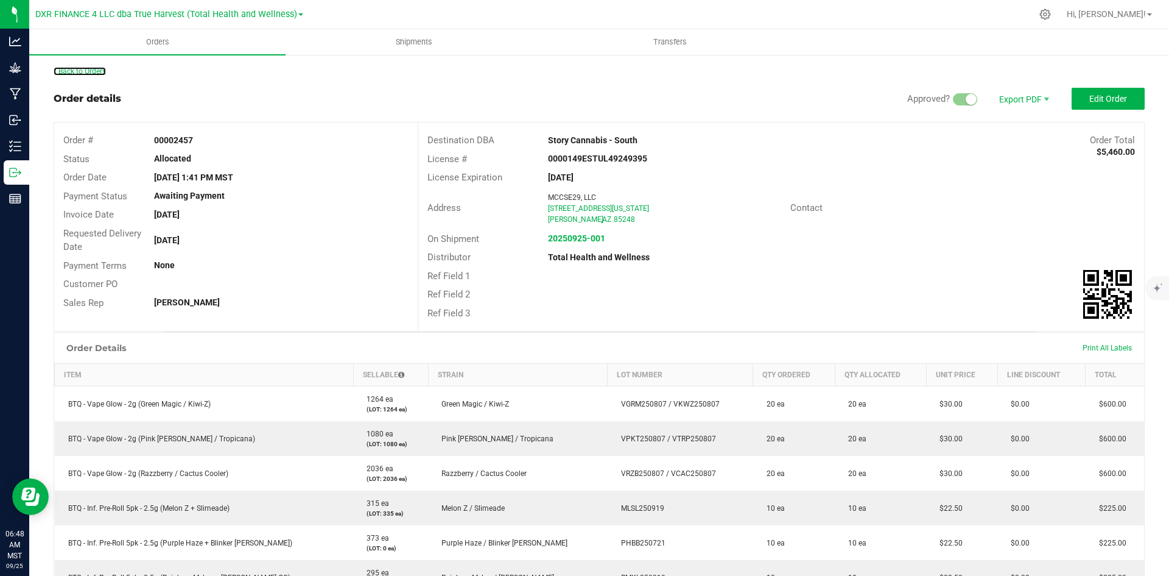
click at [94, 77] on div "Back to Orders Order details Approved? Export PDF Edit Order Order # 00002457 S…" at bounding box center [599, 552] width 1091 height 972
click at [75, 74] on link "Back to Orders" at bounding box center [80, 71] width 52 height 9
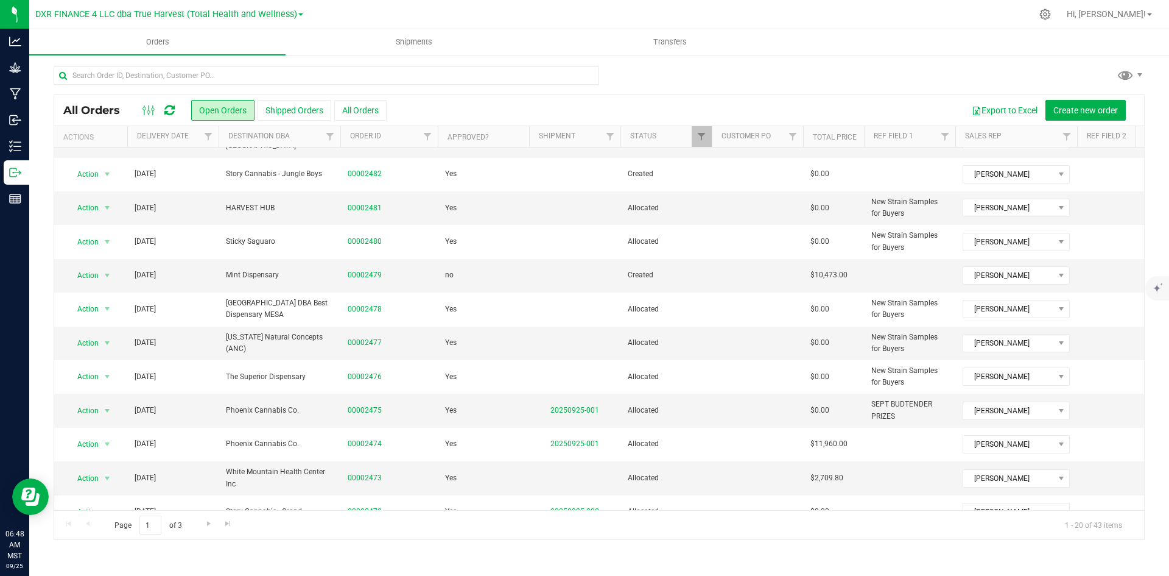
scroll to position [61, 0]
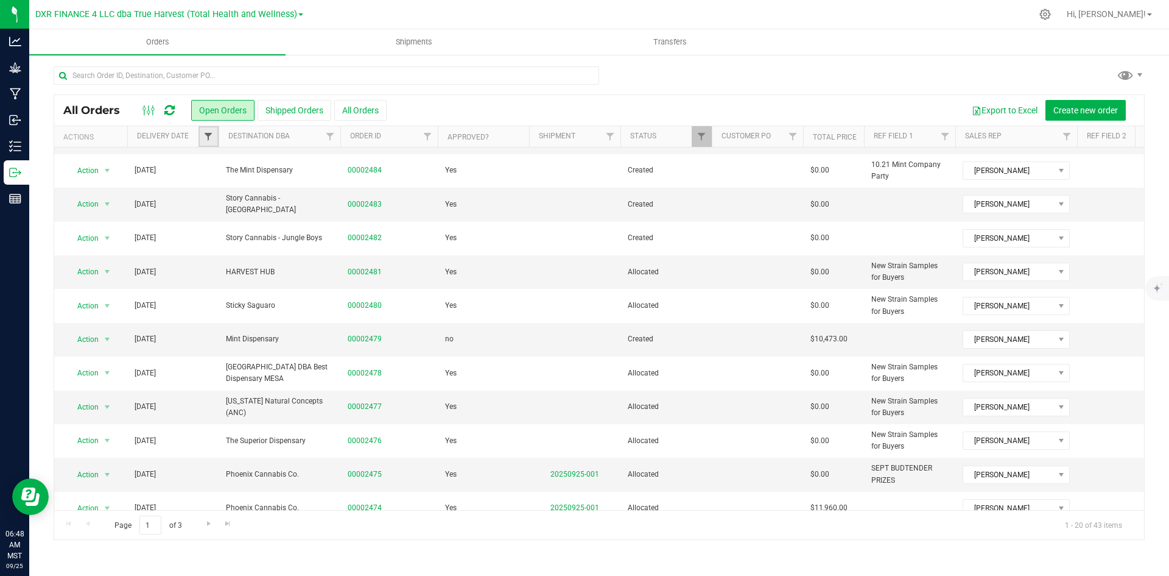
click at [211, 135] on span "Filter" at bounding box center [208, 137] width 10 height 10
click at [317, 213] on span "select" at bounding box center [322, 210] width 10 height 10
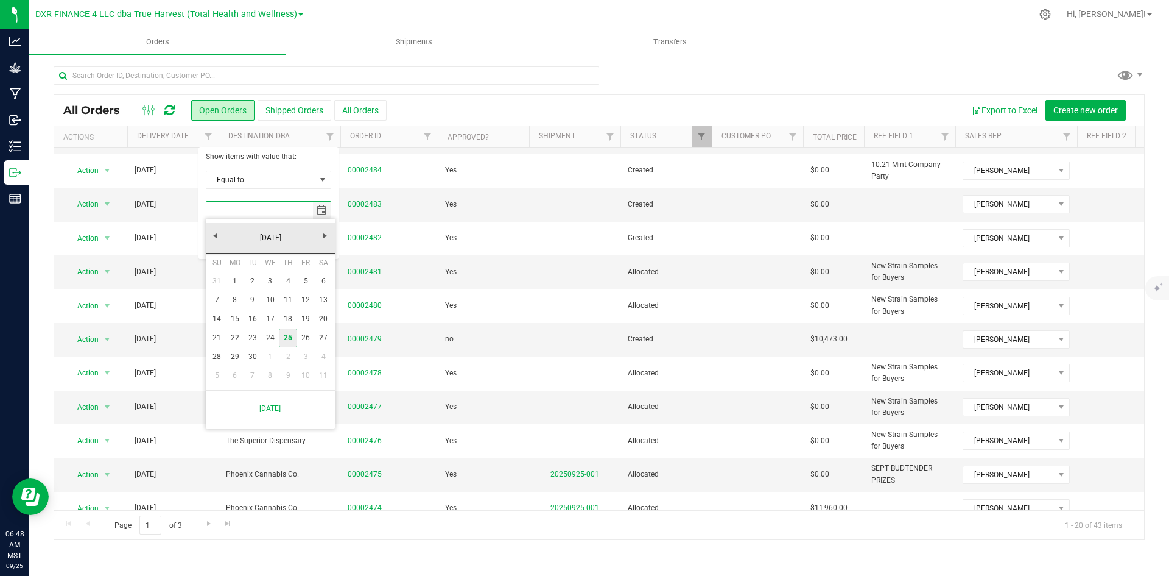
click at [283, 340] on link "25" at bounding box center [288, 337] width 18 height 19
type input "9/25/2025"
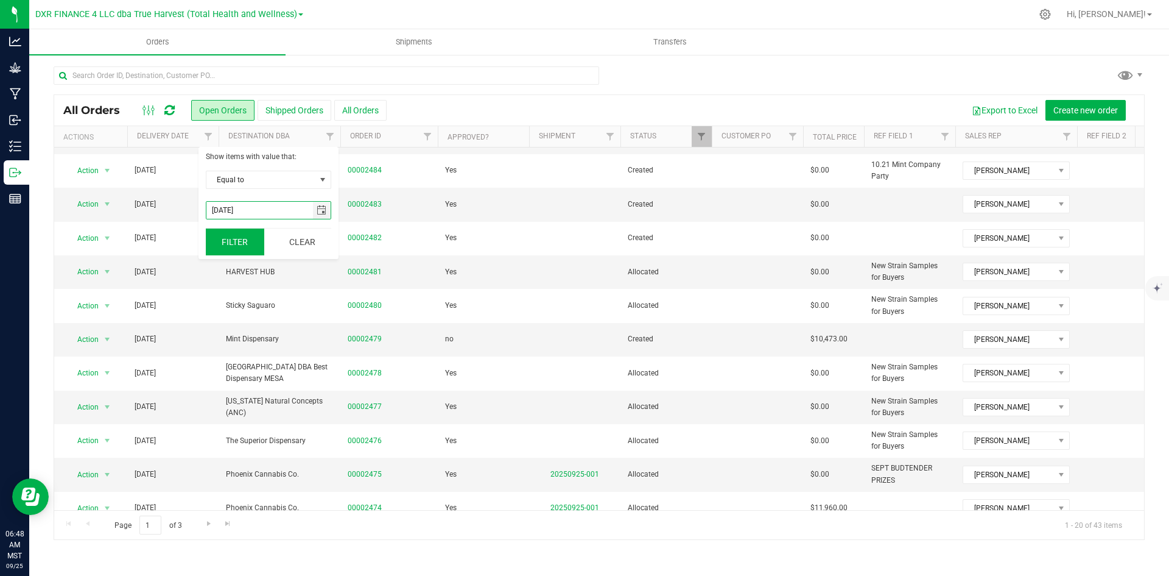
click at [255, 238] on button "Filter" at bounding box center [235, 241] width 58 height 27
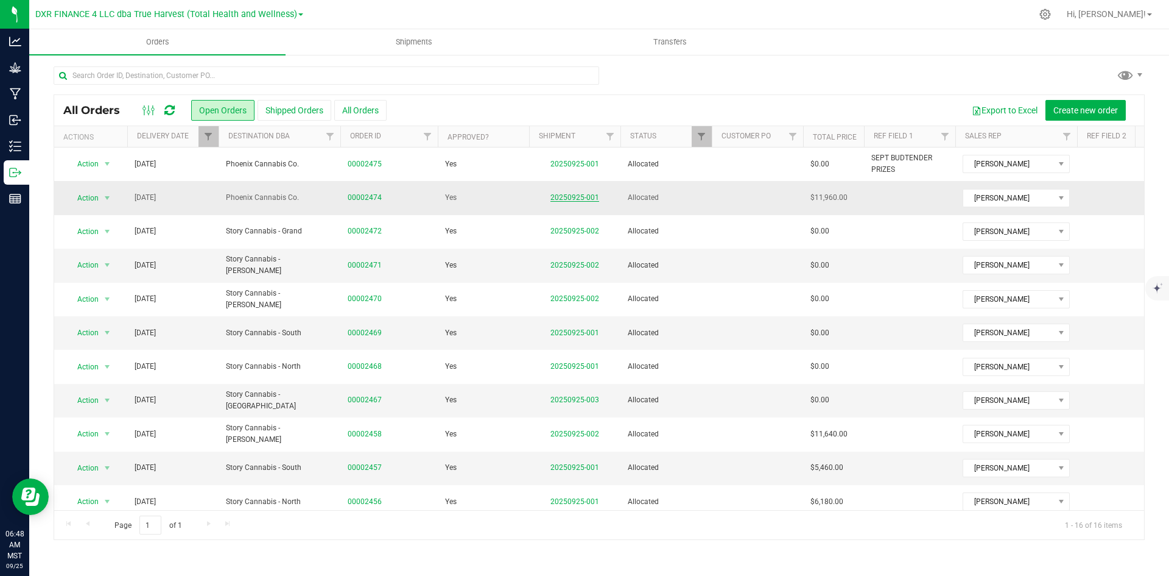
click at [577, 202] on link "20250925-001" at bounding box center [575, 197] width 49 height 9
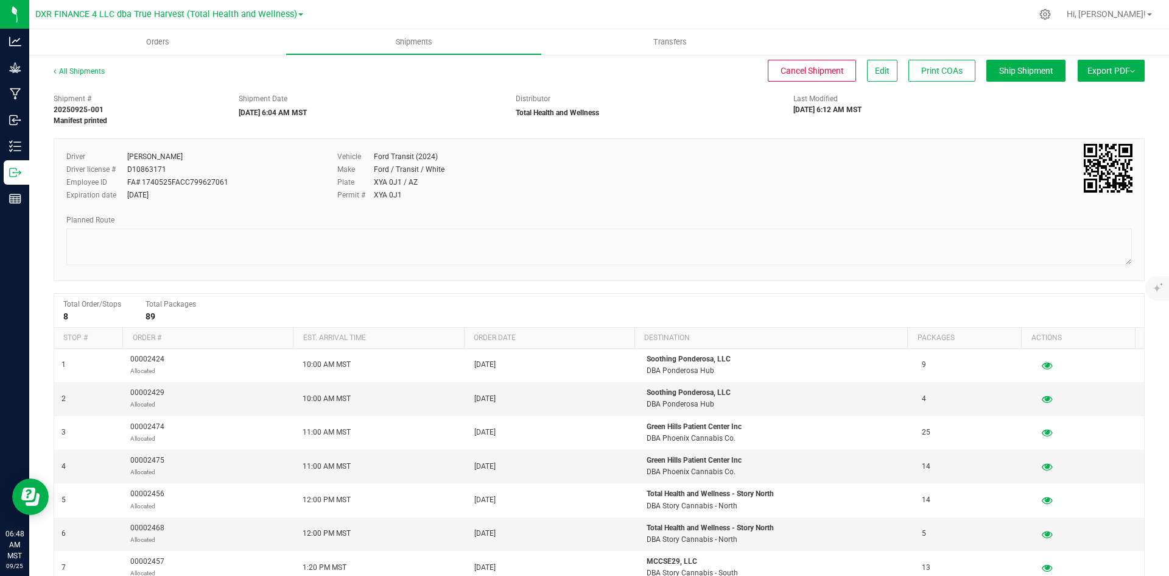
click at [1117, 71] on span "Export PDF" at bounding box center [1112, 71] width 48 height 10
click at [1073, 97] on span "Manifest by Package ID" at bounding box center [1093, 97] width 77 height 9
click at [174, 48] on uib-tab-heading "Orders" at bounding box center [157, 42] width 256 height 26
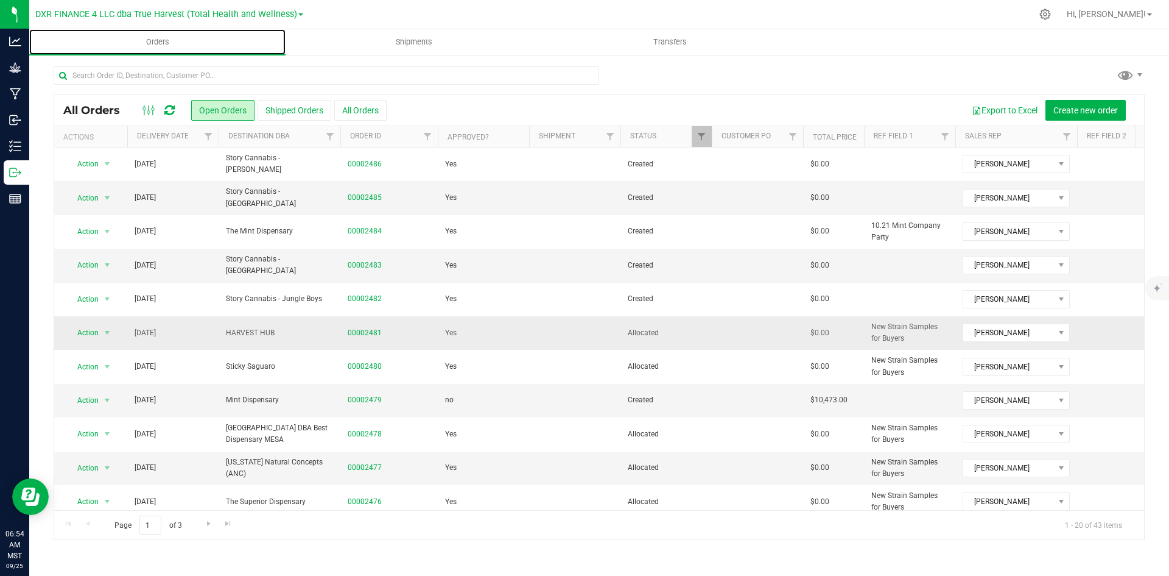
scroll to position [345, 0]
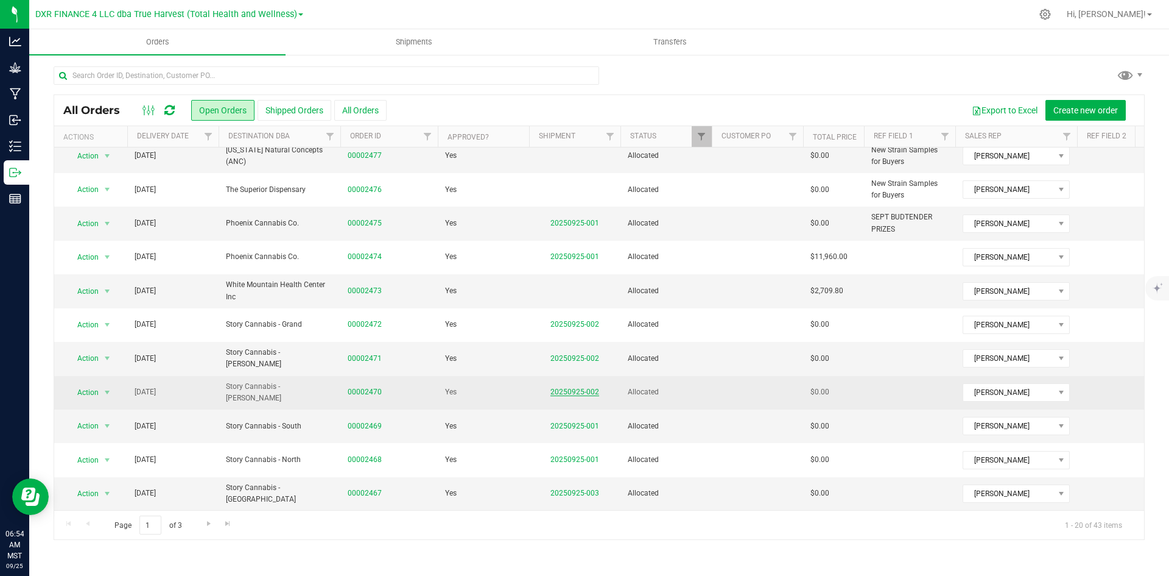
click at [554, 387] on link "20250925-002" at bounding box center [575, 391] width 49 height 9
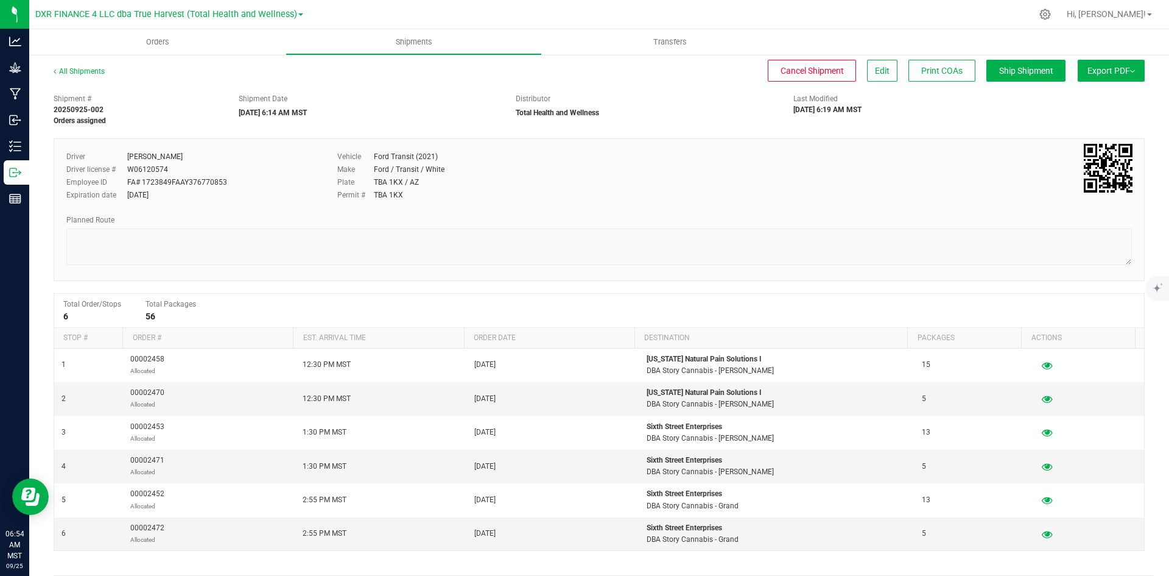
click at [1088, 72] on span "Export PDF" at bounding box center [1112, 71] width 48 height 10
click at [1069, 99] on span "Manifest by Package ID" at bounding box center [1093, 97] width 77 height 9
click at [176, 39] on span "Orders" at bounding box center [158, 42] width 56 height 11
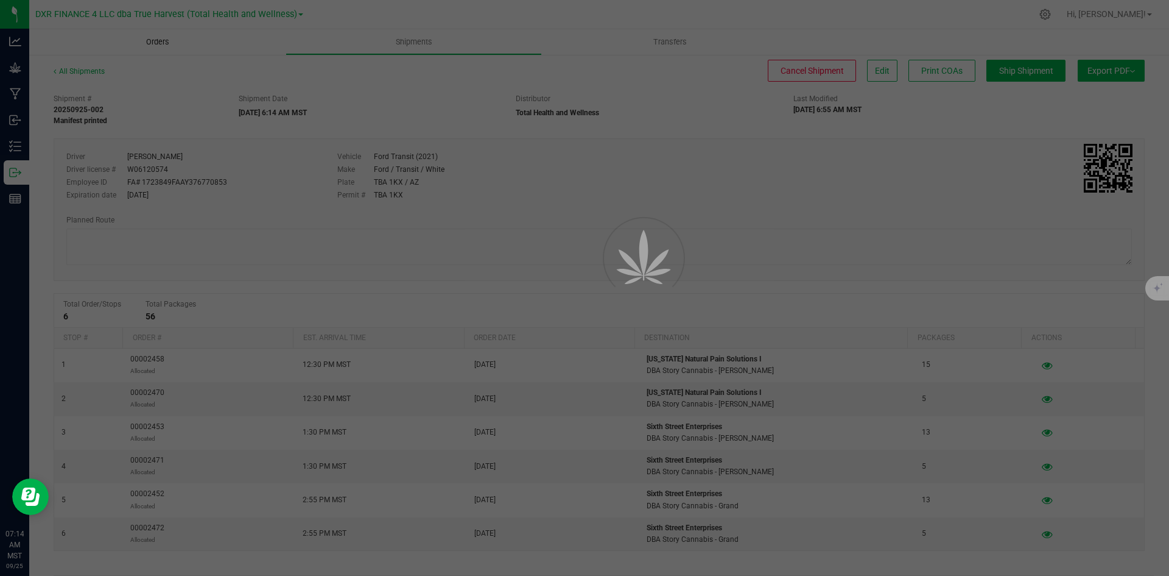
click at [160, 43] on div at bounding box center [584, 288] width 1169 height 576
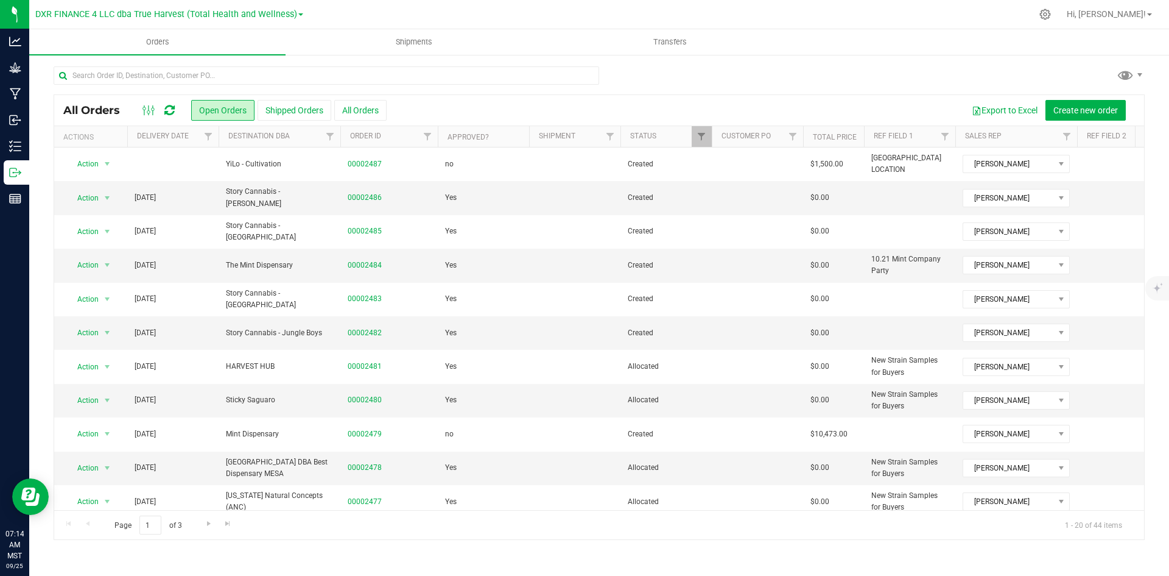
click at [192, 143] on th "Delivery Date" at bounding box center [172, 136] width 91 height 21
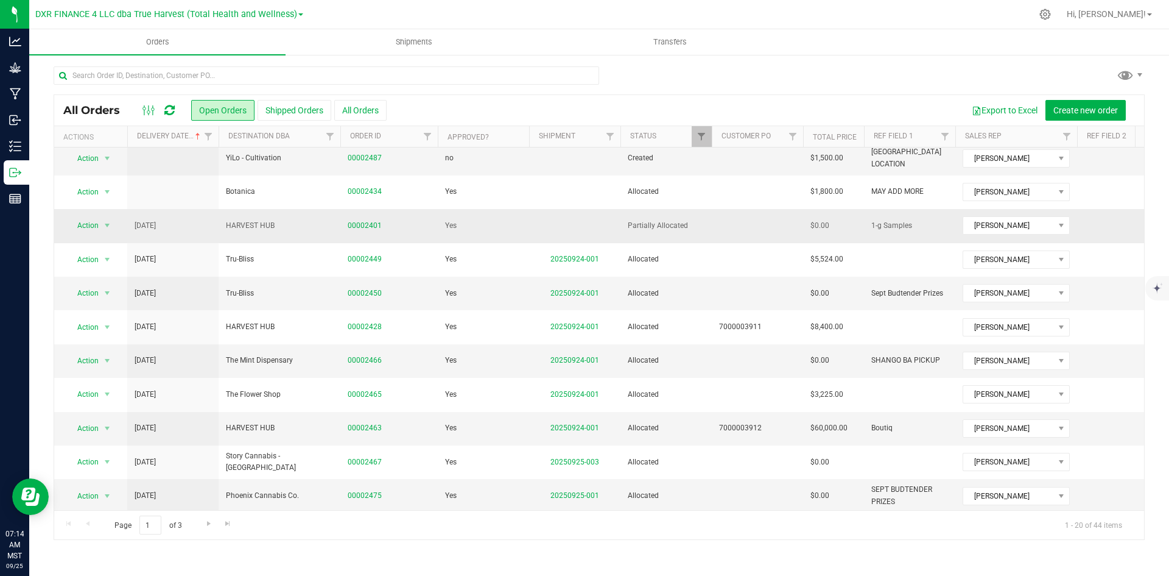
scroll to position [61, 0]
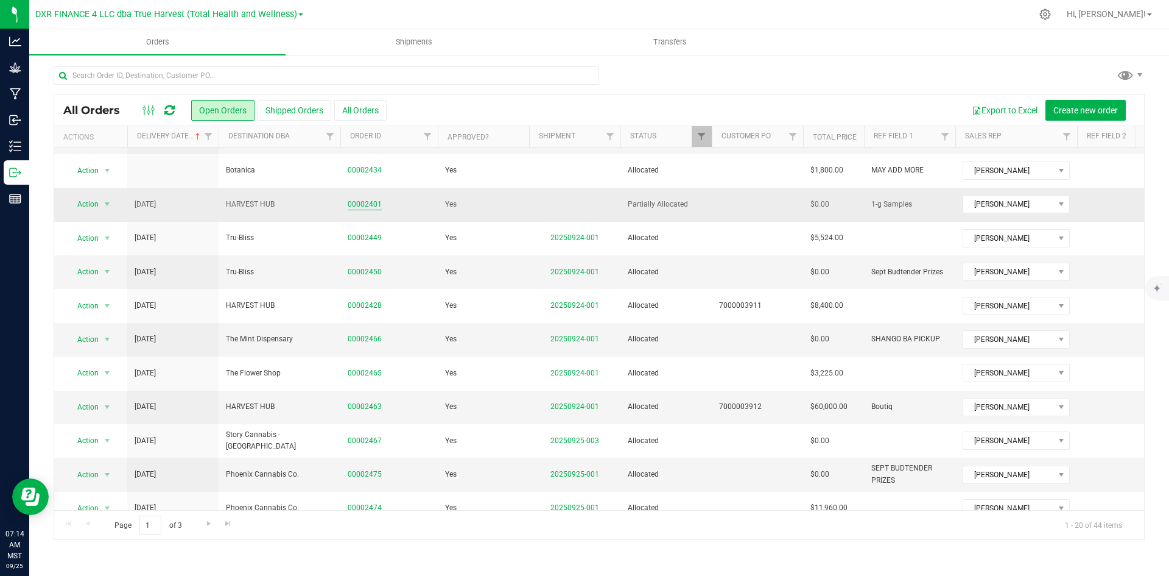
click at [364, 202] on link "00002401" at bounding box center [365, 205] width 34 height 12
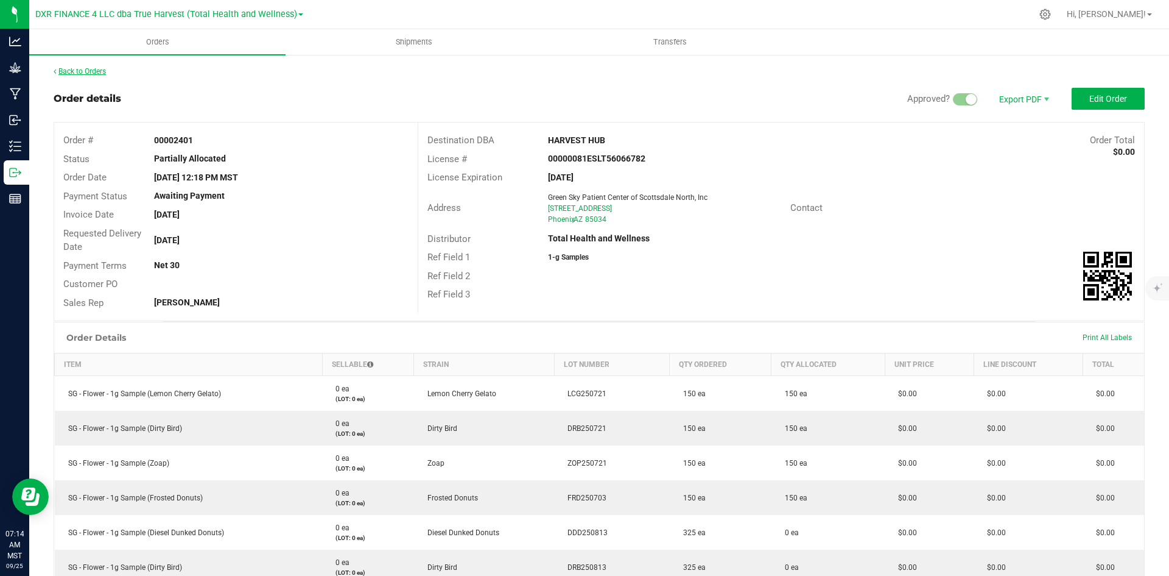
click at [93, 73] on link "Back to Orders" at bounding box center [80, 71] width 52 height 9
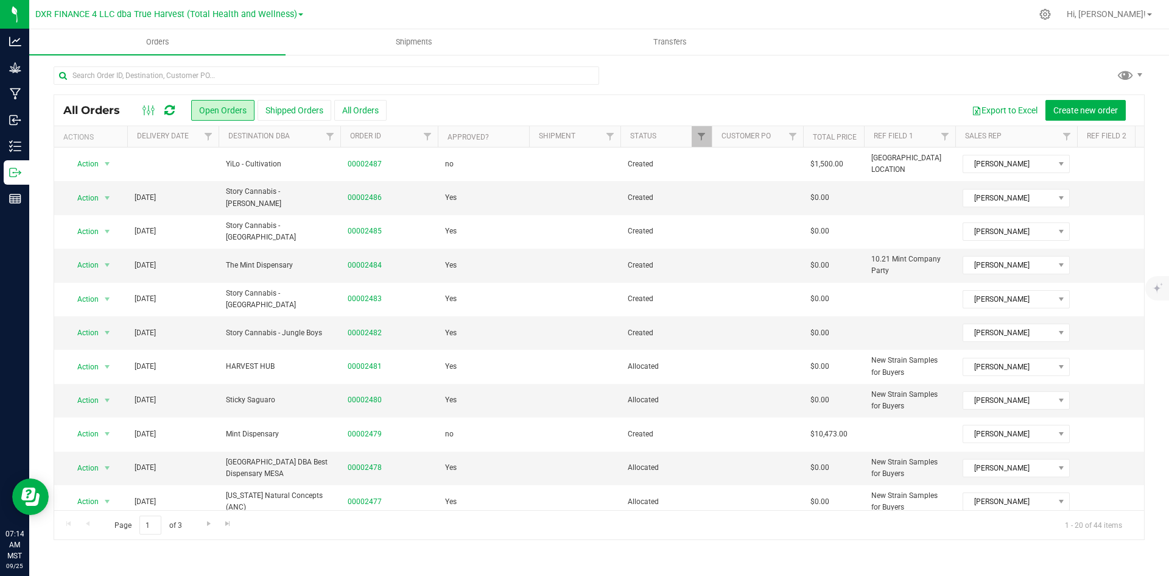
click at [197, 138] on th "Delivery Date" at bounding box center [172, 136] width 91 height 21
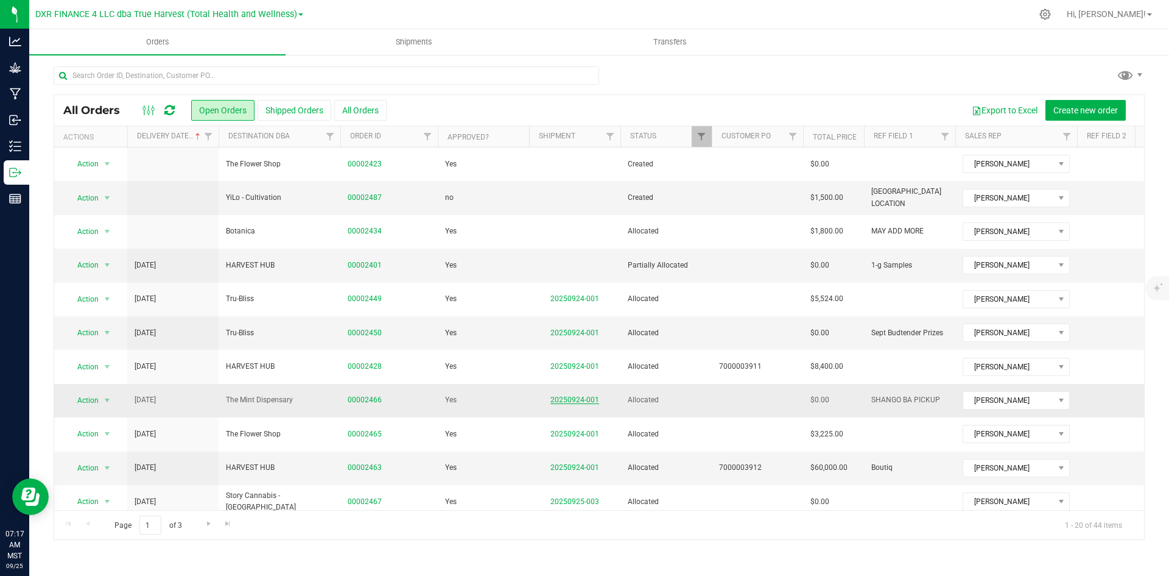
click at [585, 399] on link "20250924-001" at bounding box center [575, 399] width 49 height 9
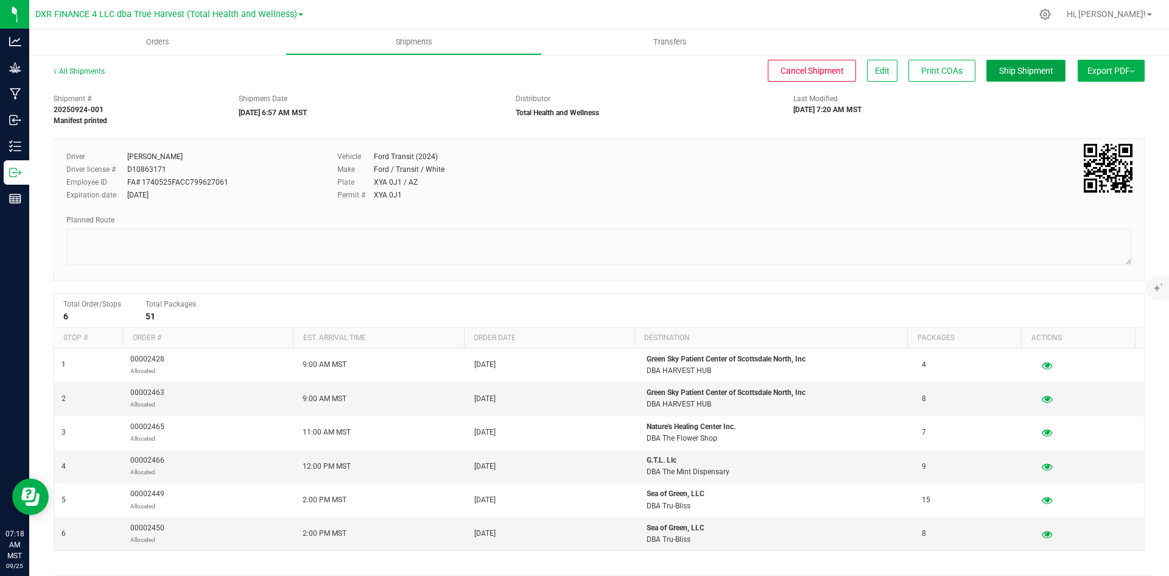
click at [1023, 77] on button "Ship Shipment" at bounding box center [1026, 71] width 79 height 22
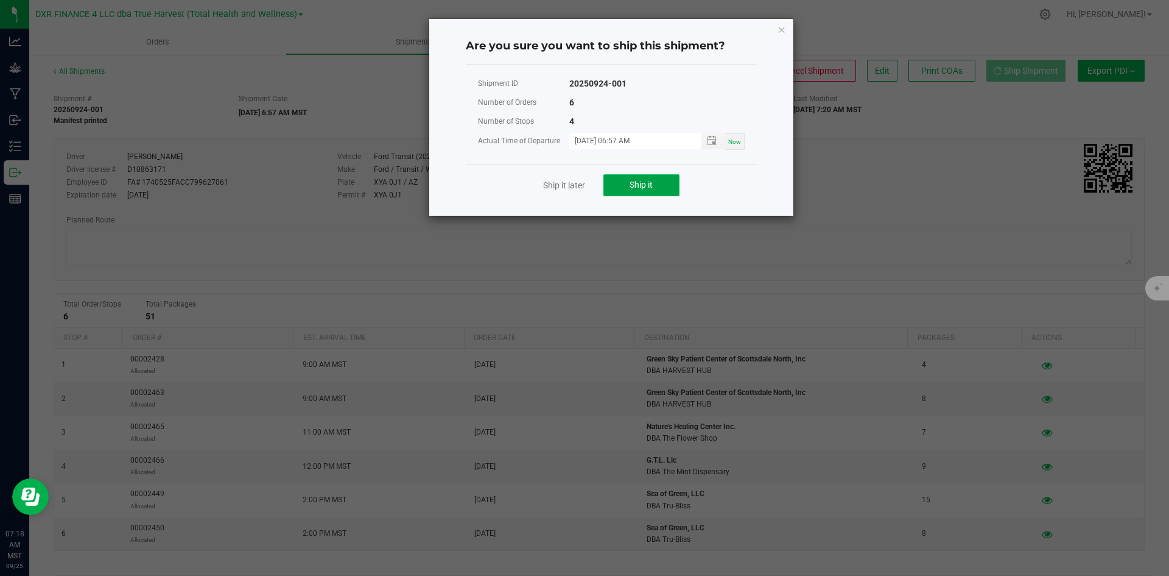
click at [608, 194] on button "Ship it" at bounding box center [642, 185] width 76 height 22
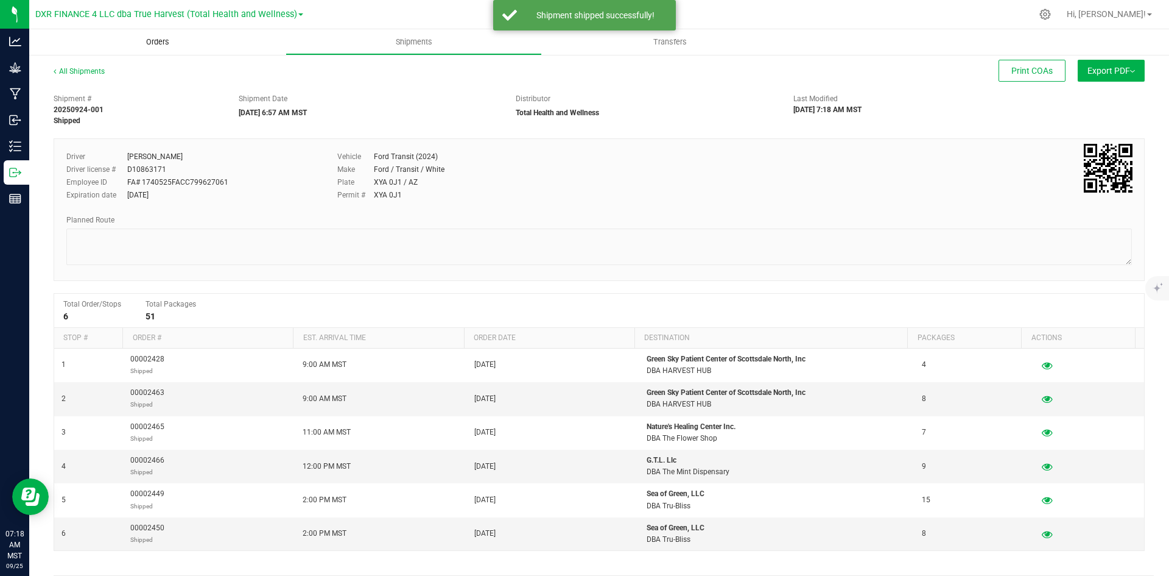
click at [163, 44] on span "Orders" at bounding box center [158, 42] width 56 height 11
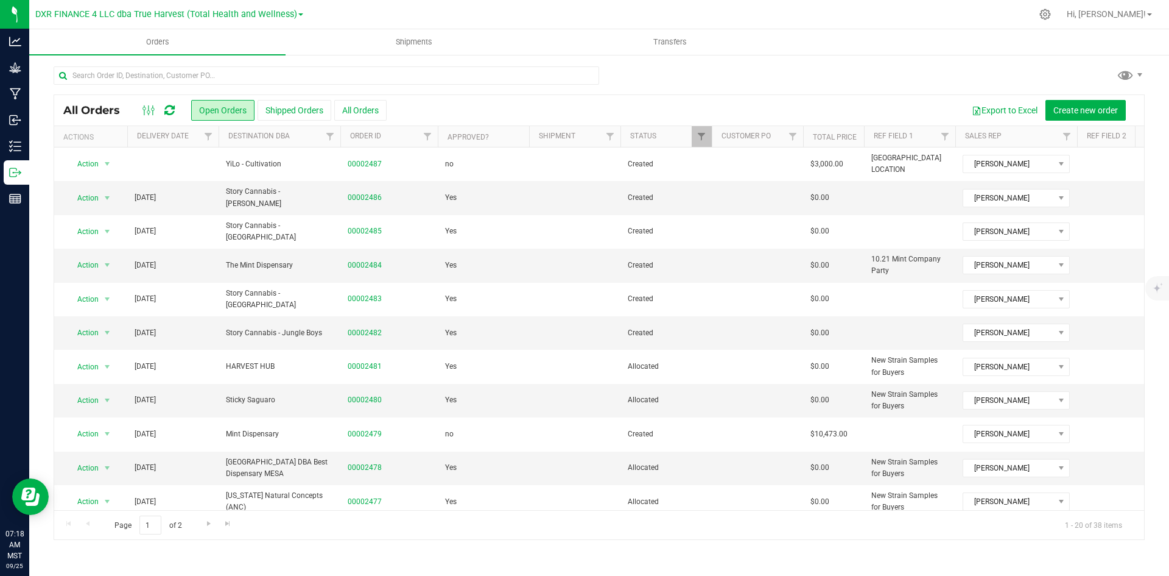
click at [193, 140] on th "Delivery Date" at bounding box center [172, 136] width 91 height 21
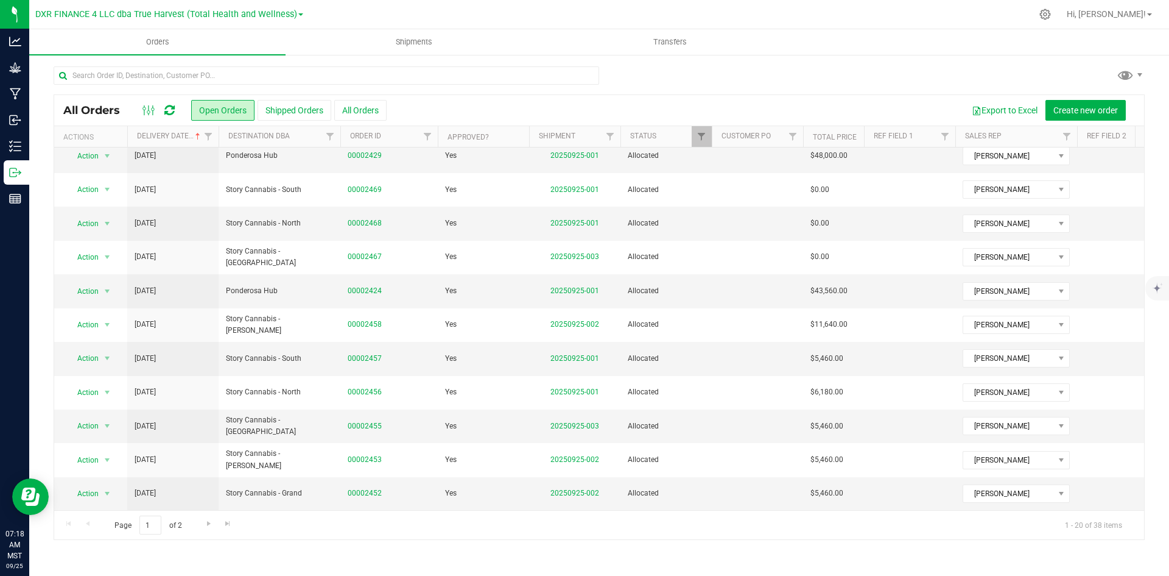
scroll to position [345, 0]
click at [701, 134] on span "Filter" at bounding box center [702, 137] width 10 height 10
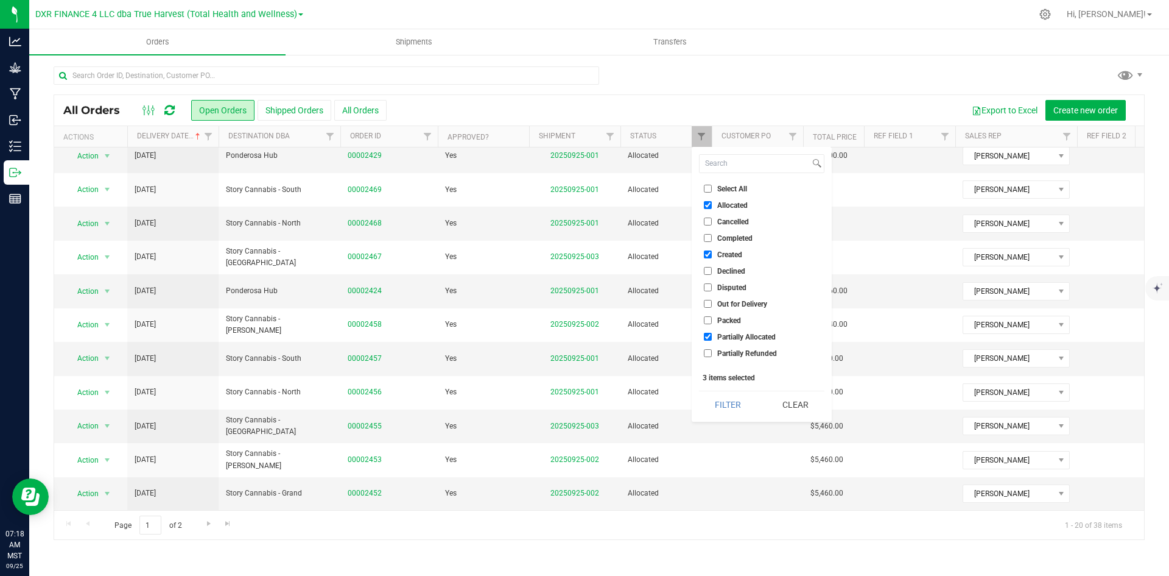
click at [710, 205] on input "Allocated" at bounding box center [708, 205] width 8 height 8
click at [732, 397] on button "Filter" at bounding box center [728, 404] width 58 height 27
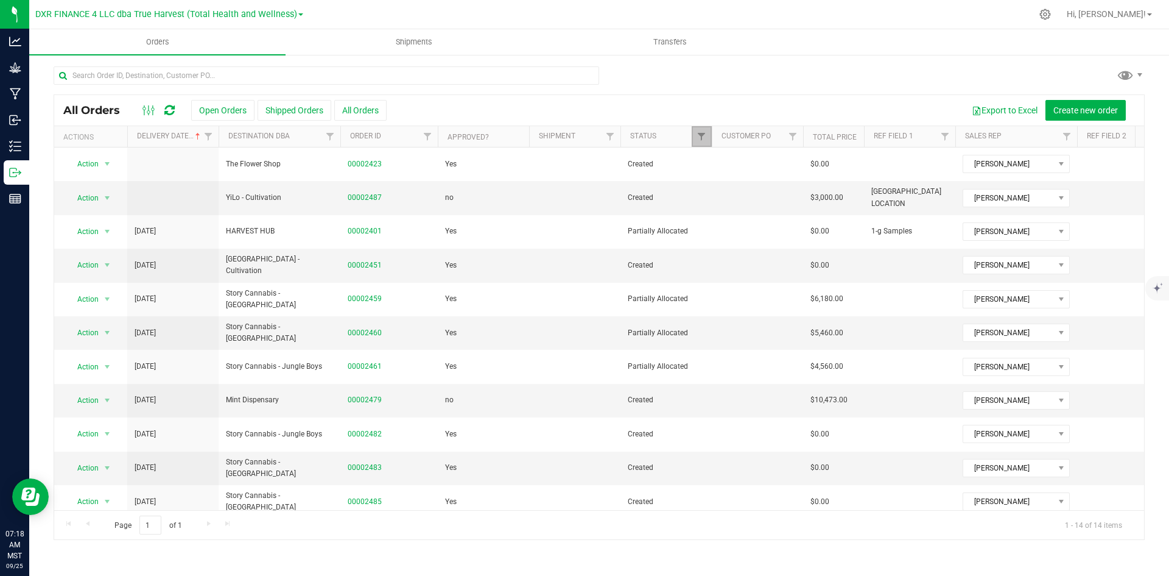
click at [697, 142] on link "Filter" at bounding box center [702, 136] width 20 height 21
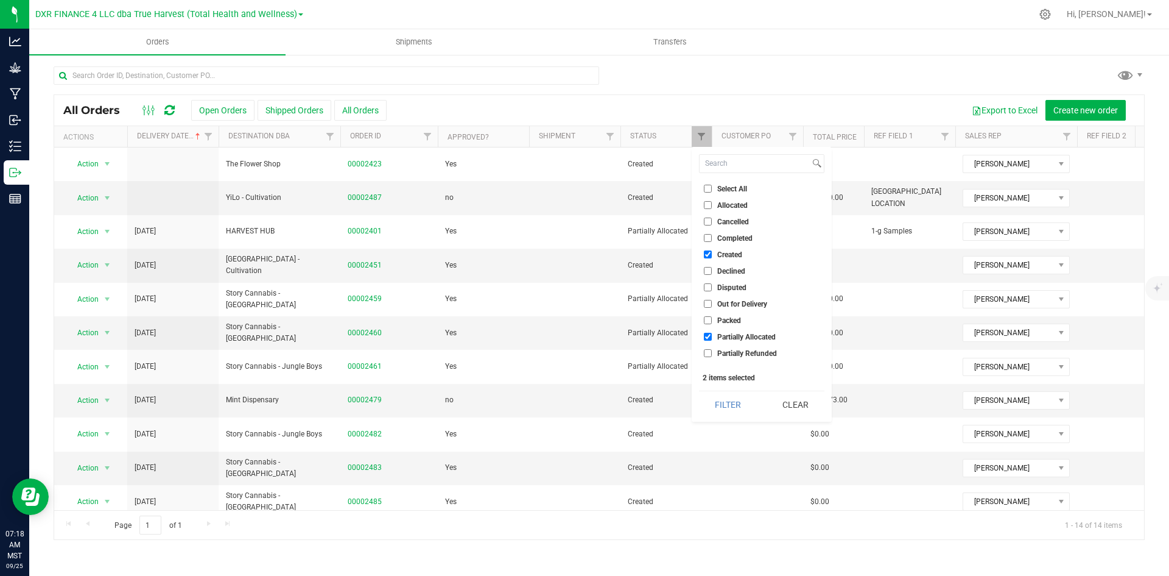
click at [708, 208] on input "Allocated" at bounding box center [708, 205] width 8 height 8
checkbox input "true"
click at [730, 411] on button "Filter" at bounding box center [728, 404] width 58 height 27
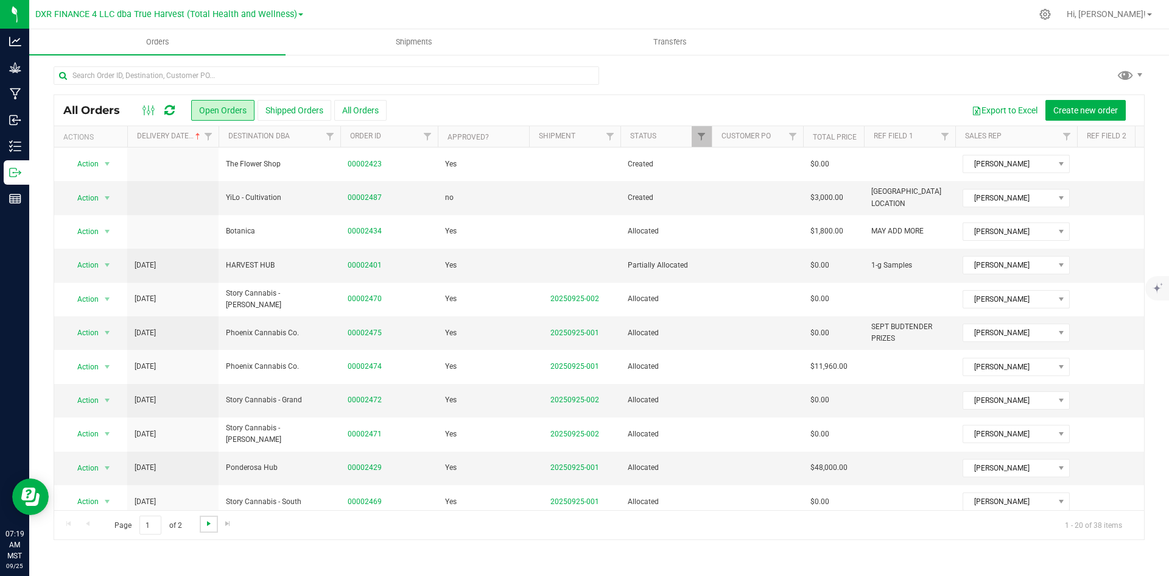
click at [210, 527] on span "Go to the next page" at bounding box center [209, 523] width 10 height 10
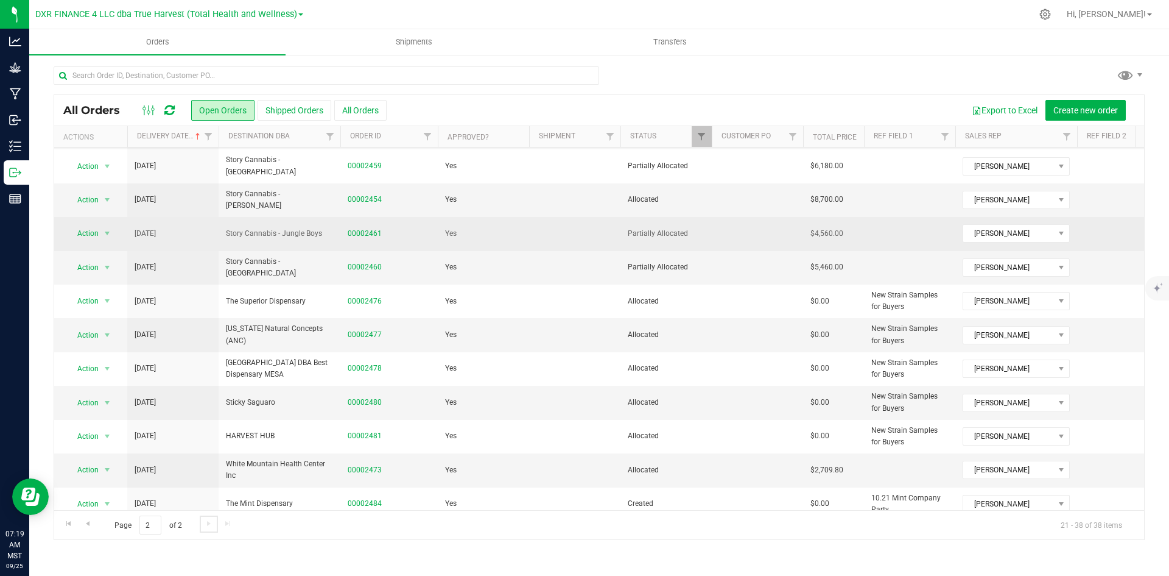
scroll to position [253, 0]
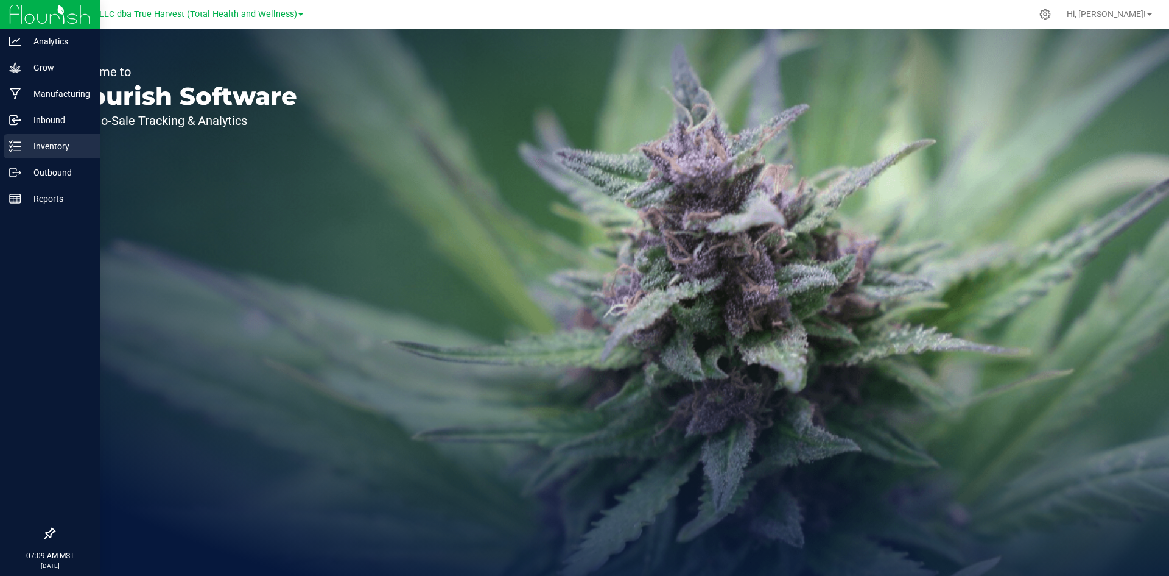
click at [19, 146] on line at bounding box center [17, 146] width 7 height 0
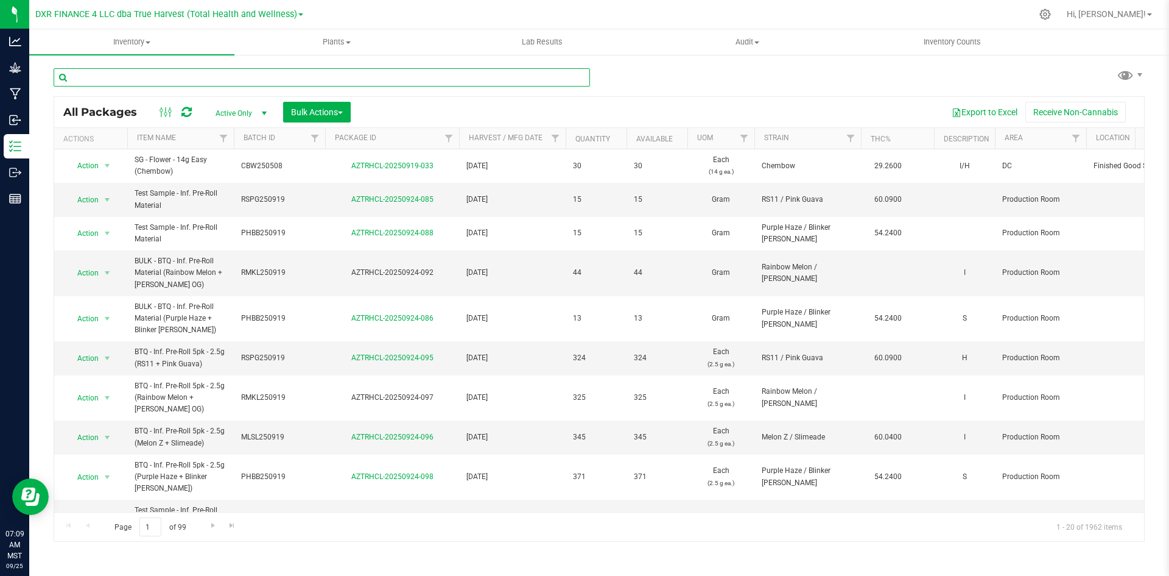
click at [236, 77] on input "text" at bounding box center [322, 77] width 537 height 18
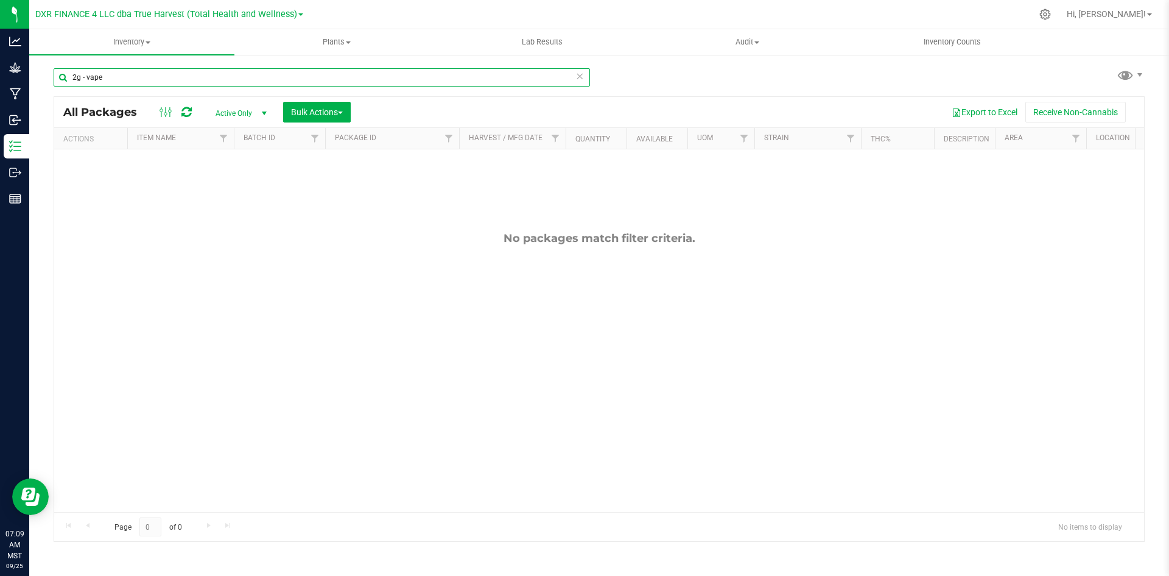
click at [242, 76] on input "2g - vape" at bounding box center [322, 77] width 537 height 18
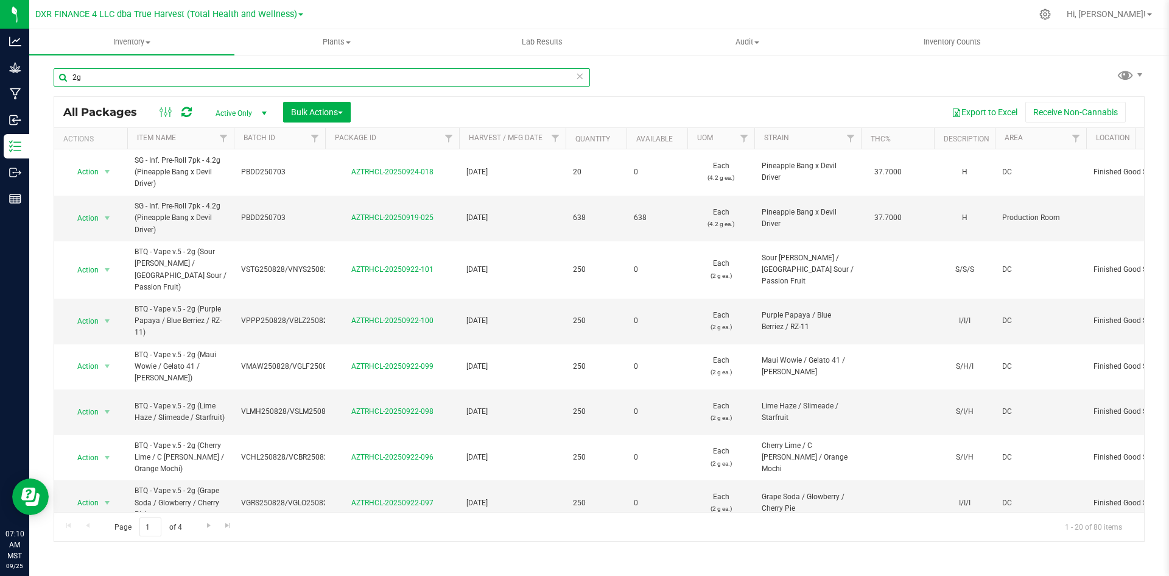
click at [73, 78] on input "2g" at bounding box center [322, 77] width 537 height 18
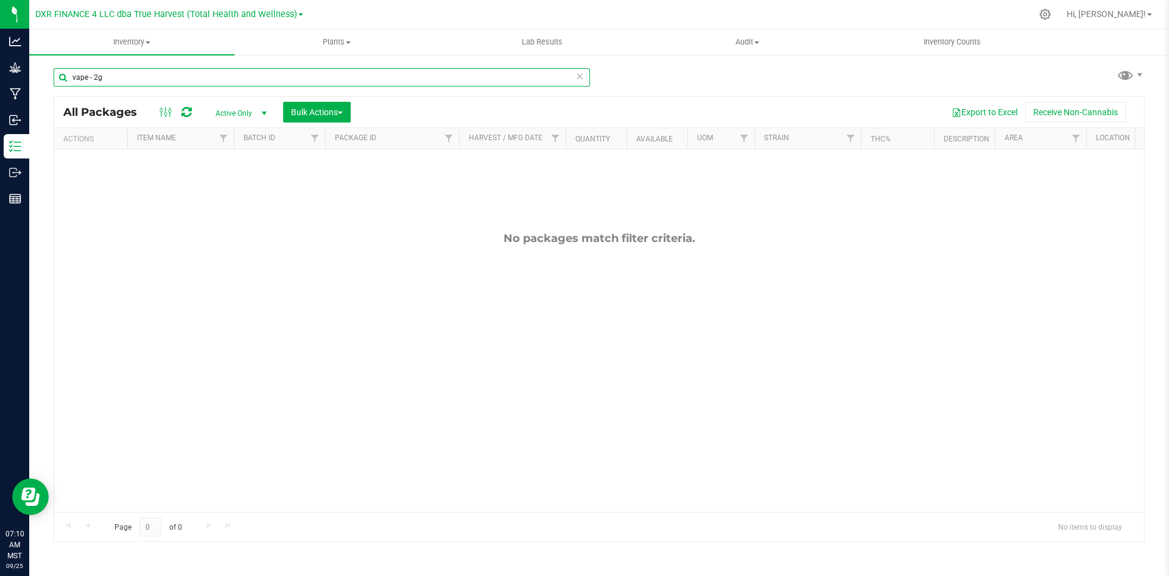
drag, startPoint x: 213, startPoint y: 81, endPoint x: 33, endPoint y: 75, distance: 180.4
click at [33, 75] on div "vape - 2g All Packages Active Only Active Only Lab Samples Locked All Bulk Acti…" at bounding box center [599, 240] width 1140 height 372
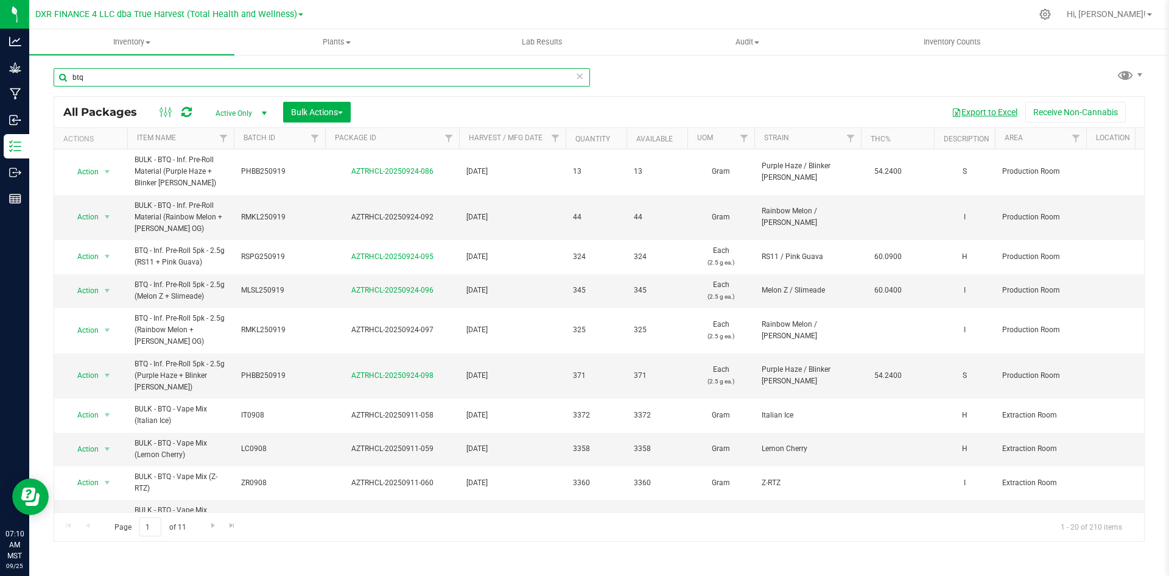
type input "btq"
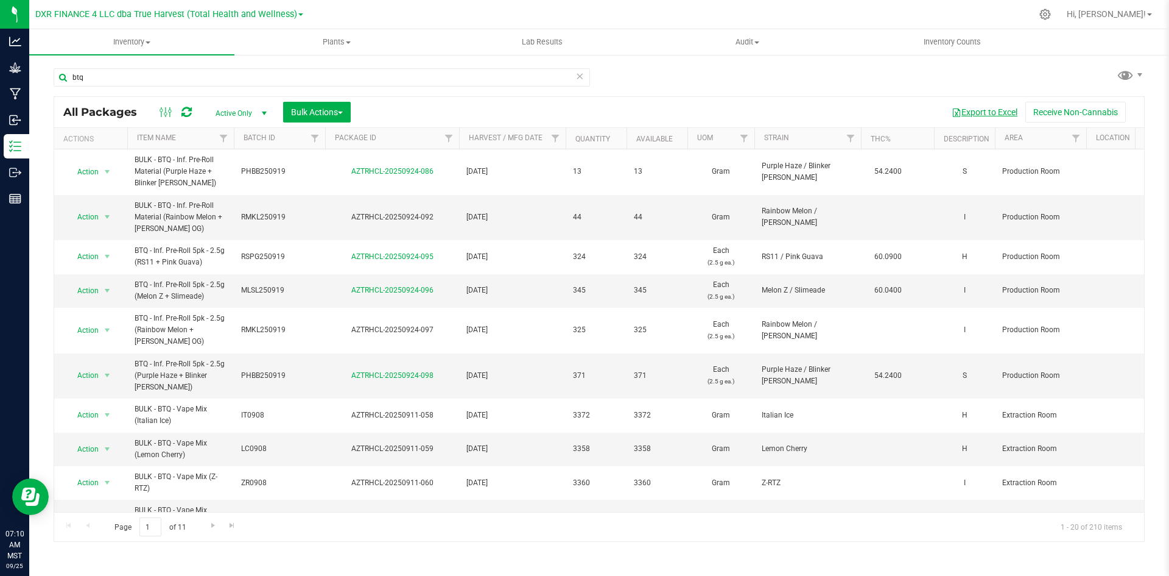
click at [1002, 110] on button "Export to Excel" at bounding box center [985, 112] width 82 height 21
